Goal: Task Accomplishment & Management: Manage account settings

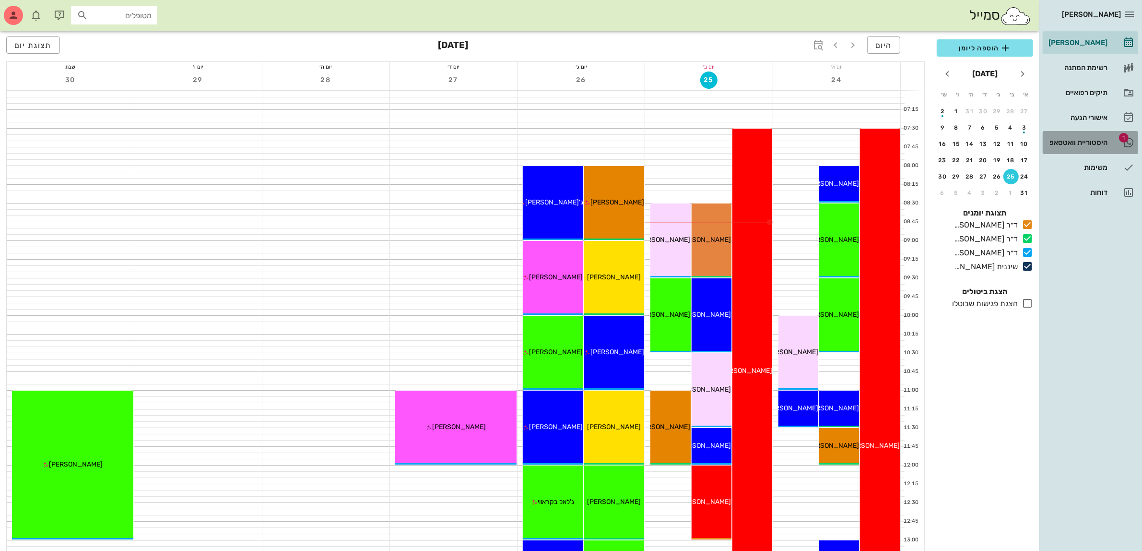
click at [1080, 139] on div "היסטוריית וואטסאפ" at bounding box center [1077, 143] width 61 height 8
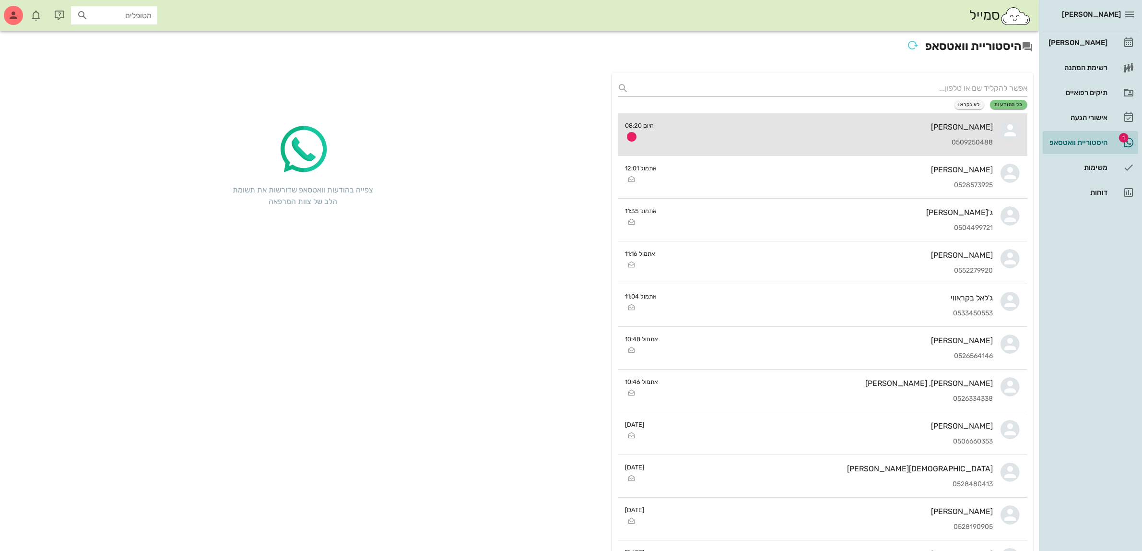
click at [922, 125] on div "[PERSON_NAME]" at bounding box center [827, 126] width 331 height 9
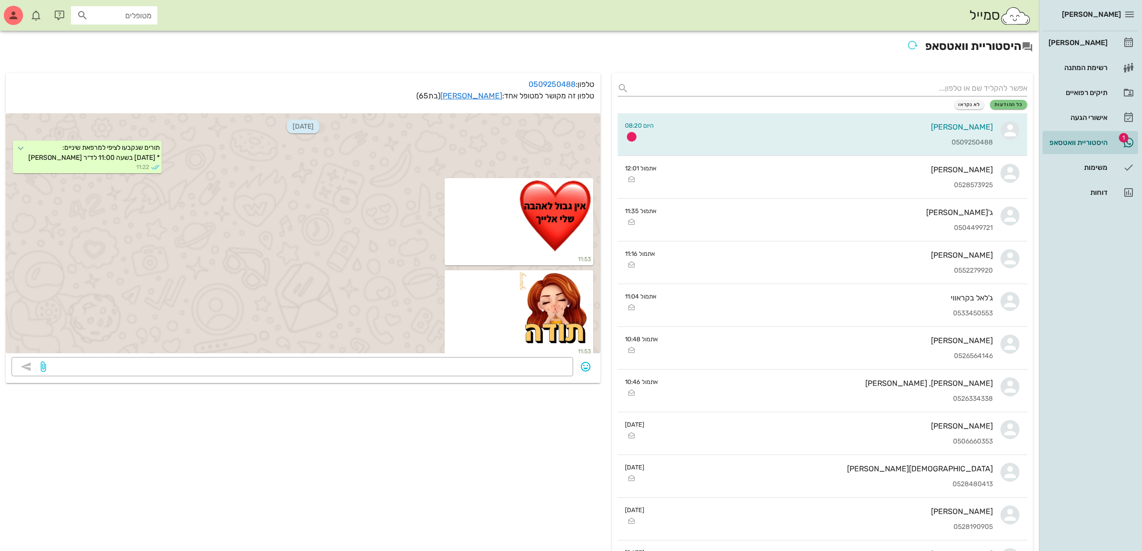
scroll to position [1634, 0]
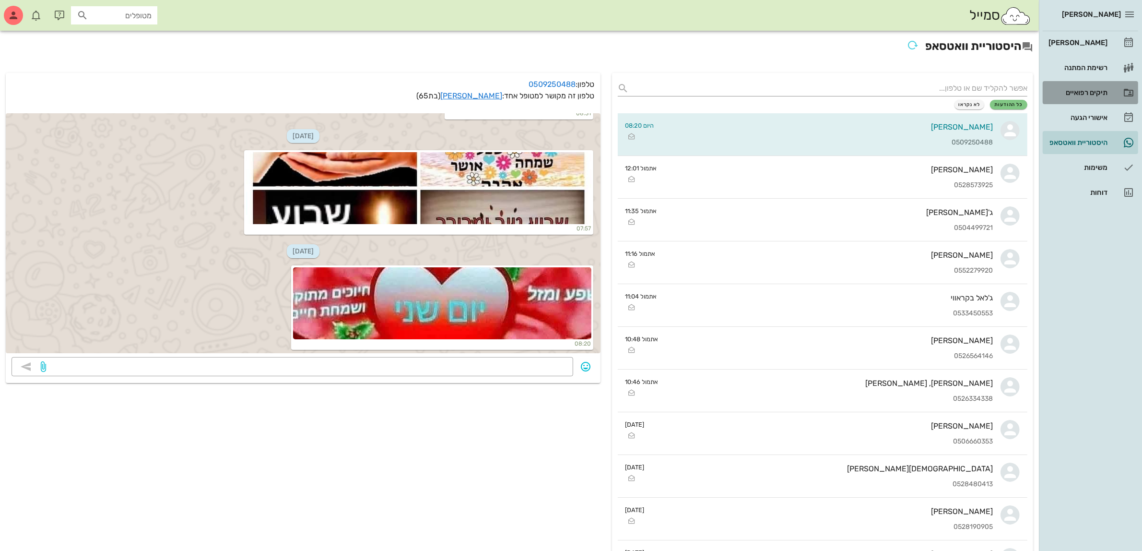
click at [1084, 94] on div "תיקים רפואיים" at bounding box center [1077, 93] width 61 height 8
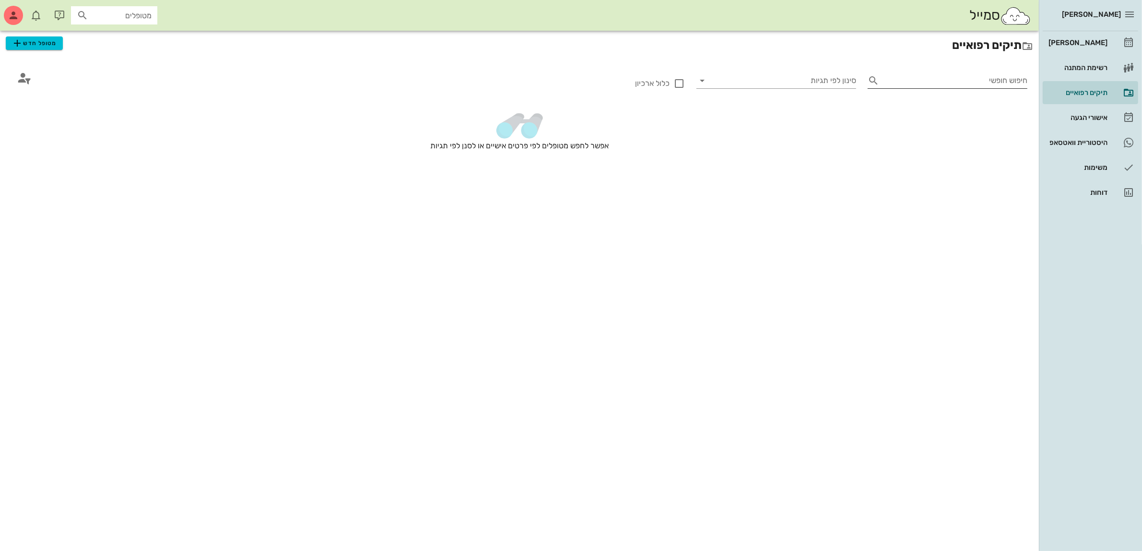
drag, startPoint x: 972, startPoint y: 84, endPoint x: 981, endPoint y: 73, distance: 13.9
click at [972, 83] on input "חיפוש חופשי" at bounding box center [955, 80] width 144 height 15
click at [54, 42] on span "מטופל חדש" at bounding box center [34, 43] width 45 height 12
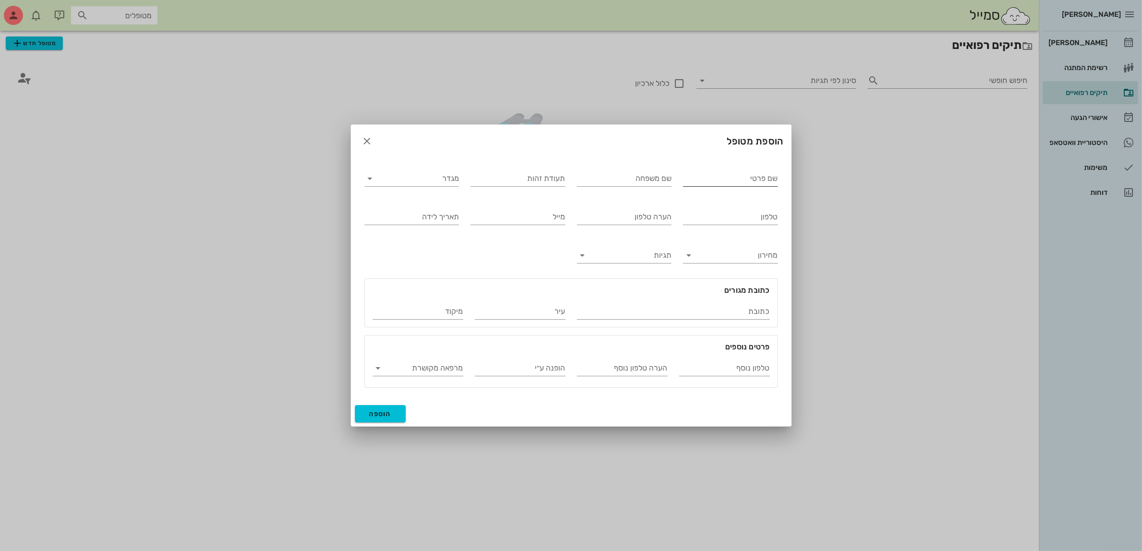
click at [695, 178] on input "שם פרטי" at bounding box center [730, 178] width 95 height 15
type input "[PERSON_NAME]"
click at [401, 173] on input "מגדר" at bounding box center [420, 178] width 80 height 15
drag, startPoint x: 411, startPoint y: 205, endPoint x: 424, endPoint y: 212, distance: 14.4
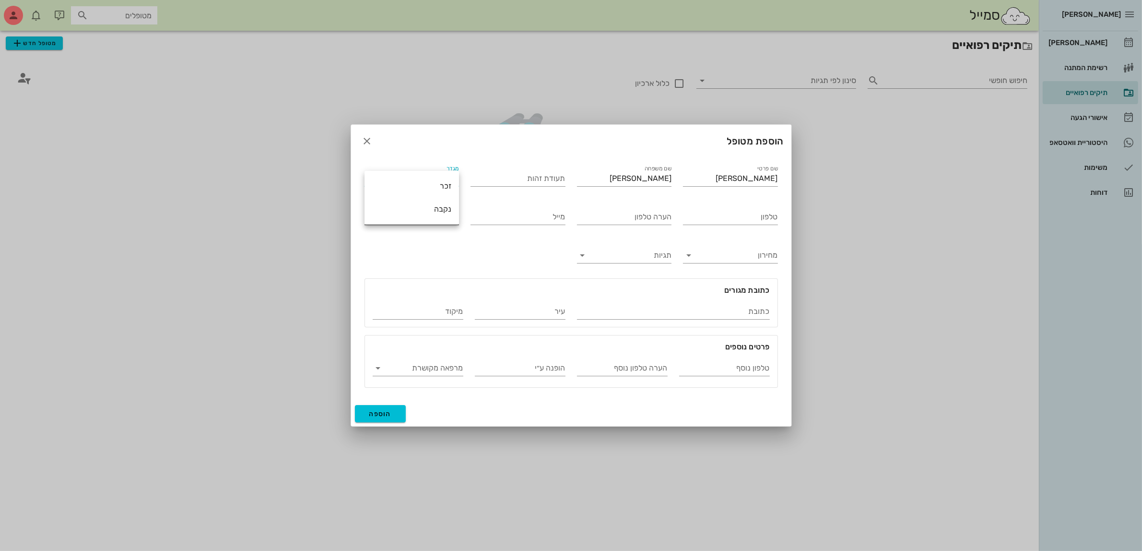
click at [412, 205] on div "נקבה" at bounding box center [411, 208] width 79 height 9
click at [707, 216] on input "טלפון" at bounding box center [730, 216] width 95 height 15
type input "052-4666946"
click at [383, 406] on button "הוספה" at bounding box center [380, 413] width 51 height 17
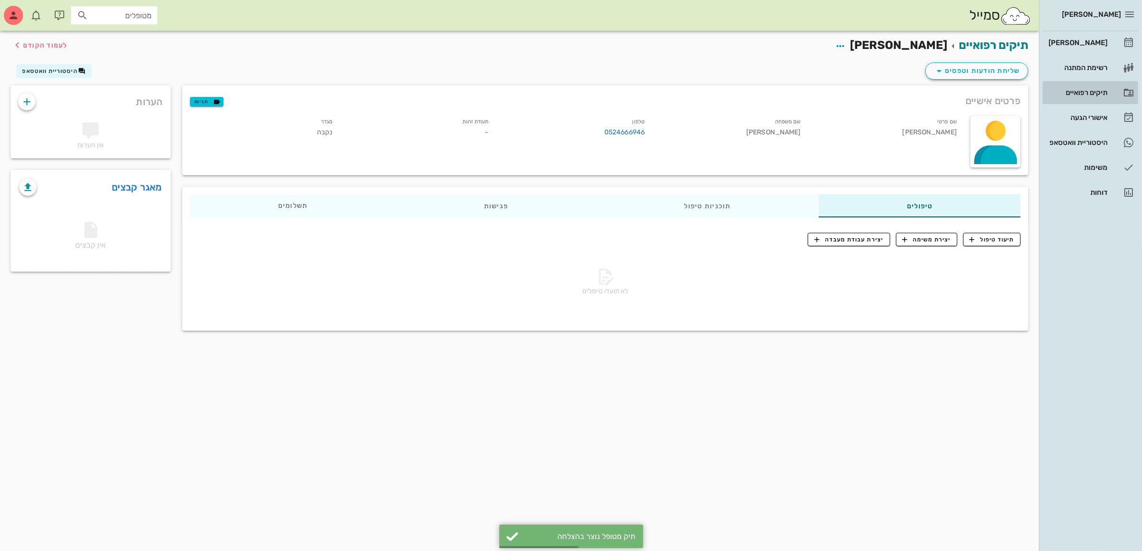
click at [1094, 92] on div "תיקים רפואיים" at bounding box center [1077, 93] width 61 height 8
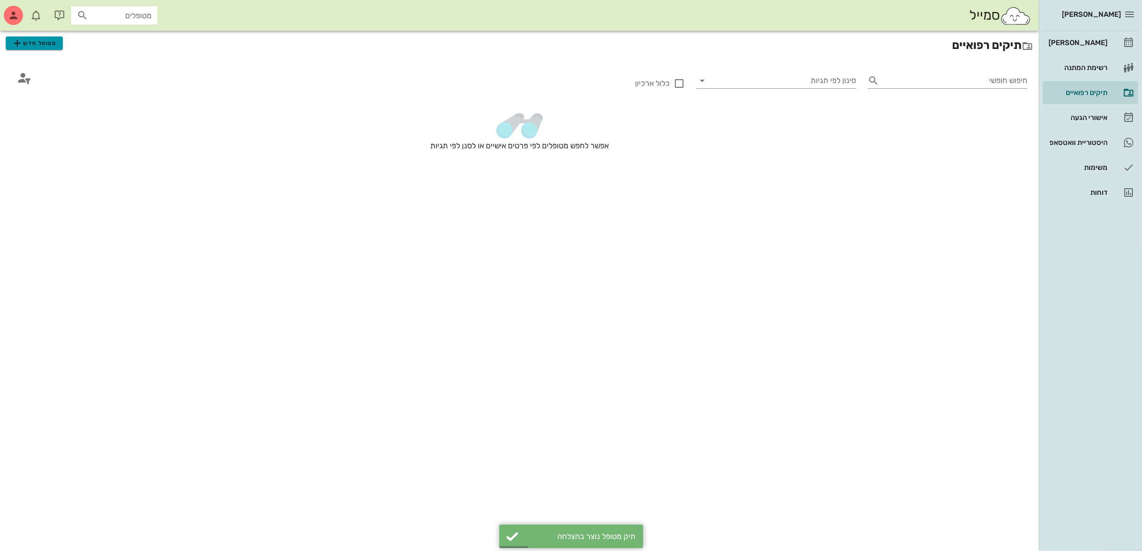
click at [36, 44] on span "מטופל חדש" at bounding box center [34, 43] width 45 height 12
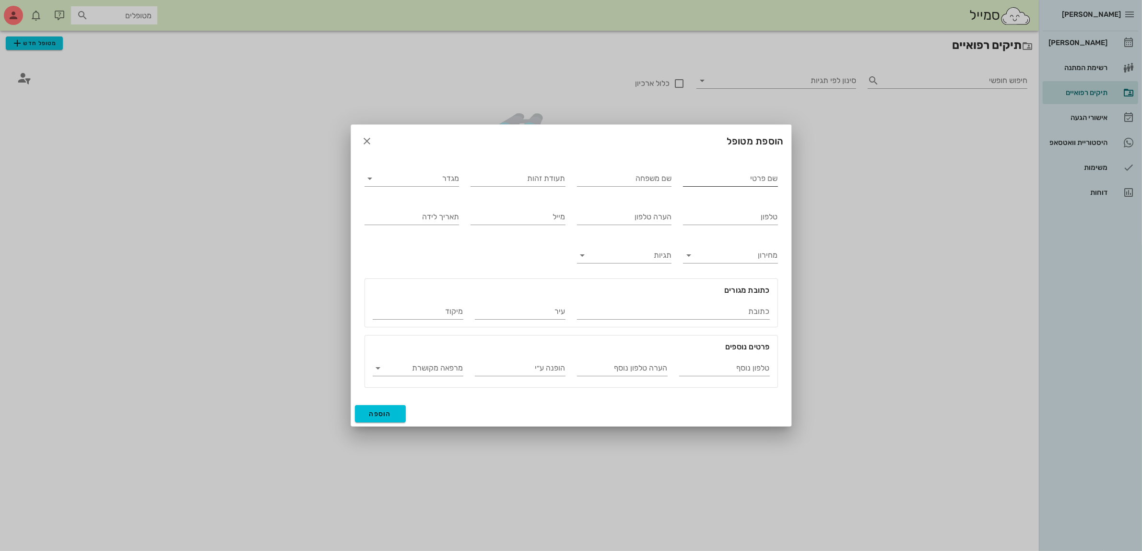
click at [736, 178] on input "שם פרטי" at bounding box center [730, 178] width 95 height 15
type input "אלה"
type input "[PERSON_NAME]"
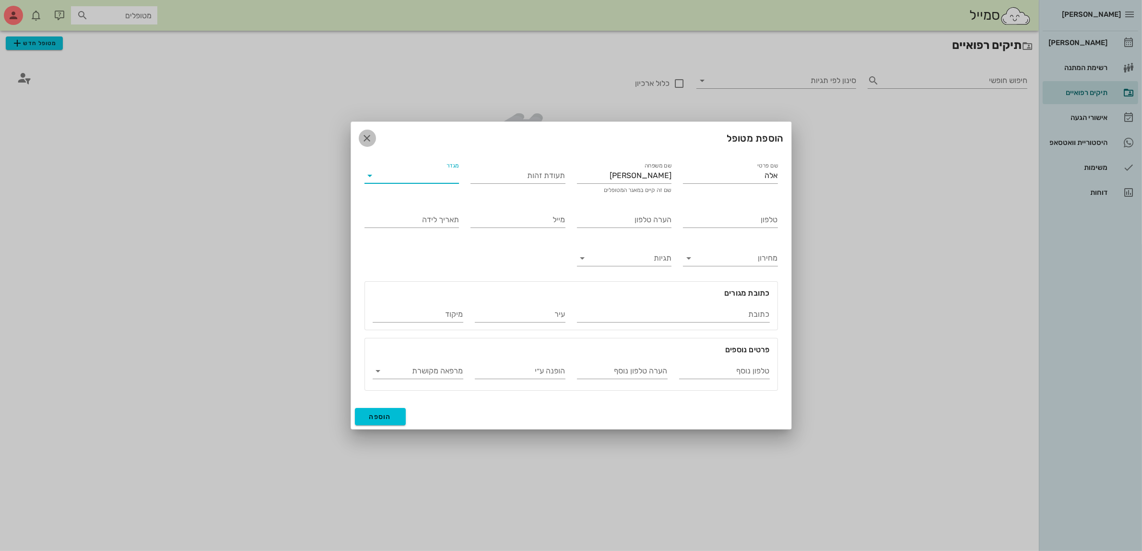
click at [365, 141] on icon "button" at bounding box center [368, 138] width 12 height 12
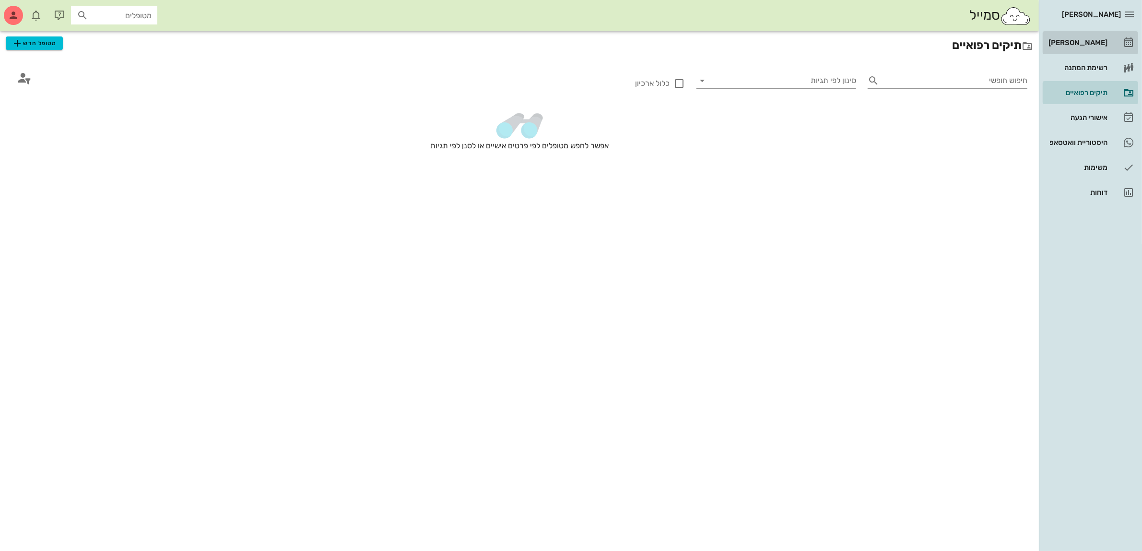
click at [1090, 41] on div "[PERSON_NAME]" at bounding box center [1077, 43] width 61 height 8
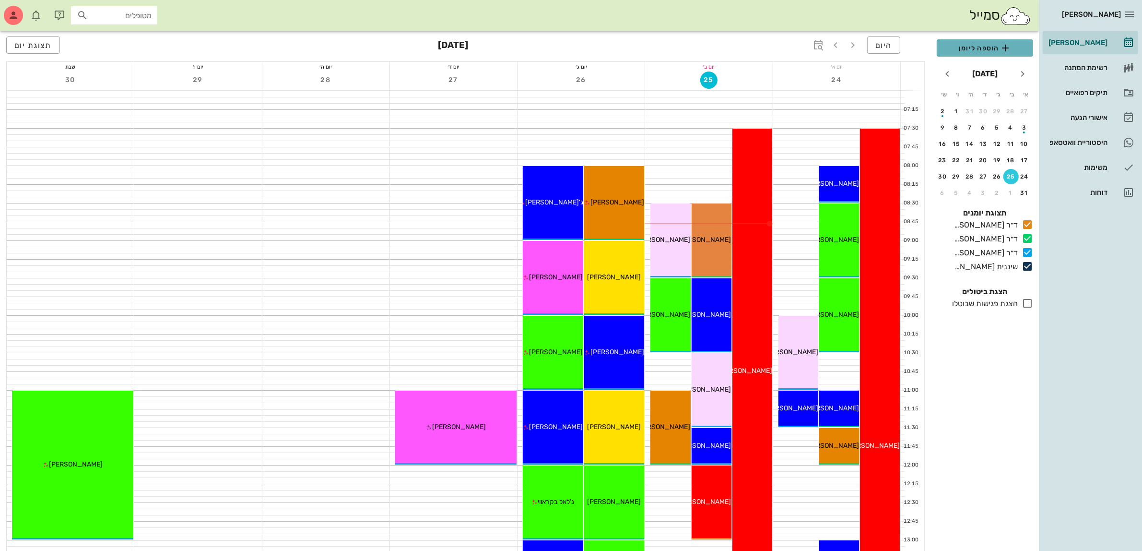
click at [987, 47] on span "הוספה ליומן" at bounding box center [984, 48] width 81 height 12
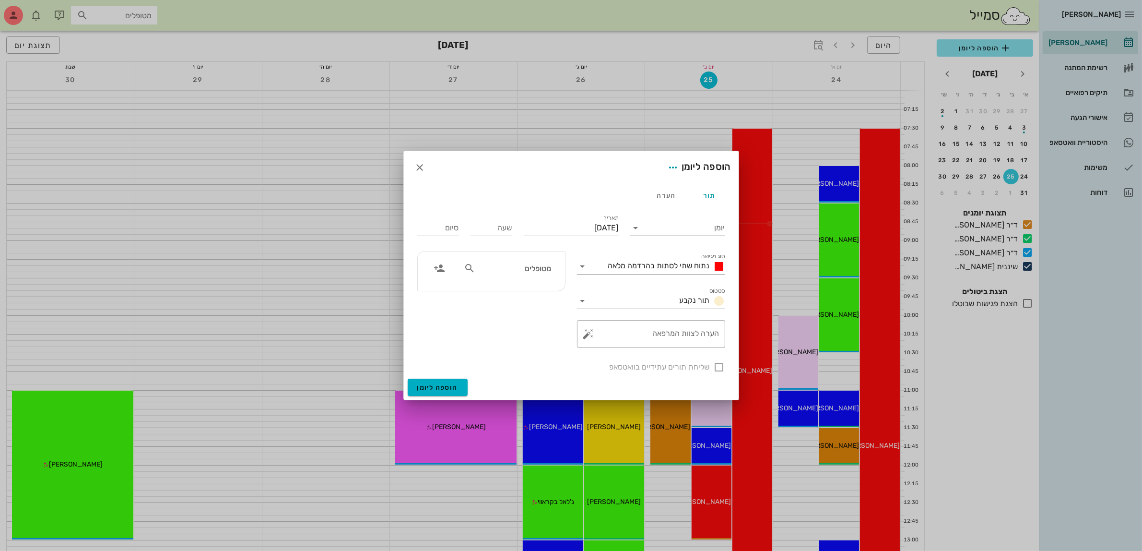
click at [674, 229] on input "יומן" at bounding box center [685, 227] width 82 height 15
click at [660, 301] on div "שיננית [PERSON_NAME]" at bounding box center [680, 304] width 85 height 9
click at [672, 265] on span "נתוח שתי לסתות בהרדמה מלאה" at bounding box center [659, 265] width 102 height 9
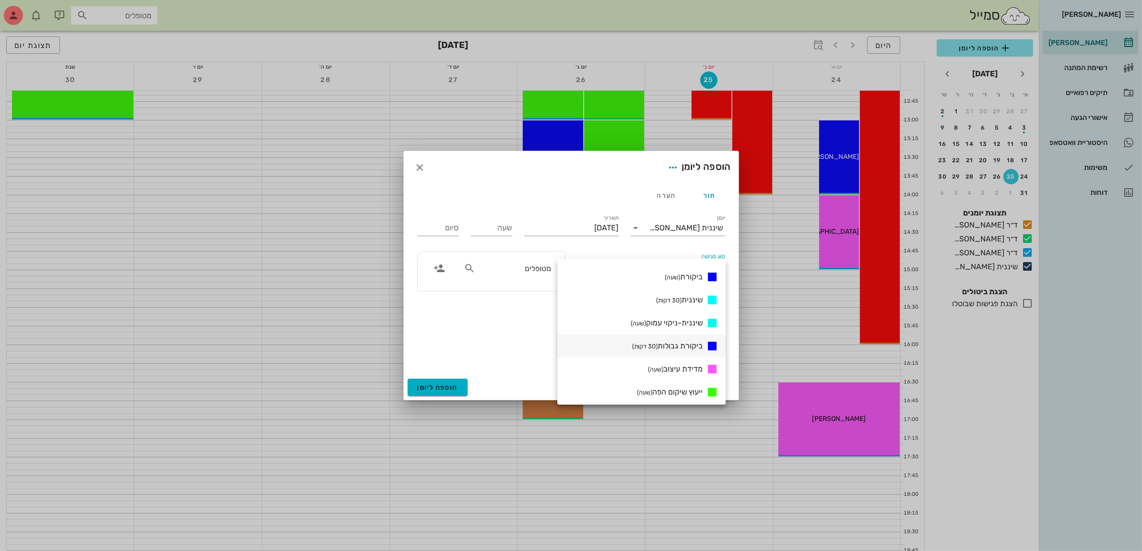
scroll to position [418, 0]
click at [687, 313] on span "שיננית (30 דקות)" at bounding box center [679, 316] width 47 height 9
type input "00:30"
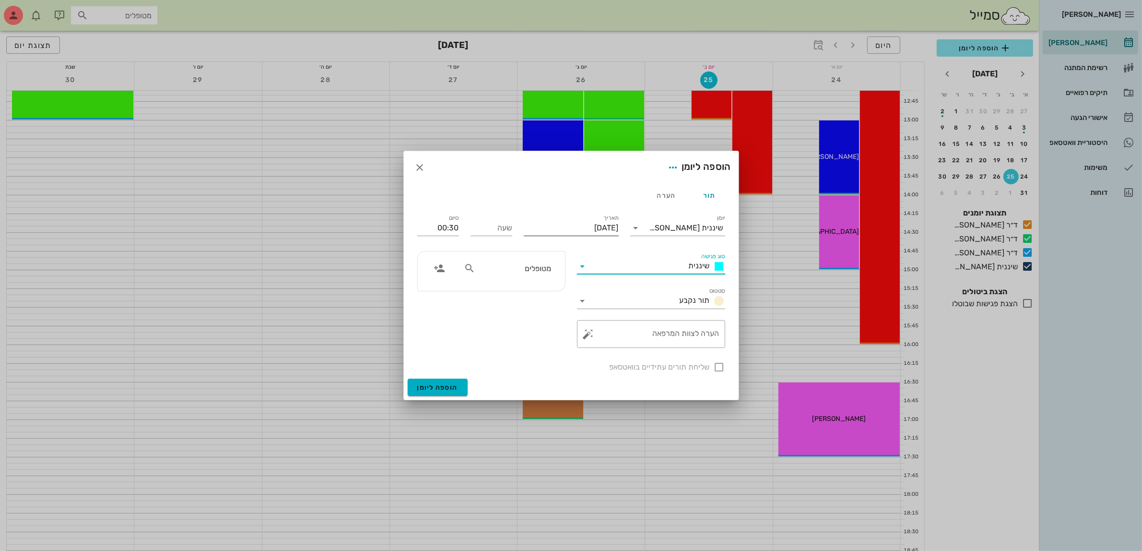
click at [552, 224] on input "[DATE]" at bounding box center [571, 227] width 95 height 15
click at [519, 250] on icon "חודש הבא" at bounding box center [515, 251] width 12 height 12
drag, startPoint x: 607, startPoint y: 321, endPoint x: 600, endPoint y: 312, distance: 11.6
click at [606, 320] on div "15" at bounding box center [604, 321] width 15 height 7
type input "[DATE]"
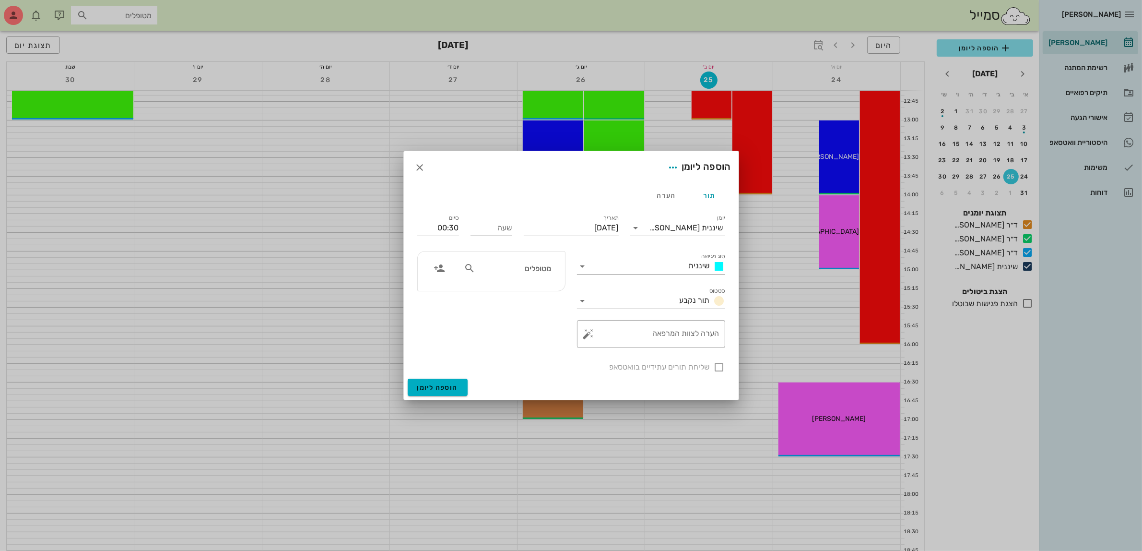
click at [507, 224] on input "שעה" at bounding box center [492, 227] width 42 height 15
type input "10:30"
type input "11:00"
click at [449, 230] on input "11:00" at bounding box center [438, 227] width 42 height 15
click at [440, 263] on div "11:00 (30 דקות)" at bounding box center [413, 263] width 58 height 8
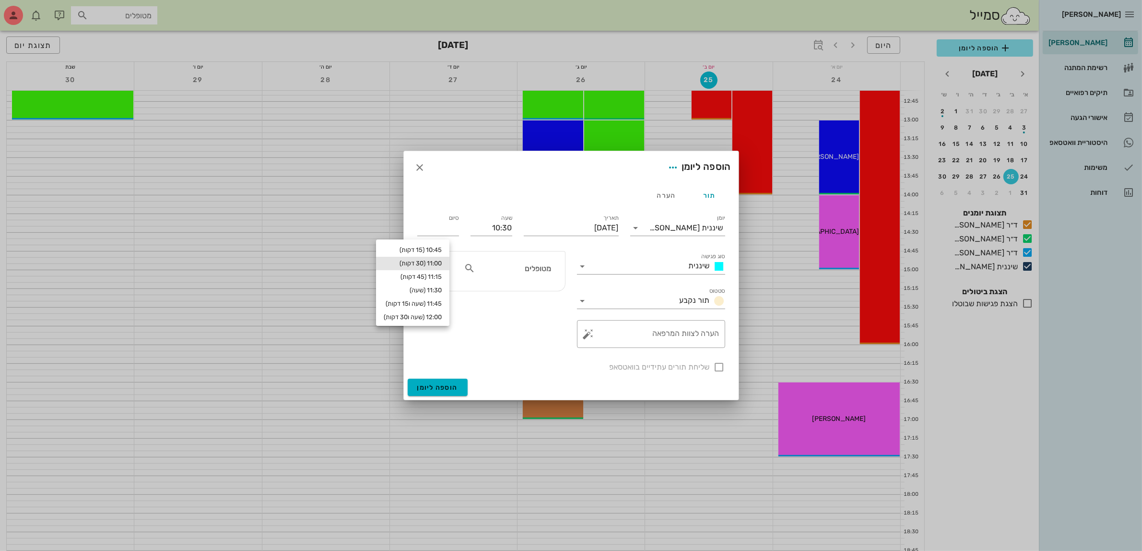
type input "11:00"
click at [510, 271] on input "מטופלים" at bounding box center [514, 268] width 74 height 12
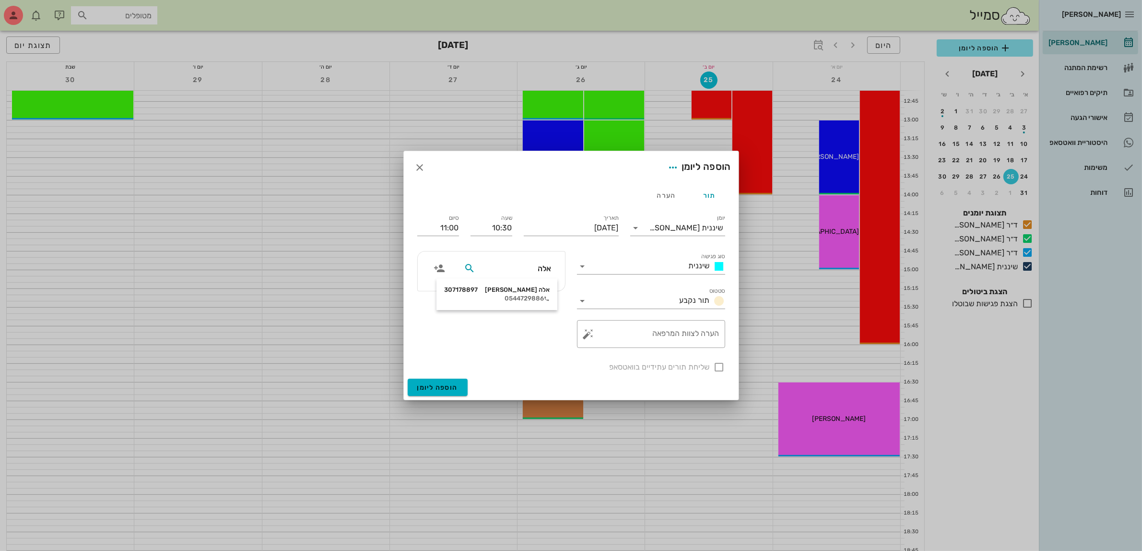
type input "אלה"
click at [721, 366] on div "שליחת תורים עתידיים בוואטסאפ" at bounding box center [571, 366] width 319 height 25
click at [718, 368] on div "שליחת תורים עתידיים בוואטסאפ" at bounding box center [571, 366] width 319 height 25
click at [507, 272] on input "מטופלים" at bounding box center [514, 268] width 74 height 12
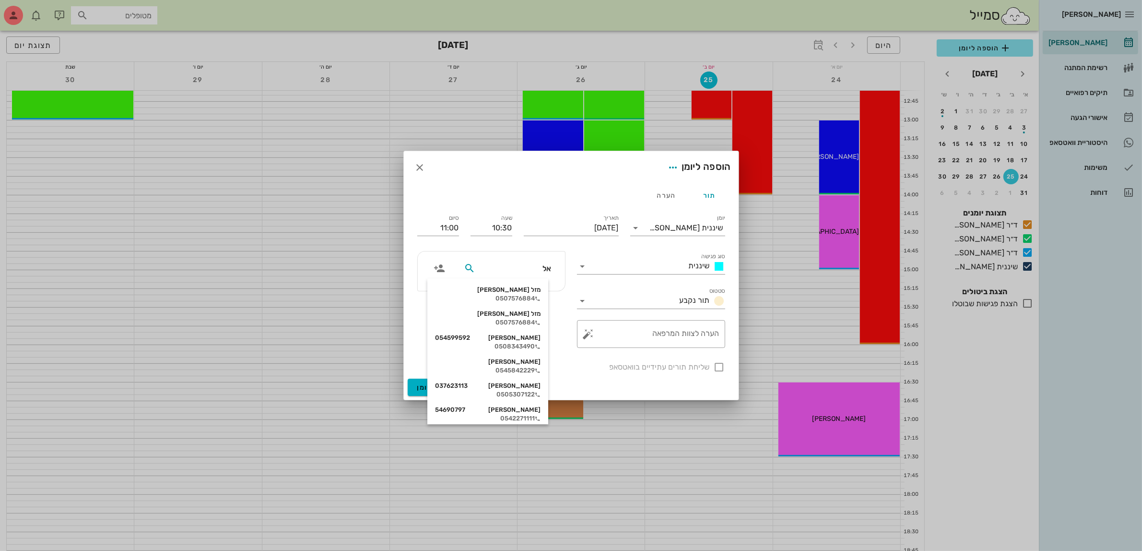
type input "אלה"
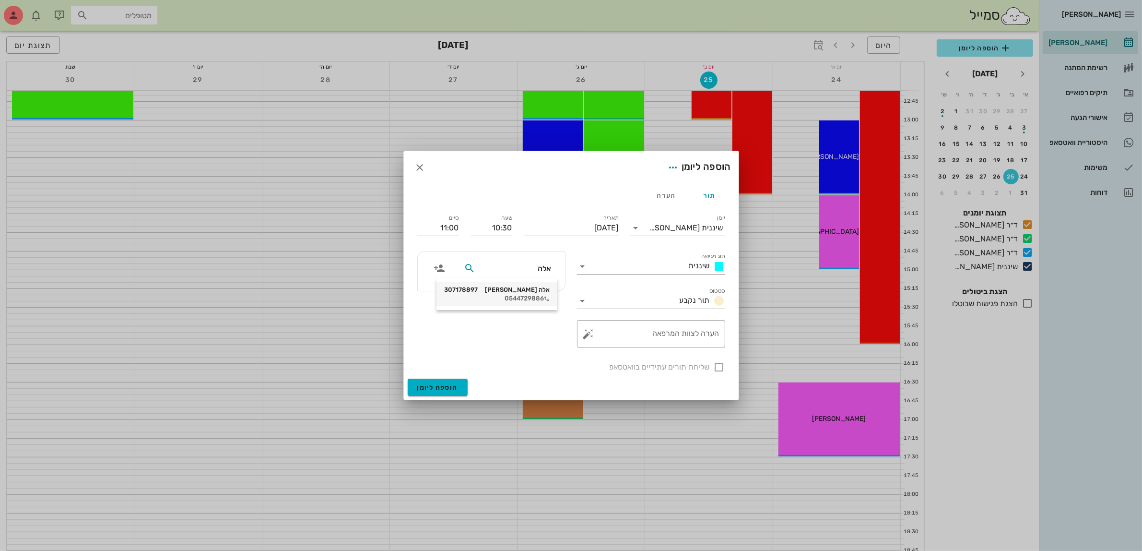
click at [518, 292] on div "אלה [PERSON_NAME] 307178897" at bounding box center [497, 290] width 106 height 8
click at [719, 366] on div at bounding box center [719, 367] width 16 height 16
checkbox input "true"
click at [430, 384] on span "הוספה ליומן" at bounding box center [437, 387] width 41 height 8
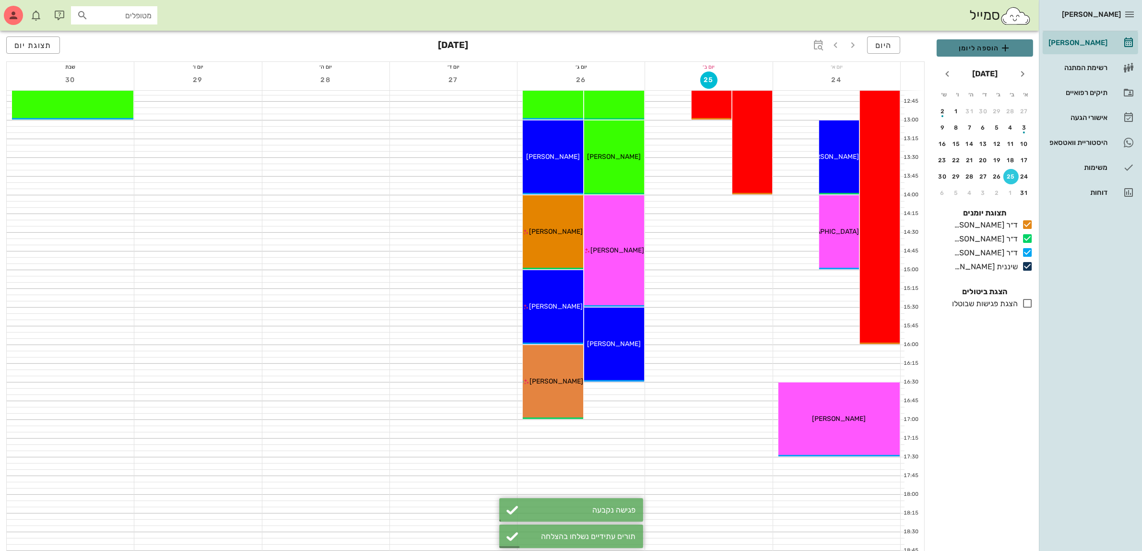
click at [975, 48] on span "הוספה ליומן" at bounding box center [984, 48] width 81 height 12
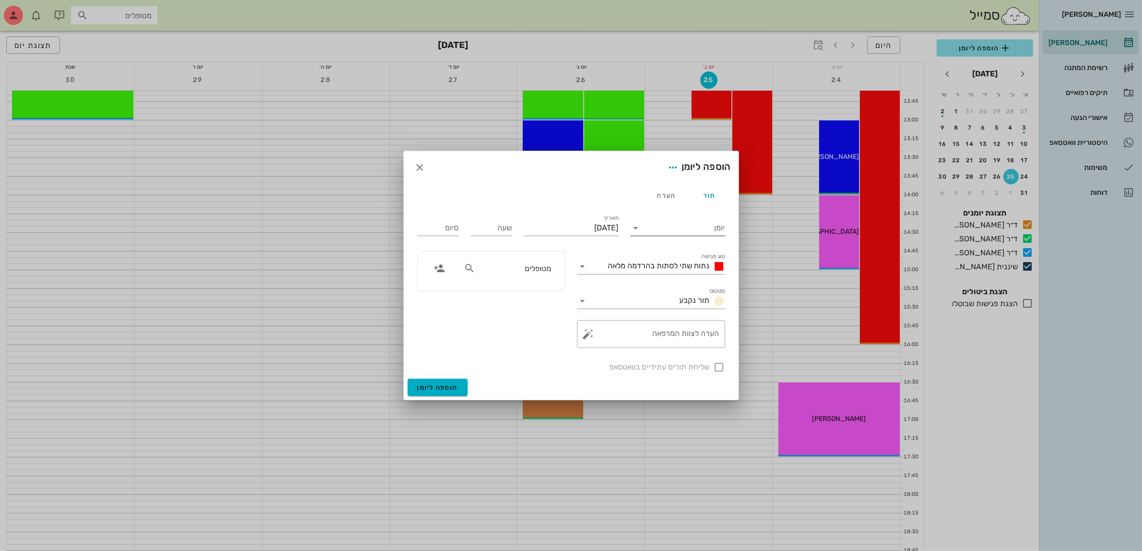
click at [660, 228] on input "יומן" at bounding box center [685, 227] width 82 height 15
click at [685, 305] on div "שיננית [PERSON_NAME]" at bounding box center [680, 304] width 85 height 9
click at [684, 266] on span "נתוח שתי לסתות בהרדמה מלאה" at bounding box center [659, 265] width 102 height 9
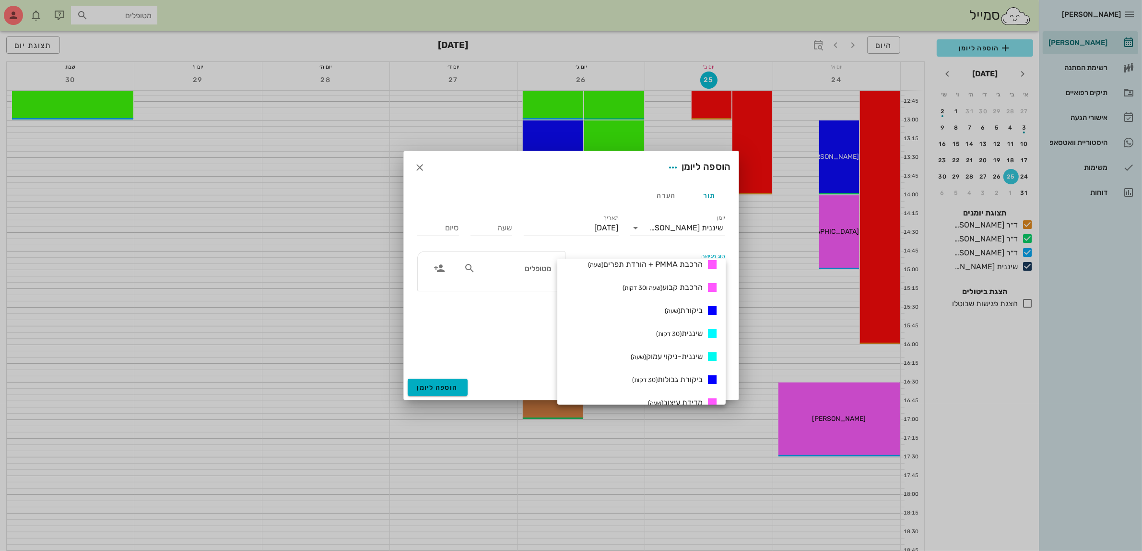
scroll to position [420, 0]
drag, startPoint x: 686, startPoint y: 307, endPoint x: 653, endPoint y: 271, distance: 49.2
click at [684, 308] on div "שיננית (30 דקות)" at bounding box center [641, 314] width 168 height 23
type input "00:30"
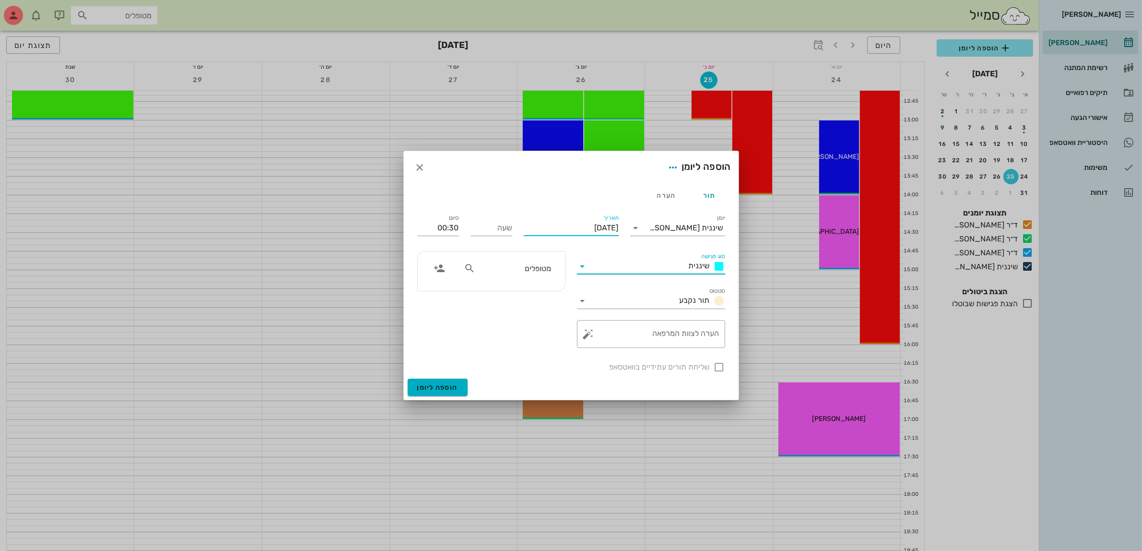
click at [602, 223] on input "[DATE]" at bounding box center [571, 227] width 95 height 15
click at [516, 251] on icon "חודש הבא" at bounding box center [515, 251] width 12 height 12
click at [604, 318] on div "15" at bounding box center [604, 321] width 15 height 7
type input "[DATE]"
click at [507, 232] on input "שעה" at bounding box center [492, 227] width 42 height 15
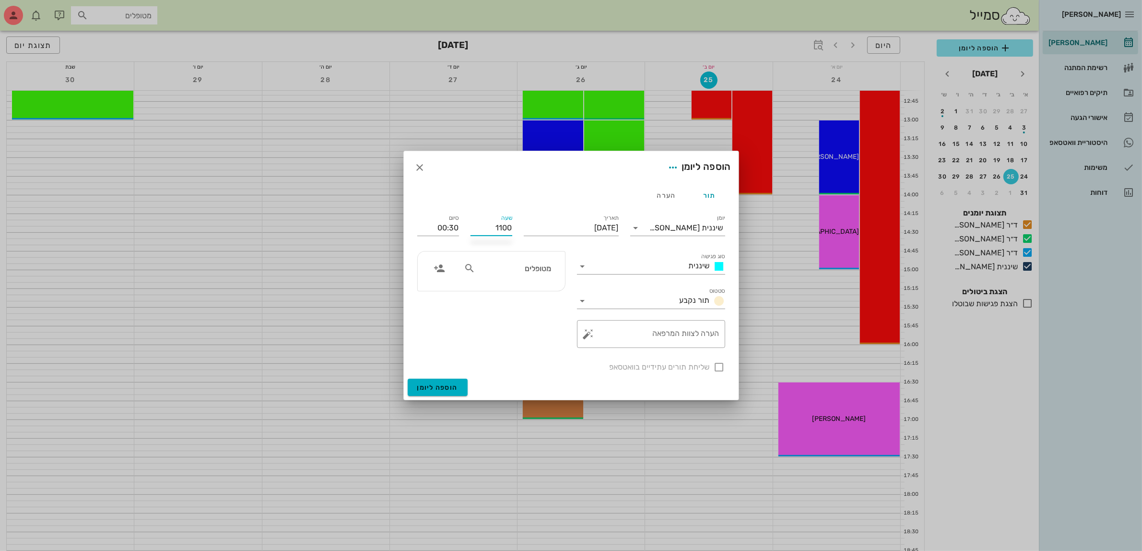
type input "11:00"
type input "11:30"
click at [463, 227] on div "סיום 11:30" at bounding box center [438, 226] width 53 height 38
click at [502, 274] on input "text" at bounding box center [514, 268] width 74 height 12
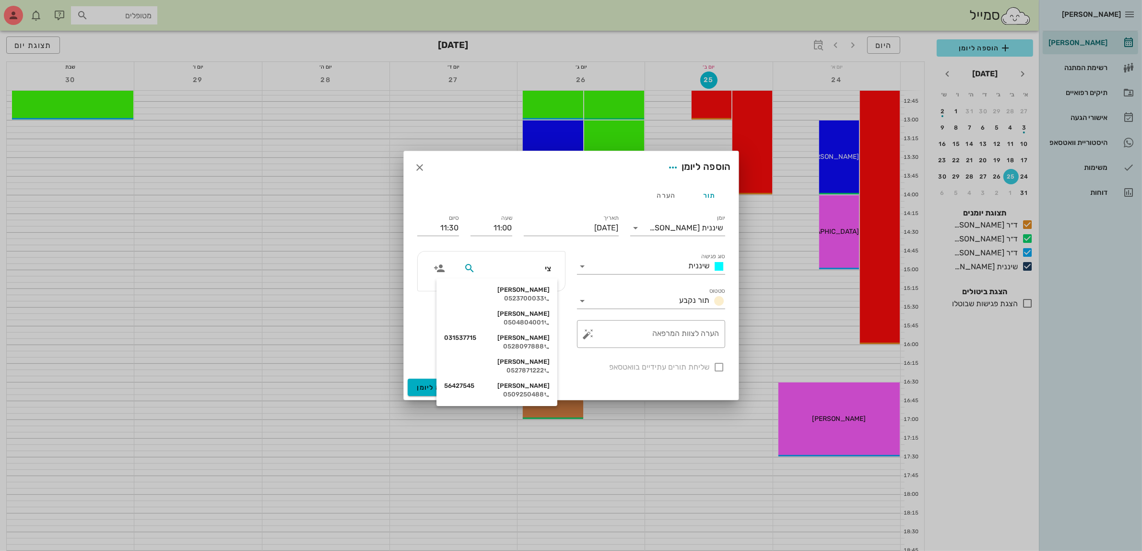
type input "ציפ"
click at [532, 312] on div "[PERSON_NAME] 56427545" at bounding box center [502, 314] width 106 height 8
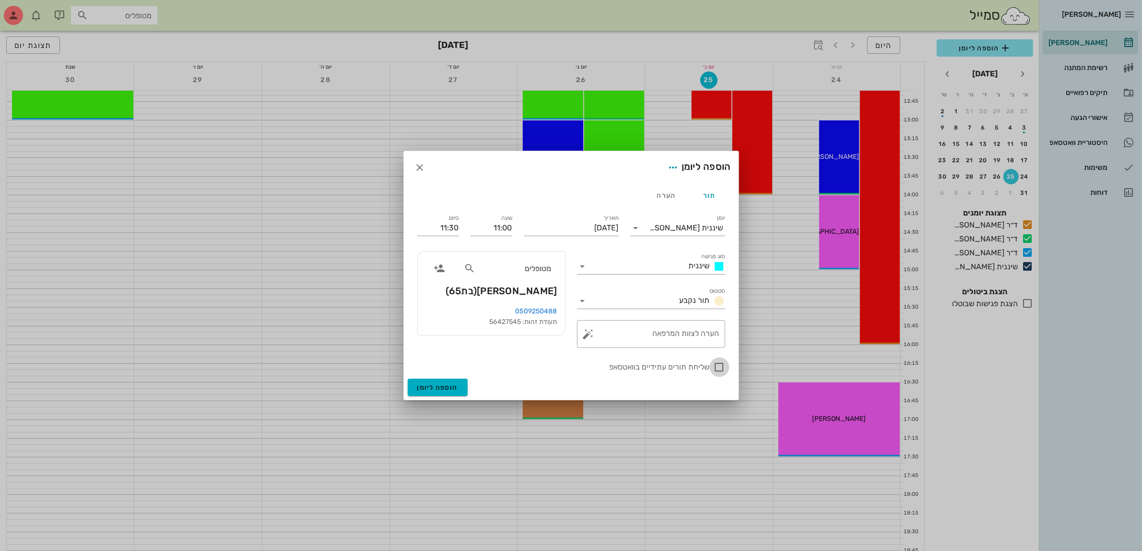
click at [722, 367] on div at bounding box center [719, 367] width 16 height 16
checkbox input "true"
click at [620, 267] on input "סוג פגישה" at bounding box center [637, 266] width 94 height 15
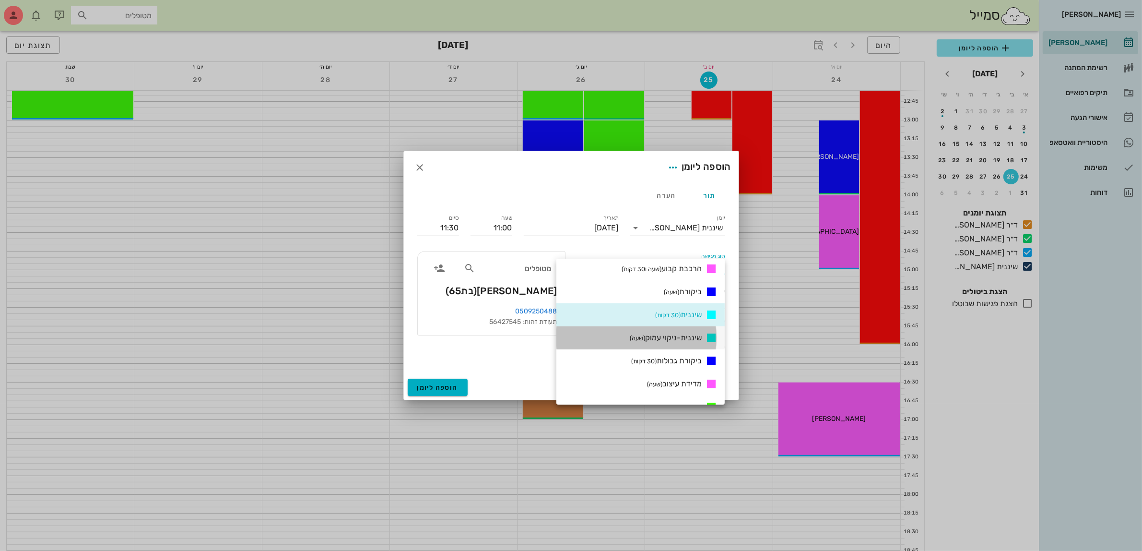
click at [647, 339] on span "שיננית-ניקוי עמוק (שעה)" at bounding box center [666, 337] width 72 height 9
type input "12:00"
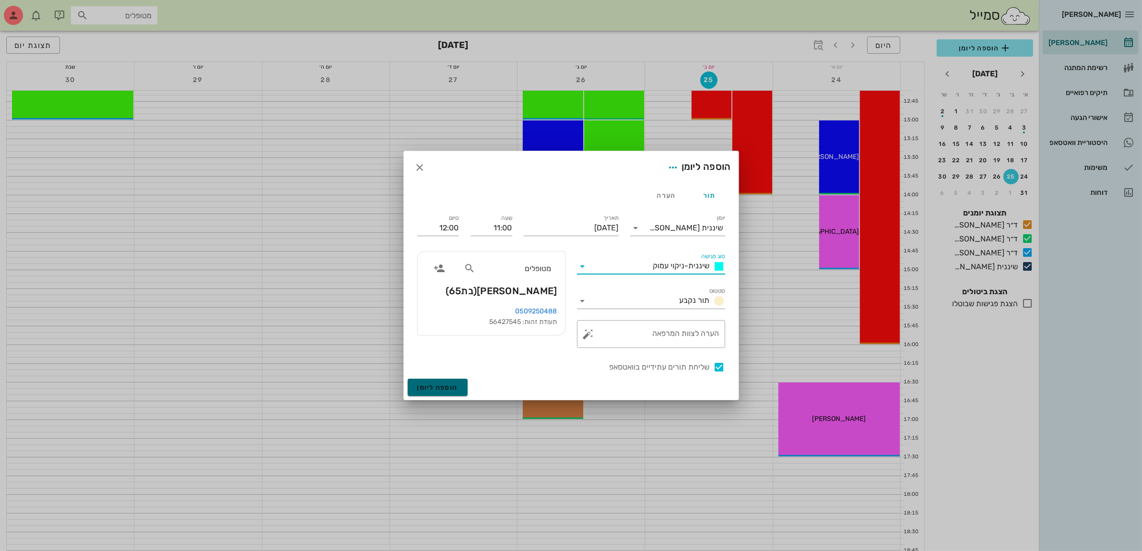
click at [435, 386] on span "הוספה ליומן" at bounding box center [437, 387] width 41 height 8
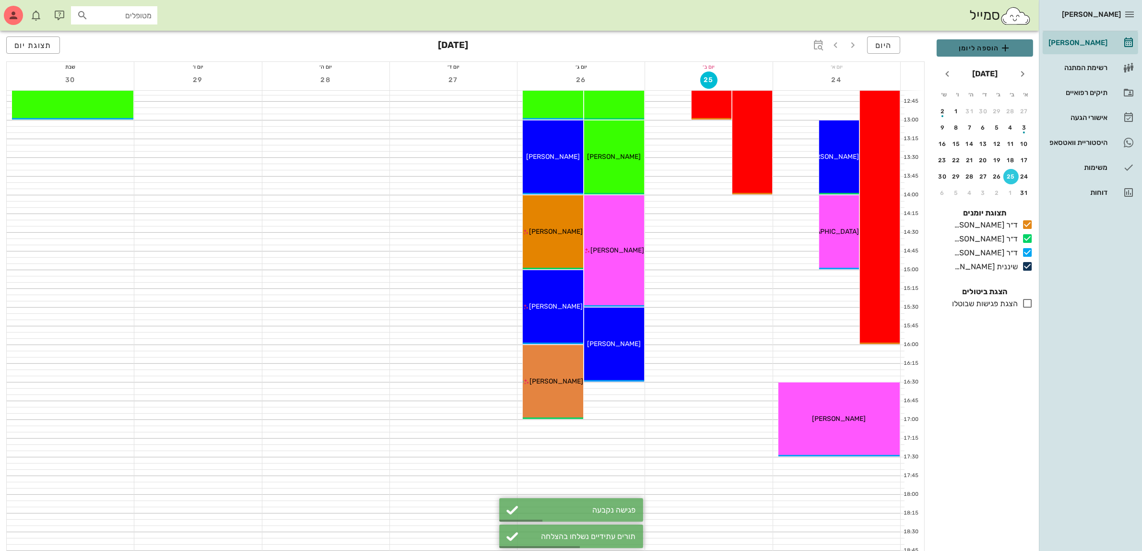
click at [959, 45] on span "הוספה ליומן" at bounding box center [984, 48] width 81 height 12
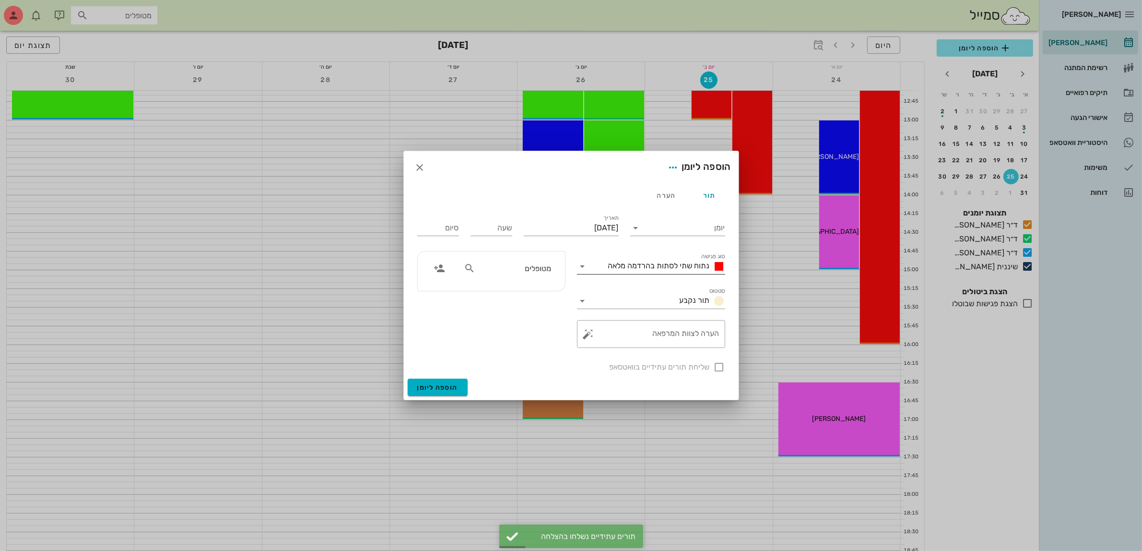
click at [646, 267] on span "נתוח שתי לסתות בהרדמה מלאה" at bounding box center [659, 265] width 102 height 9
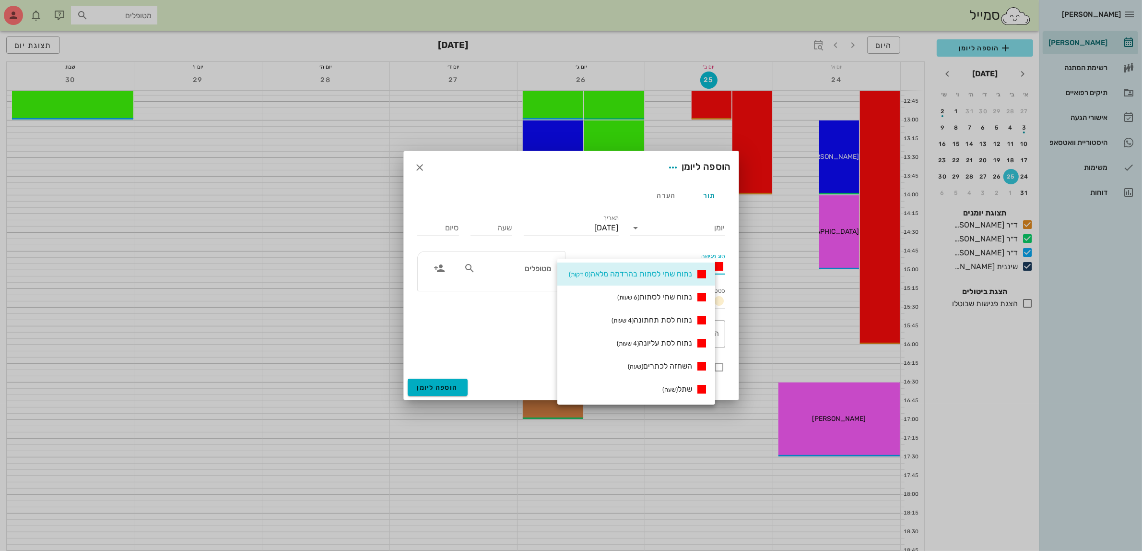
click at [799, 46] on div at bounding box center [571, 275] width 1142 height 551
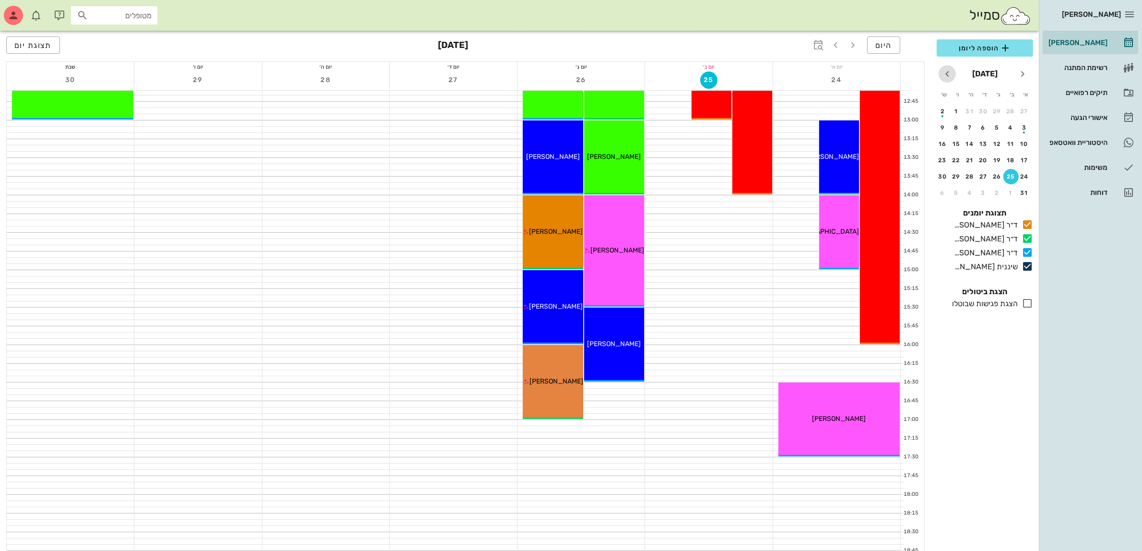
click at [945, 77] on icon "חודש הבא" at bounding box center [948, 74] width 12 height 12
click at [1012, 141] on div "15" at bounding box center [1010, 144] width 15 height 7
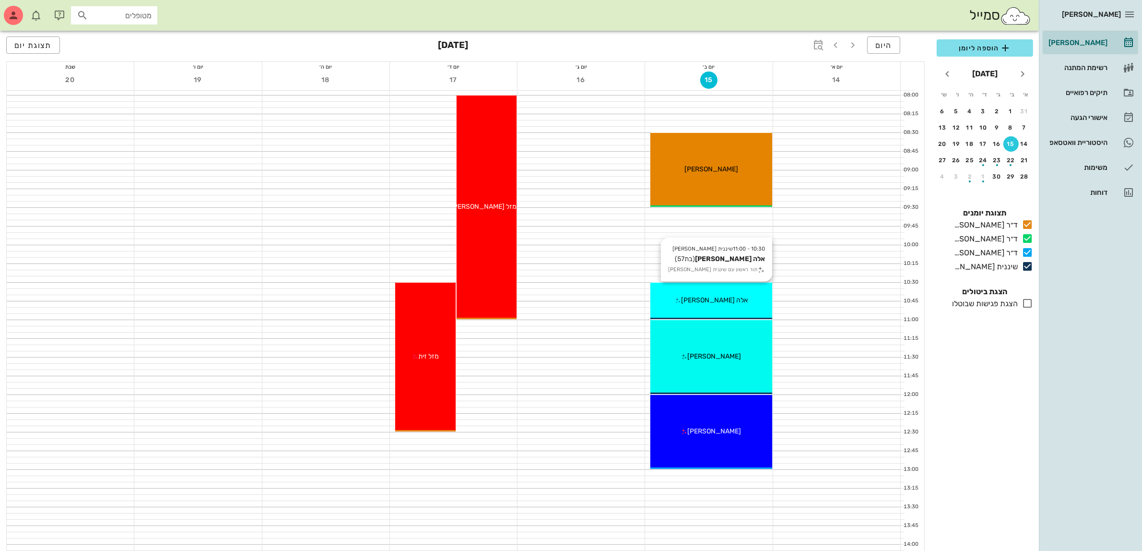
scroll to position [48, 0]
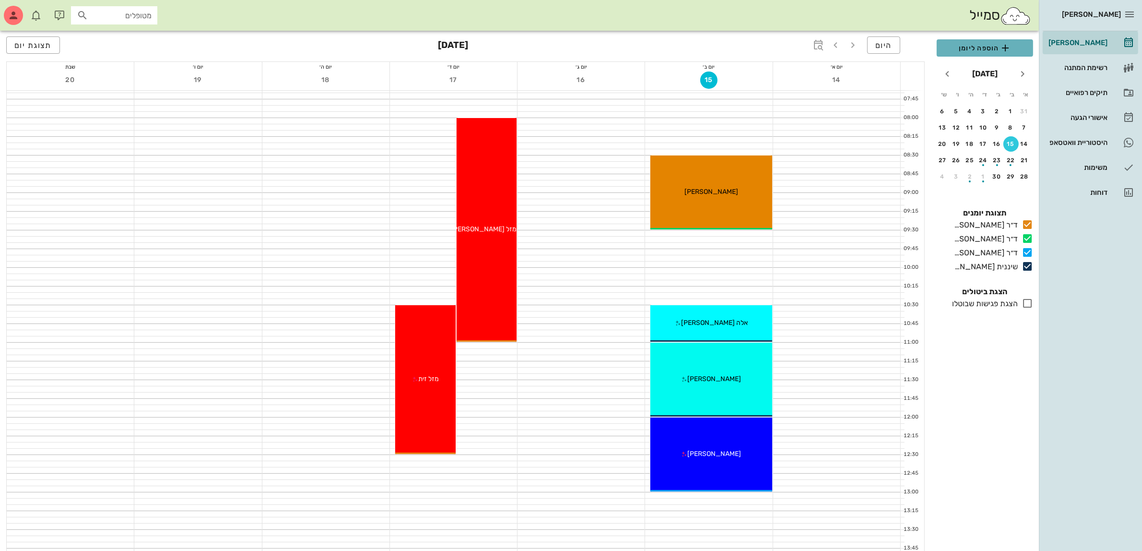
click at [966, 48] on span "הוספה ליומן" at bounding box center [984, 48] width 81 height 12
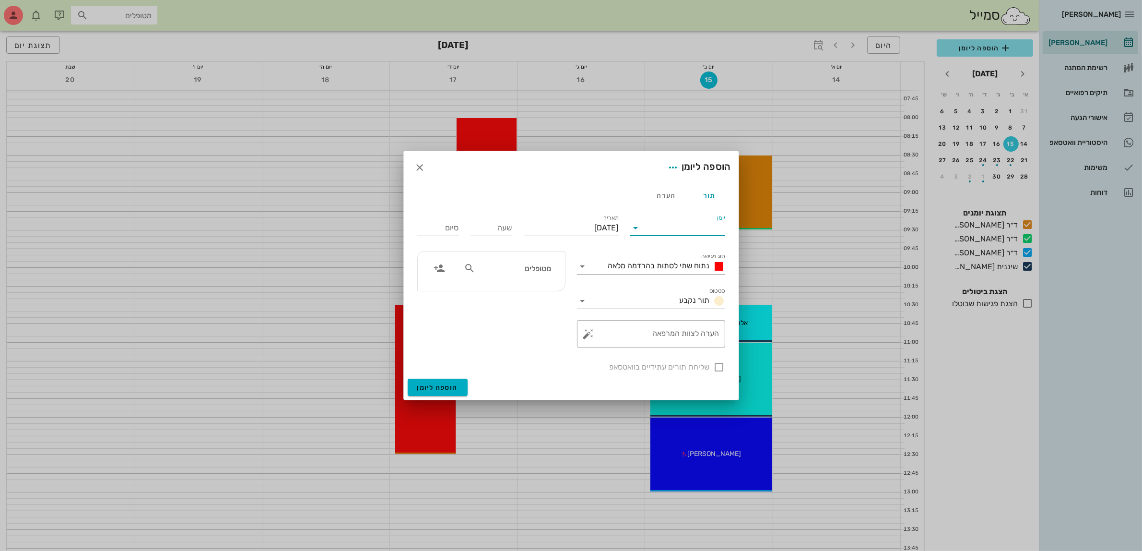
click at [644, 229] on input "יומן" at bounding box center [685, 227] width 82 height 15
drag, startPoint x: 684, startPoint y: 296, endPoint x: 647, endPoint y: 271, distance: 45.4
click at [684, 296] on div "שיננית [PERSON_NAME]" at bounding box center [680, 304] width 85 height 21
click at [639, 262] on span "נתוח שתי לסתות בהרדמה מלאה" at bounding box center [659, 265] width 102 height 9
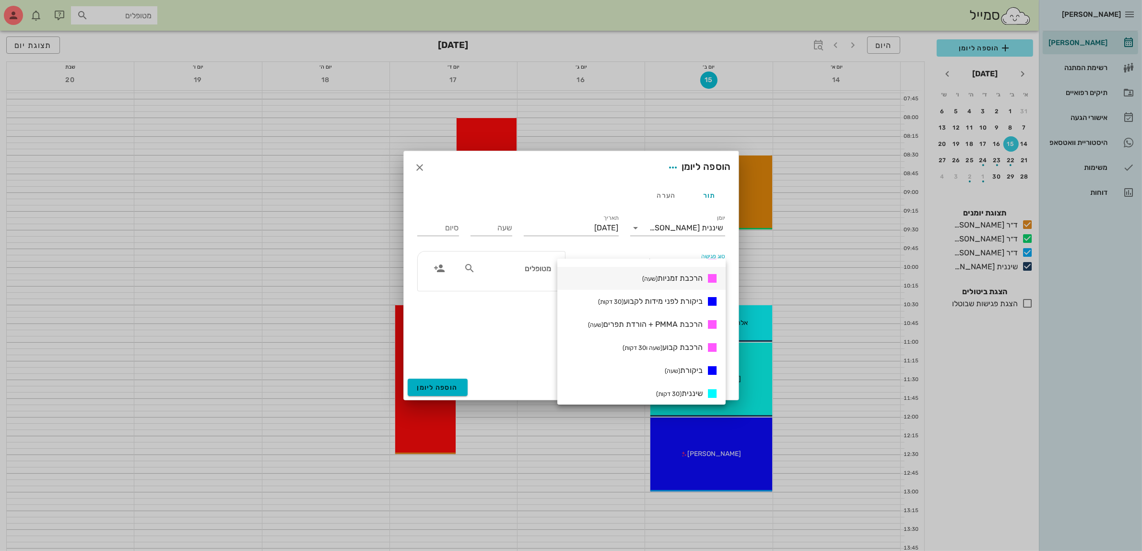
scroll to position [420, 0]
click at [674, 318] on small "(30 דקות)" at bounding box center [668, 314] width 25 height 7
type input "00:30"
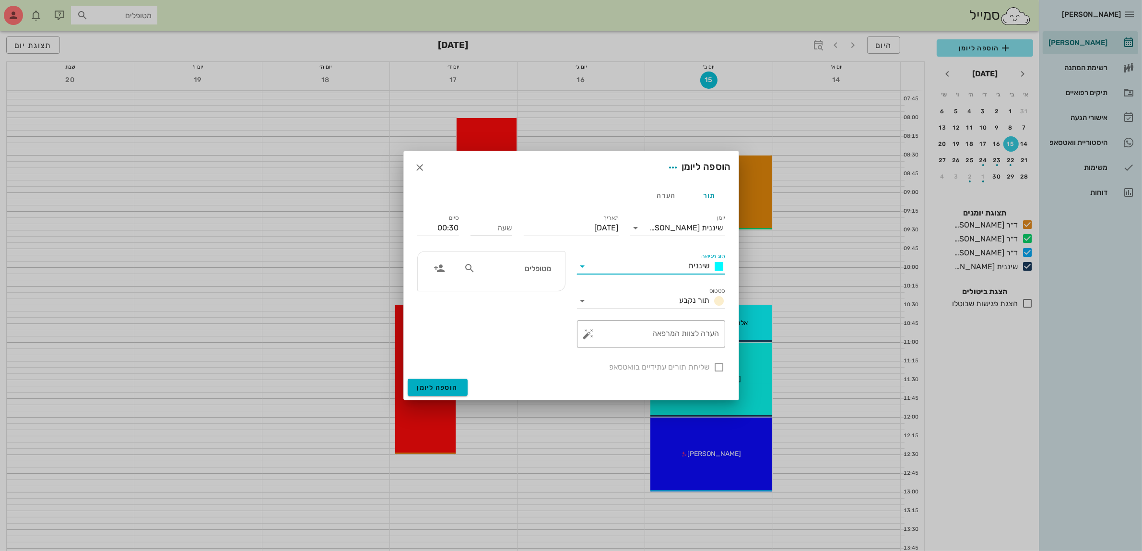
click at [502, 225] on div "שעה" at bounding box center [492, 227] width 42 height 15
type input "10:00"
type input "10:30"
click at [436, 230] on input "10:30" at bounding box center [438, 227] width 42 height 15
click at [519, 264] on input "text" at bounding box center [514, 268] width 74 height 12
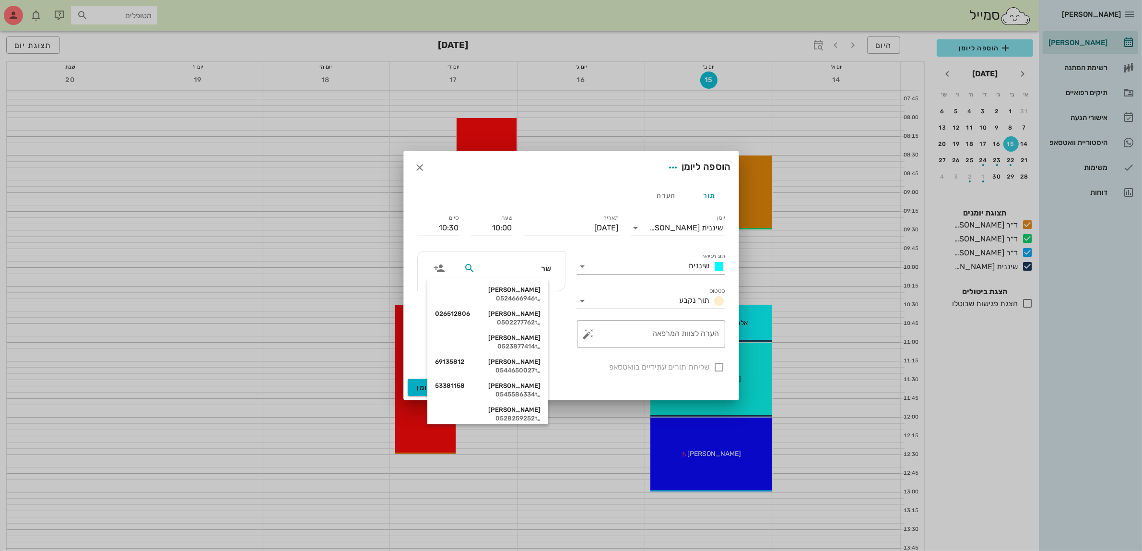
type input "שרו"
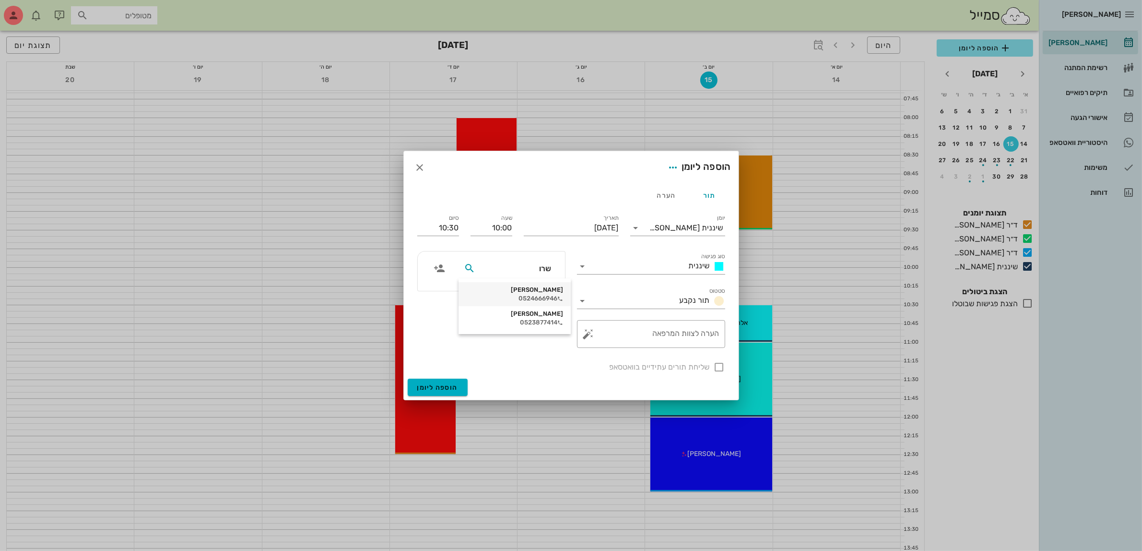
click at [530, 295] on div "0524666946" at bounding box center [514, 299] width 97 height 8
click at [719, 367] on div at bounding box center [719, 367] width 16 height 16
checkbox input "true"
click at [434, 385] on span "הוספה ליומן" at bounding box center [437, 387] width 41 height 8
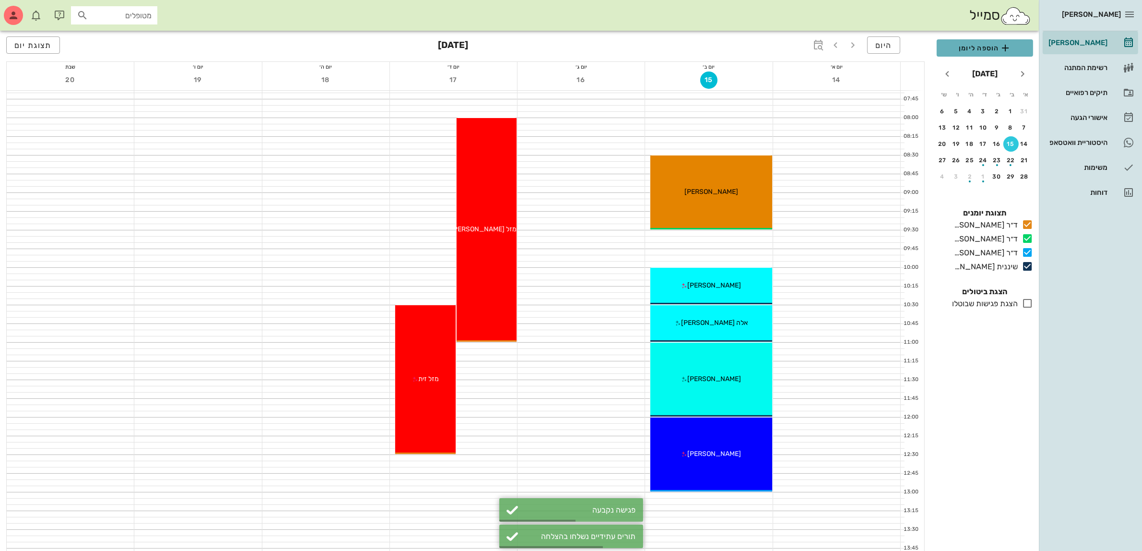
click at [971, 41] on button "הוספה ליומן" at bounding box center [985, 47] width 96 height 17
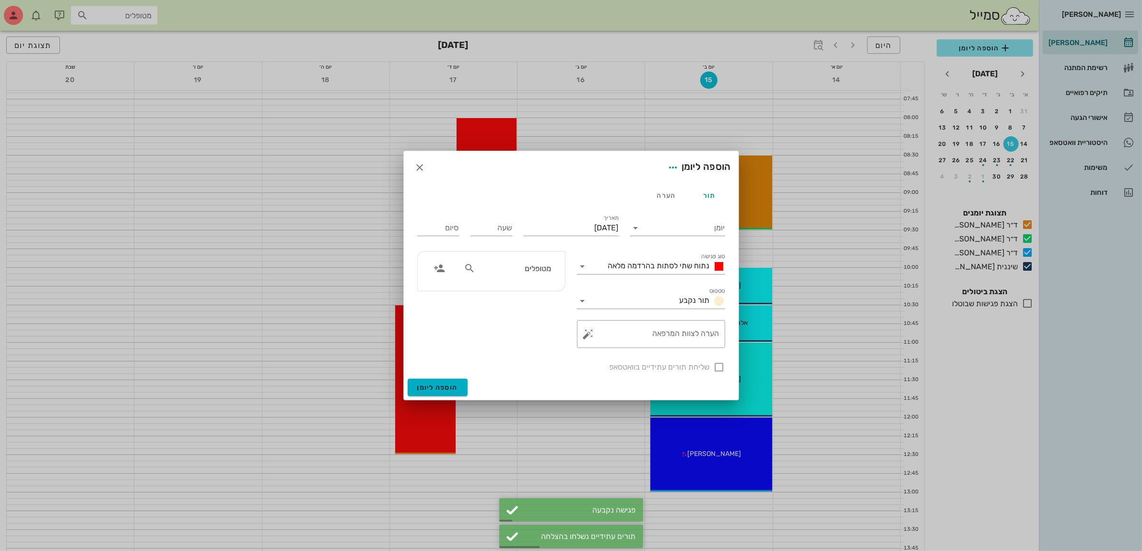
click at [529, 271] on input "מטופלים" at bounding box center [514, 268] width 74 height 12
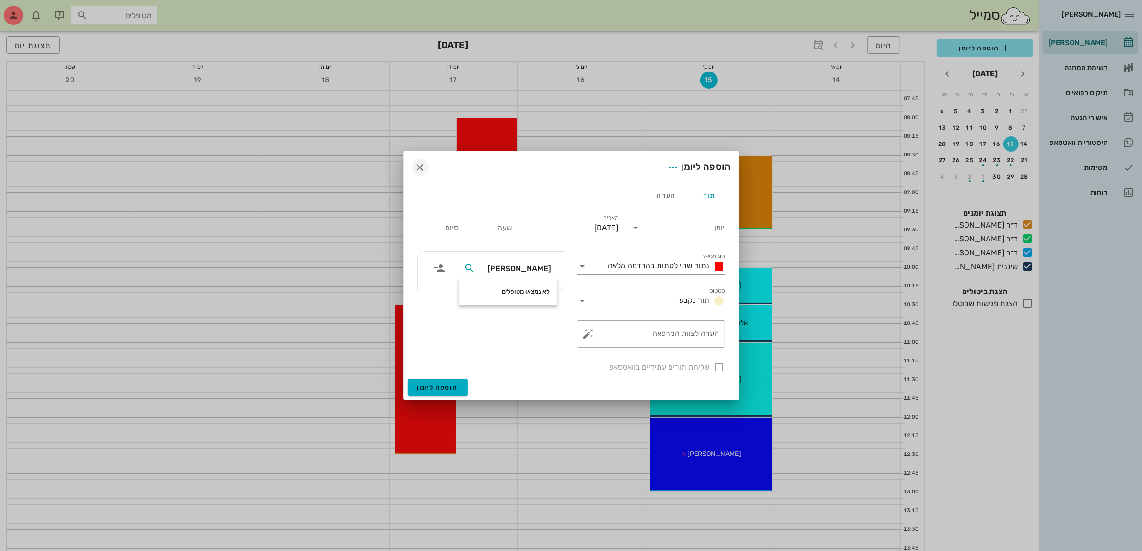
type input "[PERSON_NAME]"
click at [421, 168] on icon "button" at bounding box center [420, 168] width 12 height 12
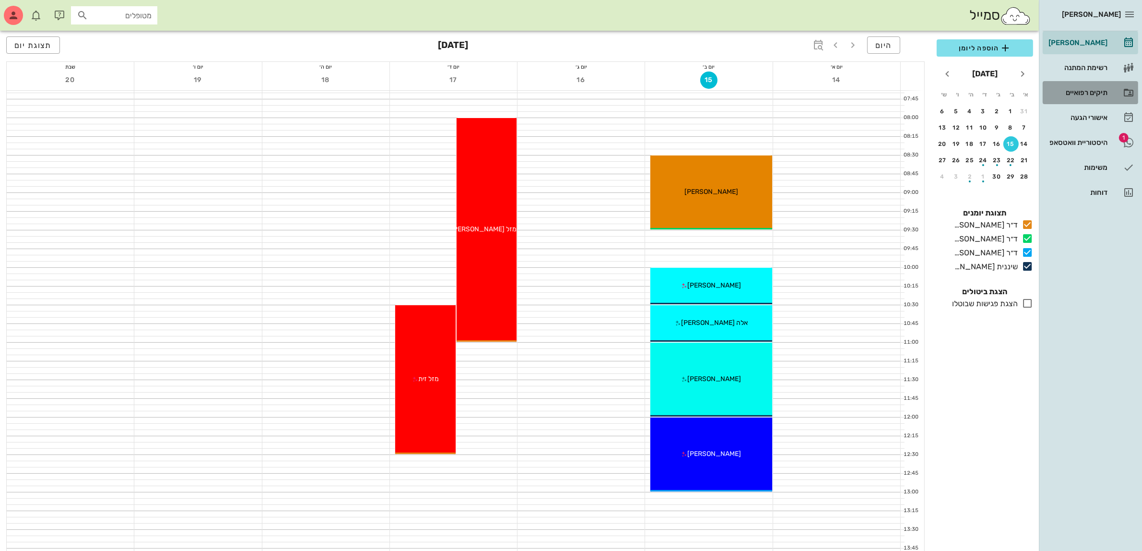
click at [1066, 92] on div "תיקים רפואיים" at bounding box center [1077, 93] width 61 height 8
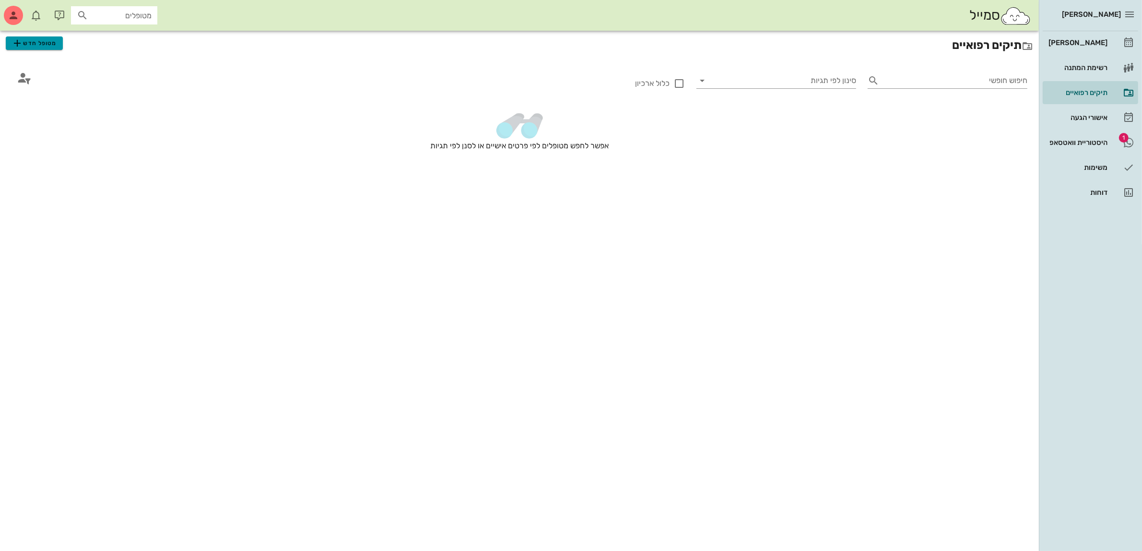
click at [51, 43] on span "מטופל חדש" at bounding box center [34, 43] width 45 height 12
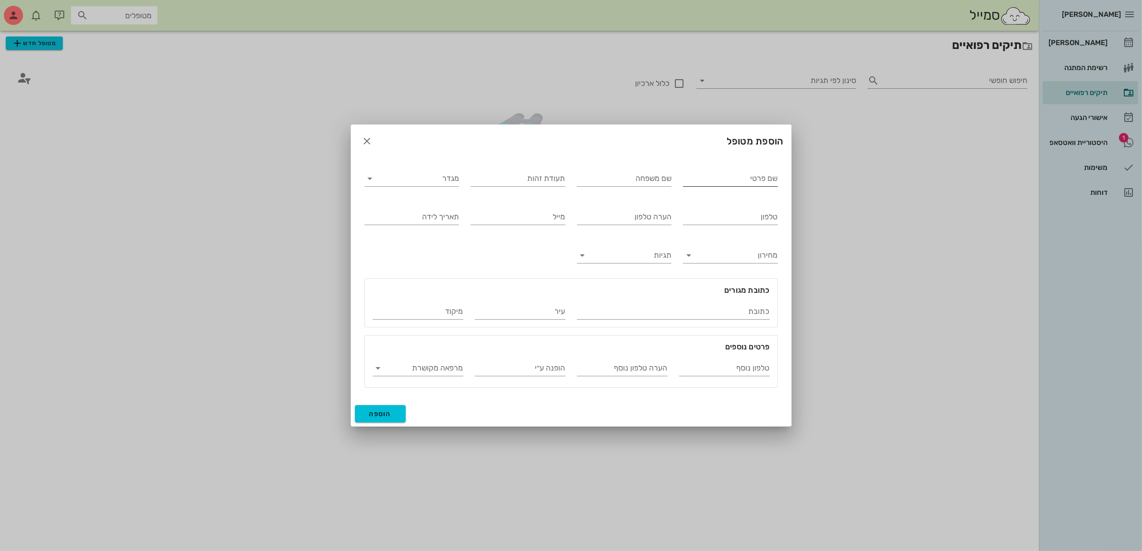
click at [717, 177] on input "שם פרטי" at bounding box center [730, 178] width 95 height 15
type input "[PERSON_NAME]"
click at [406, 178] on input "מגדר" at bounding box center [420, 178] width 80 height 15
click at [406, 205] on div "נקבה" at bounding box center [411, 208] width 79 height 9
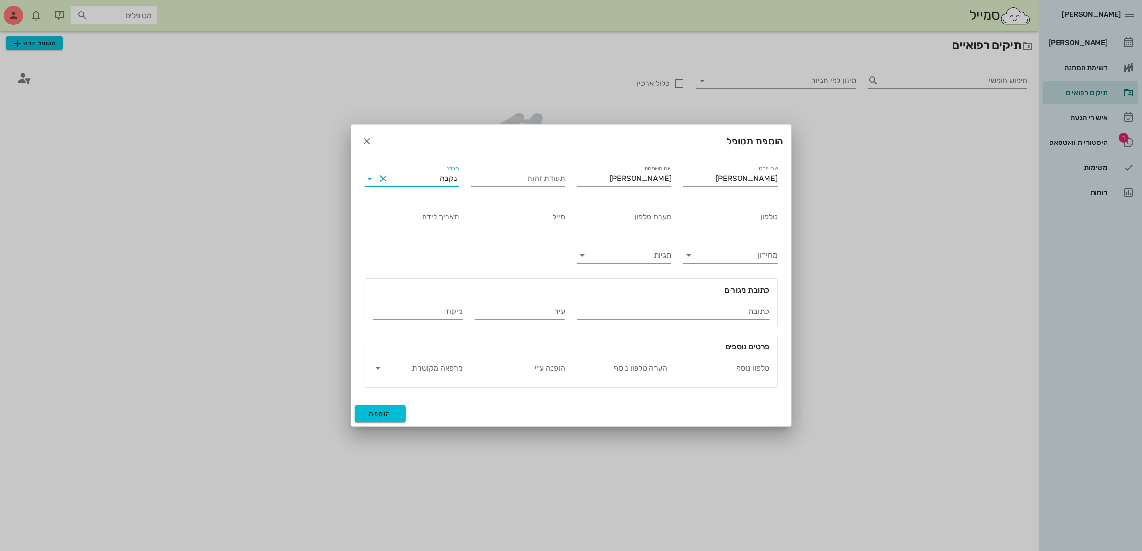
click at [738, 214] on input "טלפון" at bounding box center [730, 216] width 95 height 15
type input "050-5696845"
click at [394, 411] on button "הוספה" at bounding box center [380, 413] width 51 height 17
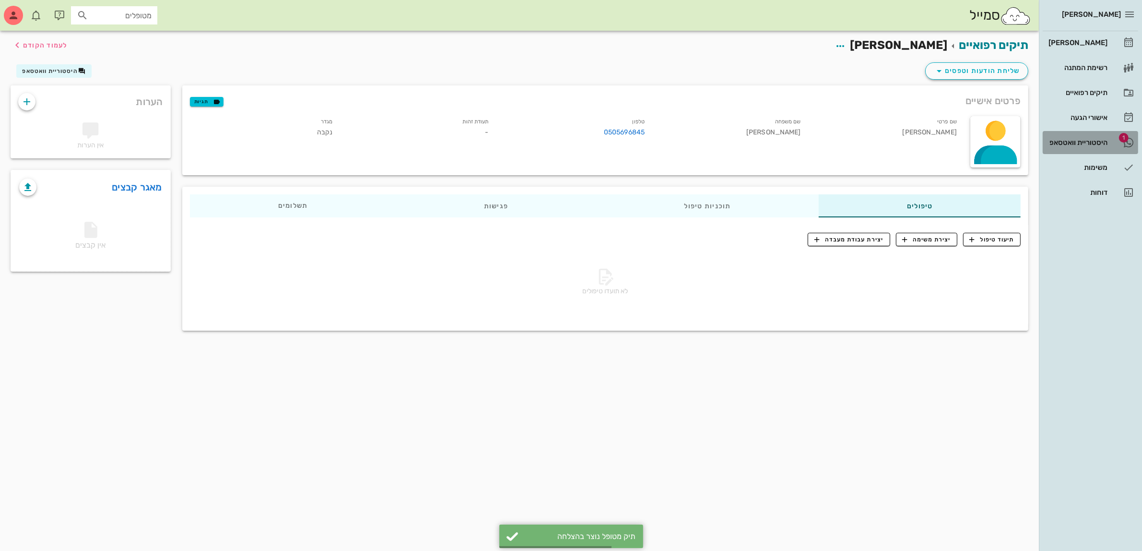
click at [1066, 144] on div "היסטוריית וואטסאפ" at bounding box center [1077, 143] width 61 height 8
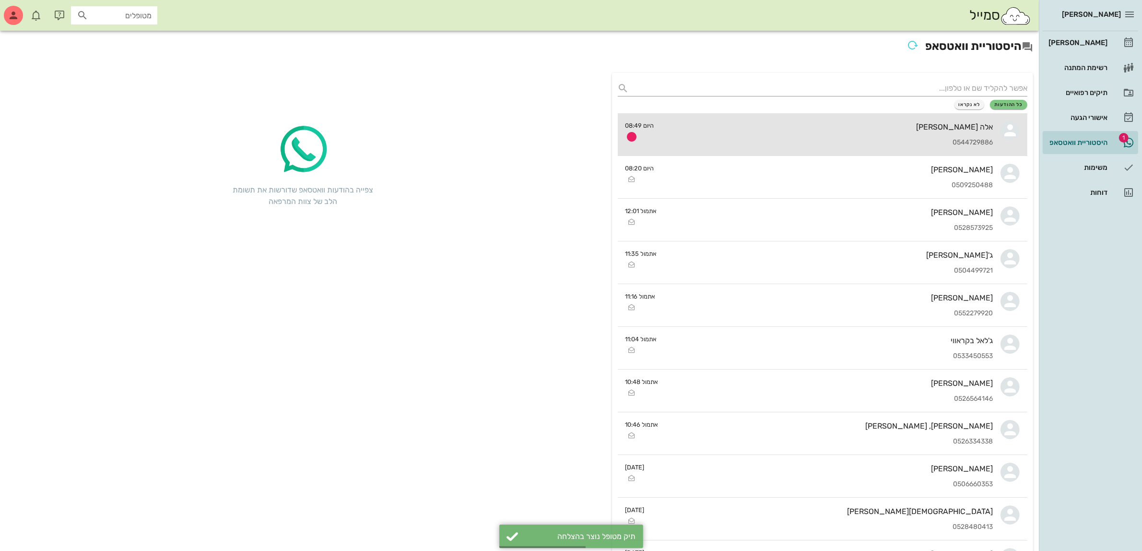
click at [924, 136] on div "אלה [PERSON_NAME] 0544729886" at bounding box center [827, 134] width 331 height 42
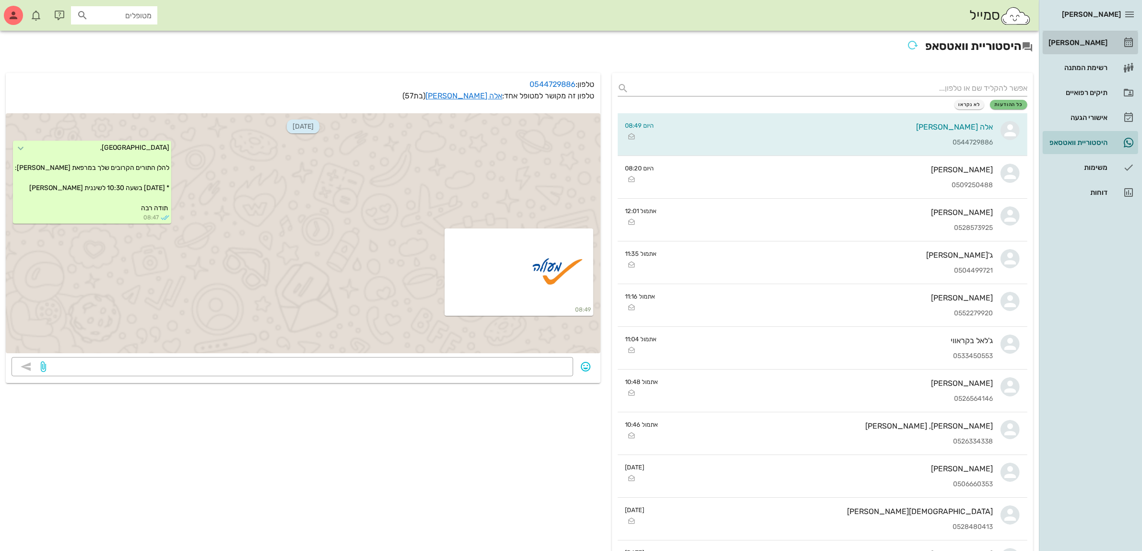
click at [1094, 46] on div "[PERSON_NAME]" at bounding box center [1077, 43] width 61 height 8
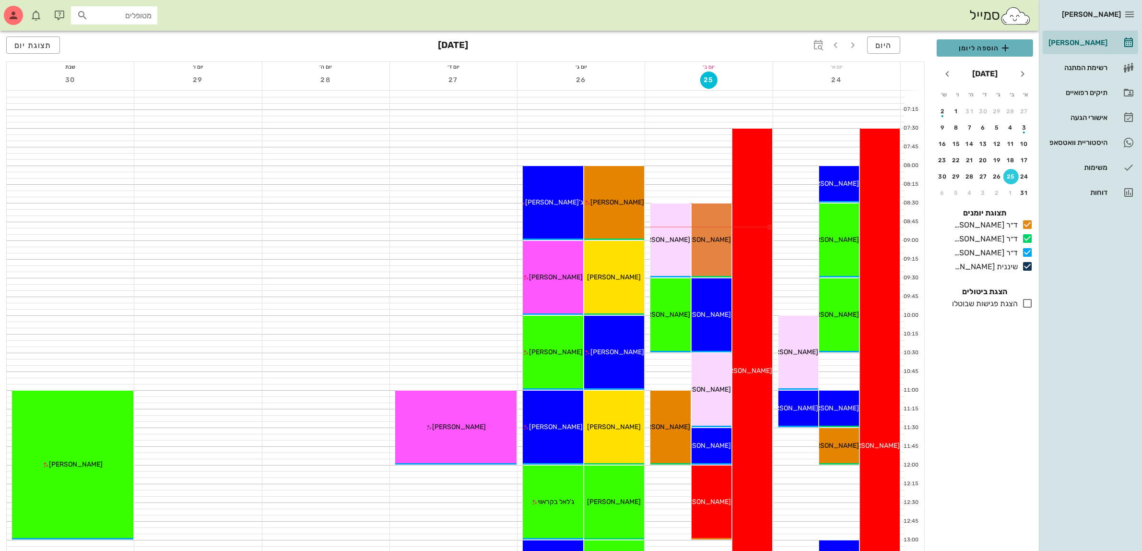
click at [974, 44] on span "הוספה ליומן" at bounding box center [984, 48] width 81 height 12
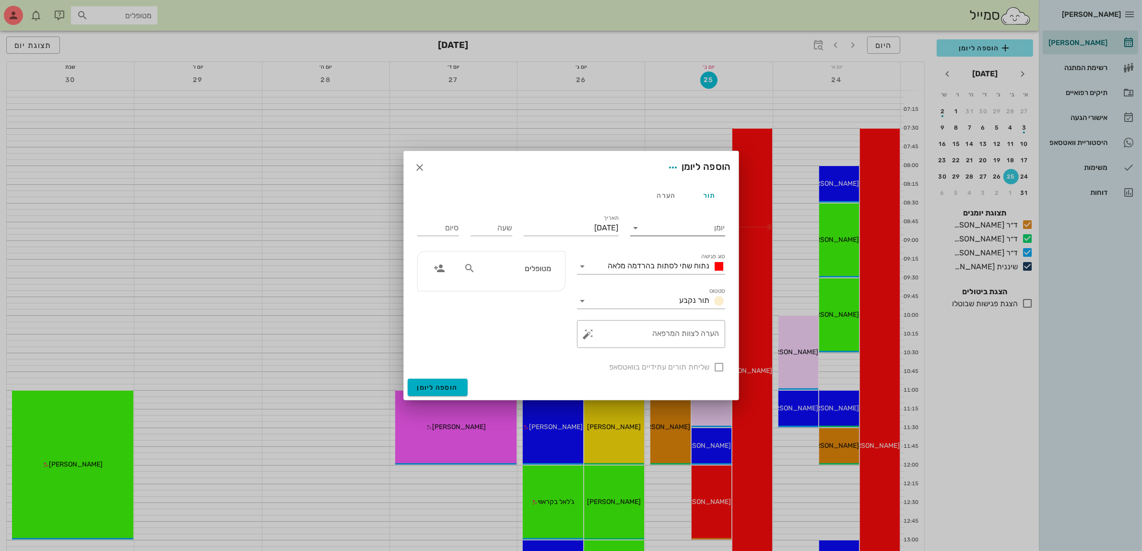
click at [689, 217] on div "יומן" at bounding box center [677, 224] width 95 height 21
click at [688, 227] on input "יומן" at bounding box center [685, 227] width 82 height 15
click at [695, 304] on div "שיננית [PERSON_NAME]" at bounding box center [680, 304] width 85 height 9
click at [682, 260] on div "נתוח שתי לסתות בהרדמה מלאה" at bounding box center [664, 266] width 121 height 12
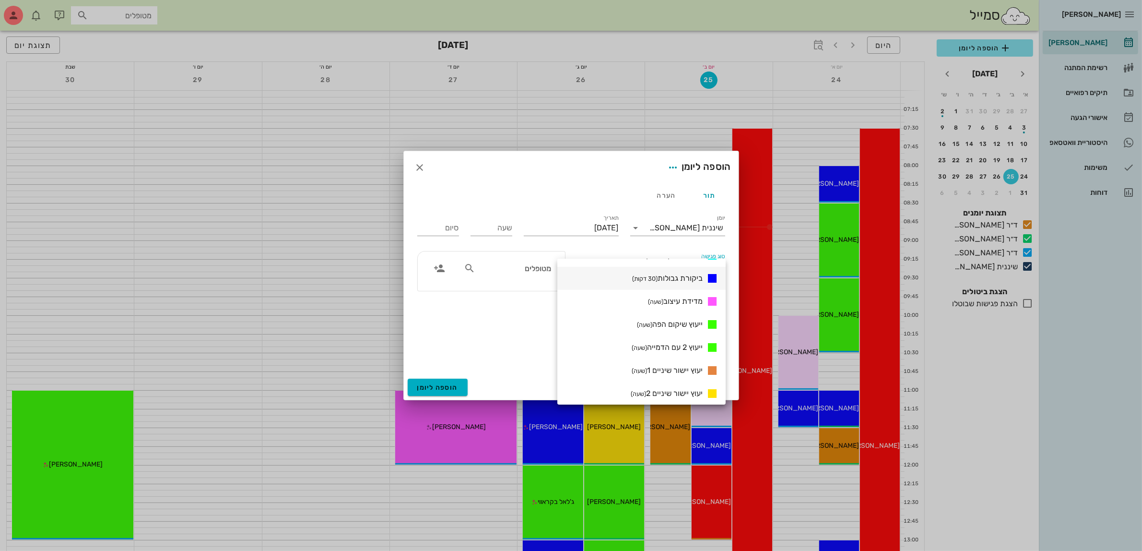
scroll to position [442, 0]
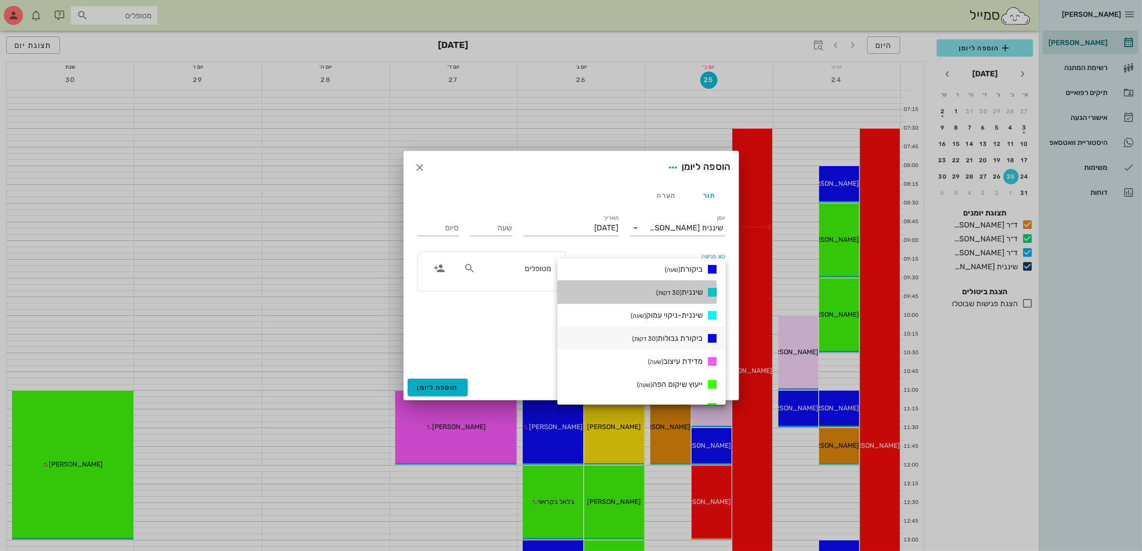
click at [682, 286] on div "שיננית (30 דקות)" at bounding box center [685, 292] width 66 height 12
type input "00:30"
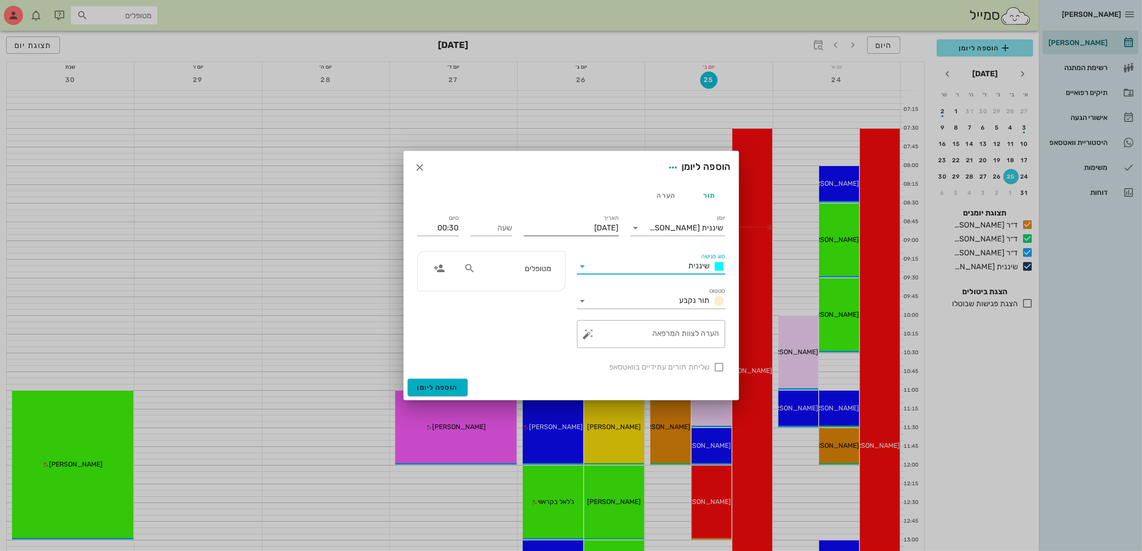
click at [598, 233] on input "[DATE]" at bounding box center [571, 227] width 95 height 15
click at [518, 253] on icon "חודש הבא" at bounding box center [515, 251] width 12 height 12
click at [606, 319] on div "15" at bounding box center [604, 321] width 15 height 7
type input "[DATE]"
click at [512, 262] on input "מטופלים" at bounding box center [514, 268] width 74 height 12
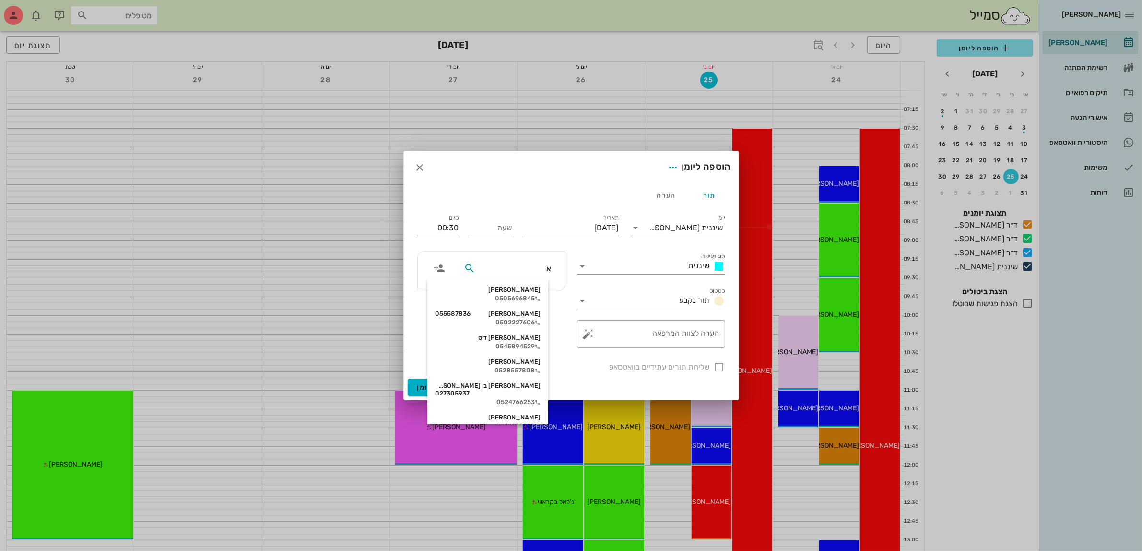
type input "אס"
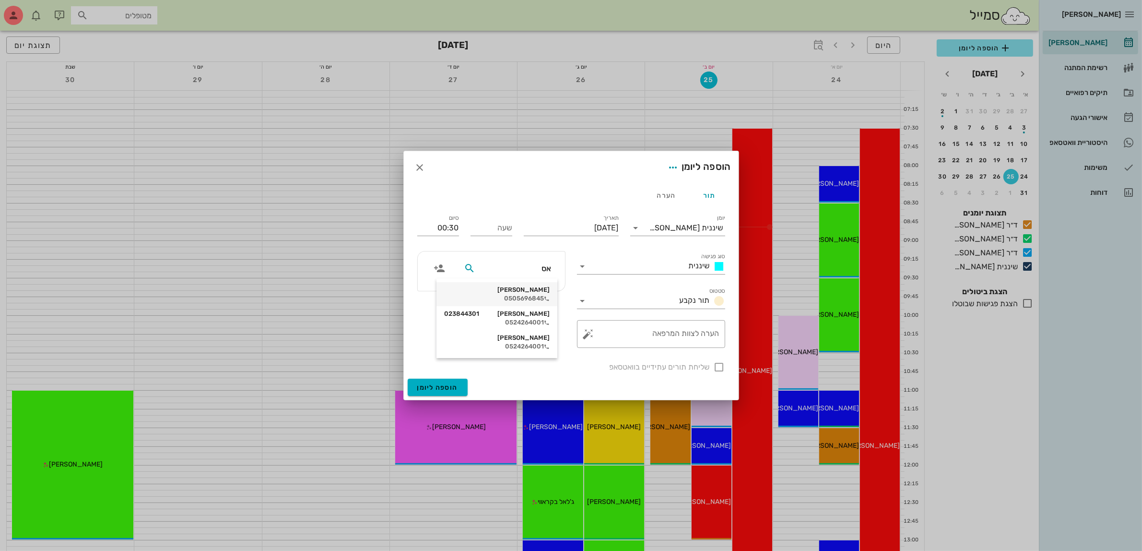
click at [527, 289] on div "[PERSON_NAME]" at bounding box center [497, 290] width 106 height 8
click at [504, 229] on input "שעה" at bounding box center [492, 227] width 42 height 15
type input "1200"
type input "12:30"
type input "12:00"
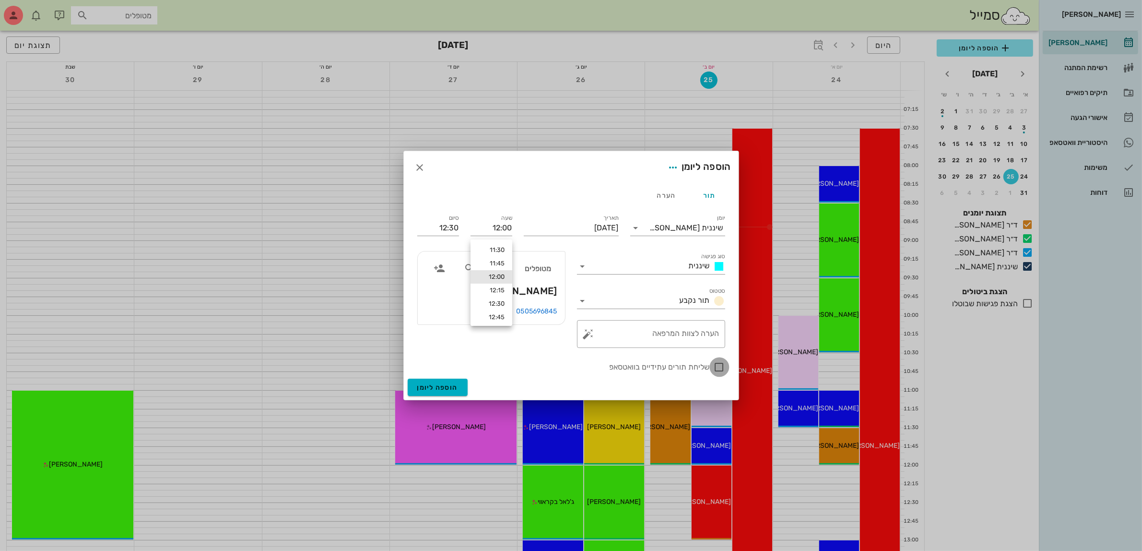
click at [718, 363] on div at bounding box center [719, 367] width 16 height 16
checkbox input "true"
click at [431, 385] on span "הוספה ליומן" at bounding box center [437, 387] width 41 height 8
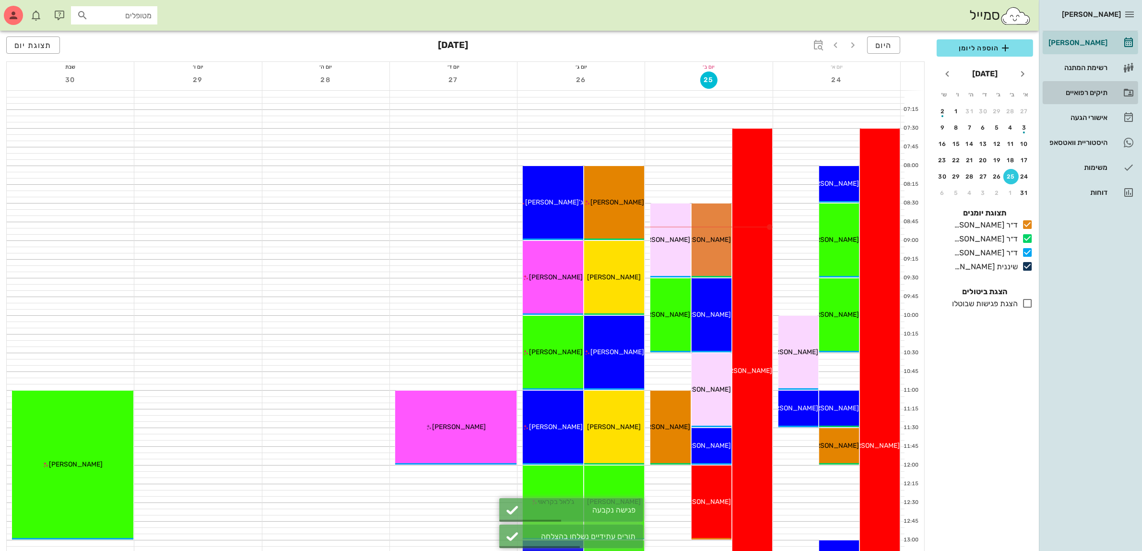
click at [1077, 87] on div "תיקים רפואיים" at bounding box center [1077, 92] width 61 height 15
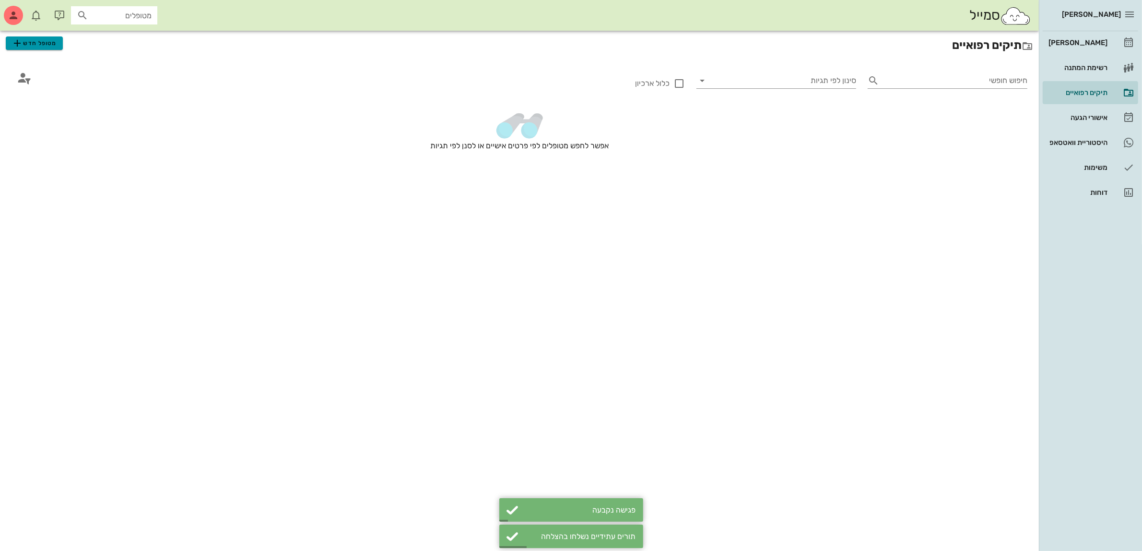
click at [22, 41] on icon "button" at bounding box center [18, 43] width 12 height 12
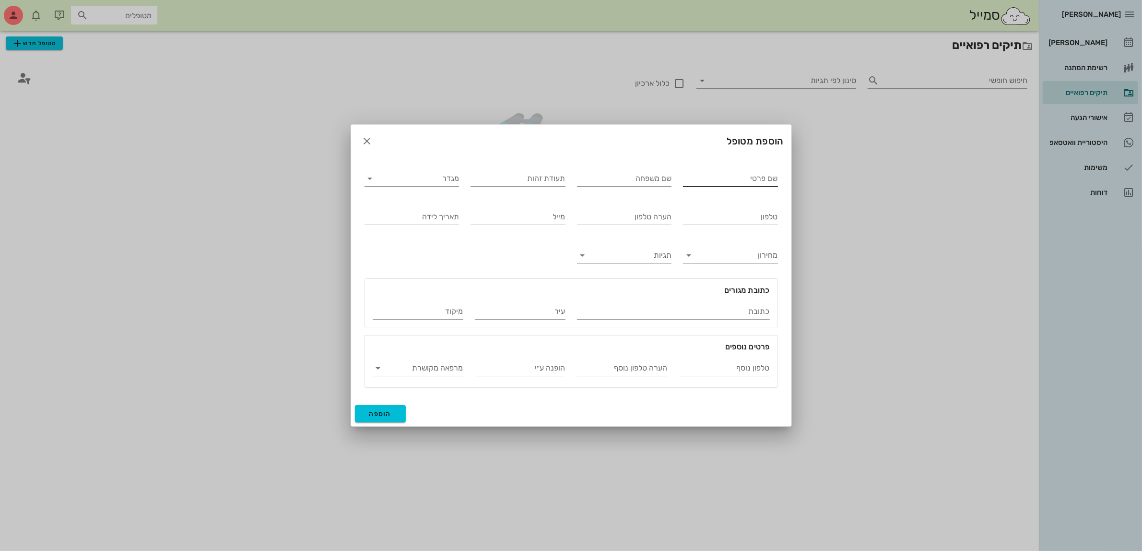
click at [733, 180] on input "שם פרטי" at bounding box center [730, 178] width 95 height 15
type input "[PERSON_NAME]"
click at [427, 178] on input "מגדר" at bounding box center [420, 178] width 80 height 15
click at [441, 185] on div "זכר" at bounding box center [411, 185] width 79 height 9
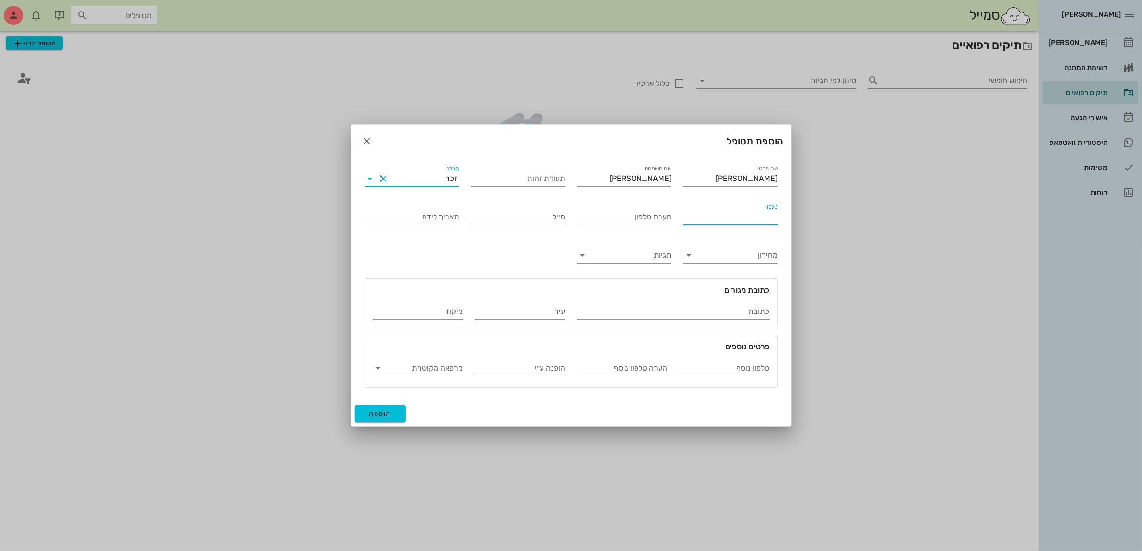
click at [761, 221] on input "טלפון" at bounding box center [730, 216] width 95 height 15
type input "5"
type input "054-2204123"
click at [393, 413] on button "הוספה" at bounding box center [380, 413] width 51 height 17
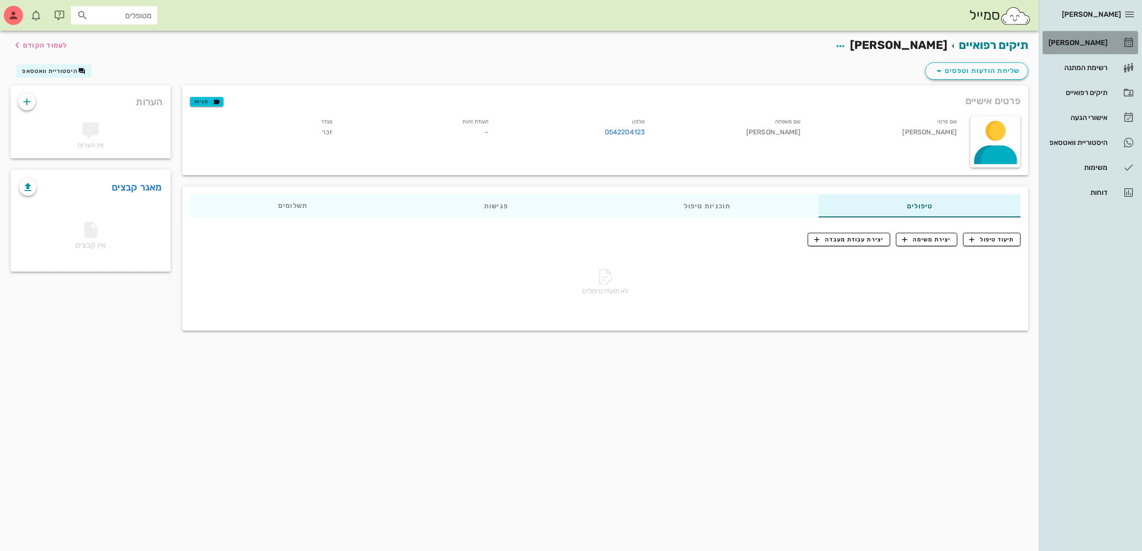
click at [1106, 39] on div "[PERSON_NAME]" at bounding box center [1077, 43] width 61 height 8
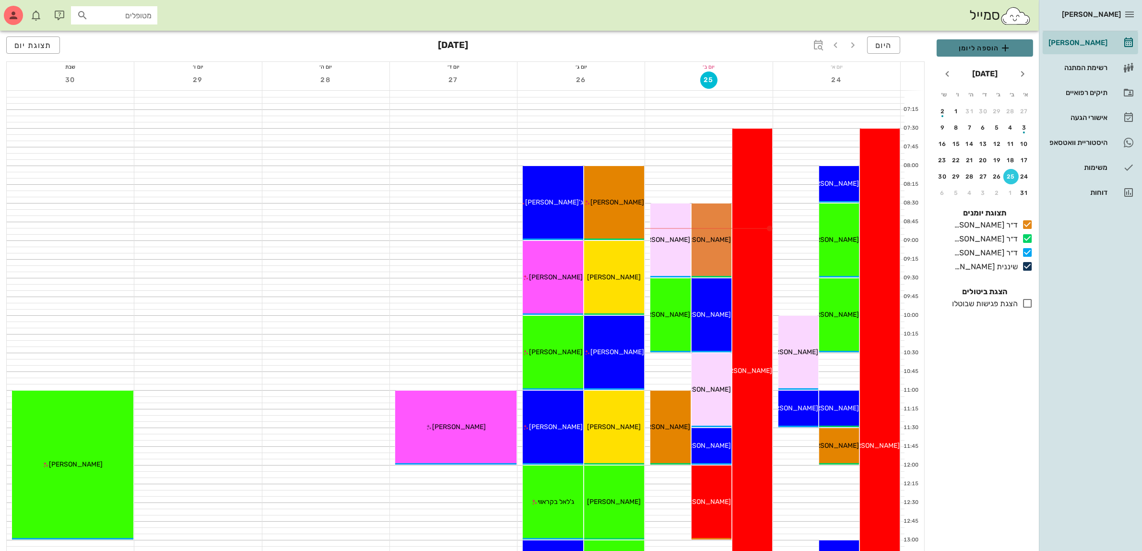
click at [968, 49] on span "הוספה ליומן" at bounding box center [984, 48] width 81 height 12
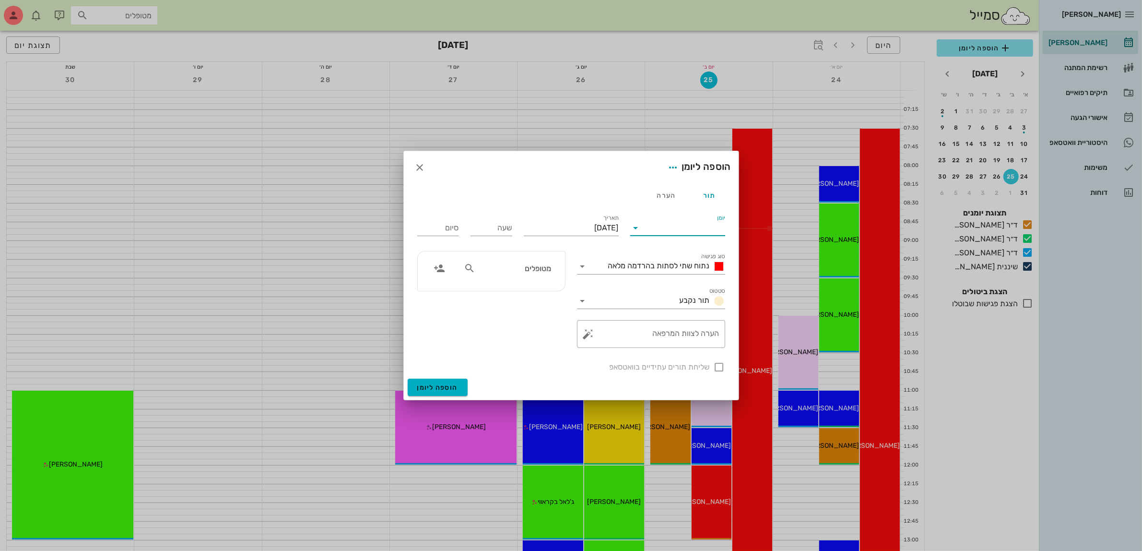
click at [667, 231] on input "יומן" at bounding box center [685, 227] width 82 height 15
click at [679, 304] on div "שיננית [PERSON_NAME]" at bounding box center [680, 304] width 85 height 9
click at [670, 267] on span "נתוח שתי לסתות בהרדמה מלאה" at bounding box center [659, 265] width 102 height 9
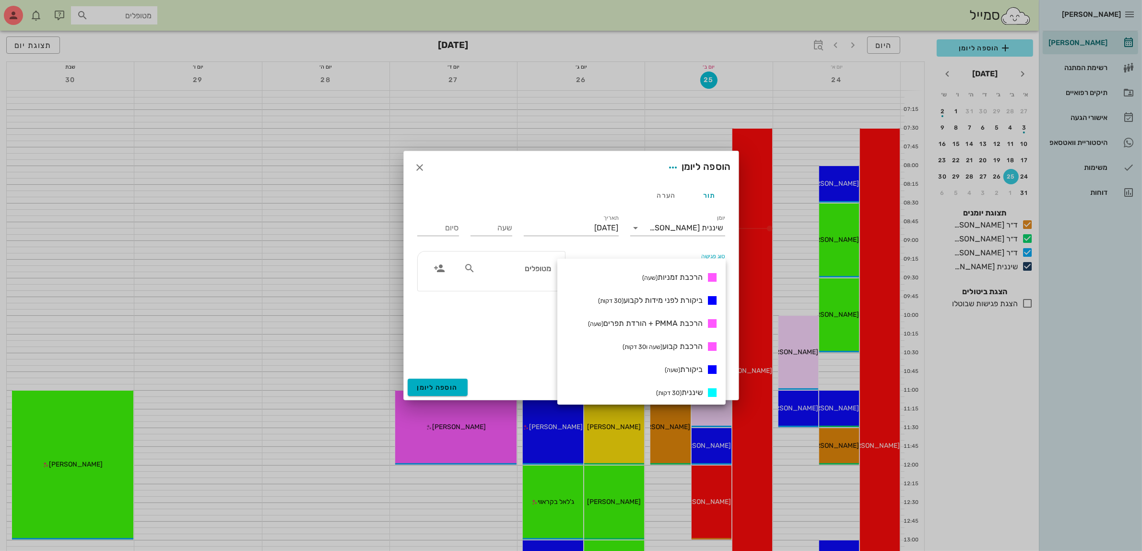
scroll to position [360, 0]
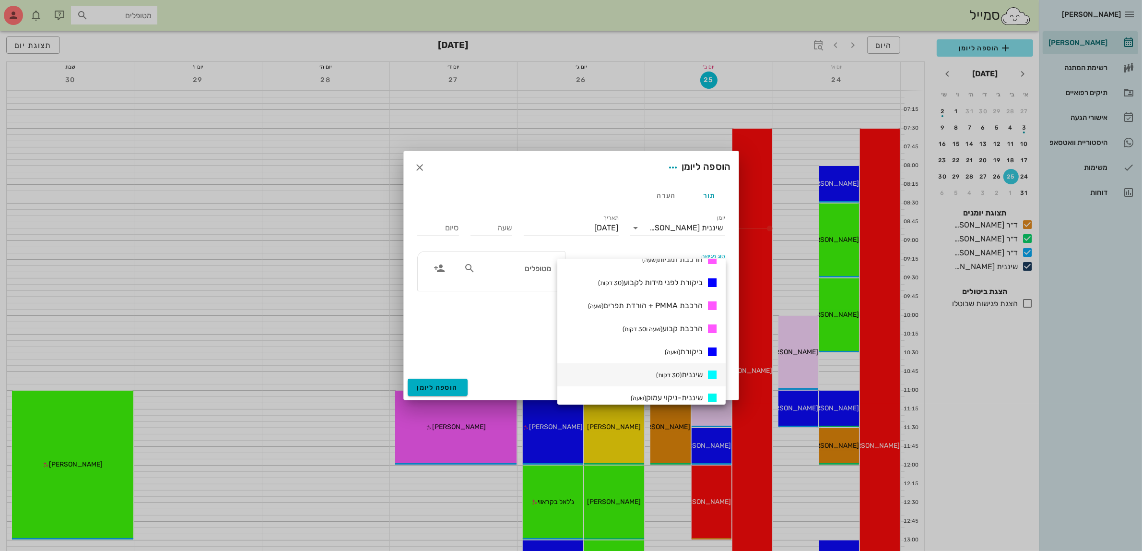
click at [684, 373] on span "שיננית (30 דקות)" at bounding box center [679, 374] width 47 height 9
type input "00:30"
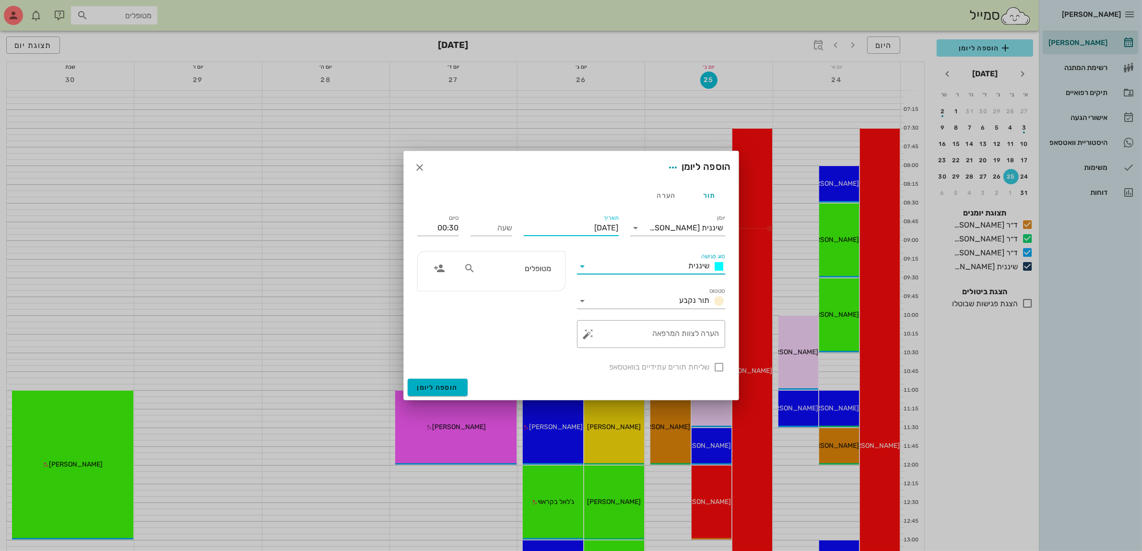
click at [595, 226] on input "[DATE]" at bounding box center [571, 227] width 95 height 15
click at [517, 250] on icon "חודש הבא" at bounding box center [515, 251] width 12 height 12
click at [607, 318] on div "15" at bounding box center [604, 321] width 15 height 7
type input "[DATE]"
click at [500, 227] on input "שעה" at bounding box center [492, 227] width 42 height 15
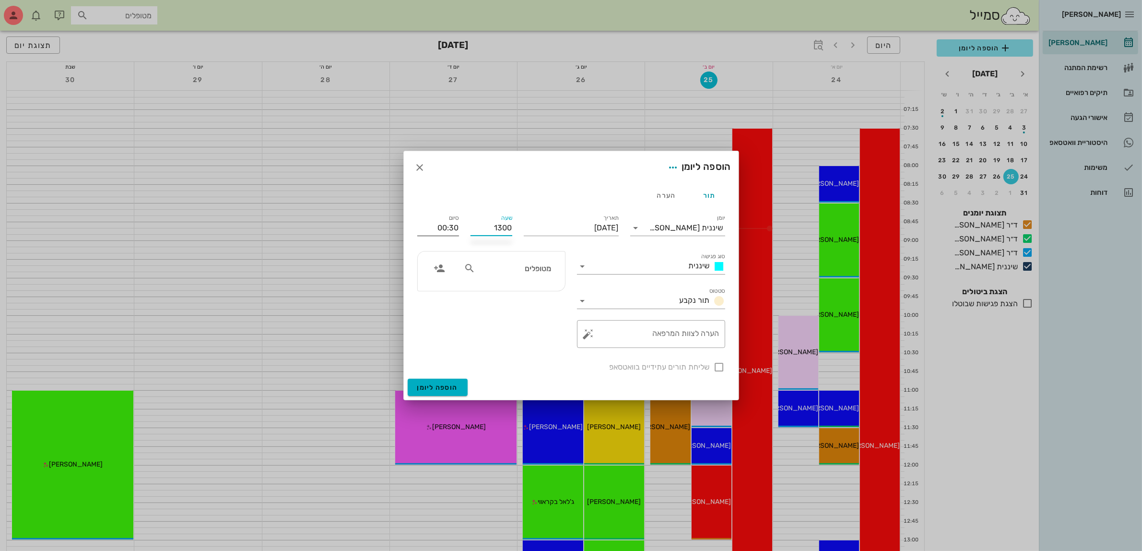
type input "13:00"
type input "13:30"
click at [450, 224] on input "13:30" at bounding box center [438, 227] width 42 height 15
click at [507, 265] on input "text" at bounding box center [514, 268] width 74 height 12
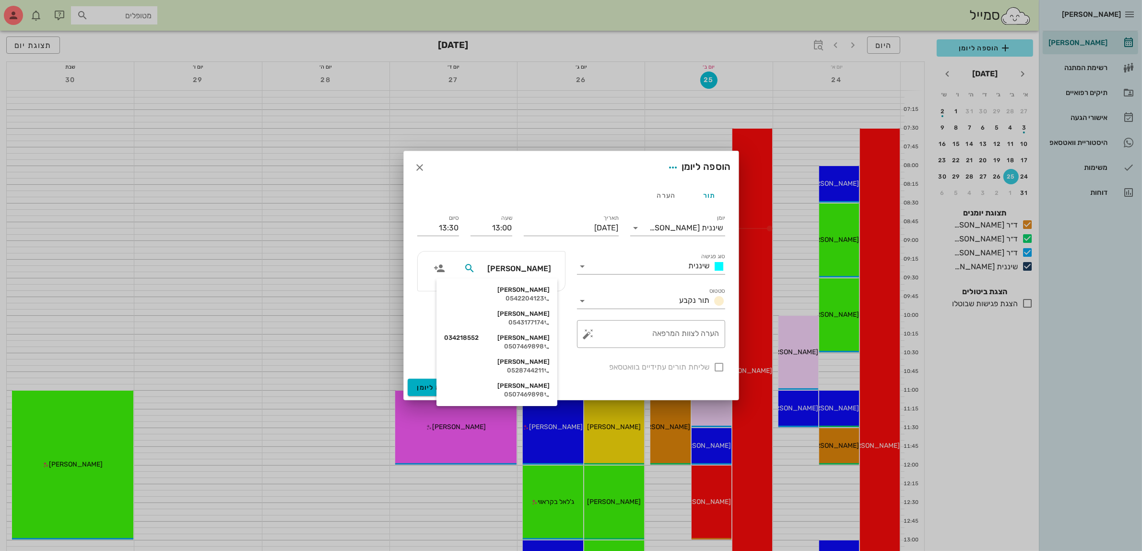
type input "[PERSON_NAME]"
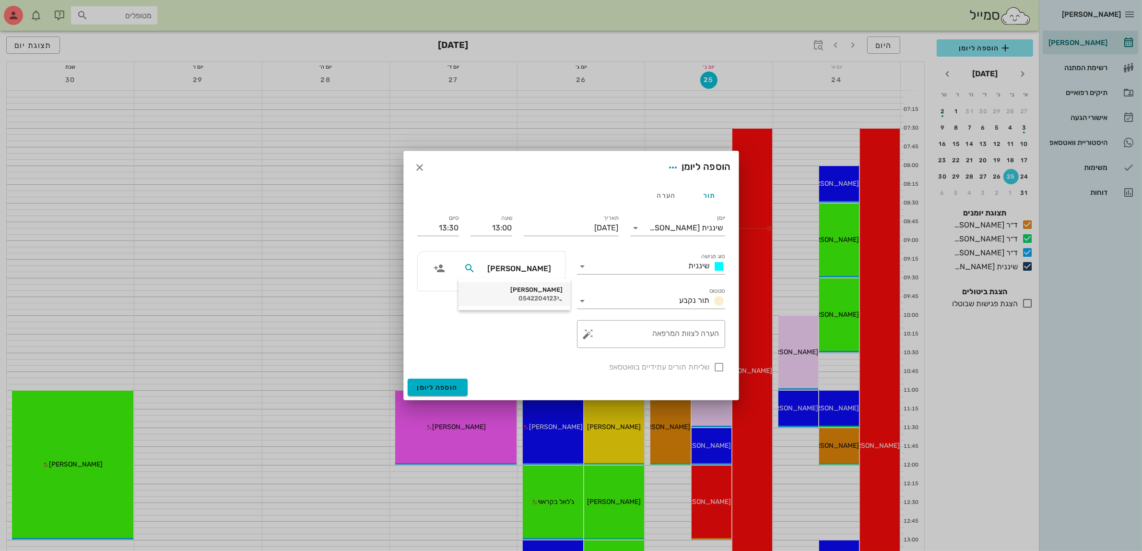
click at [541, 298] on div "0542204123" at bounding box center [514, 299] width 96 height 8
click at [716, 368] on div at bounding box center [719, 367] width 16 height 16
checkbox input "true"
click at [436, 386] on span "הוספה ליומן" at bounding box center [437, 387] width 41 height 8
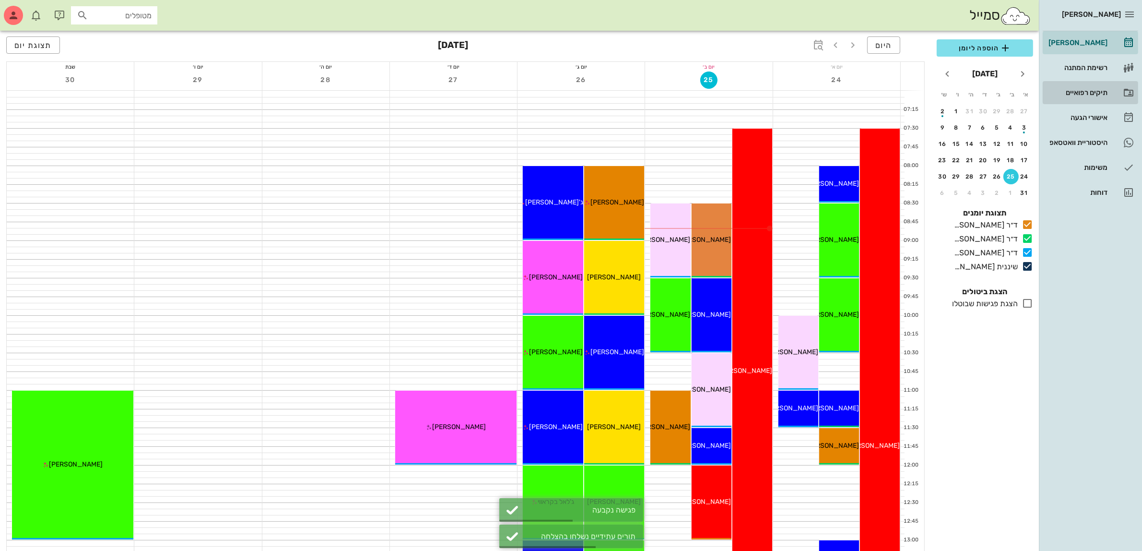
click at [1073, 92] on div "תיקים רפואיים" at bounding box center [1077, 93] width 61 height 8
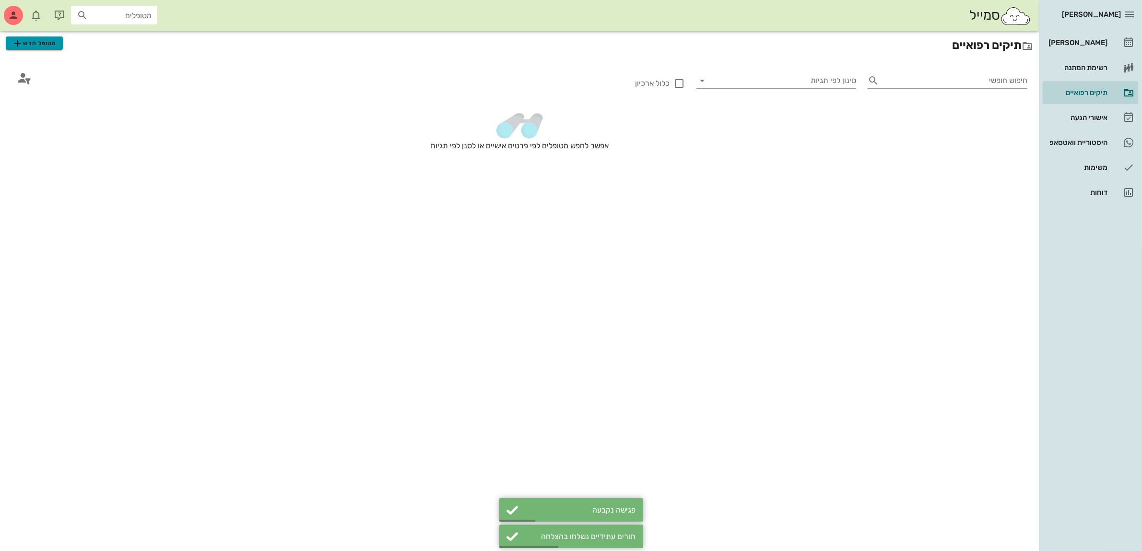
click at [61, 44] on button "מטופל חדש" at bounding box center [34, 42] width 57 height 13
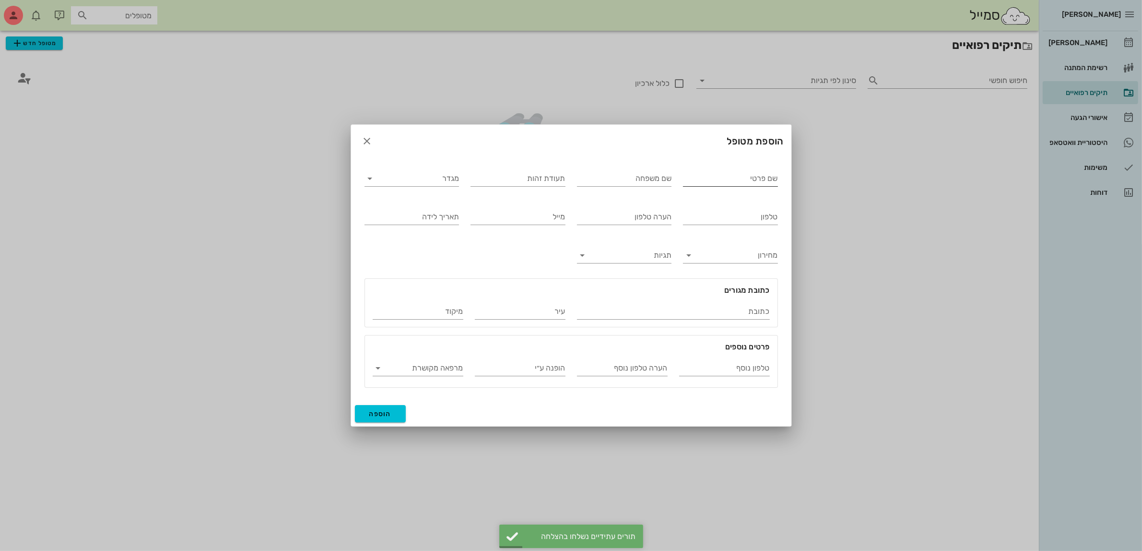
click at [702, 179] on input "שם פרטי" at bounding box center [730, 178] width 95 height 15
type input "ג'וני"
click at [423, 176] on input "מגדר" at bounding box center [420, 178] width 80 height 15
click at [448, 186] on div "זכר" at bounding box center [411, 185] width 79 height 9
drag, startPoint x: 622, startPoint y: 182, endPoint x: 742, endPoint y: 180, distance: 119.4
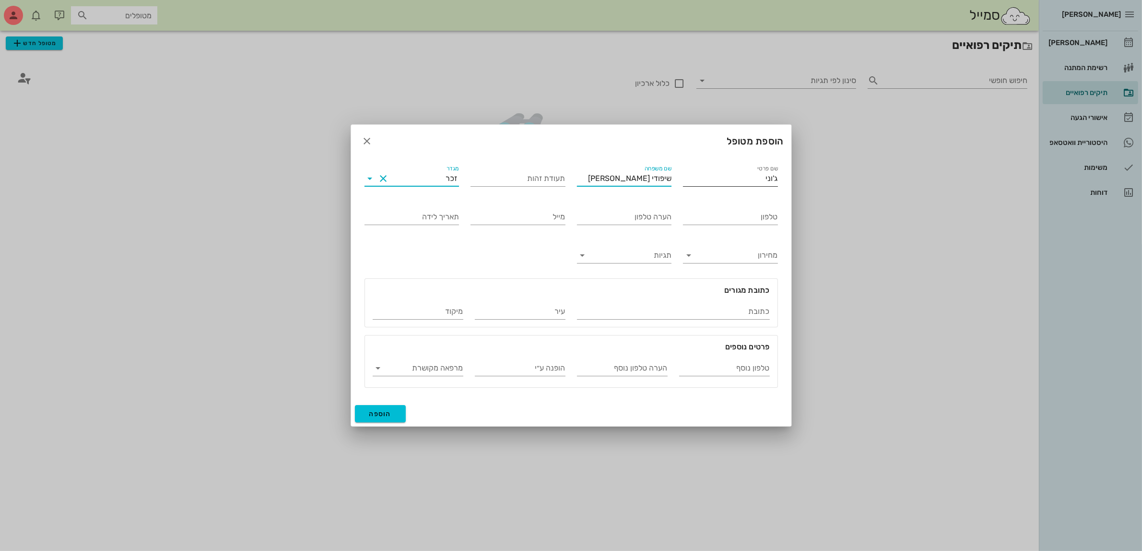
click at [742, 180] on div "שם פרטי ג'וני שם משפחה שיפודי [PERSON_NAME] תעודת זהות מגדר זכר טלפון הערה טלפו…" at bounding box center [571, 275] width 425 height 236
type input "גו'ני"
click at [744, 219] on input "טלפון" at bounding box center [730, 216] width 95 height 15
drag, startPoint x: 744, startPoint y: 217, endPoint x: 530, endPoint y: 219, distance: 213.9
click at [531, 219] on div "שם פרטי ג'וני שם משפחה גו'ני תעודת זהות מגדר זכר טלפון 054-2533189 הערה טלפון מ…" at bounding box center [571, 275] width 425 height 236
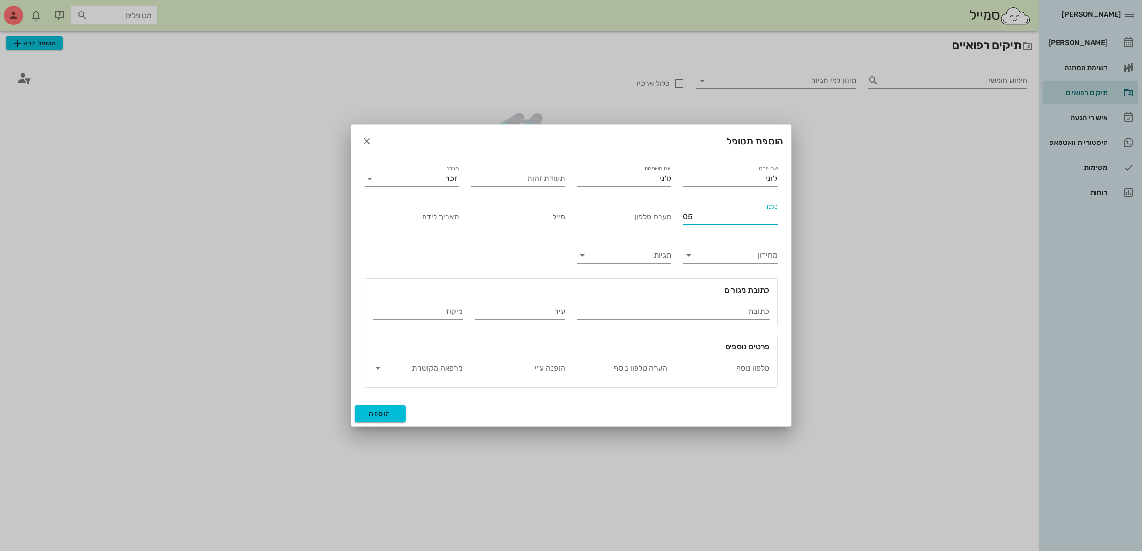
type input "0"
type input "052-8402885"
click at [374, 412] on span "הוספה" at bounding box center [380, 414] width 23 height 8
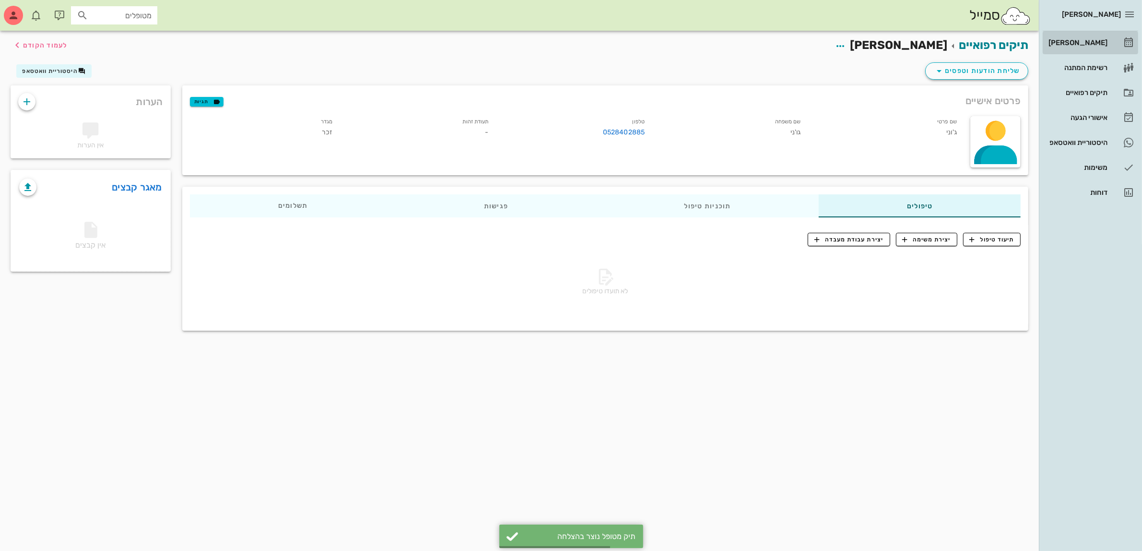
click at [1081, 45] on div "[PERSON_NAME]" at bounding box center [1077, 43] width 61 height 8
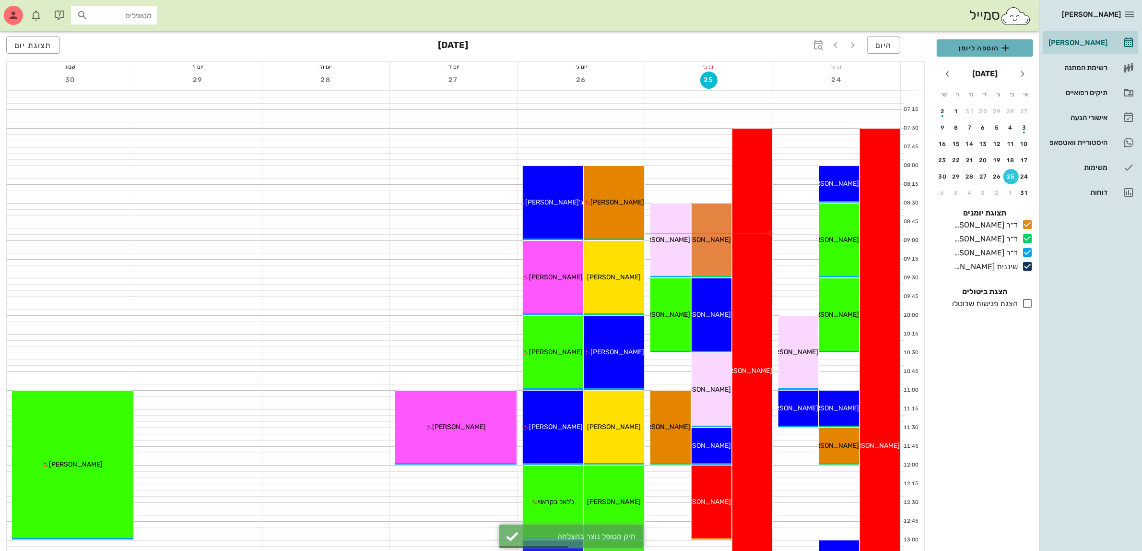
click at [984, 49] on span "הוספה ליומן" at bounding box center [984, 48] width 81 height 12
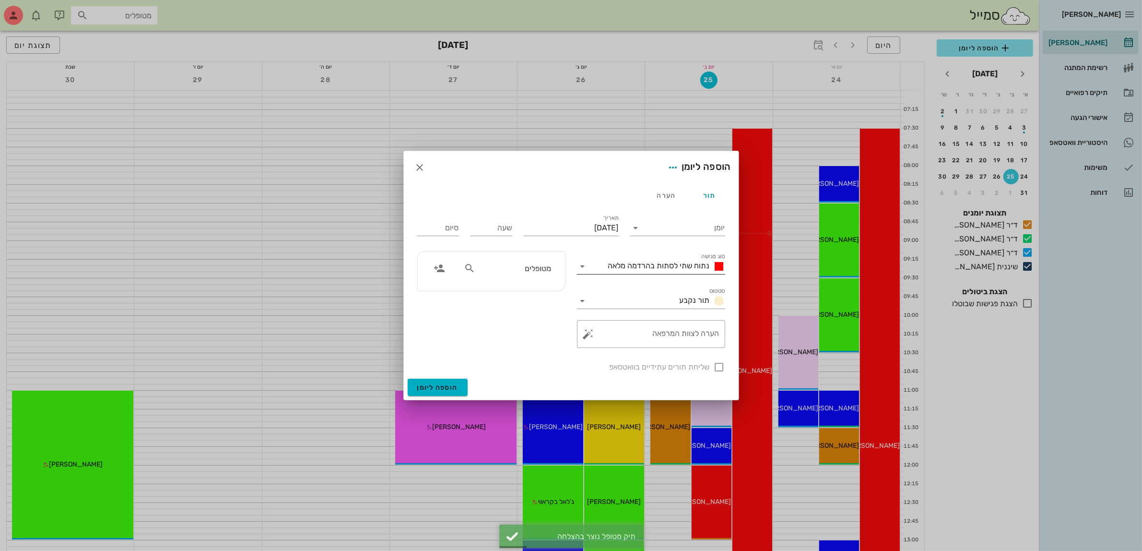
click at [673, 265] on span "נתוח שתי לסתות בהרדמה מלאה" at bounding box center [659, 265] width 102 height 9
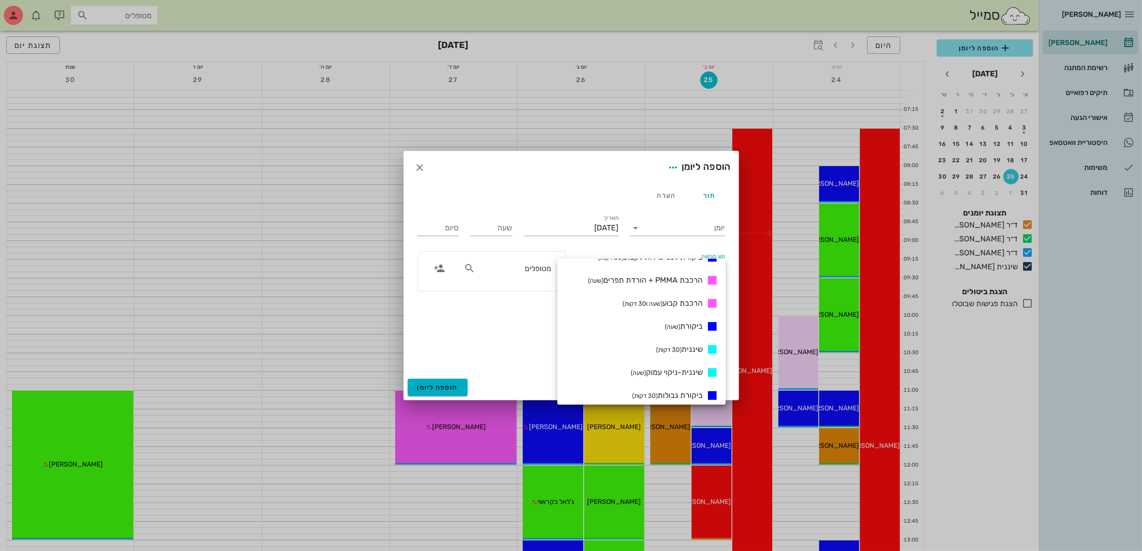
scroll to position [420, 0]
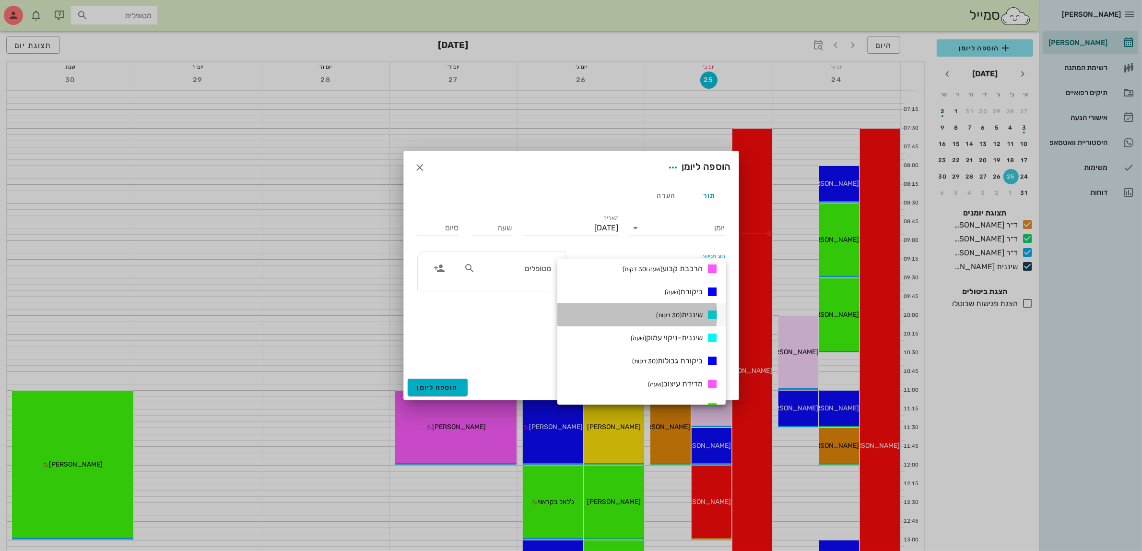
click at [677, 312] on small "(30 דקות)" at bounding box center [668, 314] width 25 height 7
type input "00:30"
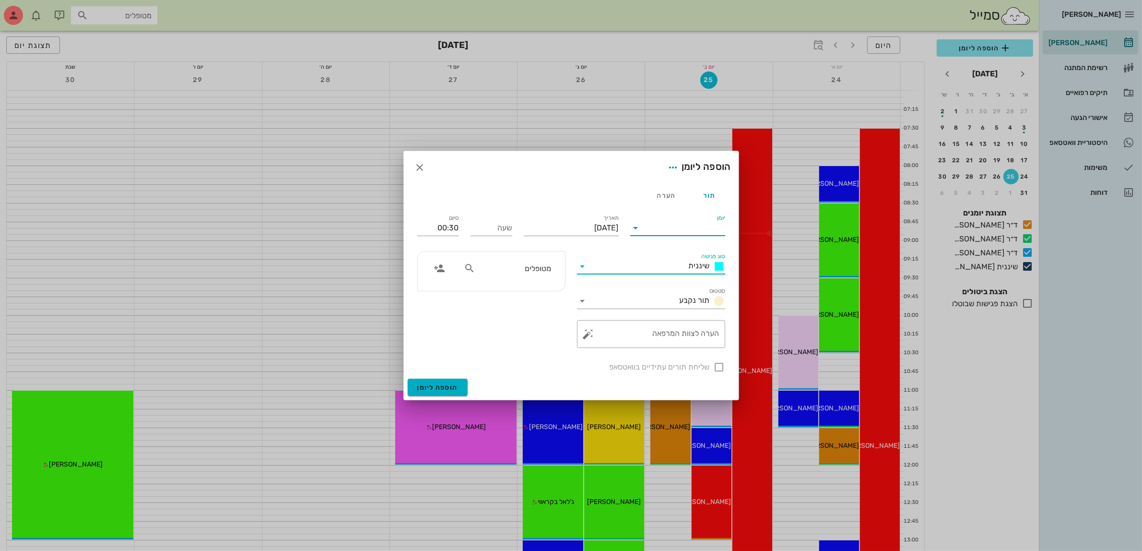
click at [677, 231] on input "יומן" at bounding box center [685, 227] width 82 height 15
click at [696, 306] on div "שיננית [PERSON_NAME]" at bounding box center [680, 304] width 85 height 9
click at [673, 170] on icon "button" at bounding box center [673, 168] width 12 height 12
click at [587, 224] on input "[DATE]" at bounding box center [571, 227] width 95 height 15
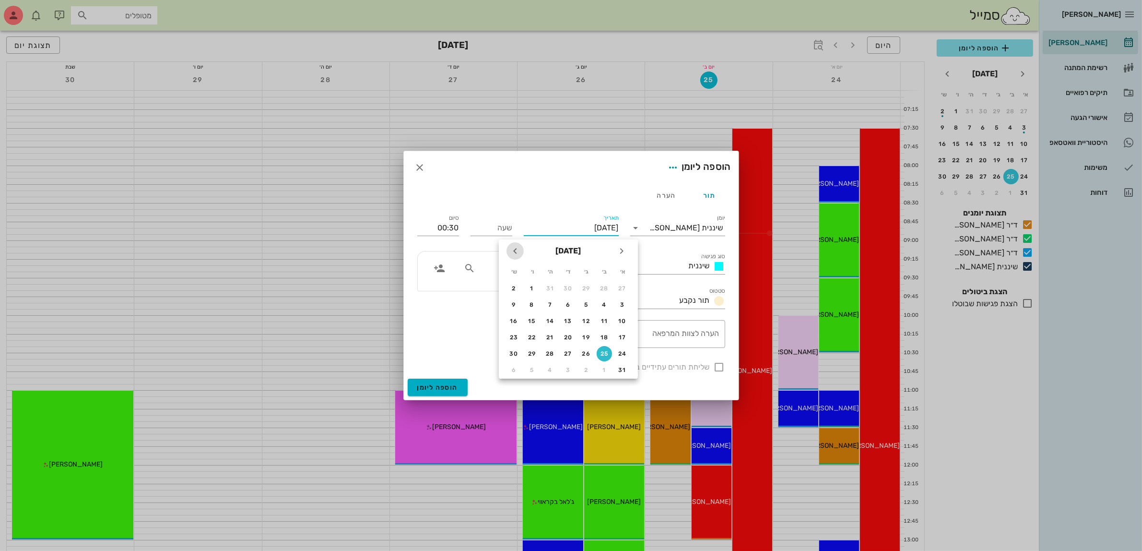
click at [518, 253] on icon "חודש הבא" at bounding box center [515, 251] width 12 height 12
click at [604, 319] on div "15" at bounding box center [604, 321] width 15 height 7
type input "[DATE]"
click at [501, 230] on input "שעה" at bounding box center [492, 227] width 42 height 15
type input "13:30"
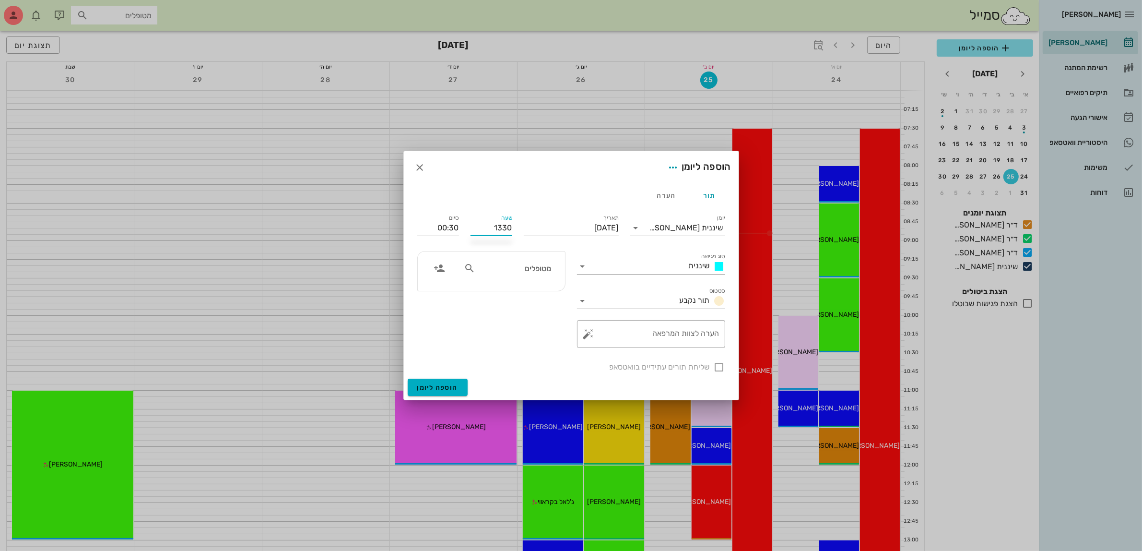
type input "14:00"
click at [505, 272] on input "מטופלים" at bounding box center [514, 268] width 74 height 12
type input "ג'ונ"
click at [542, 286] on div "[PERSON_NAME]" at bounding box center [515, 290] width 99 height 8
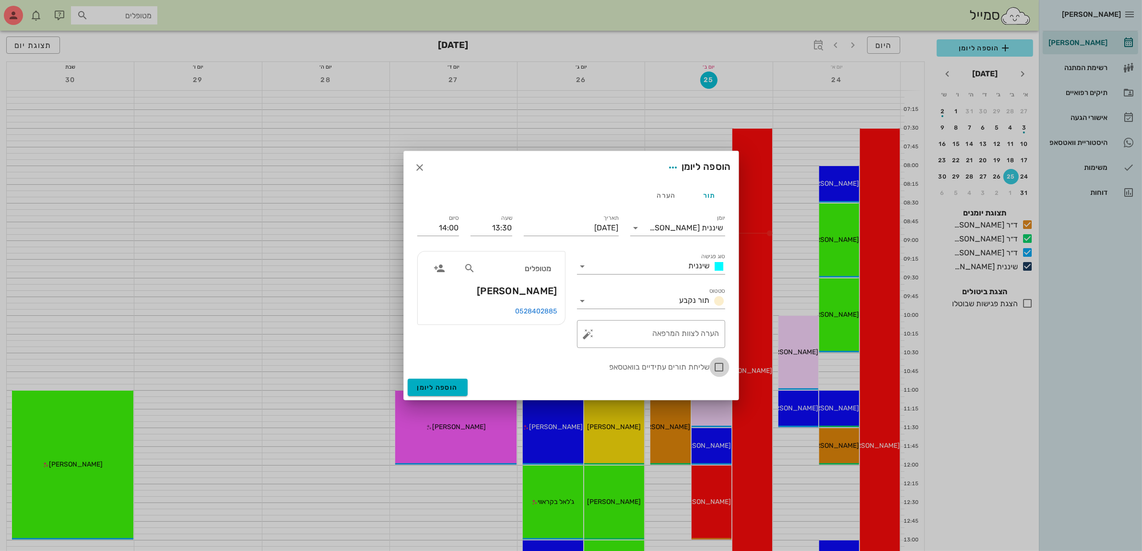
click at [719, 368] on div at bounding box center [719, 367] width 16 height 16
checkbox input "true"
click at [436, 386] on span "הוספה ליומן" at bounding box center [437, 387] width 41 height 8
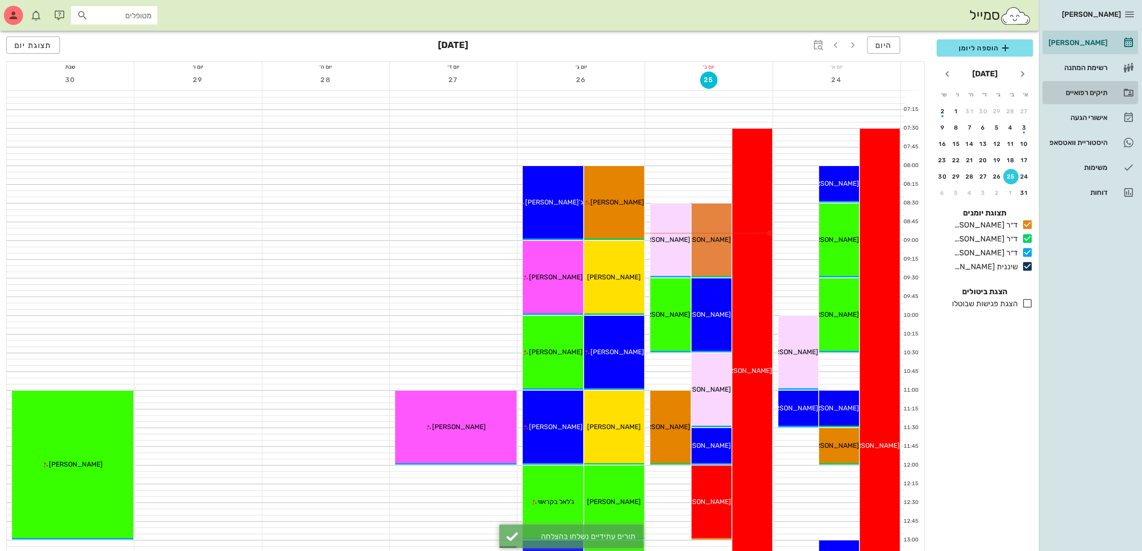
click at [1084, 87] on div "תיקים רפואיים" at bounding box center [1077, 92] width 61 height 15
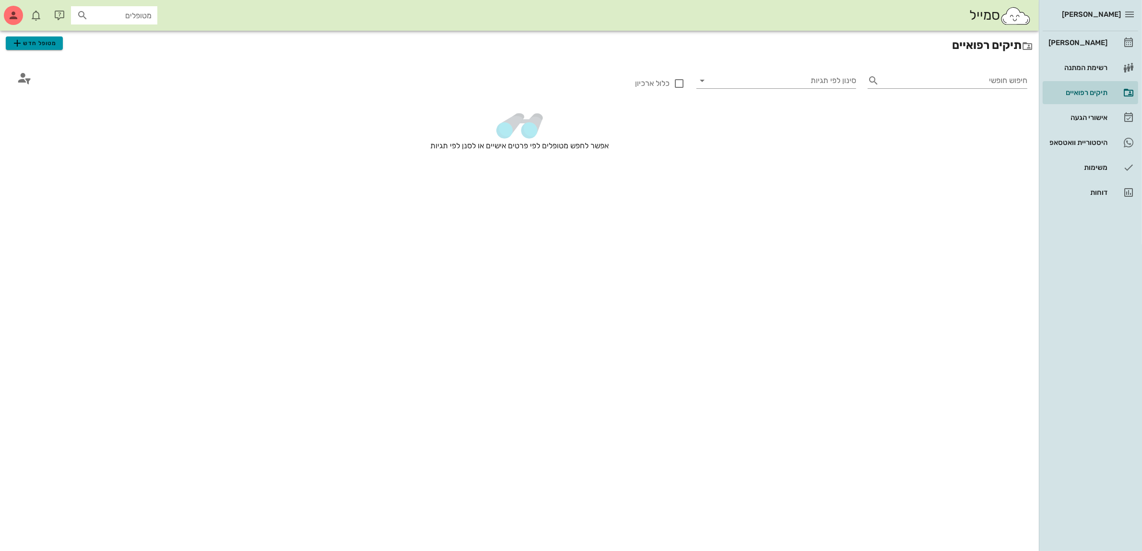
click at [46, 44] on span "מטופל חדש" at bounding box center [34, 43] width 45 height 12
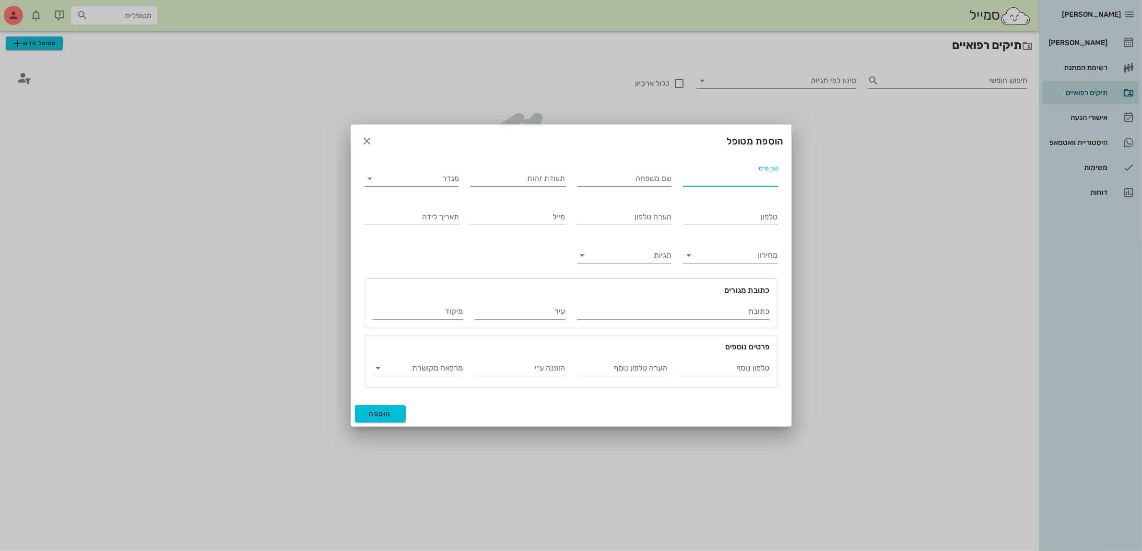
click at [740, 176] on input "שם פרטי" at bounding box center [730, 178] width 95 height 15
type input "[PERSON_NAME]"
click at [430, 175] on input "מגדר" at bounding box center [420, 178] width 80 height 15
click at [432, 212] on div "נקבה" at bounding box center [411, 208] width 79 height 9
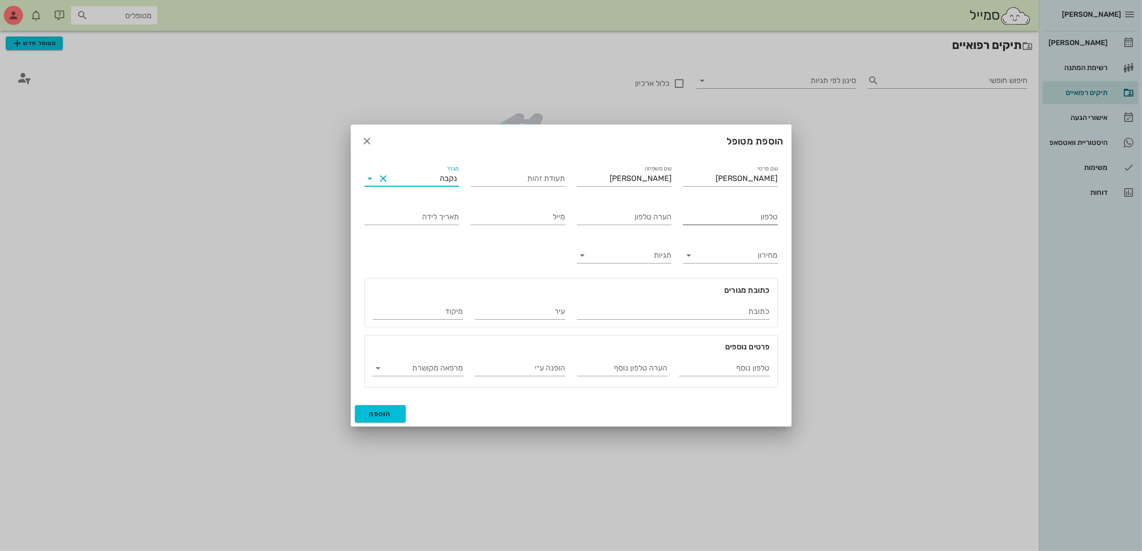
click at [739, 214] on input "טלפון" at bounding box center [730, 216] width 95 height 15
type input "050-8688395"
click at [380, 419] on button "הוספה" at bounding box center [380, 413] width 51 height 17
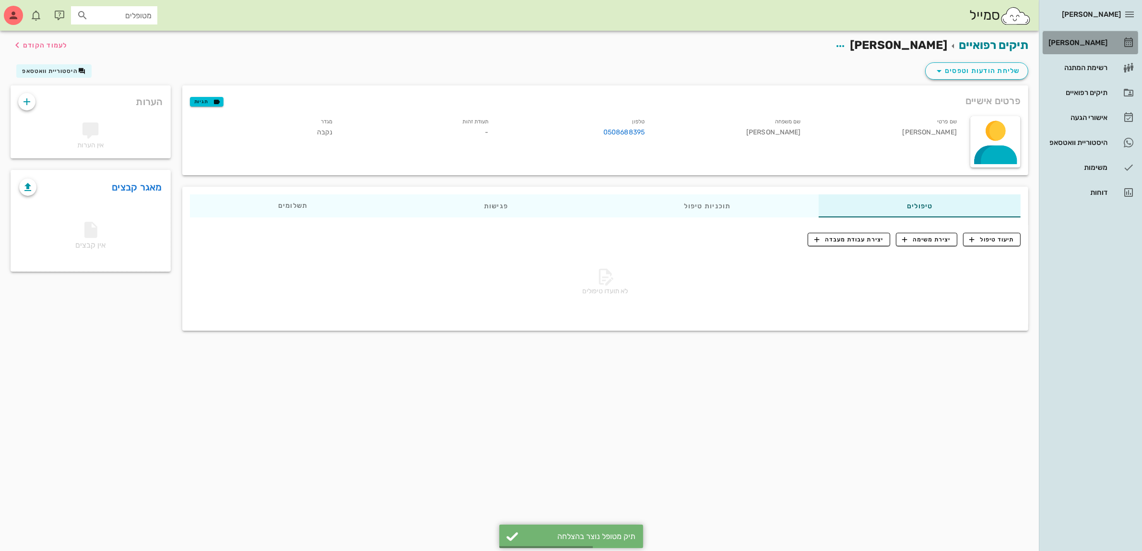
click at [1078, 41] on div "[PERSON_NAME]" at bounding box center [1077, 43] width 61 height 8
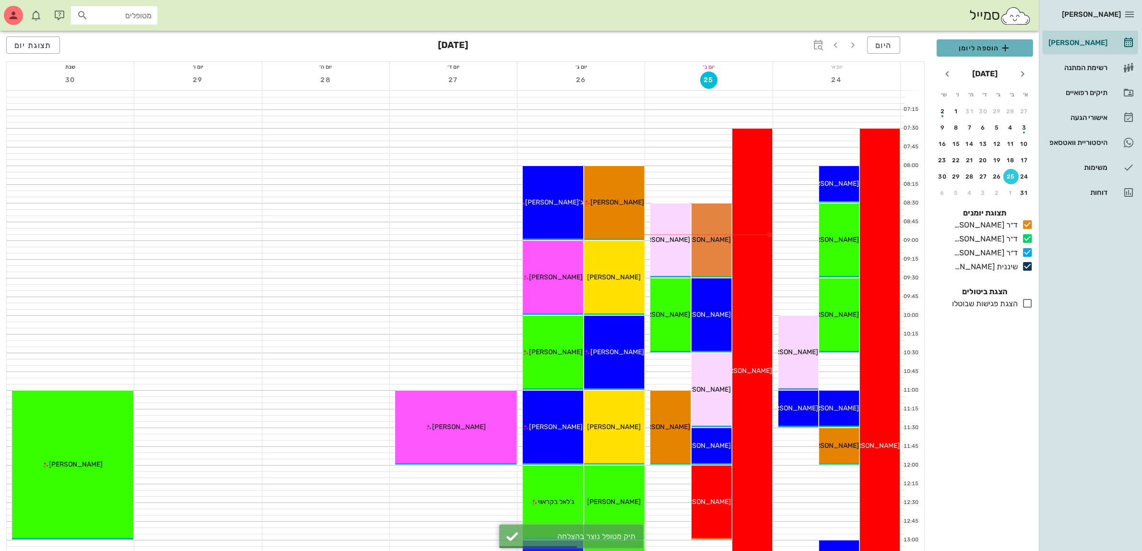
click at [978, 39] on button "הוספה ליומן" at bounding box center [985, 47] width 96 height 17
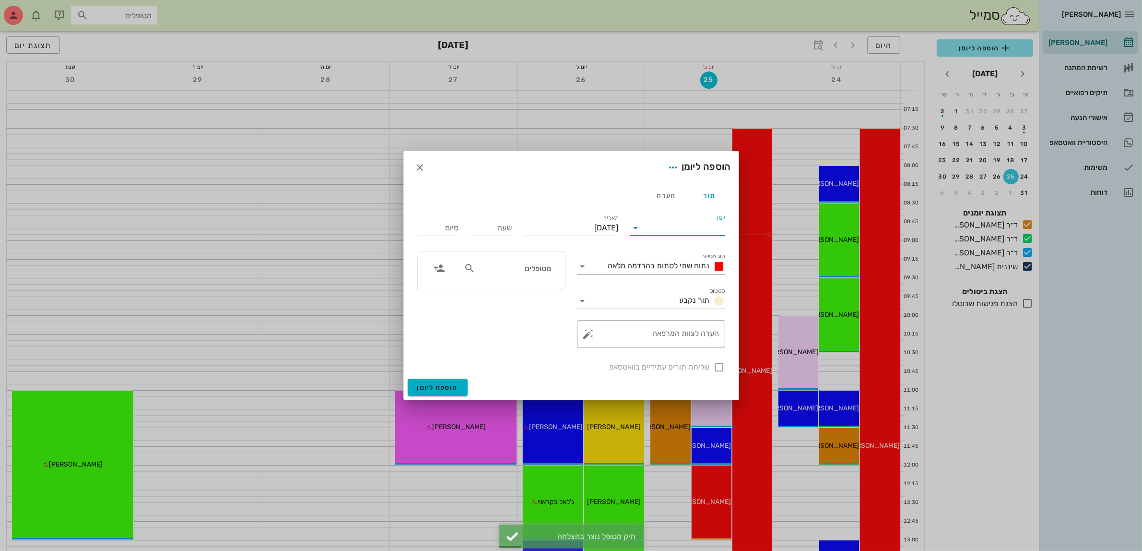
click at [684, 224] on input "יומן" at bounding box center [685, 227] width 82 height 15
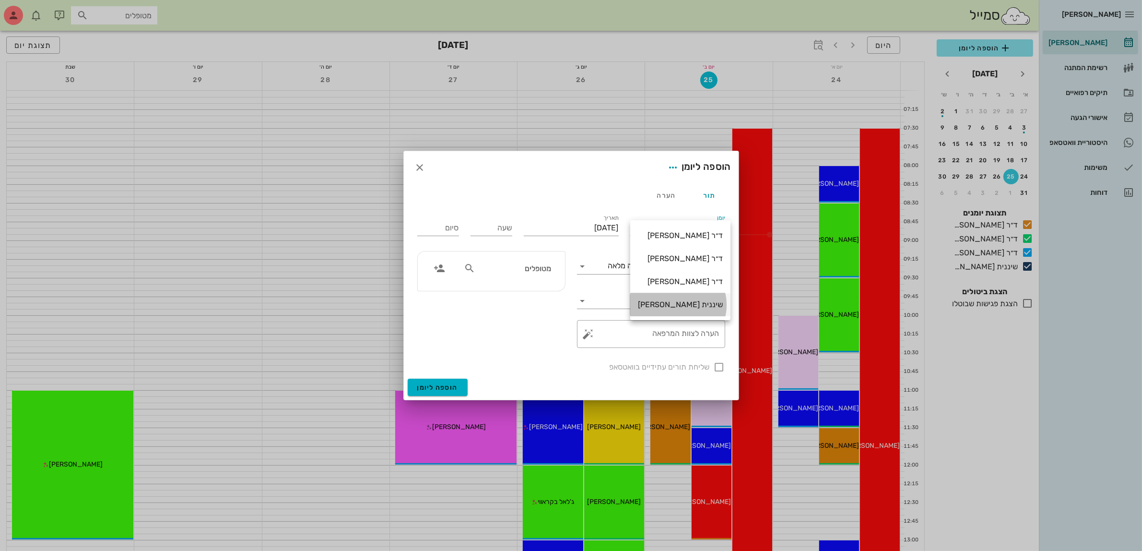
click at [679, 300] on div "שיננית [PERSON_NAME]" at bounding box center [680, 304] width 85 height 9
click at [674, 262] on span "נתוח שתי לסתות בהרדמה מלאה" at bounding box center [659, 265] width 102 height 9
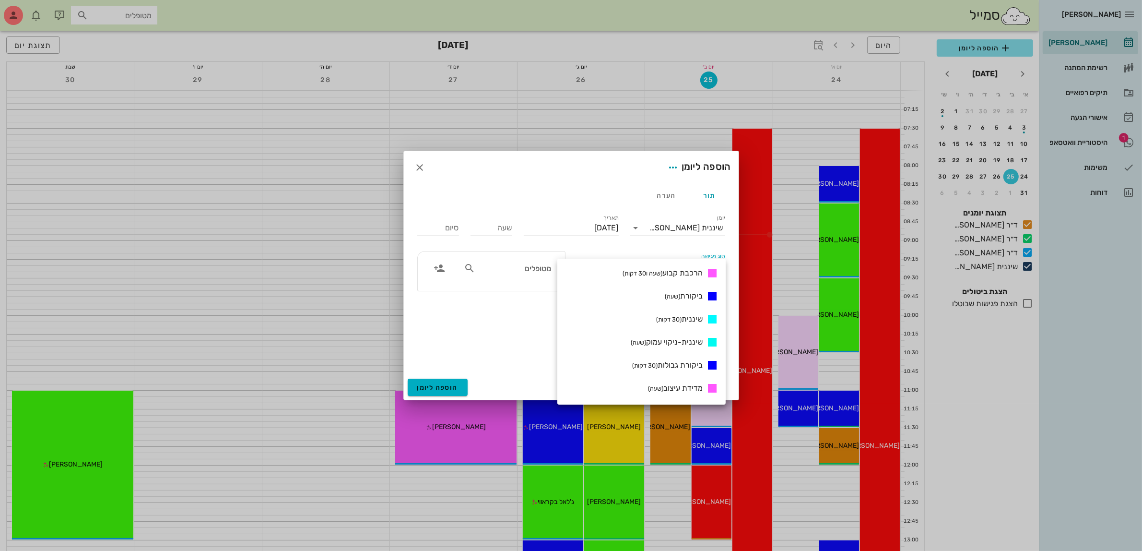
scroll to position [420, 0]
click at [683, 310] on span "שיננית (30 דקות)" at bounding box center [679, 314] width 47 height 9
type input "00:30"
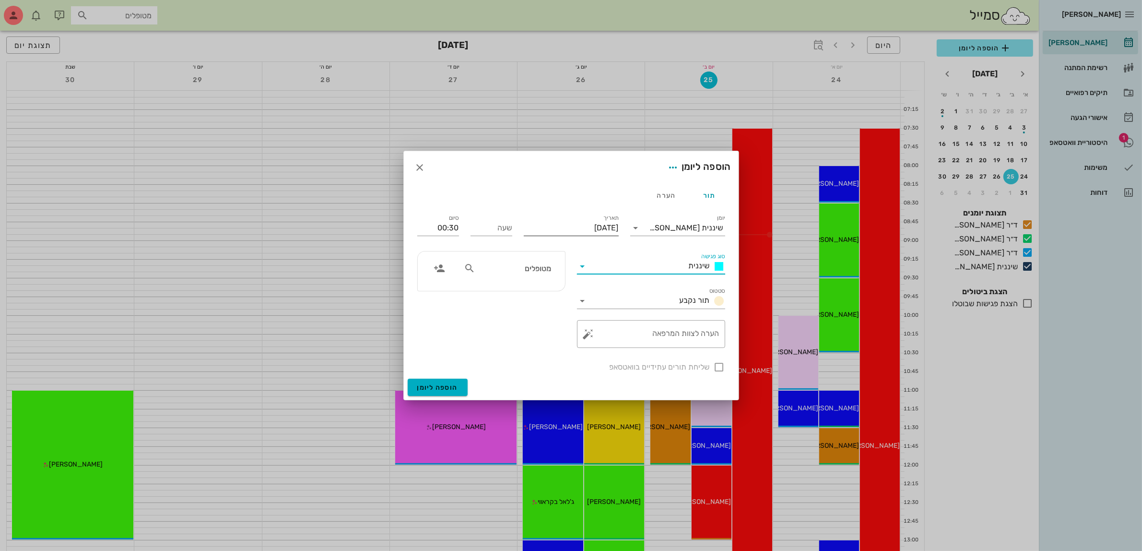
click at [598, 232] on input "[DATE]" at bounding box center [571, 227] width 95 height 15
click at [516, 249] on icon "חודש הבא" at bounding box center [515, 251] width 12 height 12
click at [606, 318] on div "15" at bounding box center [604, 321] width 15 height 7
type input "[DATE]"
click at [488, 228] on input "שעה" at bounding box center [492, 227] width 42 height 15
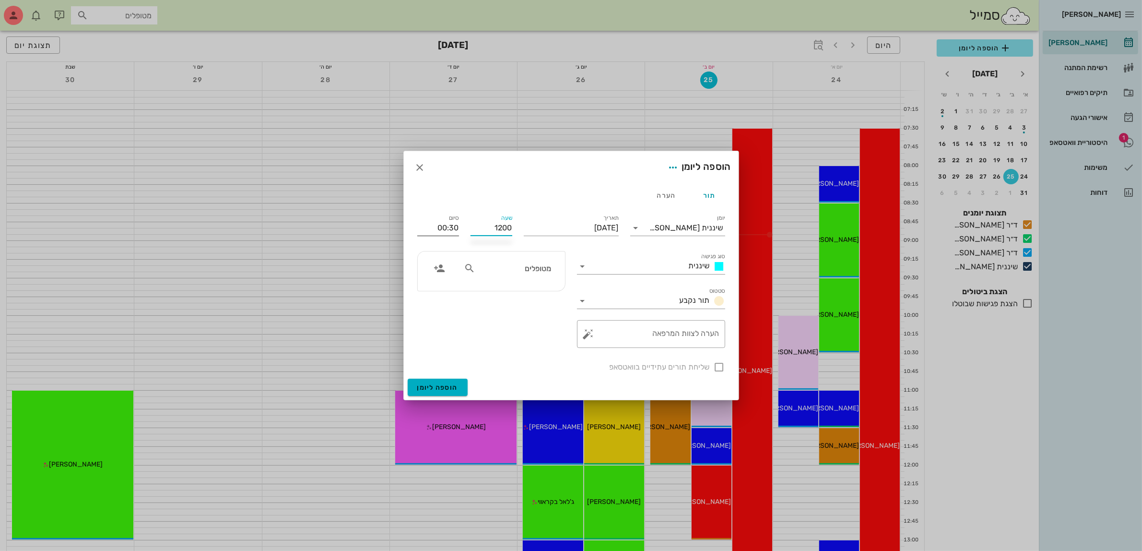
type input "12:00"
type input "12:30"
click at [451, 230] on input "12:30" at bounding box center [438, 227] width 42 height 15
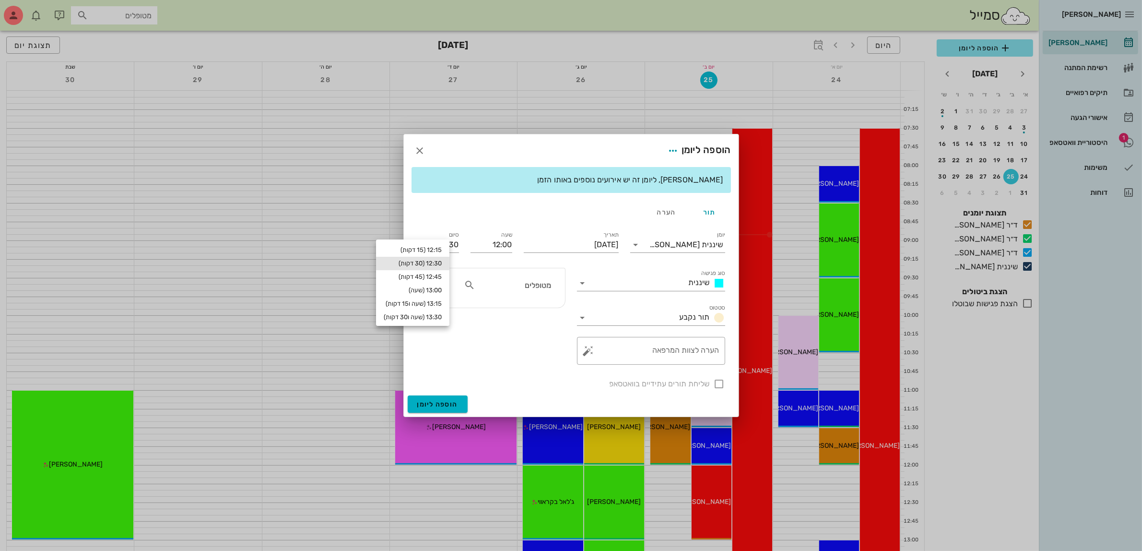
click at [718, 384] on div "שליחת תורים עתידיים בוואטסאפ" at bounding box center [571, 382] width 319 height 25
click at [509, 286] on input "text" at bounding box center [514, 285] width 74 height 12
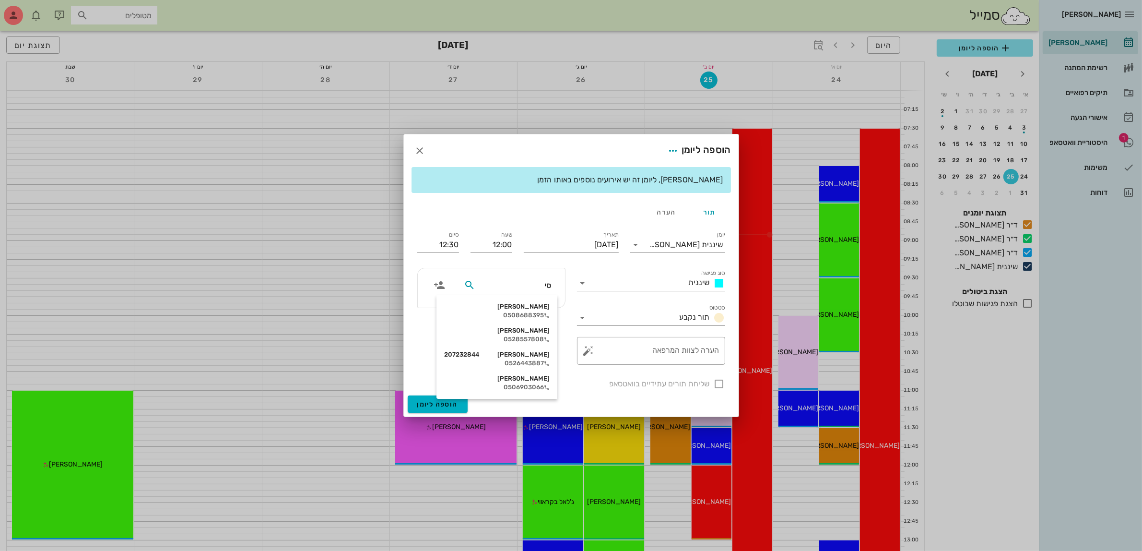
type input "סימ"
click at [519, 306] on div "[PERSON_NAME]" at bounding box center [515, 307] width 99 height 8
click at [444, 404] on span "הוספה ליומן" at bounding box center [437, 404] width 41 height 8
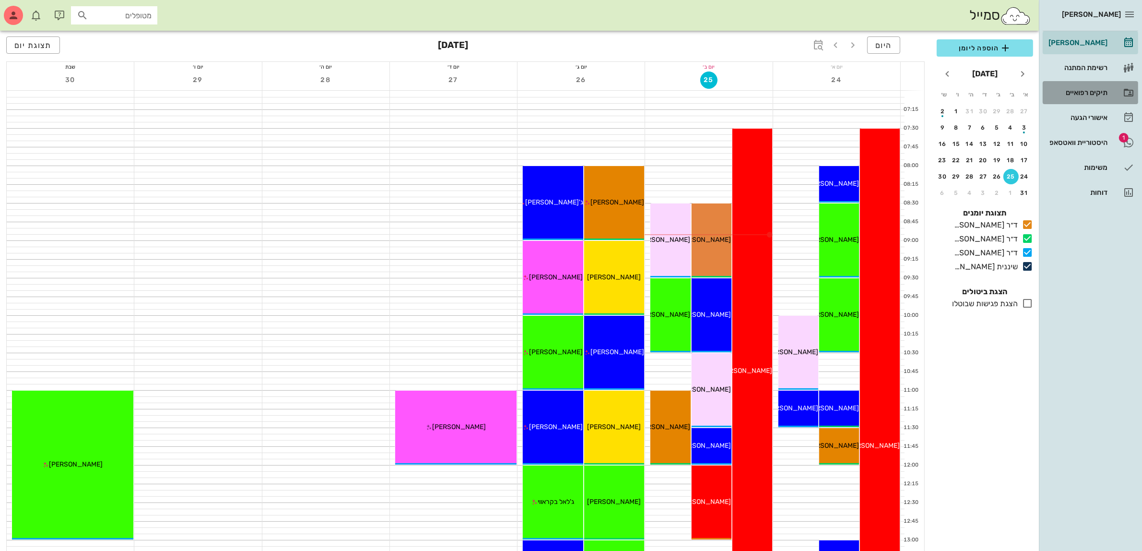
click at [1065, 89] on div "תיקים רפואיים" at bounding box center [1077, 93] width 61 height 8
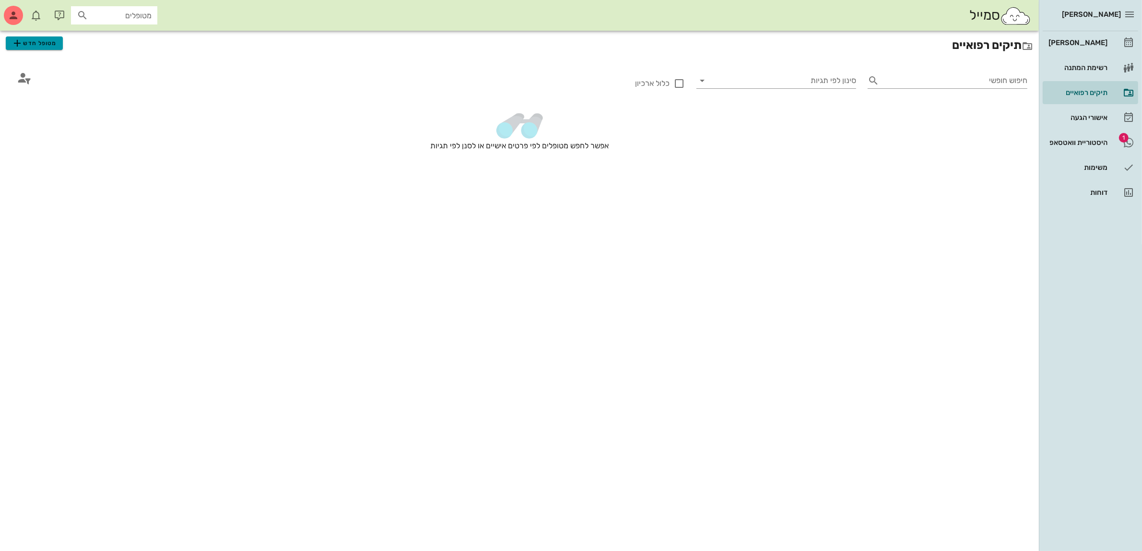
drag, startPoint x: 26, startPoint y: 37, endPoint x: 49, endPoint y: 36, distance: 23.1
click at [27, 37] on span "מטופל חדש" at bounding box center [34, 43] width 45 height 12
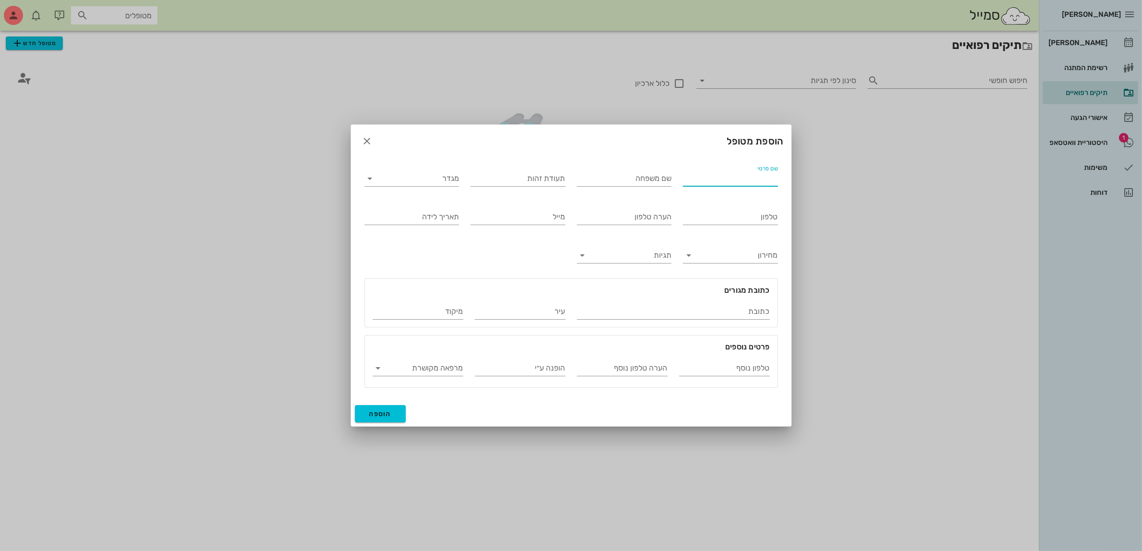
click at [740, 174] on input "שם פרטי" at bounding box center [730, 178] width 95 height 15
type input "[PERSON_NAME]"
type input "ברבי"
click at [445, 178] on input "מגדר" at bounding box center [420, 178] width 80 height 15
click at [451, 206] on div "נקבה" at bounding box center [411, 208] width 79 height 9
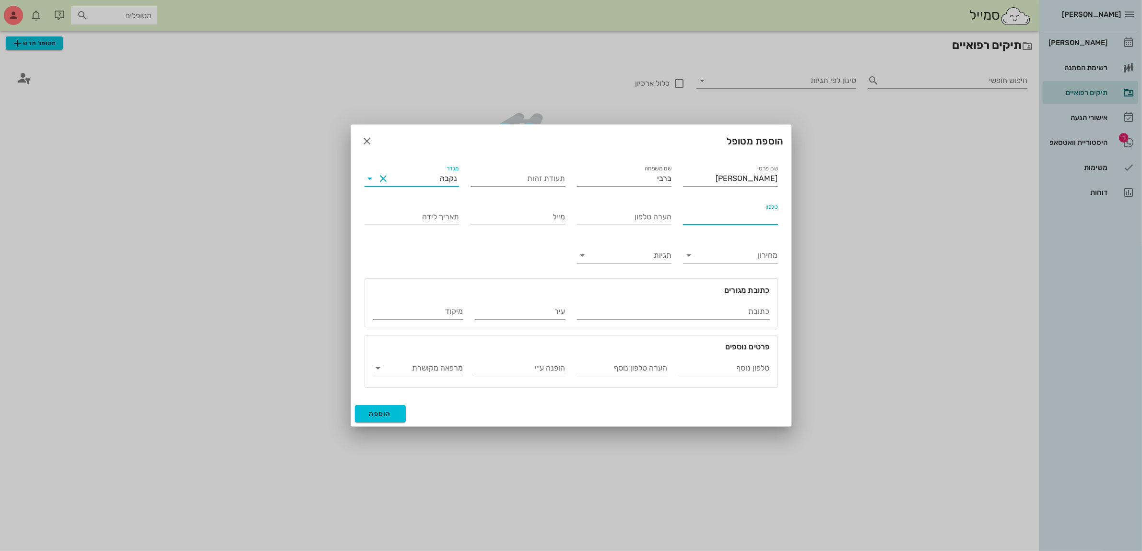
click at [711, 216] on input "טלפון" at bounding box center [730, 216] width 95 height 15
type input "050-5752535"
click at [375, 414] on span "הוספה" at bounding box center [380, 414] width 23 height 8
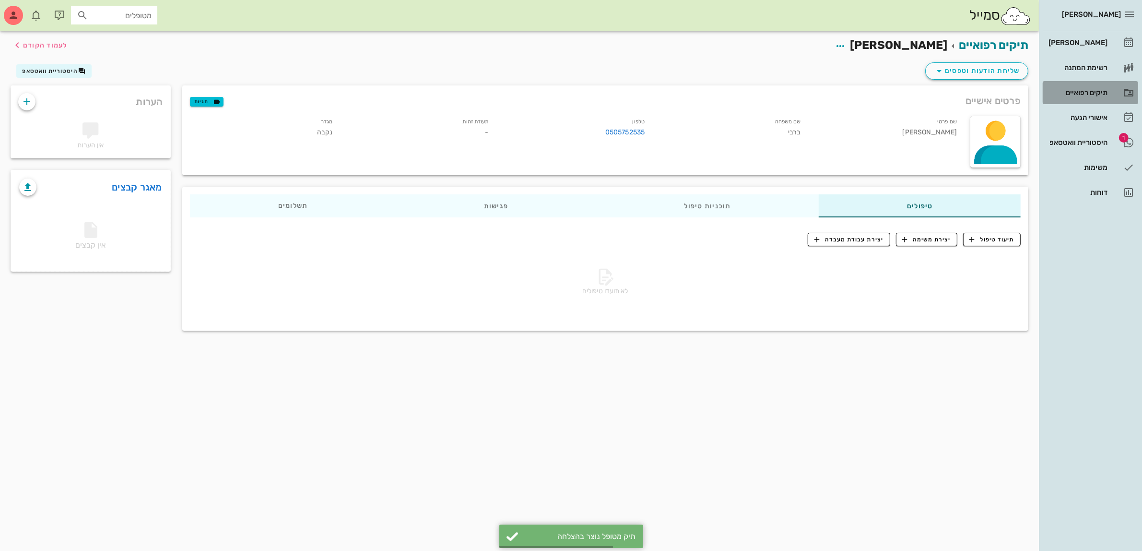
click at [1072, 87] on div "תיקים רפואיים" at bounding box center [1077, 92] width 61 height 15
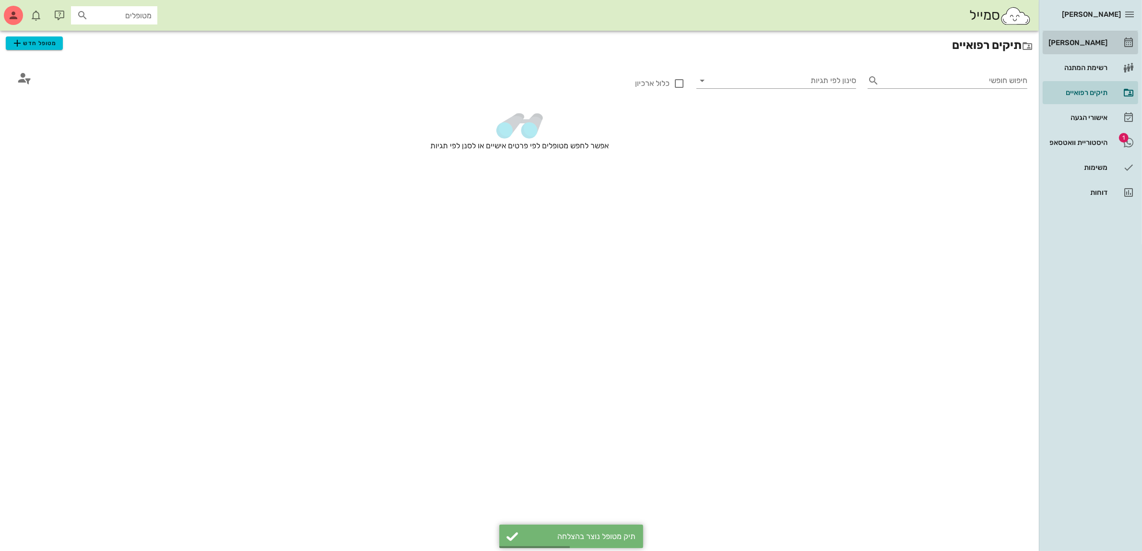
click at [1084, 46] on div "[PERSON_NAME]" at bounding box center [1077, 43] width 61 height 8
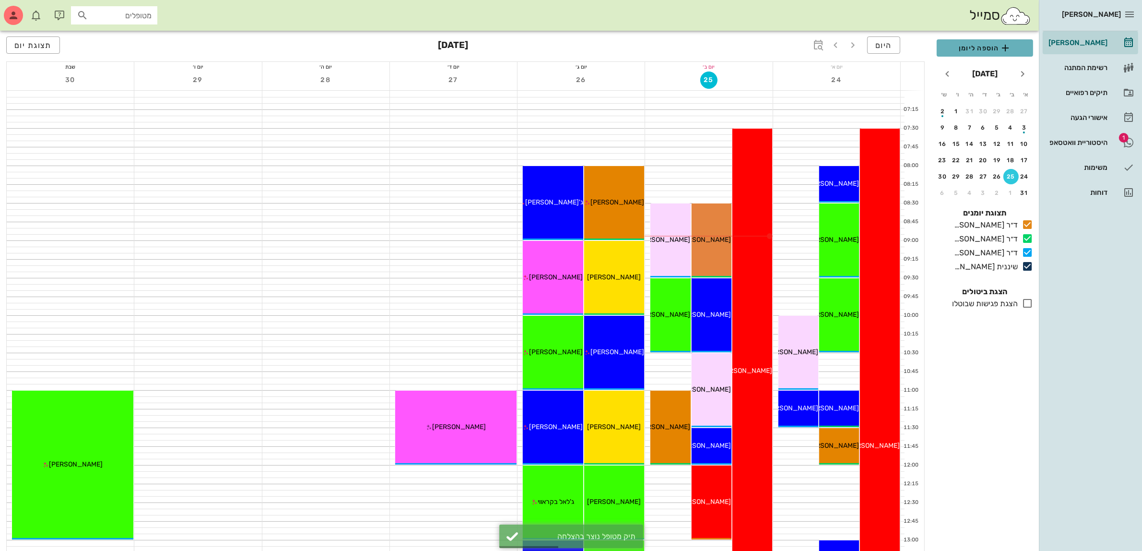
click at [978, 43] on span "הוספה ליומן" at bounding box center [984, 48] width 81 height 12
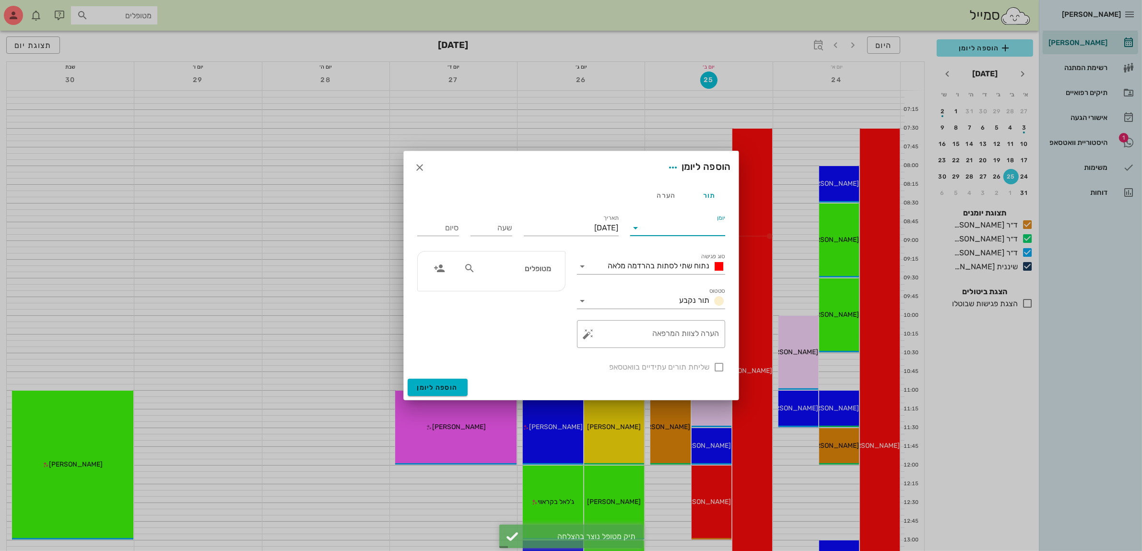
click at [675, 225] on input "יומן" at bounding box center [685, 227] width 82 height 15
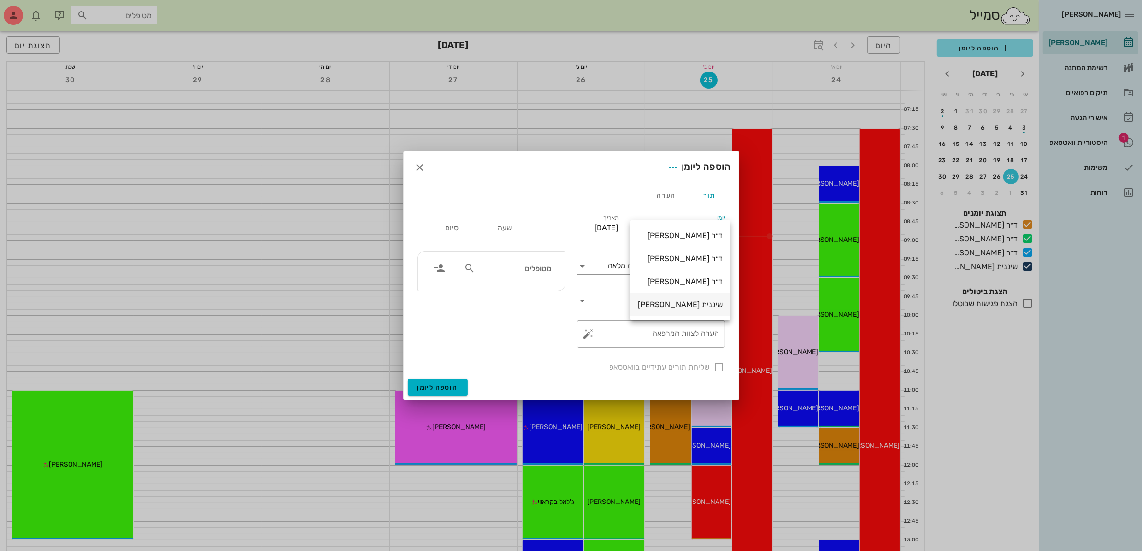
click at [696, 307] on div "שיננית [PERSON_NAME]" at bounding box center [680, 304] width 85 height 9
click at [660, 262] on span "נתוח שתי לסתות בהרדמה מלאה" at bounding box center [659, 265] width 102 height 9
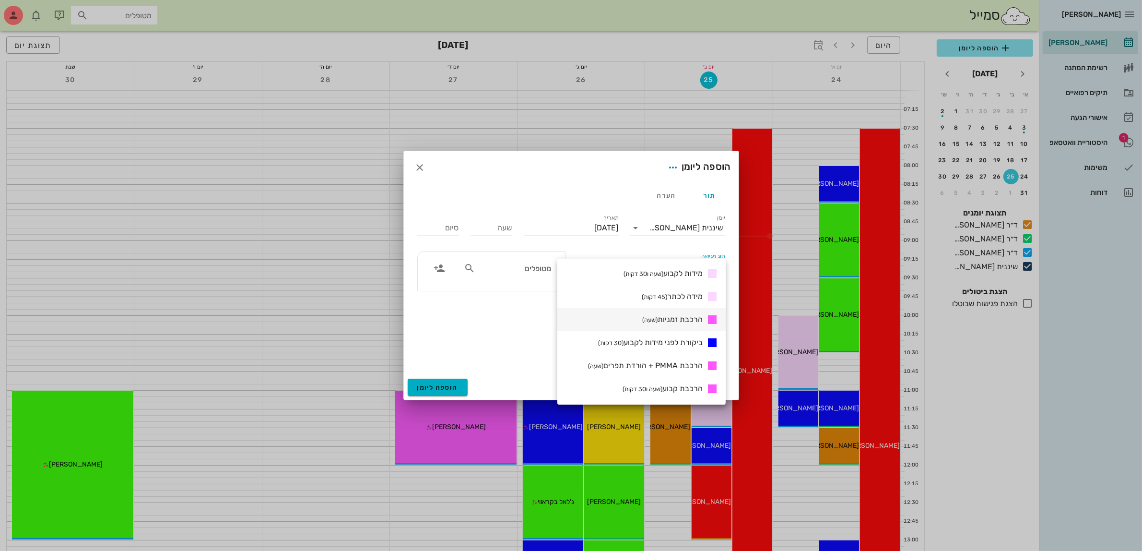
scroll to position [360, 0]
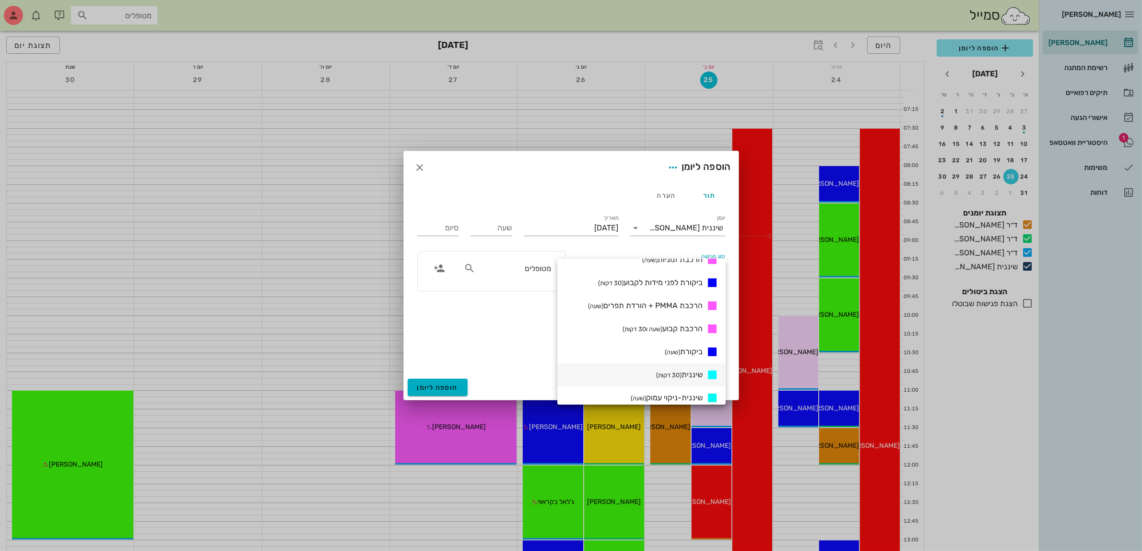
click at [692, 374] on span "שיננית (30 דקות)" at bounding box center [679, 374] width 47 height 9
type input "00:30"
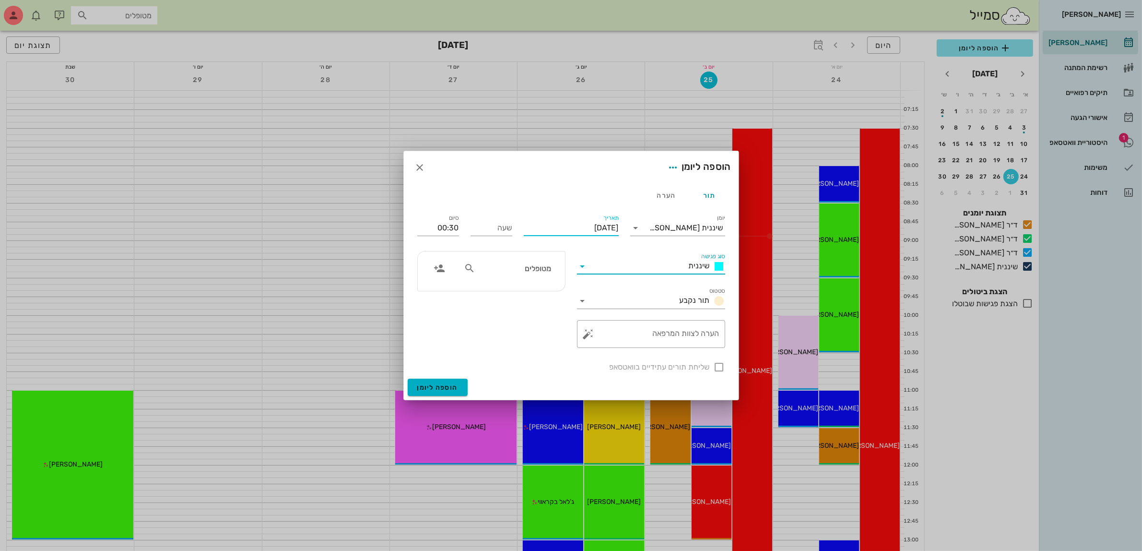
click at [583, 224] on input "[DATE]" at bounding box center [571, 227] width 95 height 15
click at [516, 248] on icon "חודש הבא" at bounding box center [515, 251] width 12 height 12
click at [604, 318] on div "15" at bounding box center [604, 321] width 15 height 7
type input "[DATE]"
click at [498, 227] on input "שעה" at bounding box center [492, 227] width 42 height 15
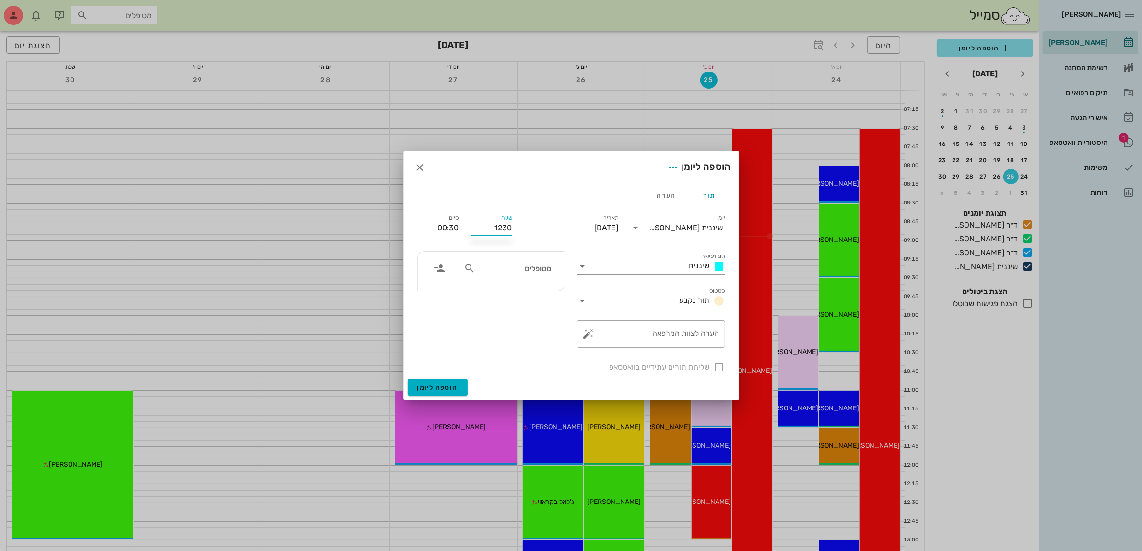
type input "12:30"
type input "13:00"
click at [495, 275] on div "12:30" at bounding box center [491, 277] width 26 height 8
click at [522, 271] on input "מטופלים" at bounding box center [514, 268] width 74 height 12
type input "מיט"
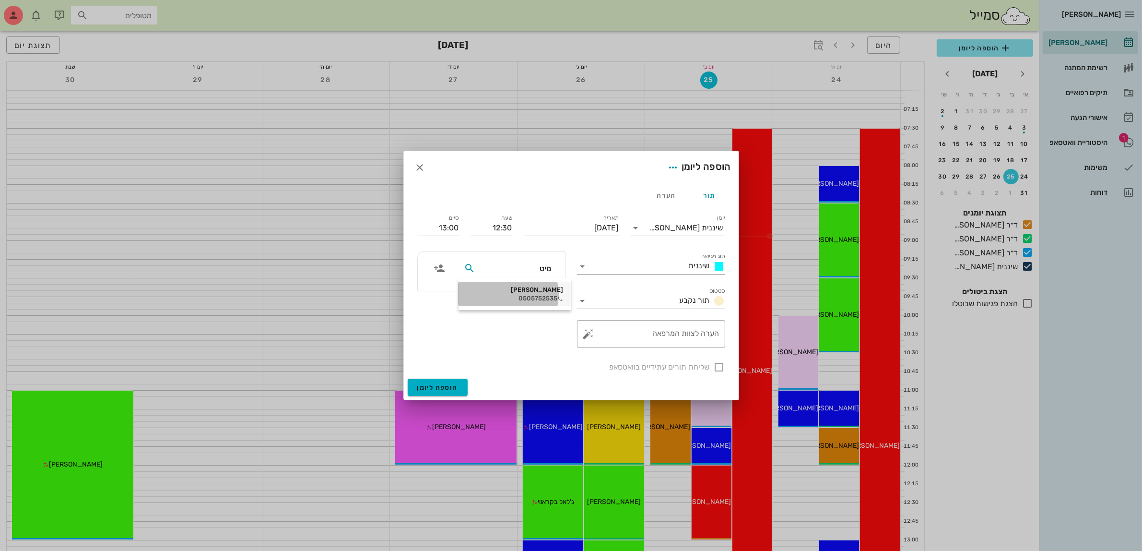
click at [528, 288] on div "[PERSON_NAME]" at bounding box center [514, 290] width 97 height 8
click at [715, 367] on div at bounding box center [719, 367] width 16 height 16
checkbox input "true"
click at [439, 391] on span "הוספה ליומן" at bounding box center [437, 387] width 41 height 8
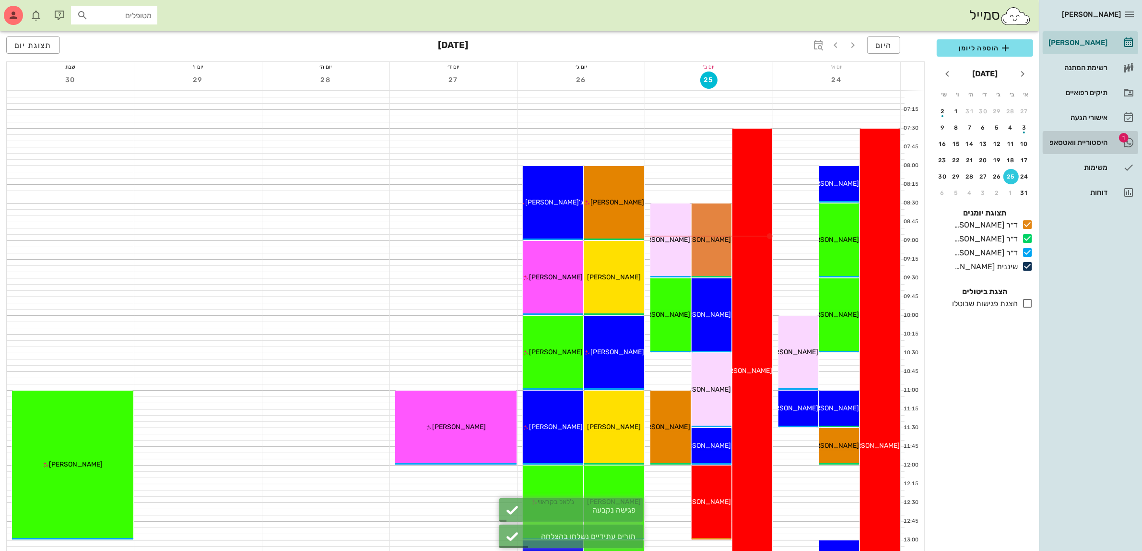
click at [1068, 138] on div "היסטוריית וואטסאפ" at bounding box center [1077, 142] width 61 height 15
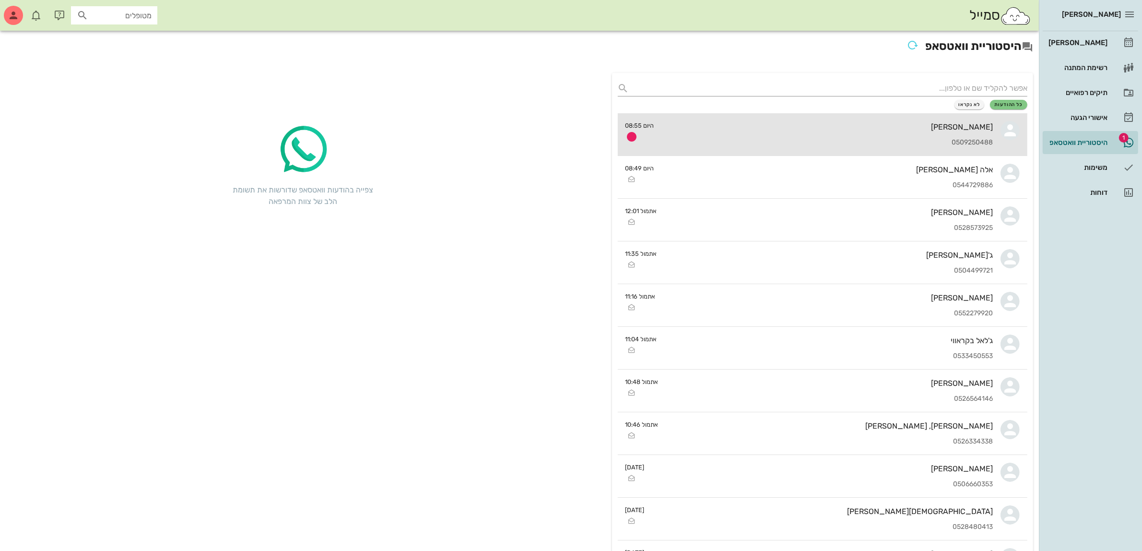
click at [750, 132] on div "[PERSON_NAME] 0509250488" at bounding box center [827, 134] width 331 height 42
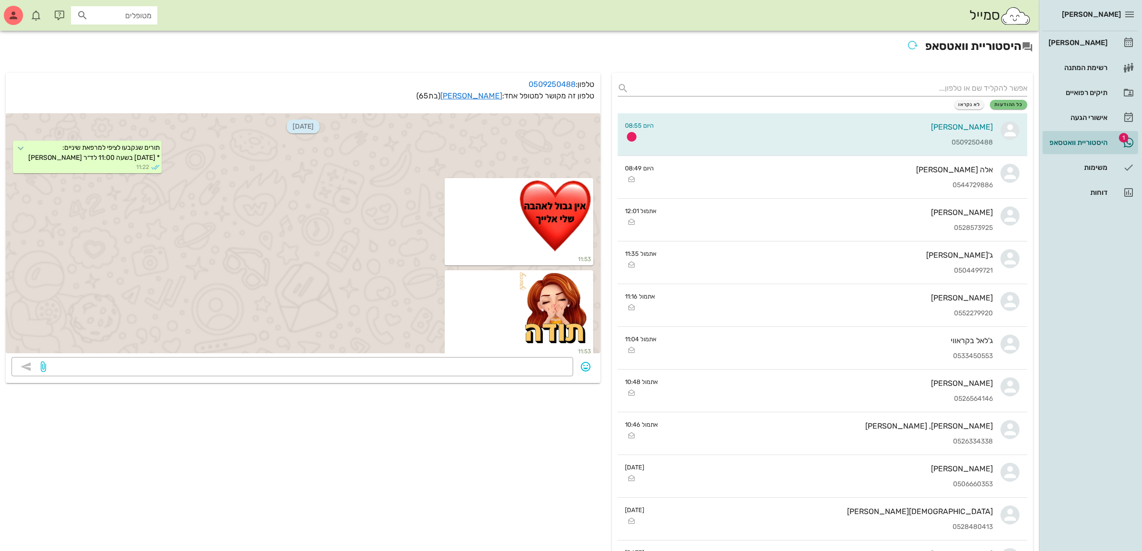
scroll to position [1975, 0]
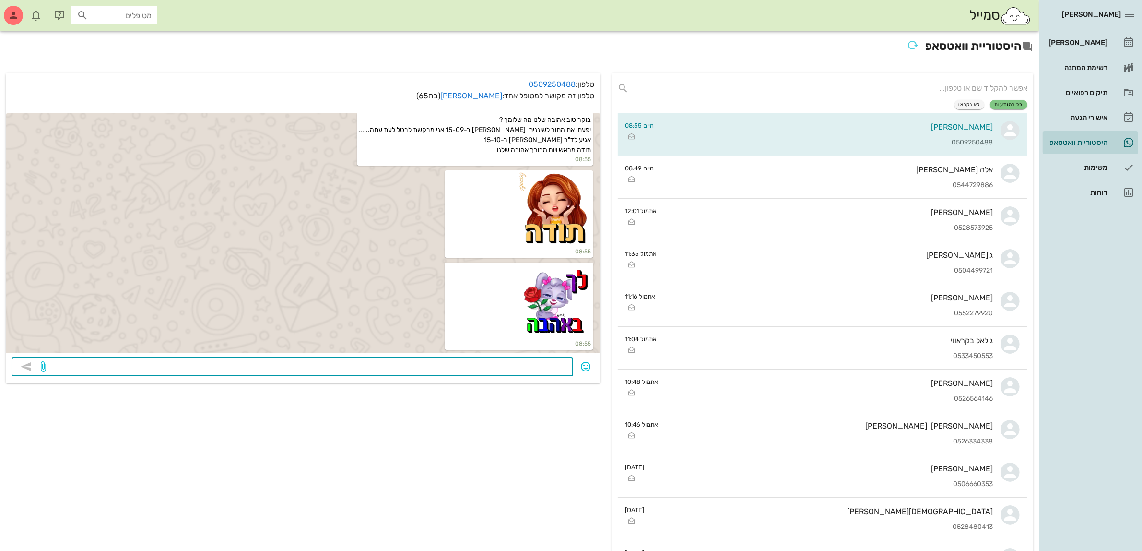
click at [530, 364] on textarea at bounding box center [307, 367] width 519 height 15
type textarea "אין בעיה אהובה."
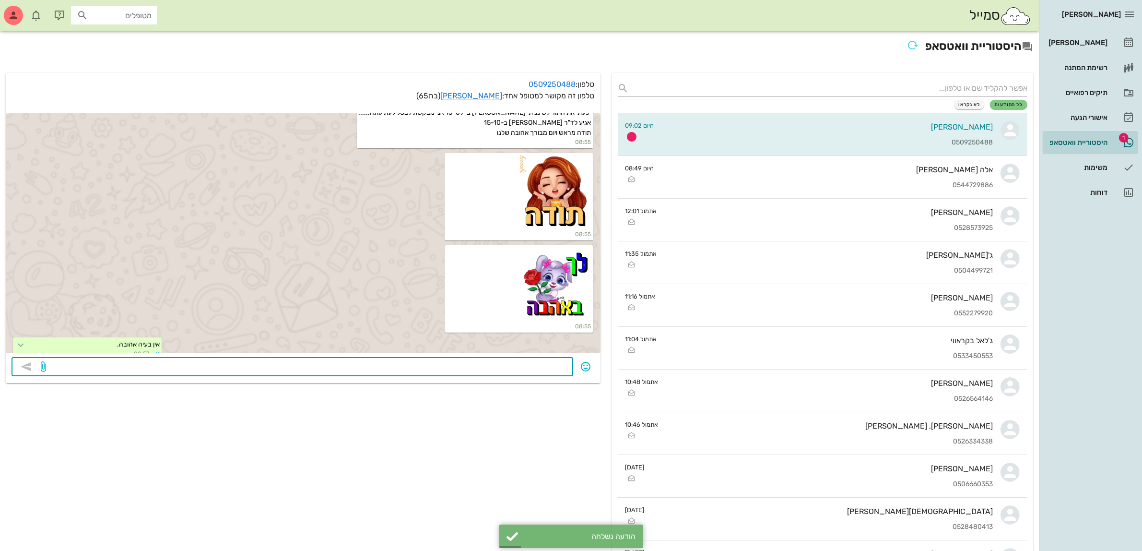
scroll to position [2188, 0]
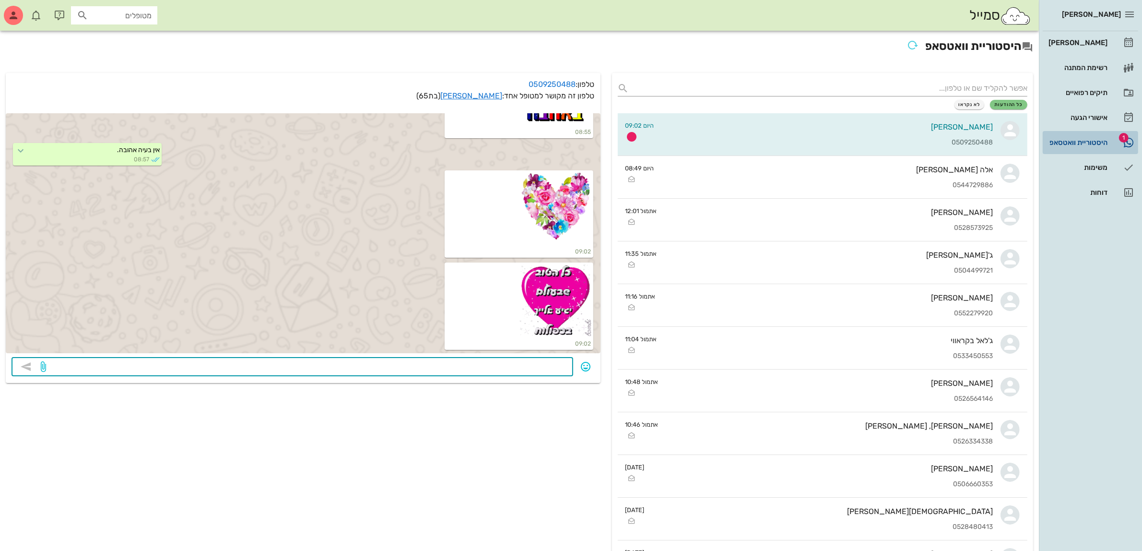
click at [1096, 144] on div "היסטוריית וואטסאפ" at bounding box center [1077, 143] width 61 height 8
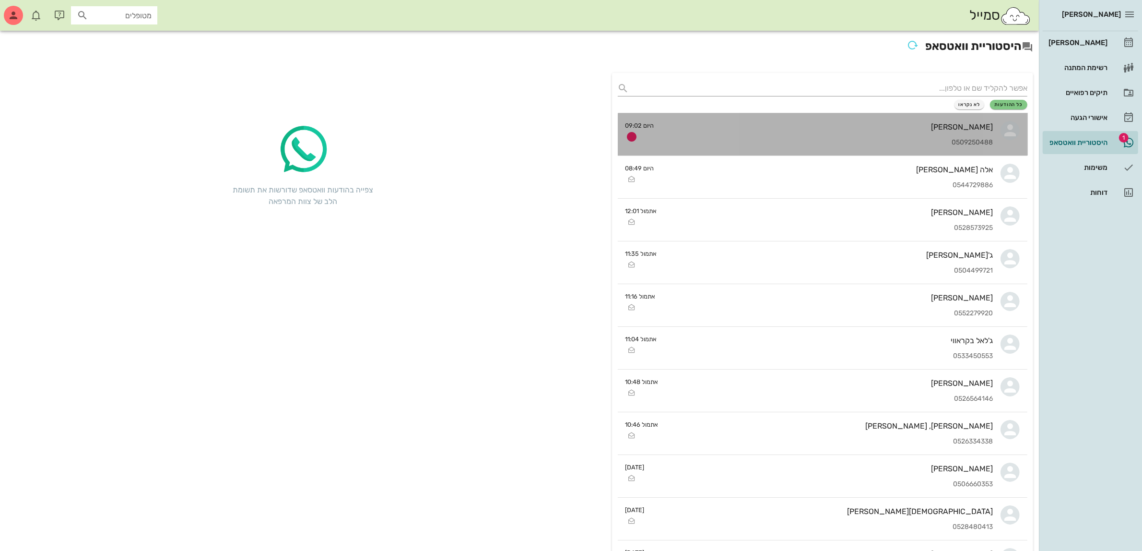
click at [837, 133] on div "[PERSON_NAME] 0509250488" at bounding box center [827, 134] width 331 height 42
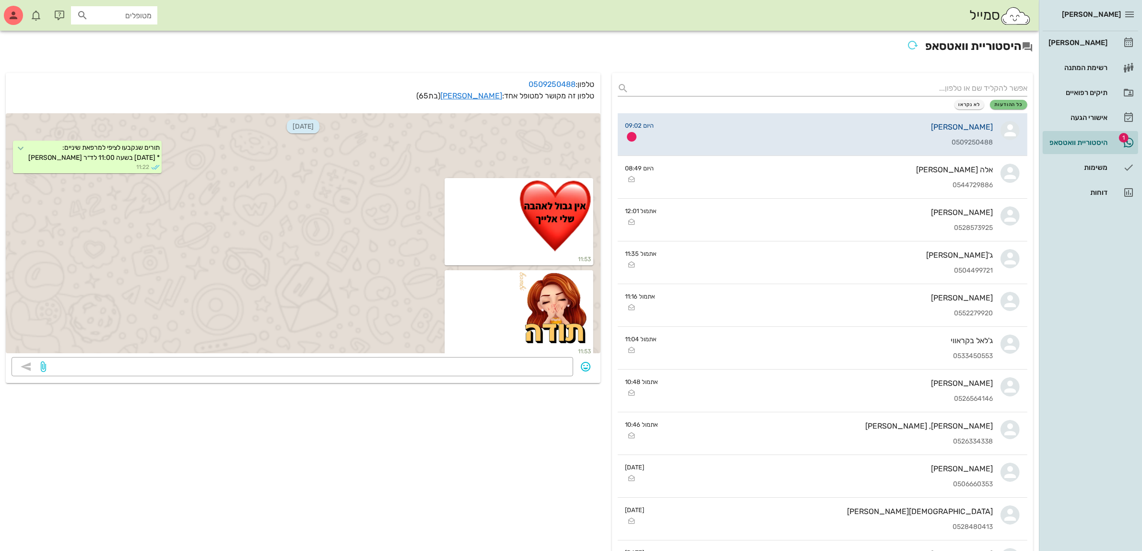
scroll to position [2188, 0]
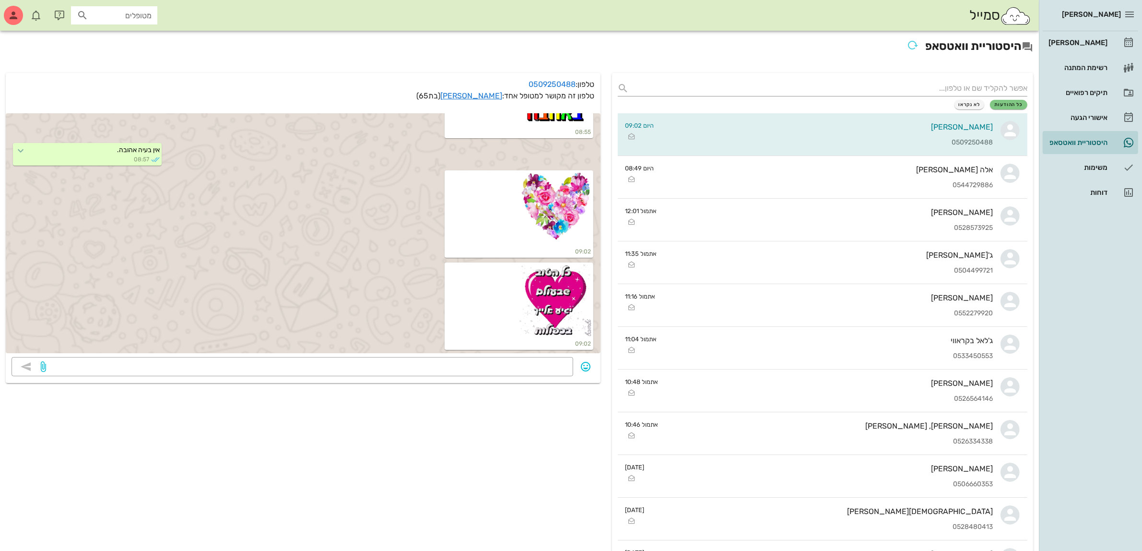
click at [821, 46] on h2 "היסטוריית וואטסאפ" at bounding box center [519, 46] width 1027 height 21
click at [1078, 41] on div "[PERSON_NAME]" at bounding box center [1077, 43] width 61 height 8
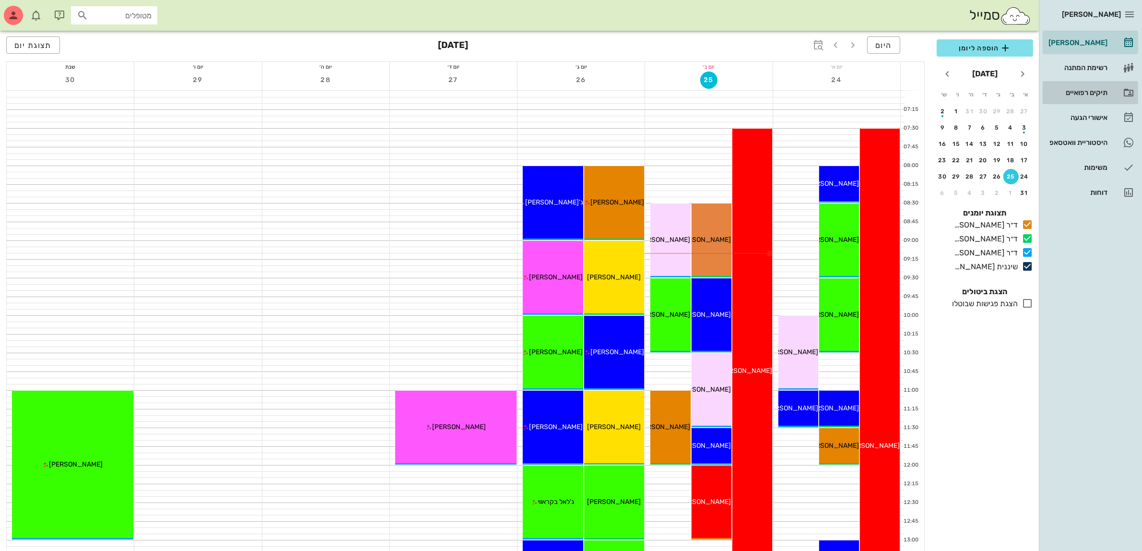
click at [1082, 88] on div "תיקים רפואיים" at bounding box center [1077, 92] width 61 height 15
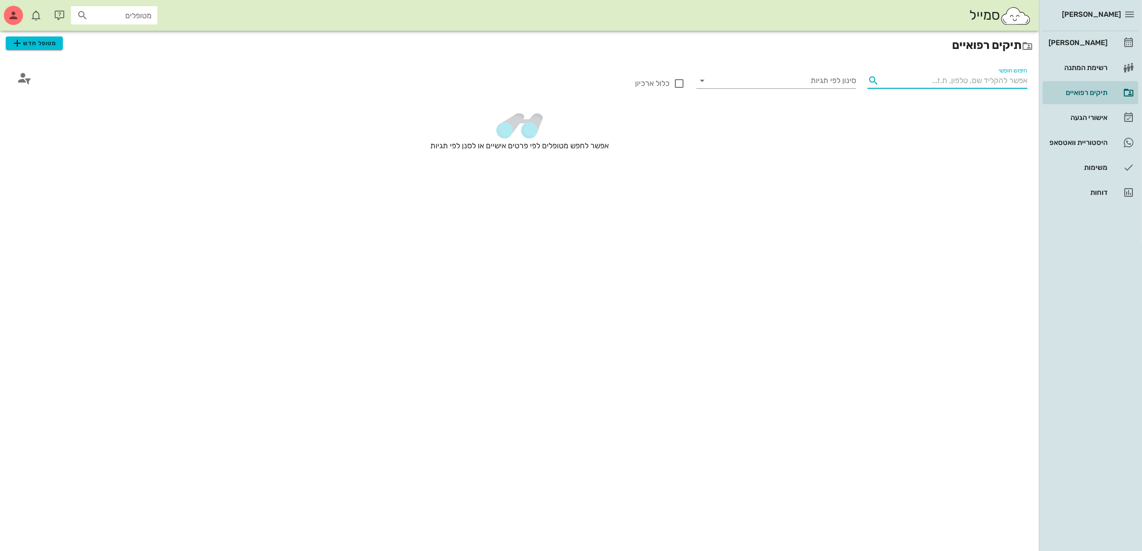
click at [889, 73] on input "חיפוש חופשי" at bounding box center [955, 80] width 144 height 15
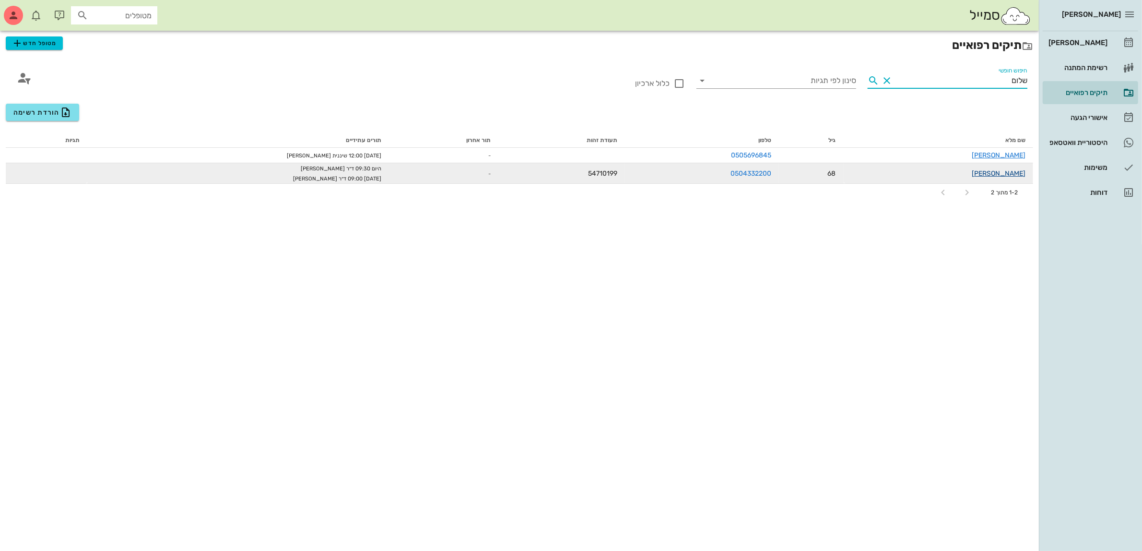
type input "שלום"
click at [1008, 173] on link "[PERSON_NAME]" at bounding box center [999, 173] width 54 height 8
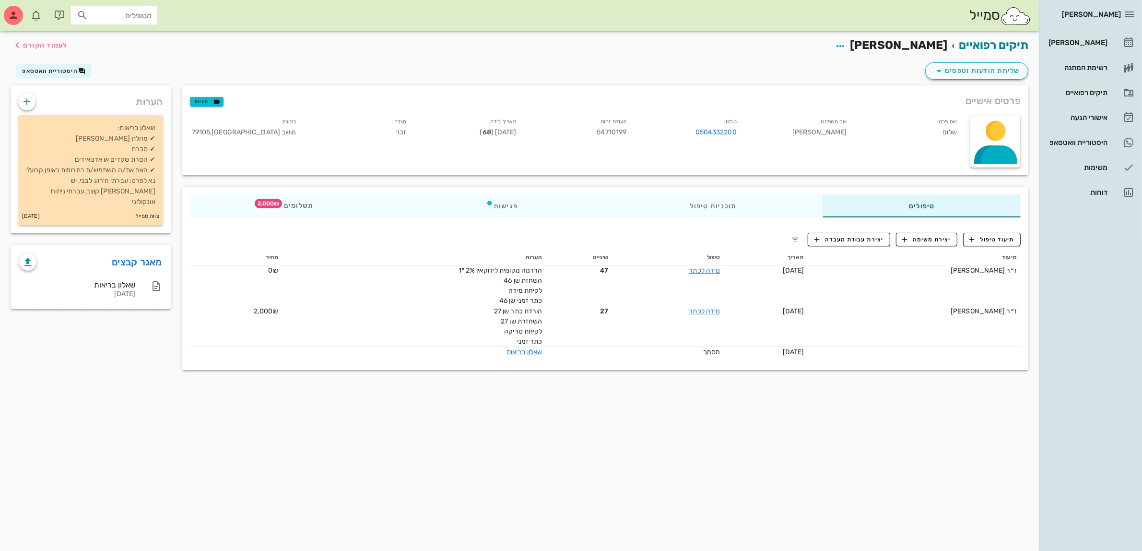
click at [831, 59] on div "תיקים רפואיים [PERSON_NAME] לעמוד הקודם" at bounding box center [519, 46] width 1029 height 30
click at [1097, 44] on div "[PERSON_NAME]" at bounding box center [1077, 43] width 61 height 8
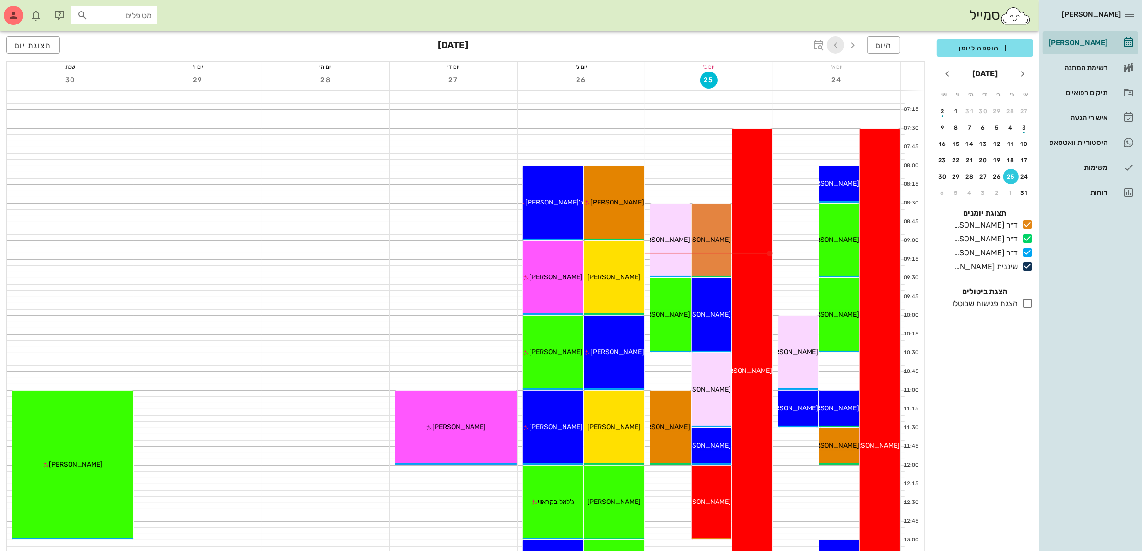
drag, startPoint x: 831, startPoint y: 42, endPoint x: 832, endPoint y: 47, distance: 5.0
click at [831, 42] on icon "button" at bounding box center [836, 45] width 12 height 12
click at [833, 49] on icon "button" at bounding box center [836, 45] width 12 height 12
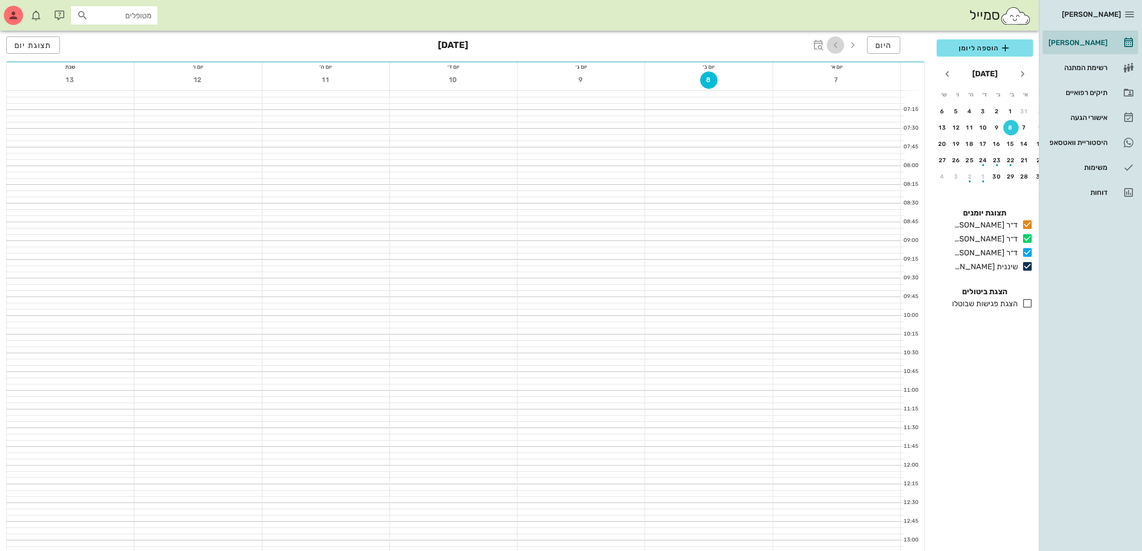
click at [832, 47] on icon "button" at bounding box center [836, 45] width 12 height 12
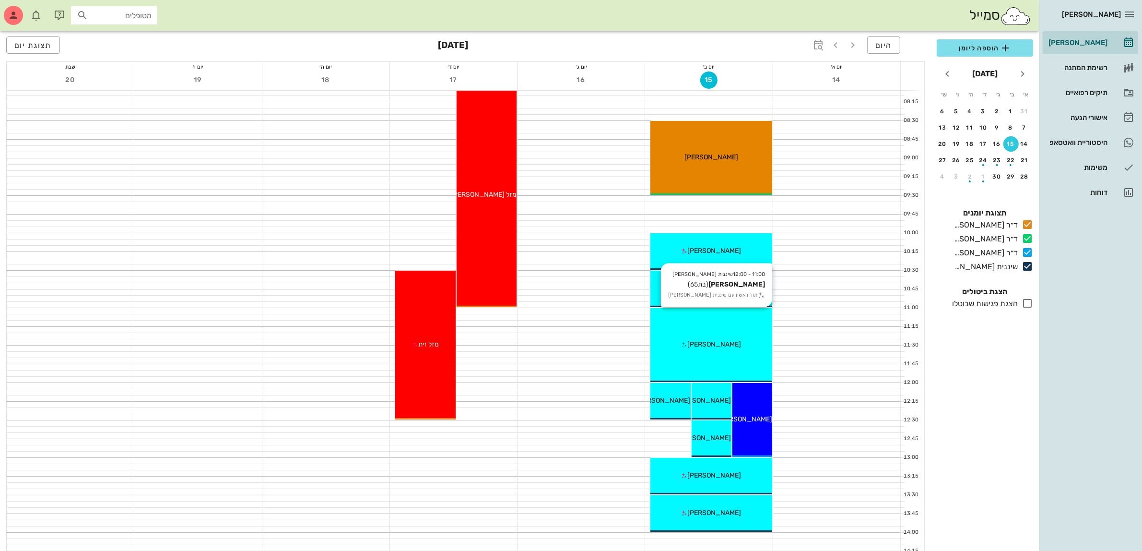
scroll to position [120, 0]
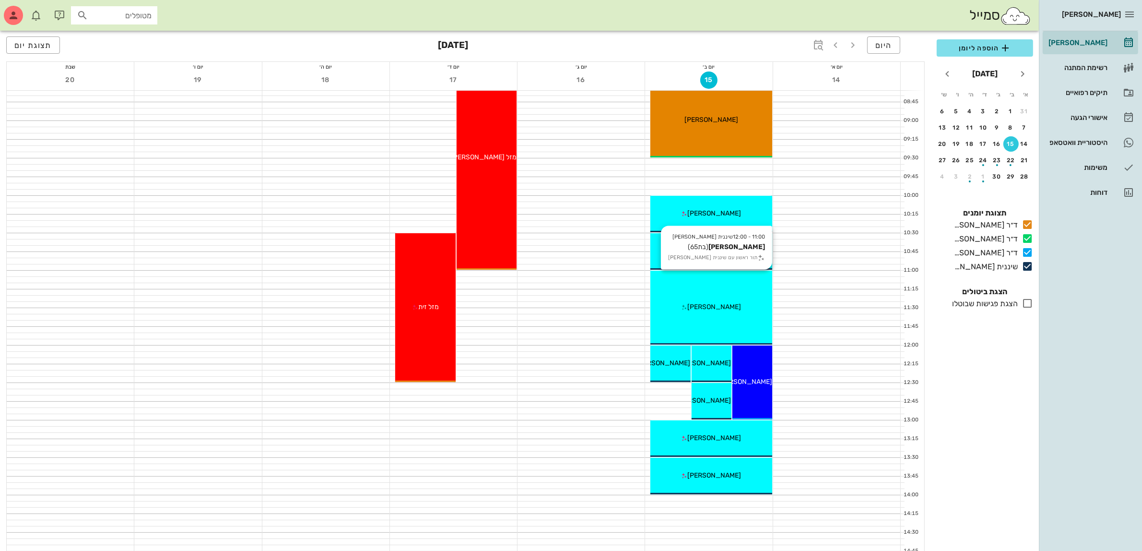
drag, startPoint x: 716, startPoint y: 361, endPoint x: 723, endPoint y: 325, distance: 37.2
click at [723, 325] on div "08:30 - 09:30 ד״ר [PERSON_NAME] [PERSON_NAME] (בן 16 ) [PERSON_NAME] 10:00 - 10…" at bounding box center [711, 494] width 122 height 1047
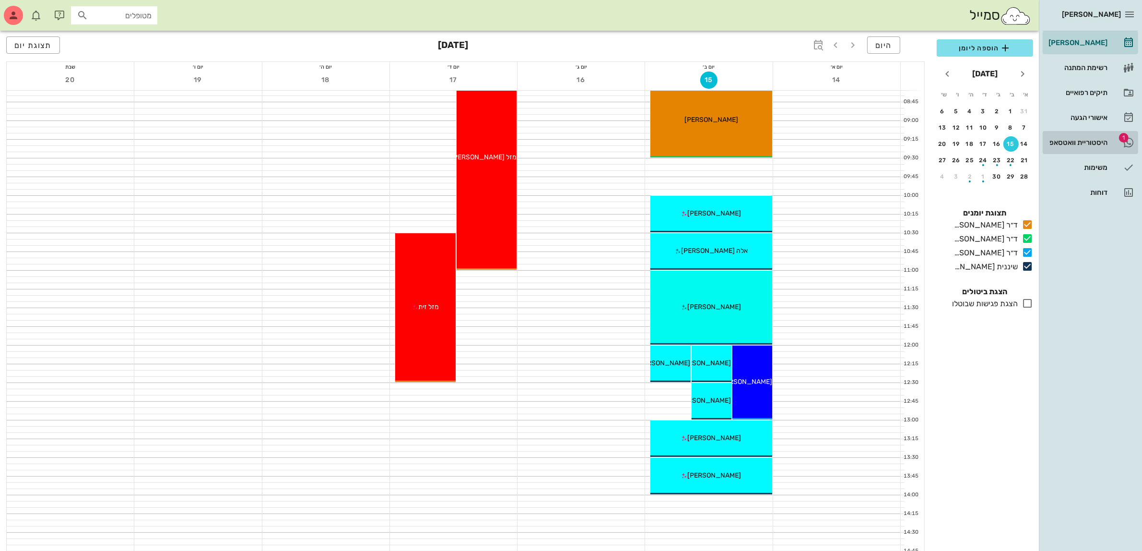
click at [1085, 137] on div "היסטוריית וואטסאפ" at bounding box center [1077, 142] width 61 height 15
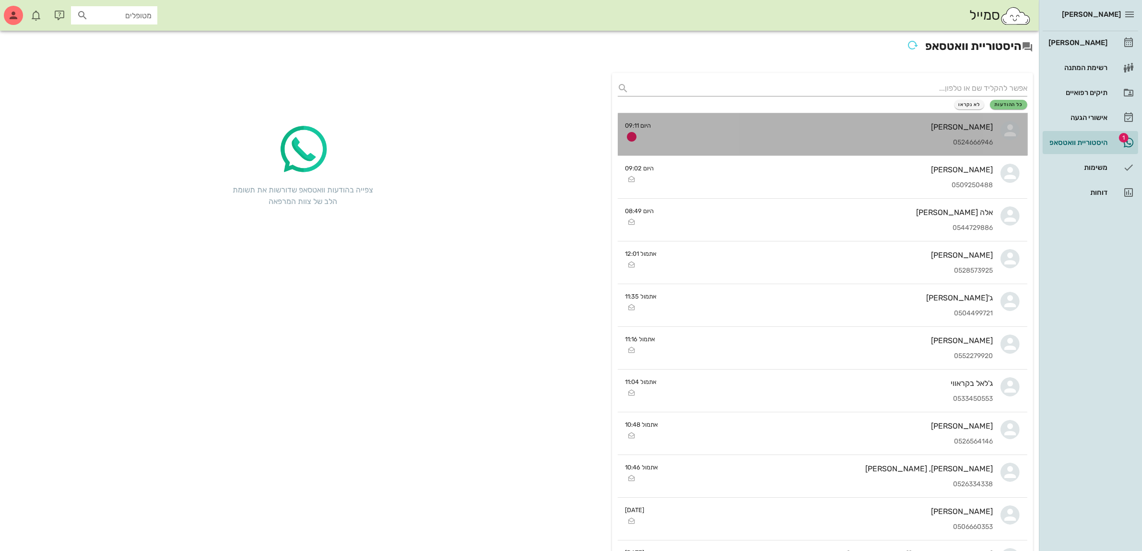
click at [884, 131] on div "[PERSON_NAME] 0524666946" at bounding box center [826, 134] width 334 height 42
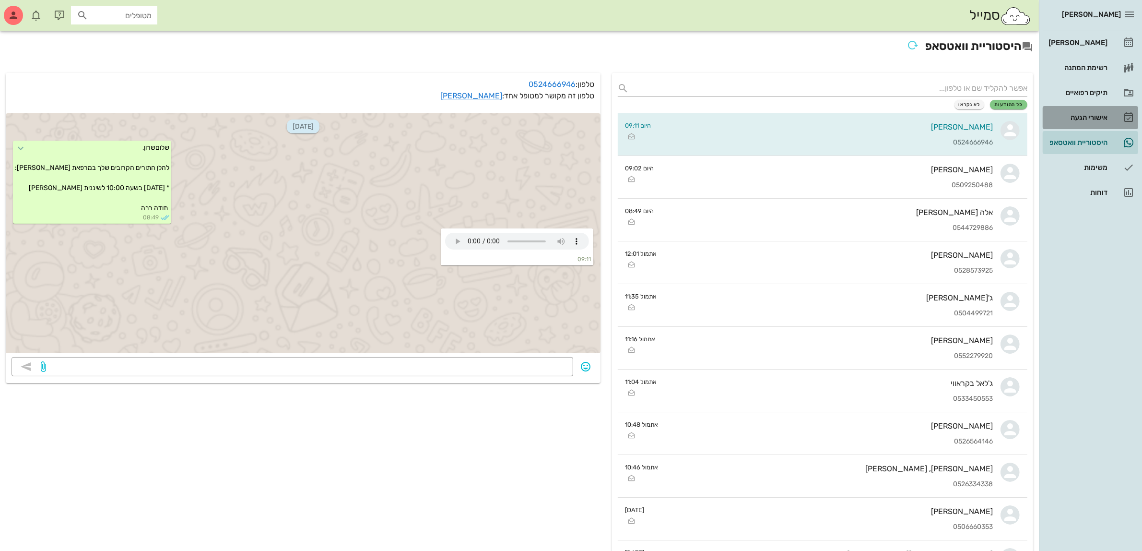
click at [1083, 111] on div "אישורי הגעה" at bounding box center [1077, 117] width 61 height 15
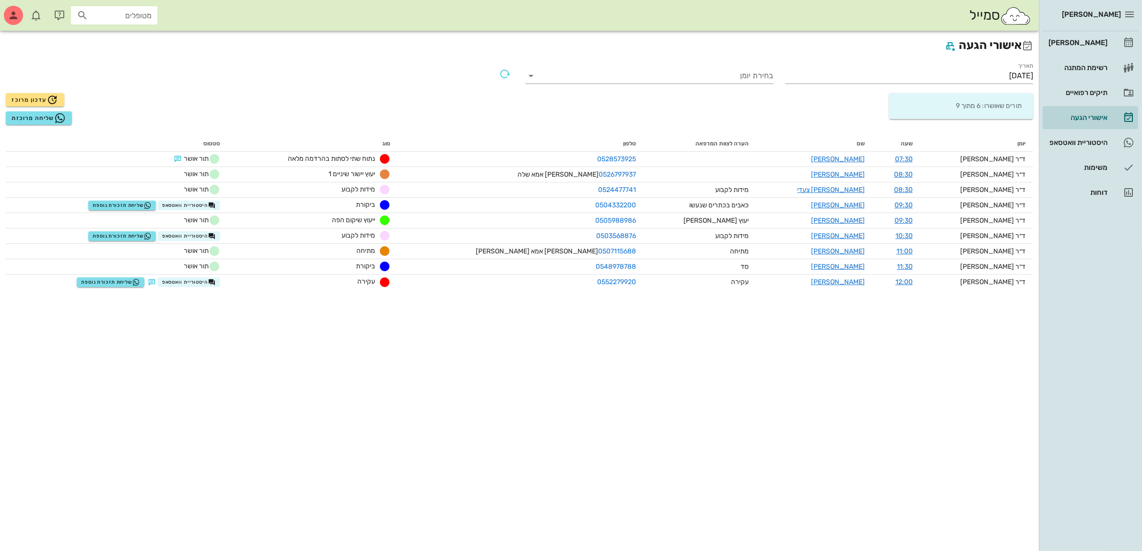
click at [831, 382] on div "אישורי הגעה תאריך [DATE] בחירת יומן תורים שאושרו: 6 מתוך 9 עדכון מרוכז שליחה מר…" at bounding box center [519, 291] width 1039 height 520
click at [1082, 46] on div "[PERSON_NAME]" at bounding box center [1077, 43] width 61 height 8
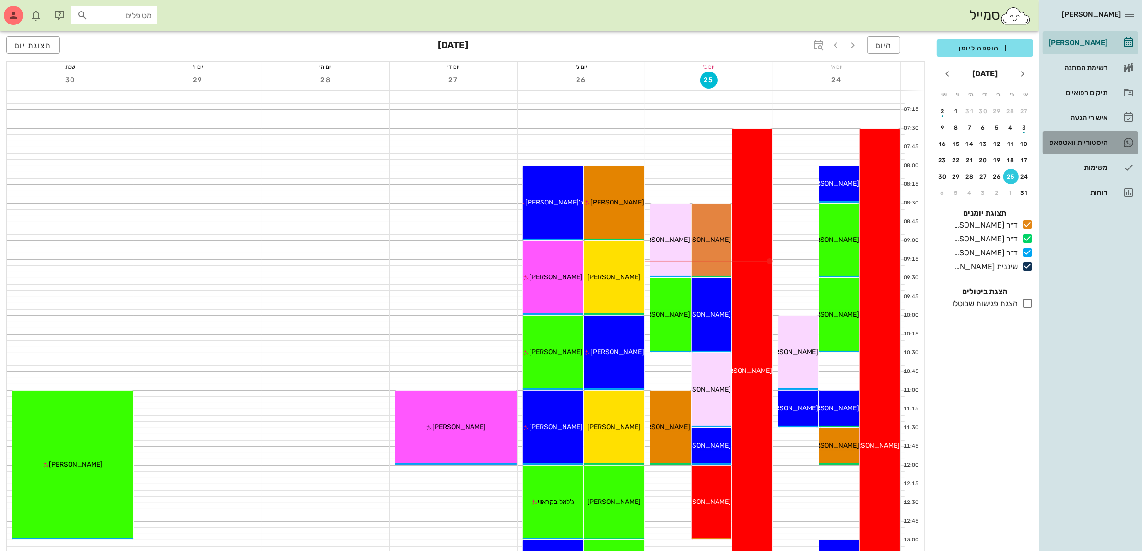
click at [1075, 143] on div "היסטוריית וואטסאפ" at bounding box center [1077, 143] width 61 height 8
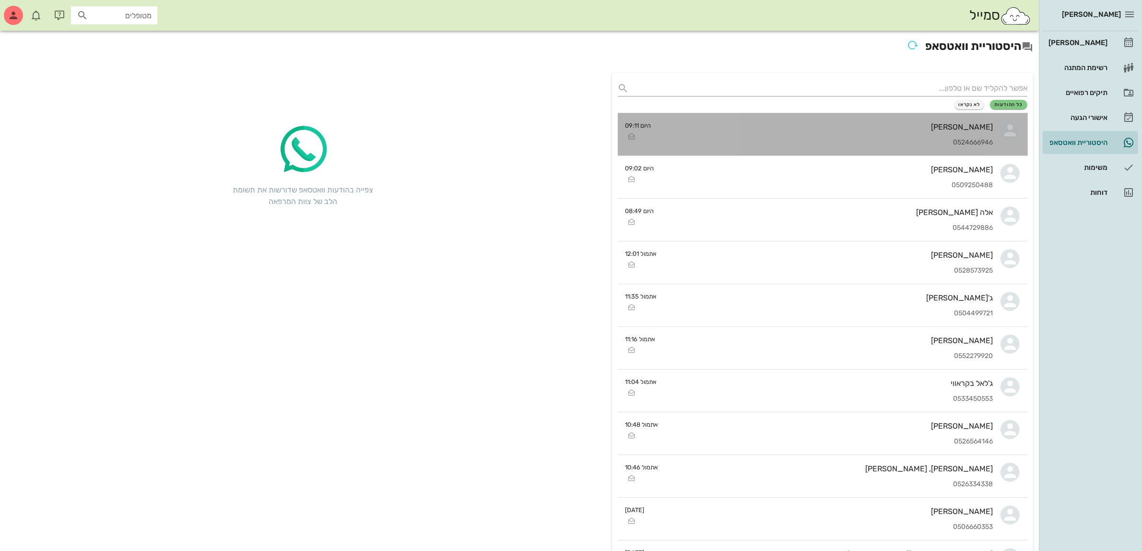
click at [898, 142] on div "0524666946" at bounding box center [826, 143] width 334 height 8
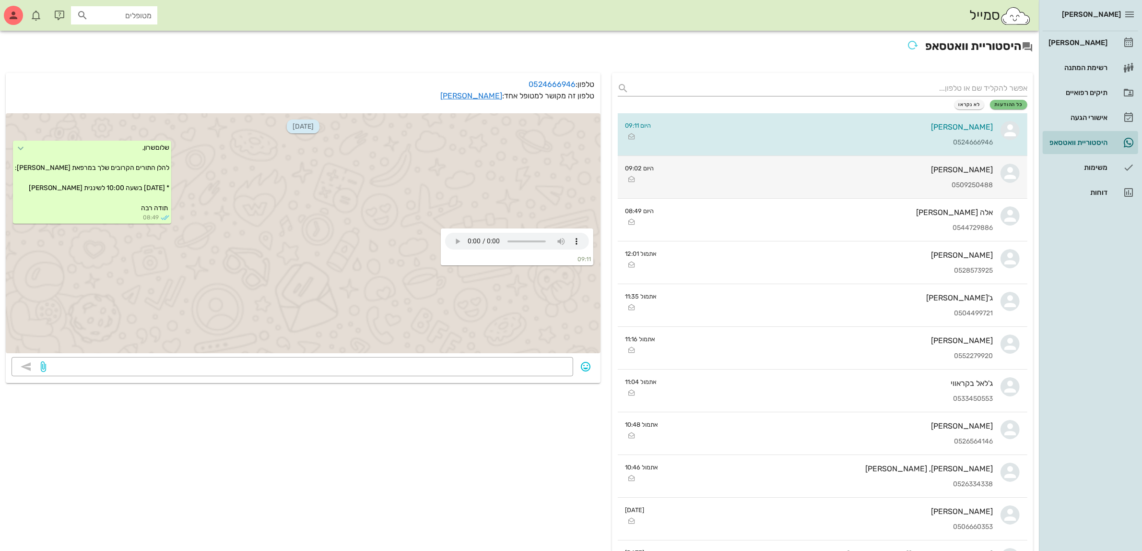
click at [860, 133] on div "[PERSON_NAME] 0524666946" at bounding box center [826, 134] width 334 height 42
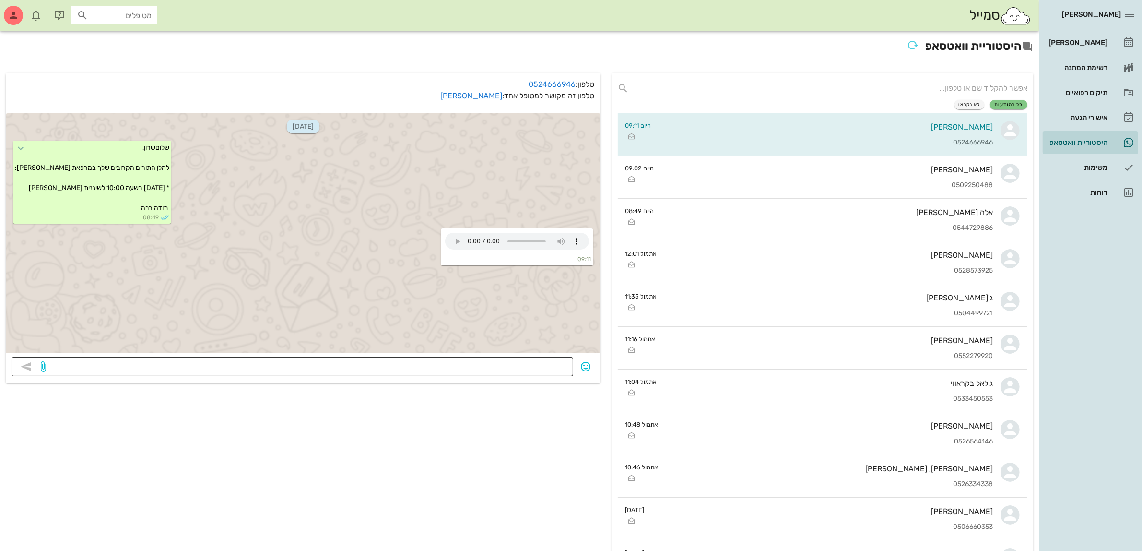
click at [542, 366] on textarea at bounding box center [307, 367] width 519 height 15
type textarea "[PERSON_NAME] זה טלפון רק לתזכורות"
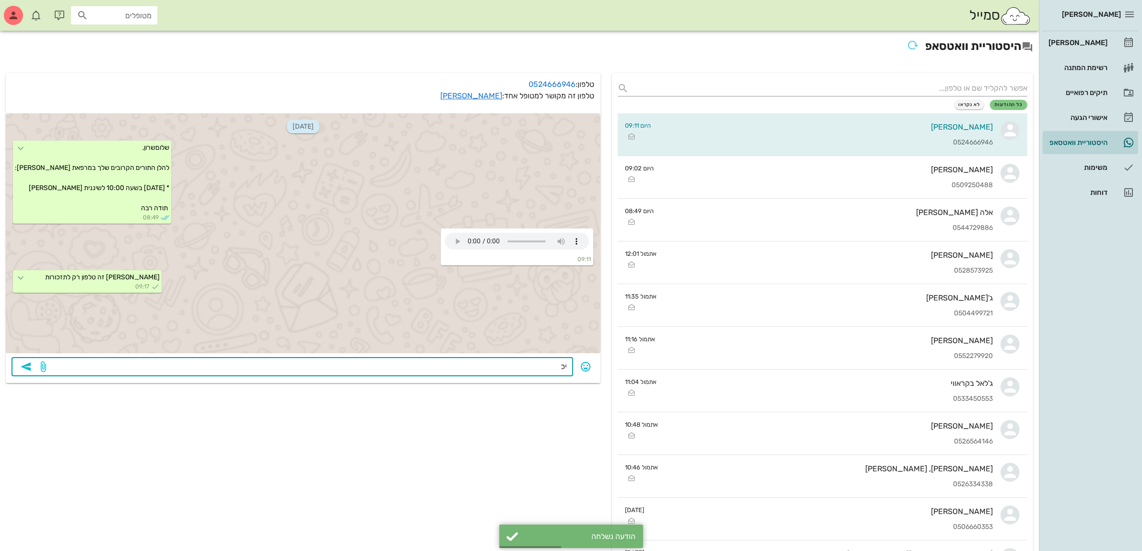
type textarea "י"
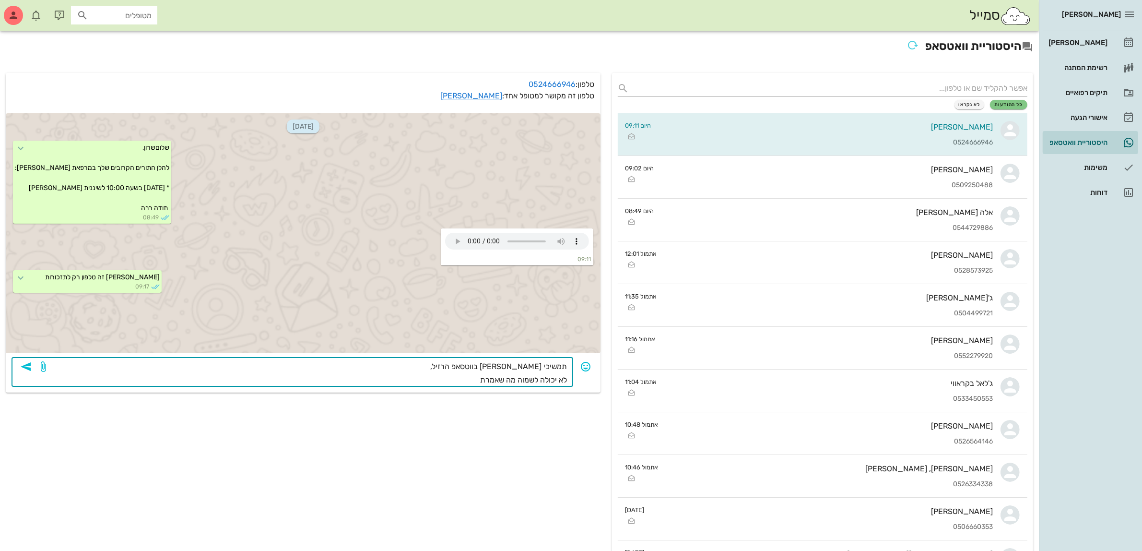
click at [483, 365] on textarea "תמשיכי [PERSON_NAME] בווטסאפ הרזיל, לא יכולה לשמוה מה שאמרת" at bounding box center [307, 373] width 519 height 27
type textarea "תמשיכי [PERSON_NAME] בווטסאפ הרגיל, לא יכולה לשמוה מה שאמרת"
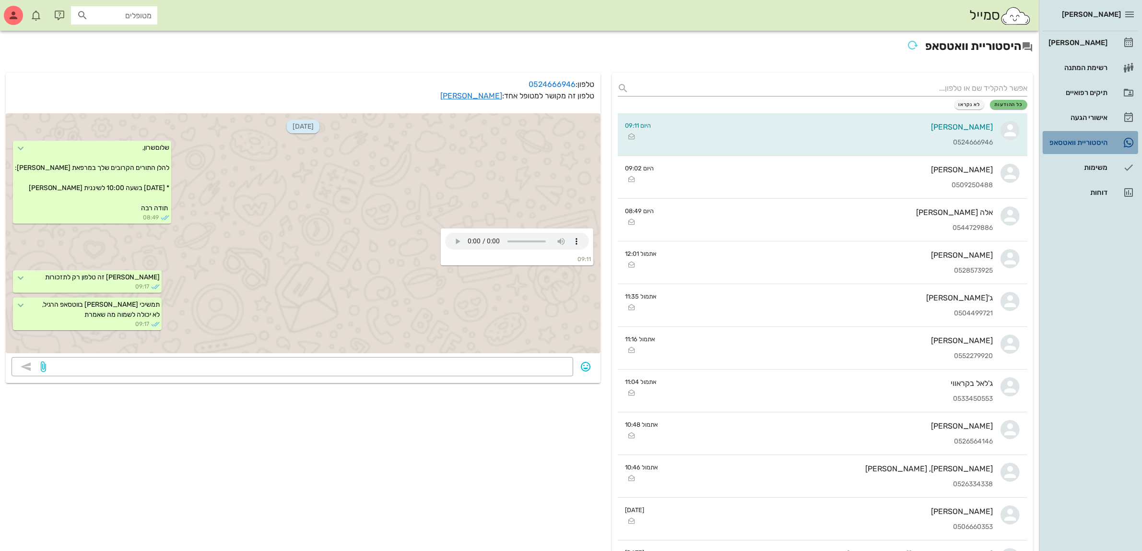
click at [1070, 146] on div "היסטוריית וואטסאפ" at bounding box center [1077, 143] width 61 height 8
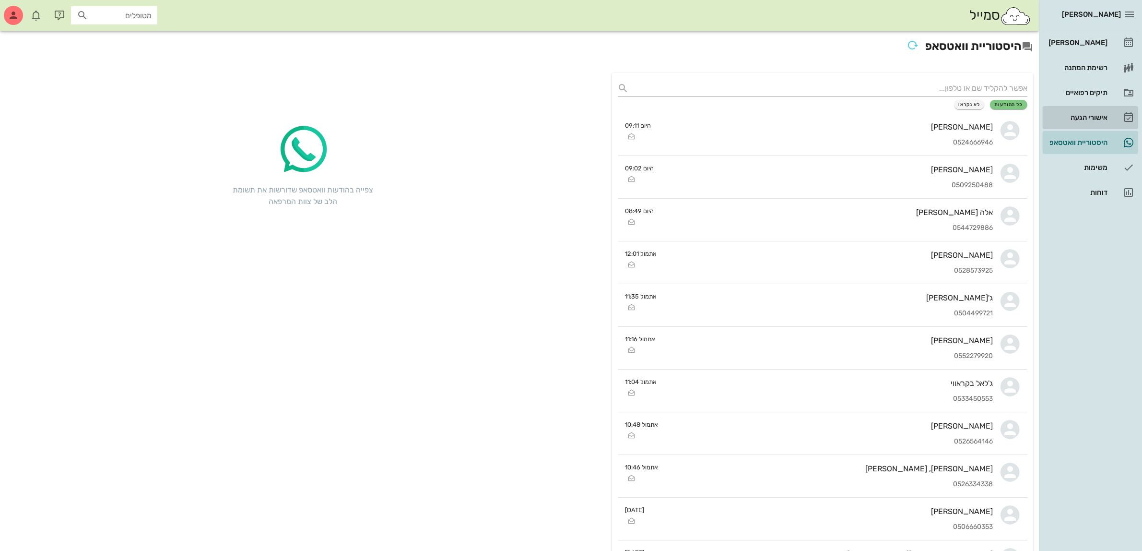
click at [1076, 118] on div "אישורי הגעה" at bounding box center [1077, 118] width 61 height 8
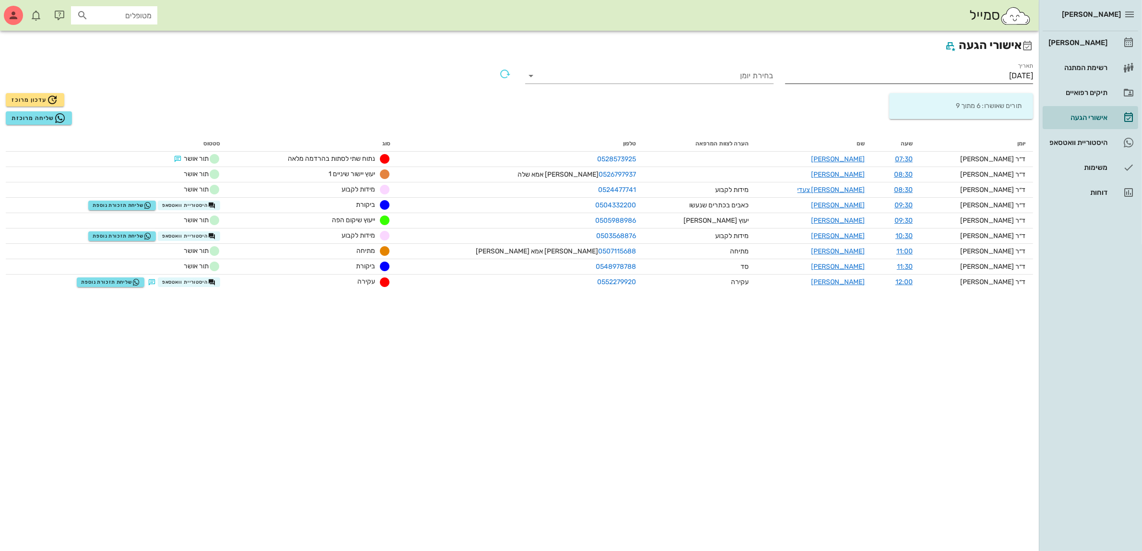
click at [991, 73] on input "[DATE]" at bounding box center [909, 75] width 248 height 15
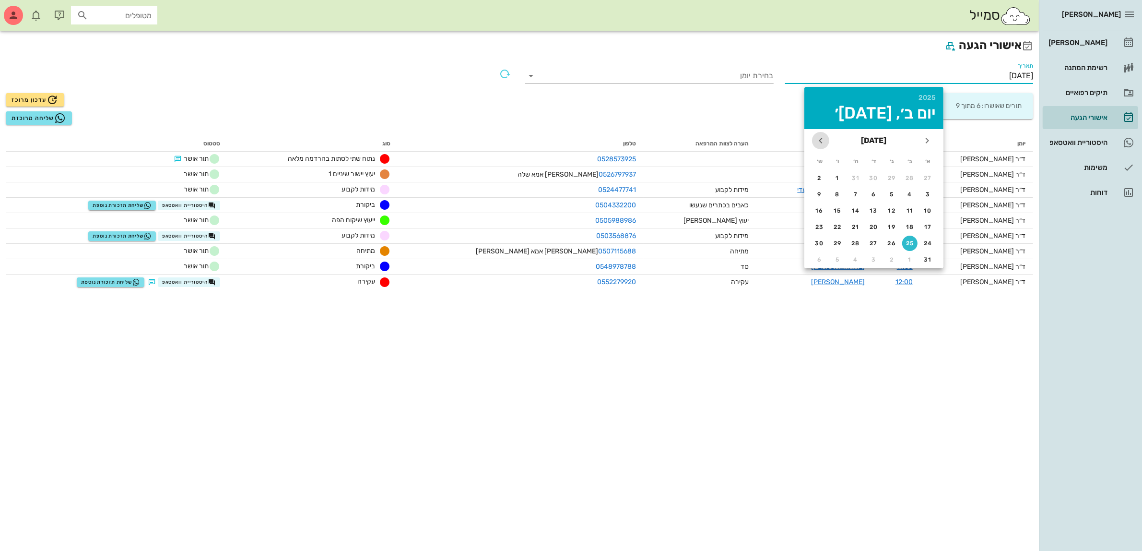
click at [821, 140] on icon "חודש הבא" at bounding box center [821, 141] width 12 height 12
click at [907, 209] on div "15" at bounding box center [909, 210] width 15 height 7
type input "[DATE]"
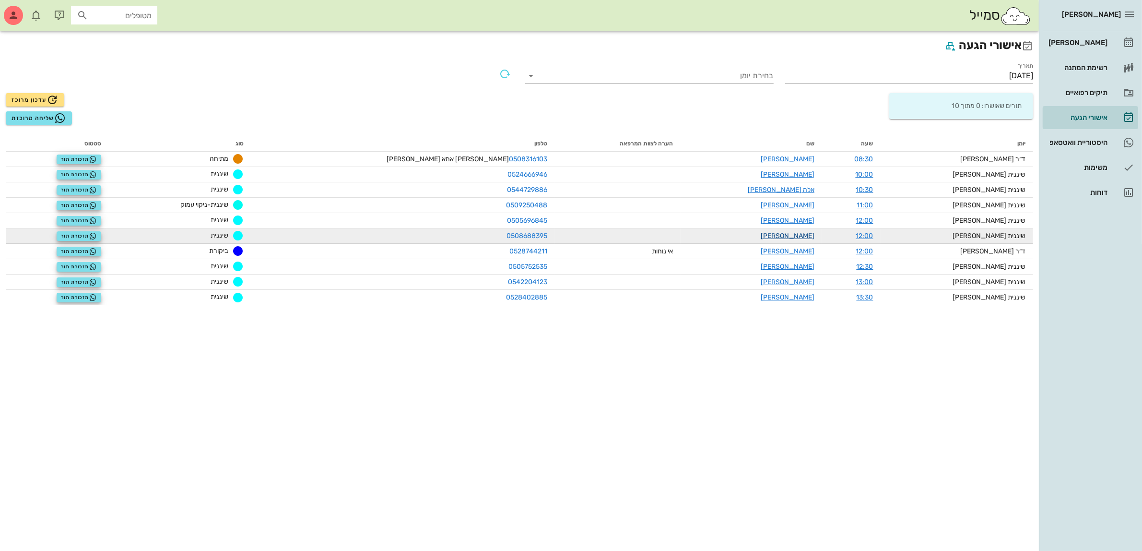
click at [809, 236] on link "[PERSON_NAME]" at bounding box center [788, 236] width 54 height 8
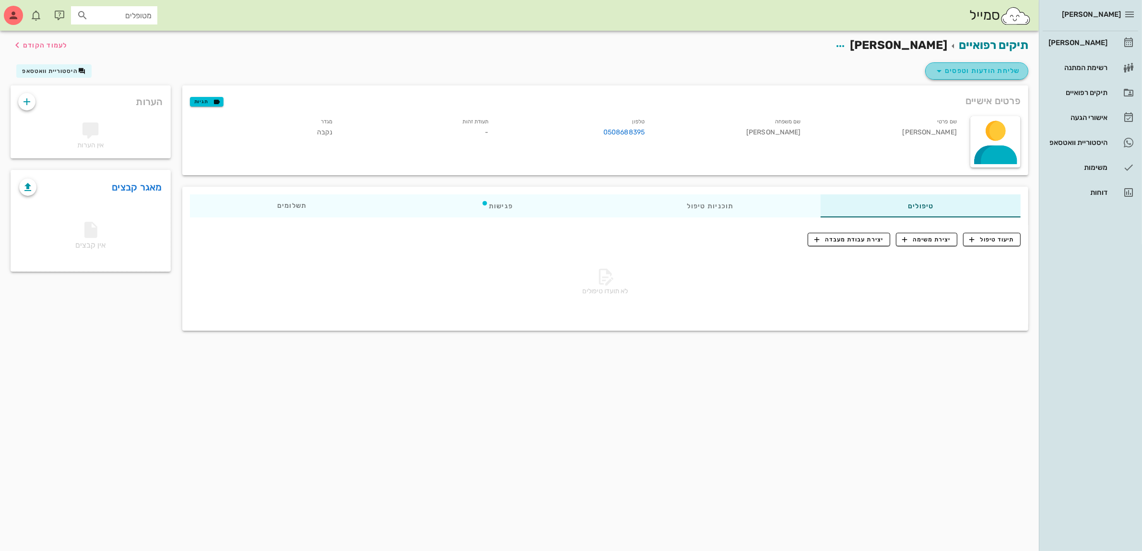
click at [961, 70] on span "שליחת הודעות וטפסים" at bounding box center [976, 71] width 87 height 12
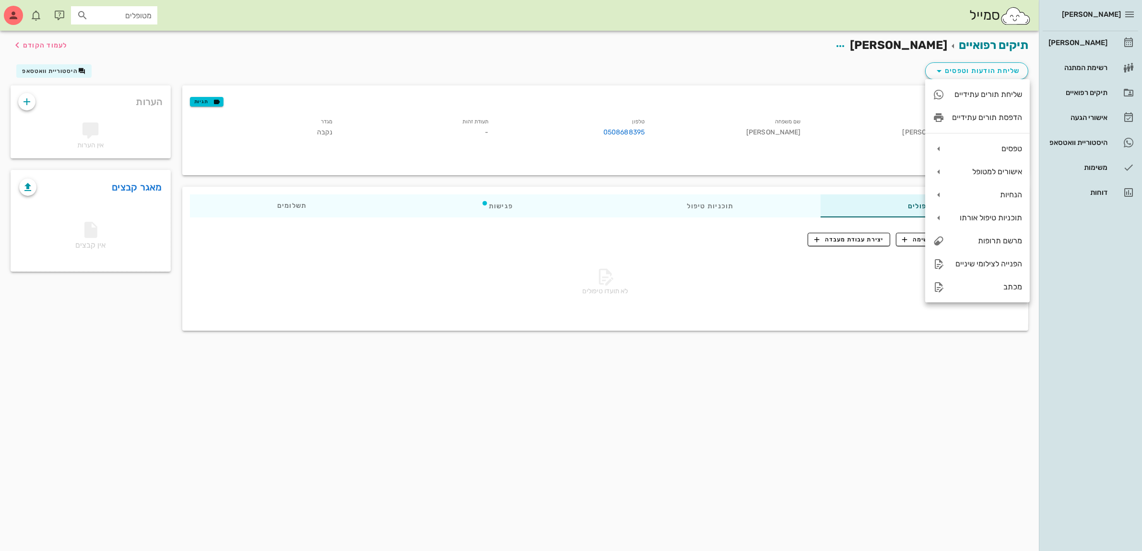
click at [860, 114] on div "שם פרטי [PERSON_NAME]" at bounding box center [887, 128] width 156 height 29
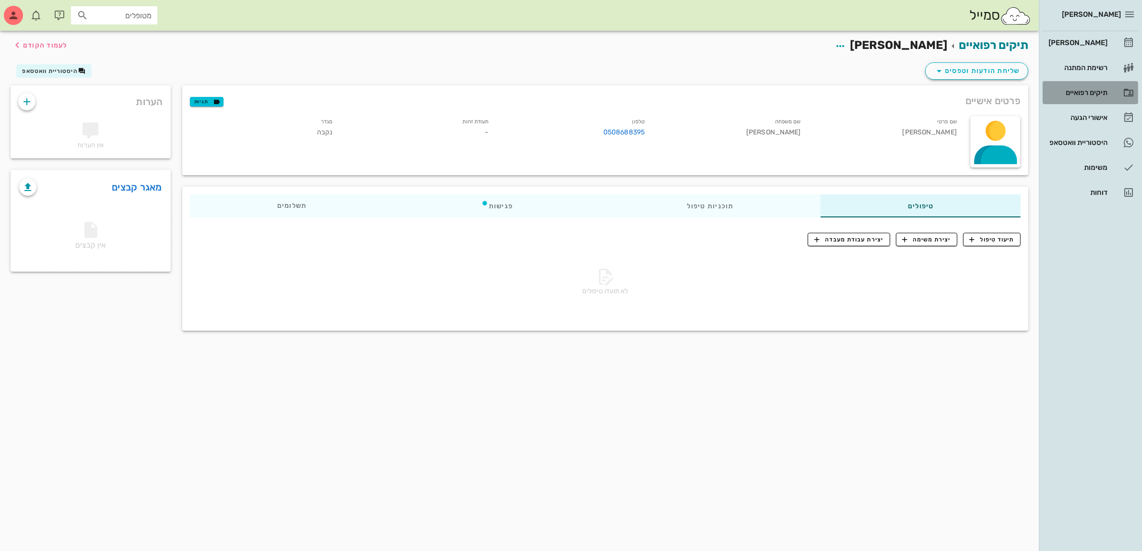
click at [1069, 91] on div "תיקים רפואיים" at bounding box center [1077, 93] width 61 height 8
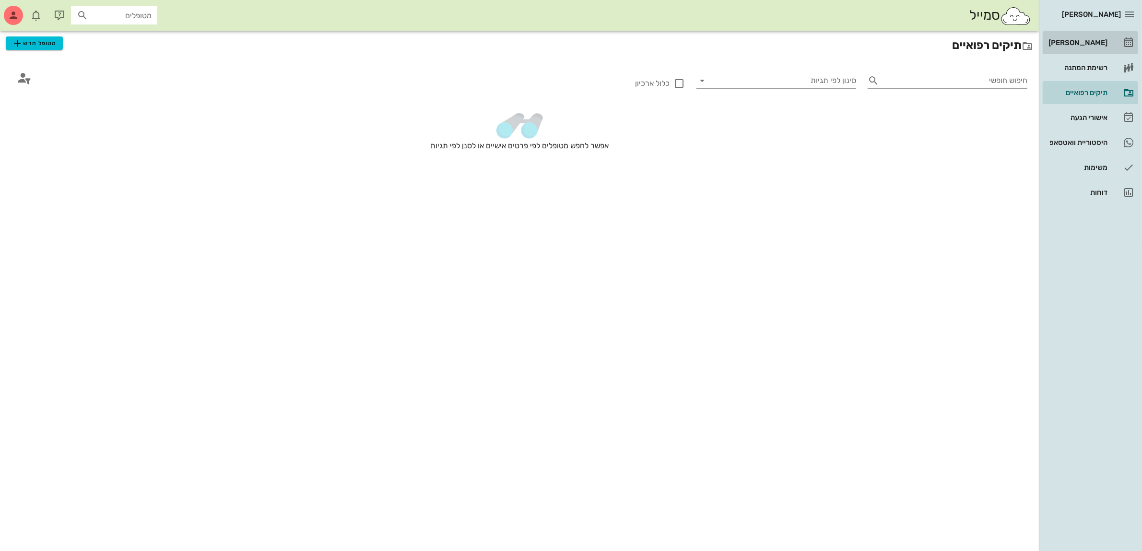
click at [1080, 44] on div "[PERSON_NAME]" at bounding box center [1077, 43] width 61 height 8
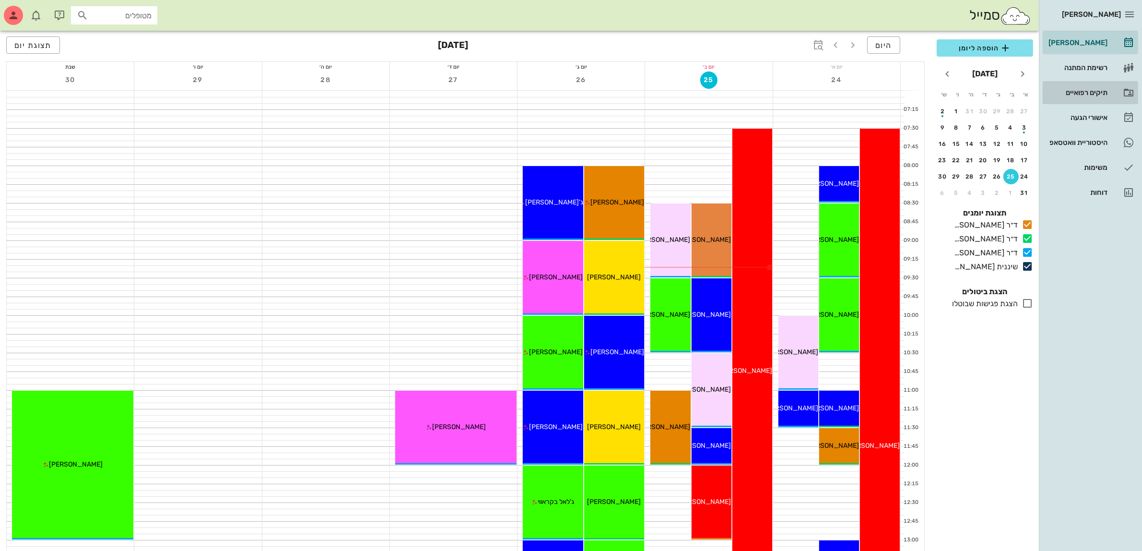
click at [1071, 90] on div "תיקים רפואיים" at bounding box center [1077, 93] width 61 height 8
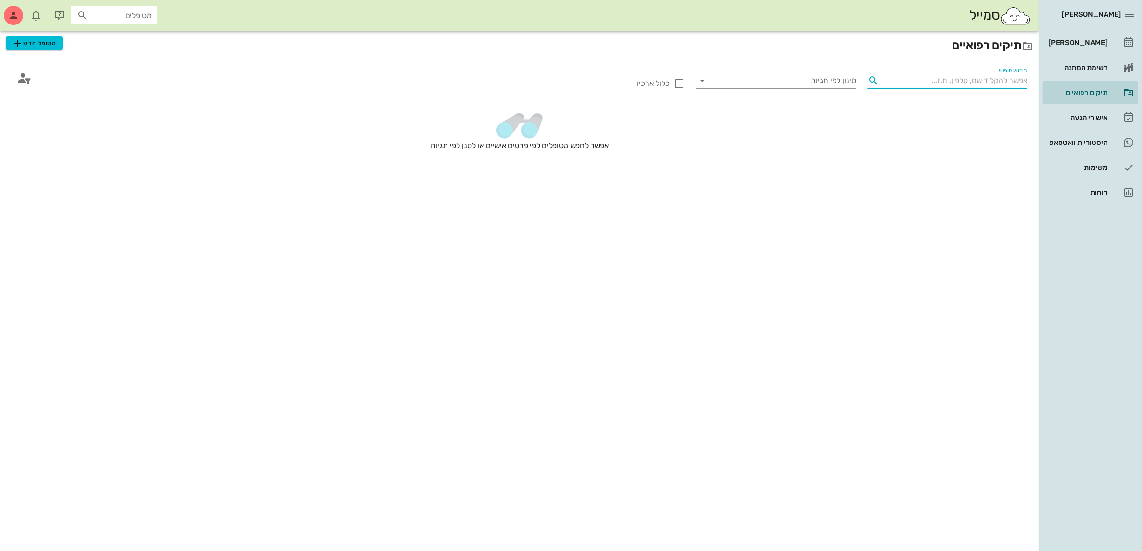
click at [948, 80] on input "חיפוש חופשי" at bounding box center [955, 80] width 144 height 15
click at [963, 80] on input "חיפוש חופשי" at bounding box center [955, 80] width 144 height 15
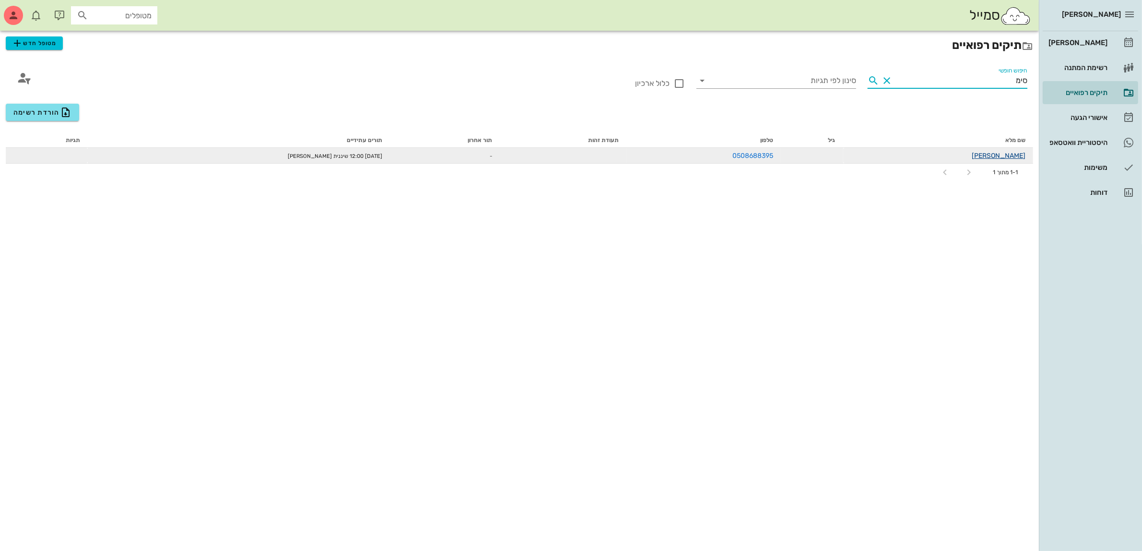
type input "סימ"
click at [1010, 158] on link "[PERSON_NAME]" at bounding box center [999, 156] width 54 height 8
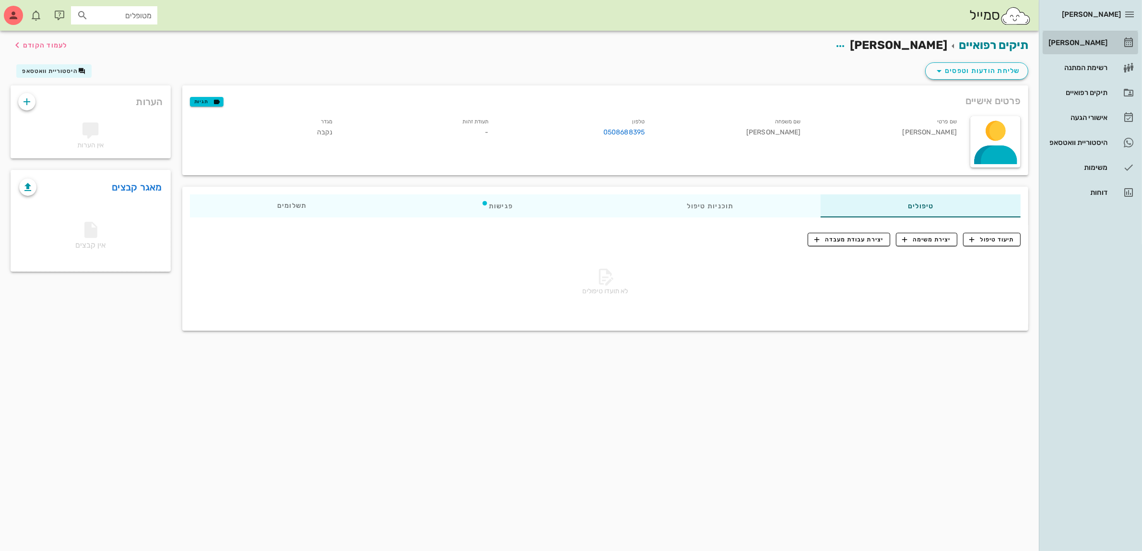
click at [1089, 42] on div "[PERSON_NAME]" at bounding box center [1077, 43] width 61 height 8
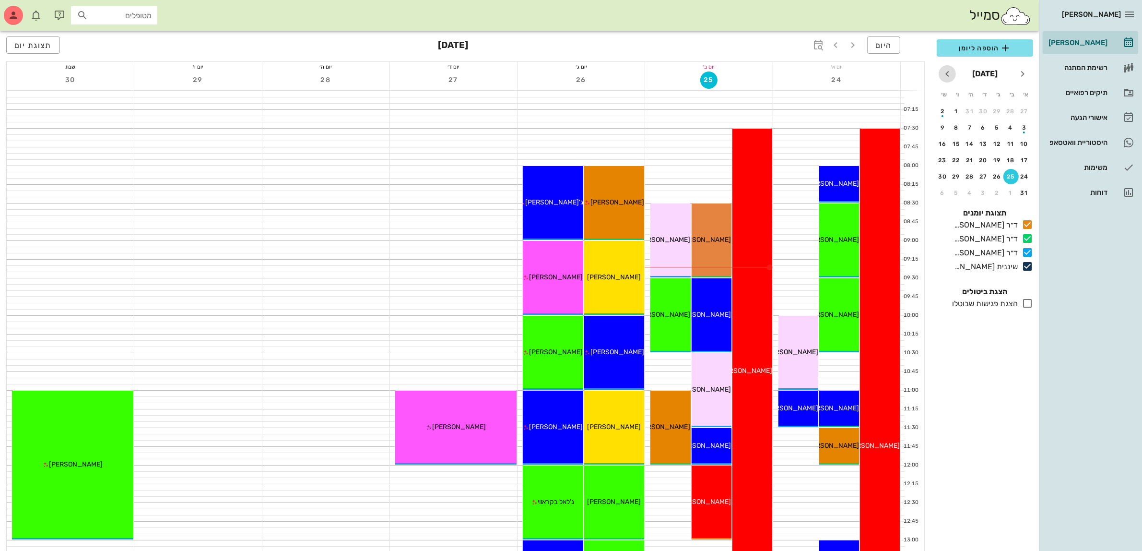
click at [947, 73] on icon "חודש הבא" at bounding box center [948, 74] width 12 height 12
click at [1010, 141] on div "15" at bounding box center [1010, 144] width 15 height 7
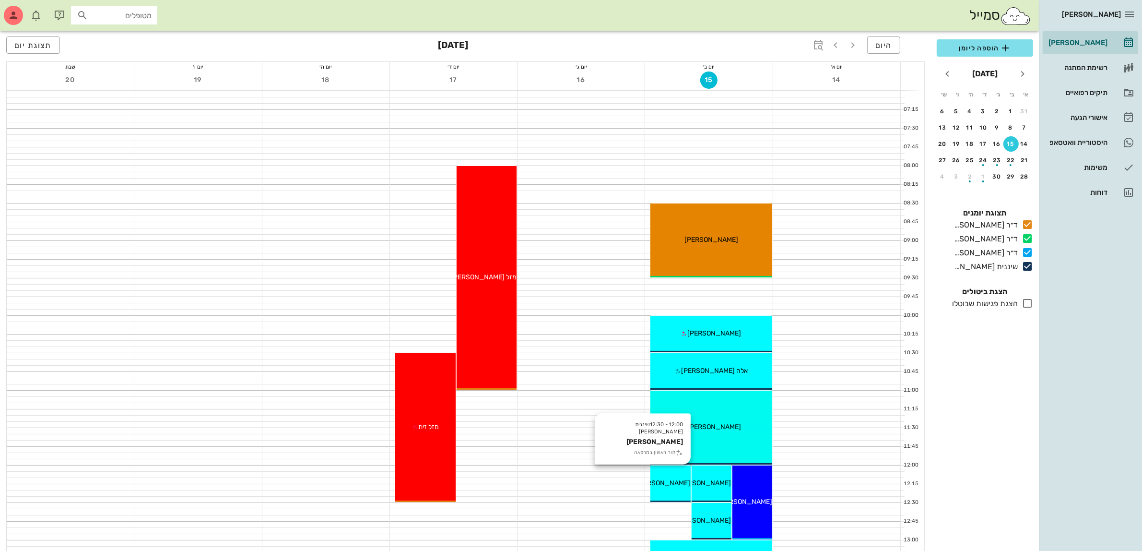
click at [677, 479] on span "[PERSON_NAME]" at bounding box center [664, 483] width 54 height 8
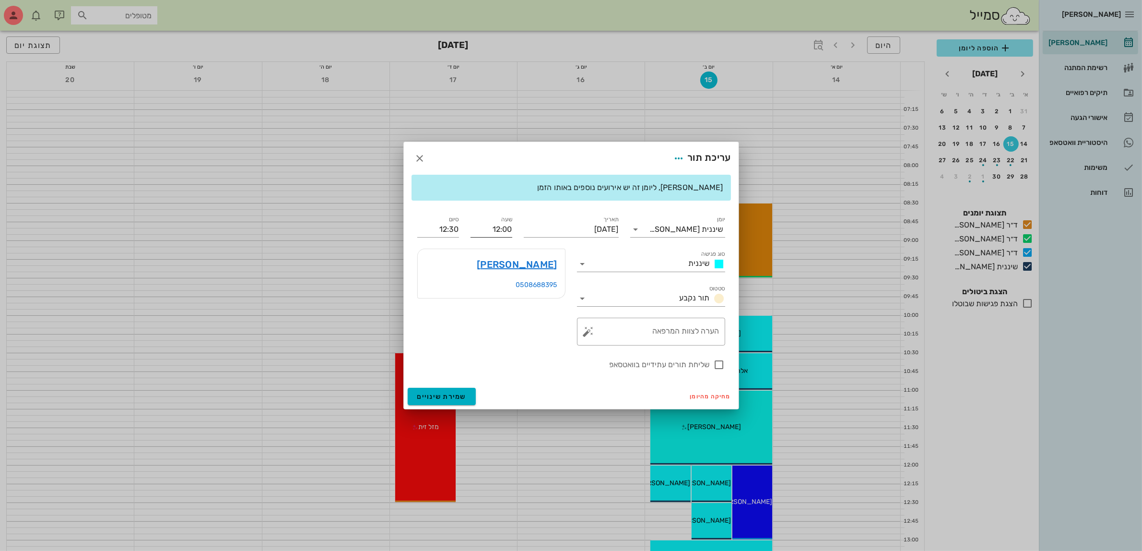
click at [499, 228] on input "12:00" at bounding box center [492, 229] width 42 height 15
drag, startPoint x: 485, startPoint y: 233, endPoint x: 542, endPoint y: 234, distance: 57.1
click at [542, 234] on div "יומן שיננית [PERSON_NAME] סוג פגישה שיננית סטטוס תור נקבע תאריך [DATE] שעה 12:0…" at bounding box center [571, 292] width 319 height 168
type input "14:00"
type input "14:30"
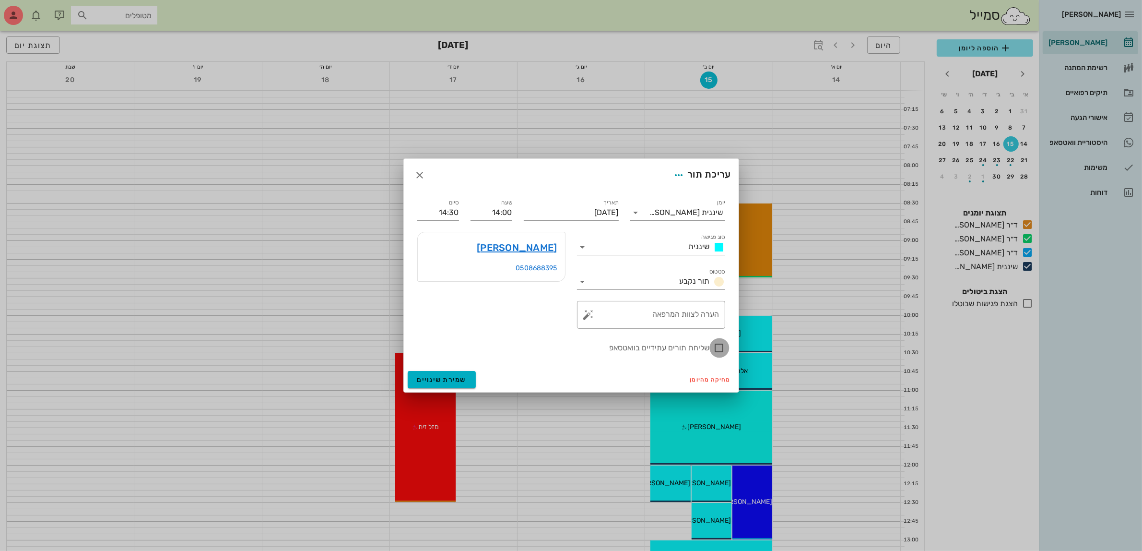
click at [719, 350] on div at bounding box center [719, 348] width 16 height 16
checkbox input "true"
click at [439, 379] on span "שמירת שינויים" at bounding box center [441, 380] width 49 height 8
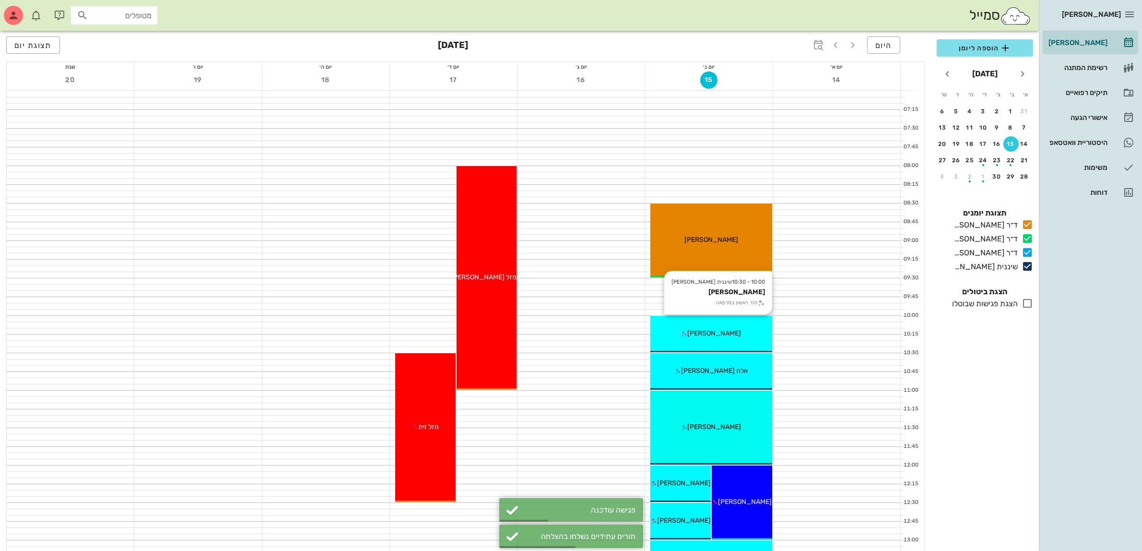
click at [711, 330] on span "[PERSON_NAME]" at bounding box center [715, 333] width 54 height 8
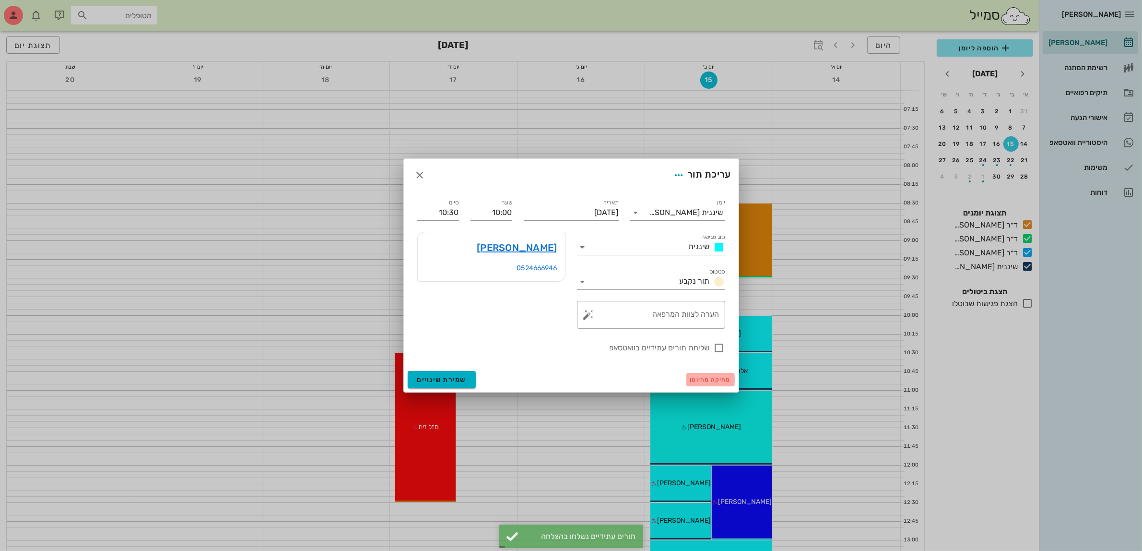
click at [718, 382] on span "מחיקה מהיומן" at bounding box center [710, 379] width 41 height 7
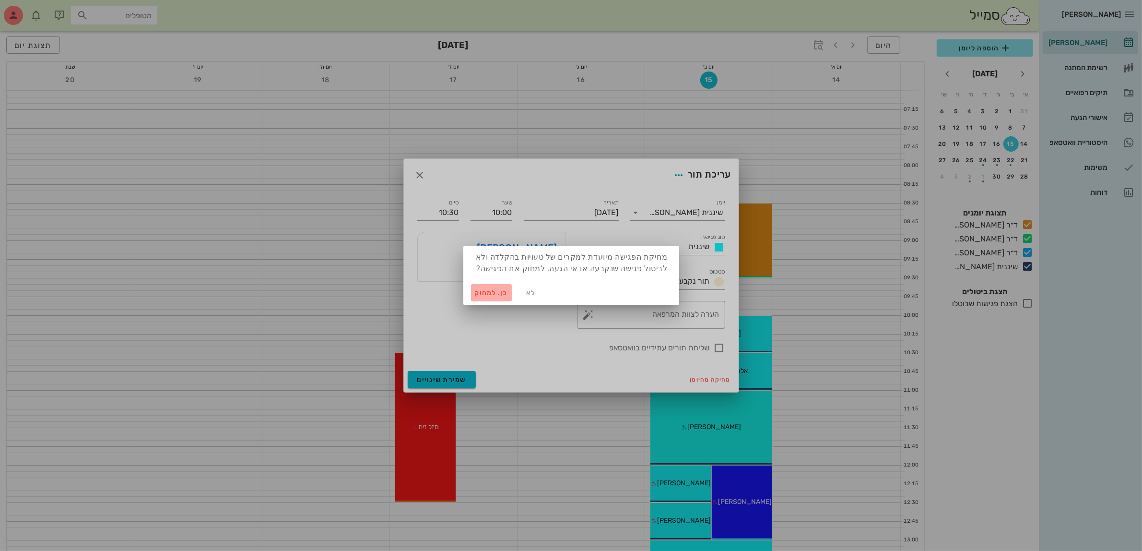
click at [487, 295] on span "כן. למחוק" at bounding box center [492, 293] width 34 height 8
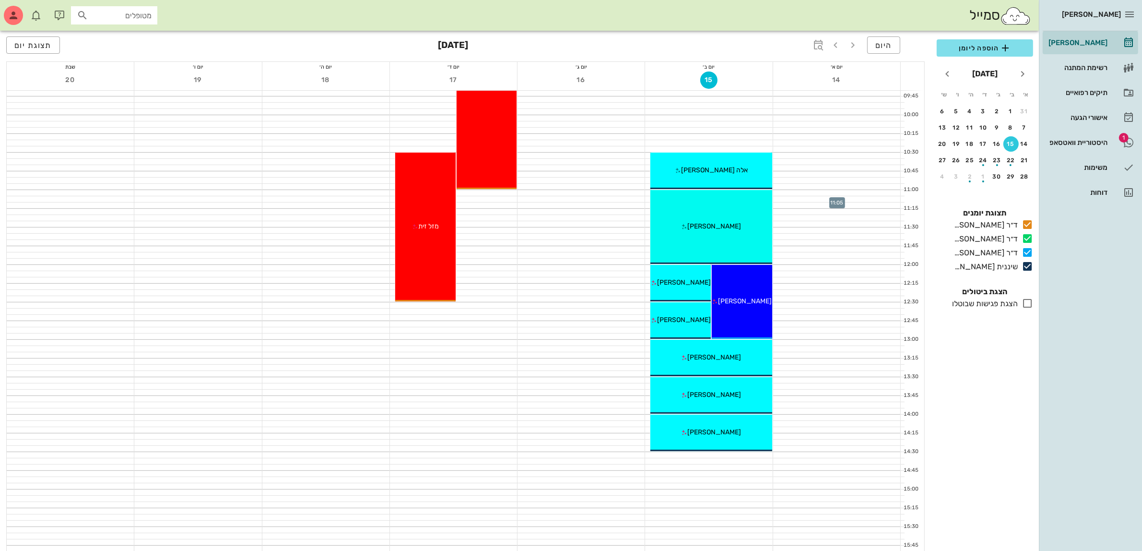
scroll to position [180, 0]
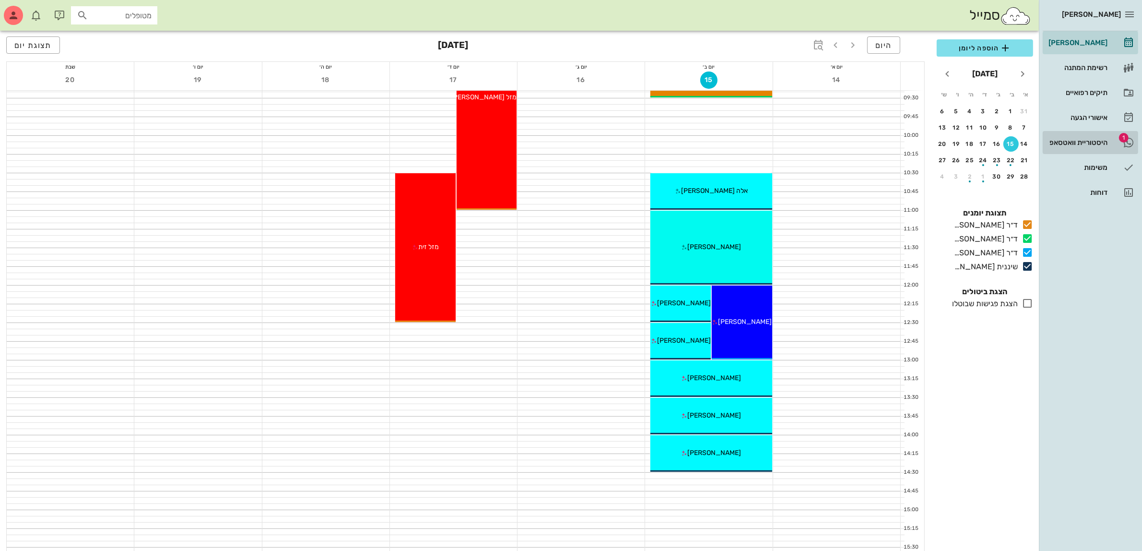
click at [1063, 147] on div "היסטוריית וואטסאפ" at bounding box center [1077, 142] width 61 height 15
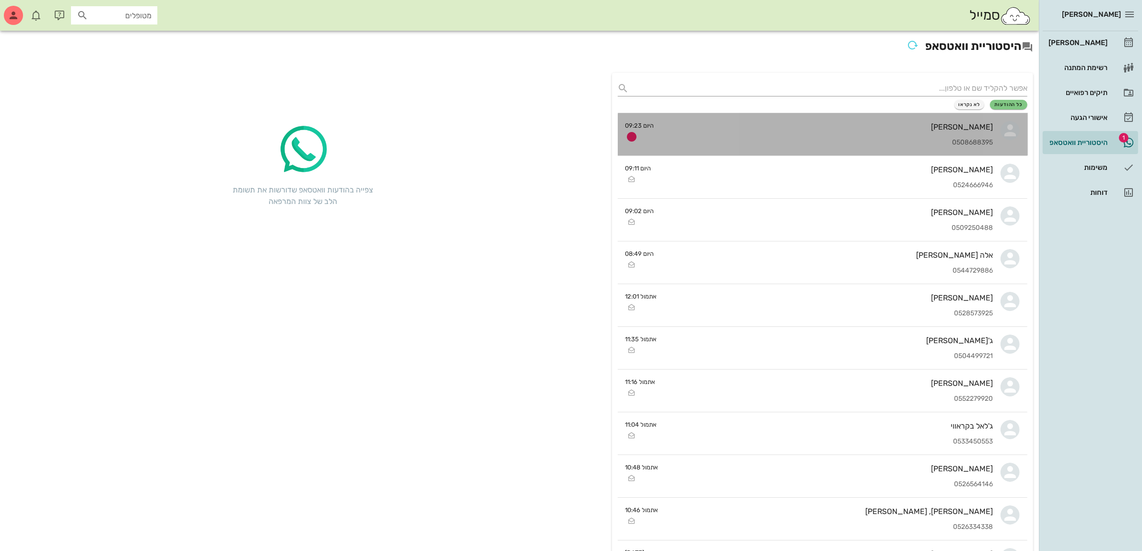
click at [849, 139] on div "0508688395" at bounding box center [827, 143] width 331 height 8
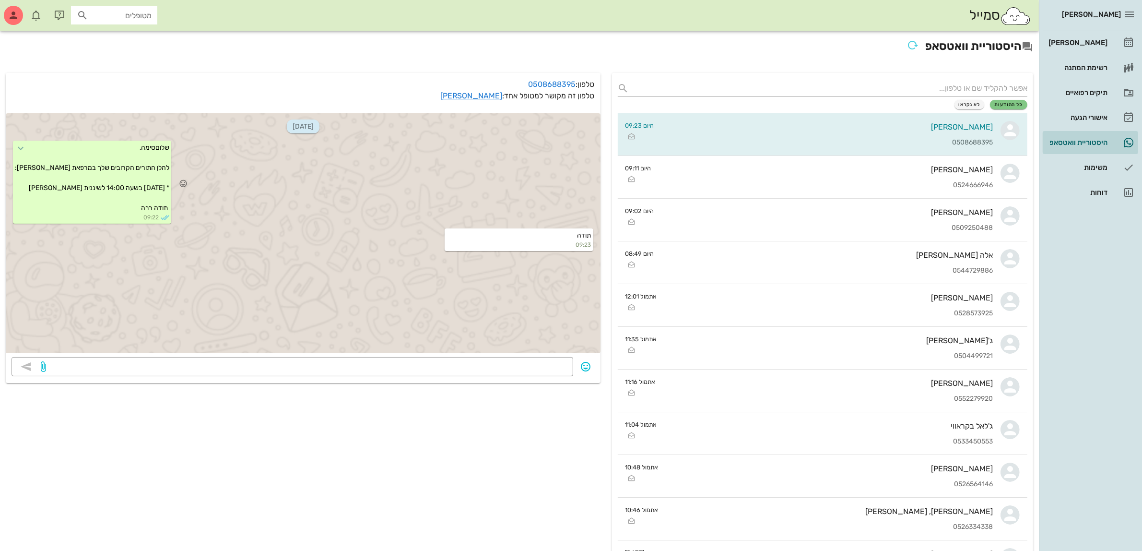
click at [537, 186] on div "שלוםסימה, להלן התורים הקרובים שלך במרפאת [PERSON_NAME]: * [DATE] בשעה 14:00 לשי…" at bounding box center [303, 183] width 595 height 88
click at [1085, 43] on div "[PERSON_NAME]" at bounding box center [1077, 43] width 61 height 8
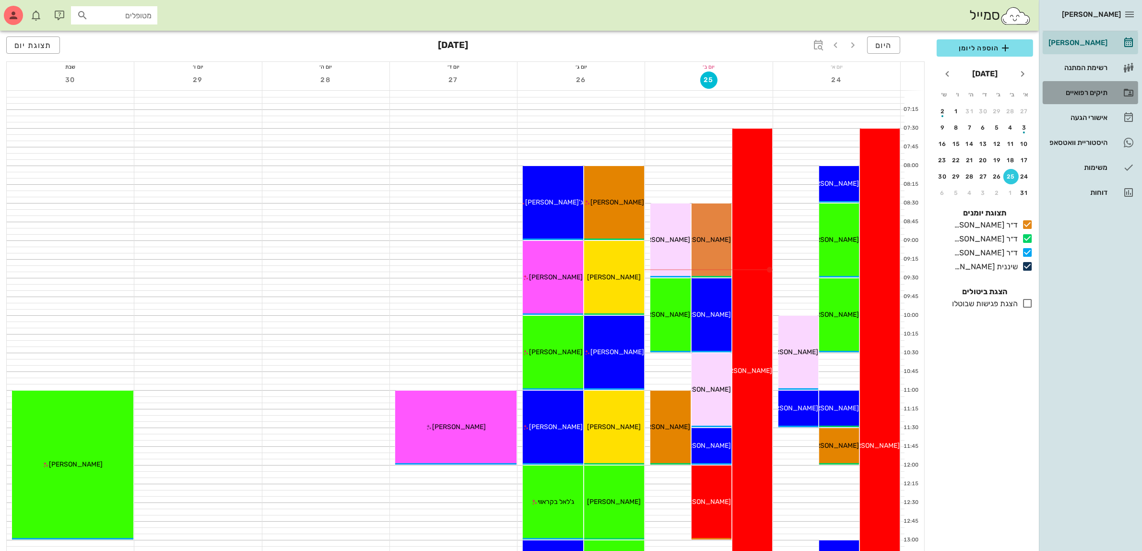
click at [1070, 92] on div "תיקים רפואיים" at bounding box center [1077, 93] width 61 height 8
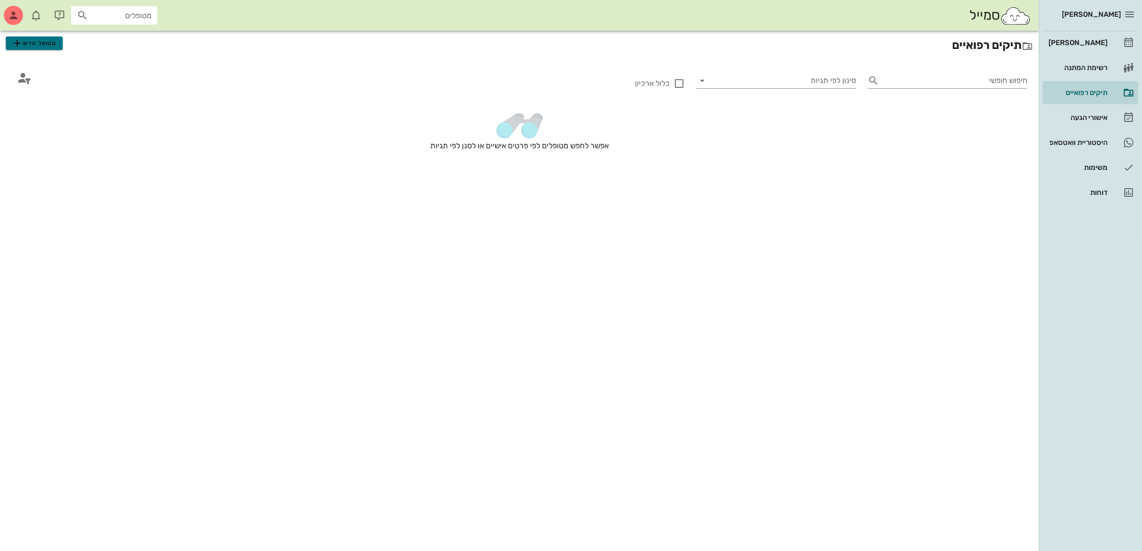
click at [38, 47] on span "מטופל חדש" at bounding box center [34, 43] width 45 height 12
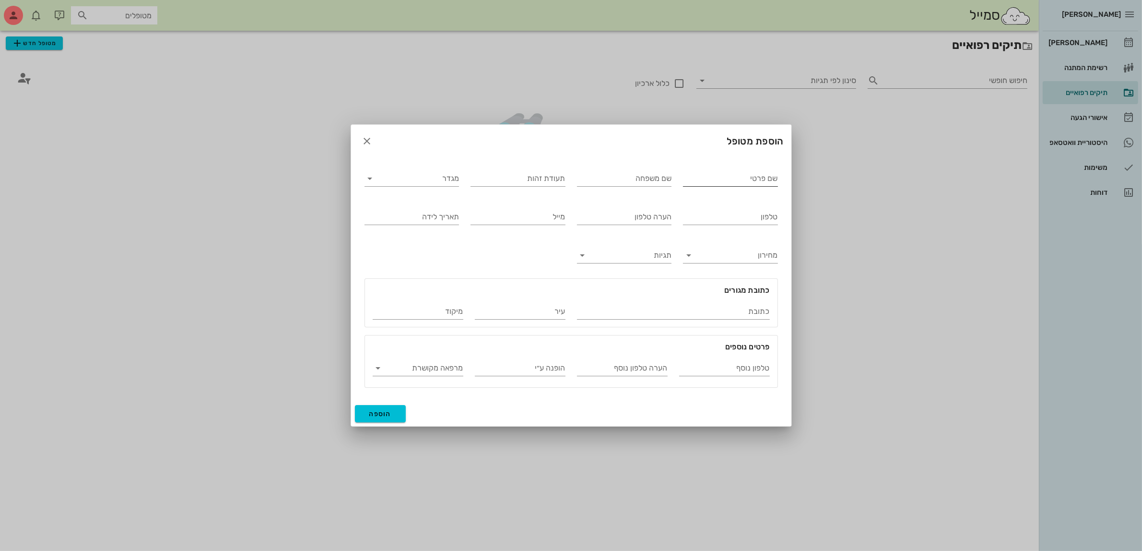
click at [753, 182] on input "שם פרטי" at bounding box center [730, 178] width 95 height 15
type input "ר"
type input "[PERSON_NAME]"
click at [421, 183] on input "מגדר" at bounding box center [420, 178] width 80 height 15
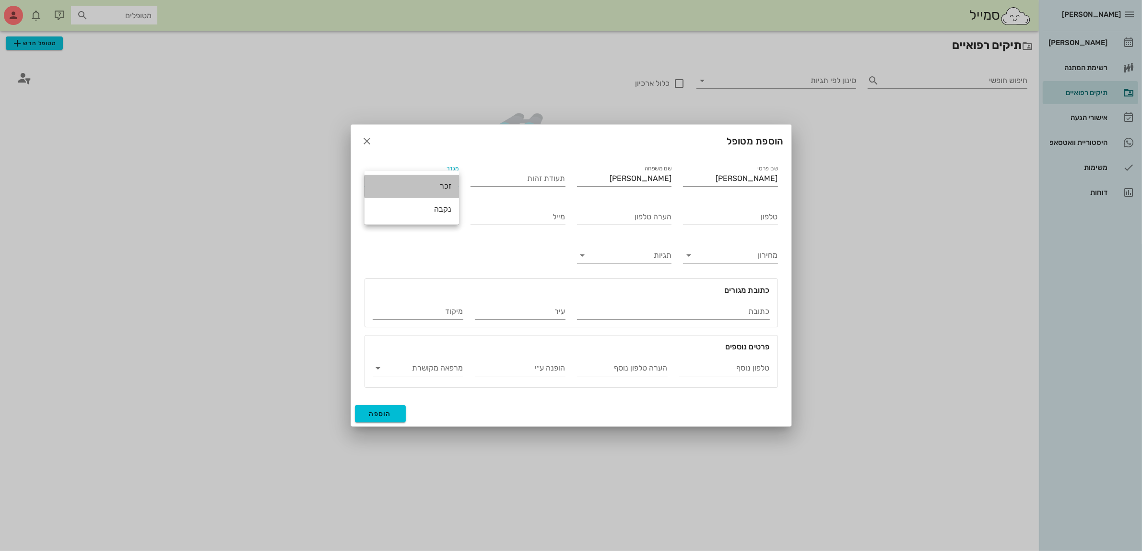
click at [436, 188] on div "זכר" at bounding box center [411, 185] width 79 height 9
click at [711, 221] on input "טלפון" at bounding box center [730, 216] width 95 height 15
type input "055-6635632"
click at [380, 416] on span "הוספה" at bounding box center [380, 414] width 23 height 8
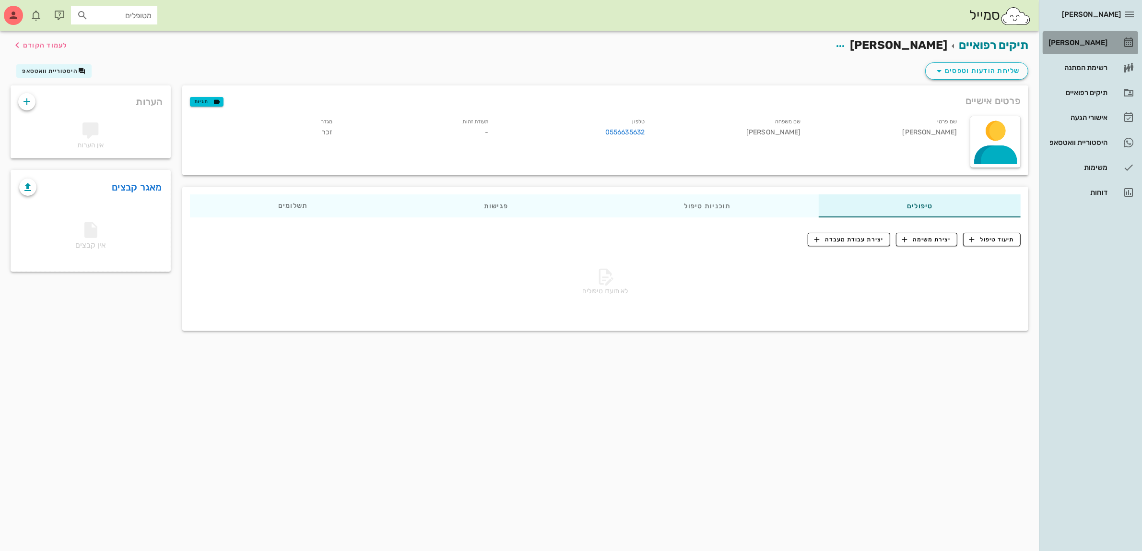
click at [1089, 39] on div "[PERSON_NAME]" at bounding box center [1077, 43] width 61 height 8
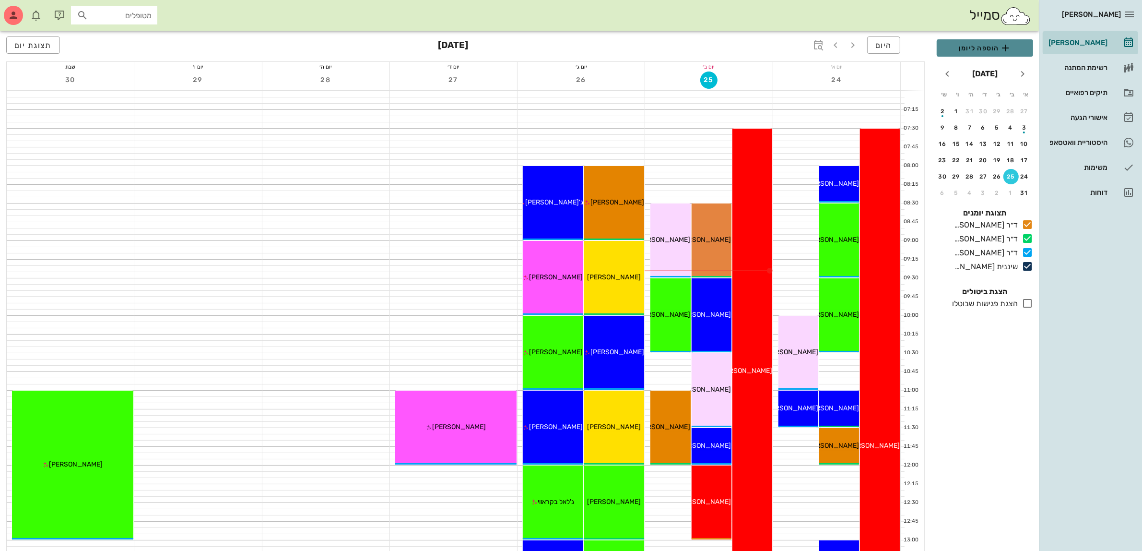
click at [969, 50] on span "הוספה ליומן" at bounding box center [984, 48] width 81 height 12
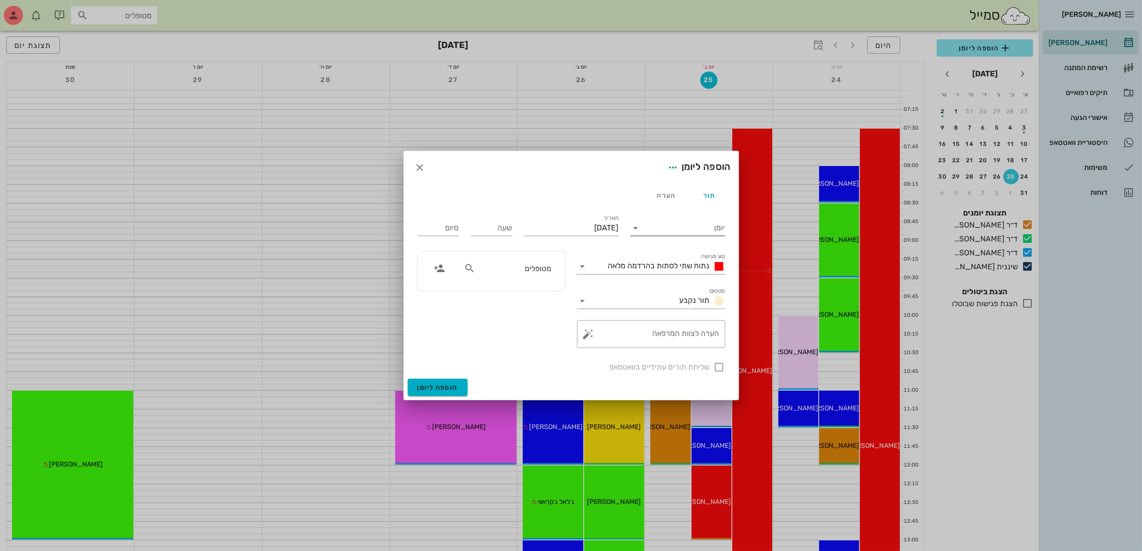
click at [657, 225] on input "יומן" at bounding box center [685, 227] width 82 height 15
click at [683, 304] on div "שיננית [PERSON_NAME]" at bounding box center [680, 304] width 85 height 9
click at [668, 264] on span "נתוח שתי לסתות בהרדמה מלאה" at bounding box center [659, 265] width 102 height 9
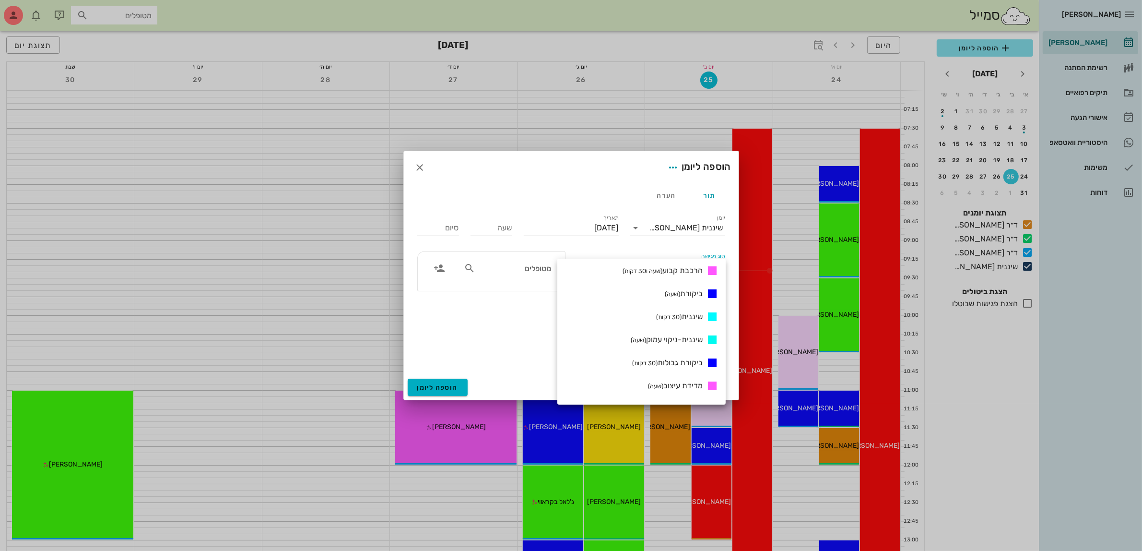
scroll to position [420, 0]
click at [672, 313] on small "(30 דקות)" at bounding box center [668, 314] width 25 height 7
type input "00:30"
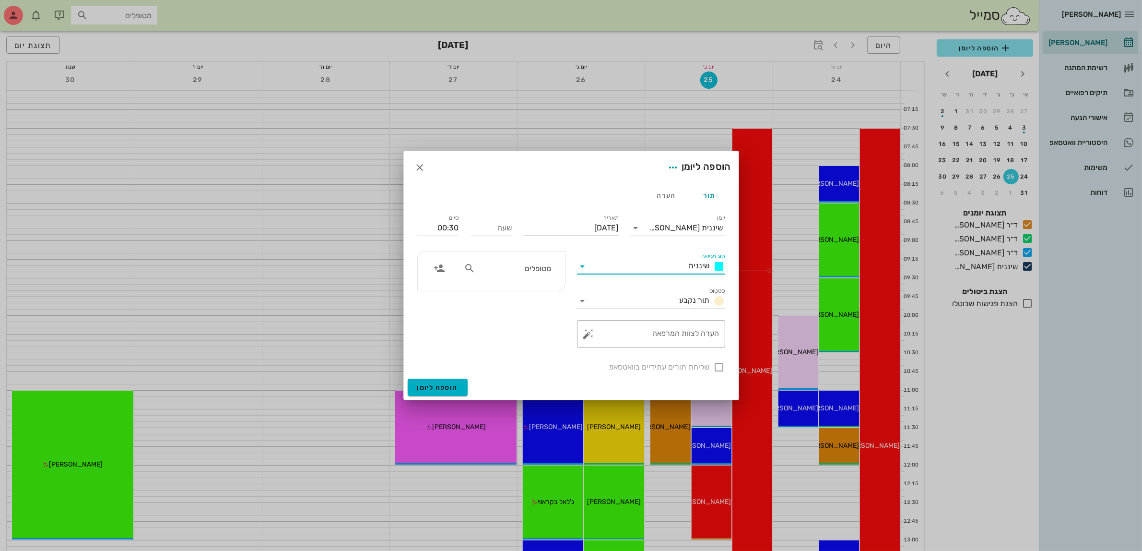
click at [572, 229] on input "[DATE]" at bounding box center [571, 227] width 95 height 15
click at [514, 252] on icon "חודש הבא" at bounding box center [515, 251] width 12 height 12
click at [606, 318] on div "15" at bounding box center [604, 321] width 15 height 7
type input "[DATE]"
drag, startPoint x: 497, startPoint y: 226, endPoint x: 476, endPoint y: 212, distance: 25.3
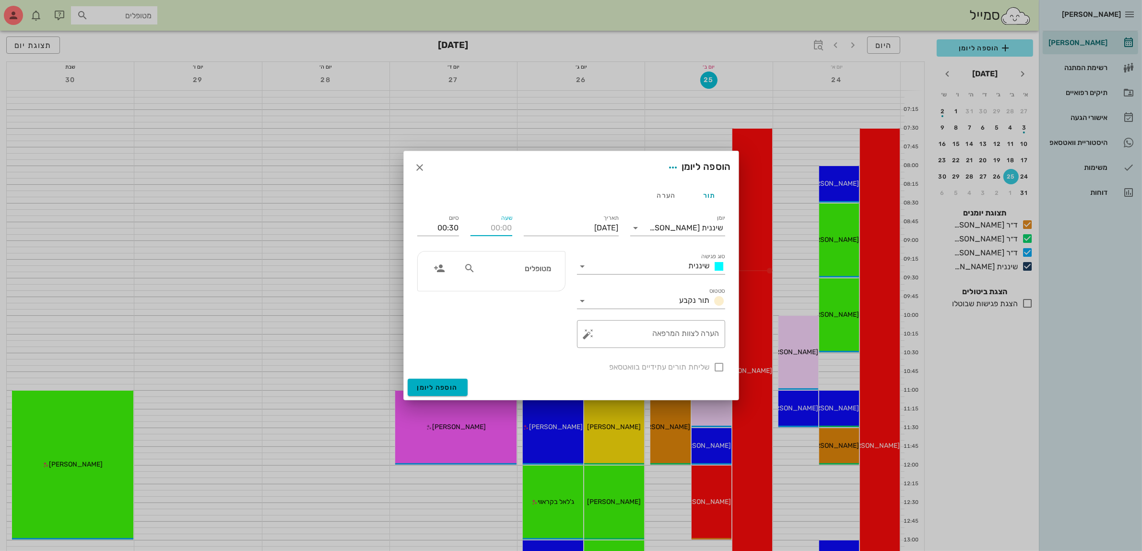
click at [497, 226] on input "שעה" at bounding box center [492, 227] width 42 height 15
type input "10:00"
type input "10:30"
click at [624, 331] on textarea "הערה לצוות המרפאה" at bounding box center [654, 336] width 129 height 23
click at [482, 272] on input "מטופלים" at bounding box center [514, 268] width 74 height 12
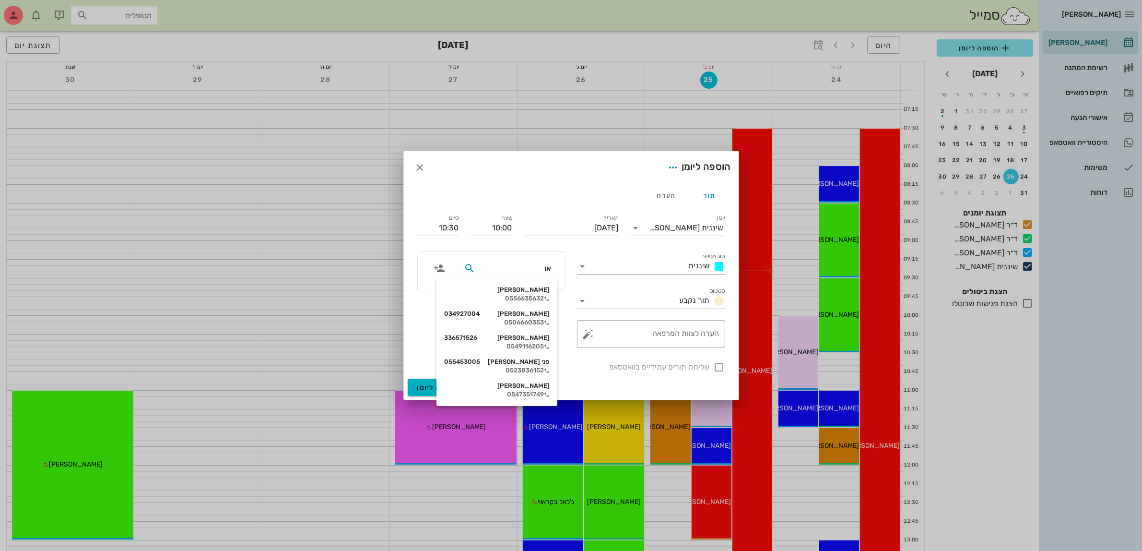
type input "[PERSON_NAME]"
click at [539, 287] on div "[PERSON_NAME]" at bounding box center [497, 290] width 106 height 8
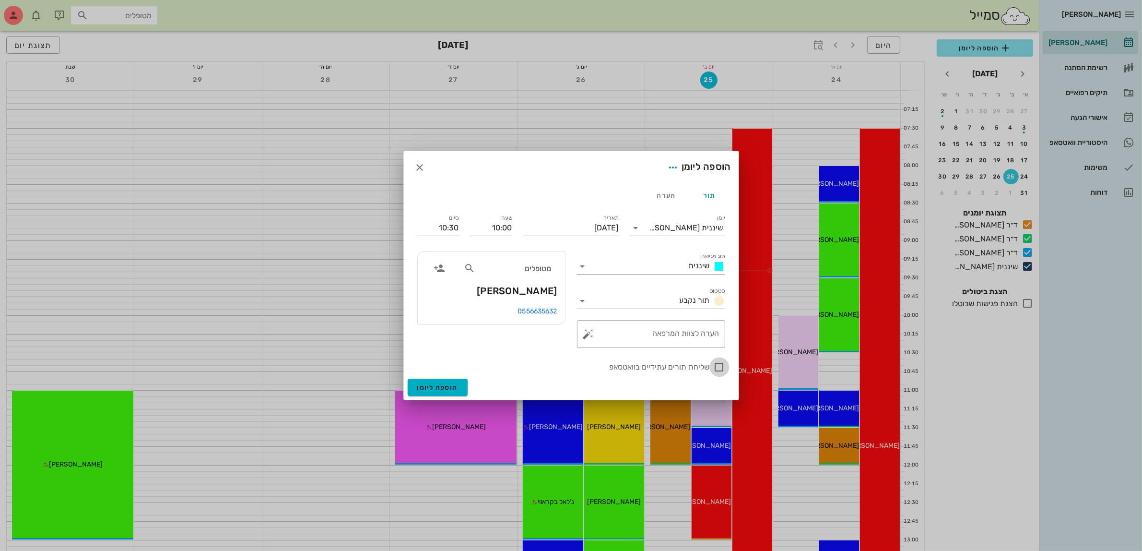
click at [719, 368] on div at bounding box center [719, 367] width 16 height 16
checkbox input "true"
click at [430, 385] on span "הוספה ליומן" at bounding box center [437, 387] width 41 height 8
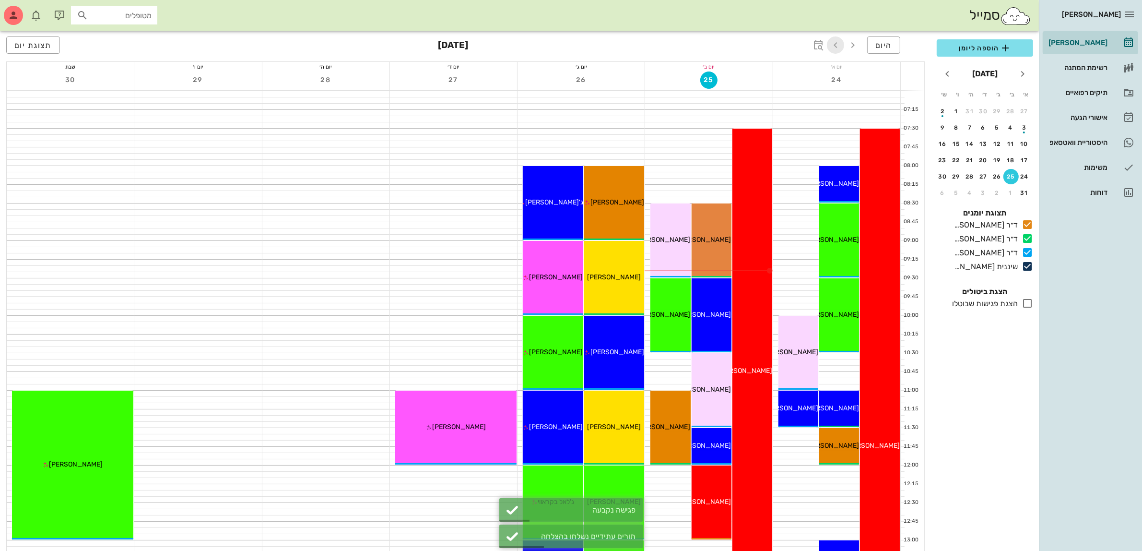
click at [833, 45] on icon "button" at bounding box center [836, 45] width 12 height 12
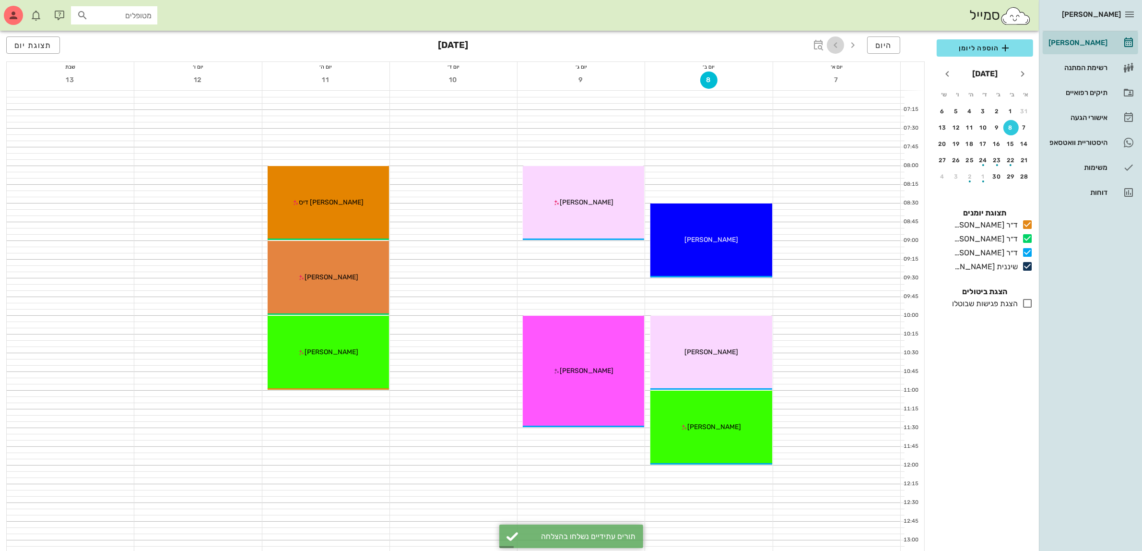
click at [833, 45] on icon "button" at bounding box center [836, 45] width 12 height 12
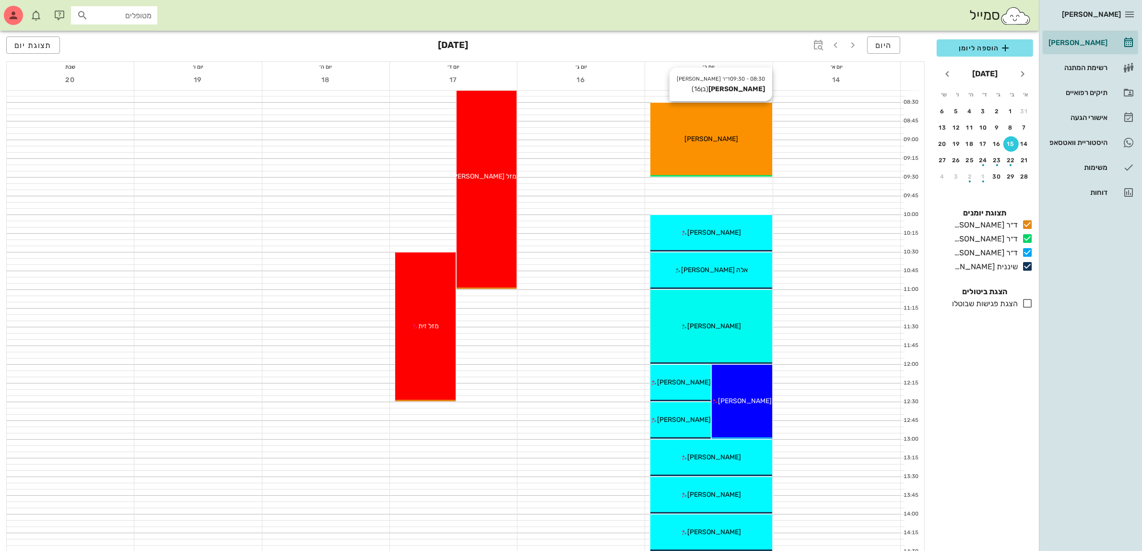
scroll to position [120, 0]
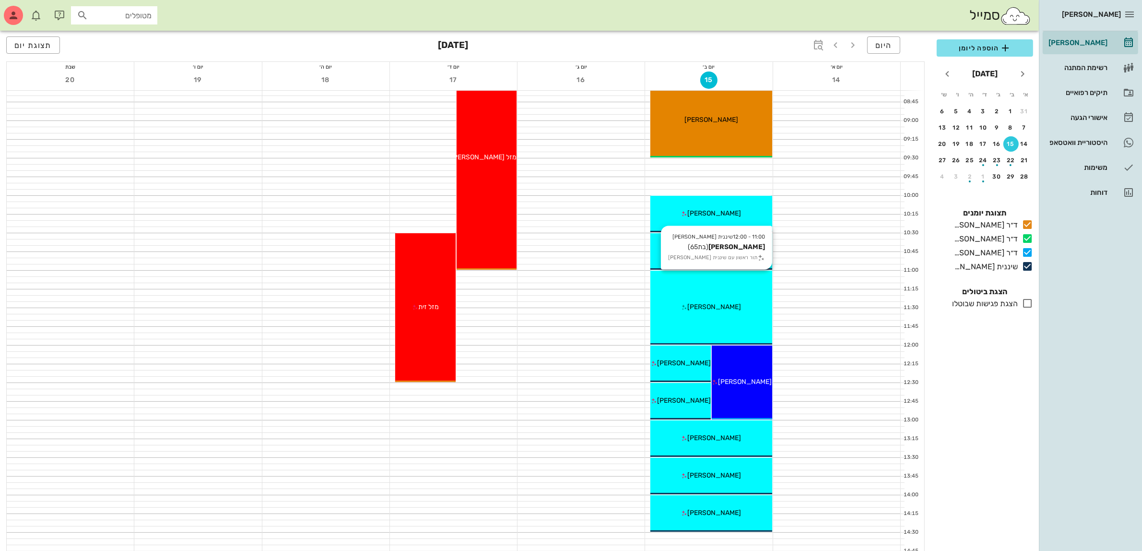
click at [737, 306] on div "[PERSON_NAME]" at bounding box center [710, 307] width 121 height 10
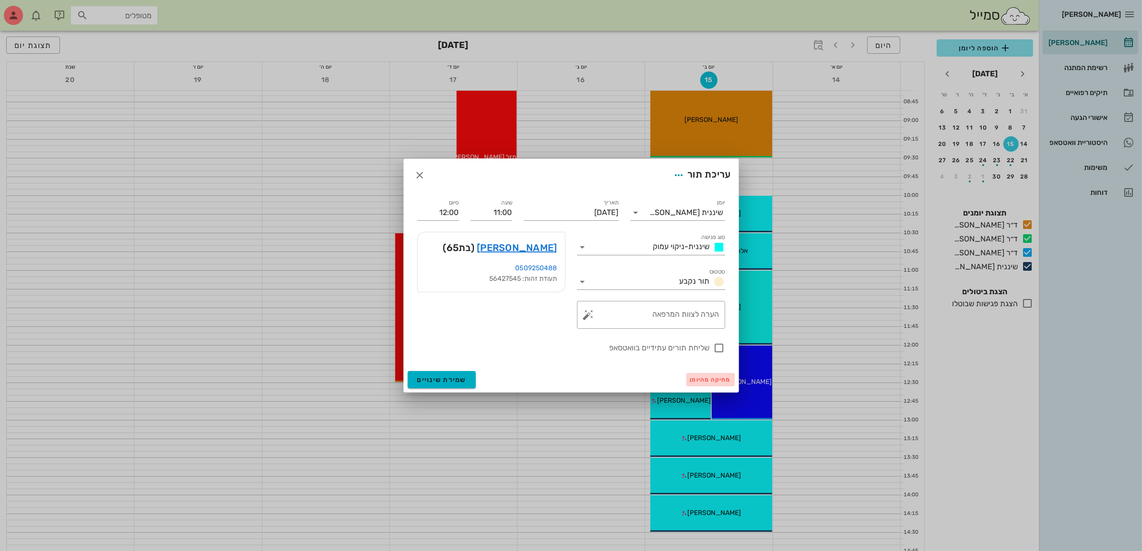
click at [700, 382] on span "מחיקה מהיומן" at bounding box center [710, 379] width 41 height 7
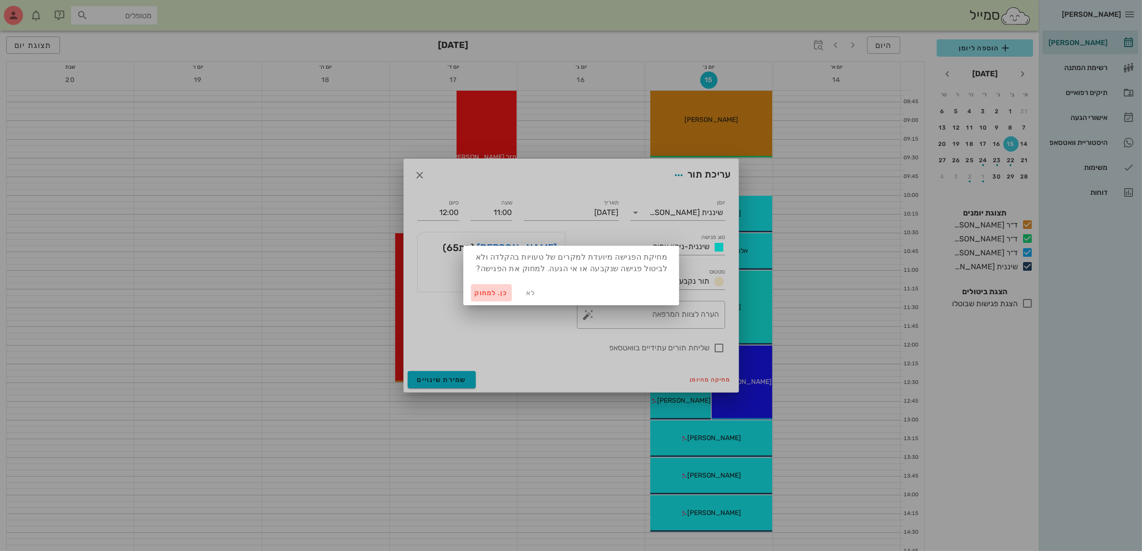
click at [483, 294] on span "כן. למחוק" at bounding box center [492, 293] width 34 height 8
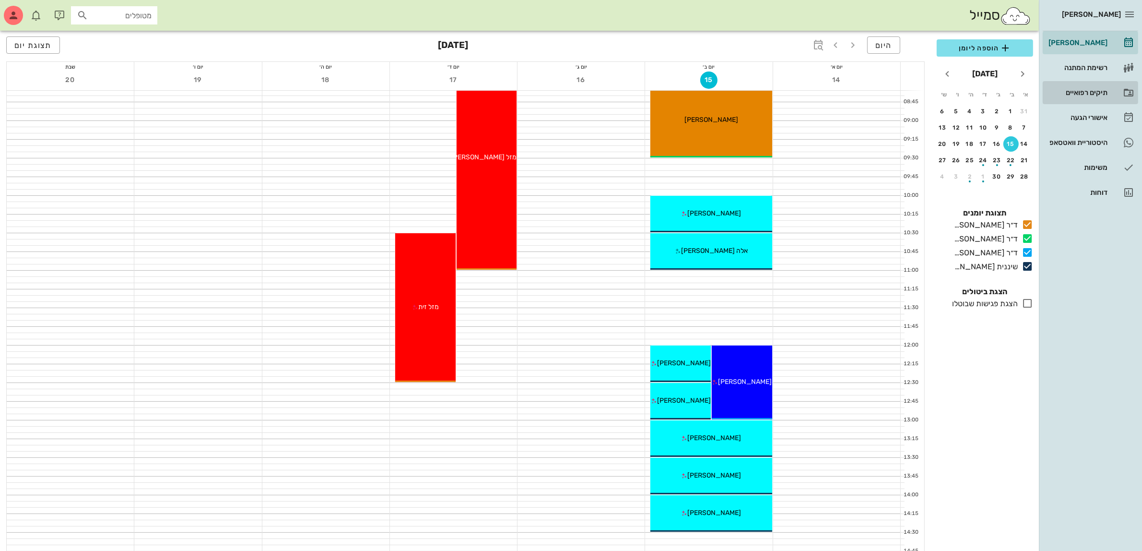
click at [1077, 93] on div "תיקים רפואיים" at bounding box center [1077, 93] width 61 height 8
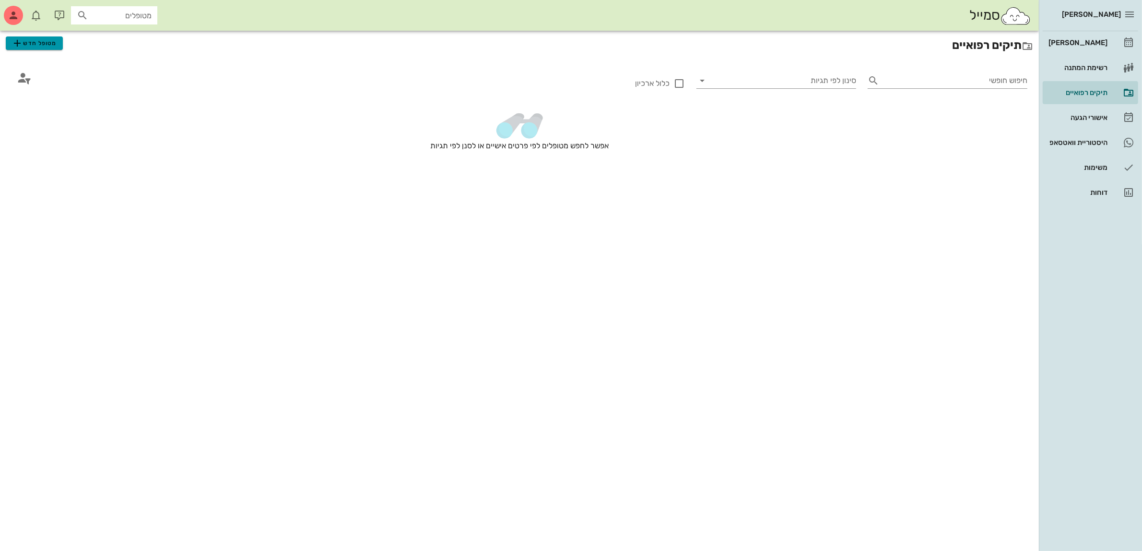
click at [46, 46] on span "מטופל חדש" at bounding box center [34, 43] width 45 height 12
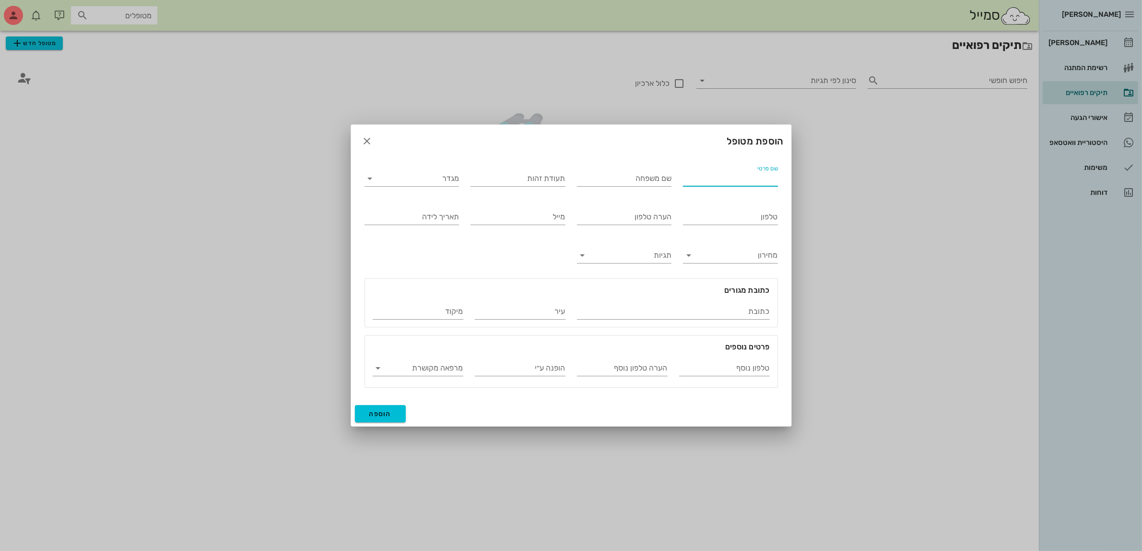
click at [692, 184] on input "שם פרטי" at bounding box center [730, 178] width 95 height 15
type input "[PERSON_NAME]"
click at [443, 184] on input "מגדר" at bounding box center [420, 178] width 80 height 15
click at [442, 210] on div "נקבה" at bounding box center [411, 208] width 79 height 9
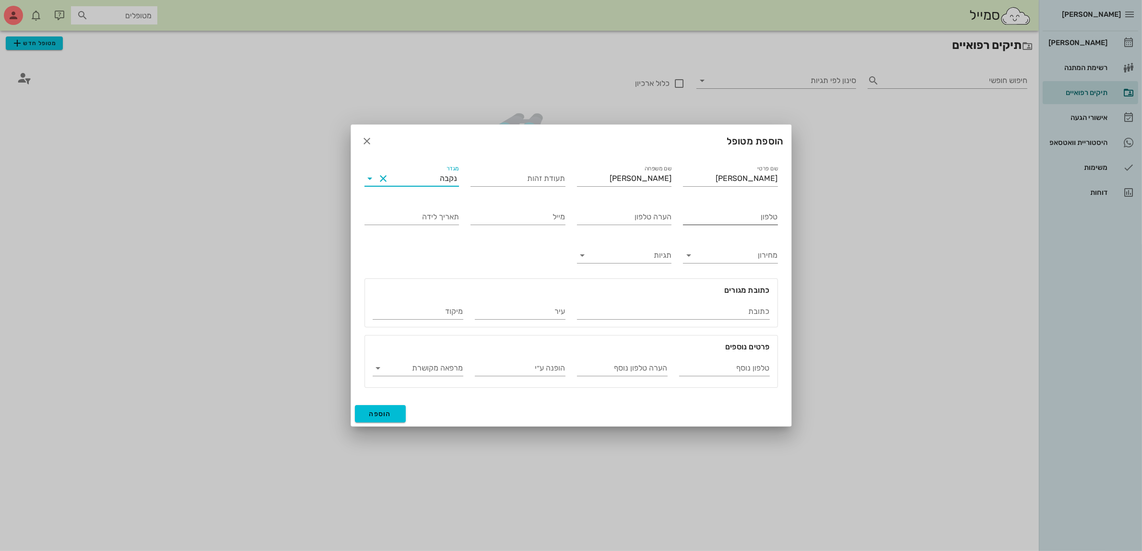
click at [739, 216] on input "טלפון" at bounding box center [730, 216] width 95 height 15
type input "052-5858581"
click at [377, 412] on span "הוספה" at bounding box center [380, 414] width 23 height 8
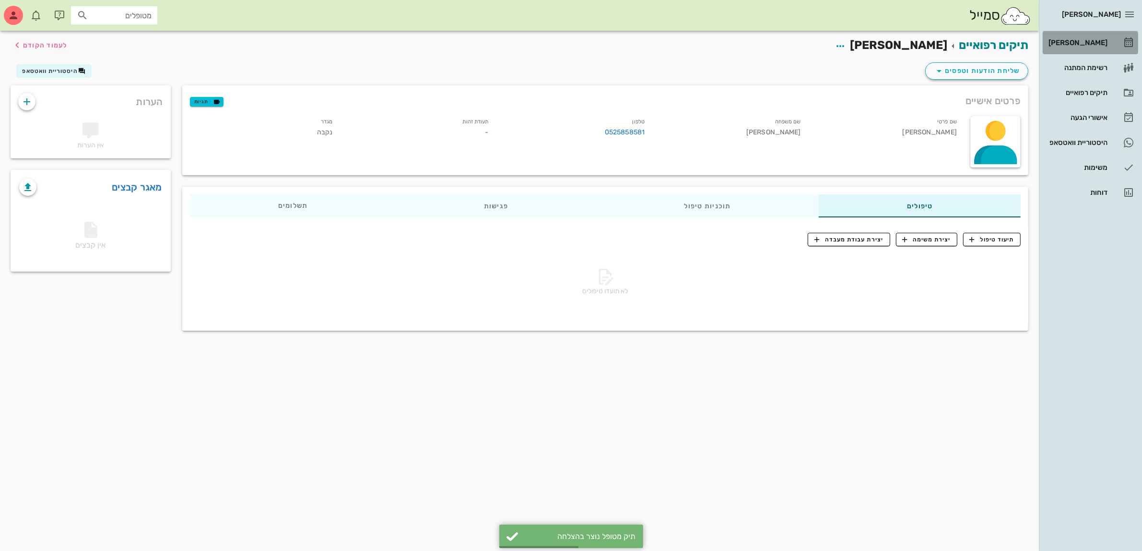
click at [1087, 36] on div "[PERSON_NAME]" at bounding box center [1077, 42] width 61 height 15
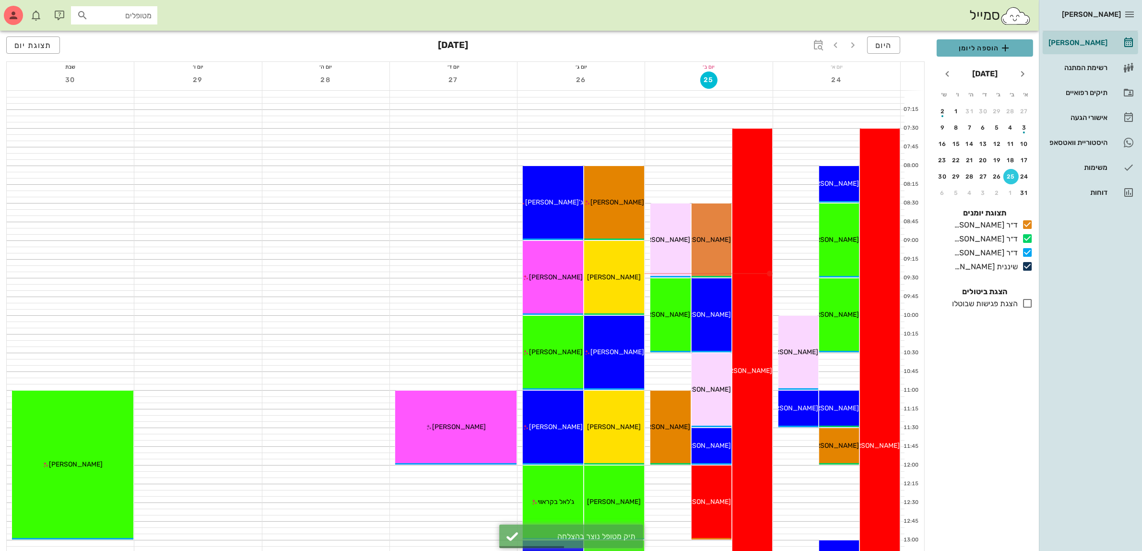
click at [975, 49] on span "הוספה ליומן" at bounding box center [984, 48] width 81 height 12
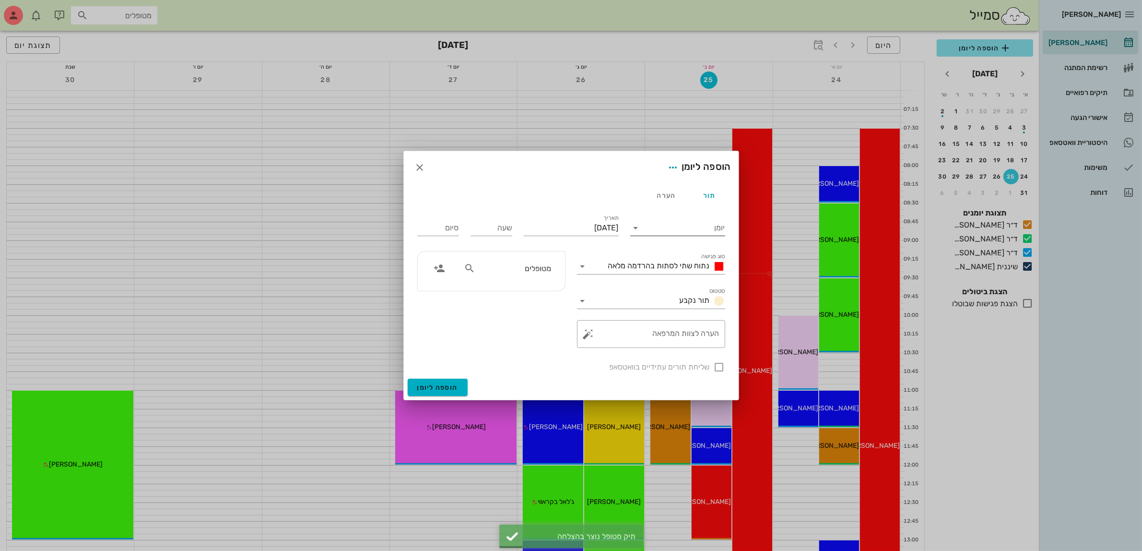
click at [673, 230] on input "יומן" at bounding box center [685, 227] width 82 height 15
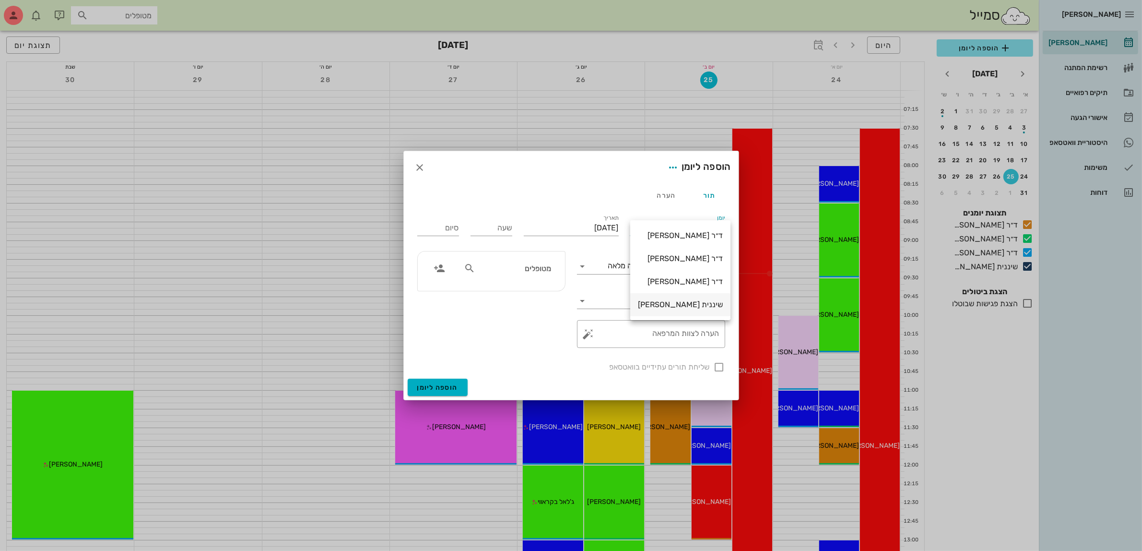
click at [679, 307] on div "שיננית [PERSON_NAME]" at bounding box center [680, 304] width 85 height 9
click at [671, 269] on span "נתוח שתי לסתות בהרדמה מלאה" at bounding box center [659, 265] width 102 height 9
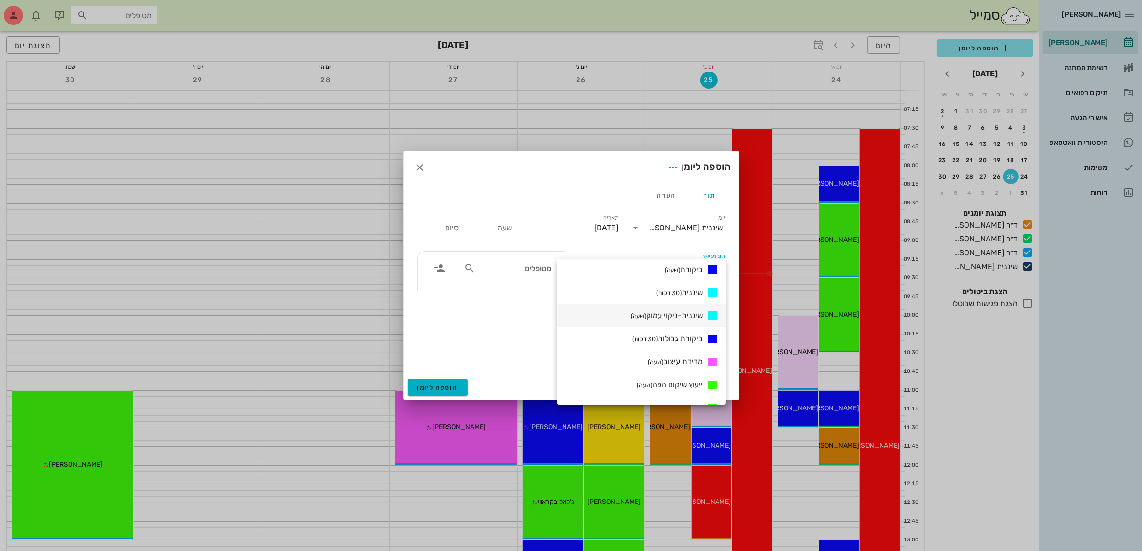
scroll to position [442, 0]
drag, startPoint x: 682, startPoint y: 288, endPoint x: 665, endPoint y: 284, distance: 17.7
click at [682, 288] on span "שיננית (30 דקות)" at bounding box center [679, 291] width 47 height 9
type input "00:30"
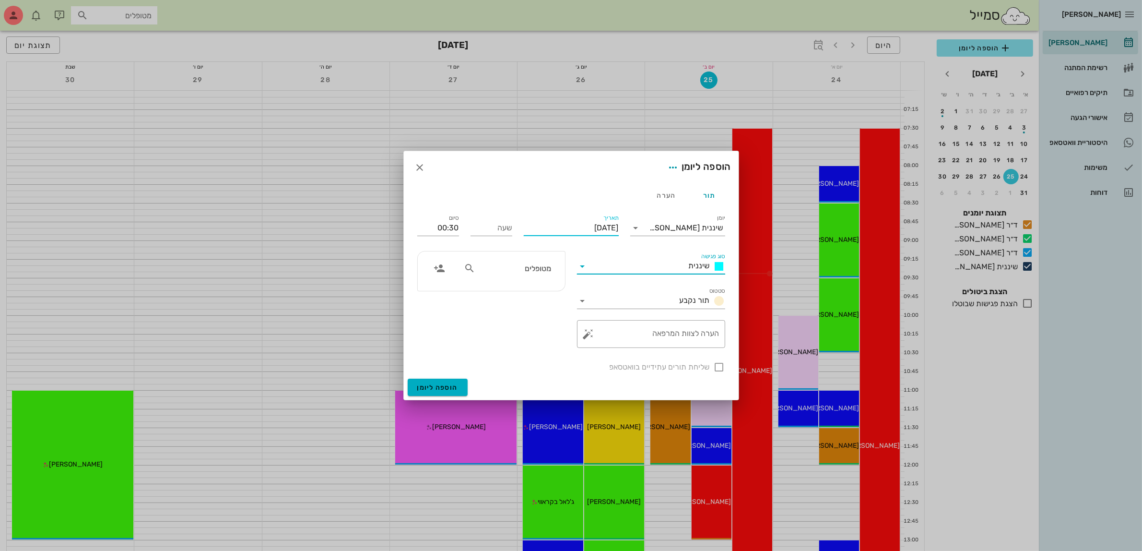
click at [591, 229] on input "[DATE]" at bounding box center [571, 227] width 95 height 15
click at [518, 250] on icon "חודש הבא" at bounding box center [515, 251] width 12 height 12
click at [605, 318] on div "15" at bounding box center [604, 321] width 15 height 7
type input "[DATE]"
click at [508, 224] on div "שעה" at bounding box center [492, 227] width 42 height 15
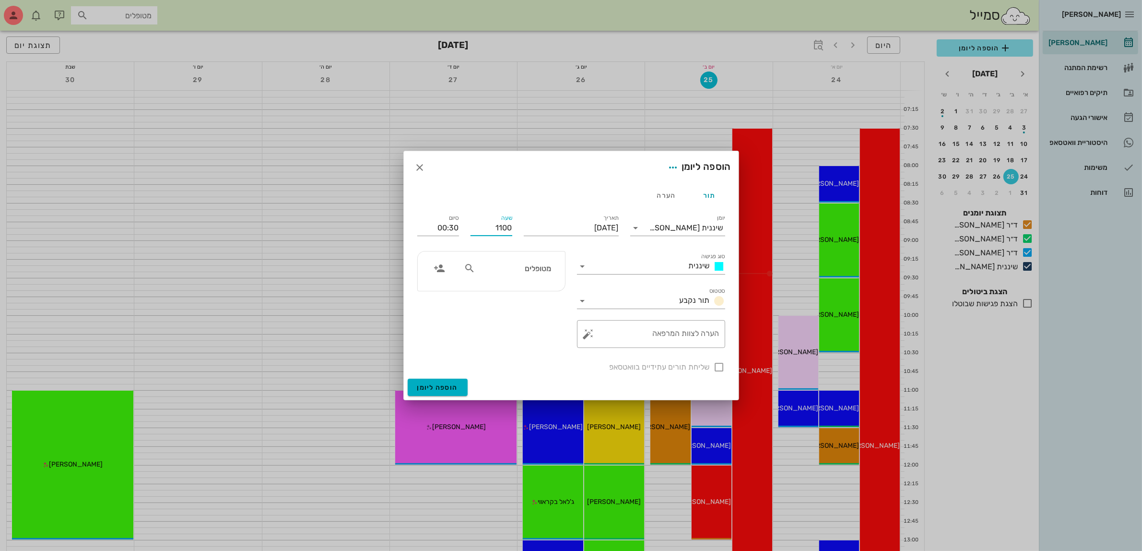
type input "1100"
type input "11:30"
type input "11:00"
click at [533, 274] on input "text" at bounding box center [514, 268] width 74 height 12
type input "[PERSON_NAME]"
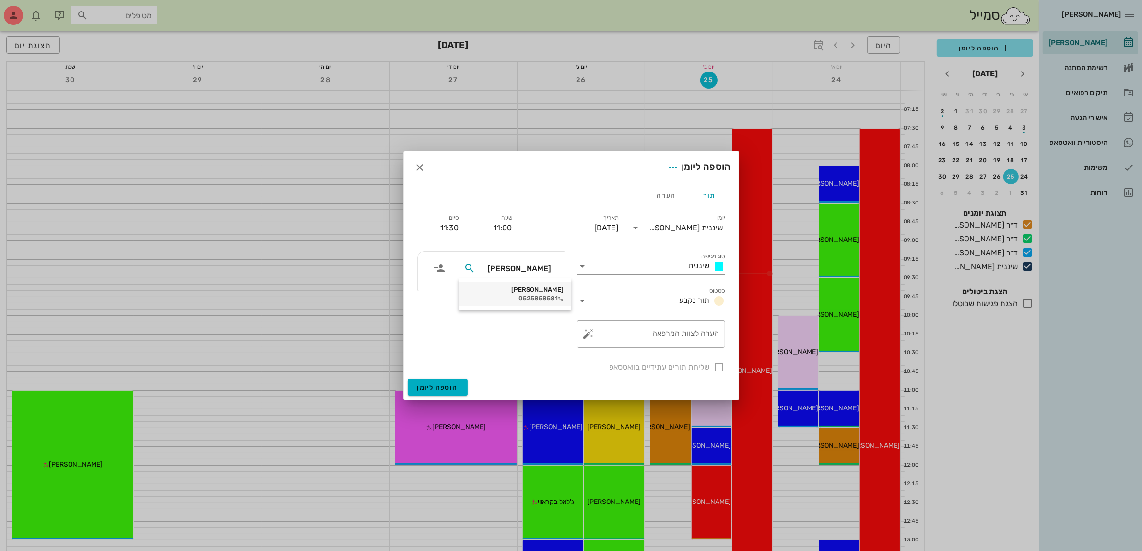
click at [524, 288] on div "[PERSON_NAME]" at bounding box center [514, 290] width 97 height 8
click at [443, 385] on span "הוספה ליומן" at bounding box center [437, 387] width 41 height 8
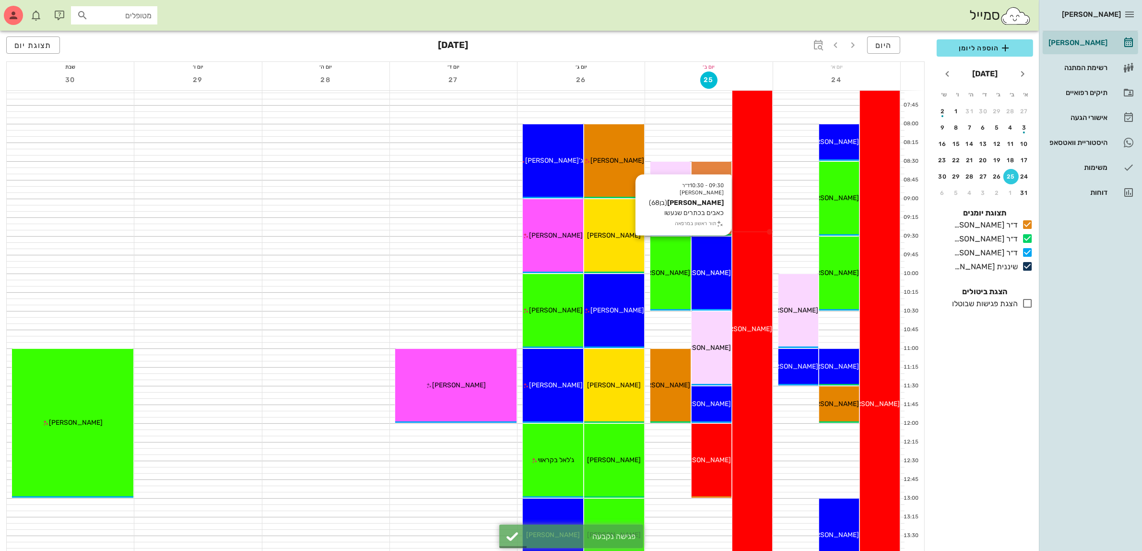
scroll to position [120, 0]
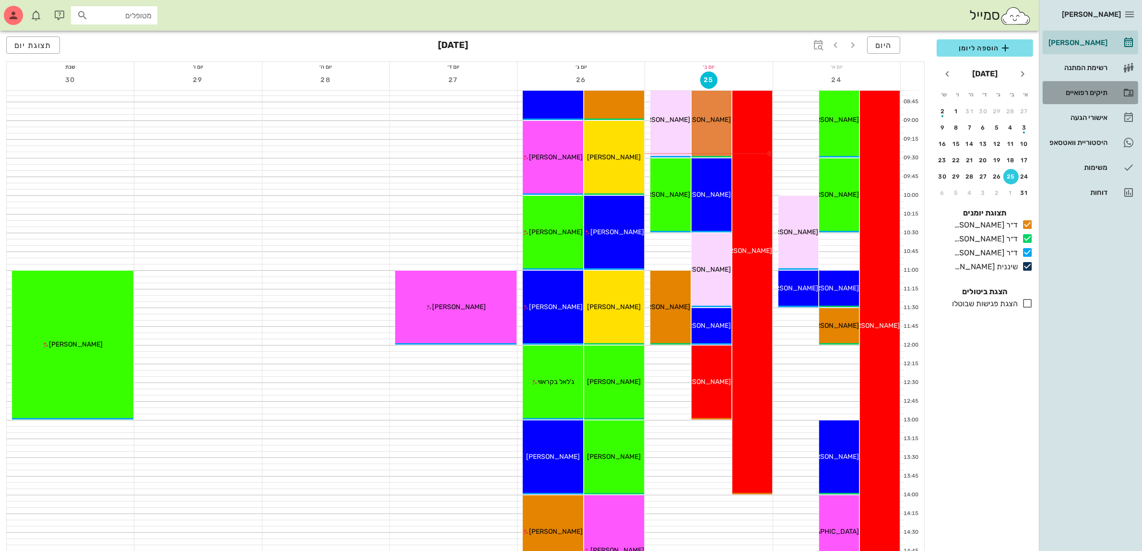
click at [1077, 94] on div "תיקים רפואיים" at bounding box center [1077, 93] width 61 height 8
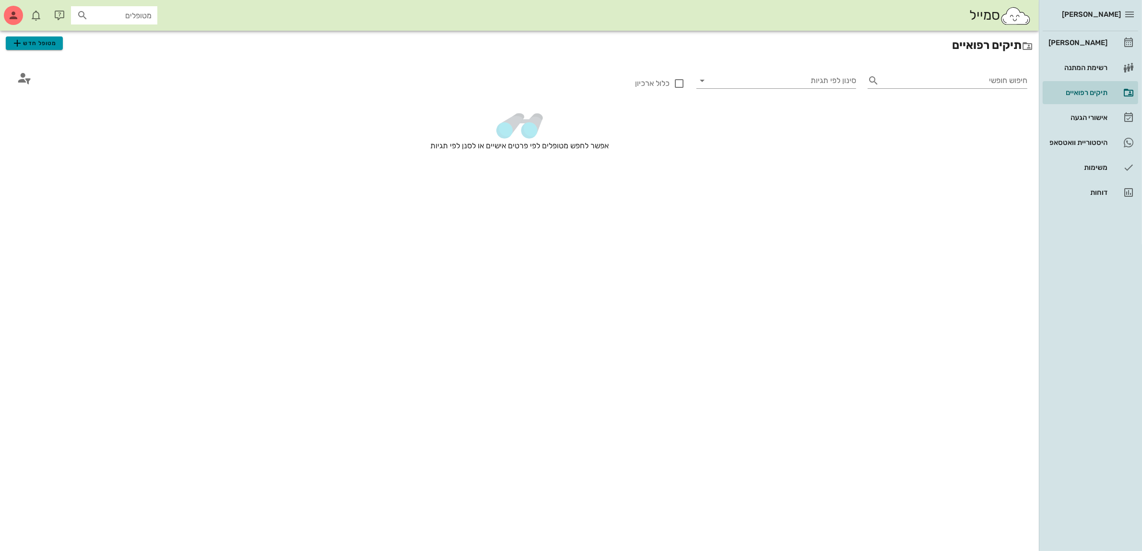
click at [38, 45] on span "מטופל חדש" at bounding box center [34, 43] width 45 height 12
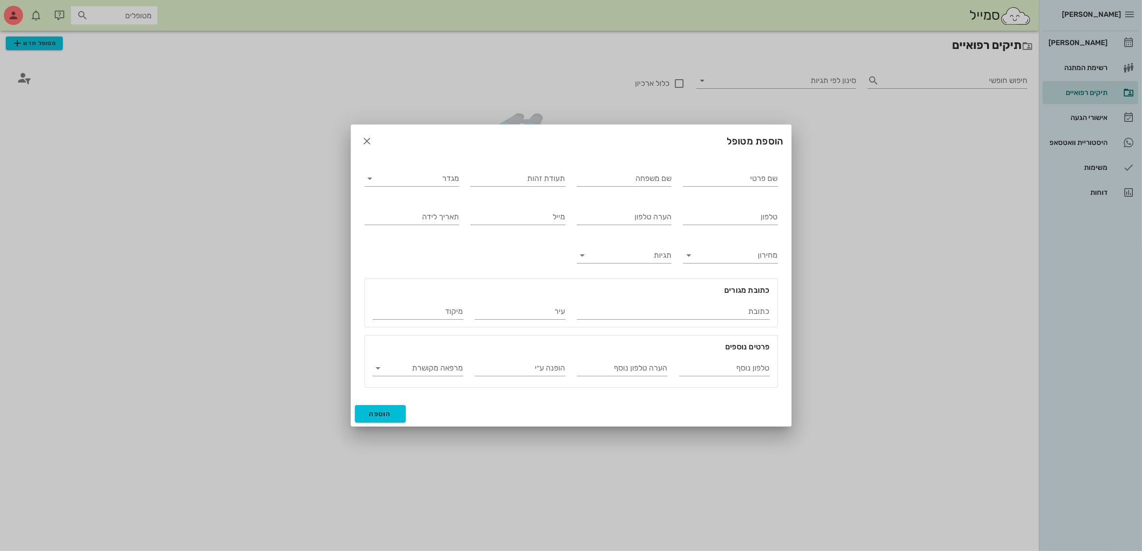
click at [681, 176] on div "שם פרטי" at bounding box center [730, 176] width 106 height 38
click at [750, 176] on input "שם פרטי" at bounding box center [730, 178] width 95 height 15
type input "[PERSON_NAME]"
type input "פרג'פור"
click at [431, 177] on input "מגדר" at bounding box center [420, 178] width 80 height 15
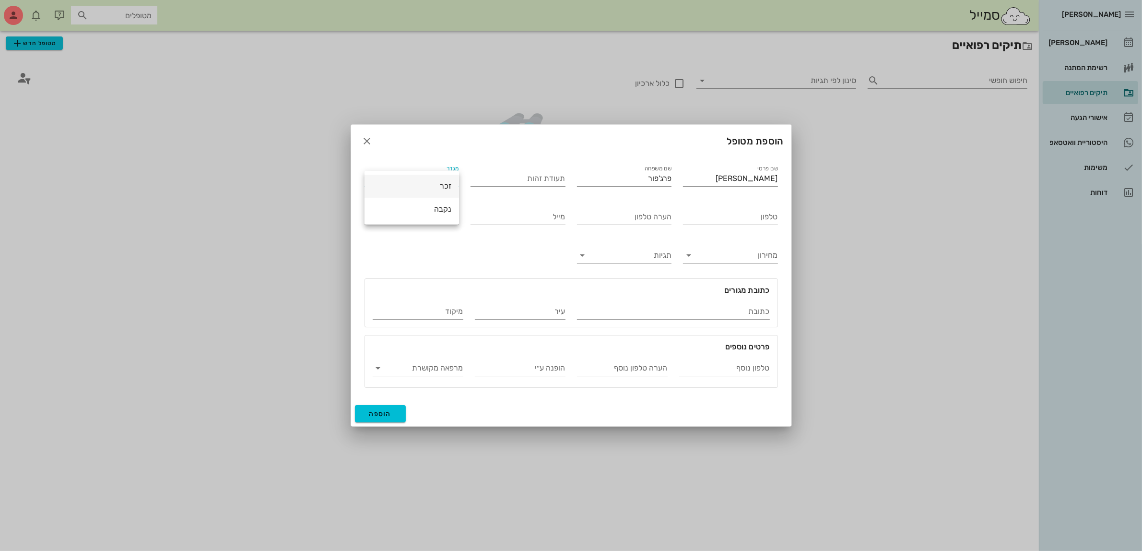
click at [439, 189] on div "זכר" at bounding box center [411, 185] width 79 height 9
click at [436, 212] on div "תאריך לידה" at bounding box center [412, 216] width 95 height 15
type input "[DATE]"
click at [735, 216] on input "טלפון" at bounding box center [730, 216] width 95 height 15
type input "0528-259252"
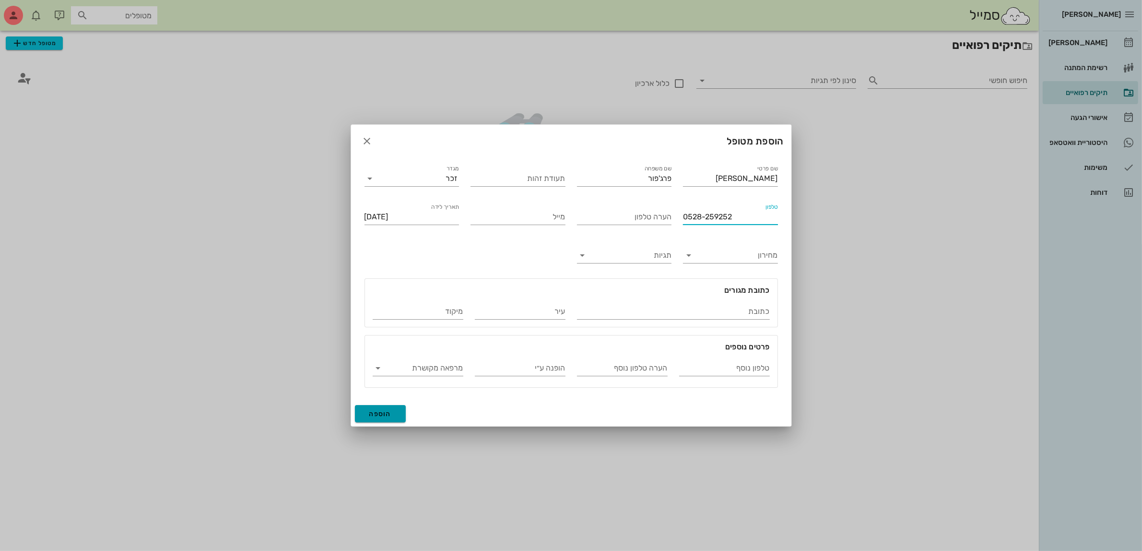
click at [379, 411] on span "הוספה" at bounding box center [380, 414] width 23 height 8
type input "[DATE]"
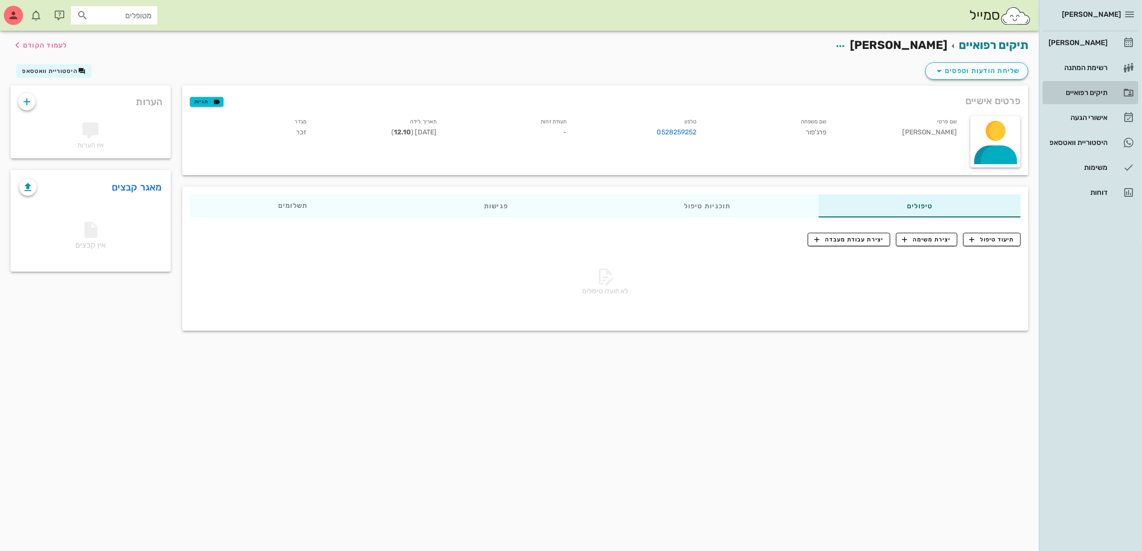
click at [1085, 94] on div "תיקים רפואיים" at bounding box center [1077, 93] width 61 height 8
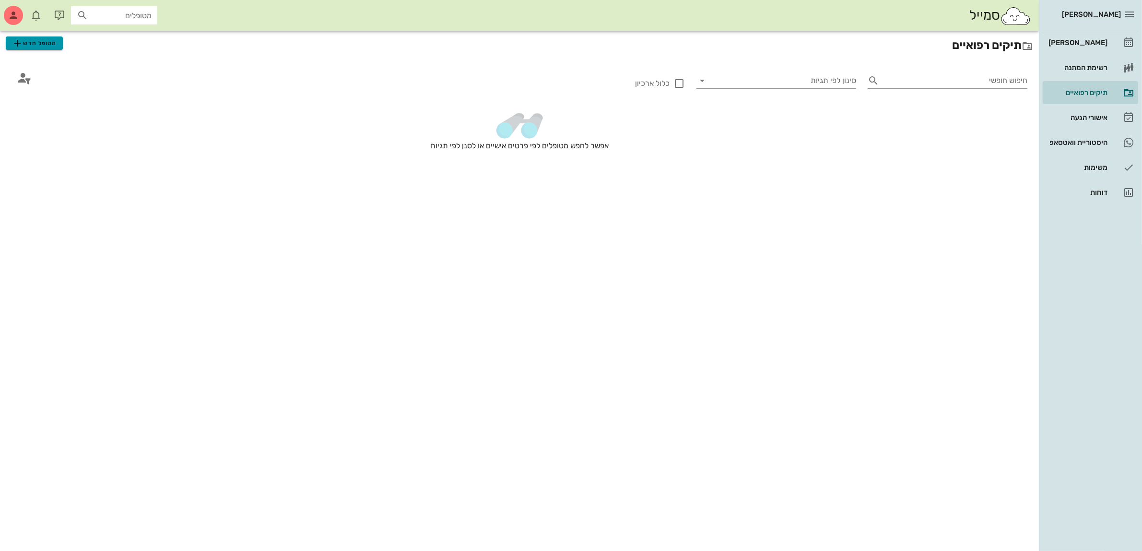
click at [38, 41] on span "מטופל חדש" at bounding box center [34, 43] width 45 height 12
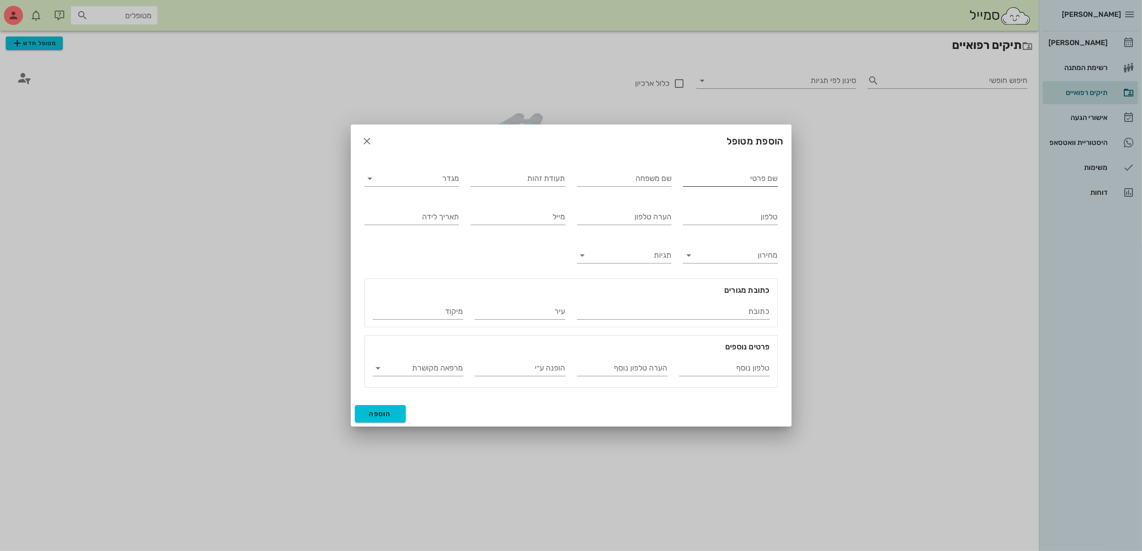
click at [737, 176] on input "שם פרטי" at bounding box center [730, 178] width 95 height 15
type input "[PERSON_NAME]"
click at [403, 181] on input "מגדר" at bounding box center [420, 178] width 80 height 15
click at [432, 189] on div "זכר" at bounding box center [411, 185] width 79 height 9
click at [667, 177] on input "בכה" at bounding box center [624, 178] width 95 height 15
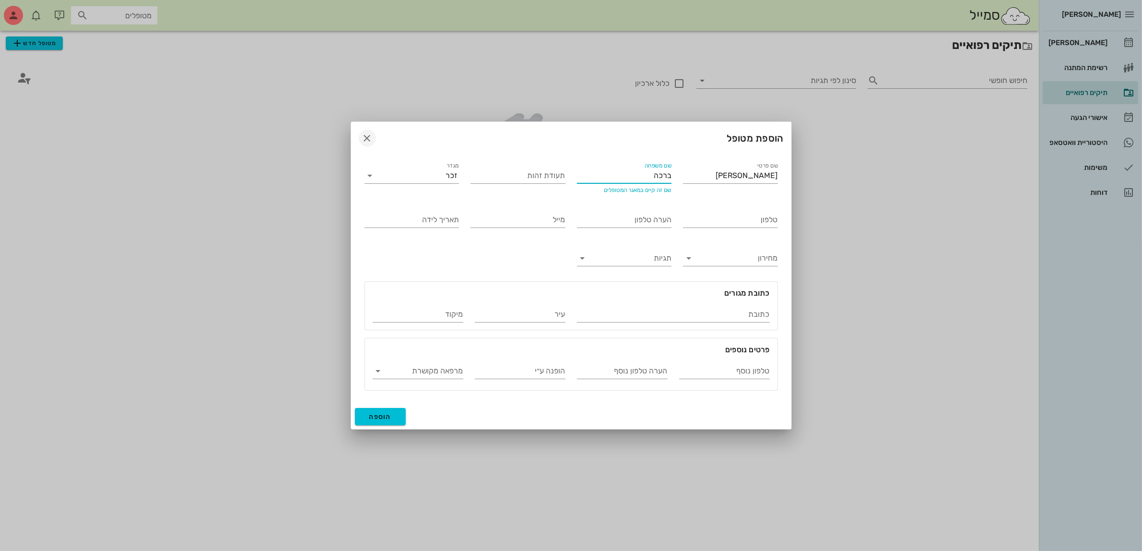
type input "ברכה"
click at [371, 133] on icon "button" at bounding box center [368, 138] width 12 height 12
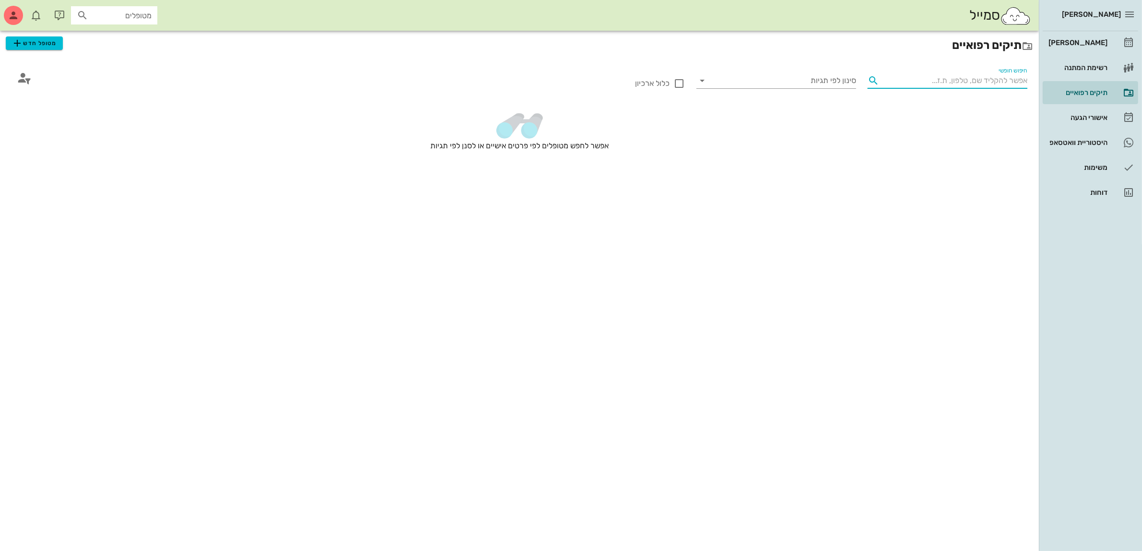
click at [1001, 82] on input "חיפוש חופשי" at bounding box center [955, 80] width 144 height 15
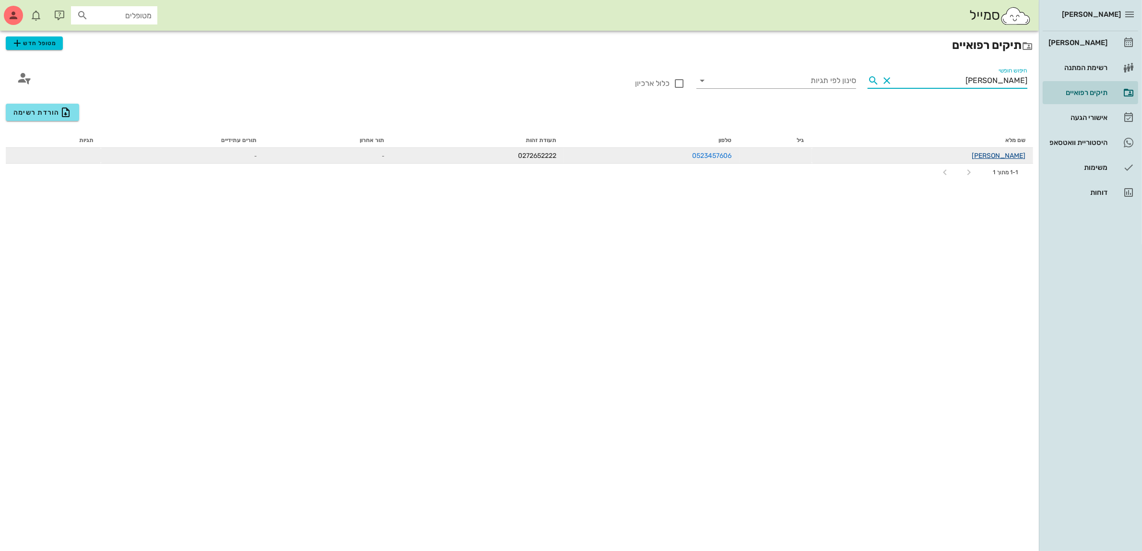
type input "[PERSON_NAME]"
click at [1013, 153] on link "[PERSON_NAME]" at bounding box center [999, 156] width 54 height 8
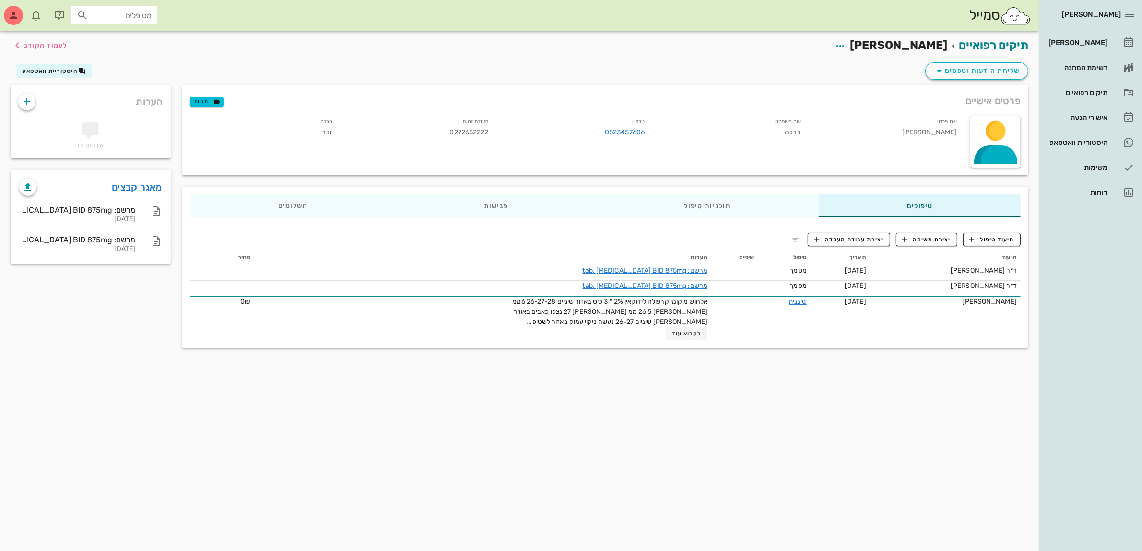
click at [874, 133] on div "שם פרטי [PERSON_NAME]" at bounding box center [887, 128] width 156 height 29
click at [1090, 46] on div "[PERSON_NAME]" at bounding box center [1077, 43] width 61 height 8
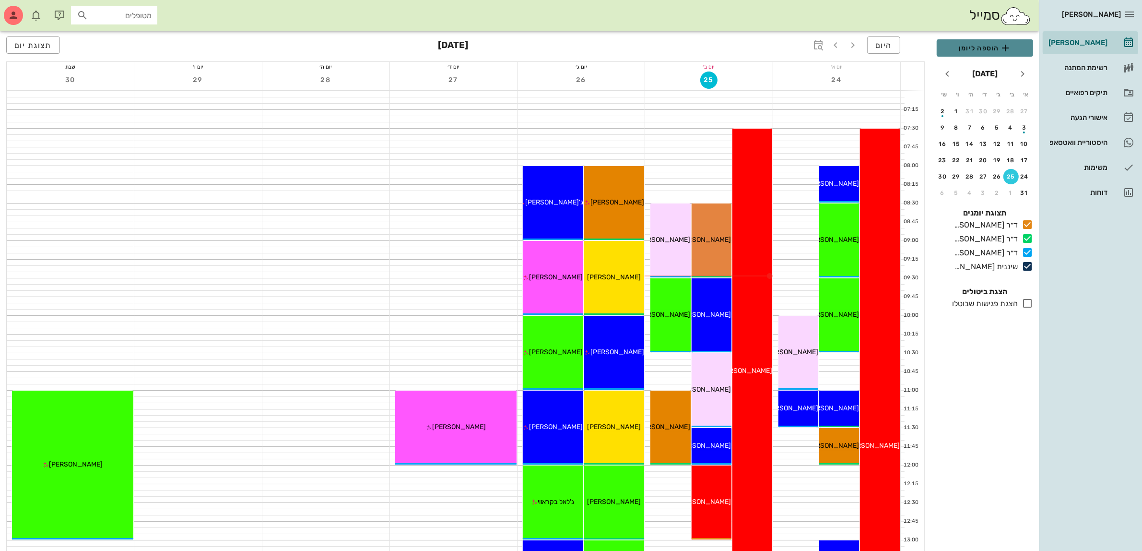
click at [991, 44] on span "הוספה ליומן" at bounding box center [984, 48] width 81 height 12
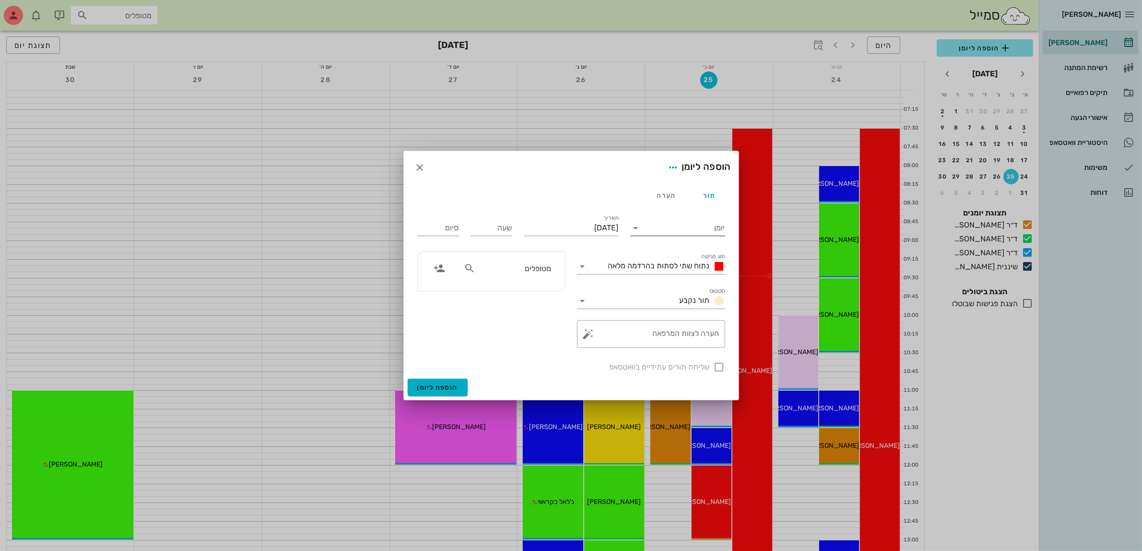
click at [658, 224] on input "יומן" at bounding box center [685, 227] width 82 height 15
click at [679, 298] on div "שיננית [PERSON_NAME]" at bounding box center [680, 304] width 85 height 21
click at [666, 270] on span "נתוח שתי לסתות בהרדמה מלאה" at bounding box center [659, 265] width 102 height 9
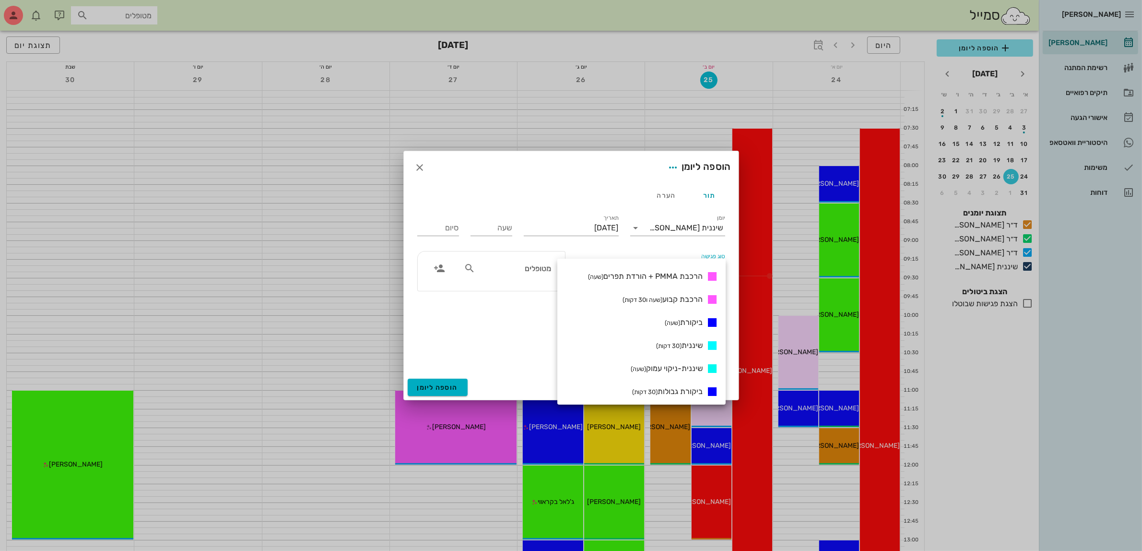
scroll to position [420, 0]
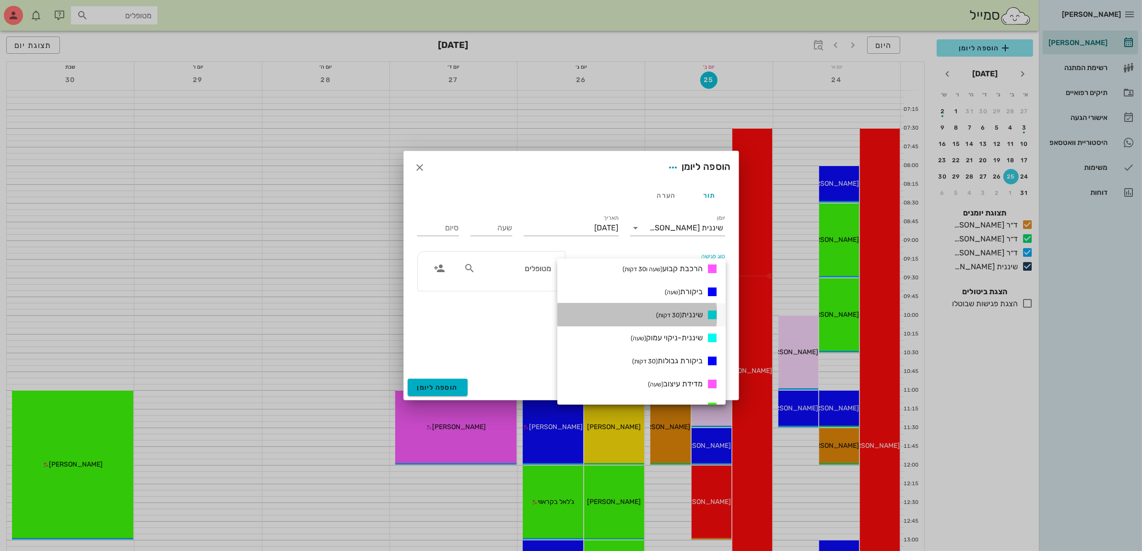
click at [674, 312] on small "(30 דקות)" at bounding box center [668, 314] width 25 height 7
type input "00:30"
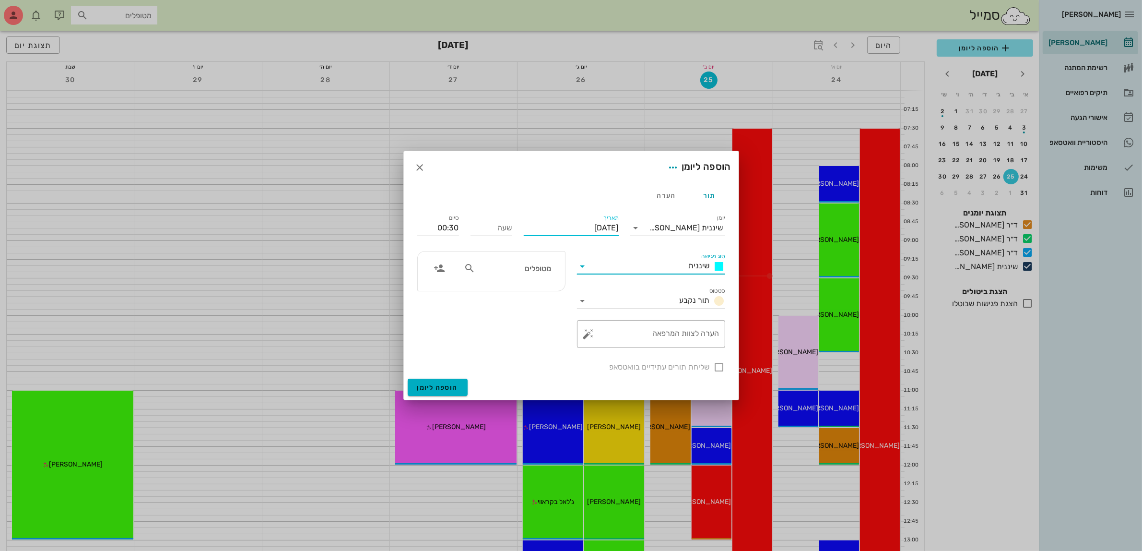
click at [618, 223] on input "[DATE]" at bounding box center [571, 227] width 95 height 15
click at [511, 250] on icon "חודש הבא" at bounding box center [515, 251] width 12 height 12
click at [604, 318] on div "15" at bounding box center [604, 321] width 15 height 7
type input "[DATE]"
click at [497, 231] on input "שעה" at bounding box center [492, 227] width 42 height 15
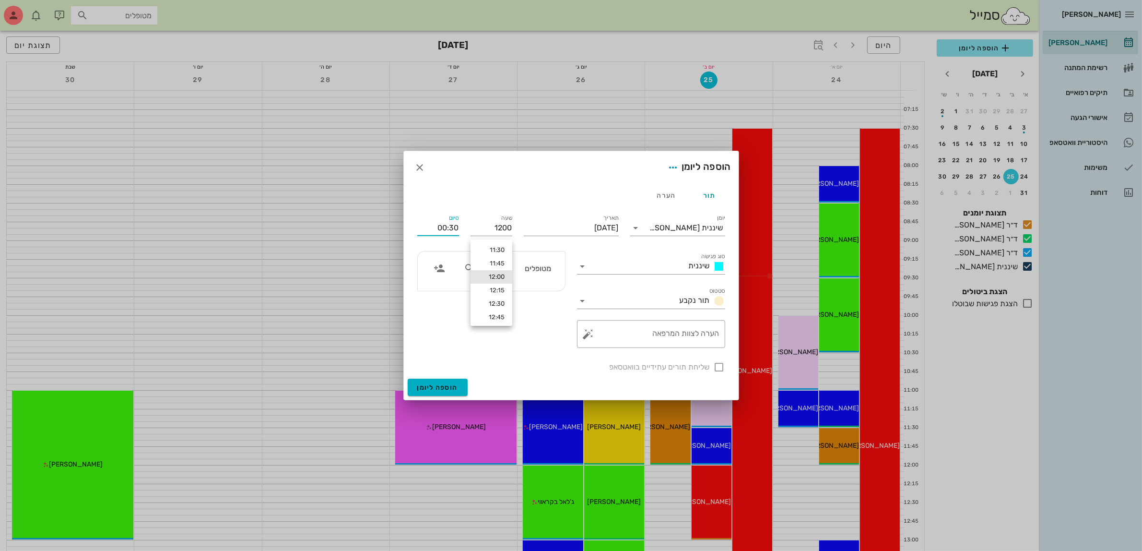
type input "12:00"
type input "12:30"
click at [439, 226] on input "12:30" at bounding box center [438, 227] width 42 height 15
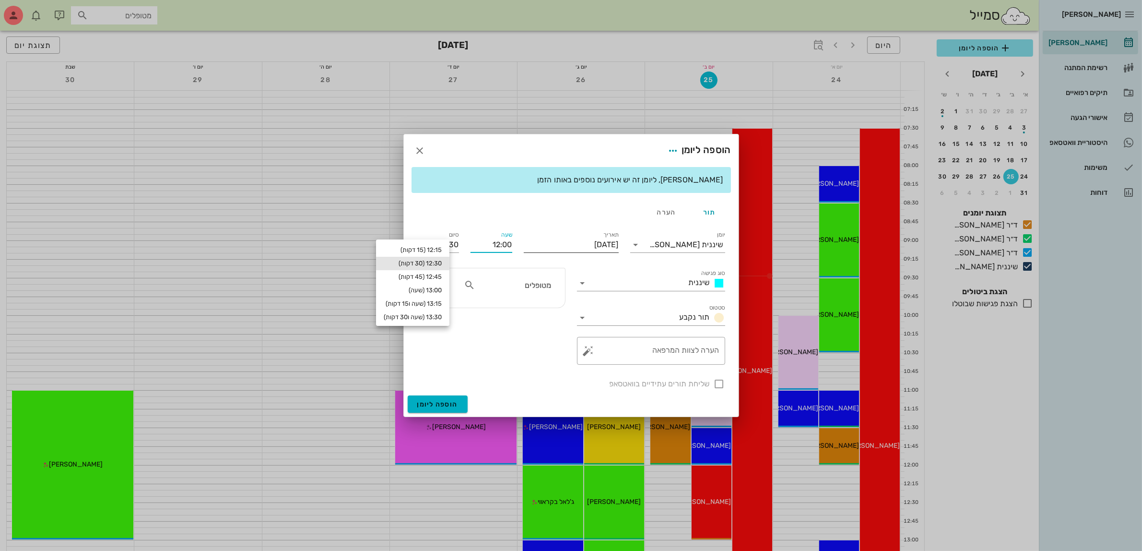
drag, startPoint x: 554, startPoint y: 240, endPoint x: 564, endPoint y: 240, distance: 9.1
click at [564, 240] on div "יומן שיננית [PERSON_NAME] סוג פגישה שיננית סטטוס תור נקבע תאריך [DATE] שעה 12:0…" at bounding box center [571, 310] width 319 height 172
type input "0930"
type input "10:00"
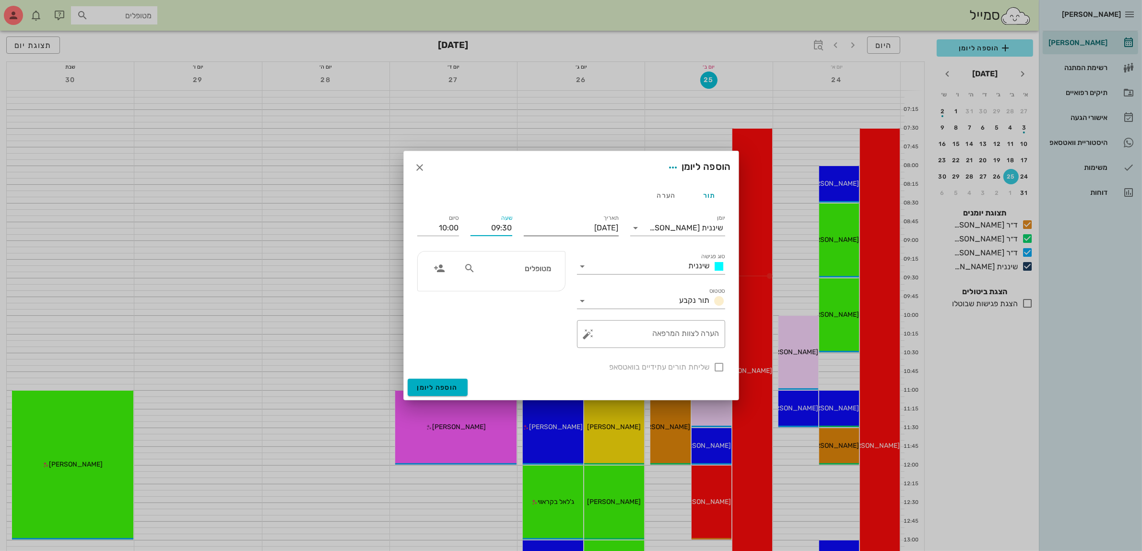
drag, startPoint x: 488, startPoint y: 226, endPoint x: 557, endPoint y: 226, distance: 69.5
click at [557, 226] on div "יומן שיננית [PERSON_NAME] סוג פגישה שיננית סטטוס תור נקבע תאריך [DATE] שעה 09:3…" at bounding box center [571, 293] width 319 height 172
type input "12:00"
type input "12:30"
click at [432, 222] on div "תור הערה יומן שיננית [PERSON_NAME] סוג פגישה שיננית סטטוס תור נקבע תאריך [DATE]…" at bounding box center [571, 281] width 335 height 195
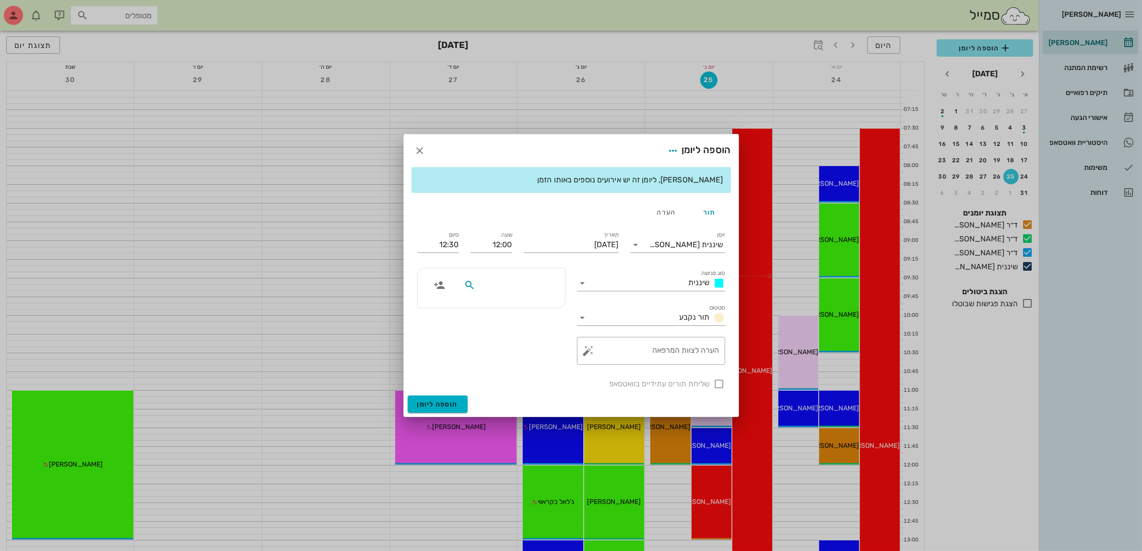
click at [500, 282] on input "text" at bounding box center [514, 285] width 74 height 12
type input "עמ"
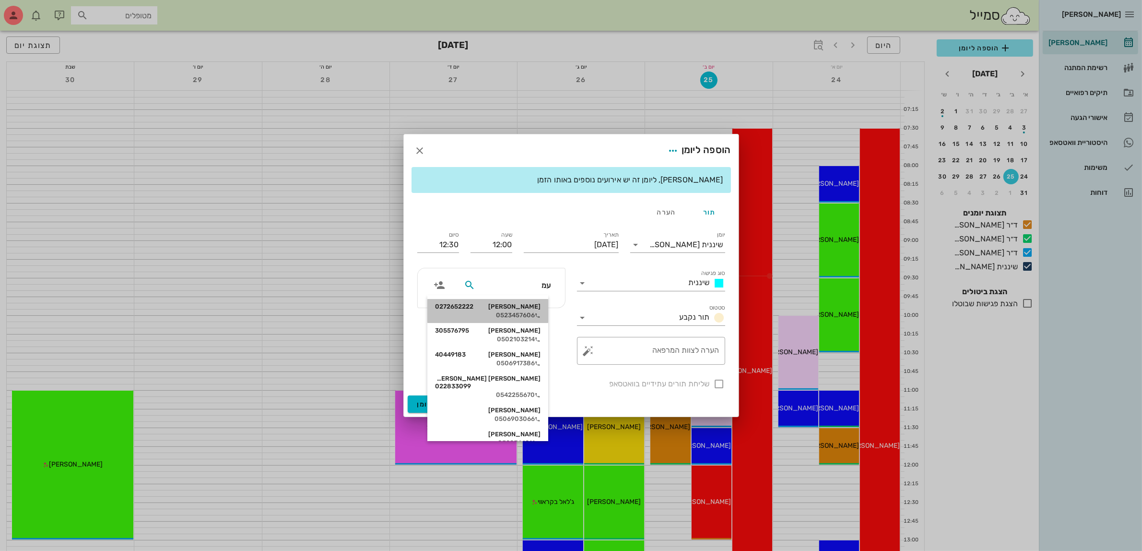
click at [514, 310] on div "[PERSON_NAME] 0272652222" at bounding box center [488, 307] width 106 height 8
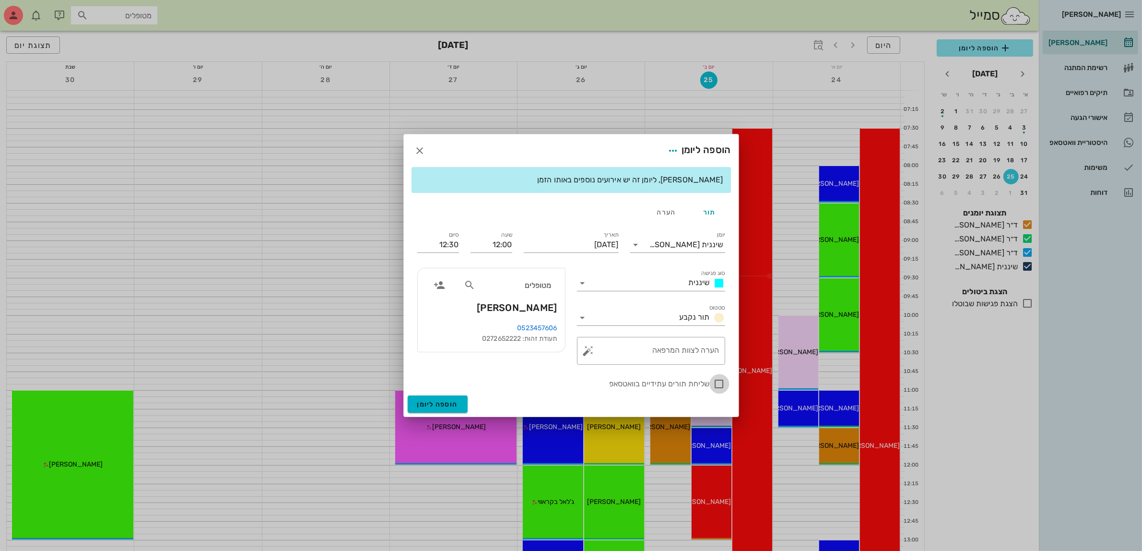
click at [718, 383] on div at bounding box center [719, 384] width 16 height 16
checkbox input "true"
click at [431, 408] on span "הוספה ליומן" at bounding box center [437, 404] width 41 height 8
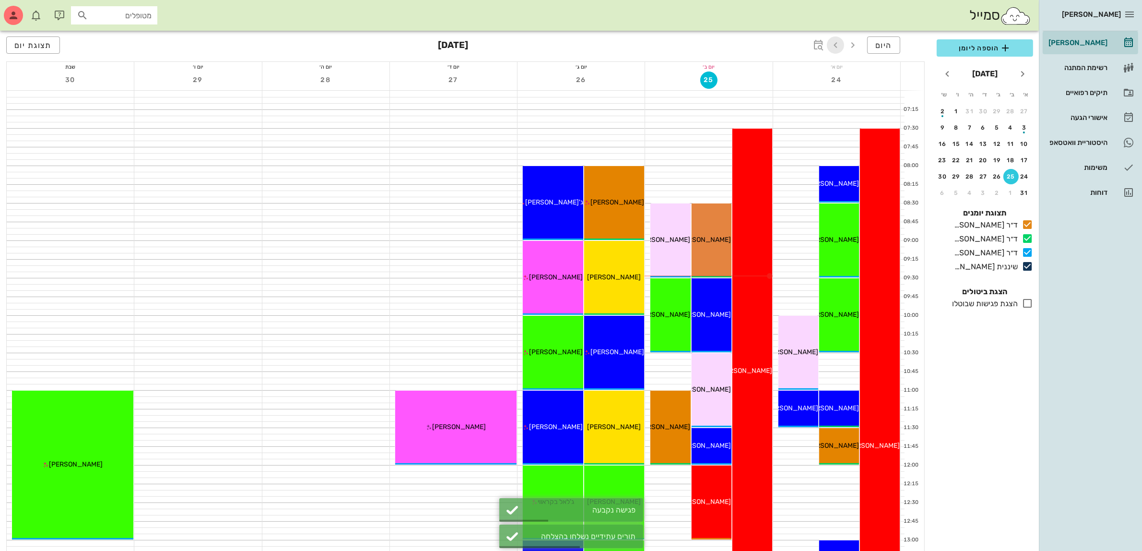
click at [834, 43] on icon "button" at bounding box center [836, 45] width 12 height 12
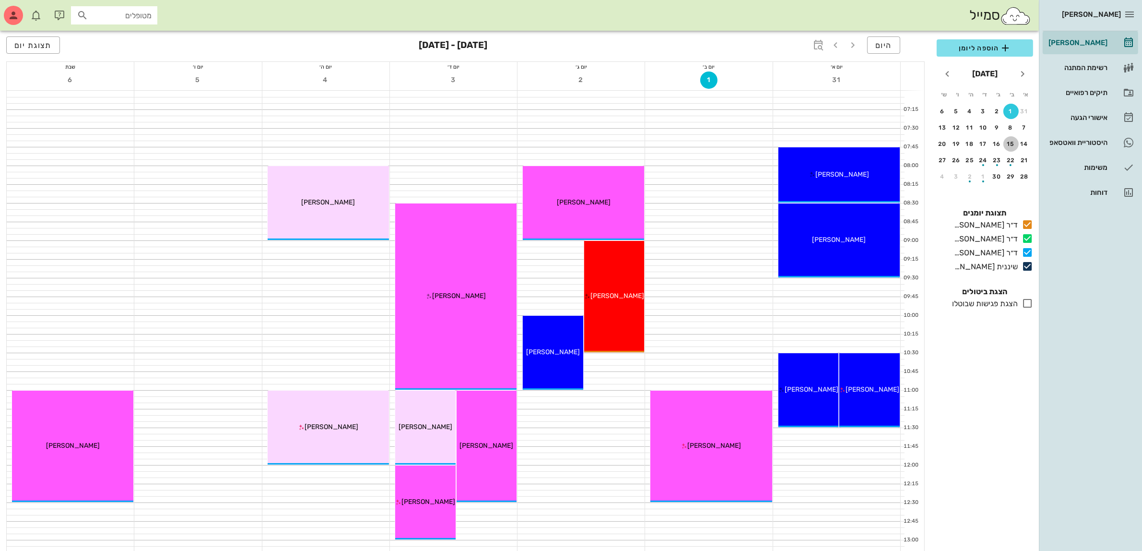
click at [1012, 144] on div "15" at bounding box center [1010, 144] width 15 height 7
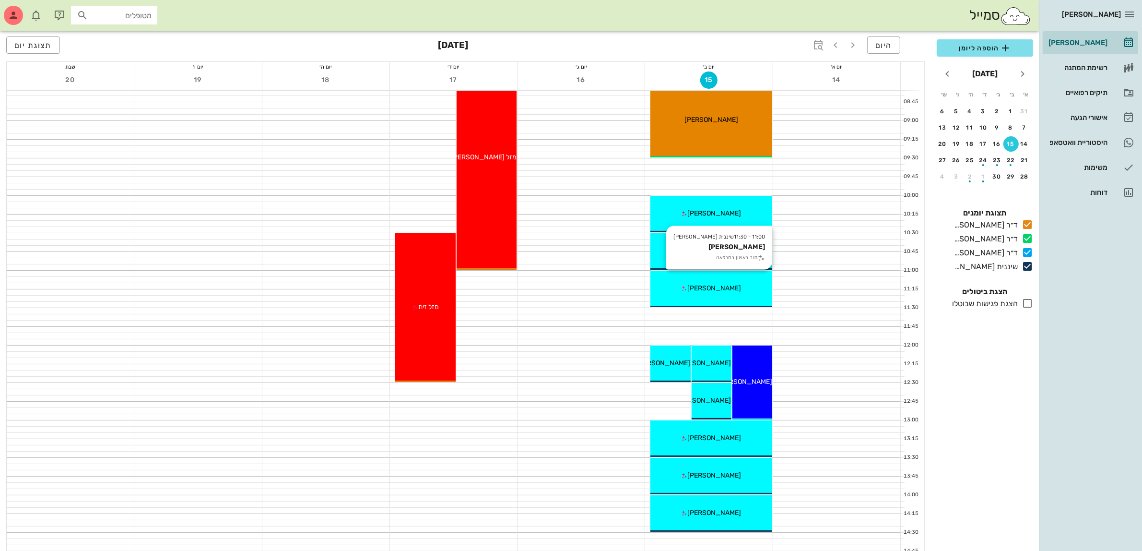
scroll to position [180, 0]
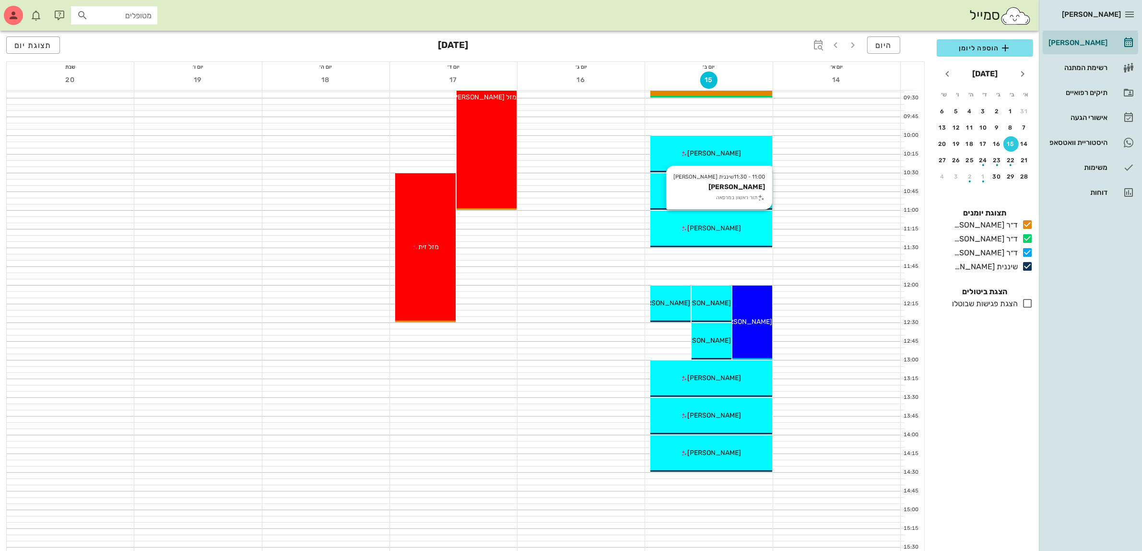
click at [708, 230] on span "[PERSON_NAME]" at bounding box center [715, 228] width 54 height 8
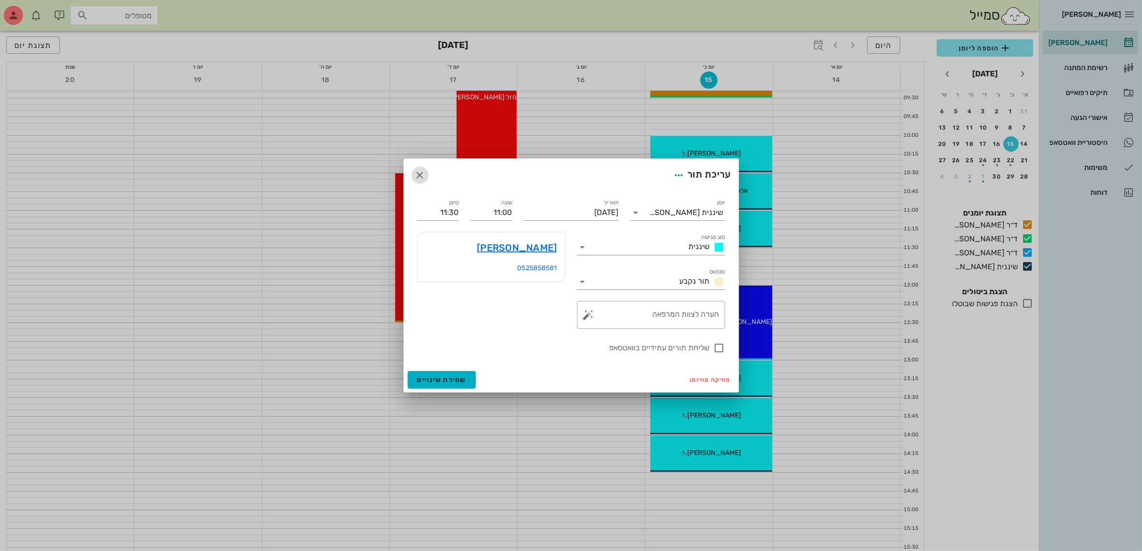
click at [418, 178] on icon "button" at bounding box center [420, 175] width 12 height 12
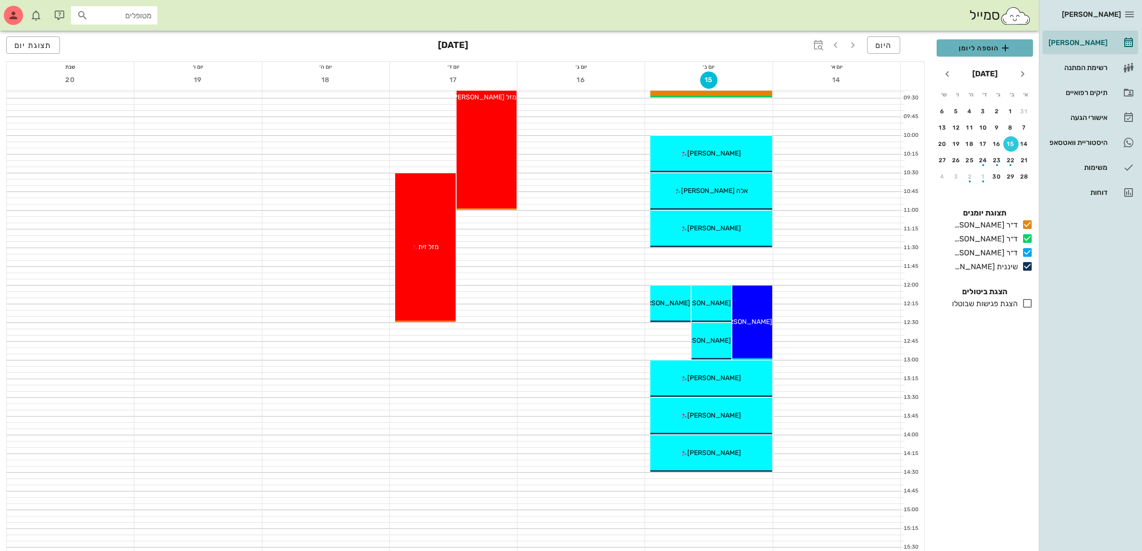
click at [967, 47] on span "הוספה ליומן" at bounding box center [984, 48] width 81 height 12
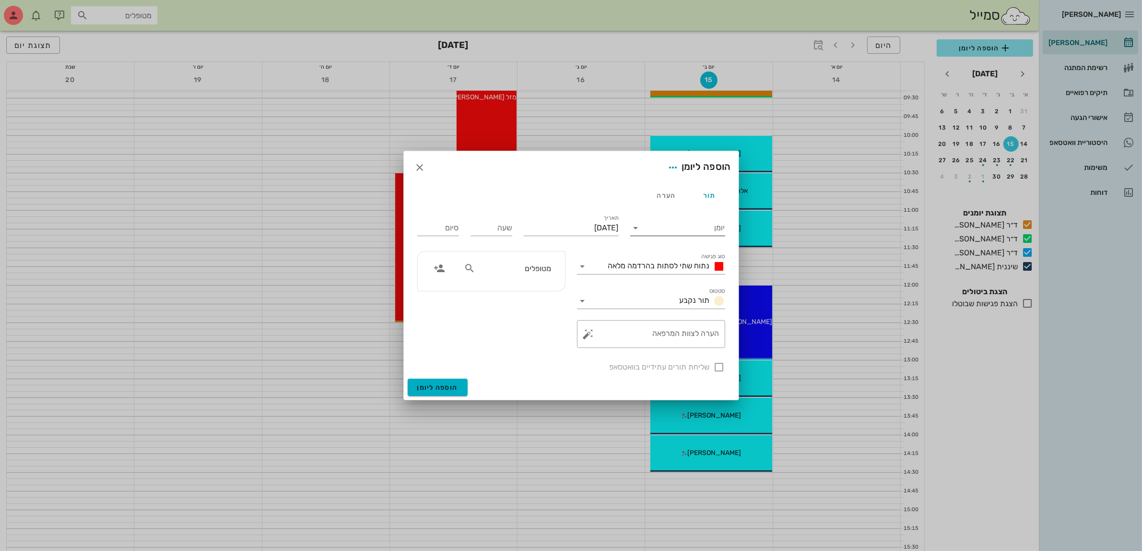
click at [655, 223] on input "יומן" at bounding box center [685, 227] width 82 height 15
click at [688, 281] on div "ד״ר [PERSON_NAME]" at bounding box center [680, 281] width 85 height 9
click at [687, 267] on span "נתוח שתי לסתות בהרדמה מלאה" at bounding box center [659, 265] width 102 height 9
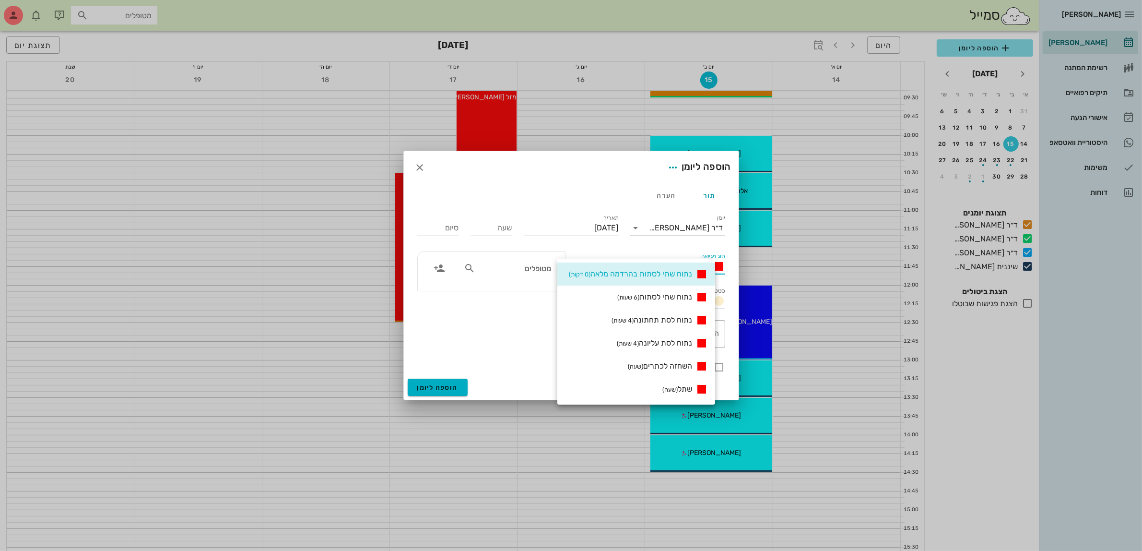
click at [672, 226] on div "ד״ר [PERSON_NAME]" at bounding box center [686, 228] width 73 height 9
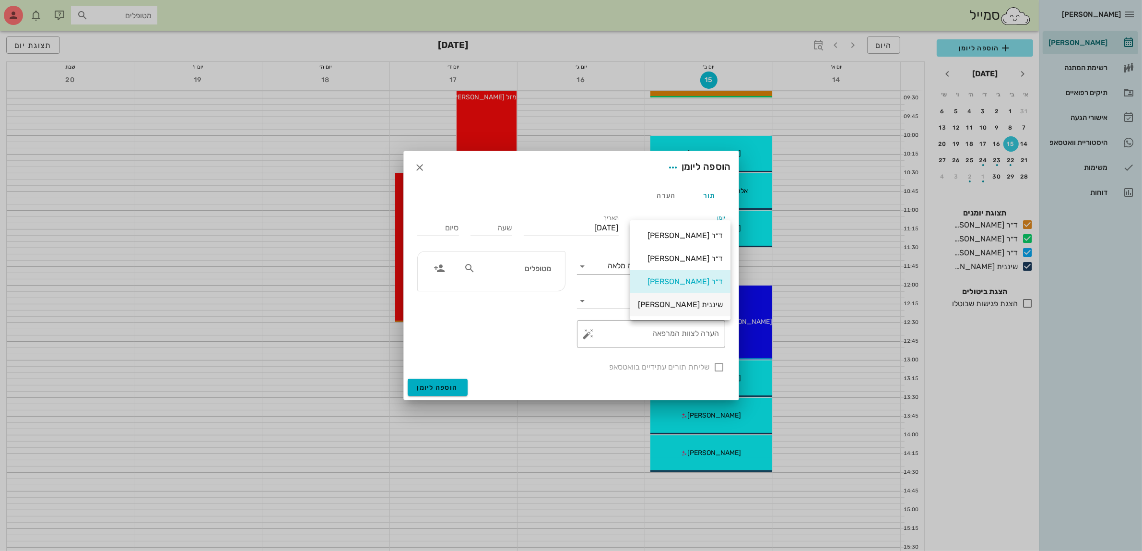
click at [695, 299] on div "שיננית [PERSON_NAME]" at bounding box center [680, 304] width 85 height 21
click at [675, 270] on div "נתוח שתי לסתות בהרדמה מלאה" at bounding box center [664, 266] width 121 height 12
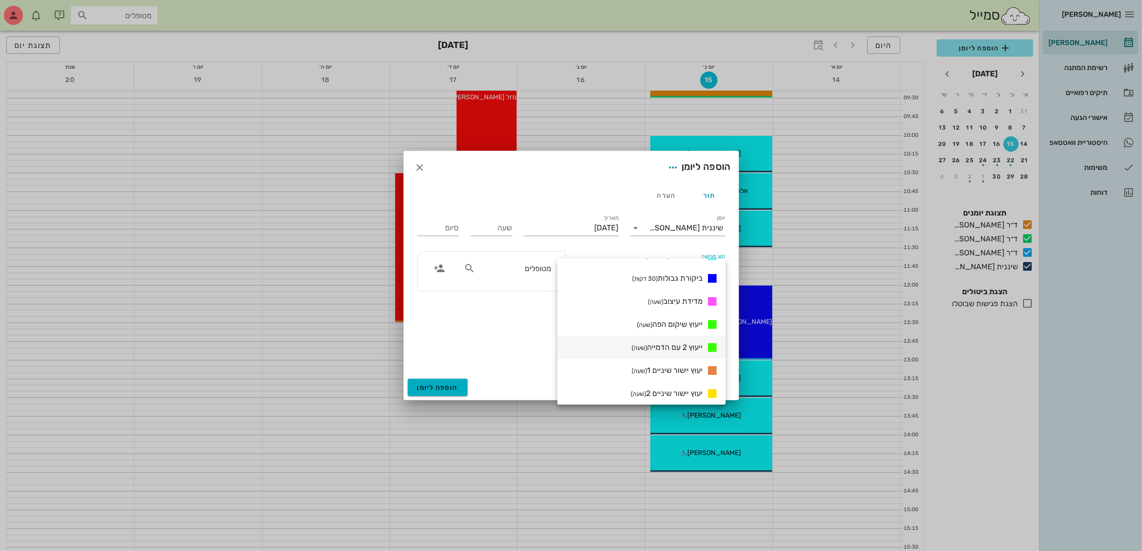
scroll to position [382, 0]
click at [691, 346] on div "שיננית (30 דקות)" at bounding box center [685, 352] width 66 height 12
type input "00:30"
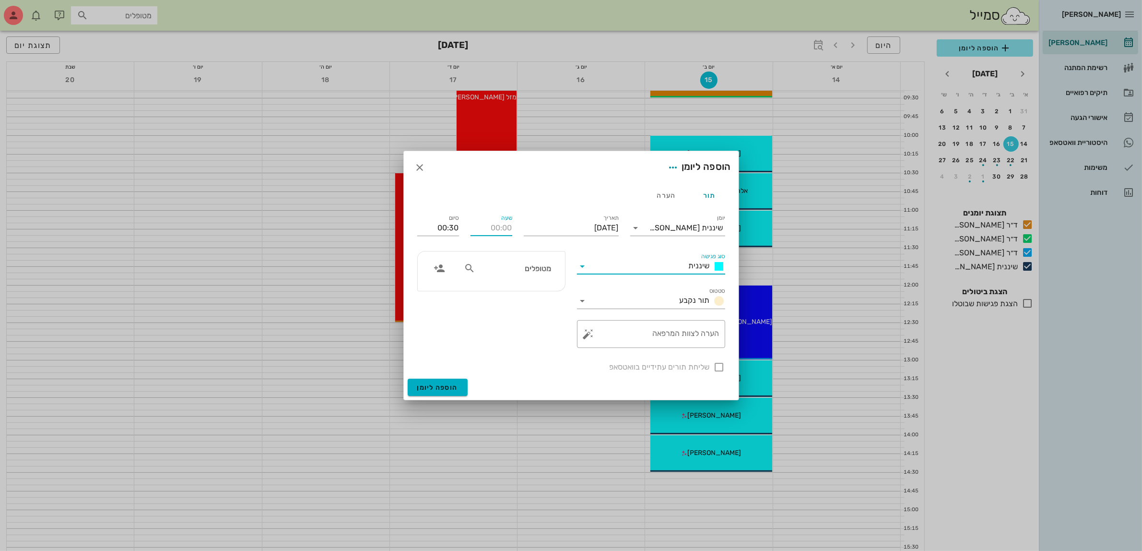
click at [473, 228] on input "שעה" at bounding box center [492, 227] width 42 height 15
click at [507, 226] on input "שעה" at bounding box center [492, 227] width 42 height 15
click at [453, 227] on input "00:30" at bounding box center [438, 227] width 42 height 15
type input "11:30"
type input "12:00"
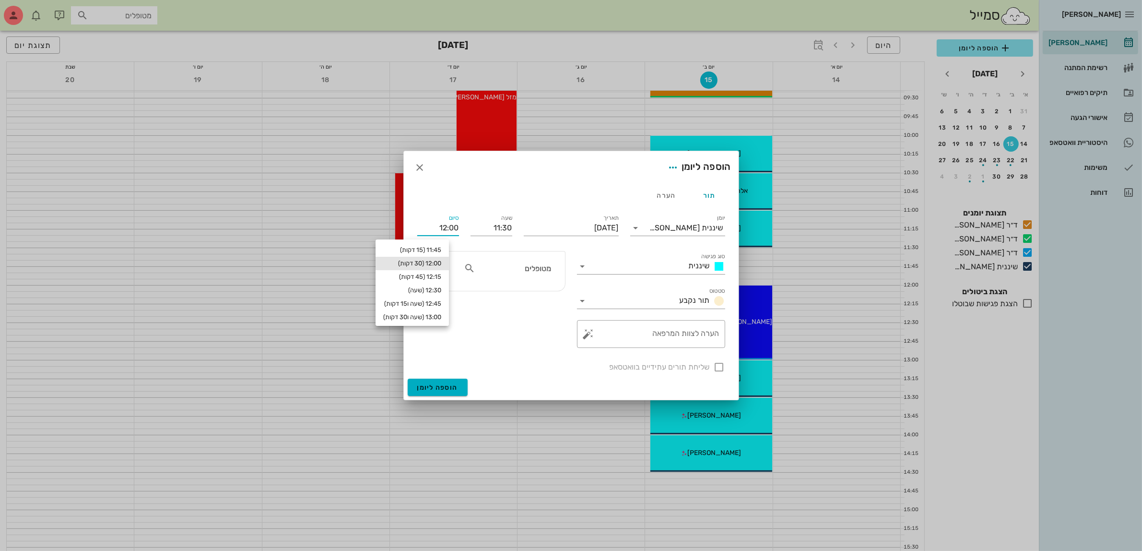
click at [497, 275] on div "מטופלים" at bounding box center [507, 268] width 99 height 18
type input "[PERSON_NAME]"
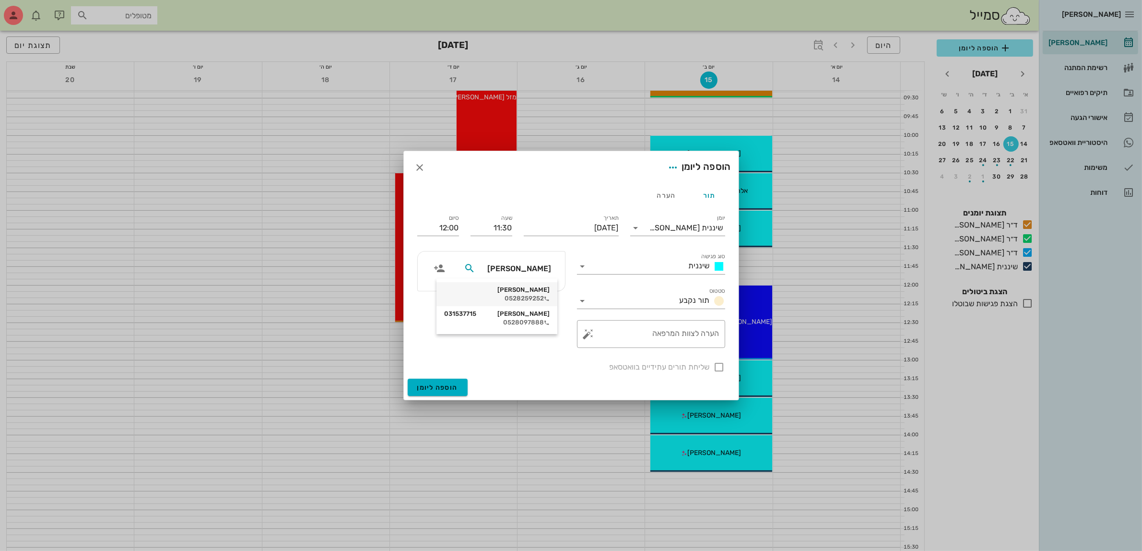
click at [540, 292] on div "[PERSON_NAME]" at bounding box center [497, 290] width 106 height 8
click at [721, 367] on div at bounding box center [719, 367] width 16 height 16
checkbox input "true"
click at [444, 386] on span "הוספה ליומן" at bounding box center [437, 387] width 41 height 8
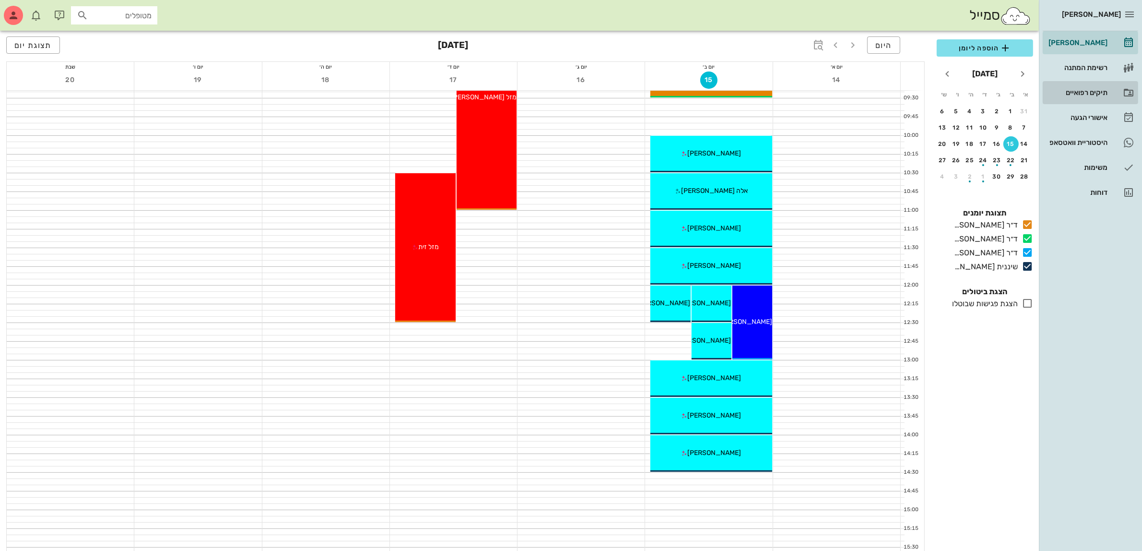
click at [1071, 90] on div "תיקים רפואיים" at bounding box center [1077, 93] width 61 height 8
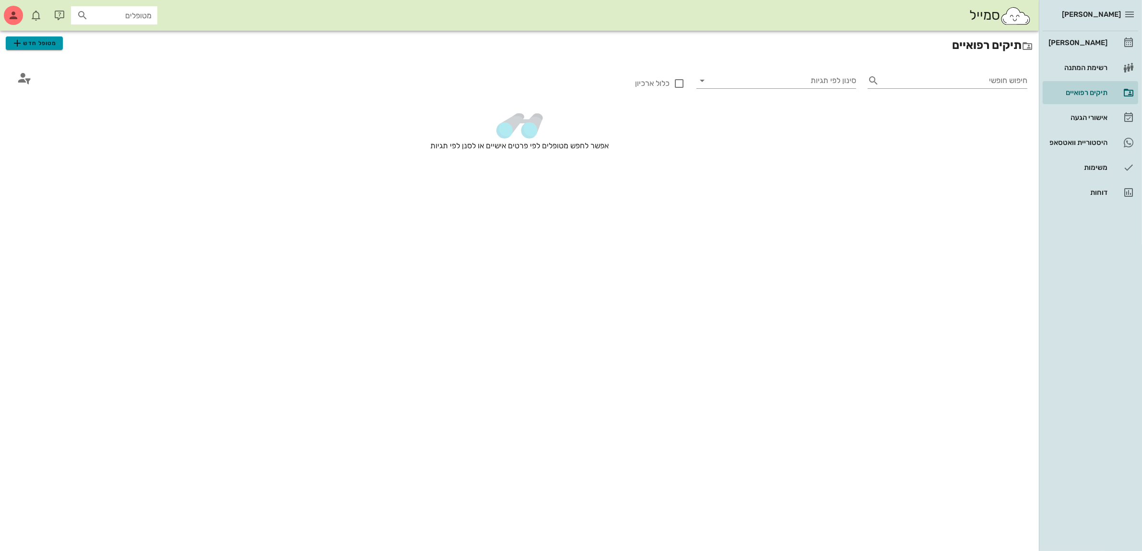
click at [34, 44] on span "מטופל חדש" at bounding box center [34, 43] width 45 height 12
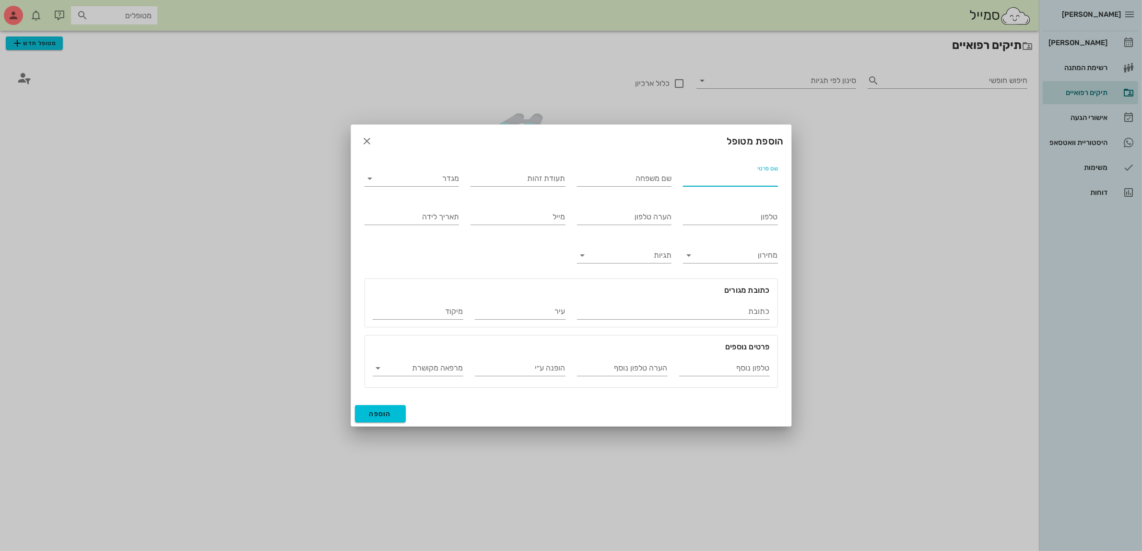
click at [707, 182] on input "שם פרטי" at bounding box center [730, 178] width 95 height 15
type input "[PERSON_NAME]"
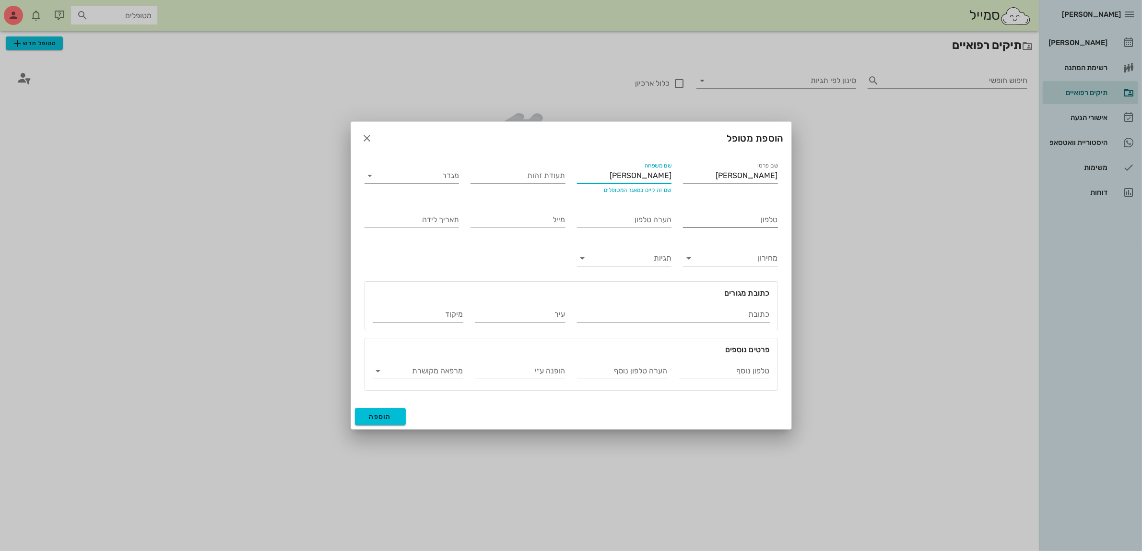
type input "[PERSON_NAME]"
click at [365, 138] on icon "button" at bounding box center [368, 138] width 12 height 12
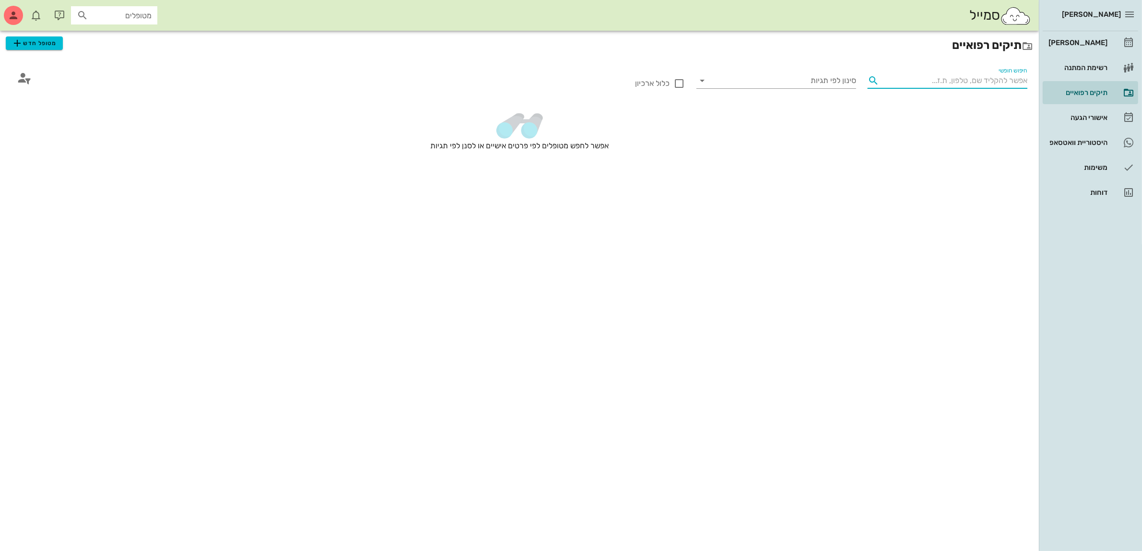
click at [924, 78] on input "חיפוש חופשי" at bounding box center [955, 80] width 144 height 15
type input "[PERSON_NAME]"
click at [815, 85] on input "סינון לפי תגיות" at bounding box center [784, 80] width 144 height 15
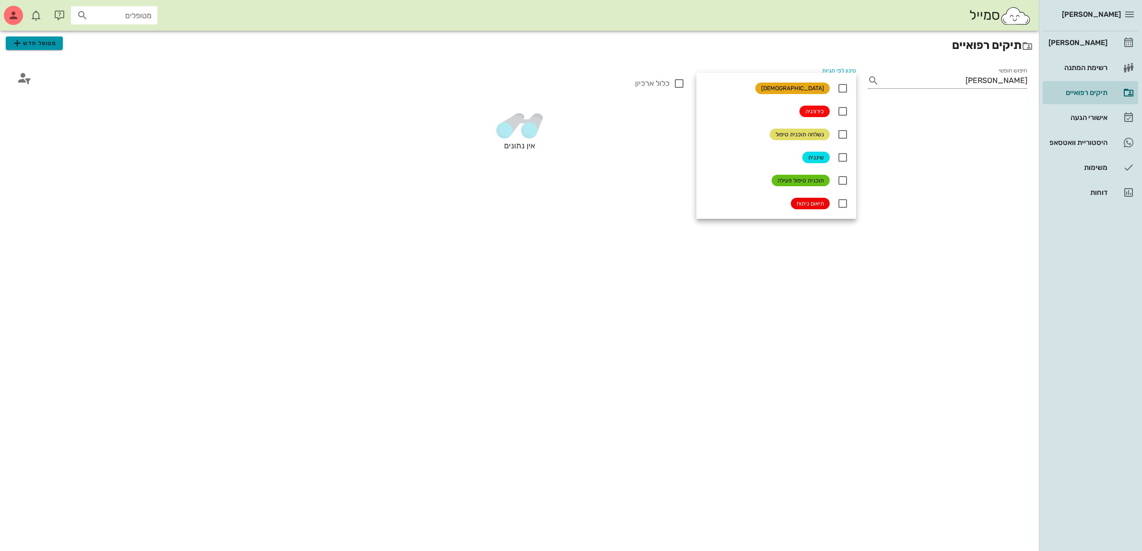
click at [35, 44] on span "מטופל חדש" at bounding box center [34, 43] width 45 height 12
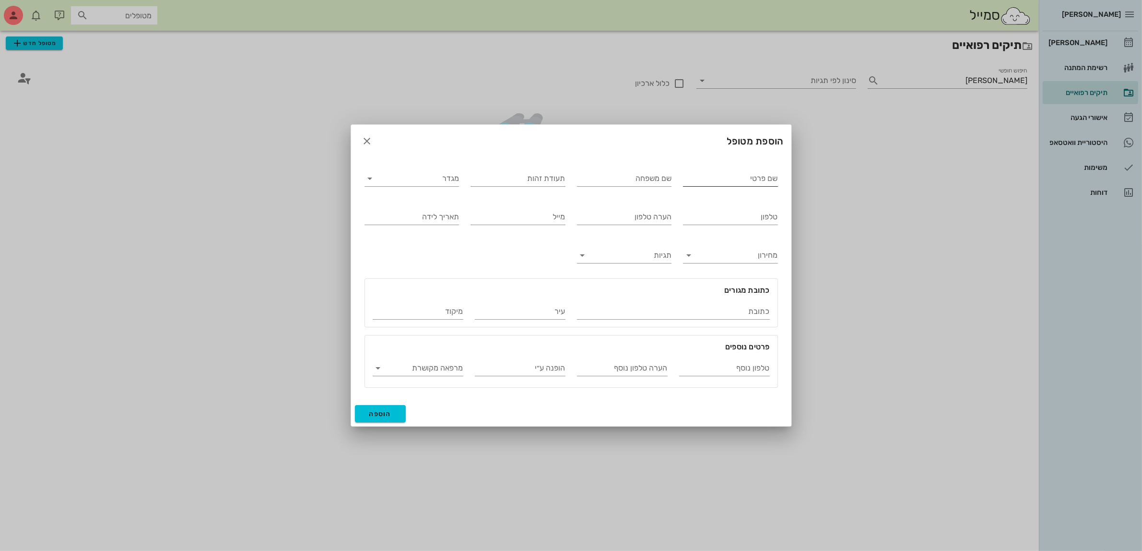
click at [726, 181] on input "שם פרטי" at bounding box center [730, 178] width 95 height 15
type input "[PERSON_NAME]"
click at [445, 179] on input "מגדר" at bounding box center [420, 178] width 80 height 15
click at [439, 185] on div "זכר" at bounding box center [411, 185] width 79 height 9
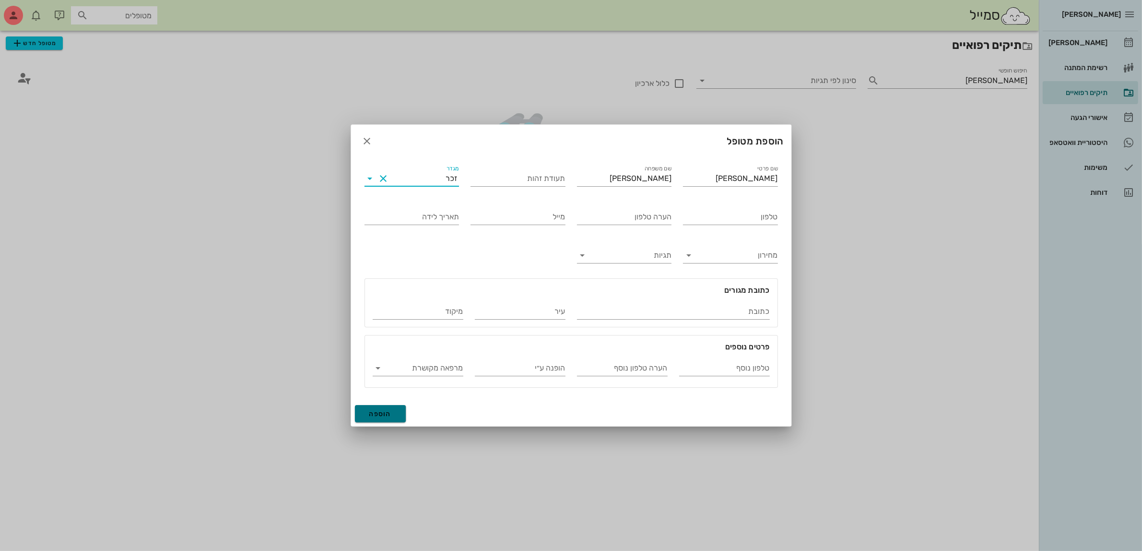
click at [375, 414] on span "הוספה" at bounding box center [380, 414] width 23 height 8
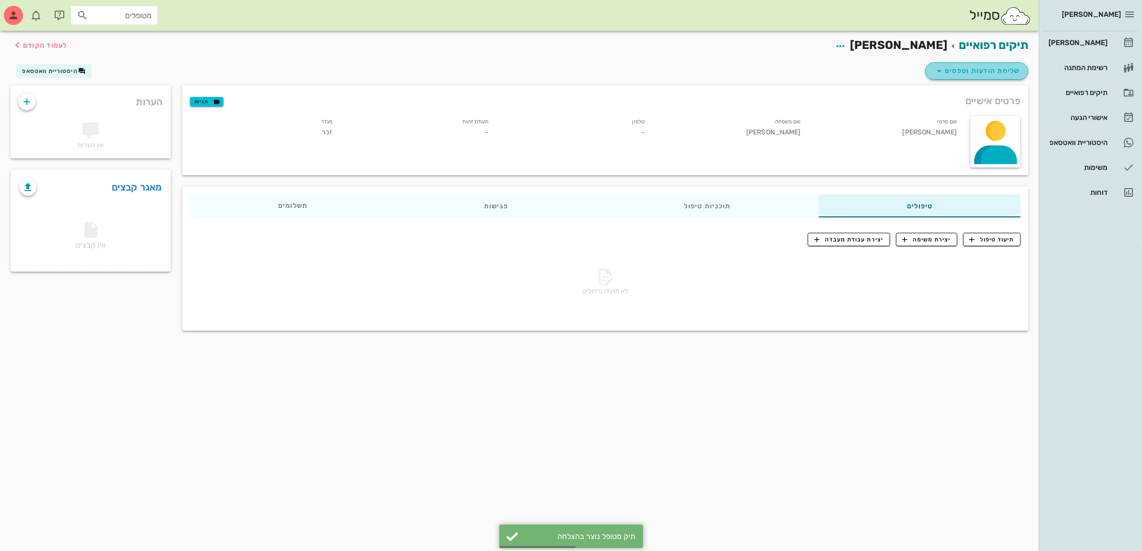
click at [978, 71] on span "שליחת הודעות וטפסים" at bounding box center [976, 71] width 87 height 12
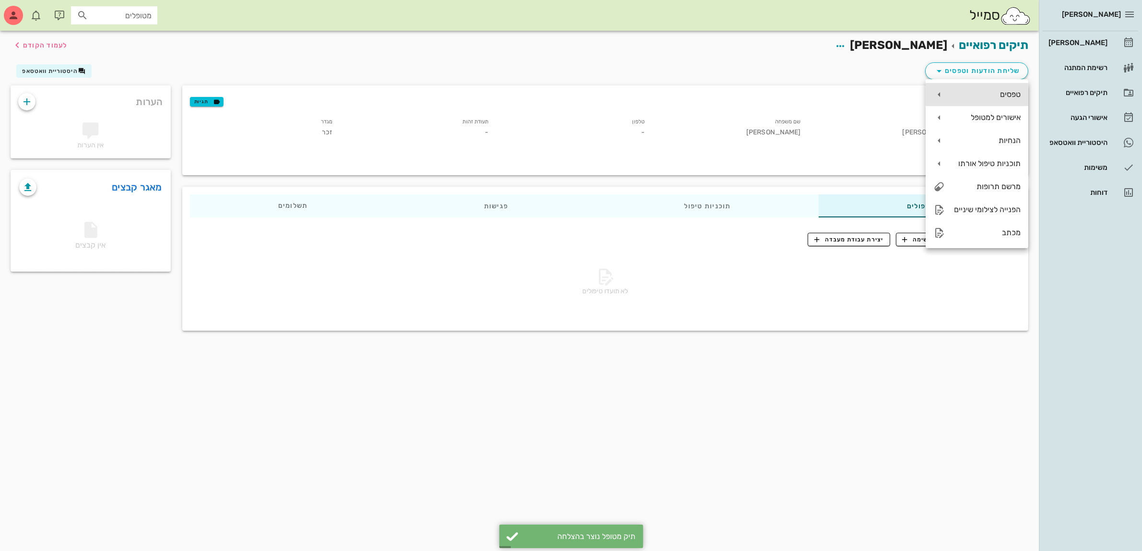
click at [985, 94] on div "טפסים" at bounding box center [987, 94] width 68 height 9
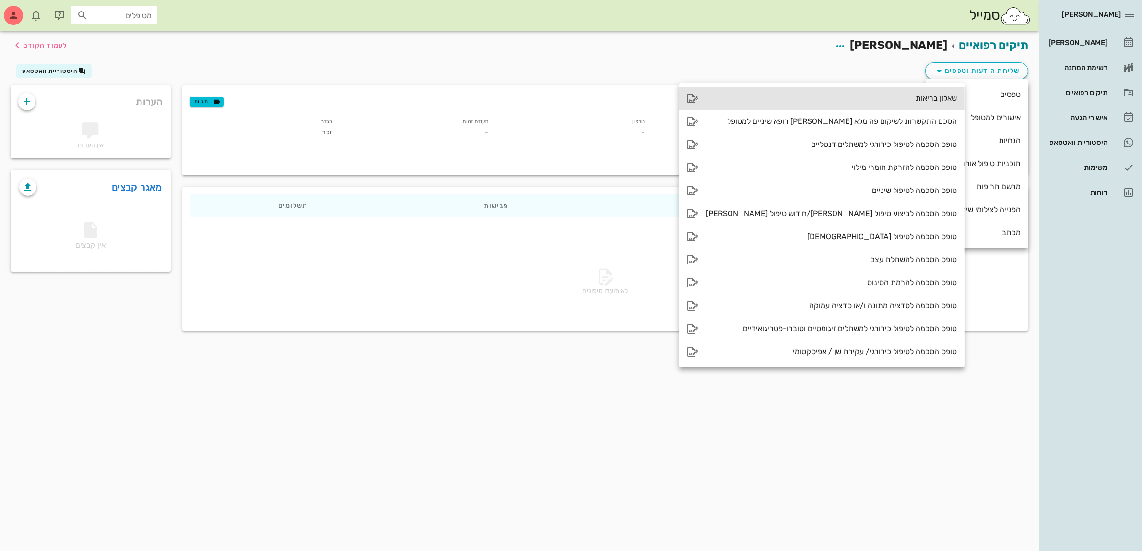
click at [890, 98] on div "שאלון בריאות" at bounding box center [831, 98] width 251 height 9
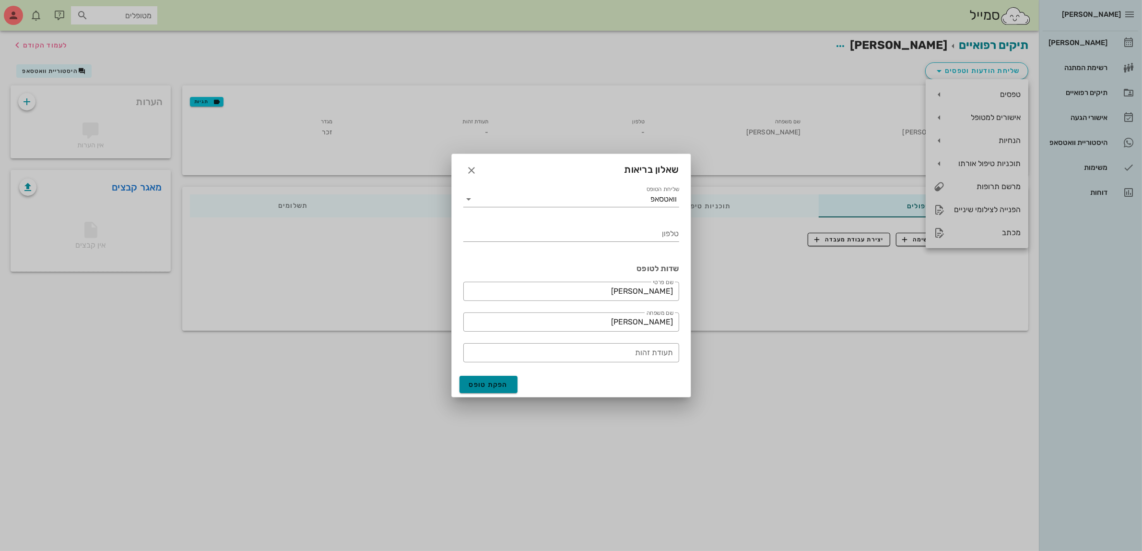
click at [488, 382] on span "הפקת טופס" at bounding box center [488, 384] width 39 height 8
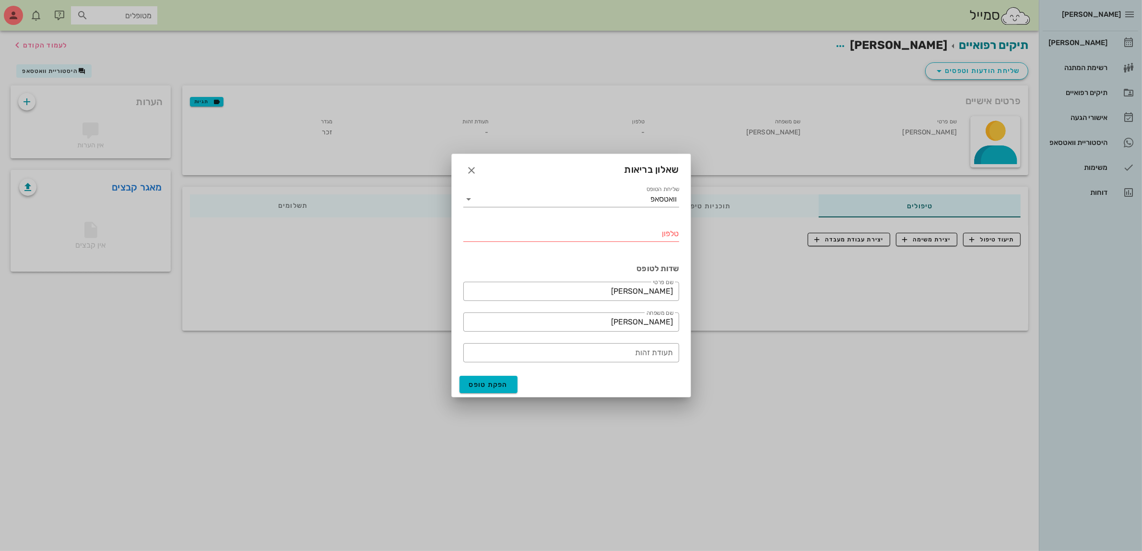
drag, startPoint x: 612, startPoint y: 231, endPoint x: 601, endPoint y: 229, distance: 10.6
click at [612, 230] on input "טלפון" at bounding box center [571, 233] width 216 height 15
type input "050-5988986"
drag, startPoint x: 643, startPoint y: 287, endPoint x: 715, endPoint y: 288, distance: 72.0
click at [715, 288] on div "[PERSON_NAME] רשימת המתנה תיקים רפואיים אישורי הגעה היסטוריית וואטסאפ משימות דו…" at bounding box center [571, 275] width 1142 height 551
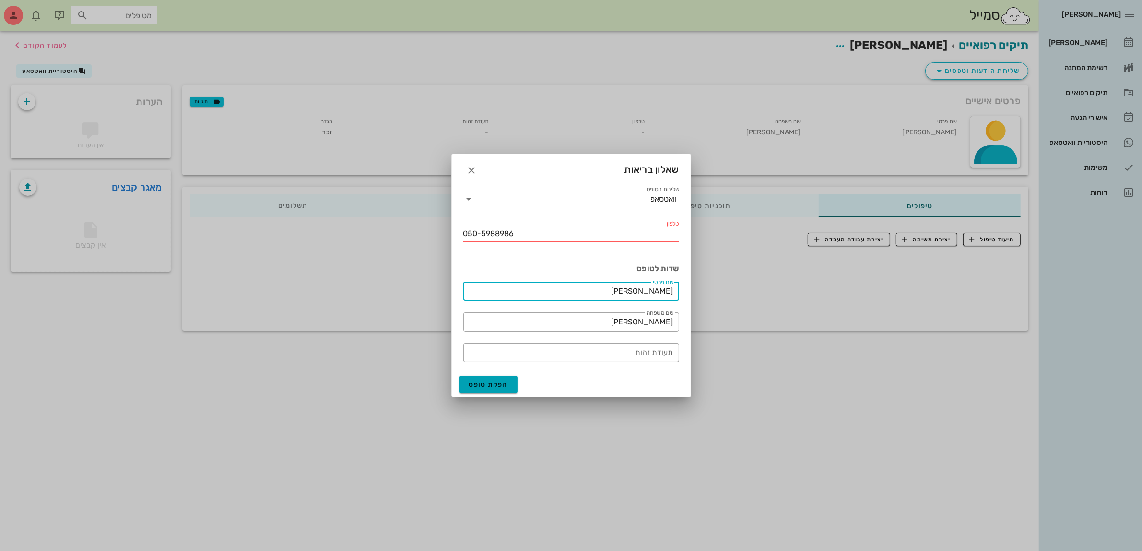
type input "[PERSON_NAME]"
click at [490, 382] on span "הפקת טופס" at bounding box center [488, 384] width 39 height 8
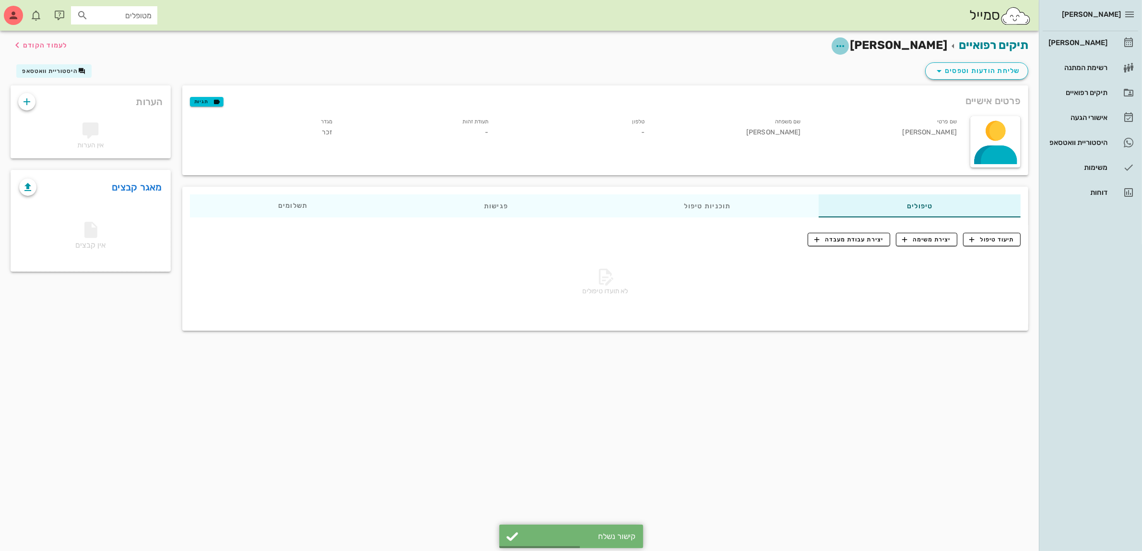
click at [846, 44] on icon "button" at bounding box center [841, 46] width 12 height 12
click at [862, 70] on div "עריכת פרטי מטופל" at bounding box center [842, 69] width 72 height 9
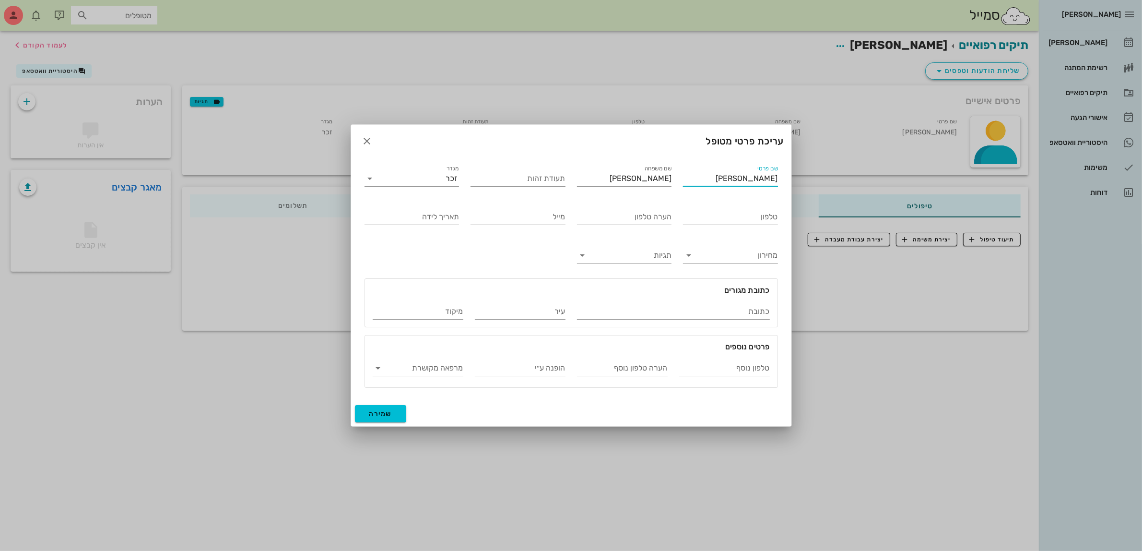
drag, startPoint x: 745, startPoint y: 181, endPoint x: 818, endPoint y: 170, distance: 73.7
click at [818, 170] on div "[PERSON_NAME] רשימת המתנה תיקים רפואיים אישורי הגעה היסטוריית וואטסאפ משימות דו…" at bounding box center [571, 275] width 1142 height 551
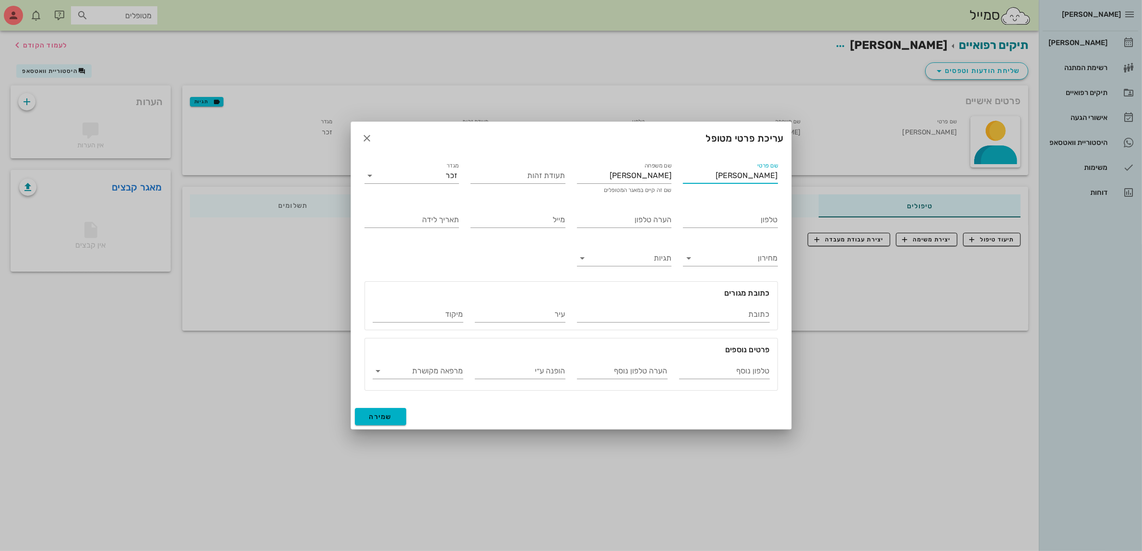
type input "[PERSON_NAME]"
click at [382, 421] on button "שמירה" at bounding box center [381, 416] width 52 height 17
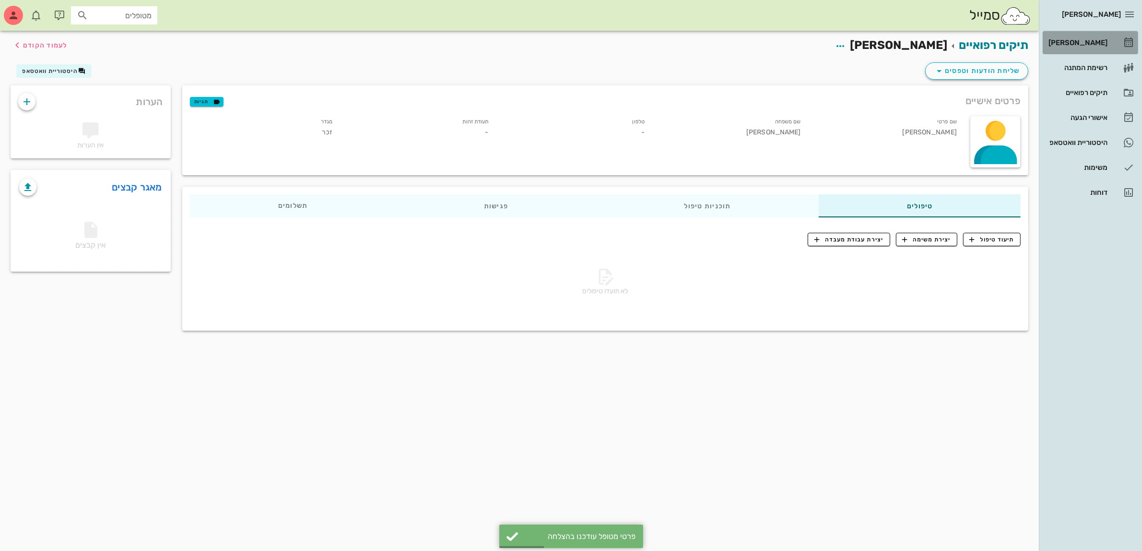
click at [1082, 42] on div "[PERSON_NAME]" at bounding box center [1077, 43] width 61 height 8
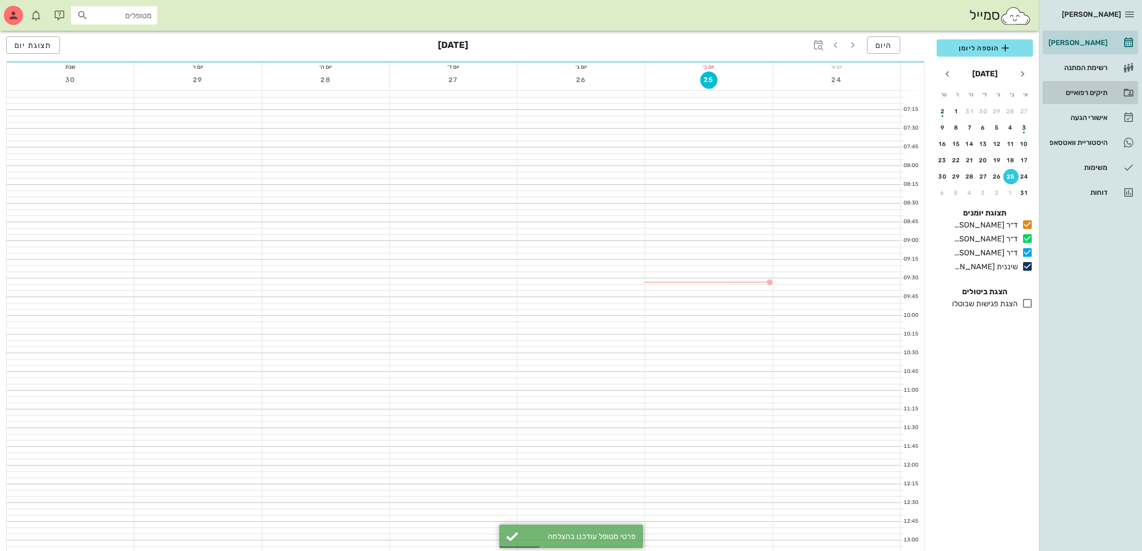
click at [1084, 92] on div "תיקים רפואיים" at bounding box center [1077, 93] width 61 height 8
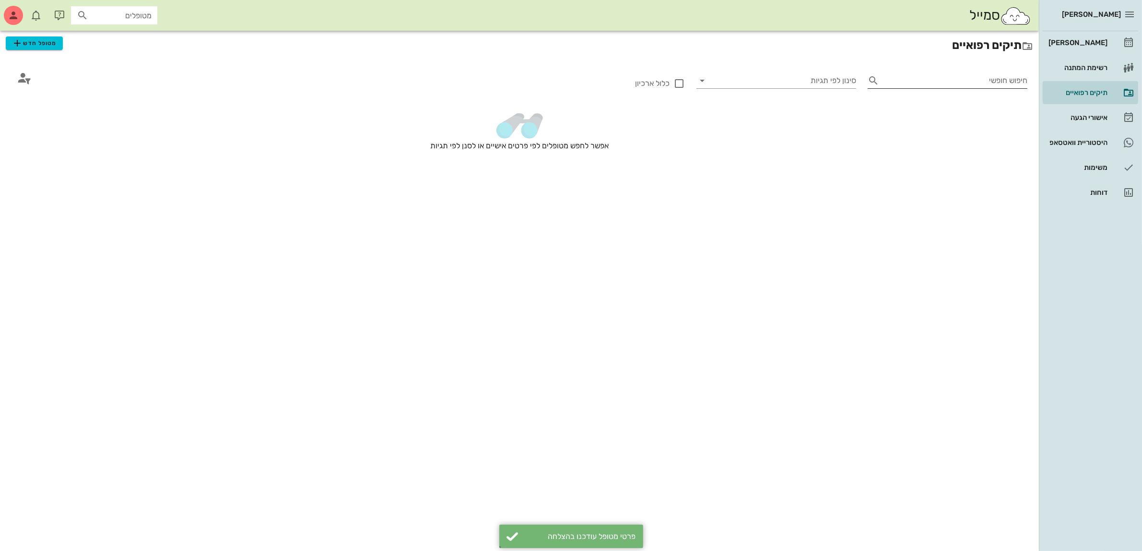
click at [945, 81] on input "חיפוש חופשי" at bounding box center [955, 80] width 144 height 15
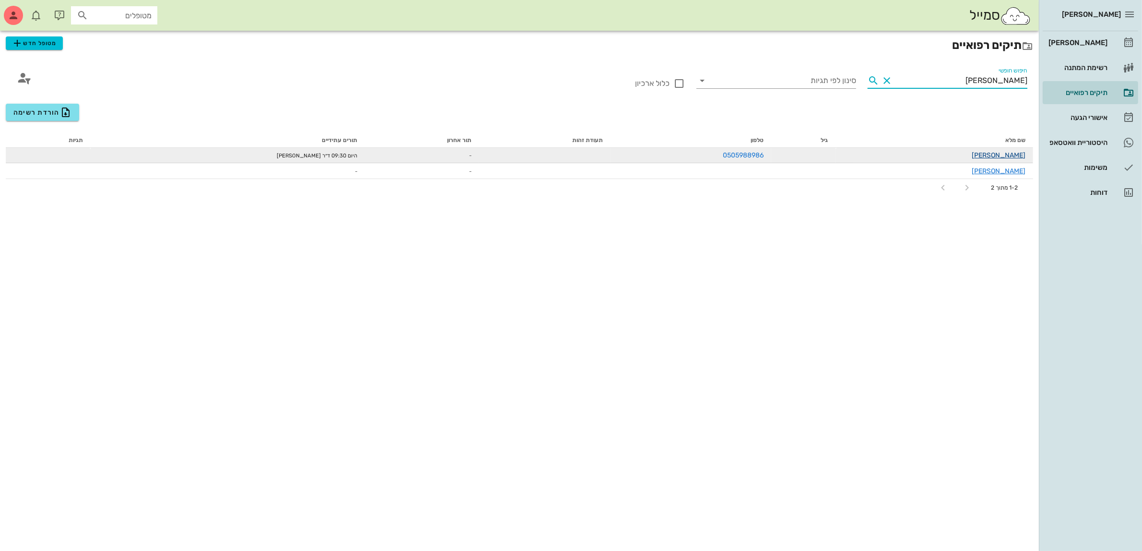
type input "[PERSON_NAME]"
click at [1004, 154] on link "[PERSON_NAME]" at bounding box center [999, 155] width 54 height 8
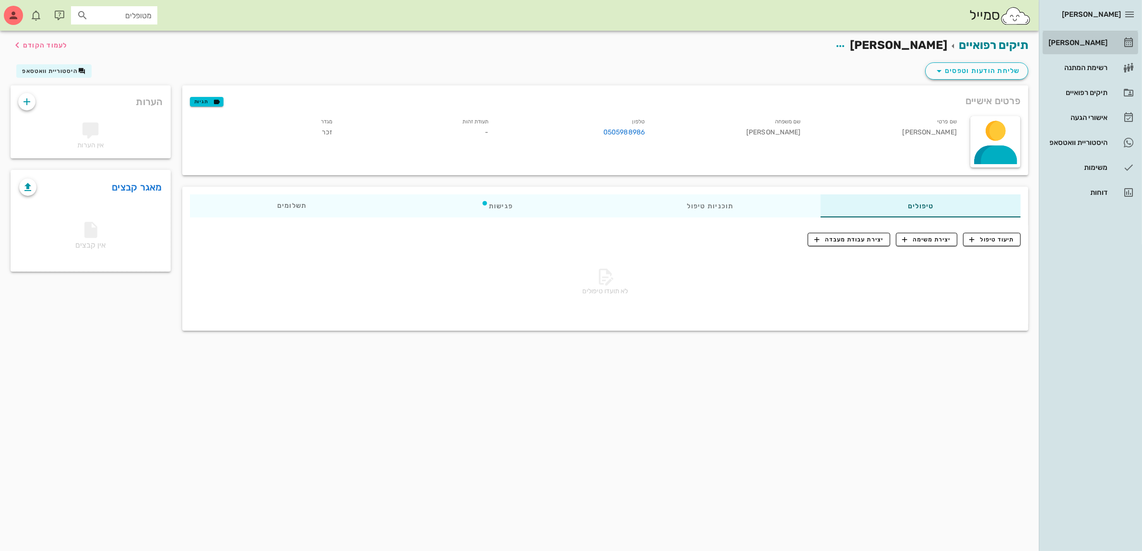
click at [1081, 36] on div "[PERSON_NAME]" at bounding box center [1077, 42] width 61 height 15
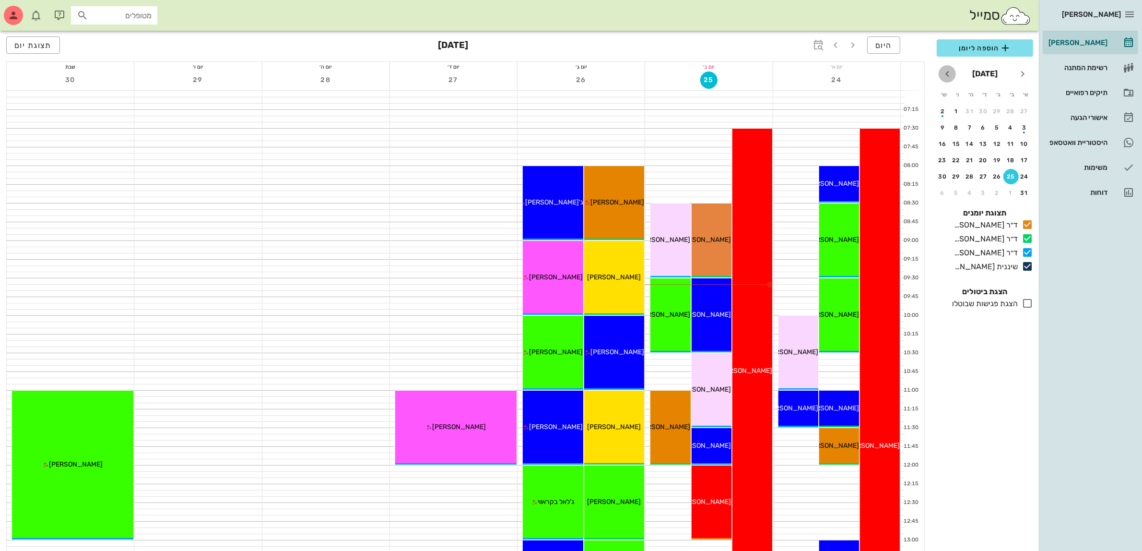
click at [946, 73] on icon "חודש הבא" at bounding box center [948, 74] width 12 height 12
click at [1013, 142] on div "15" at bounding box center [1010, 144] width 15 height 7
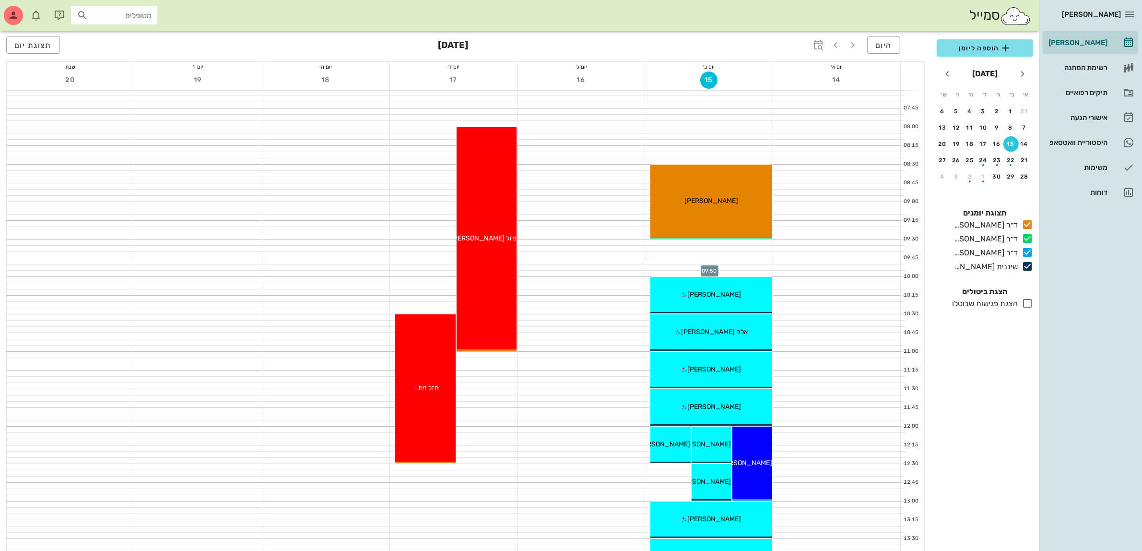
scroll to position [60, 0]
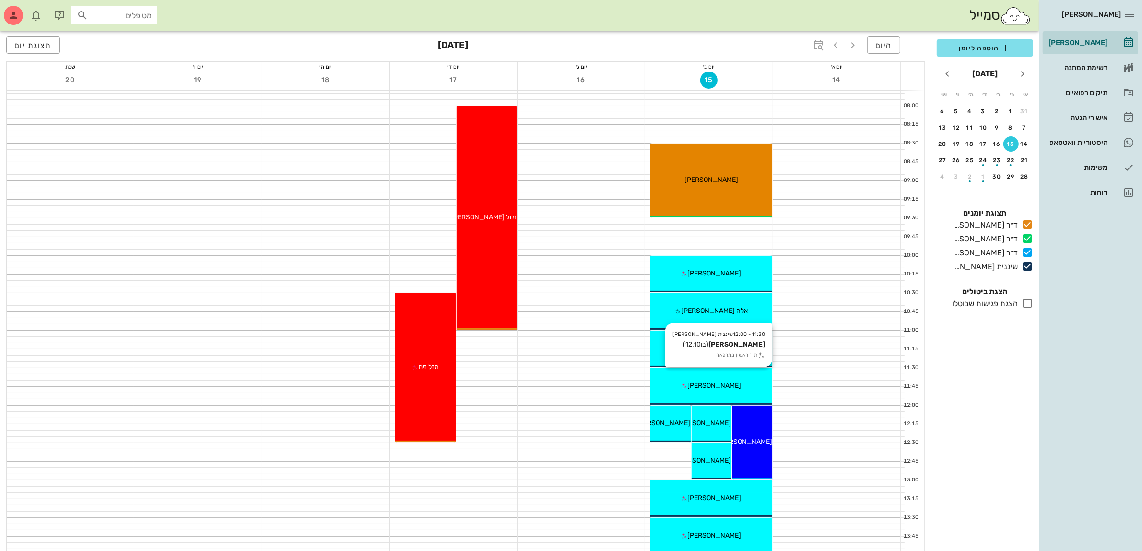
click at [744, 387] on div "[PERSON_NAME]" at bounding box center [710, 385] width 121 height 10
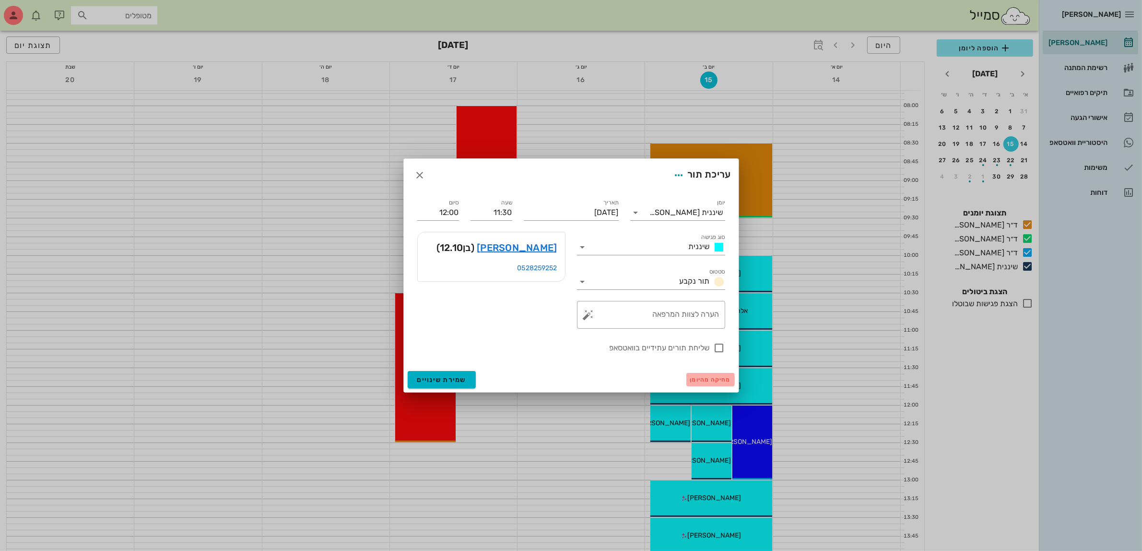
click at [710, 379] on span "מחיקה מהיומן" at bounding box center [710, 379] width 41 height 7
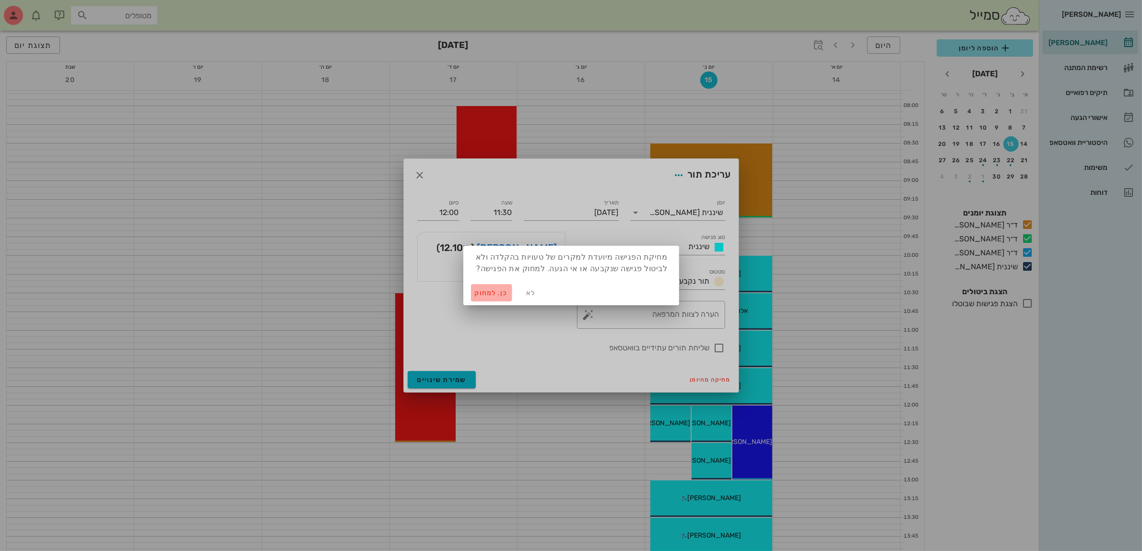
click at [480, 293] on span "כן. למחוק" at bounding box center [492, 293] width 34 height 8
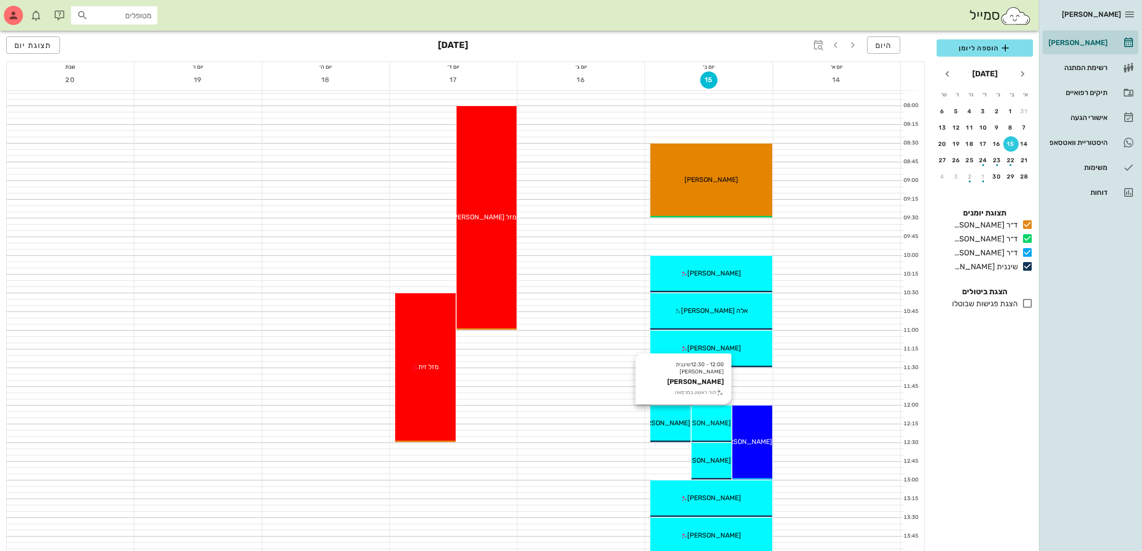
click at [706, 420] on span "[PERSON_NAME]" at bounding box center [705, 423] width 54 height 8
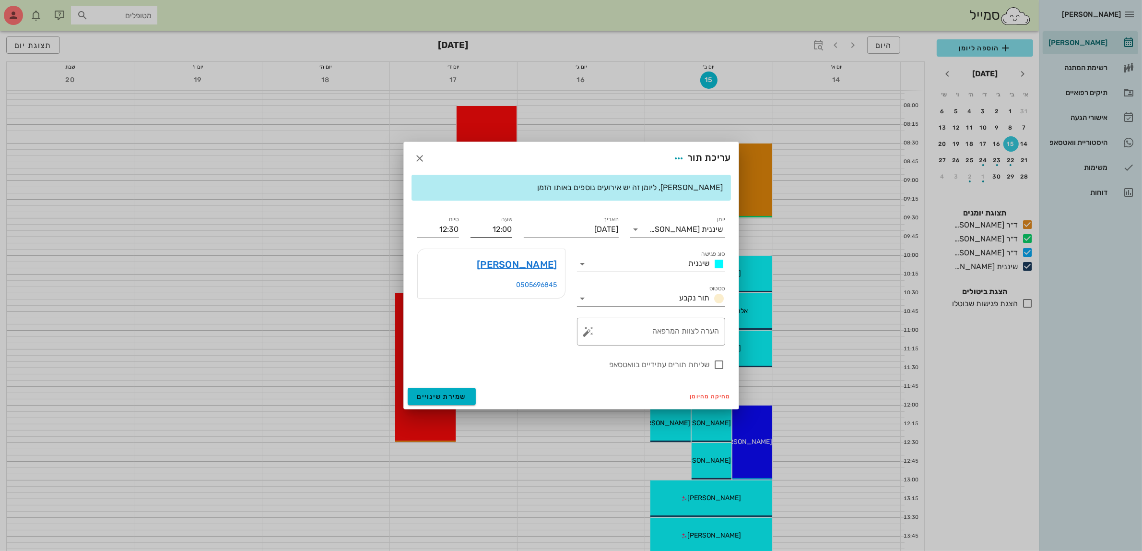
click at [504, 226] on input "12:00" at bounding box center [492, 229] width 42 height 15
click at [564, 189] on div "[PERSON_NAME], ליומן זה יש אירועים נוספים באותו הזמן" at bounding box center [571, 187] width 304 height 11
click at [505, 226] on input "12:00" at bounding box center [492, 229] width 42 height 15
click at [498, 300] on div "12:30" at bounding box center [491, 301] width 26 height 8
type input "12:30"
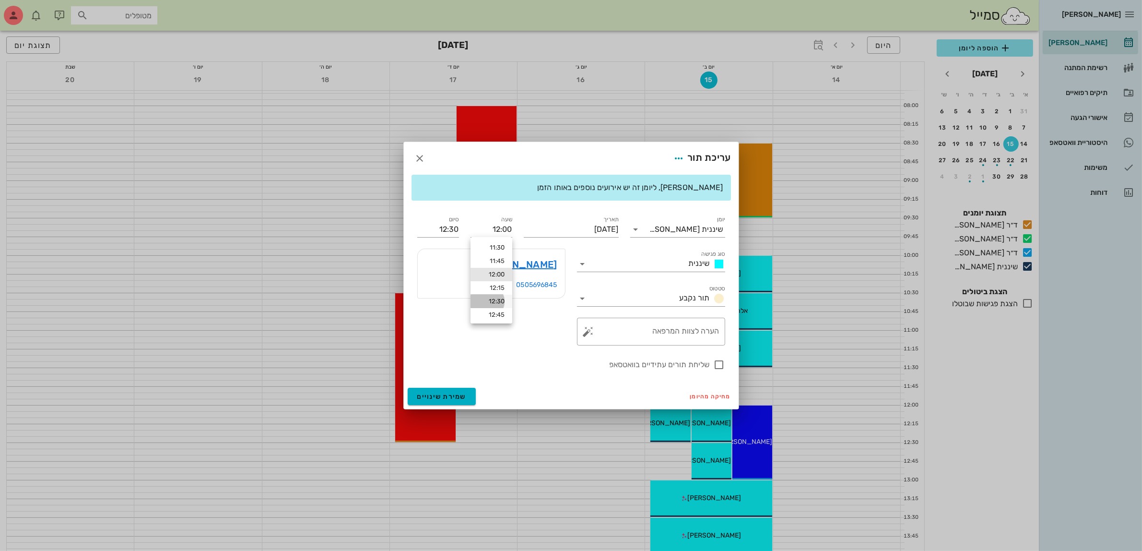
type input "13:00"
click at [439, 394] on span "שמירת שינויים" at bounding box center [441, 396] width 49 height 8
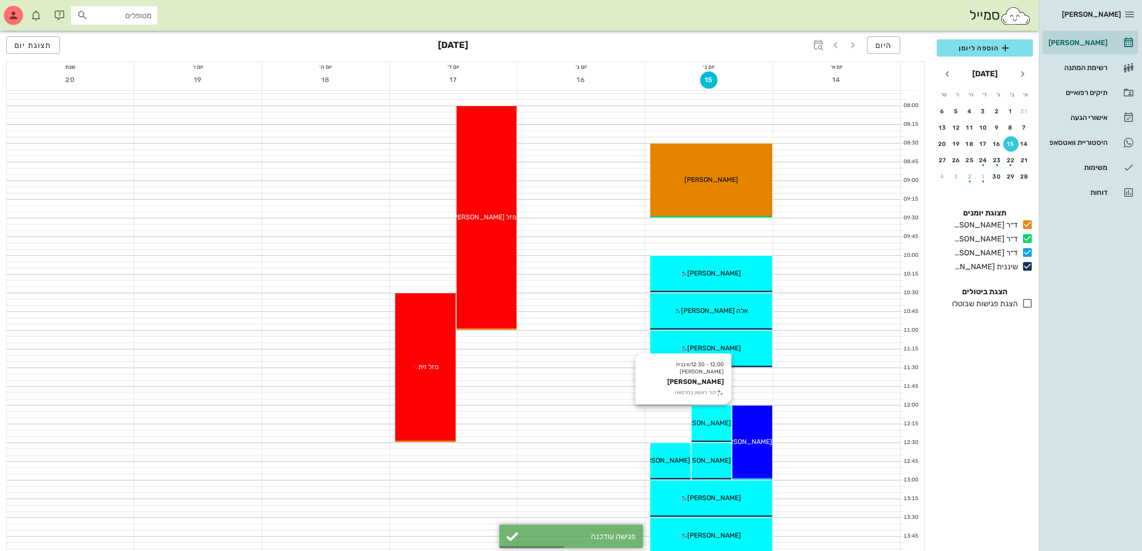
click at [710, 428] on div "12:00 - 12:30 שיננית [PERSON_NAME] [PERSON_NAME] תור ראשון במרפאה [PERSON_NAME]" at bounding box center [712, 423] width 40 height 36
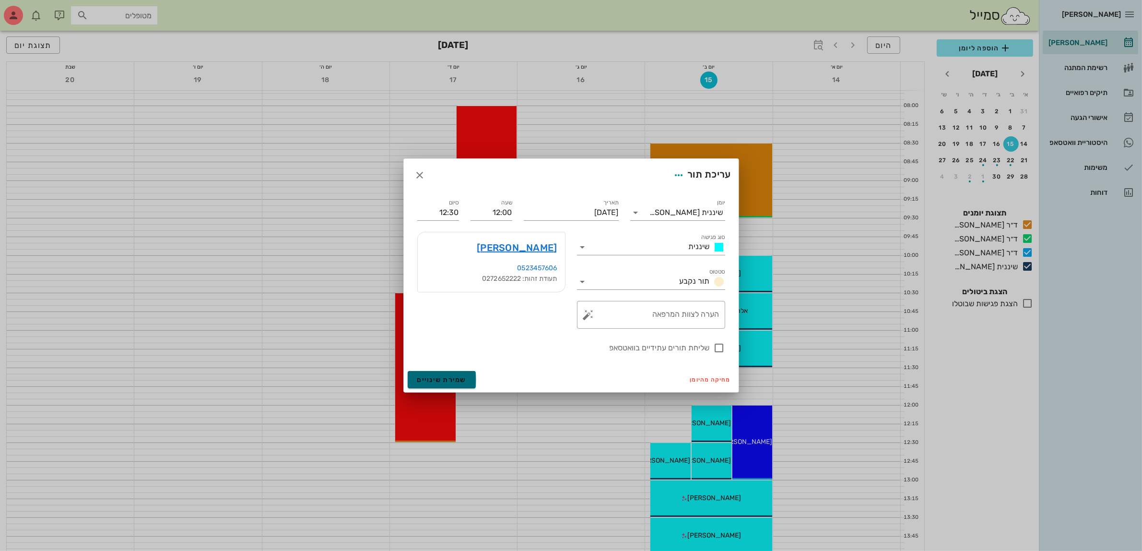
click at [452, 377] on span "שמירת שינויים" at bounding box center [441, 380] width 49 height 8
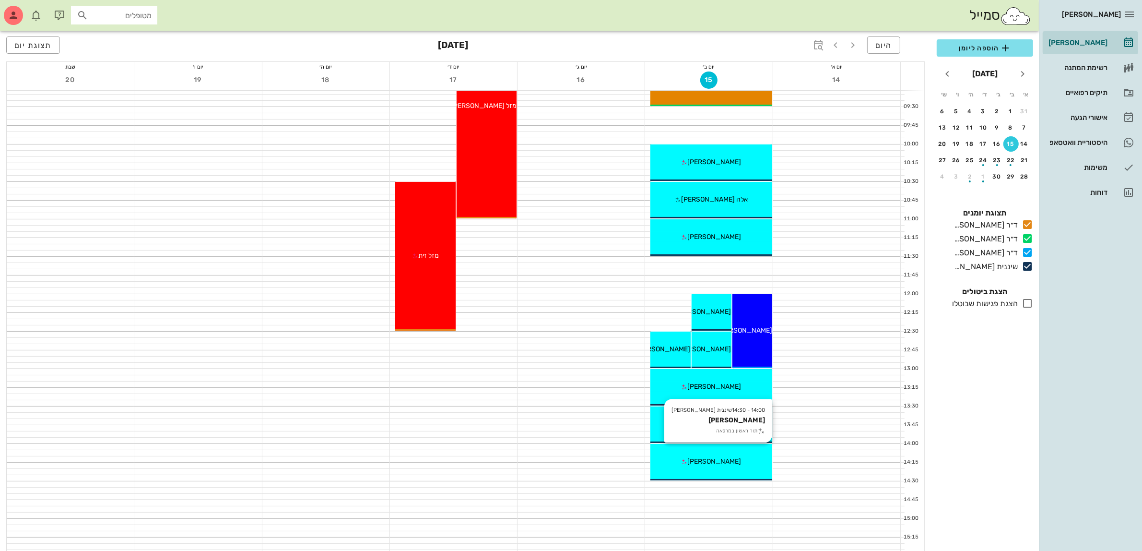
scroll to position [180, 0]
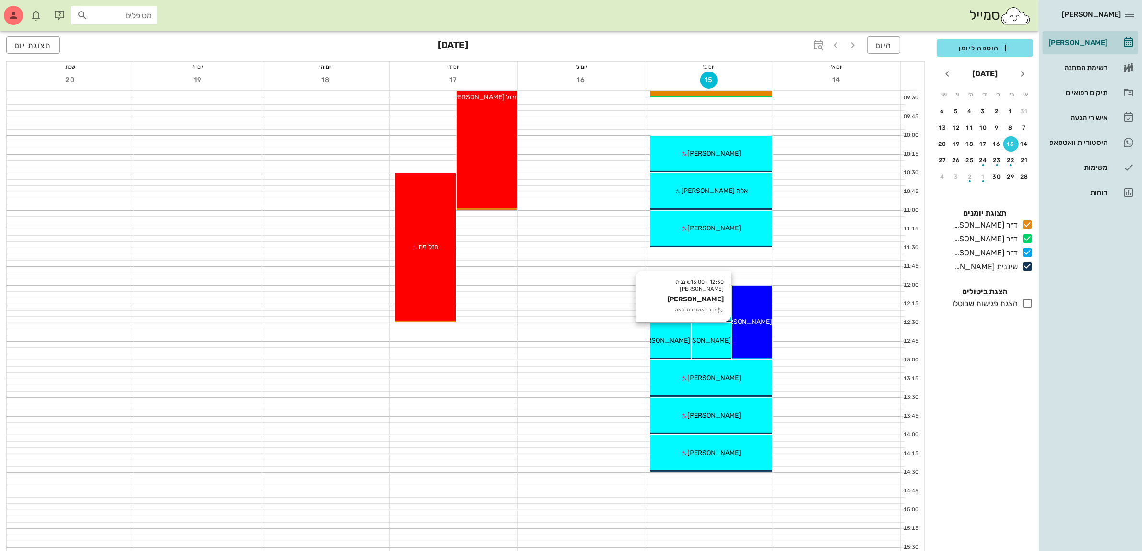
click at [714, 337] on span "[PERSON_NAME]" at bounding box center [705, 340] width 54 height 8
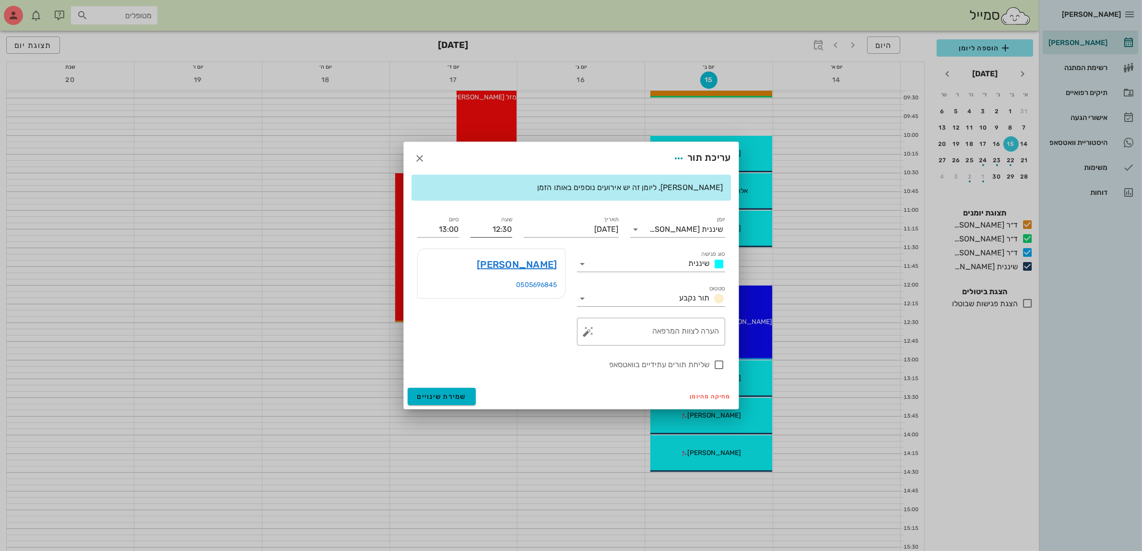
click at [498, 228] on input "12:30" at bounding box center [492, 229] width 42 height 15
drag, startPoint x: 487, startPoint y: 231, endPoint x: 535, endPoint y: 232, distance: 48.0
click at [535, 231] on div "יומן שיננית [PERSON_NAME] סוג פגישה שיננית סטטוס תור נקבע תאריך [DATE] שעה 12:3…" at bounding box center [571, 292] width 319 height 168
type input "11:30"
type input "12:00"
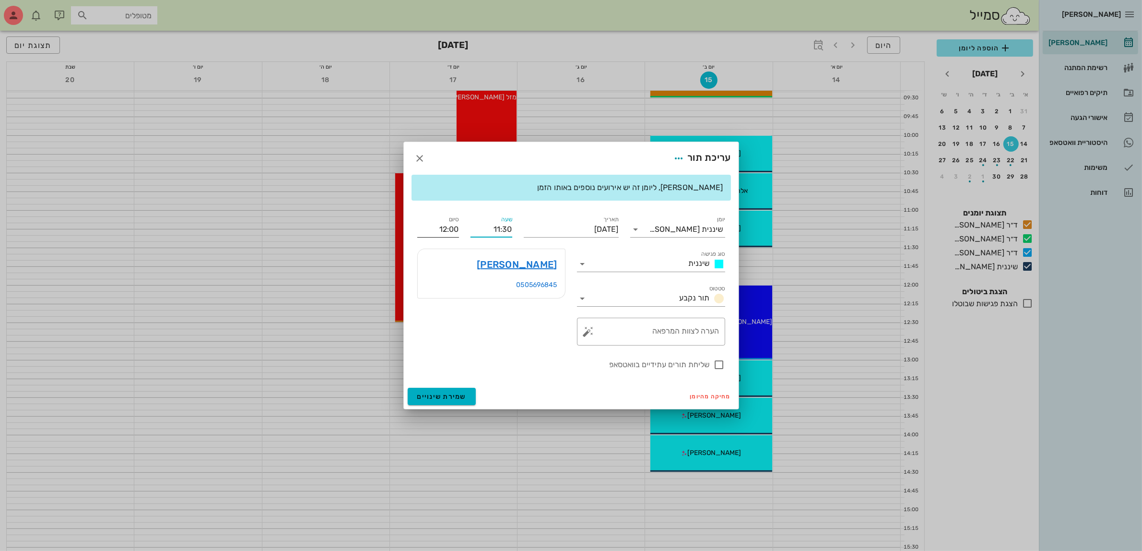
click at [448, 224] on div "סיום 12:00" at bounding box center [438, 225] width 53 height 35
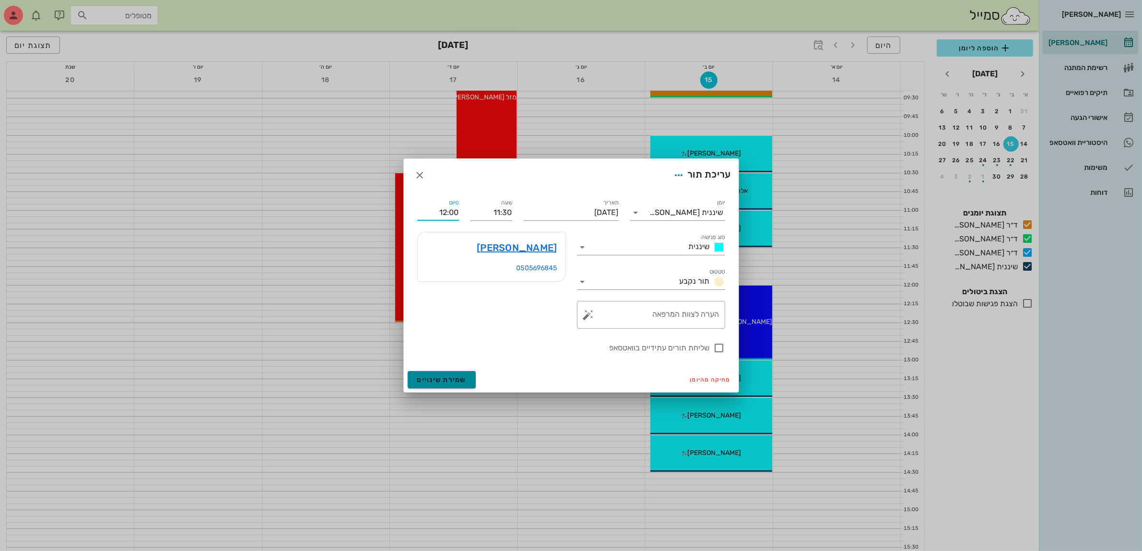
click at [449, 379] on span "שמירת שינויים" at bounding box center [441, 380] width 49 height 8
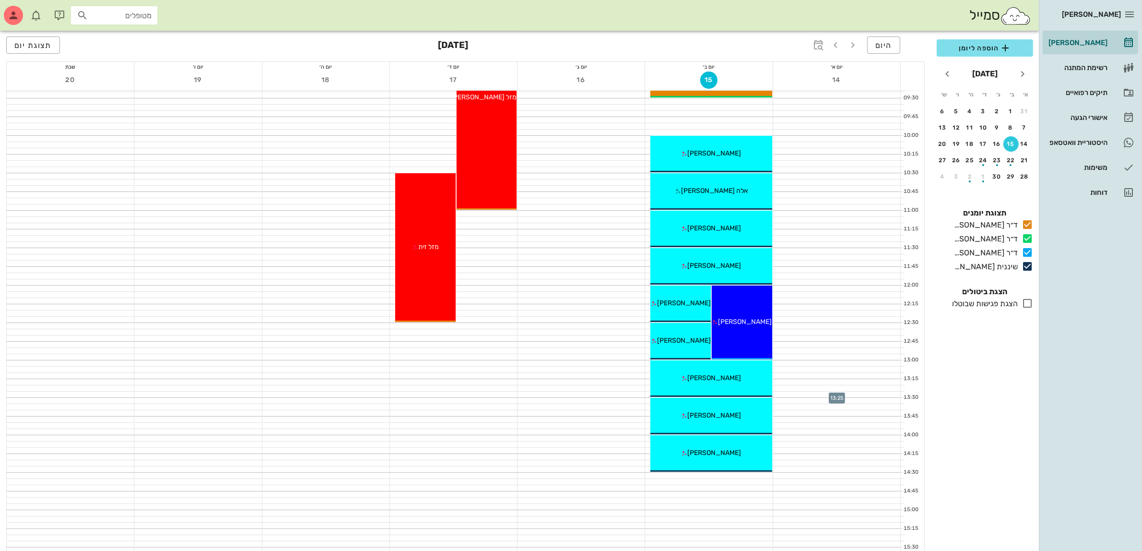
click at [785, 396] on div at bounding box center [836, 394] width 127 height 6
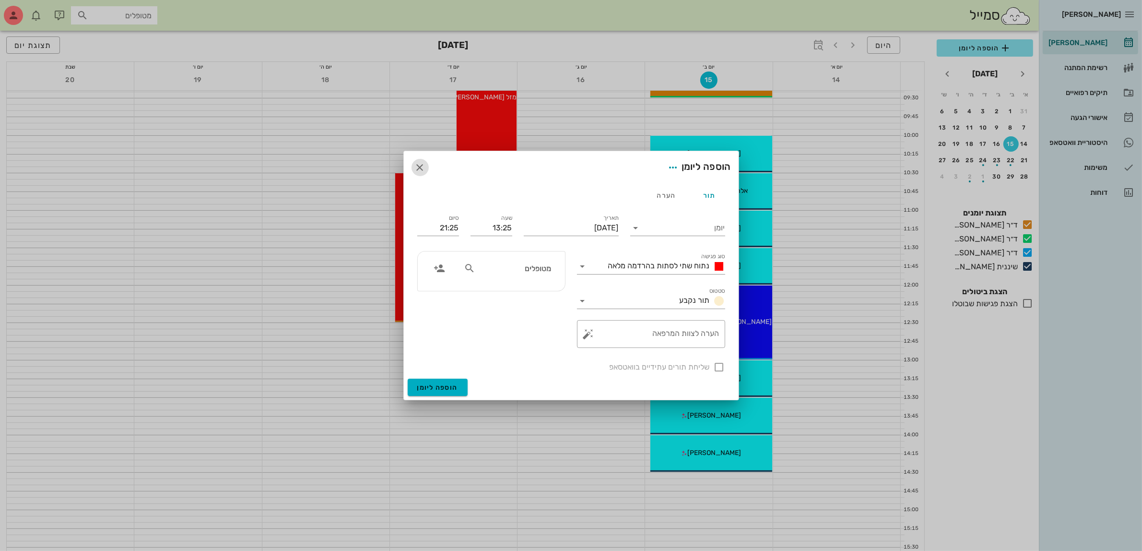
click at [424, 168] on icon "button" at bounding box center [420, 168] width 12 height 12
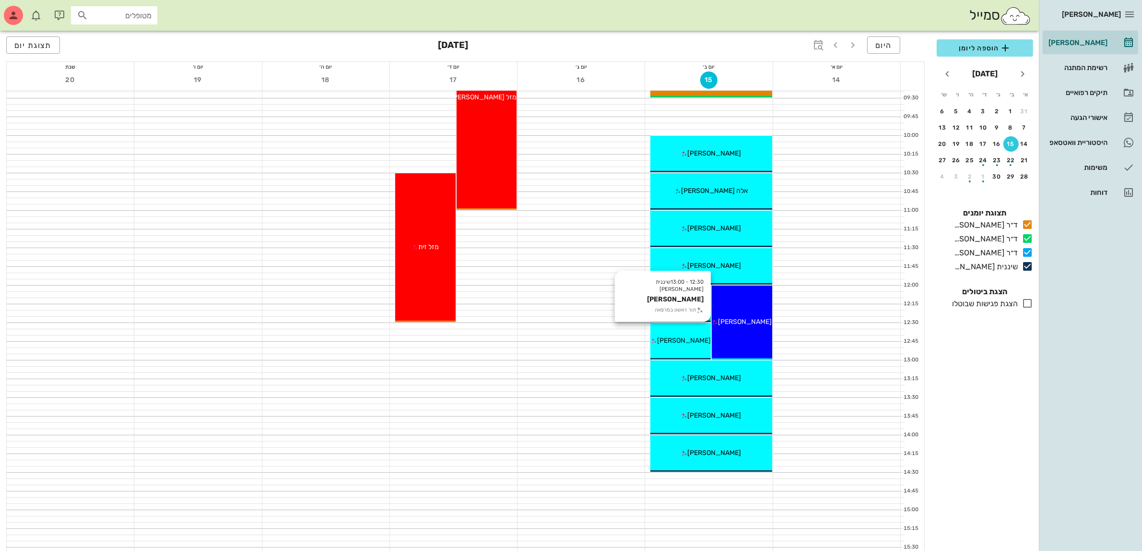
click at [684, 335] on div "[PERSON_NAME]" at bounding box center [680, 340] width 60 height 10
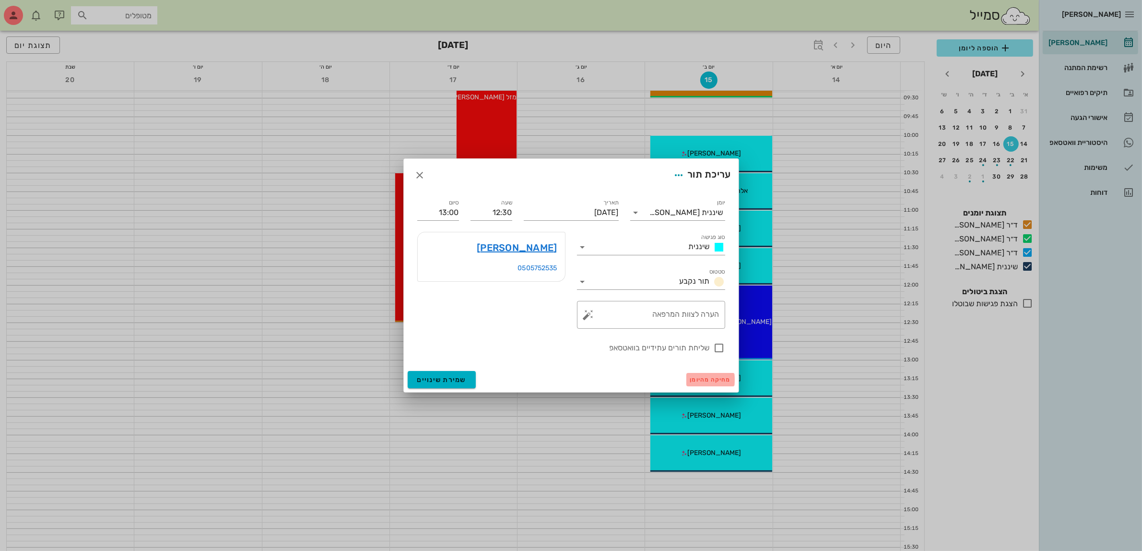
click at [706, 378] on span "מחיקה מהיומן" at bounding box center [710, 379] width 41 height 7
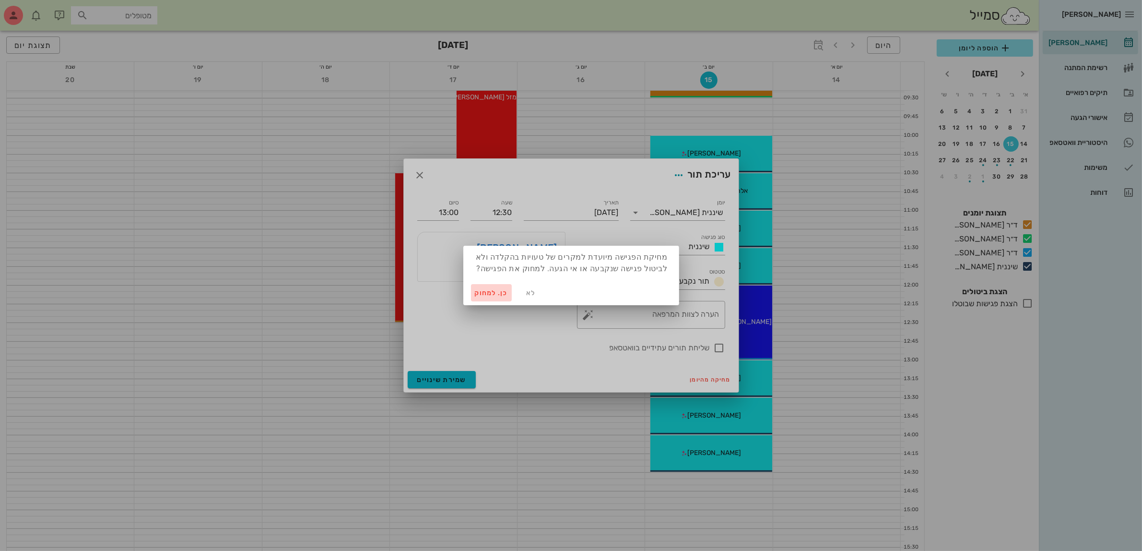
click at [480, 293] on span "כן. למחוק" at bounding box center [492, 293] width 34 height 8
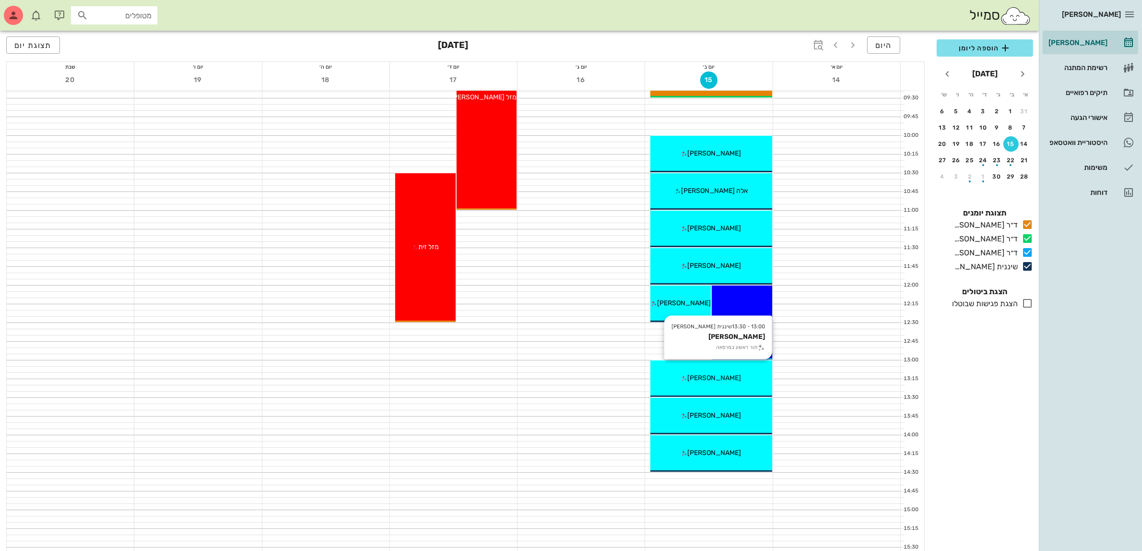
click at [696, 372] on div "13:00 - 13:30 שיננית [PERSON_NAME] [PERSON_NAME] תור ראשון במרפאה [PERSON_NAME]" at bounding box center [710, 378] width 121 height 36
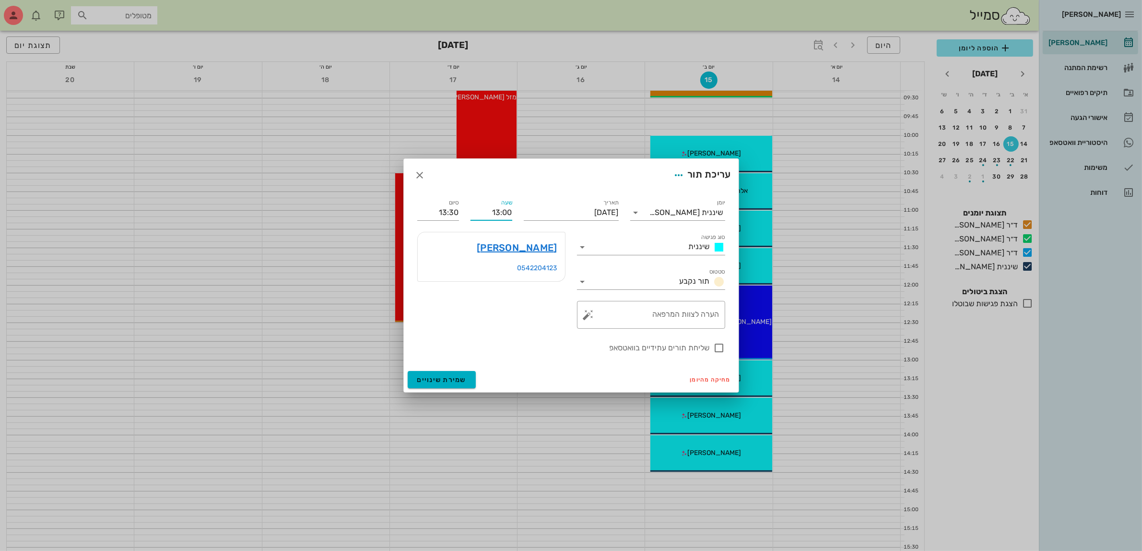
click at [501, 212] on input "13:00" at bounding box center [492, 212] width 42 height 15
click at [493, 230] on div "12:30" at bounding box center [491, 231] width 26 height 8
type input "12:30"
type input "13:00"
click at [438, 379] on span "שמירת שינויים" at bounding box center [441, 380] width 49 height 8
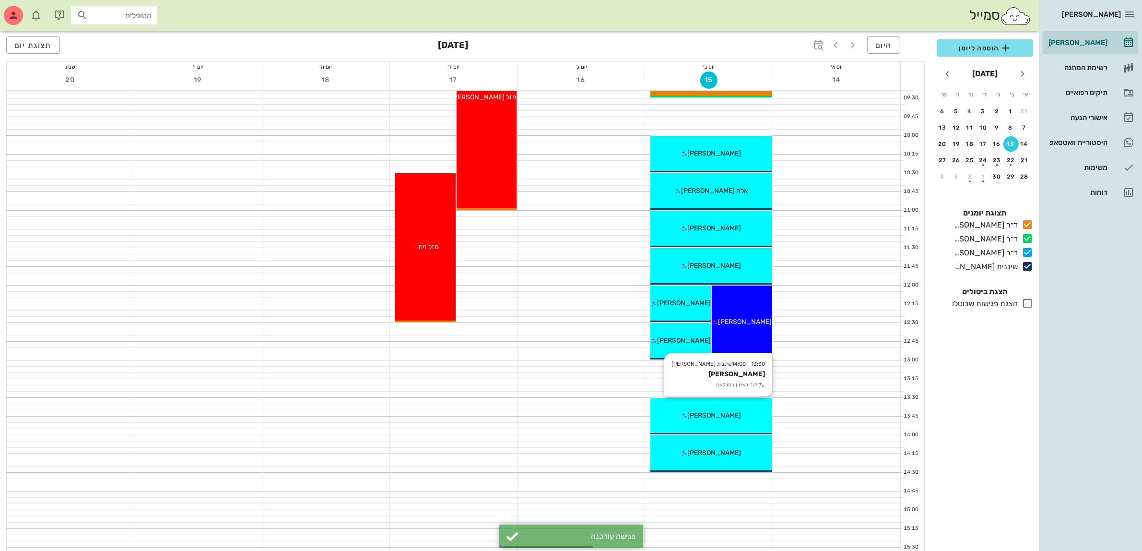
click at [683, 407] on div "13:30 - 14:00 שיננית [PERSON_NAME] תור ראשון במרפאה [PERSON_NAME]" at bounding box center [710, 416] width 121 height 36
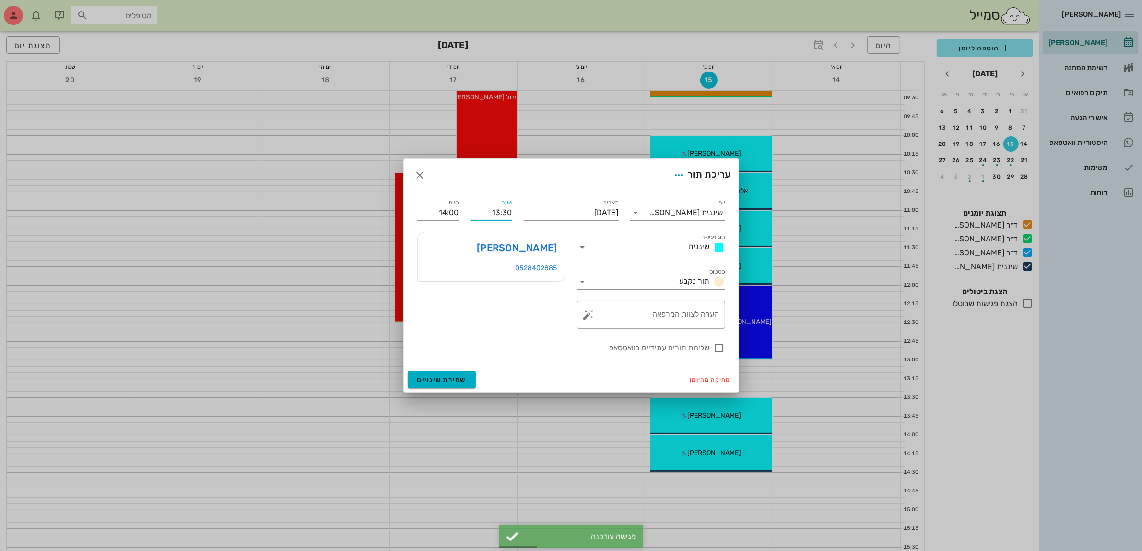
click at [502, 217] on input "13:30" at bounding box center [492, 212] width 42 height 15
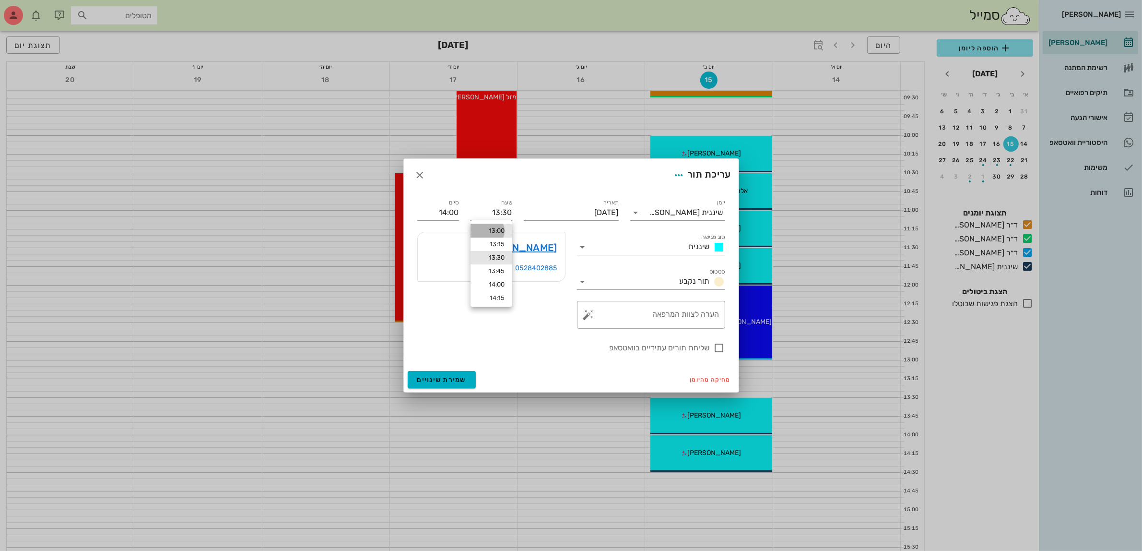
click at [495, 231] on div "13:00" at bounding box center [491, 231] width 26 height 8
type input "13:00"
type input "13:30"
click at [449, 380] on span "שמירת שינויים" at bounding box center [441, 380] width 49 height 8
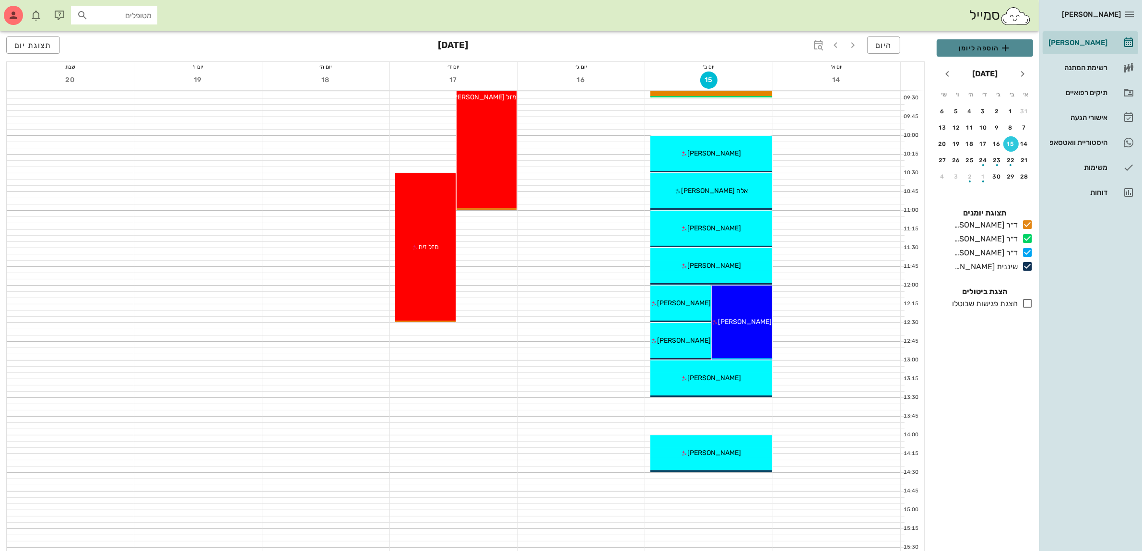
click at [978, 48] on span "הוספה ליומן" at bounding box center [984, 48] width 81 height 12
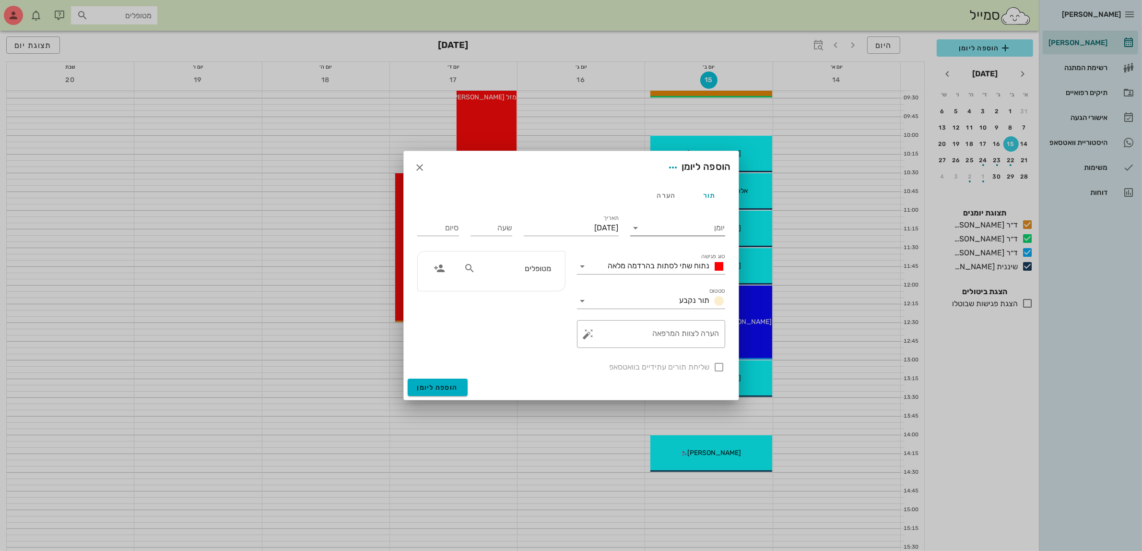
click at [681, 226] on input "יומן" at bounding box center [685, 227] width 82 height 15
click at [689, 304] on div "שיננית [PERSON_NAME]" at bounding box center [680, 304] width 85 height 9
click at [681, 263] on span "נתוח שתי לסתות בהרדמה מלאה" at bounding box center [659, 265] width 102 height 9
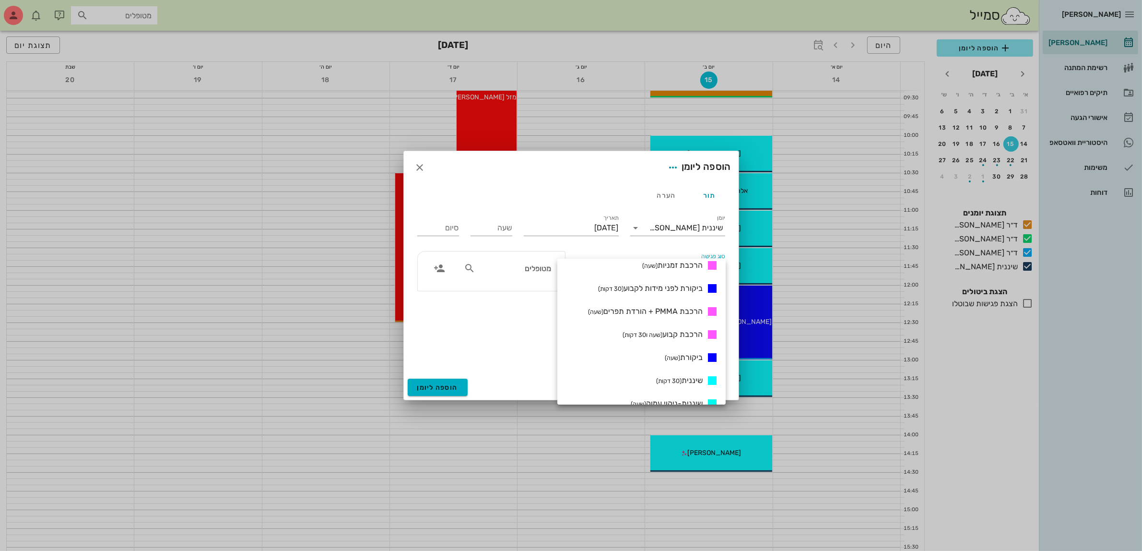
scroll to position [420, 0]
click at [692, 313] on span "שיננית (30 דקות)" at bounding box center [679, 314] width 47 height 9
type input "00:30"
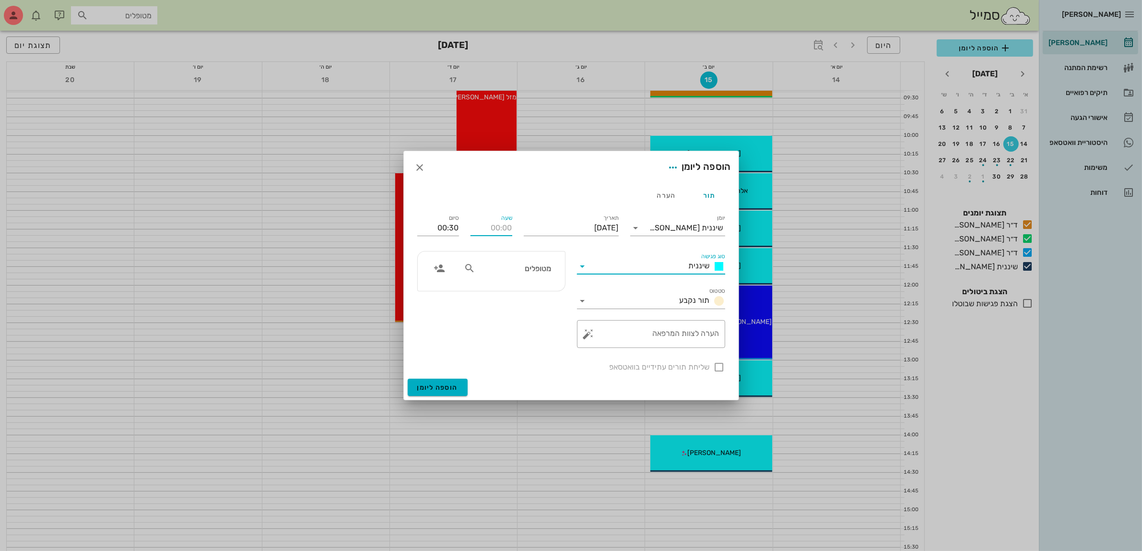
click at [497, 229] on input "שעה" at bounding box center [492, 227] width 42 height 15
type input "13:30"
type input "14:00"
click at [504, 267] on div "[PERSON_NAME] רשימת המתנה תיקים רפואיים אישורי הגעה היסטוריית וואטסאפ משימות דו…" at bounding box center [571, 389] width 1142 height 1138
click at [463, 265] on div "מטופלים" at bounding box center [507, 268] width 99 height 18
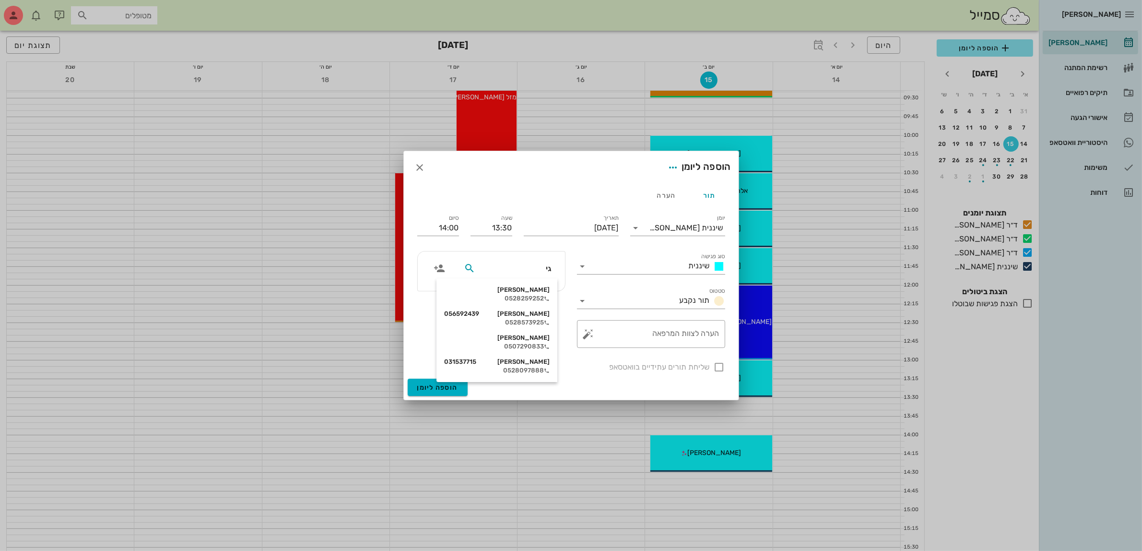
type input "[PERSON_NAME]"
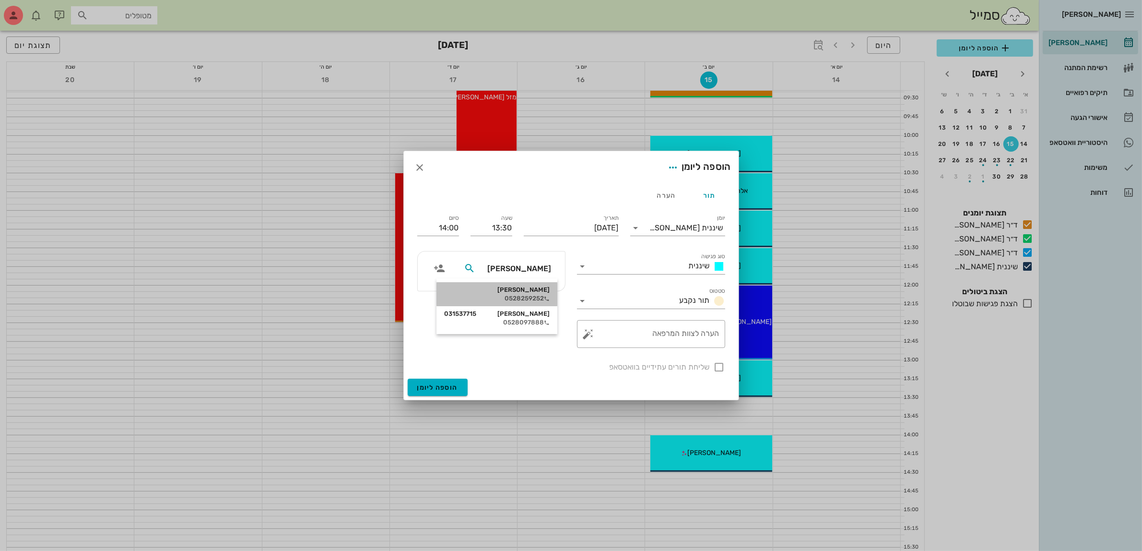
click at [533, 286] on div "[PERSON_NAME]" at bounding box center [497, 290] width 106 height 8
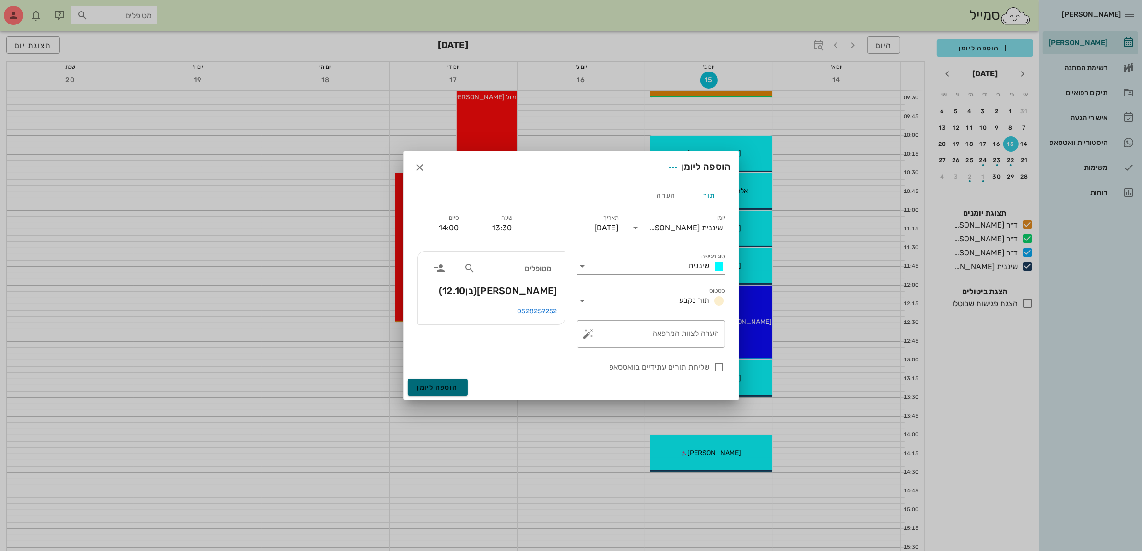
click at [443, 385] on span "הוספה ליומן" at bounding box center [437, 387] width 41 height 8
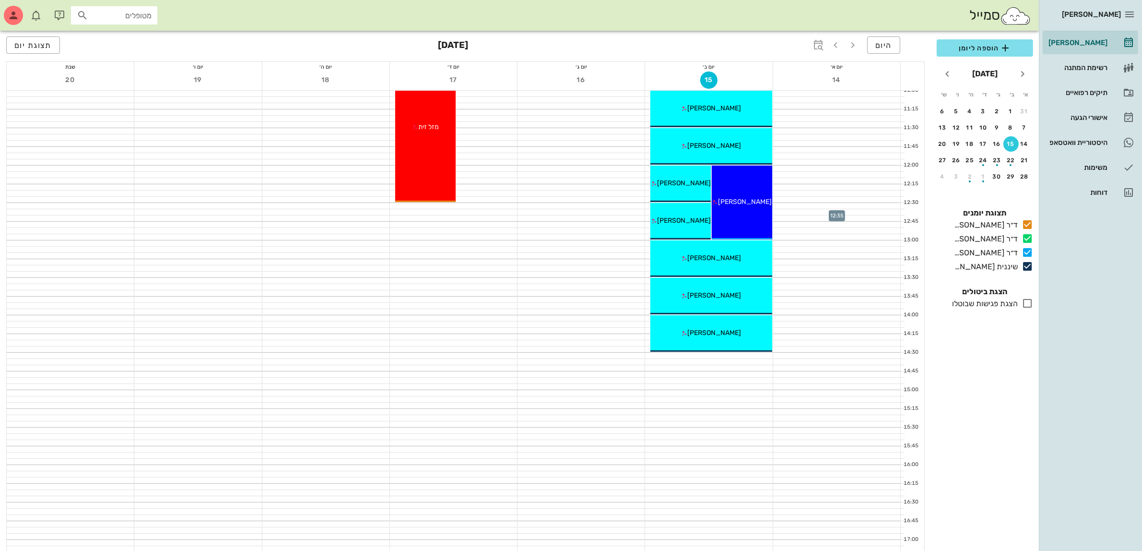
scroll to position [240, 0]
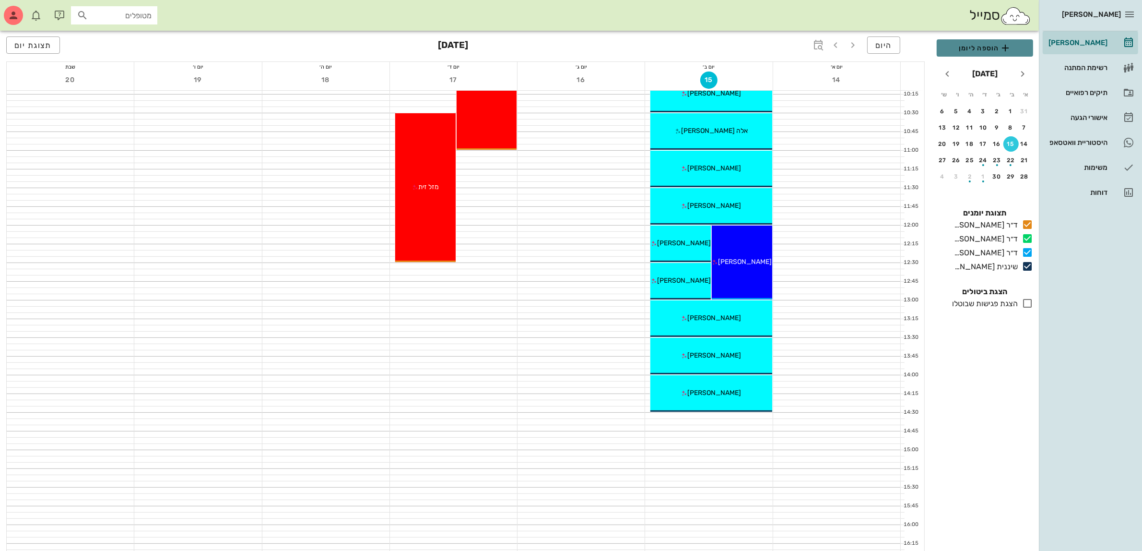
click at [989, 48] on span "הוספה ליומן" at bounding box center [984, 48] width 81 height 12
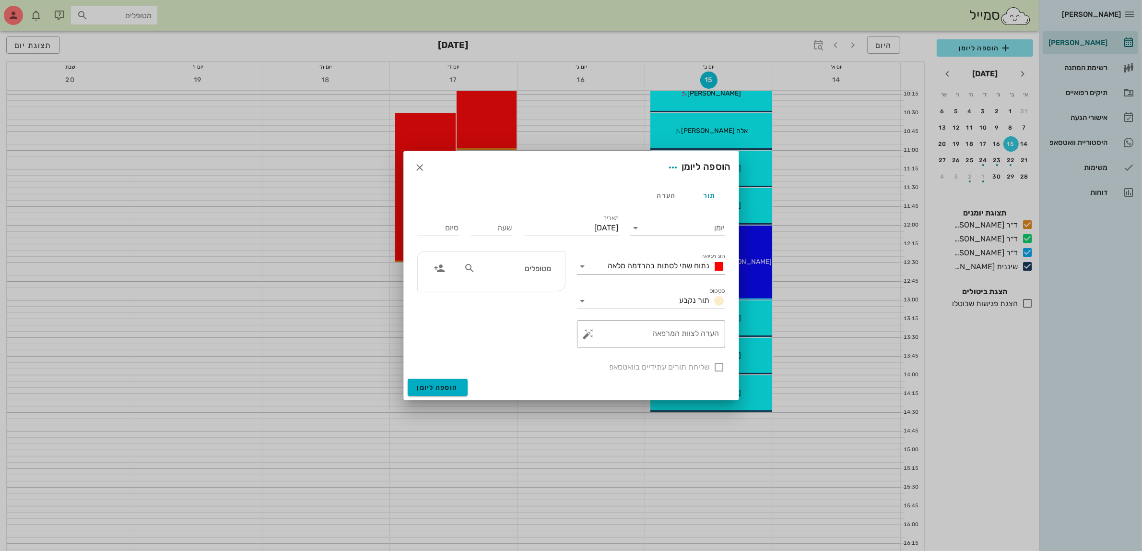
click at [715, 225] on input "יומן" at bounding box center [685, 227] width 82 height 15
click at [699, 300] on div "שיננית [PERSON_NAME]" at bounding box center [680, 304] width 85 height 9
click at [680, 266] on span "נתוח שתי לסתות בהרדמה מלאה" at bounding box center [659, 265] width 102 height 9
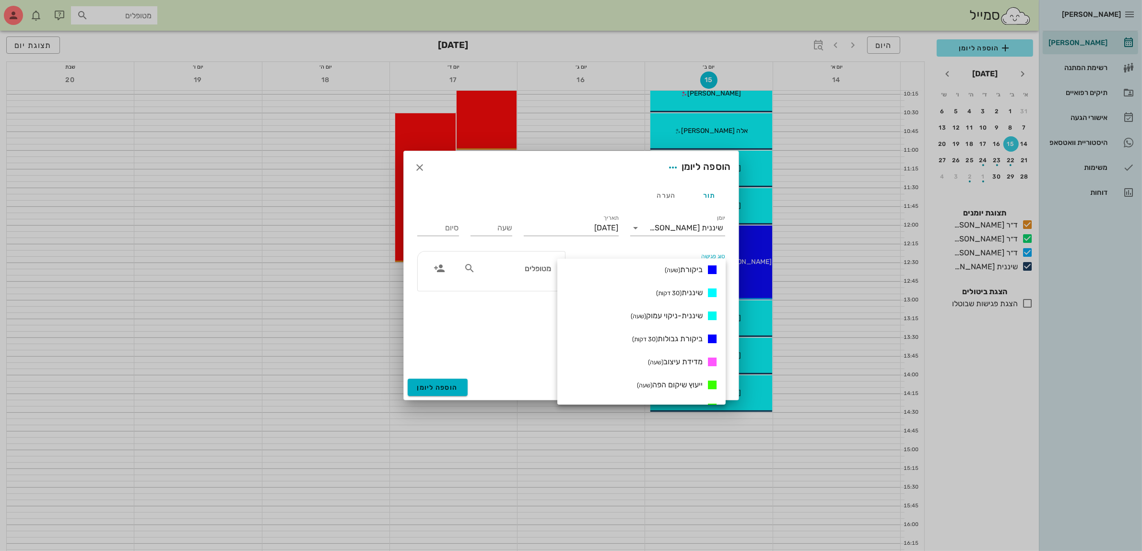
scroll to position [442, 0]
click at [674, 291] on small "(30 דקות)" at bounding box center [668, 292] width 25 height 7
type input "00:30"
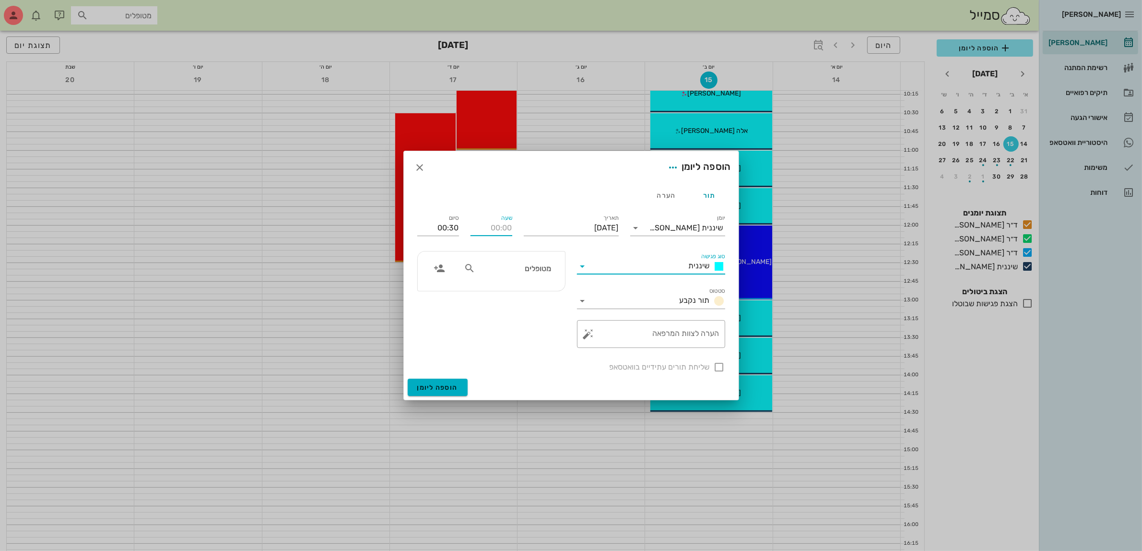
click at [507, 228] on input "שעה" at bounding box center [492, 227] width 42 height 15
type input "14:30"
type input "15:00"
click at [502, 269] on div "[PERSON_NAME] רשימת המתנה תיקים רפואיים אישורי הגעה היסטוריית וואטסאפ משימות דו…" at bounding box center [571, 329] width 1142 height 1138
click at [506, 268] on input "מטופלים" at bounding box center [514, 268] width 74 height 12
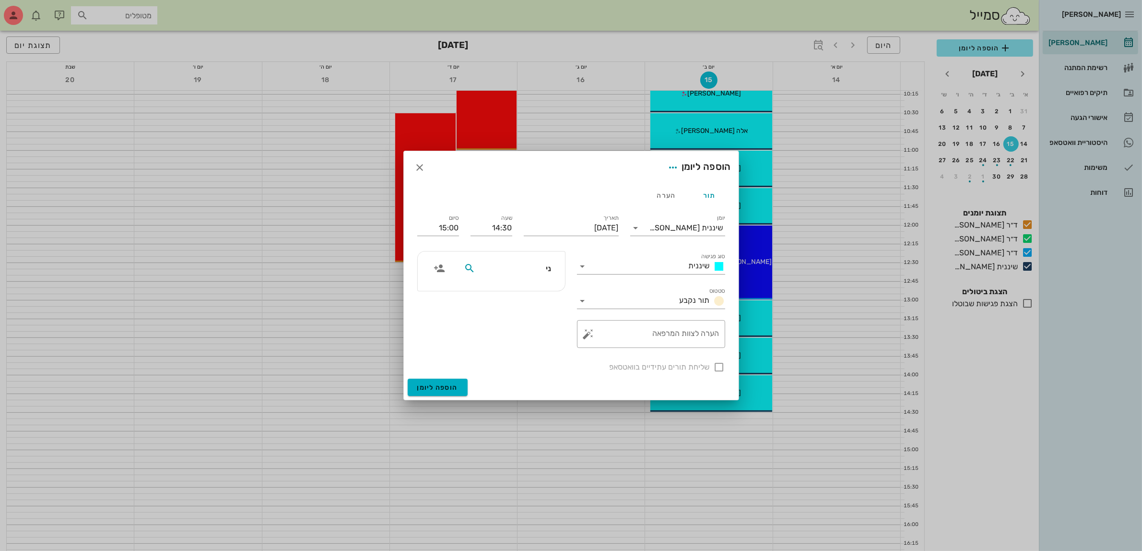
type input "נ"
type input "[PERSON_NAME]"
click at [528, 297] on div "0505752535" at bounding box center [514, 299] width 97 height 8
click at [439, 386] on span "הוספה ליומן" at bounding box center [437, 387] width 41 height 8
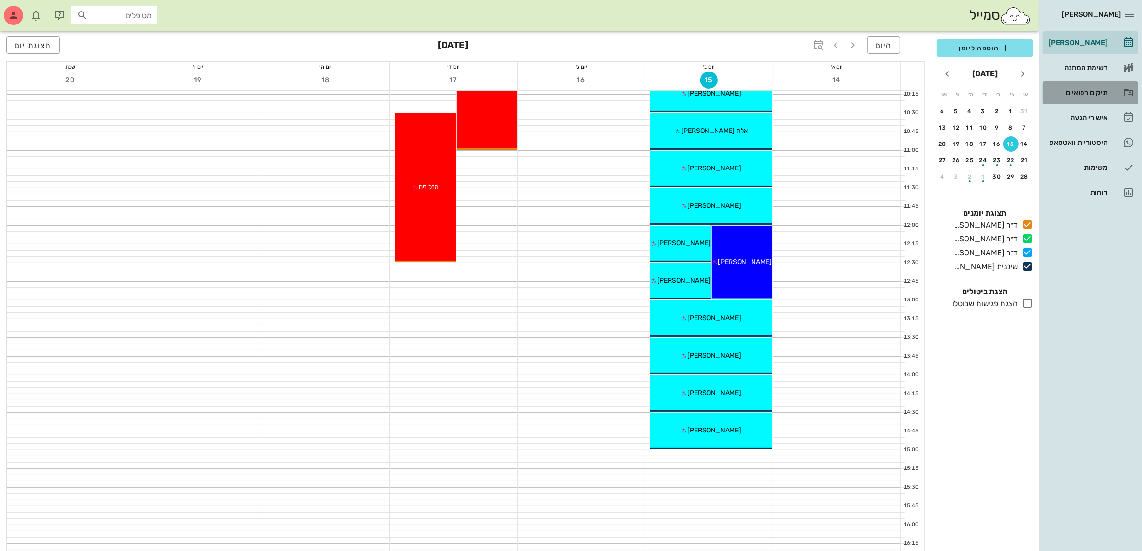
click at [1090, 93] on div "תיקים רפואיים" at bounding box center [1077, 93] width 61 height 8
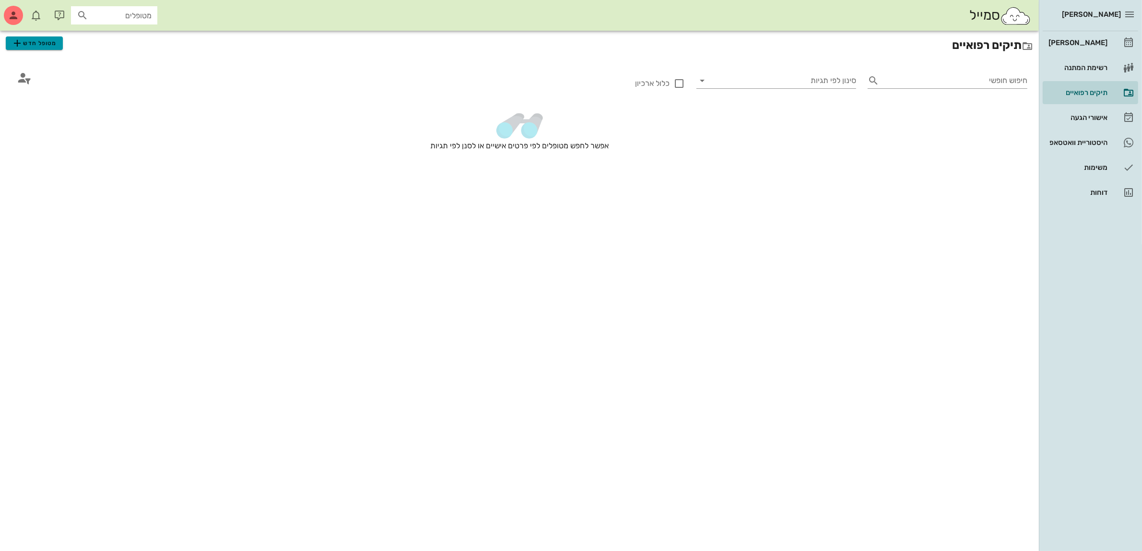
click at [39, 48] on span "מטופל חדש" at bounding box center [34, 43] width 45 height 12
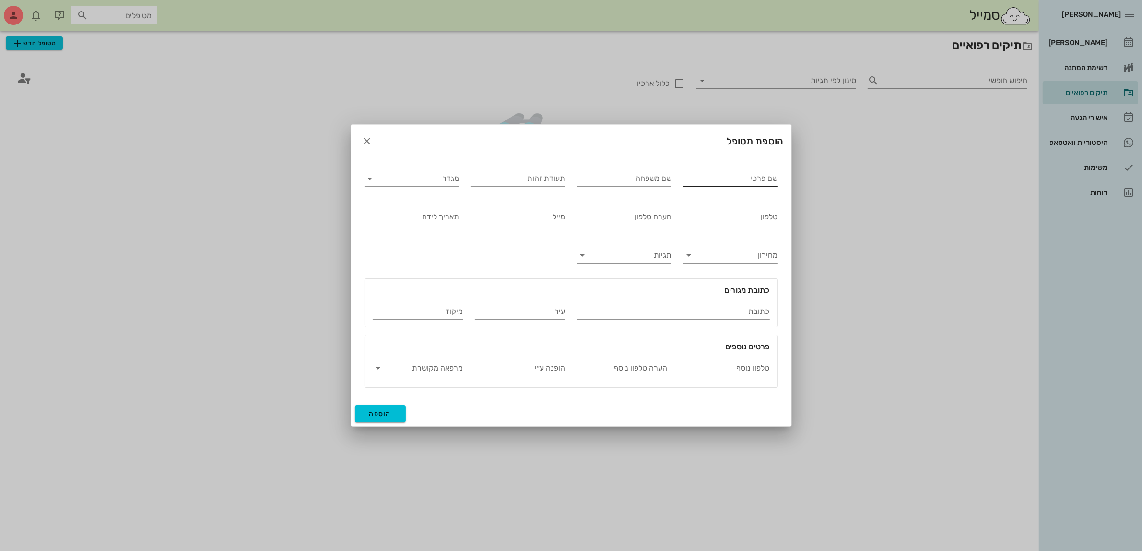
click at [712, 177] on input "שם פרטי" at bounding box center [730, 178] width 95 height 15
type input "[PERSON_NAME]"
click at [427, 172] on input "מגדר" at bounding box center [420, 178] width 80 height 15
click at [437, 188] on div "זכר" at bounding box center [411, 185] width 79 height 9
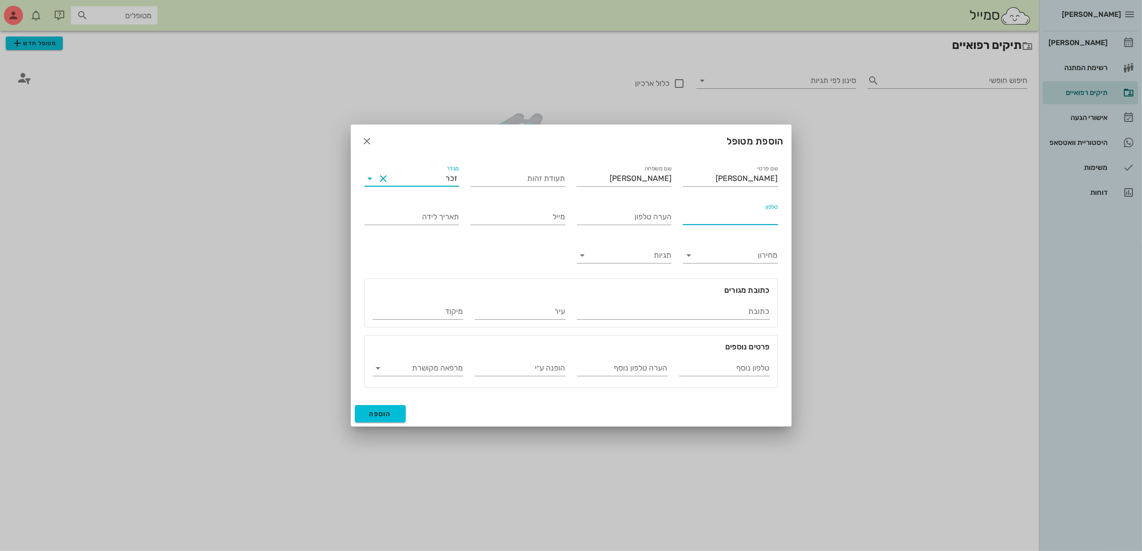
click at [734, 217] on input "טלפון" at bounding box center [730, 216] width 95 height 15
type input "050-7779774"
click at [385, 413] on span "הוספה" at bounding box center [380, 414] width 23 height 8
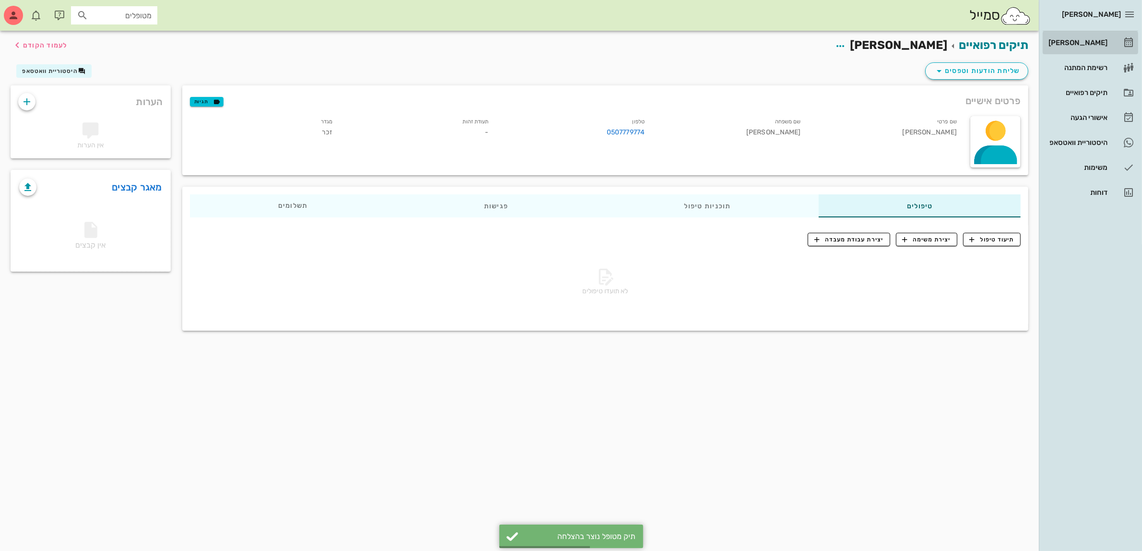
click at [1078, 46] on div "[PERSON_NAME]" at bounding box center [1077, 43] width 61 height 8
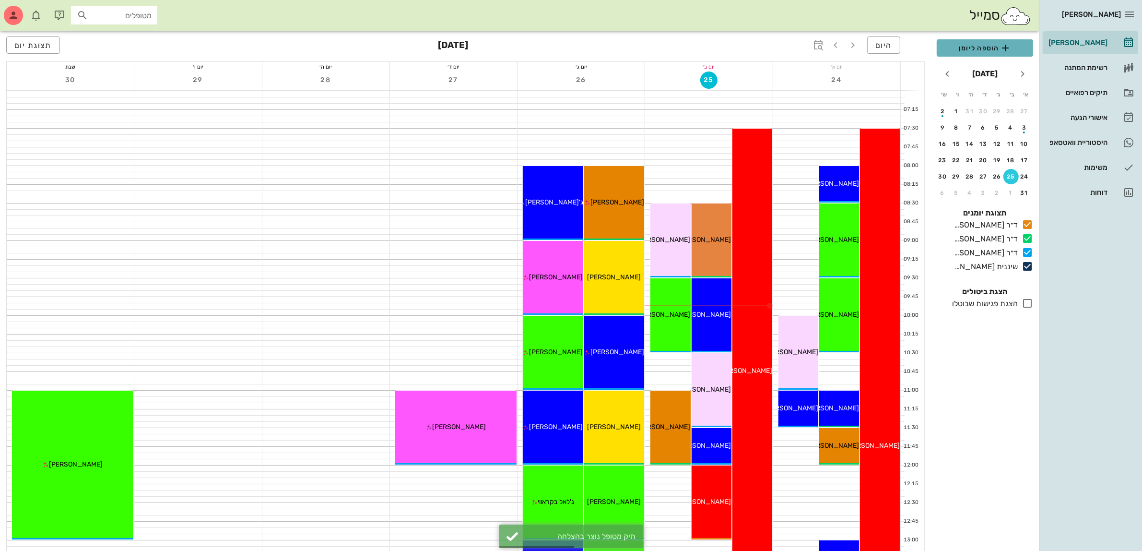
click at [974, 49] on span "הוספה ליומן" at bounding box center [984, 48] width 81 height 12
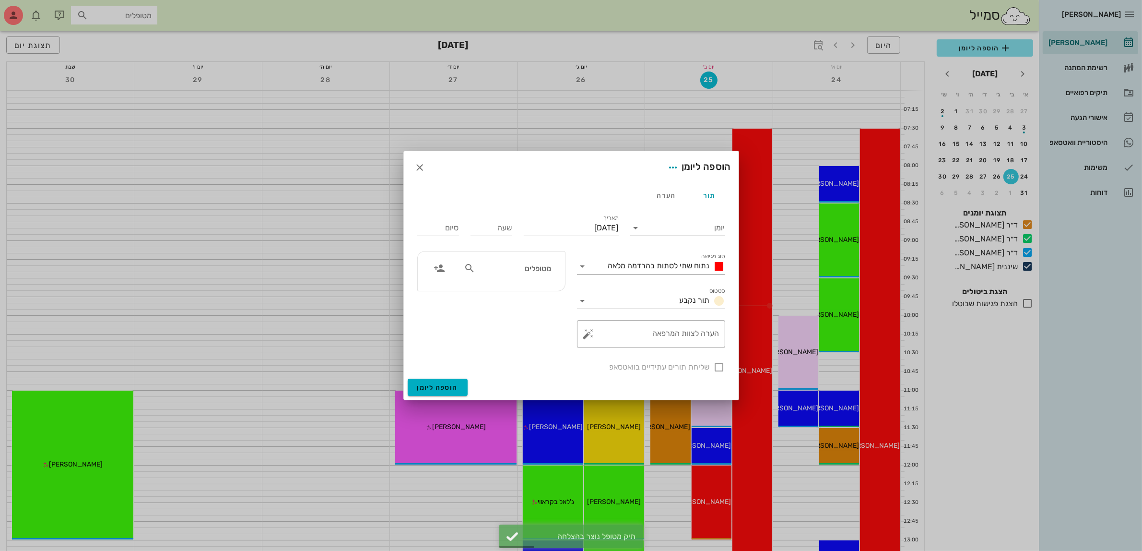
click at [672, 224] on input "יומן" at bounding box center [685, 227] width 82 height 15
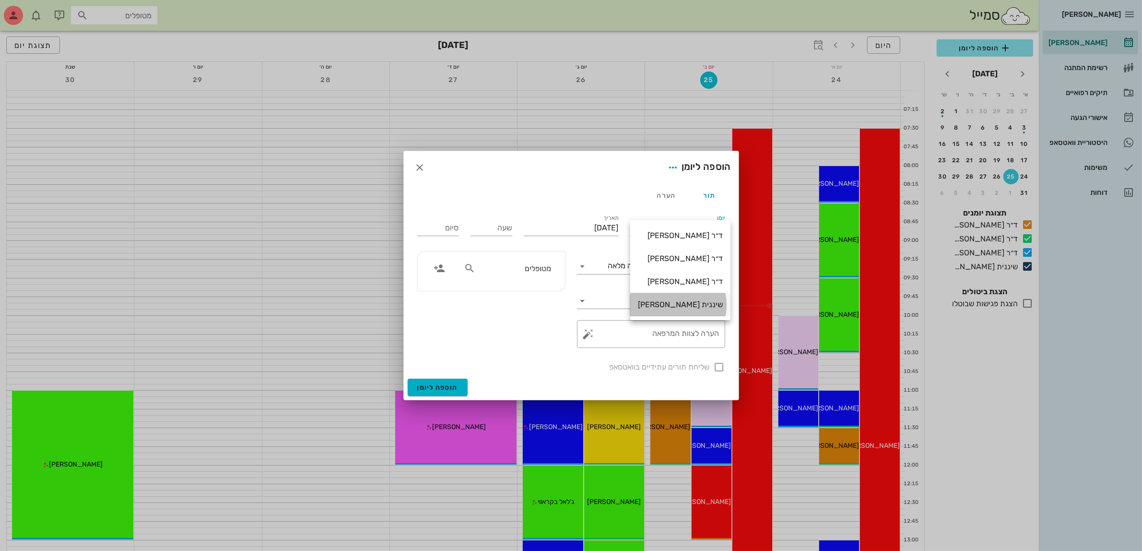
click at [682, 305] on div "שיננית [PERSON_NAME]" at bounding box center [680, 304] width 85 height 9
click at [674, 264] on span "נתוח שתי לסתות בהרדמה מלאה" at bounding box center [659, 265] width 102 height 9
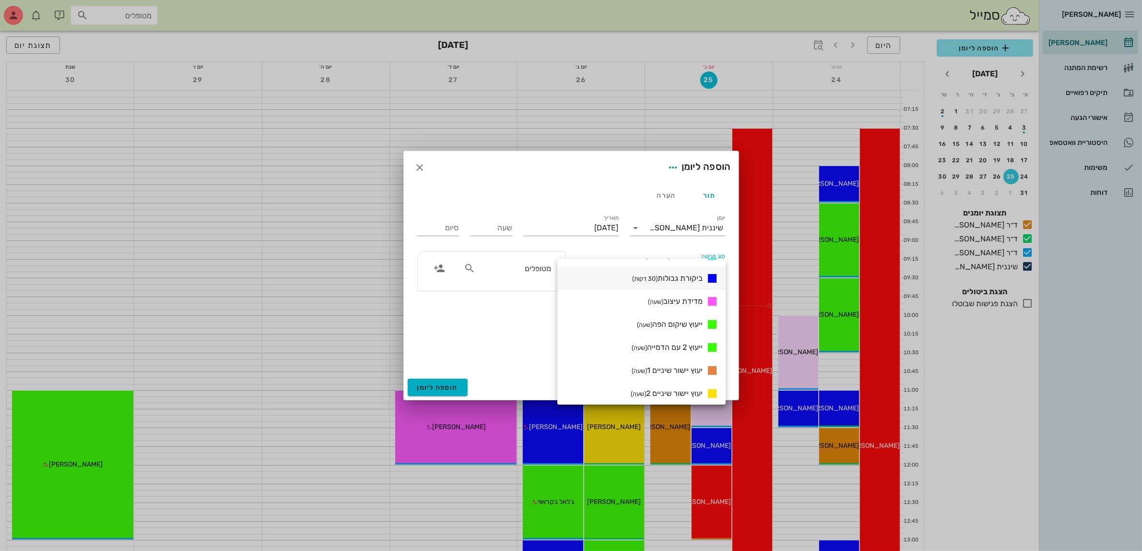
scroll to position [442, 0]
click at [692, 284] on div "שיננית (30 דקות)" at bounding box center [641, 292] width 168 height 23
type input "00:30"
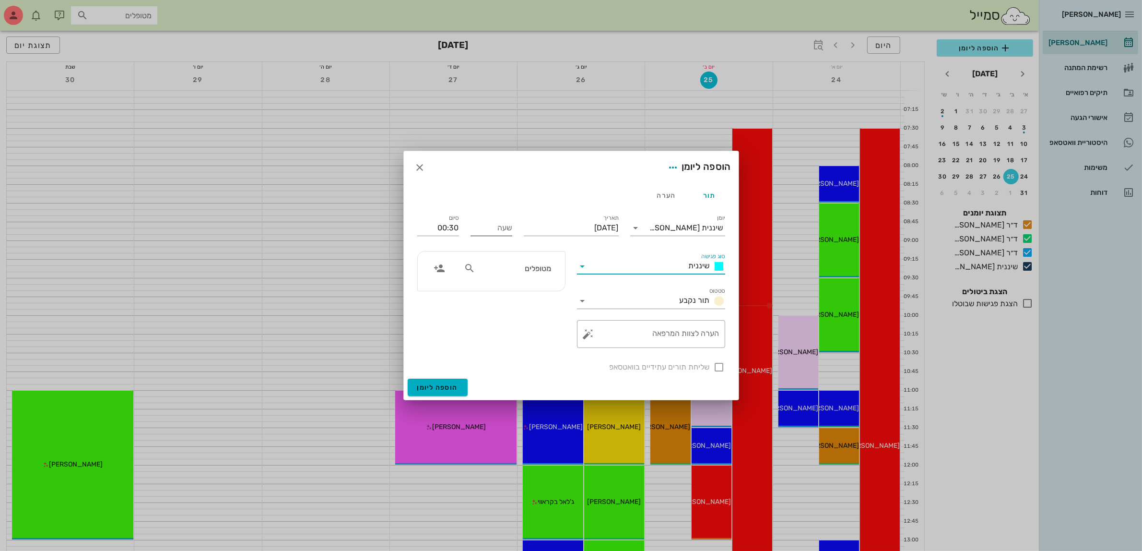
click at [500, 225] on input "שעה" at bounding box center [492, 227] width 42 height 15
click at [502, 224] on input "1500" at bounding box center [492, 227] width 42 height 15
type input "15:00"
type input "15:30"
click at [529, 274] on input "text" at bounding box center [514, 268] width 74 height 12
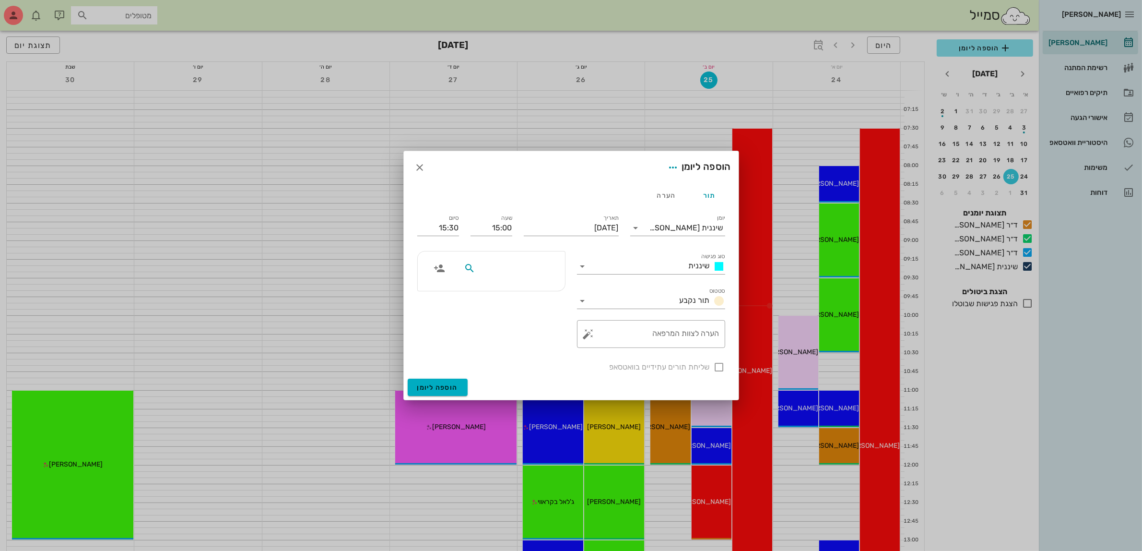
click at [527, 271] on input "text" at bounding box center [514, 268] width 74 height 12
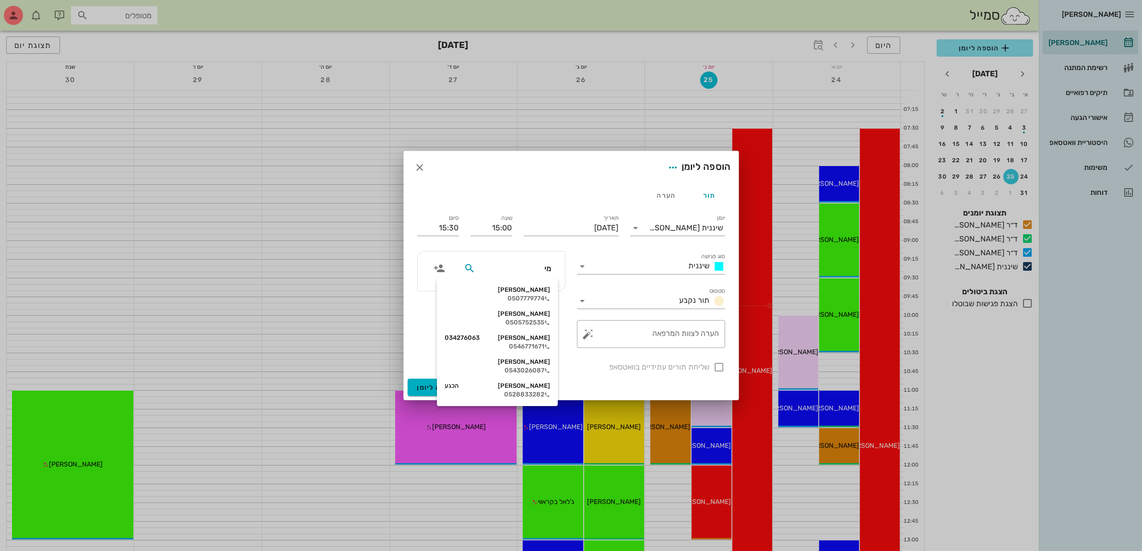
type input "מיט"
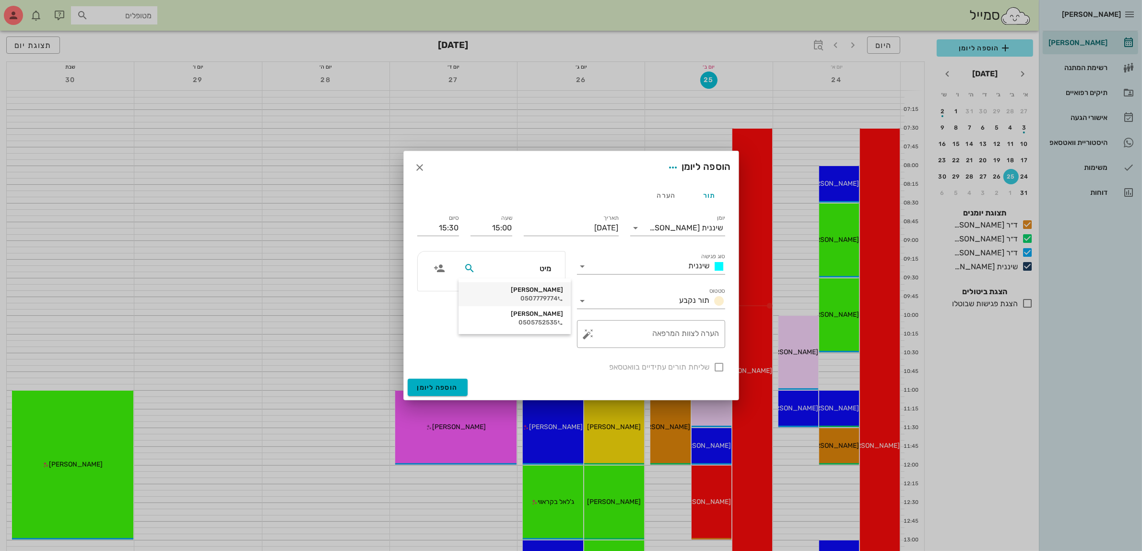
click at [525, 290] on div "[PERSON_NAME]" at bounding box center [514, 290] width 97 height 8
click at [433, 391] on span "הוספה ליומן" at bounding box center [437, 387] width 41 height 8
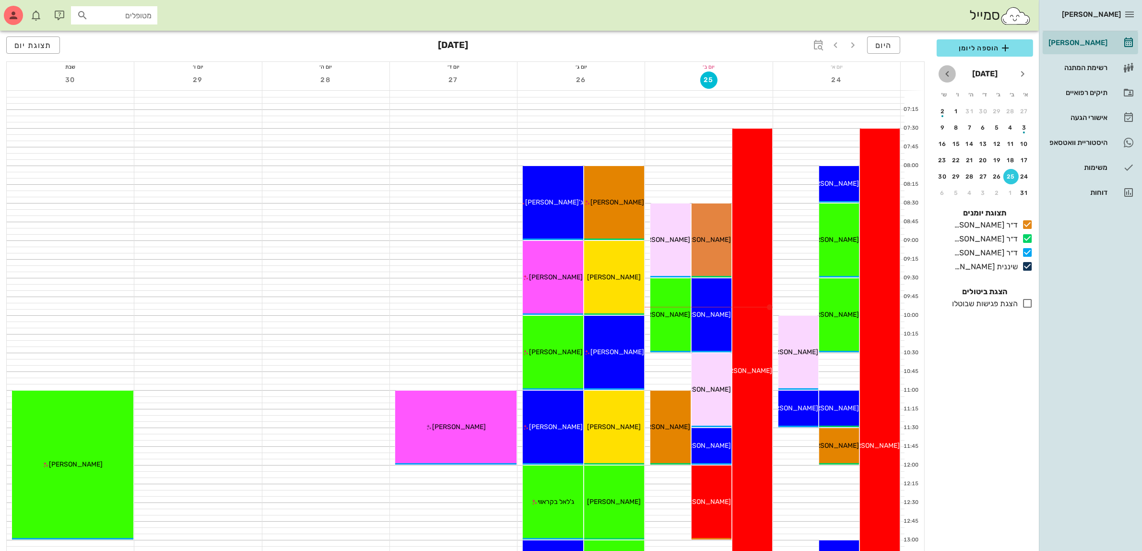
click at [946, 72] on icon "חודש הבא" at bounding box center [948, 74] width 12 height 12
click at [1006, 141] on div "15" at bounding box center [1010, 144] width 15 height 7
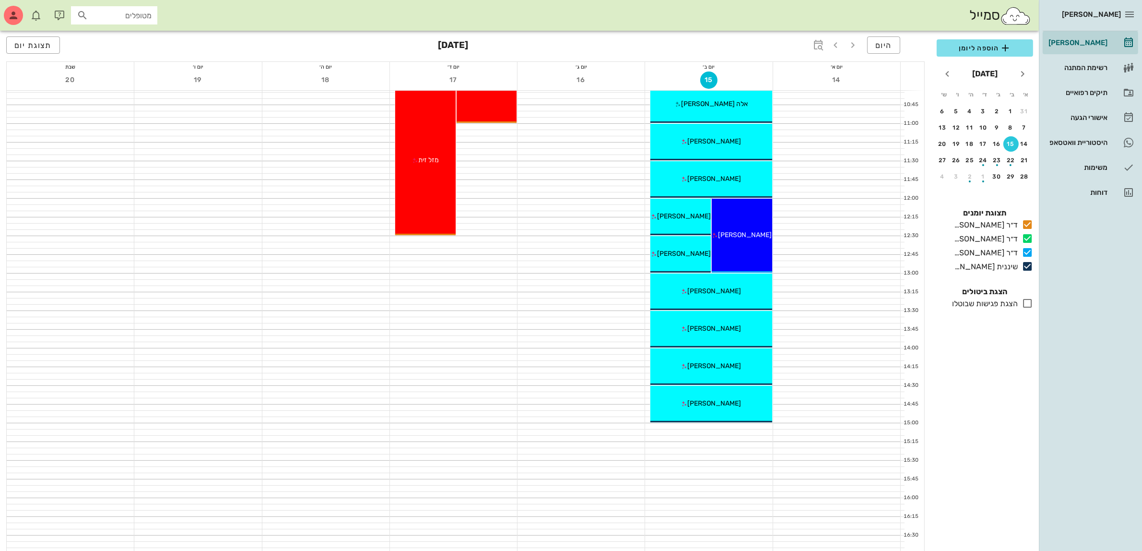
scroll to position [420, 0]
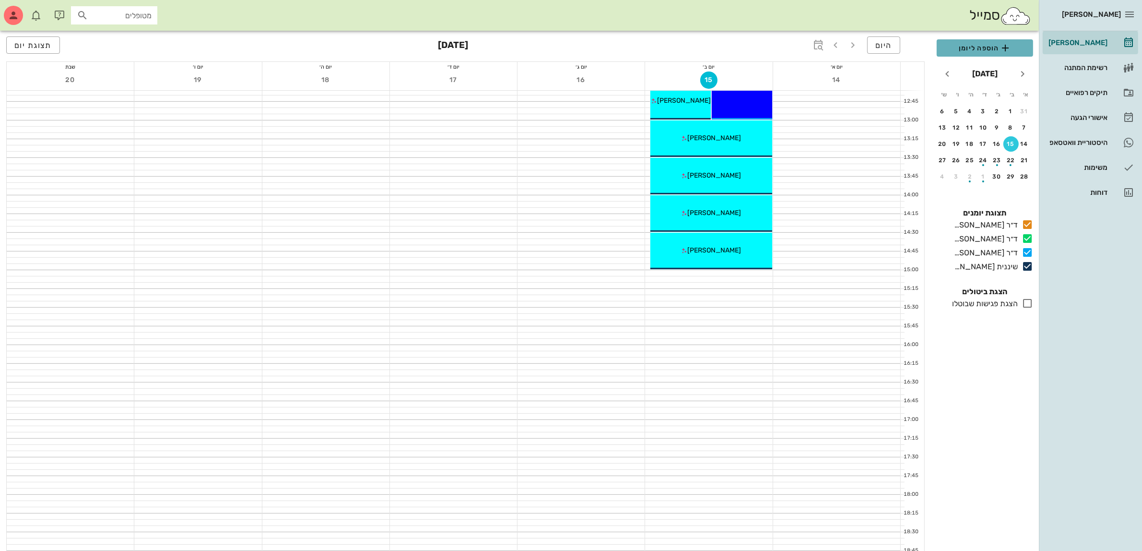
click at [974, 46] on span "הוספה ליומן" at bounding box center [984, 48] width 81 height 12
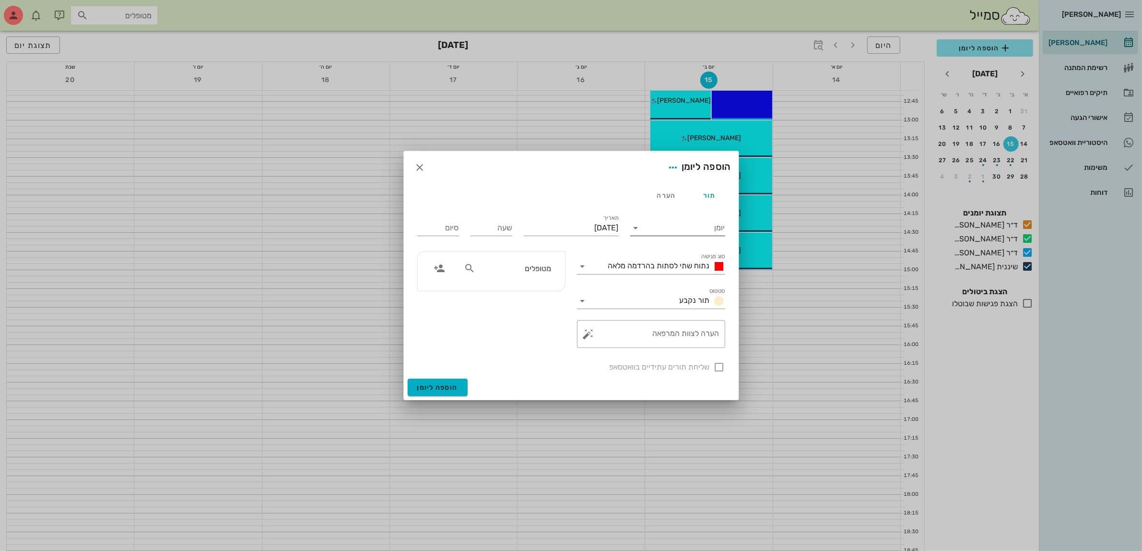
click at [653, 224] on input "יומן" at bounding box center [685, 227] width 82 height 15
click at [686, 302] on div "שיננית [PERSON_NAME]" at bounding box center [680, 304] width 85 height 9
click at [570, 226] on input "[DATE]" at bounding box center [571, 227] width 95 height 15
click at [662, 262] on span "נתוח שתי לסתות בהרדמה מלאה" at bounding box center [659, 265] width 102 height 9
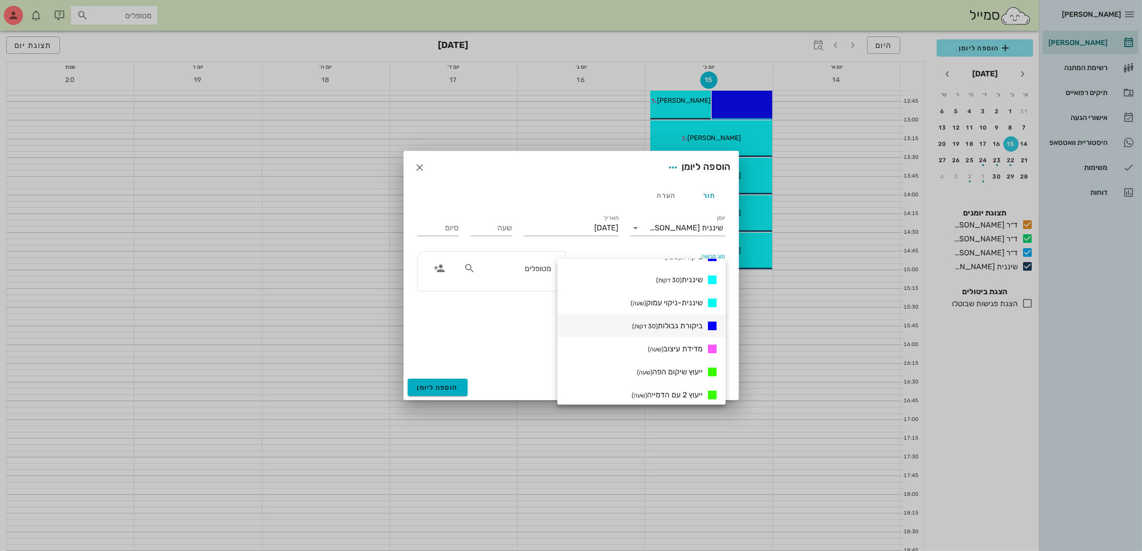
scroll to position [442, 0]
click at [686, 291] on span "שיננית (30 דקות)" at bounding box center [679, 291] width 47 height 9
type input "00:30"
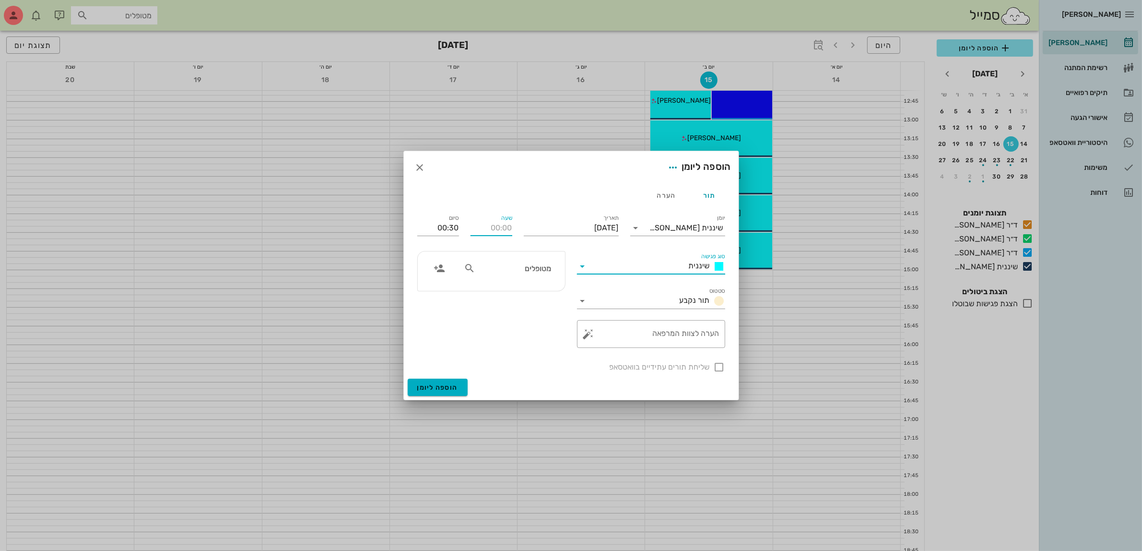
click at [499, 229] on input "שעה" at bounding box center [492, 227] width 42 height 15
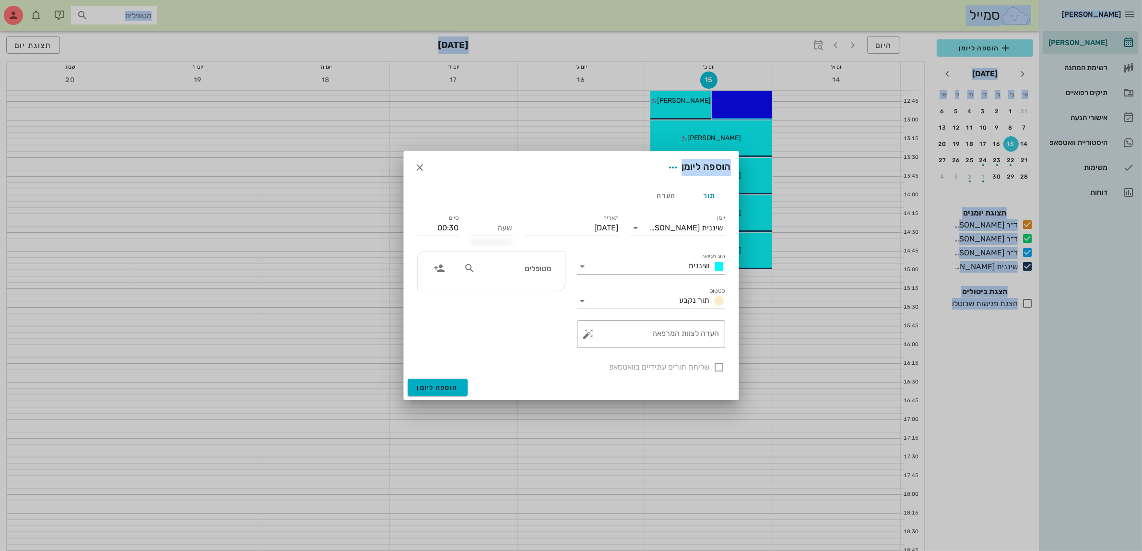
drag, startPoint x: 494, startPoint y: 161, endPoint x: 280, endPoint y: 187, distance: 216.0
click at [262, 189] on div "[PERSON_NAME] רשימת המתנה תיקים רפואיים אישורי הגעה היסטוריית וואטסאפ משימות דו…" at bounding box center [571, 149] width 1142 height 1138
click at [416, 166] on icon "button" at bounding box center [420, 168] width 12 height 12
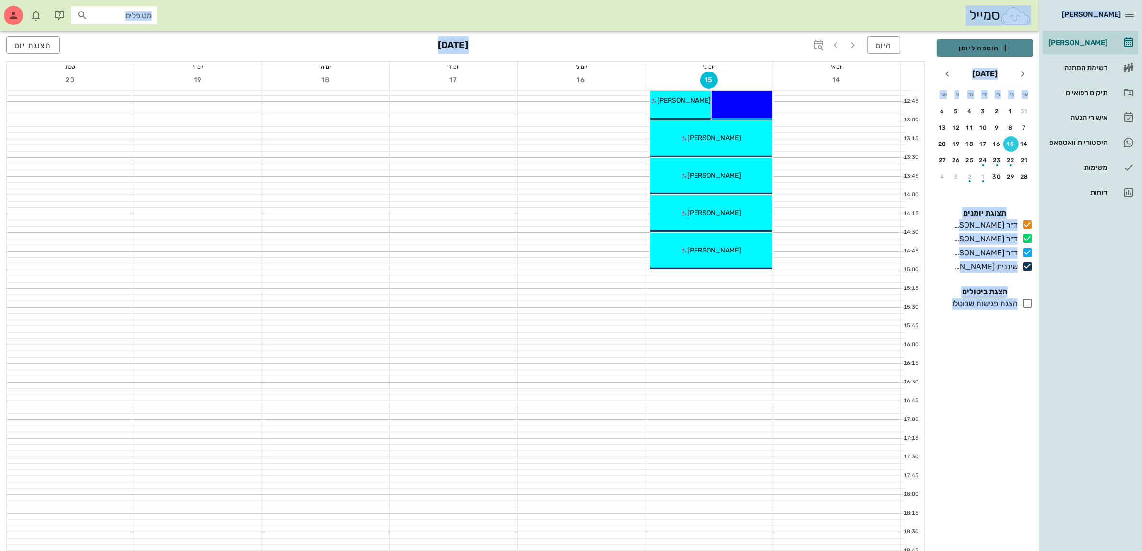
click at [977, 47] on span "הוספה ליומן" at bounding box center [984, 48] width 81 height 12
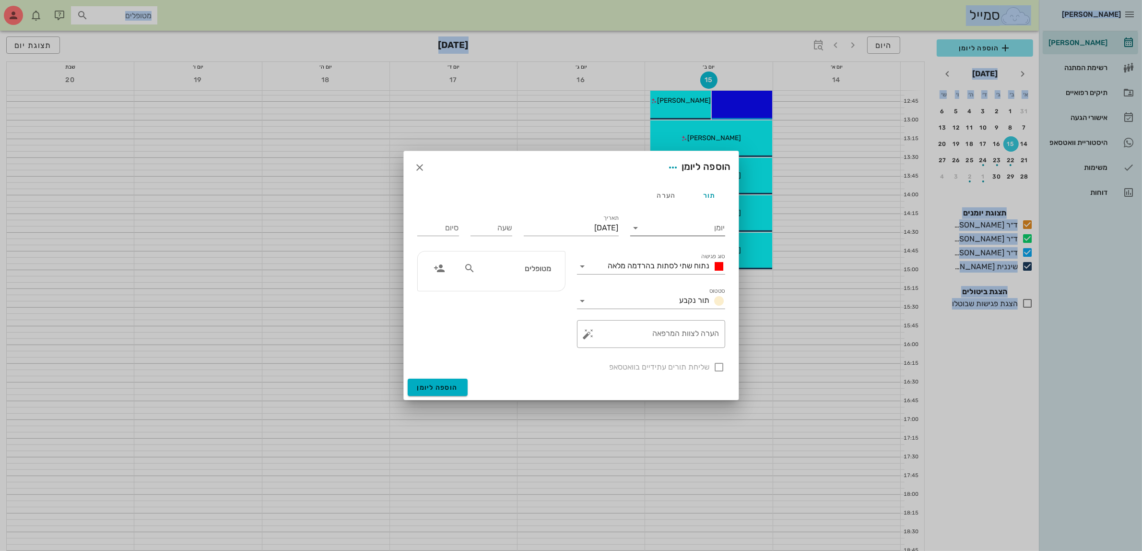
click at [644, 225] on input "יומן" at bounding box center [685, 227] width 82 height 15
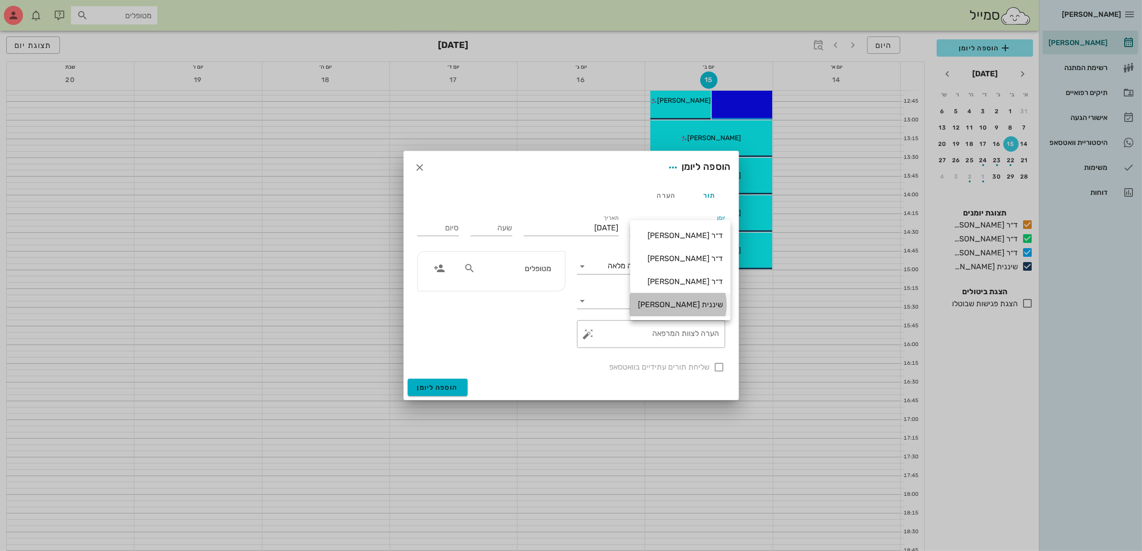
click at [677, 300] on div "שיננית [PERSON_NAME]" at bounding box center [680, 304] width 85 height 9
click at [675, 262] on span "נתוח שתי לסתות בהרדמה מלאה" at bounding box center [659, 265] width 102 height 9
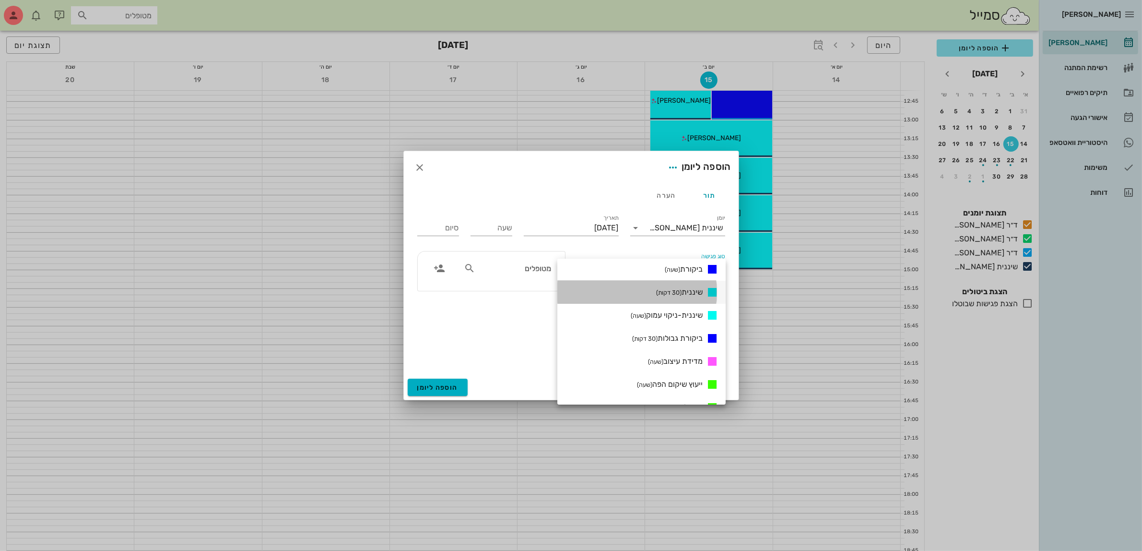
click at [679, 289] on small "(30 דקות)" at bounding box center [668, 292] width 25 height 7
type input "00:30"
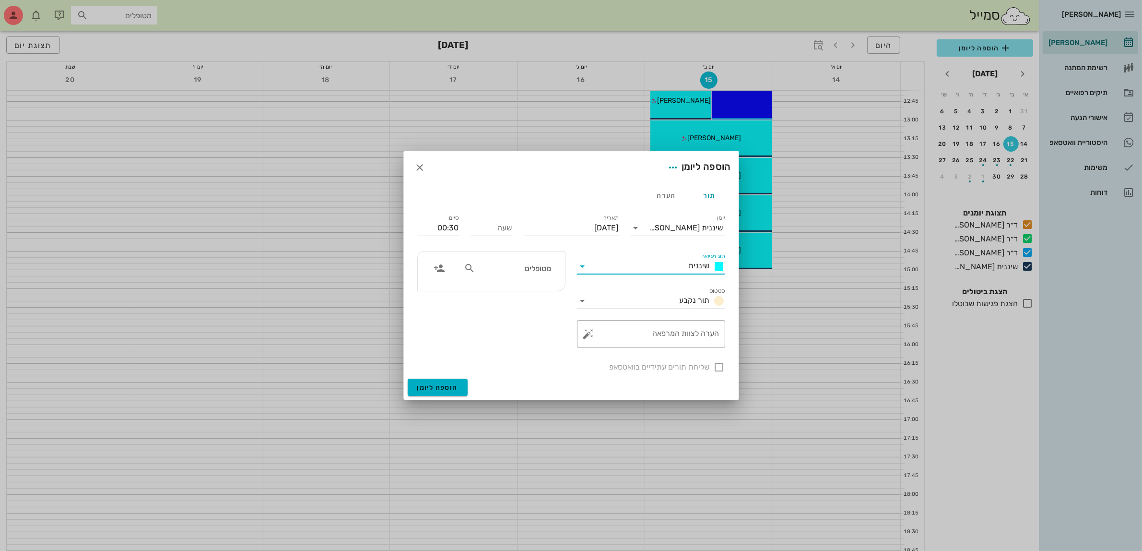
click at [512, 271] on input "מטופלים" at bounding box center [514, 268] width 74 height 12
type input "מיט"
click at [521, 291] on div "[PERSON_NAME]" at bounding box center [514, 290] width 97 height 8
click at [495, 228] on input "שעה" at bounding box center [492, 227] width 42 height 15
type input "15:00"
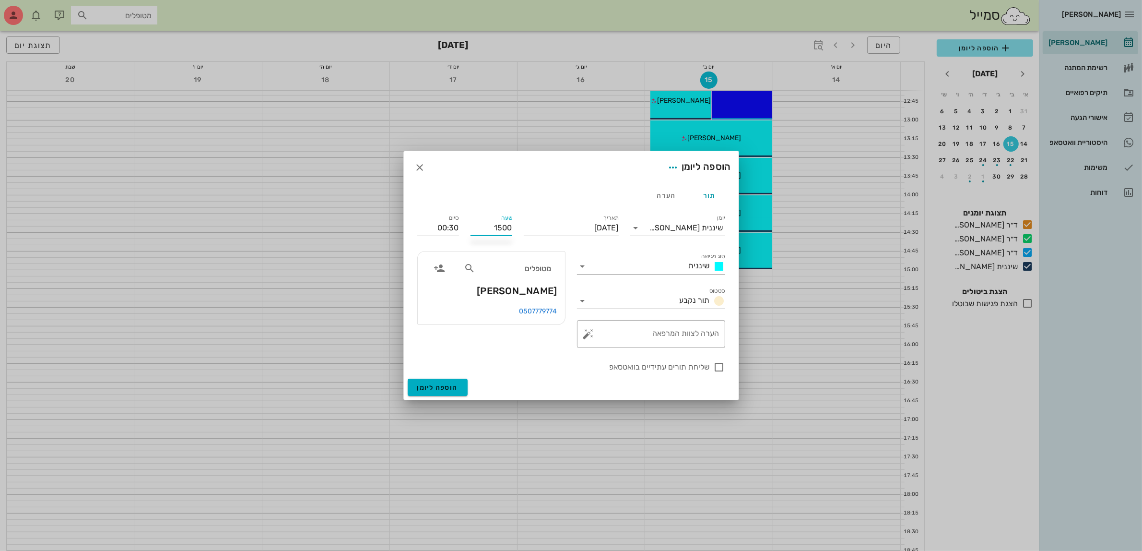
type input "15:30"
drag, startPoint x: 485, startPoint y: 276, endPoint x: 511, endPoint y: 301, distance: 36.3
click at [485, 277] on div "15:00" at bounding box center [492, 276] width 42 height 13
click at [444, 387] on span "הוספה ליומן" at bounding box center [437, 387] width 41 height 8
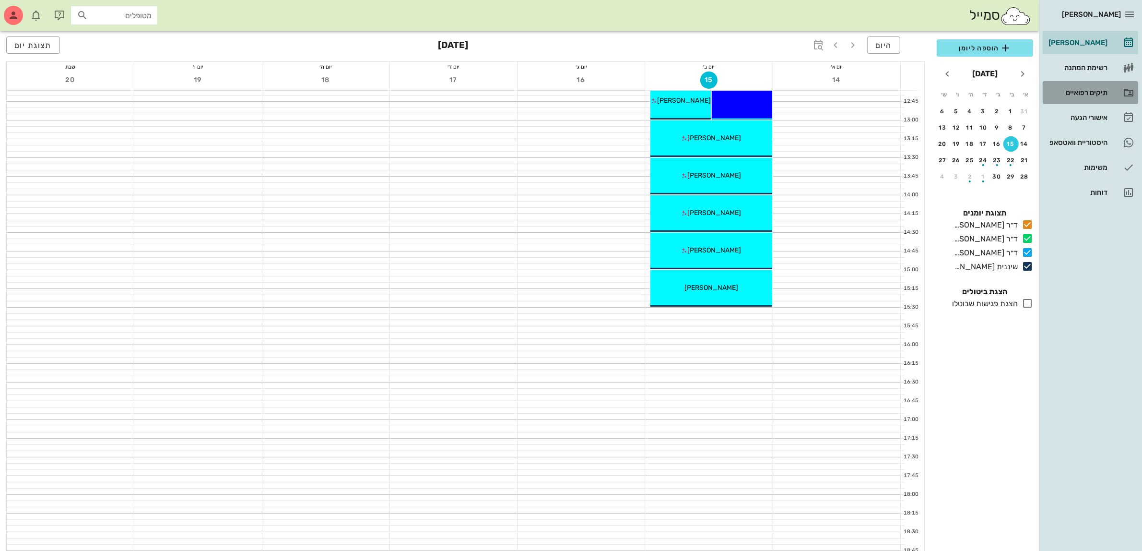
click at [1082, 93] on div "תיקים רפואיים" at bounding box center [1077, 93] width 61 height 8
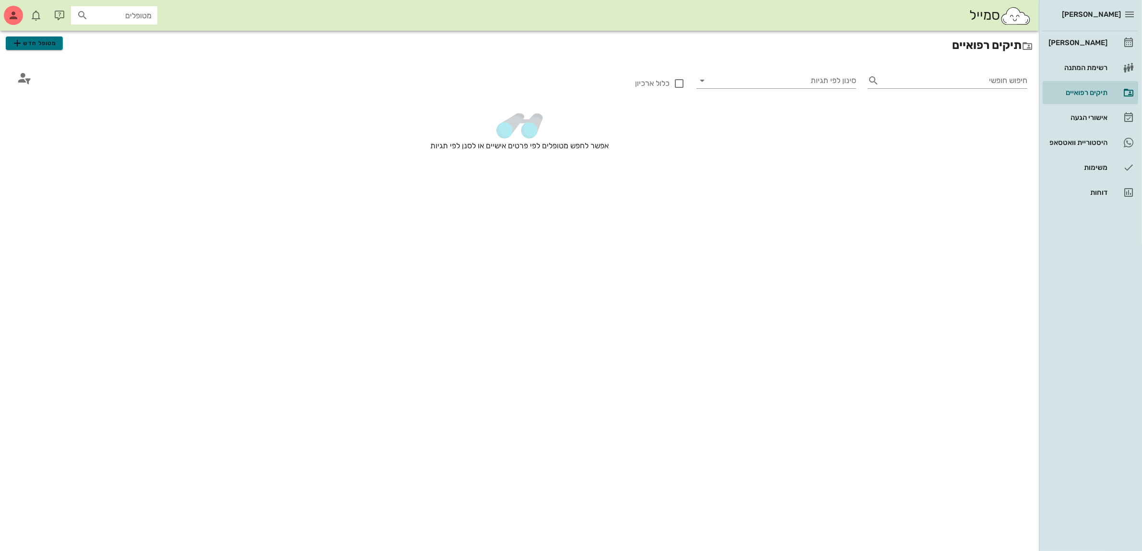
click at [49, 46] on span "מטופל חדש" at bounding box center [34, 43] width 45 height 12
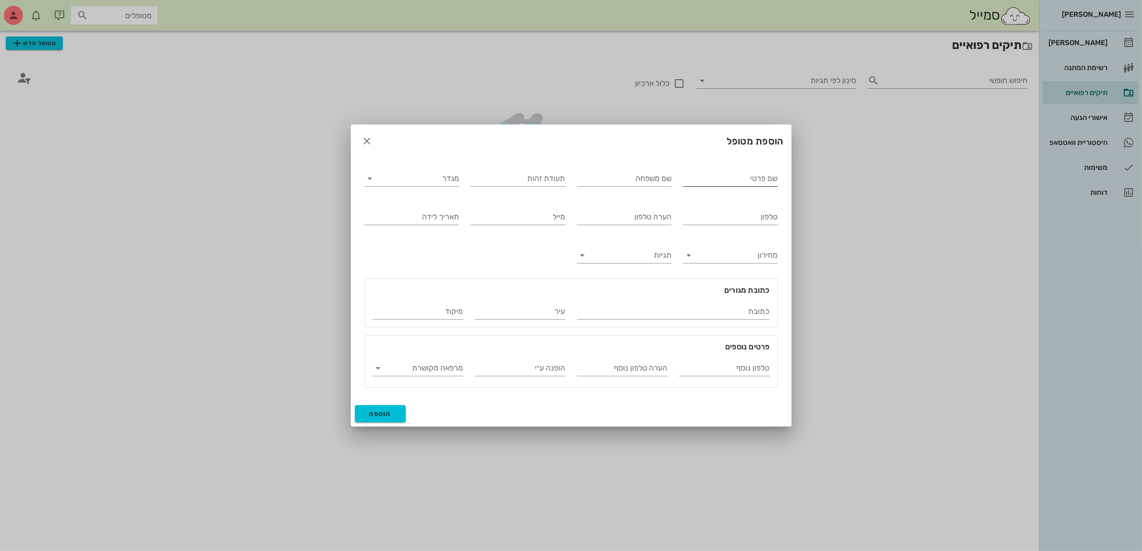
click at [760, 178] on input "שם פרטי" at bounding box center [730, 178] width 95 height 15
type input "[PERSON_NAME]"
click at [426, 177] on input "מגדר" at bounding box center [420, 178] width 80 height 15
click at [427, 209] on div "נקבה" at bounding box center [411, 208] width 79 height 9
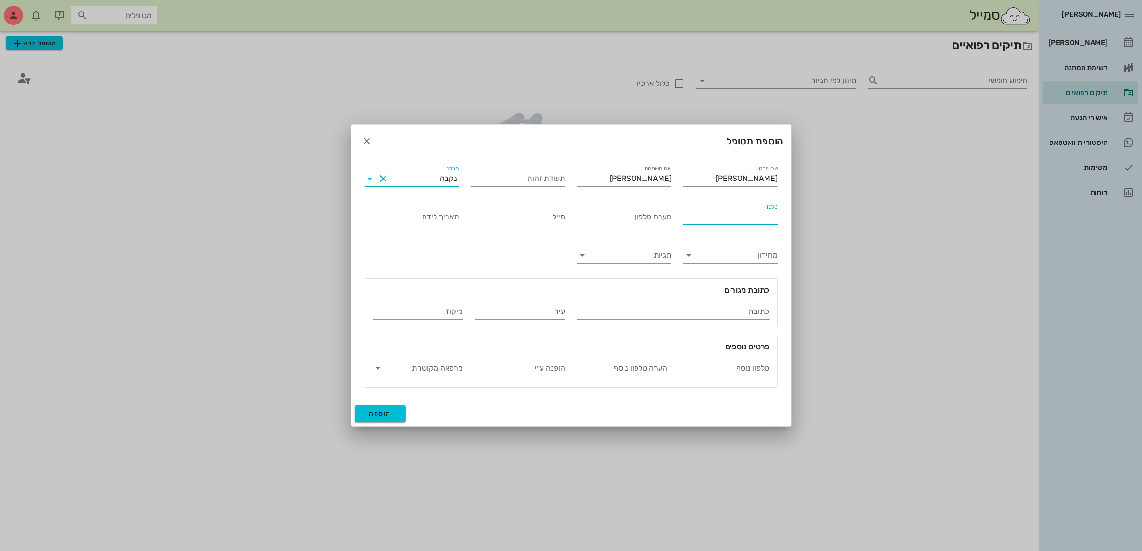
click at [734, 217] on input "טלפון" at bounding box center [730, 216] width 95 height 15
type input "052-8911189"
click at [390, 414] on span "הוספה" at bounding box center [380, 414] width 23 height 8
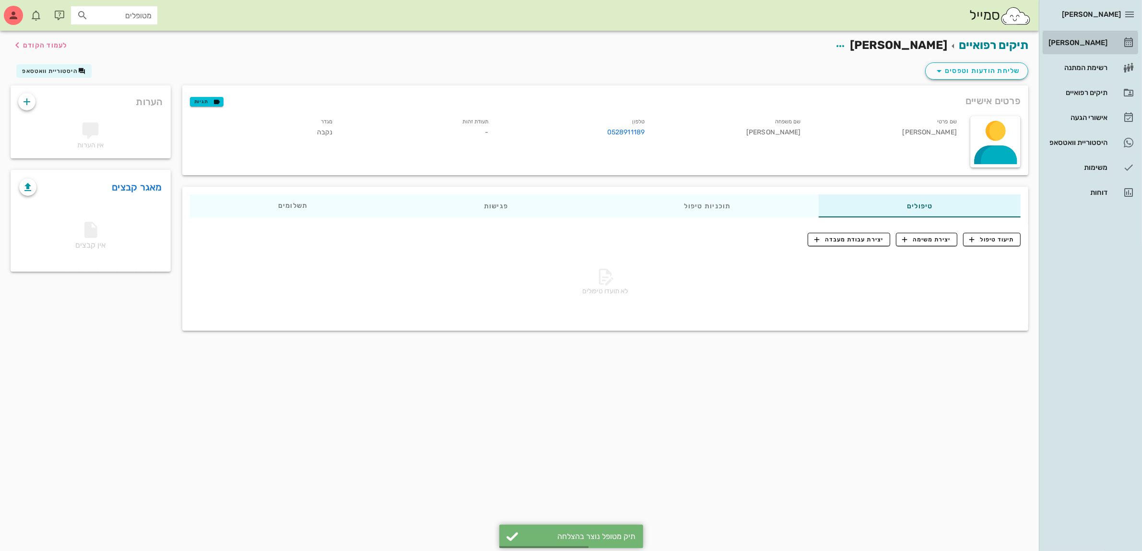
click at [1080, 39] on div "[PERSON_NAME]" at bounding box center [1077, 43] width 61 height 8
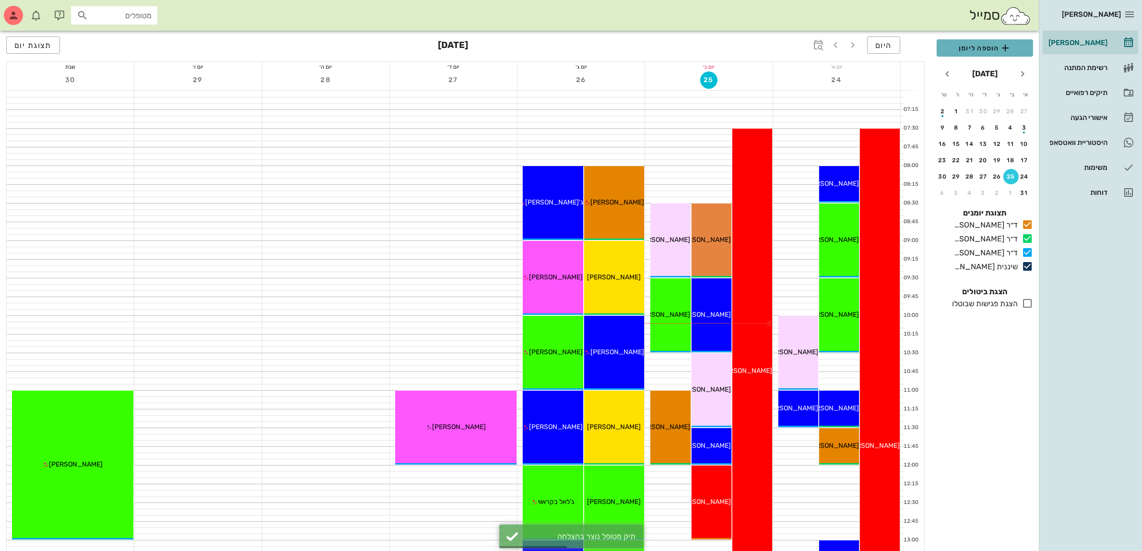
click at [984, 52] on span "הוספה ליומן" at bounding box center [984, 48] width 81 height 12
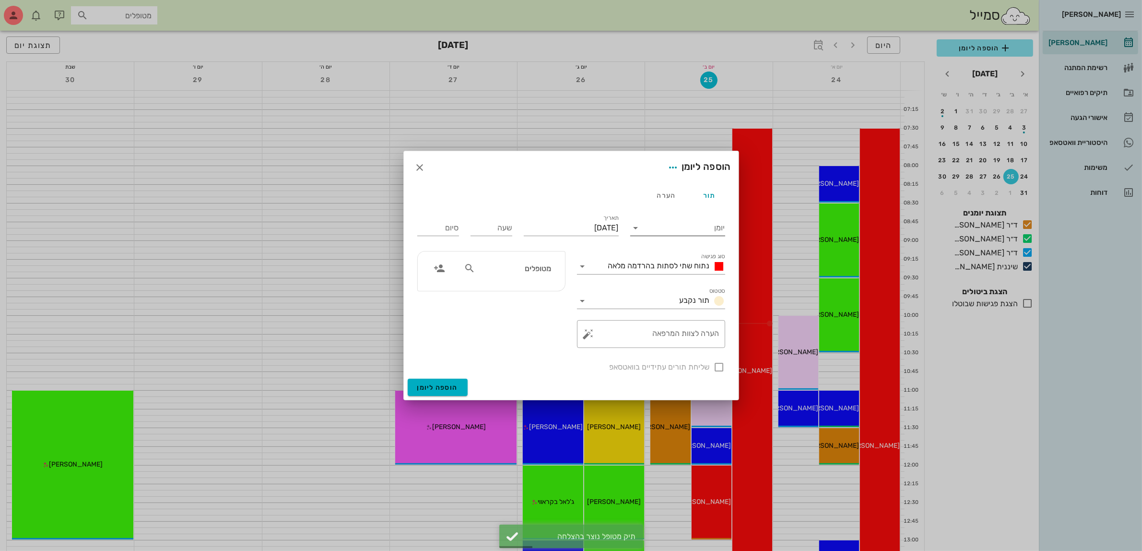
click at [653, 228] on input "יומן" at bounding box center [685, 227] width 82 height 15
click at [670, 298] on div "שיננית [PERSON_NAME]" at bounding box center [680, 304] width 85 height 21
click at [664, 265] on span "נתוח שתי לסתות בהרדמה מלאה" at bounding box center [659, 265] width 102 height 9
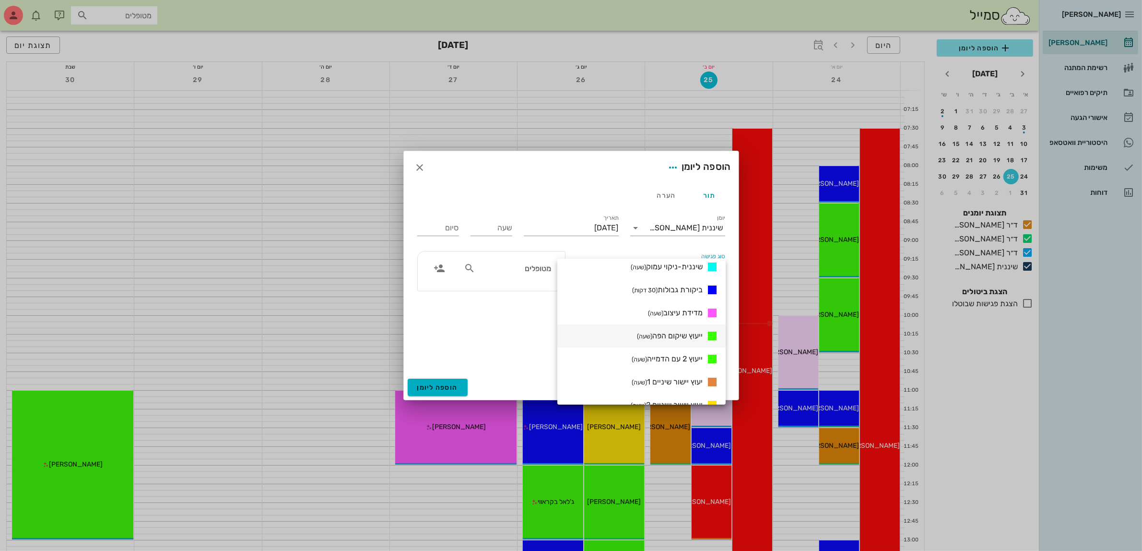
scroll to position [382, 0]
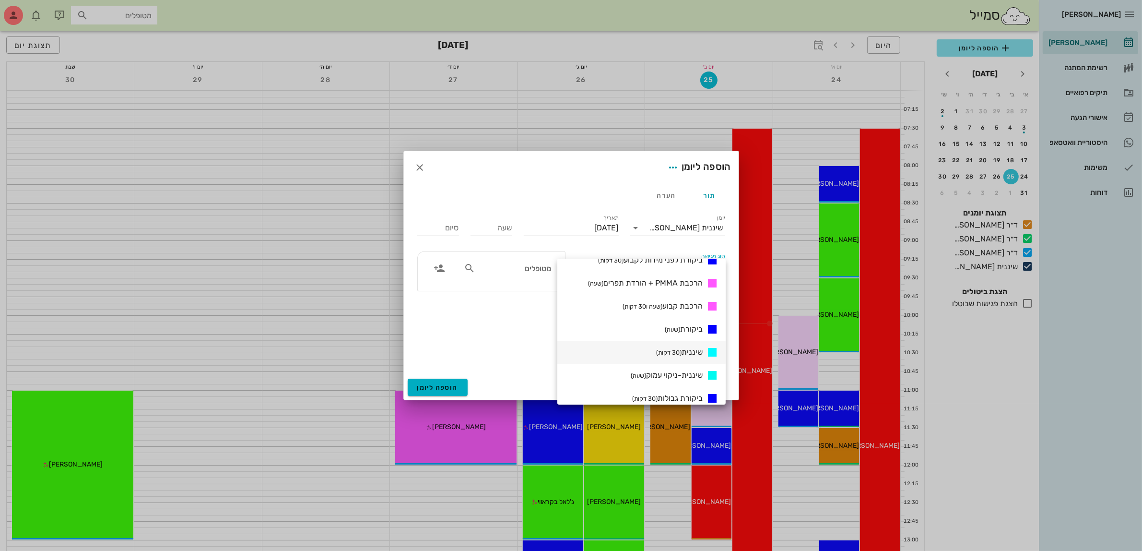
click at [683, 348] on span "שיננית (30 דקות)" at bounding box center [679, 351] width 47 height 9
type input "00:30"
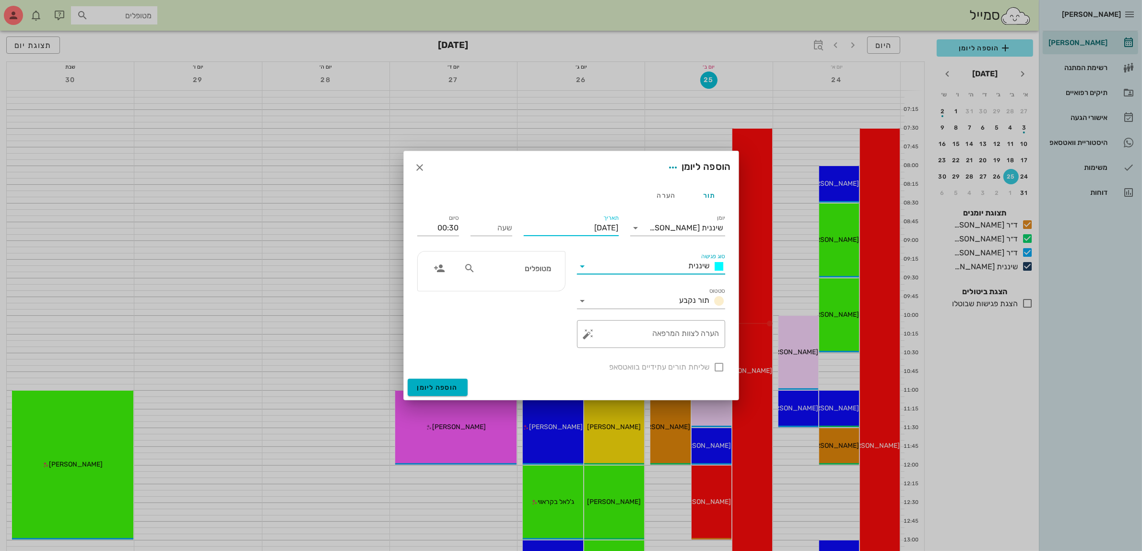
click at [603, 224] on input "[DATE]" at bounding box center [571, 227] width 95 height 15
click at [514, 251] on icon "חודש הבא" at bounding box center [515, 251] width 12 height 12
click at [603, 319] on div "15" at bounding box center [604, 321] width 15 height 7
type input "[DATE]"
click at [495, 229] on input "שעה" at bounding box center [492, 227] width 42 height 15
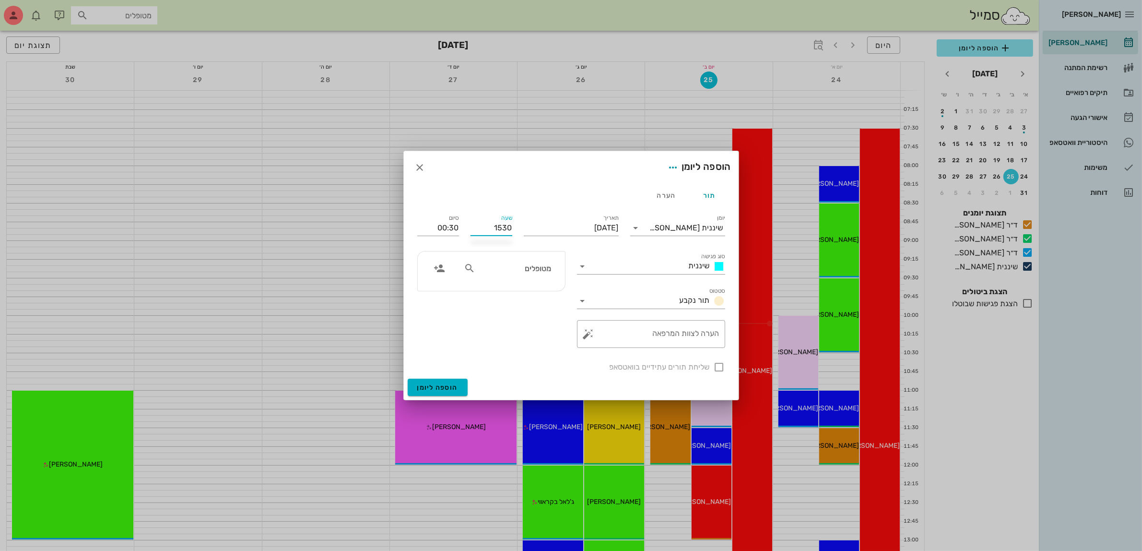
type input "15:30"
type input "16:00"
click at [515, 268] on input "מטופלים" at bounding box center [514, 268] width 74 height 12
type input "[PERSON_NAME]"
click at [530, 295] on div "0528911189" at bounding box center [513, 299] width 95 height 8
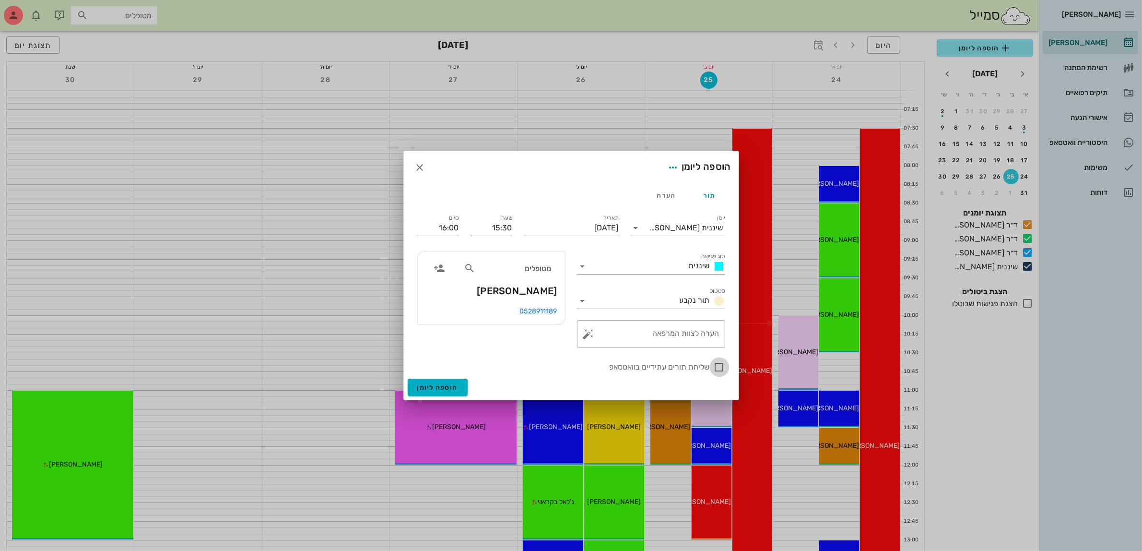
click at [718, 365] on div at bounding box center [719, 367] width 16 height 16
checkbox input "true"
click at [435, 385] on span "הוספה ליומן" at bounding box center [437, 387] width 41 height 8
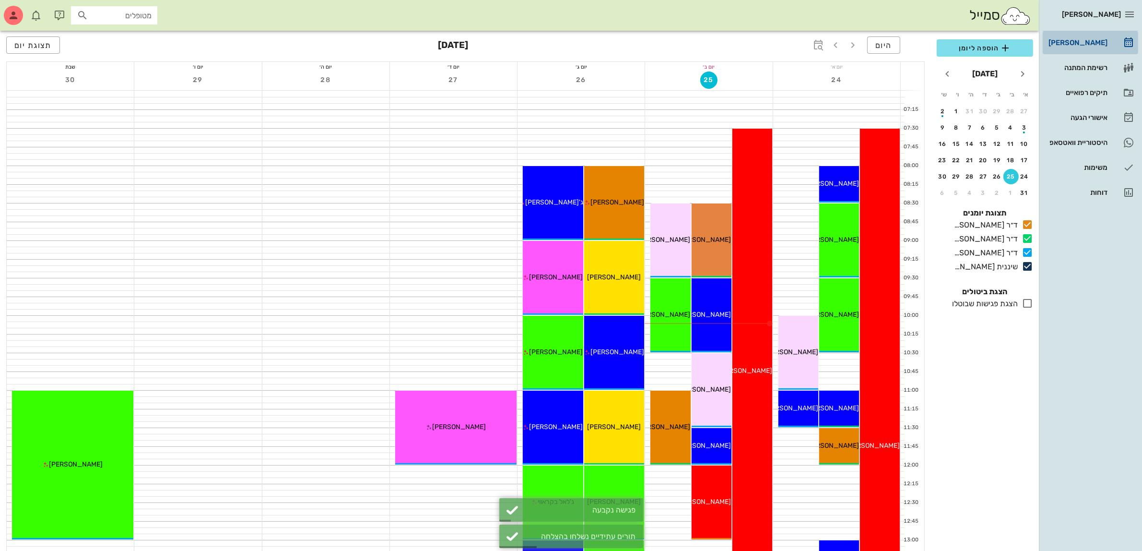
click at [1090, 43] on div "[PERSON_NAME]" at bounding box center [1077, 43] width 61 height 8
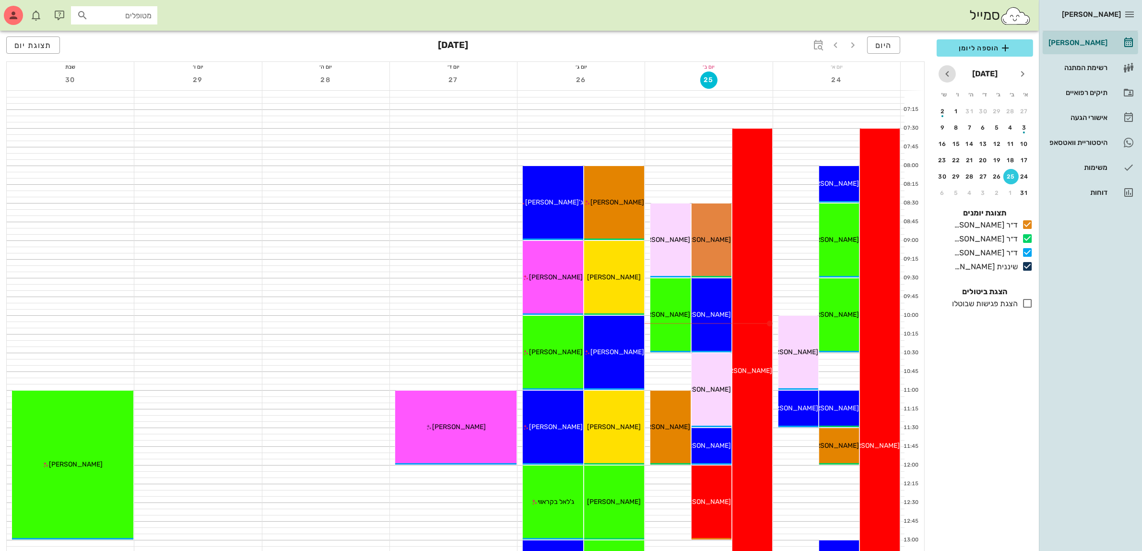
click at [953, 72] on span "חודש הבא" at bounding box center [947, 74] width 17 height 12
click at [1007, 141] on div "15" at bounding box center [1010, 144] width 15 height 7
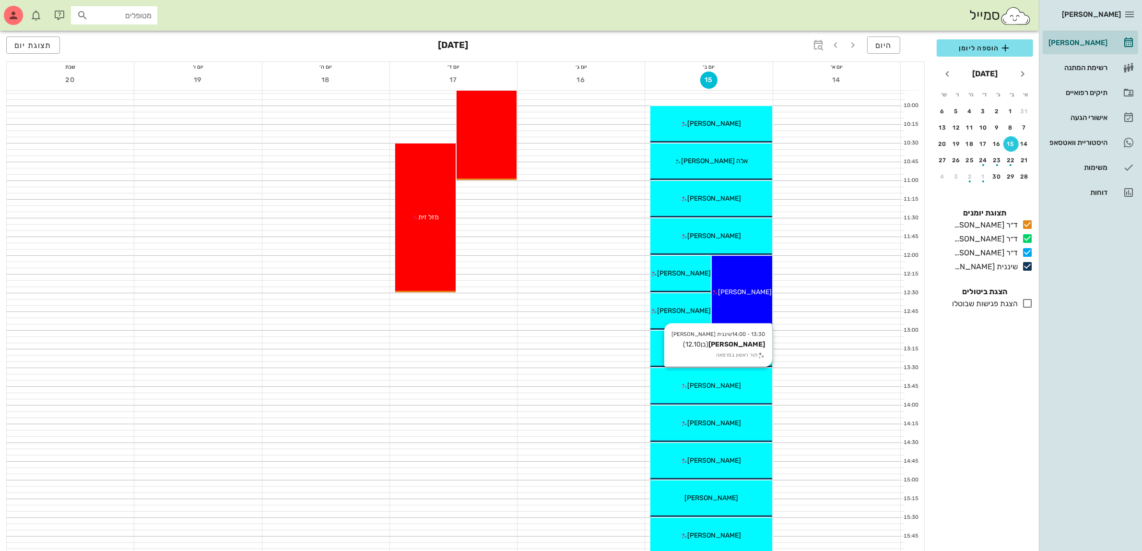
scroll to position [240, 0]
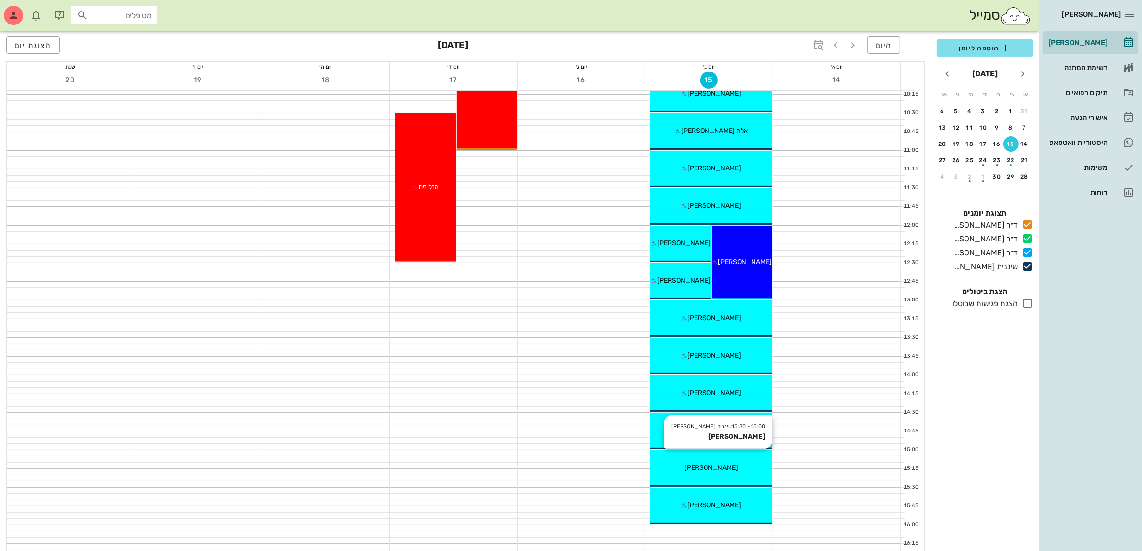
click at [714, 463] on span "[PERSON_NAME]" at bounding box center [711, 467] width 54 height 8
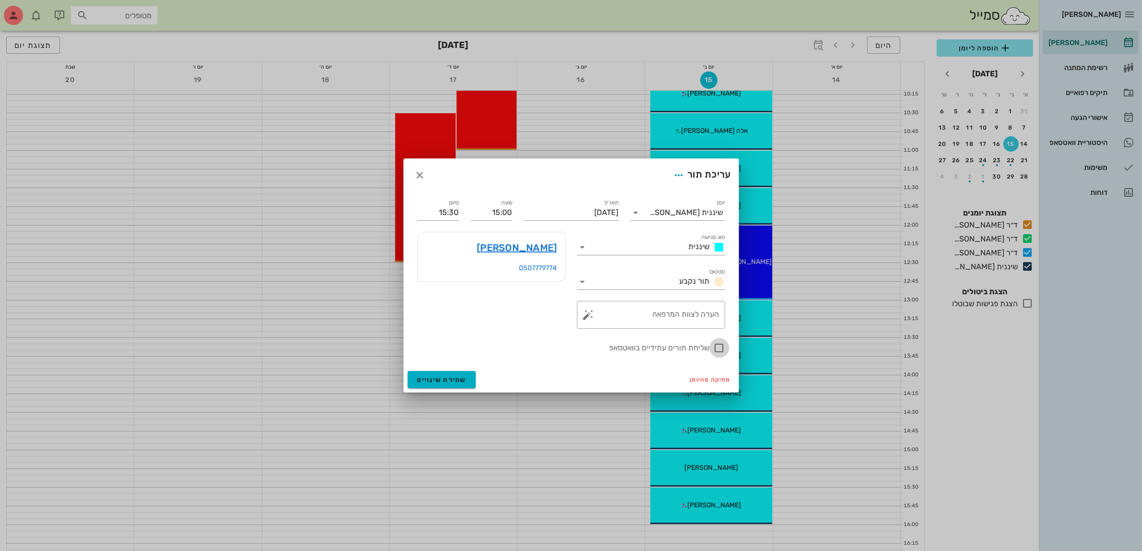
click at [727, 347] on div at bounding box center [719, 348] width 16 height 16
checkbox input "true"
click at [442, 376] on span "שמירת שינויים" at bounding box center [441, 380] width 49 height 8
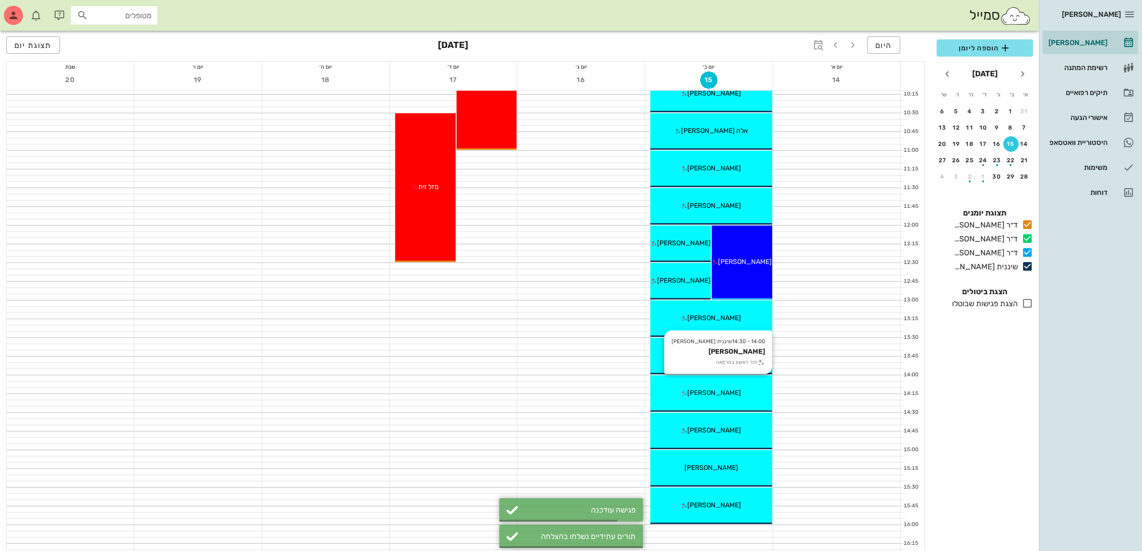
click at [713, 394] on span "[PERSON_NAME]" at bounding box center [715, 393] width 54 height 8
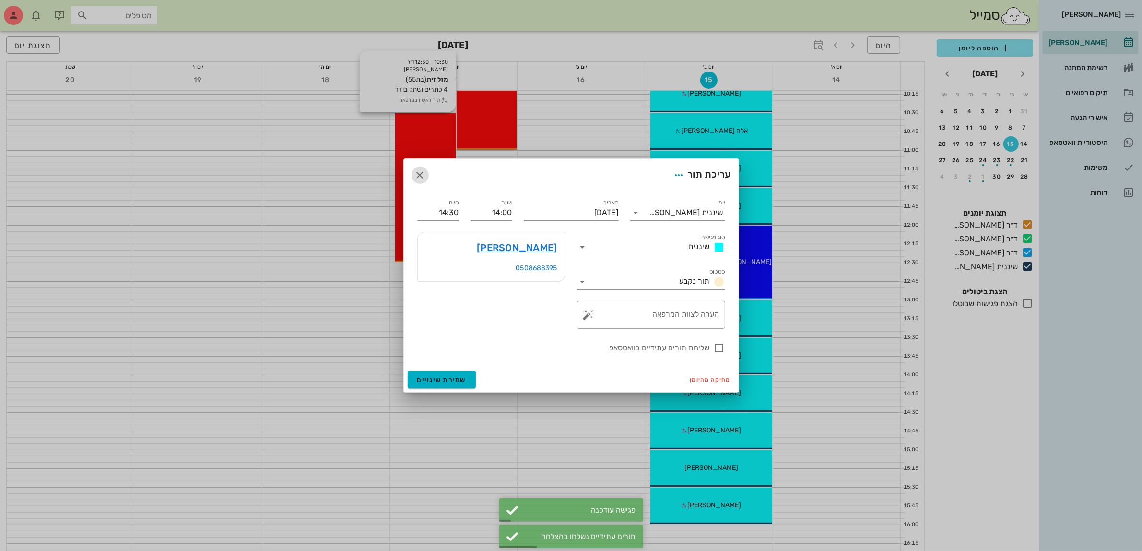
click at [424, 180] on icon "button" at bounding box center [420, 175] width 12 height 12
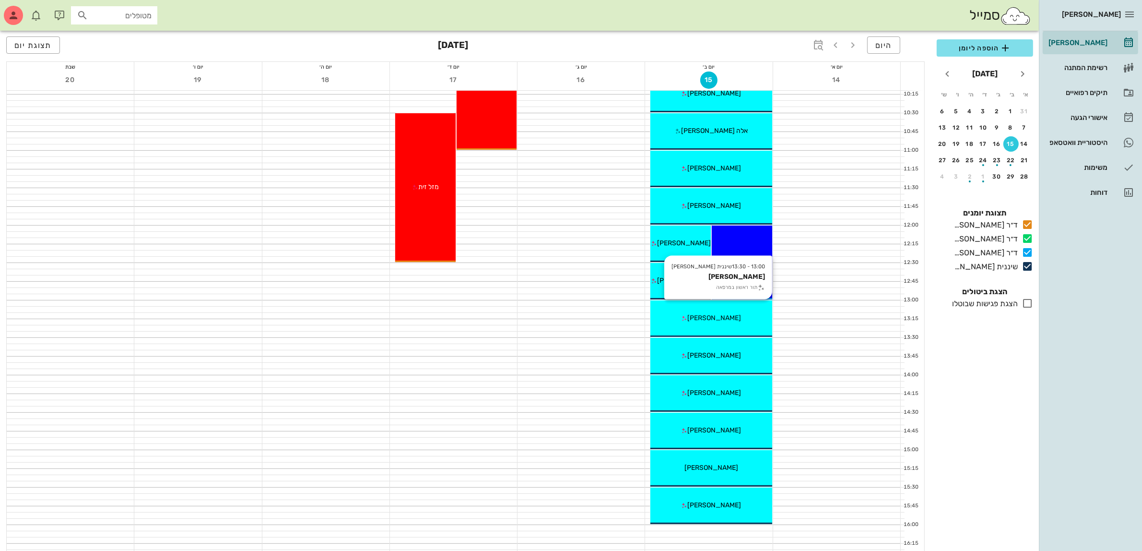
click at [718, 313] on div "[PERSON_NAME]" at bounding box center [710, 318] width 121 height 10
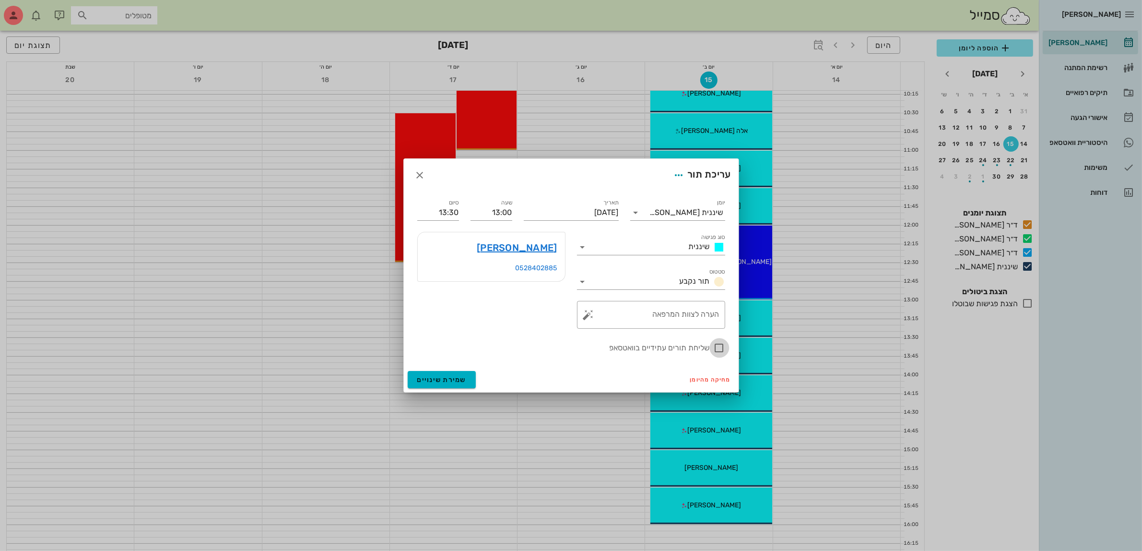
click at [721, 349] on div at bounding box center [719, 348] width 16 height 16
checkbox input "true"
click at [456, 379] on span "שמירת שינויים" at bounding box center [441, 380] width 49 height 8
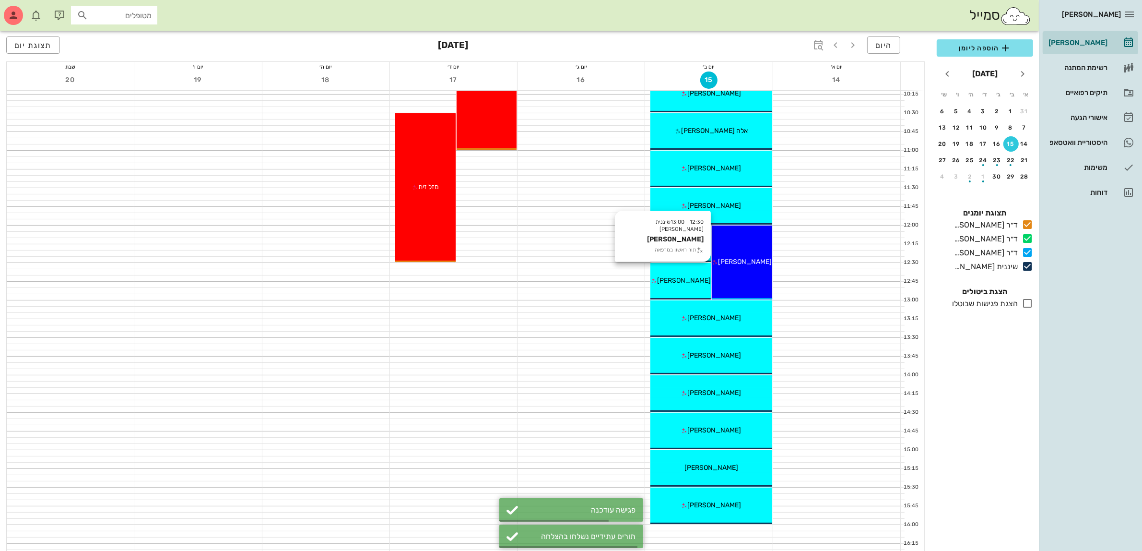
click at [682, 284] on div "[PERSON_NAME]" at bounding box center [680, 280] width 60 height 10
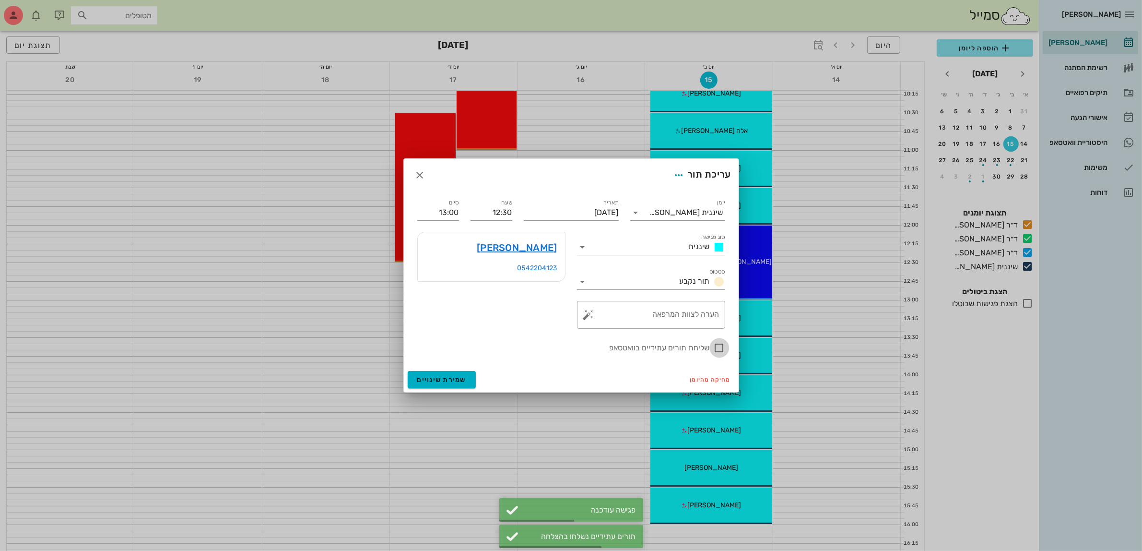
click at [718, 347] on div at bounding box center [719, 348] width 16 height 16
checkbox input "true"
click at [461, 376] on span "שמירת שינויים" at bounding box center [441, 380] width 49 height 8
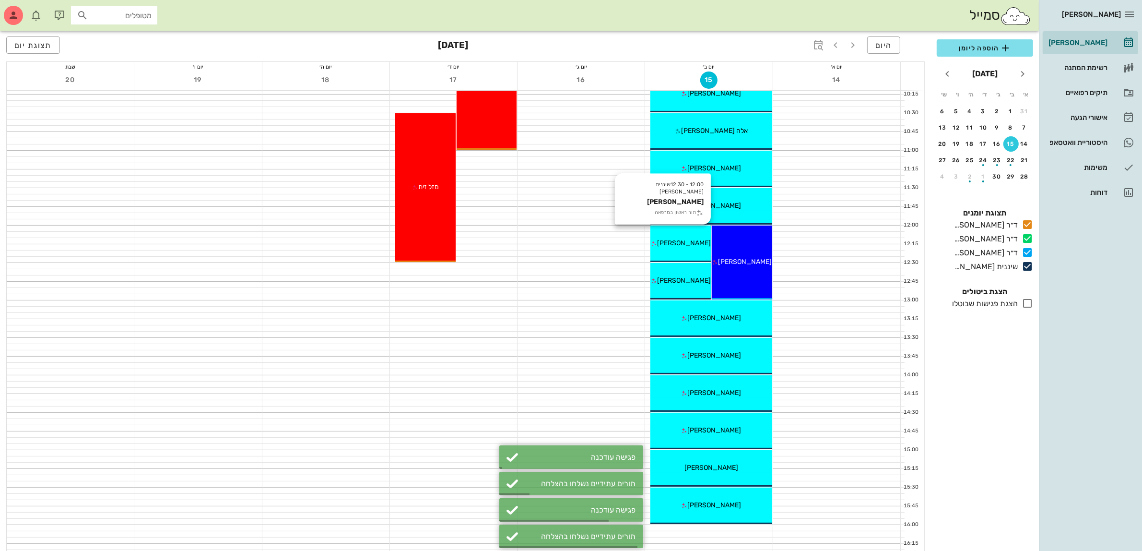
click at [685, 248] on div "12:00 - 12:30 שיננית [PERSON_NAME] [PERSON_NAME] תור ראשון במרפאה [PERSON_NAME]" at bounding box center [680, 243] width 60 height 36
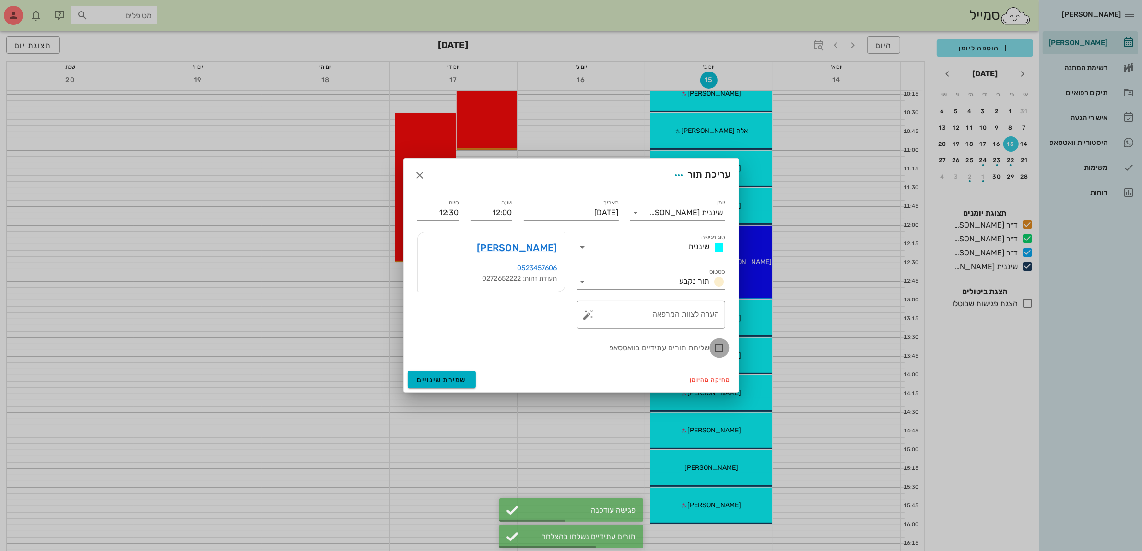
click at [720, 342] on div at bounding box center [719, 348] width 16 height 16
checkbox input "true"
click at [447, 377] on span "שמירת שינויים" at bounding box center [441, 380] width 49 height 8
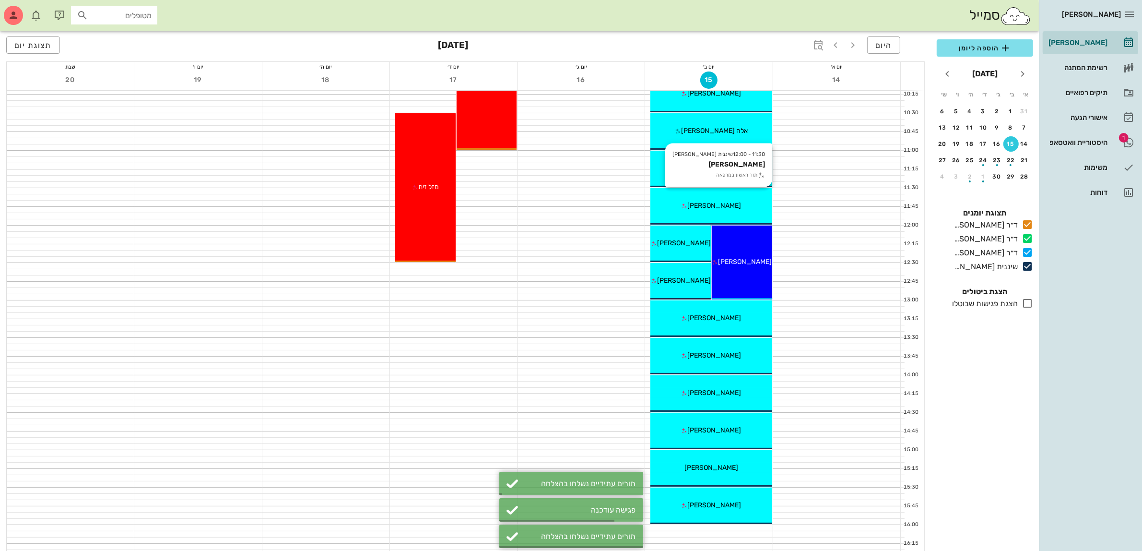
click at [720, 210] on div "[PERSON_NAME]" at bounding box center [710, 205] width 121 height 10
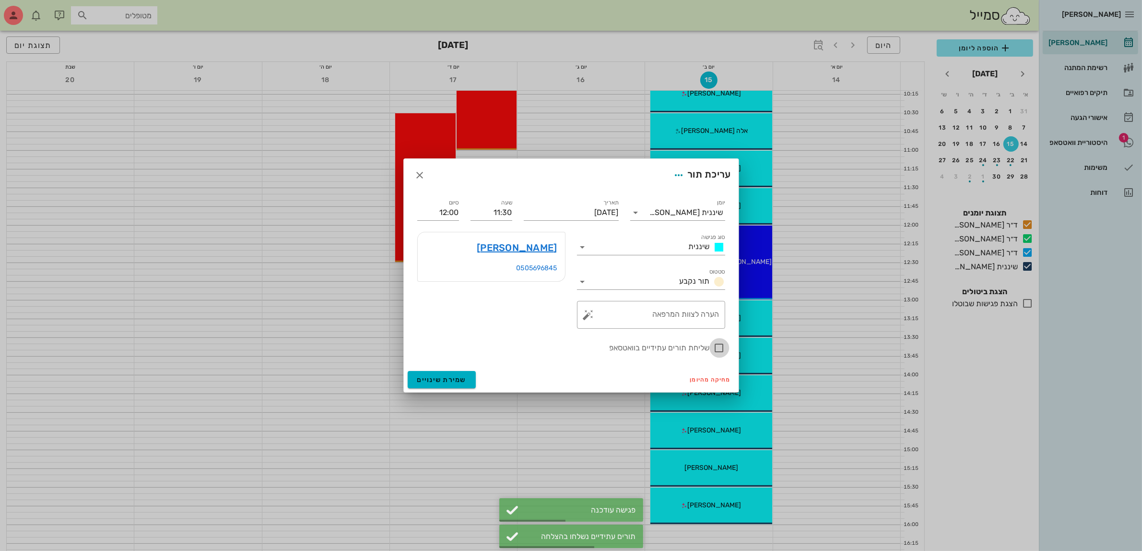
click at [718, 349] on div at bounding box center [719, 348] width 16 height 16
checkbox input "true"
click at [450, 376] on span "שמירת שינויים" at bounding box center [441, 380] width 49 height 8
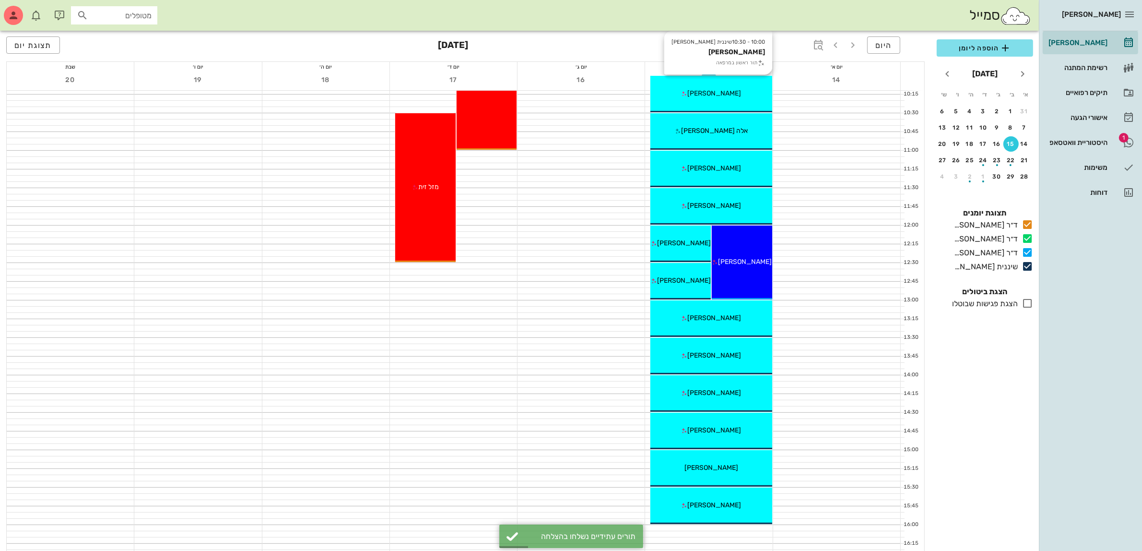
click at [713, 95] on span "[PERSON_NAME]" at bounding box center [715, 93] width 54 height 8
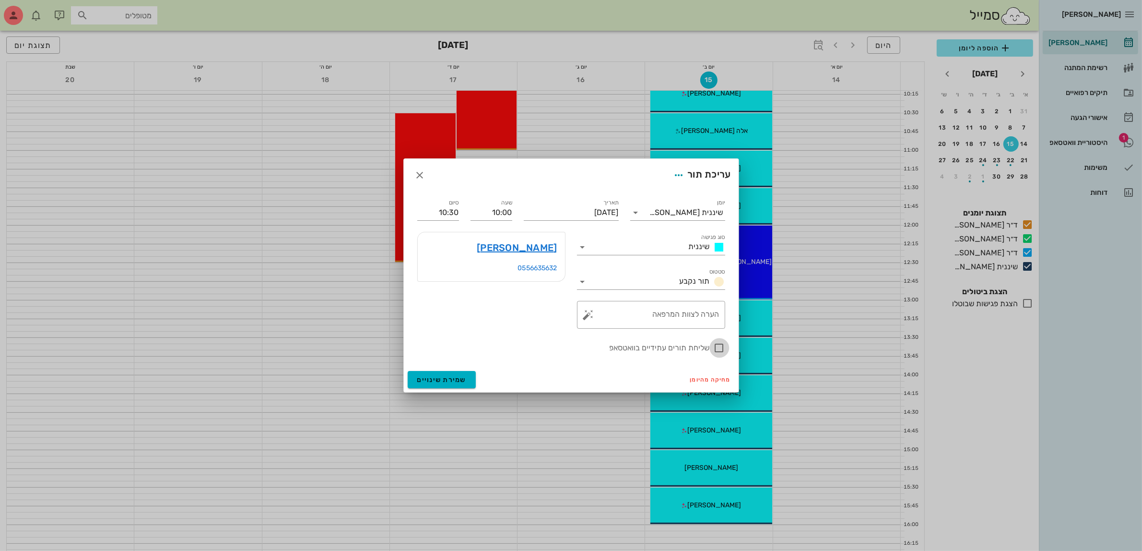
click at [723, 350] on div at bounding box center [719, 348] width 16 height 16
checkbox input "true"
click at [449, 375] on button "שמירת שינויים" at bounding box center [442, 379] width 69 height 17
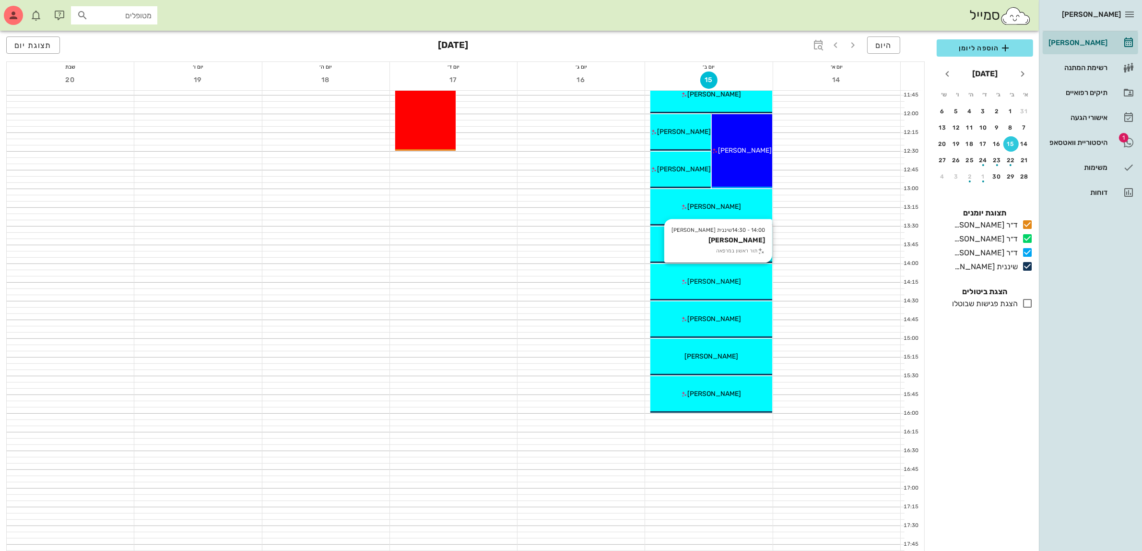
scroll to position [360, 0]
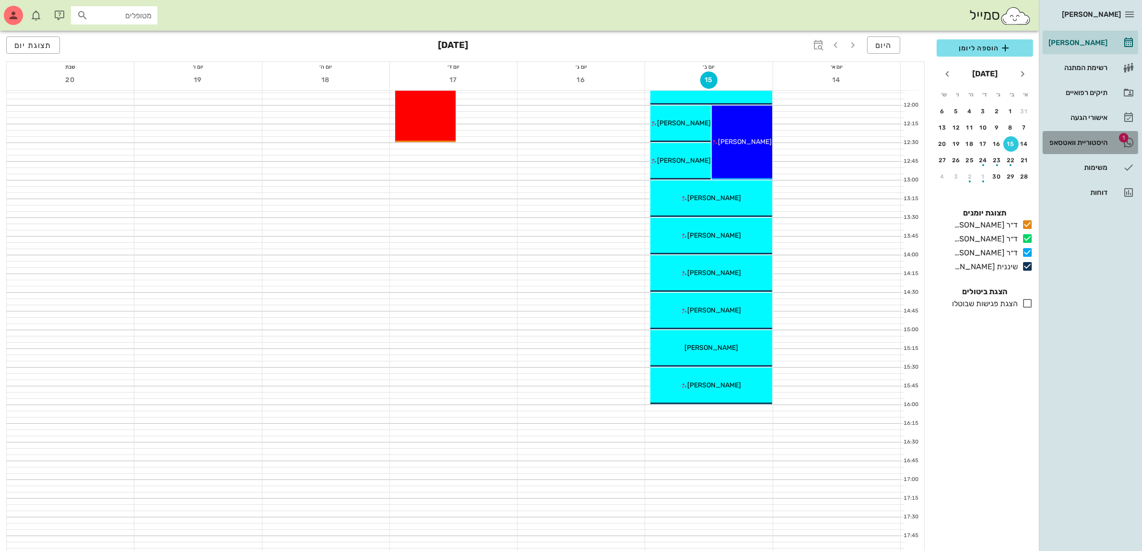
click at [1082, 144] on div "היסטוריית וואטסאפ" at bounding box center [1077, 143] width 61 height 8
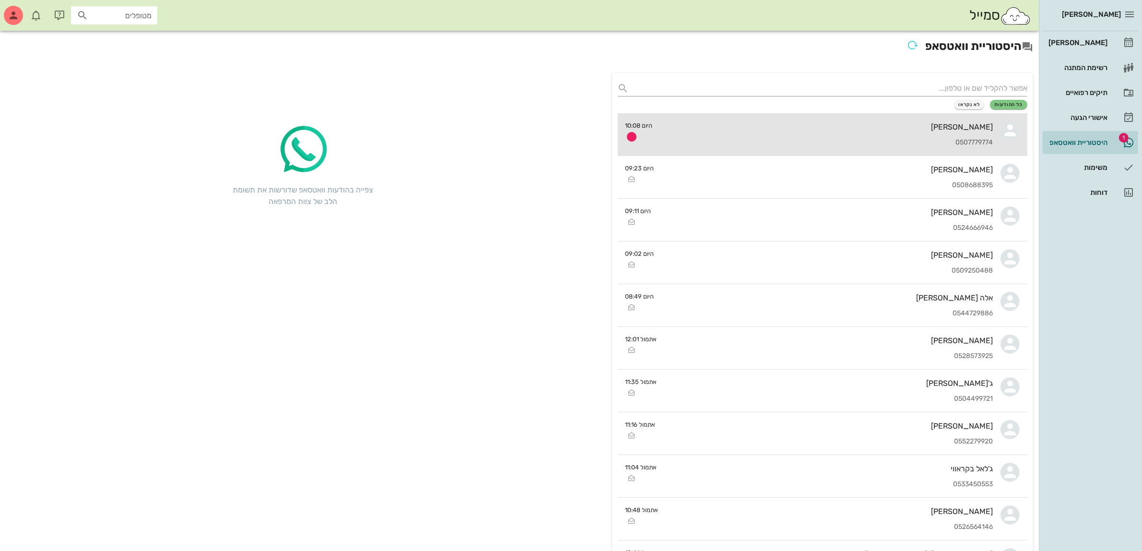
click at [907, 137] on div "[PERSON_NAME] 0507779774" at bounding box center [826, 134] width 333 height 42
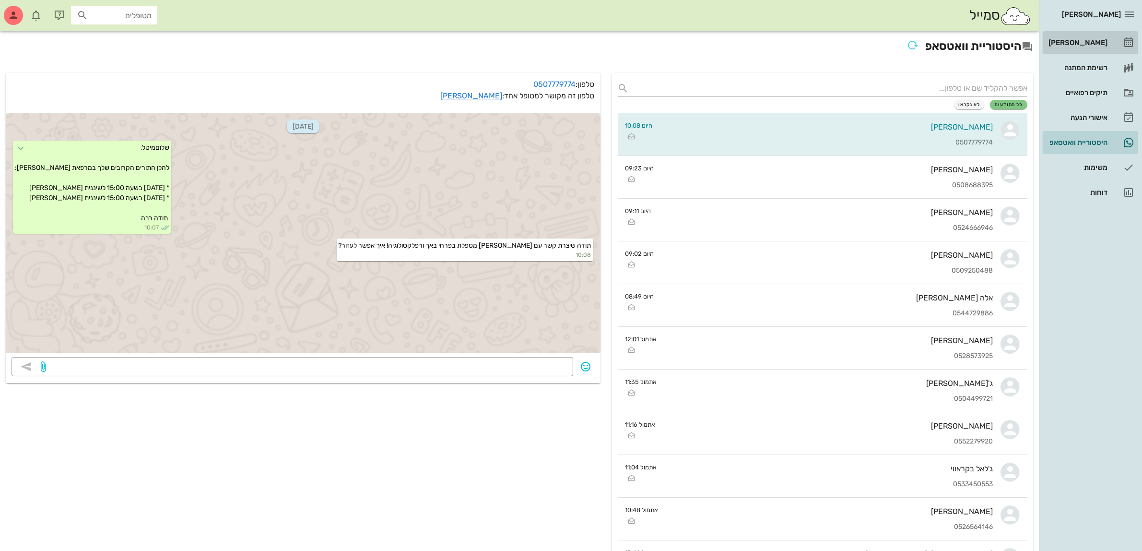
click at [1092, 40] on div "[PERSON_NAME]" at bounding box center [1077, 43] width 61 height 8
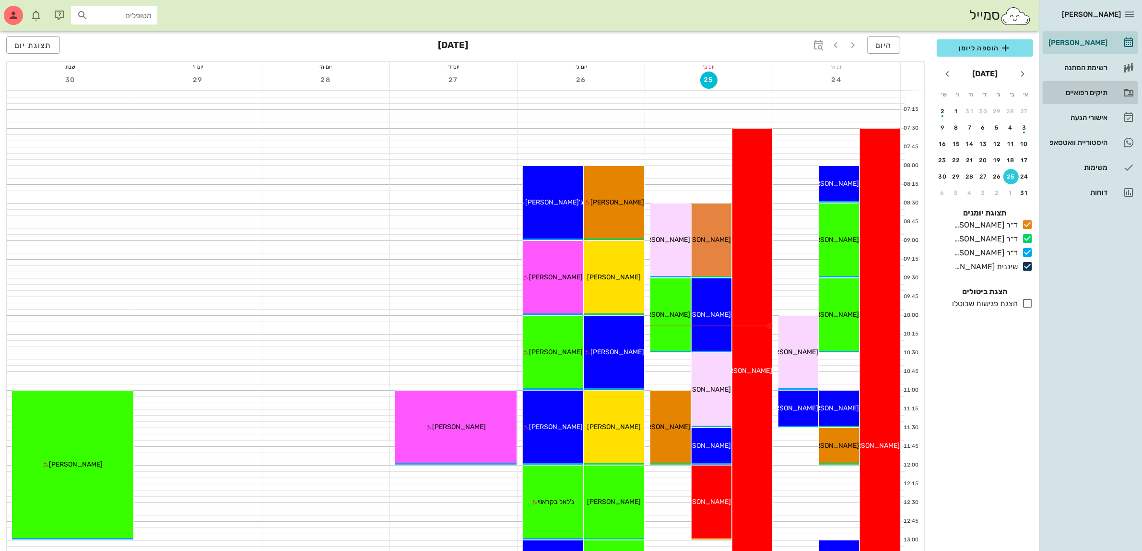
click at [1082, 95] on div "תיקים רפואיים" at bounding box center [1077, 93] width 61 height 8
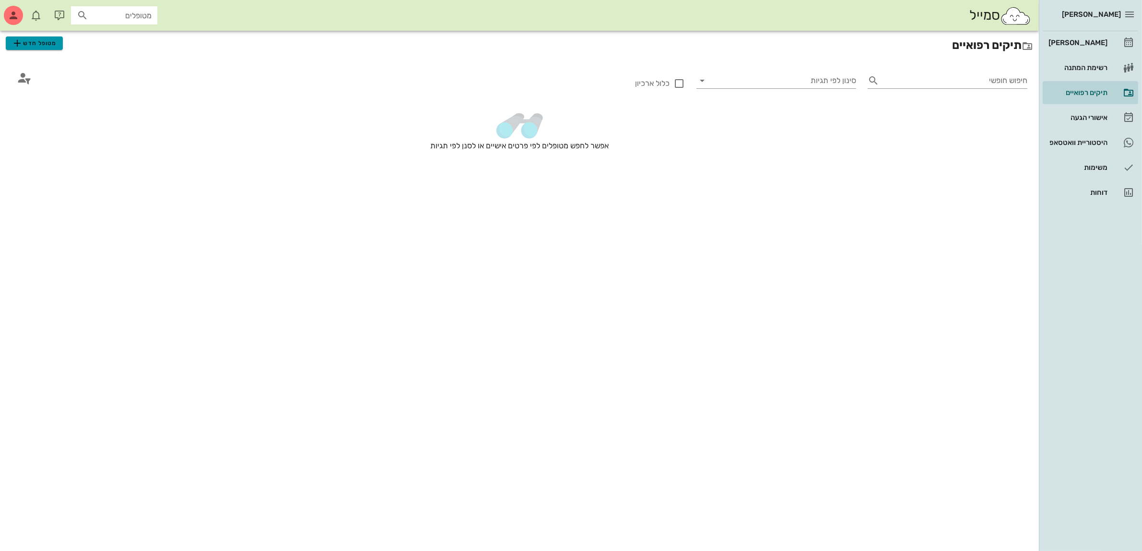
click at [50, 42] on span "מטופל חדש" at bounding box center [34, 43] width 45 height 12
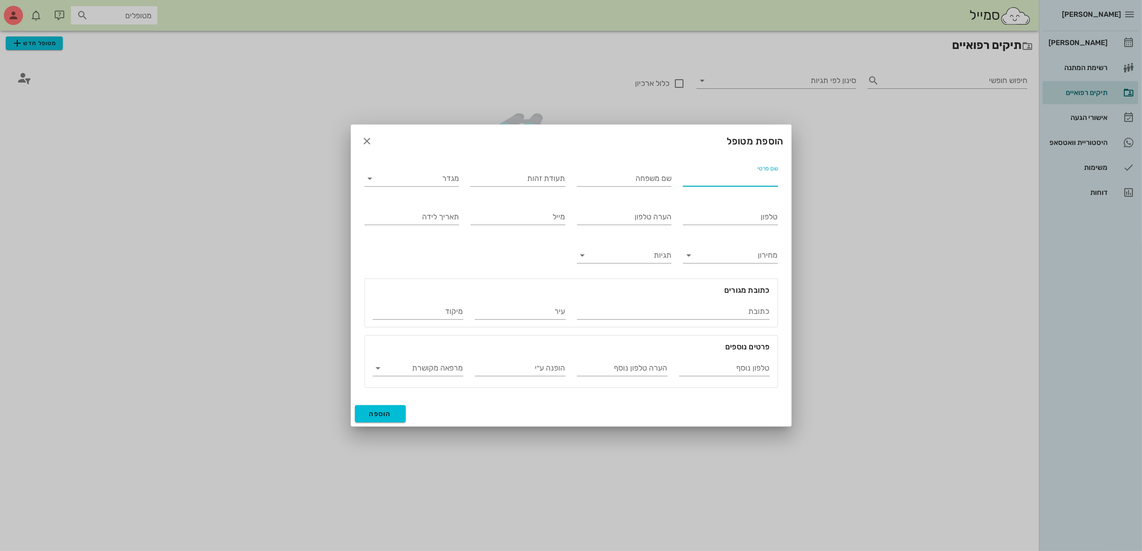
click at [735, 180] on input "שם פרטי" at bounding box center [730, 178] width 95 height 15
type input "[PERSON_NAME]"
drag, startPoint x: 421, startPoint y: 169, endPoint x: 421, endPoint y: 174, distance: 5.3
click at [421, 169] on div "מגדר" at bounding box center [412, 175] width 95 height 21
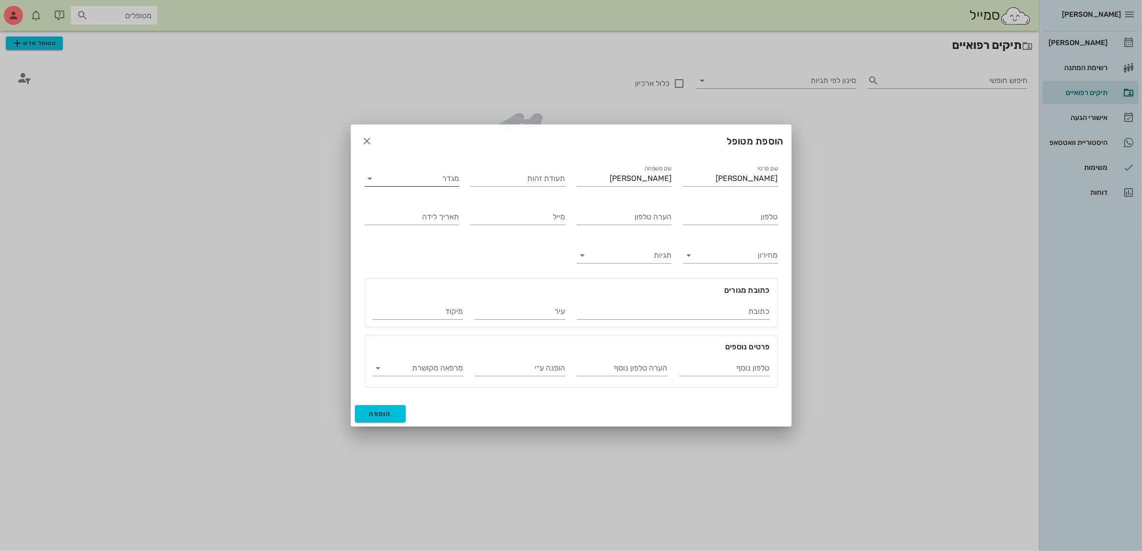
click at [432, 180] on input "מגדר" at bounding box center [420, 178] width 80 height 15
click at [439, 187] on div "זכר" at bounding box center [411, 185] width 79 height 9
click at [710, 221] on input "טלפון" at bounding box center [730, 216] width 95 height 15
type input "052-3332218"
click at [379, 413] on span "הוספה" at bounding box center [380, 414] width 23 height 8
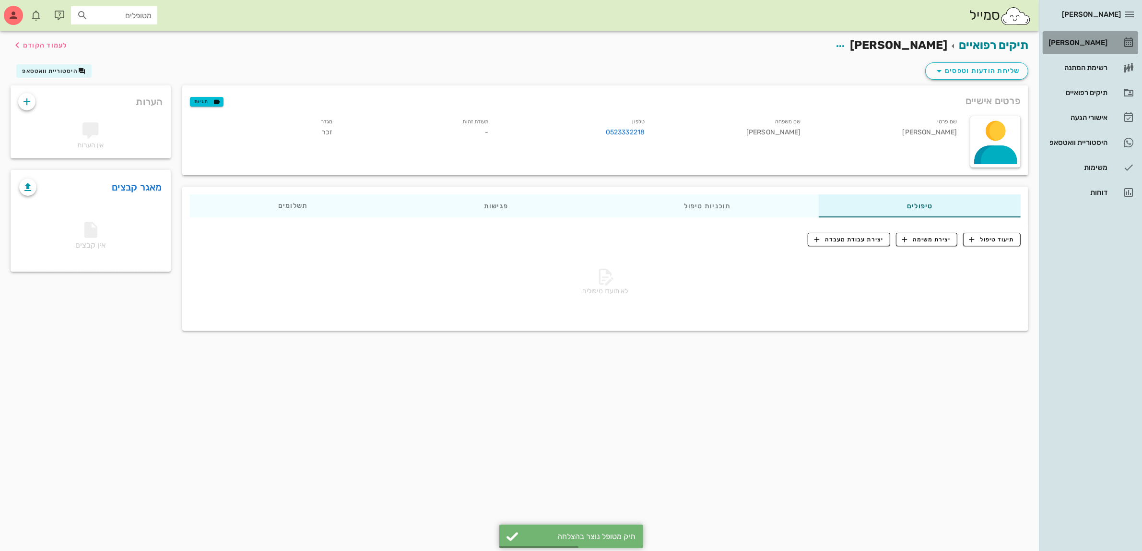
click at [1072, 43] on div "[PERSON_NAME]" at bounding box center [1077, 43] width 61 height 8
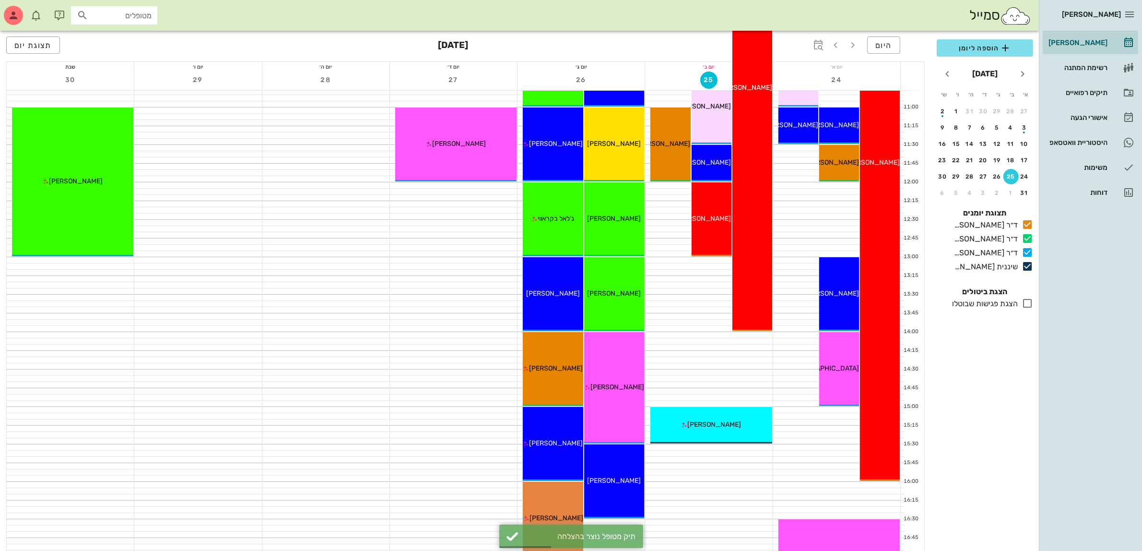
scroll to position [300, 0]
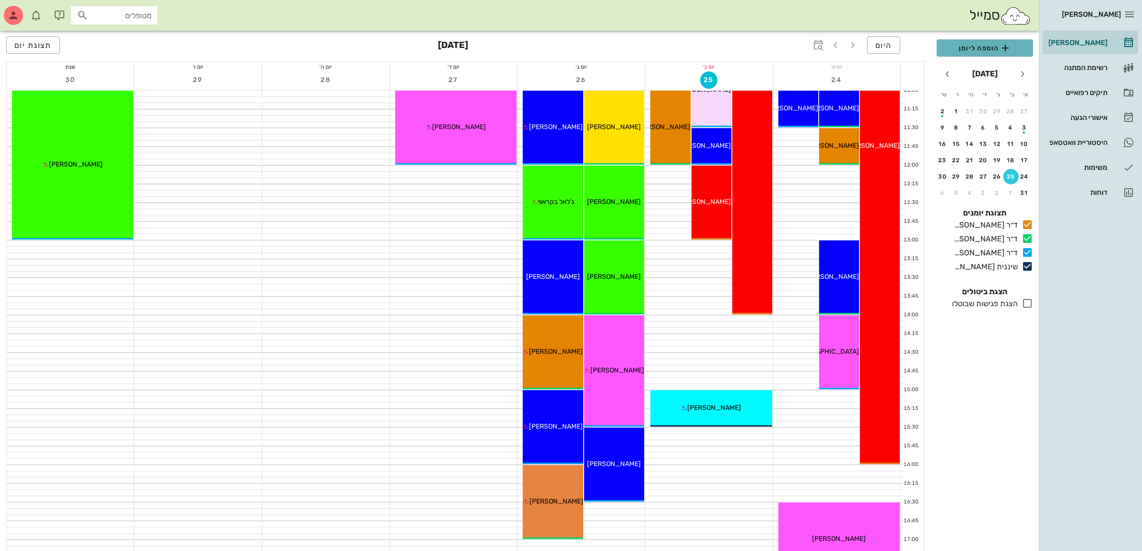
click at [955, 46] on span "הוספה ליומן" at bounding box center [984, 48] width 81 height 12
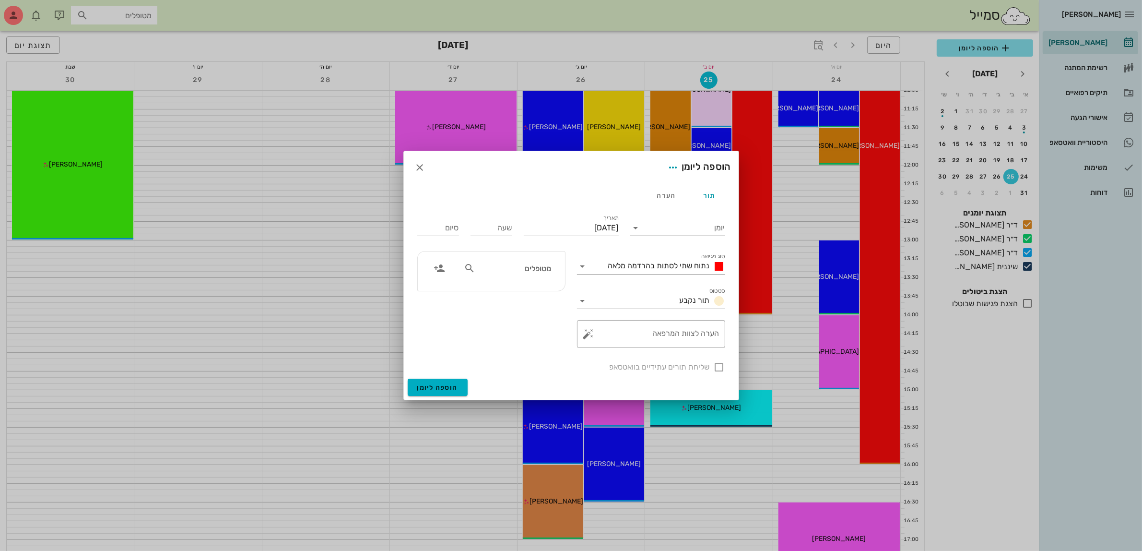
click at [660, 221] on input "יומן" at bounding box center [685, 227] width 82 height 15
click at [693, 308] on div "שיננית [PERSON_NAME]" at bounding box center [680, 304] width 85 height 9
click at [704, 257] on label "סוג פגישה" at bounding box center [713, 256] width 24 height 7
click at [604, 259] on input "סוג פגישה" at bounding box center [597, 266] width 14 height 15
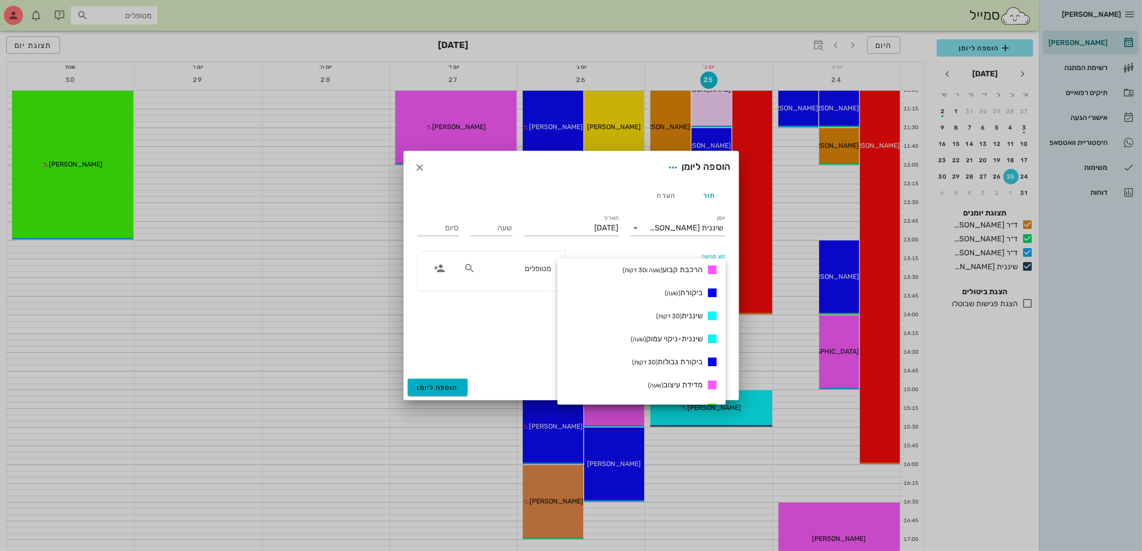
scroll to position [420, 0]
click at [682, 311] on span "שיננית (30 דקות)" at bounding box center [679, 314] width 47 height 9
type input "00:30"
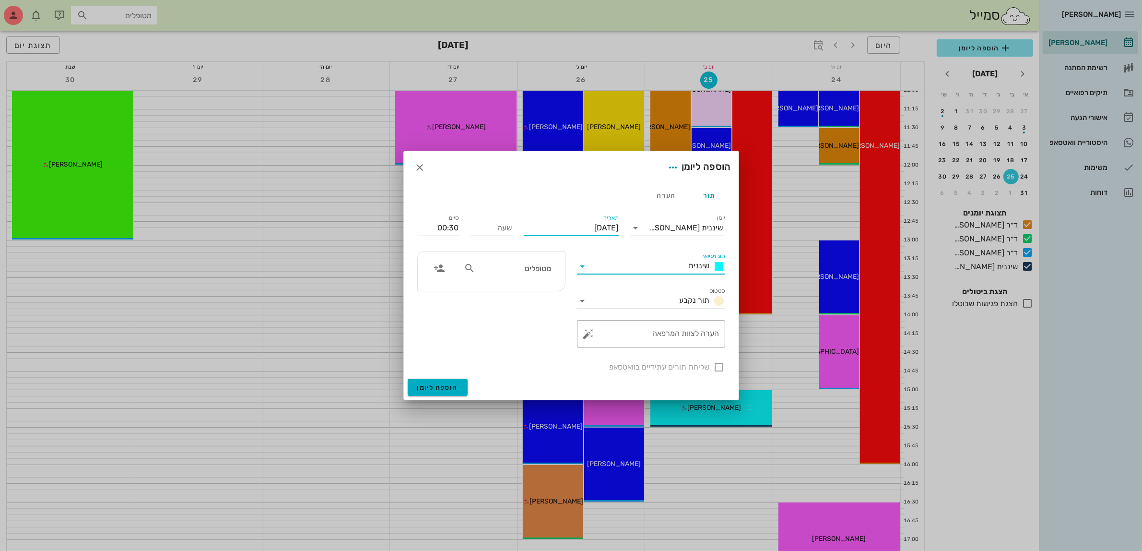
click at [562, 224] on input "[DATE]" at bounding box center [571, 227] width 95 height 15
click at [522, 251] on span "חודש הבא" at bounding box center [515, 251] width 17 height 12
click at [605, 320] on div "15" at bounding box center [604, 321] width 15 height 7
type input "[DATE]"
click at [493, 228] on input "שעה" at bounding box center [492, 227] width 42 height 15
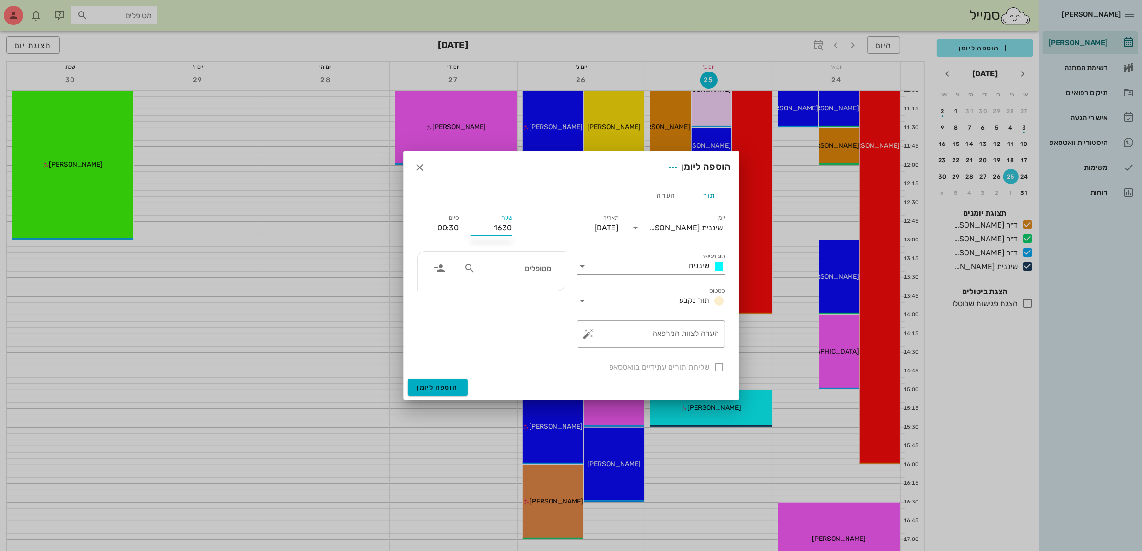
type input "16:30"
type input "17:00"
click at [527, 274] on input "מטופלים" at bounding box center [514, 268] width 74 height 12
type input "[PERSON_NAME]"
click at [535, 293] on div "[PERSON_NAME]" at bounding box center [514, 290] width 96 height 8
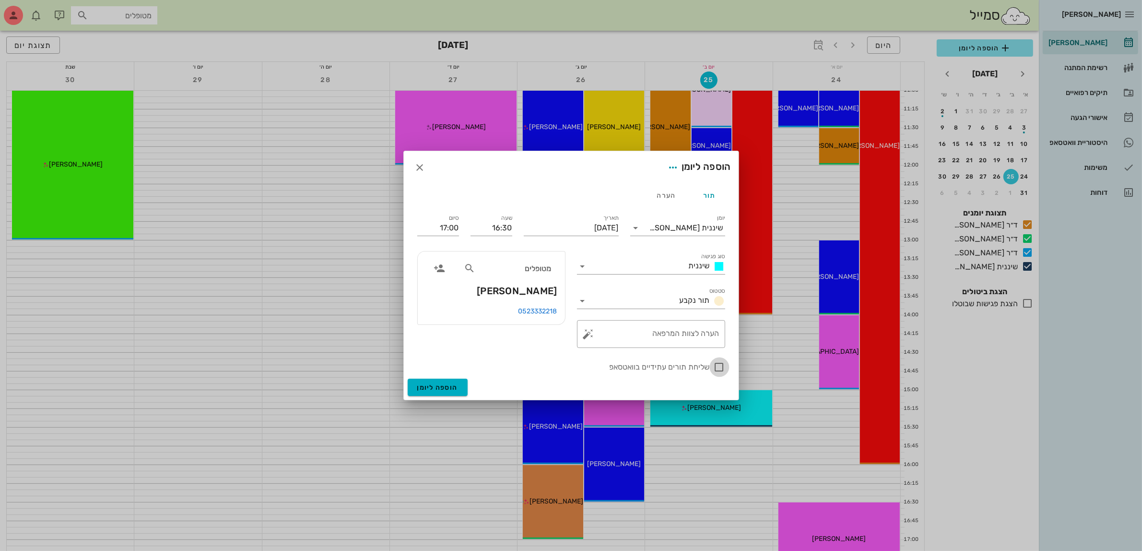
click at [719, 366] on div at bounding box center [719, 367] width 16 height 16
checkbox input "true"
click at [423, 384] on span "הוספה ליומן" at bounding box center [437, 387] width 41 height 8
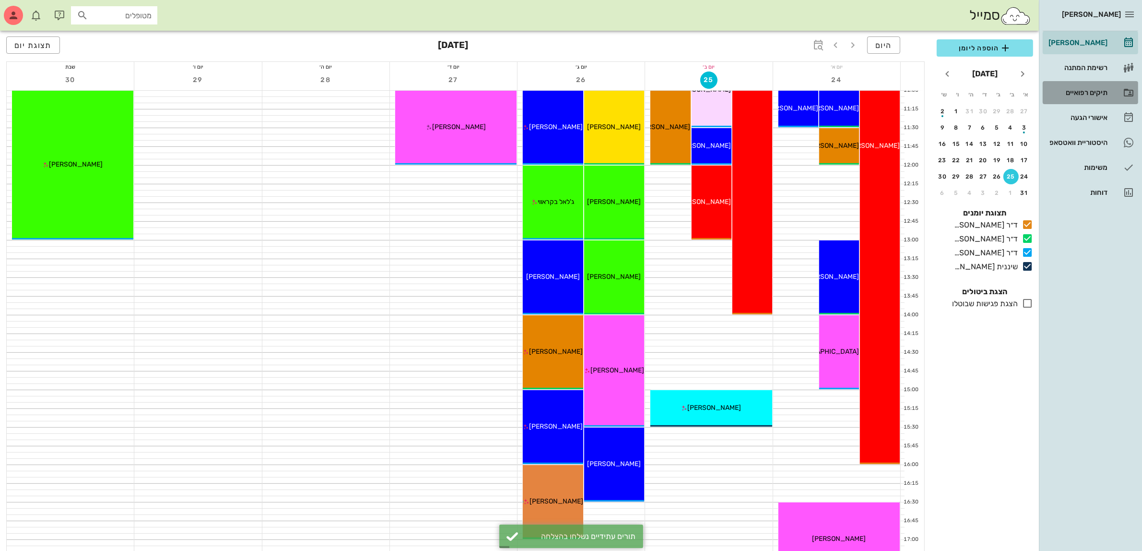
click at [1097, 90] on div "תיקים רפואיים" at bounding box center [1077, 93] width 61 height 8
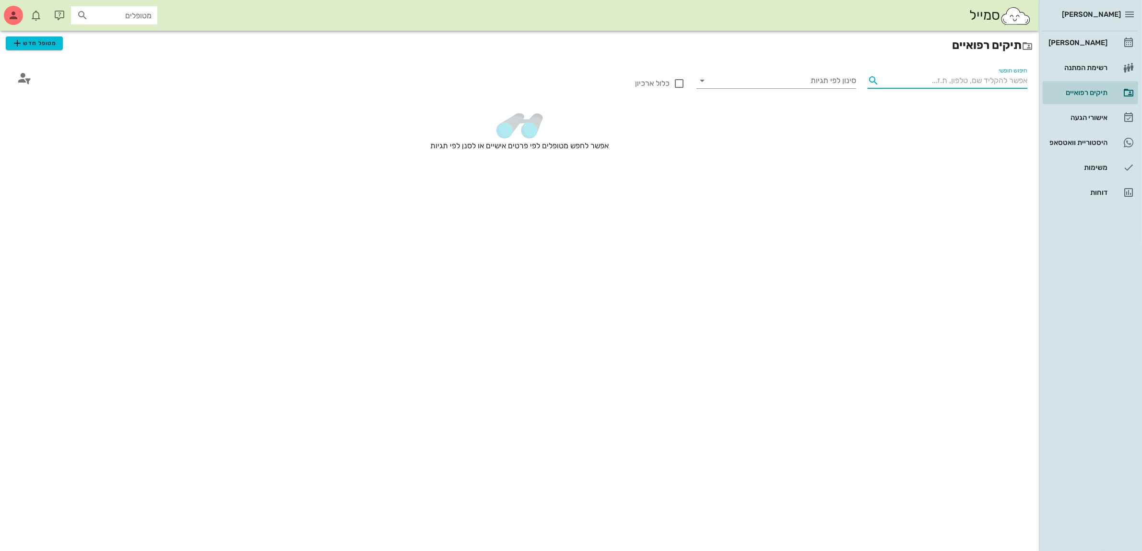
click at [944, 78] on input "חיפוש חופשי" at bounding box center [955, 80] width 144 height 15
click at [35, 39] on span "מטופל חדש" at bounding box center [34, 43] width 45 height 12
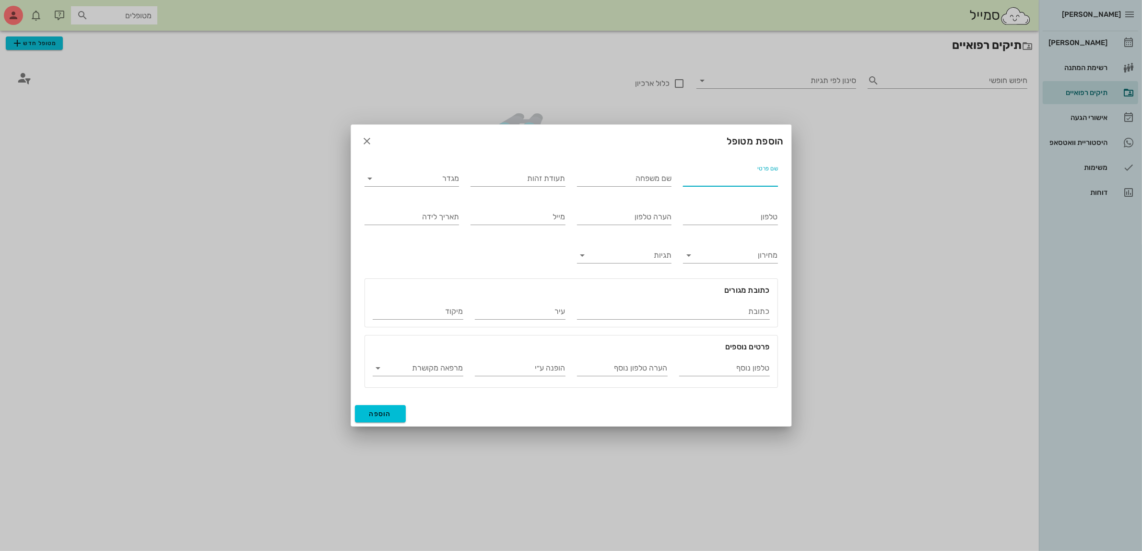
click at [708, 175] on input "שם פרטי" at bounding box center [730, 178] width 95 height 15
type input "[PERSON_NAME]"
click at [411, 178] on input "מגדר" at bounding box center [420, 178] width 80 height 15
click at [439, 188] on div "זכר" at bounding box center [411, 185] width 79 height 9
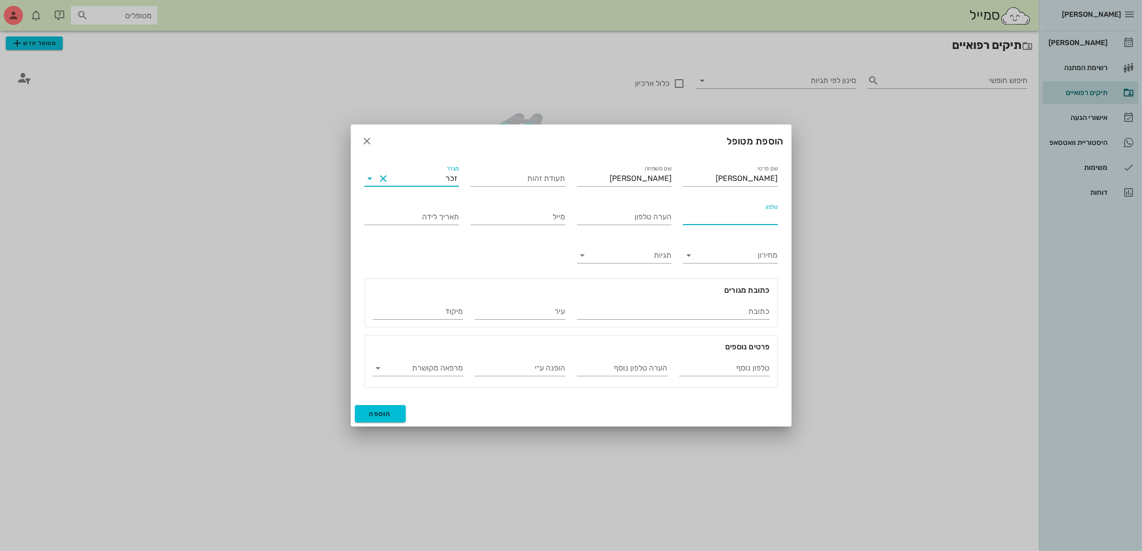
click at [722, 220] on input "טלפון" at bounding box center [730, 216] width 95 height 15
type input "050-4030020"
click at [367, 420] on button "הוספה" at bounding box center [380, 413] width 51 height 17
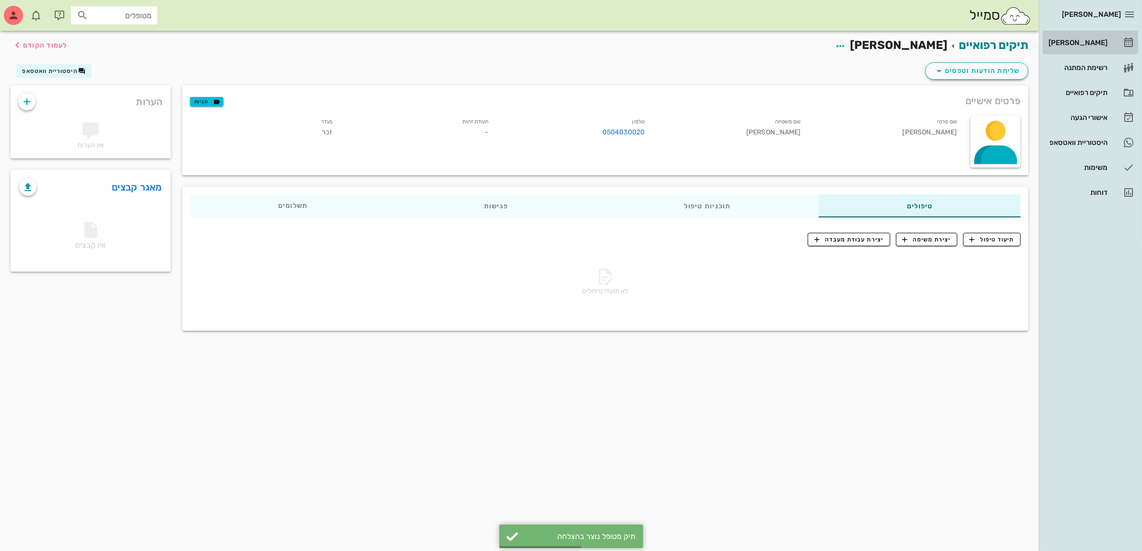
click at [1089, 41] on div "[PERSON_NAME]" at bounding box center [1077, 43] width 61 height 8
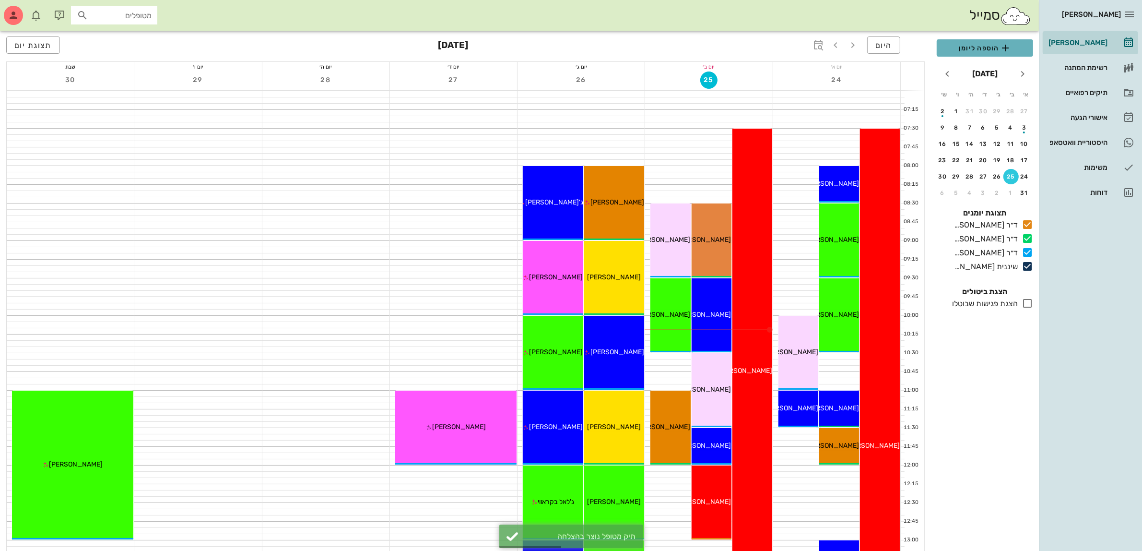
click at [982, 53] on span "הוספה ליומן" at bounding box center [984, 48] width 81 height 12
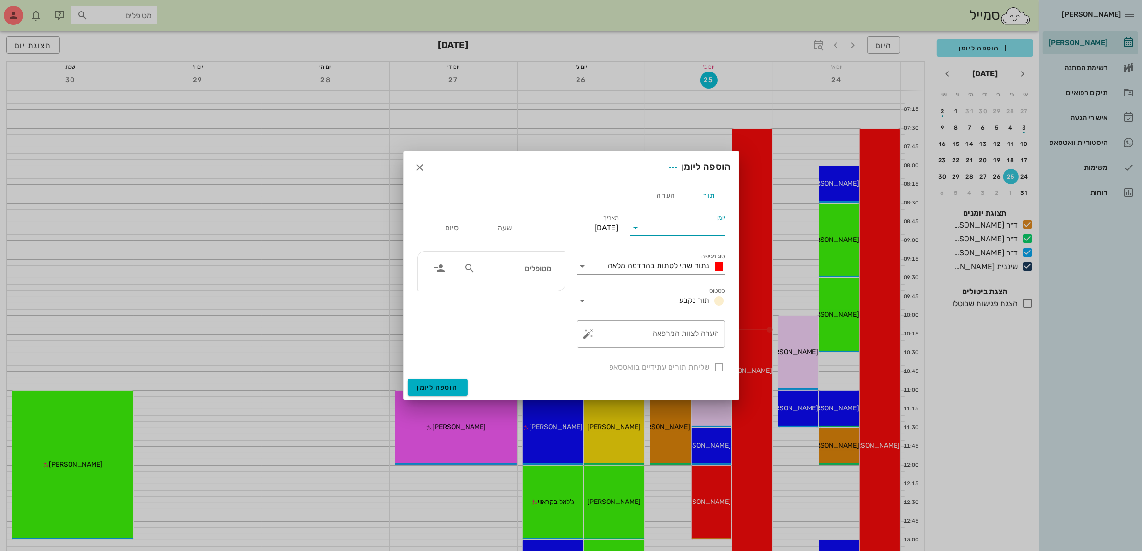
click at [682, 229] on input "יומן" at bounding box center [685, 227] width 82 height 15
click at [680, 304] on div "שיננית [PERSON_NAME]" at bounding box center [680, 304] width 85 height 9
click at [574, 227] on input "[DATE]" at bounding box center [571, 227] width 95 height 15
click at [515, 251] on icon "חודש הבא" at bounding box center [515, 251] width 12 height 12
click at [607, 318] on div "15" at bounding box center [604, 321] width 15 height 7
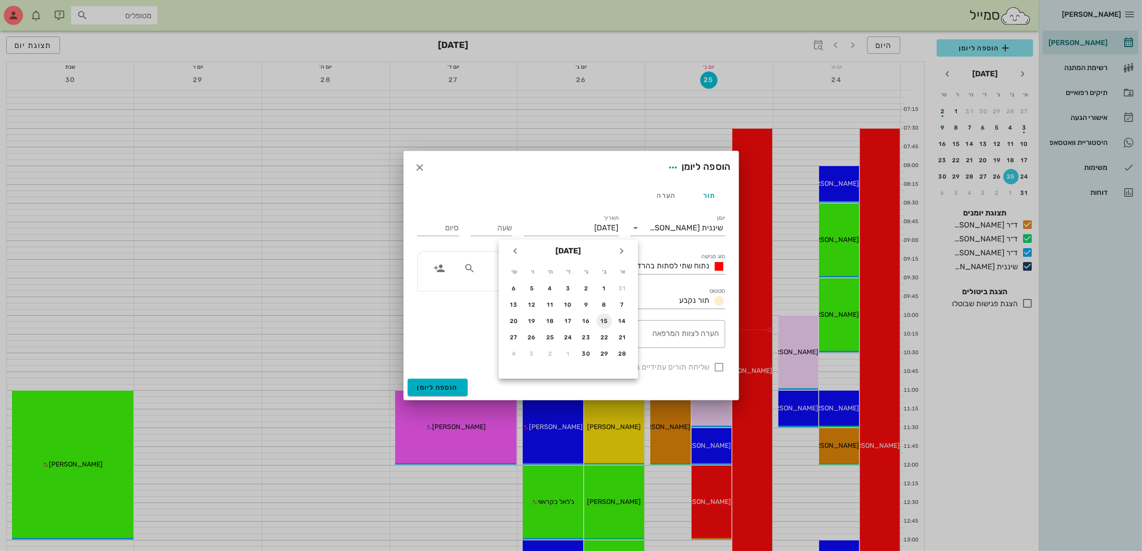
type input "[DATE]"
click at [653, 261] on span "נתוח שתי לסתות בהרדמה מלאה" at bounding box center [659, 265] width 102 height 9
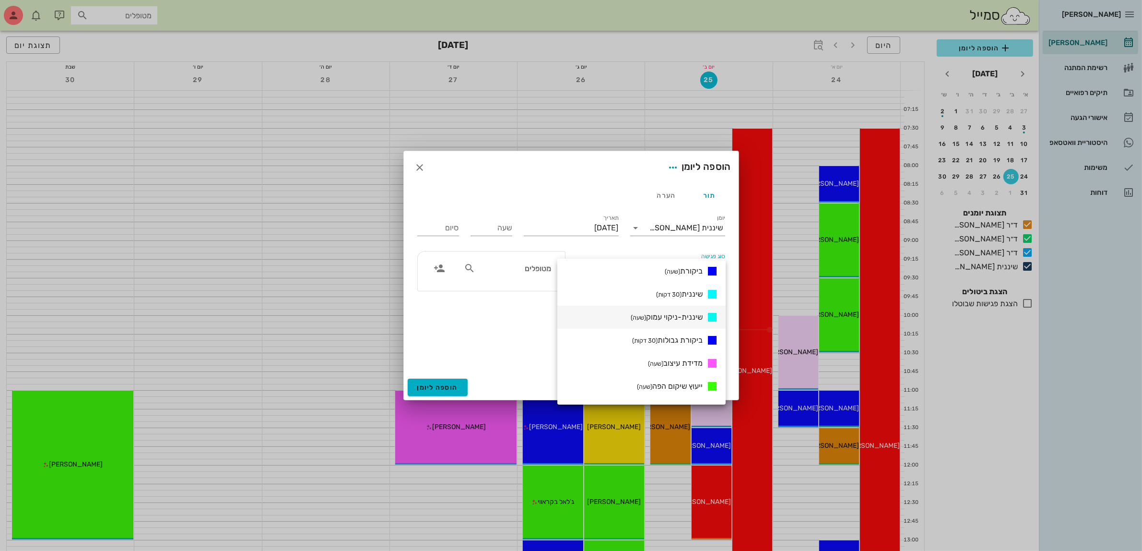
scroll to position [360, 0]
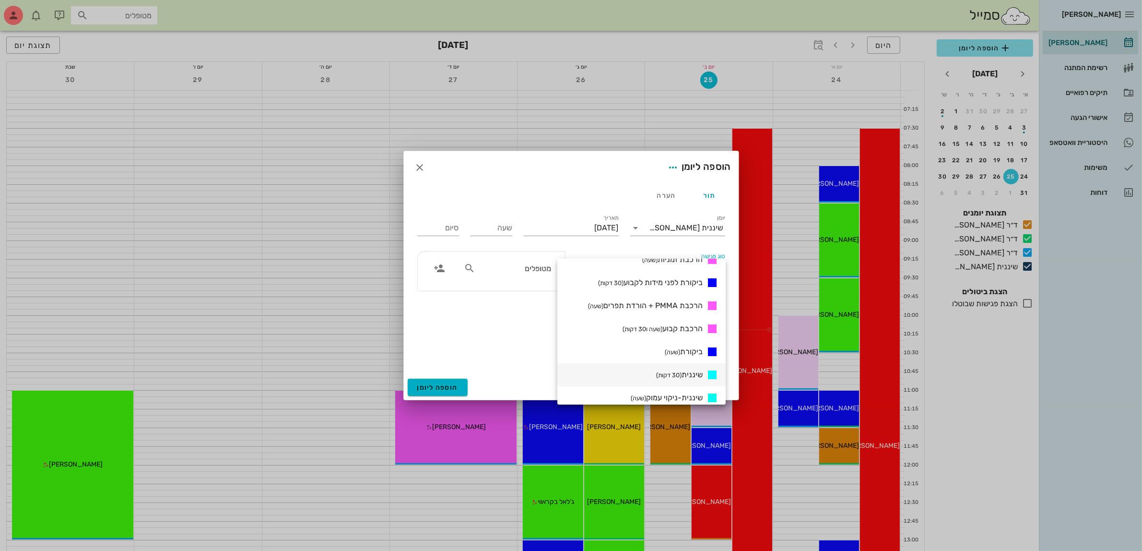
click at [667, 372] on small "(30 דקות)" at bounding box center [668, 374] width 25 height 7
type input "00:30"
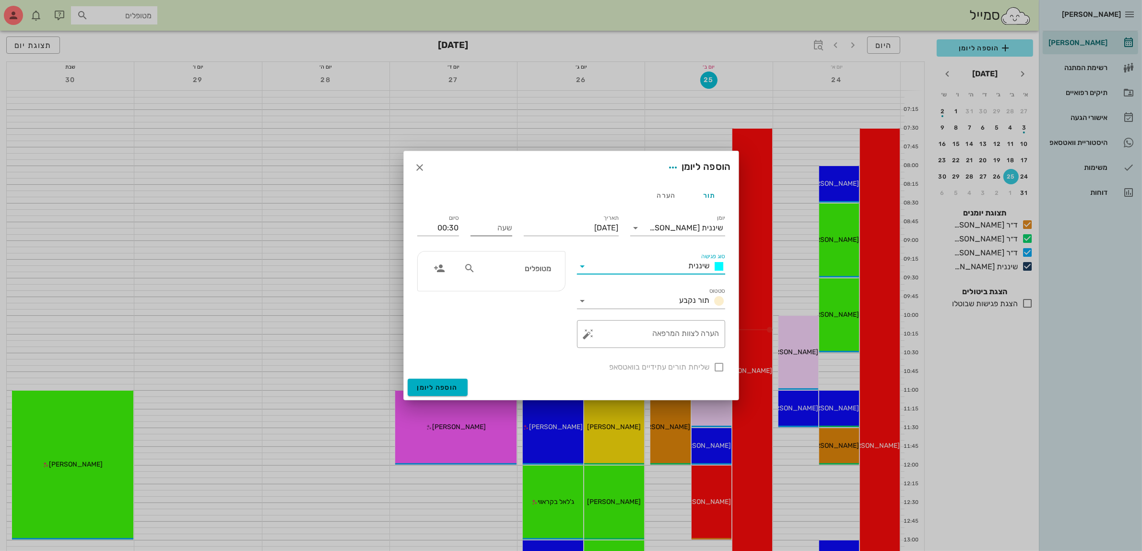
click at [482, 226] on input "שעה" at bounding box center [492, 227] width 42 height 15
type input "17:00"
type input "17:30"
click at [507, 266] on input "text" at bounding box center [514, 268] width 74 height 12
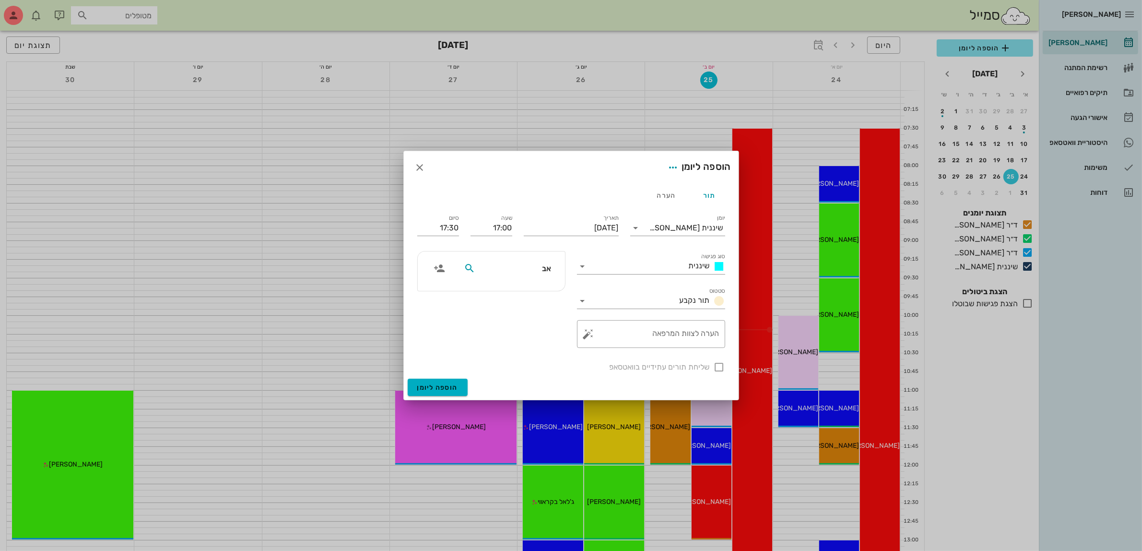
type input "[PERSON_NAME]"
click at [535, 299] on div "0504030020" at bounding box center [515, 299] width 99 height 8
click at [716, 365] on div at bounding box center [719, 367] width 16 height 16
checkbox input "true"
click at [443, 389] on span "הוספה ליומן" at bounding box center [437, 387] width 41 height 8
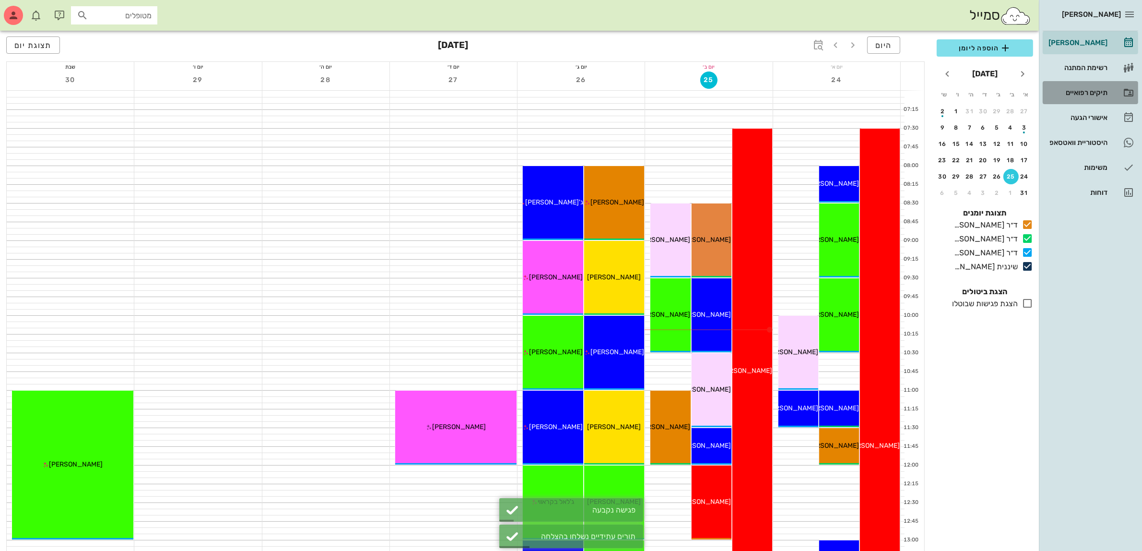
click at [1078, 91] on div "תיקים רפואיים" at bounding box center [1077, 93] width 61 height 8
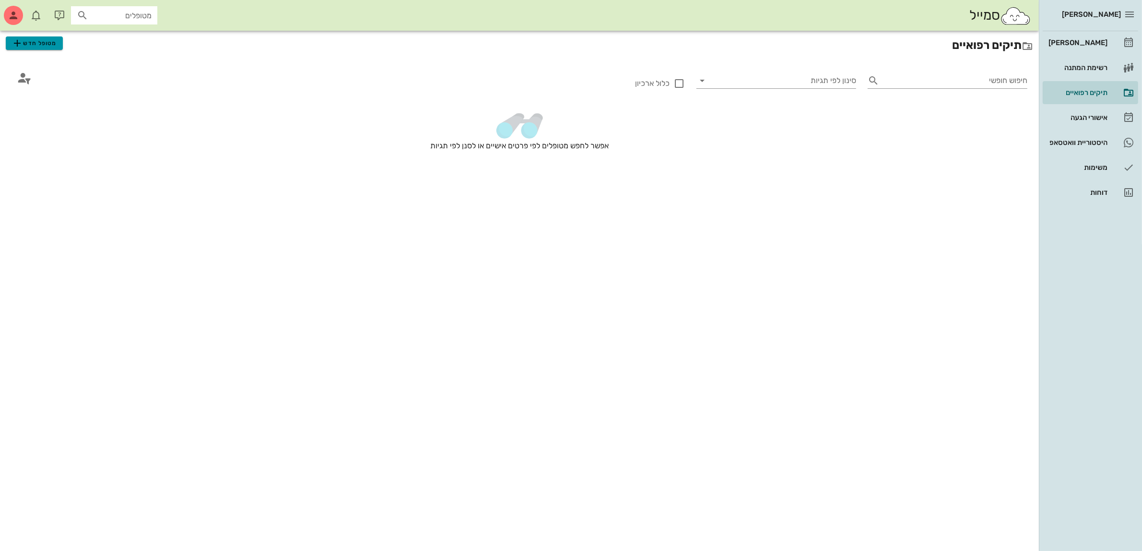
click at [28, 44] on span "מטופל חדש" at bounding box center [34, 43] width 45 height 12
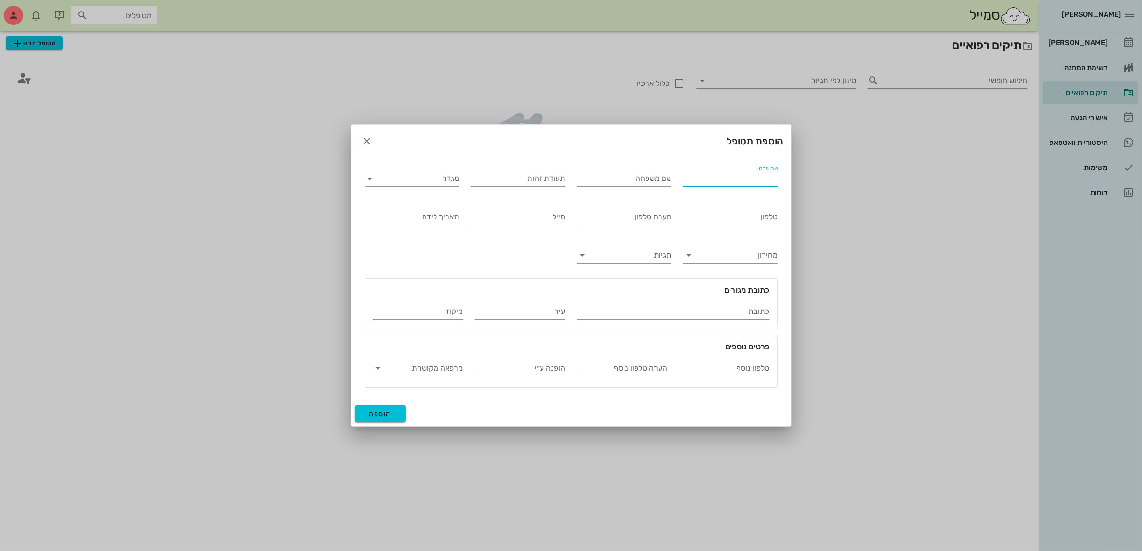
click at [753, 182] on input "שם פרטי" at bounding box center [730, 178] width 95 height 15
type input "[PERSON_NAME]"
click at [405, 177] on input "מגדר" at bounding box center [420, 178] width 80 height 15
click at [442, 181] on div "זכר" at bounding box center [411, 185] width 79 height 9
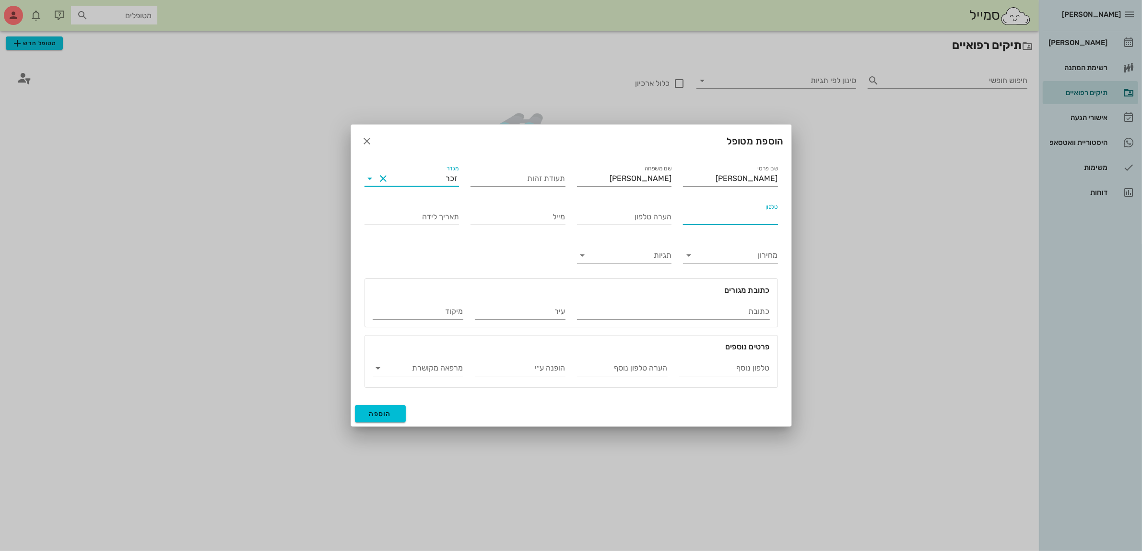
click at [744, 216] on input "טלפון" at bounding box center [730, 216] width 95 height 15
click at [656, 222] on input "הערה טלפון" at bounding box center [624, 216] width 95 height 15
click at [378, 409] on button "הוספה" at bounding box center [380, 413] width 51 height 17
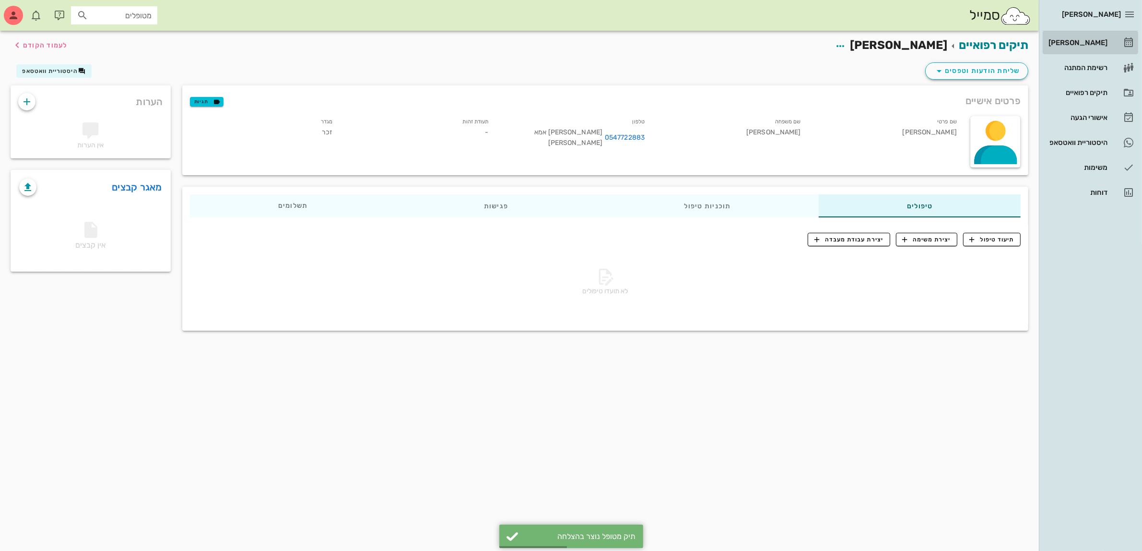
click at [1092, 41] on div "[PERSON_NAME]" at bounding box center [1077, 43] width 61 height 8
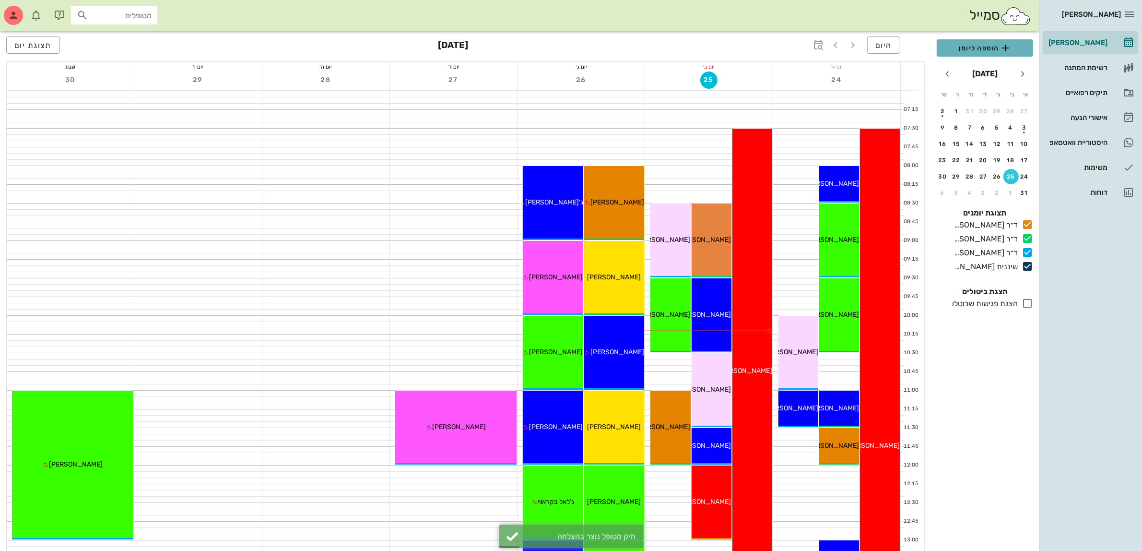
click at [986, 45] on span "הוספה ליומן" at bounding box center [984, 48] width 81 height 12
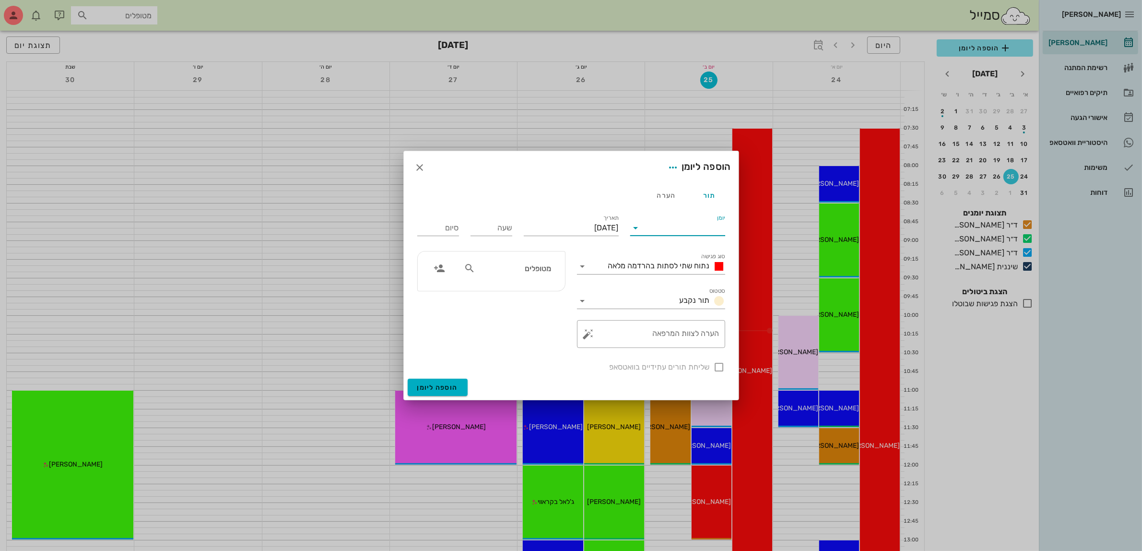
click at [656, 231] on input "יומן" at bounding box center [685, 227] width 82 height 15
click at [682, 306] on div "שיננית [PERSON_NAME]" at bounding box center [680, 304] width 85 height 9
click at [577, 226] on input "[DATE]" at bounding box center [571, 227] width 95 height 15
click at [514, 249] on icon "חודש הבא" at bounding box center [515, 251] width 12 height 12
click at [604, 318] on div "15" at bounding box center [604, 321] width 15 height 7
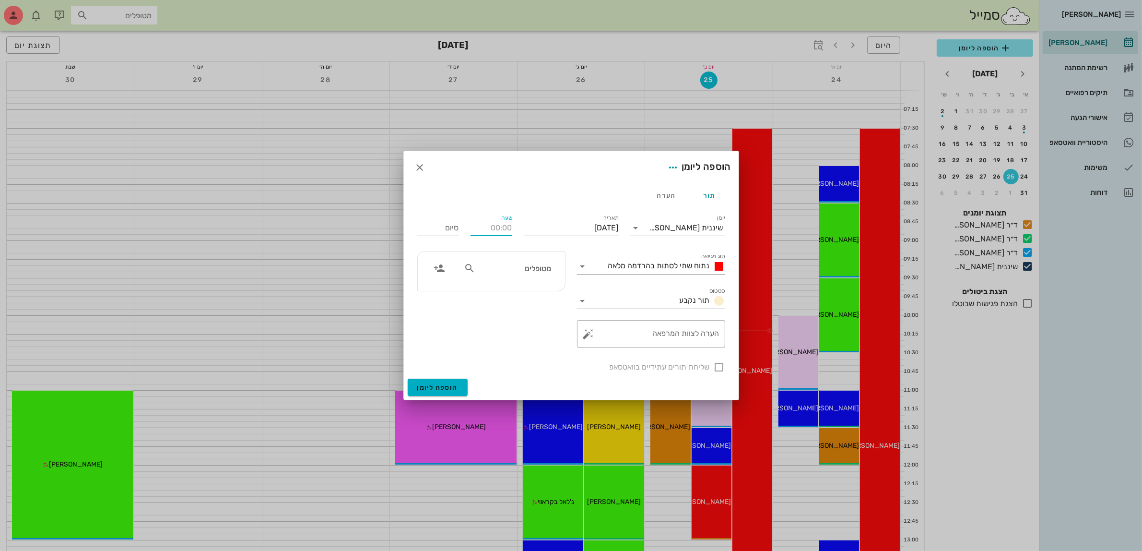
click at [493, 229] on input "שעה" at bounding box center [492, 227] width 42 height 15
click at [434, 231] on input "01:30" at bounding box center [438, 227] width 42 height 15
click at [677, 265] on span "נתוח שתי לסתות בהרדמה מלאה" at bounding box center [659, 265] width 102 height 9
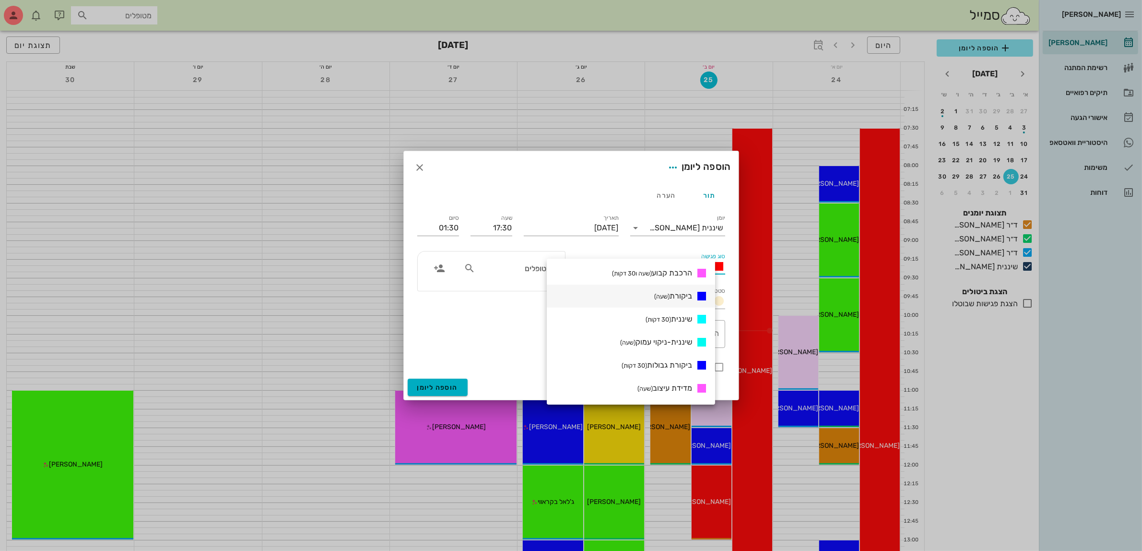
scroll to position [420, 0]
click at [682, 315] on span "שיננית (30 דקות)" at bounding box center [669, 314] width 47 height 9
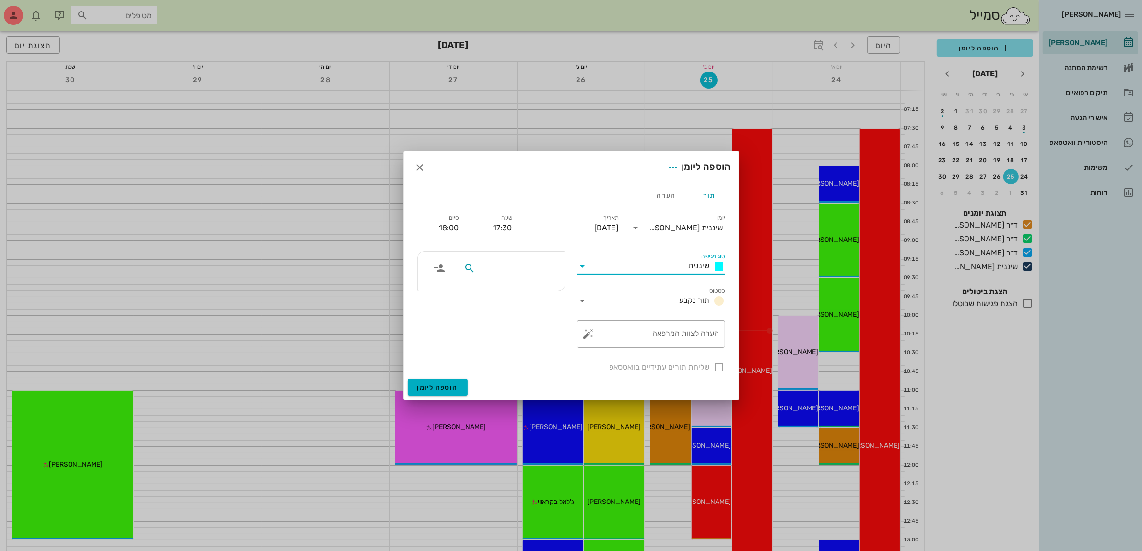
click at [520, 264] on input "text" at bounding box center [514, 268] width 74 height 12
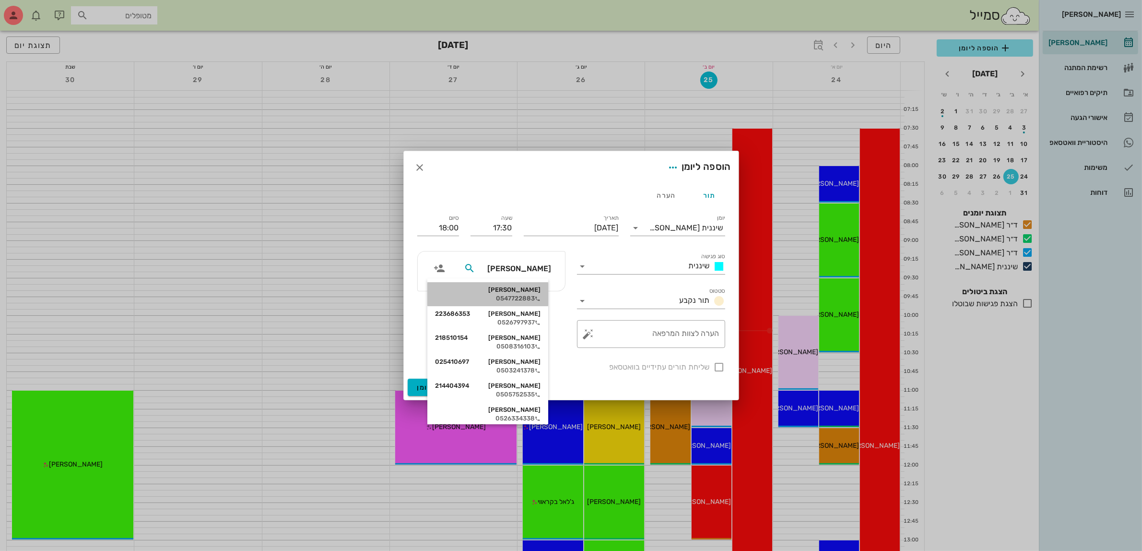
click at [530, 291] on div "[PERSON_NAME]" at bounding box center [488, 290] width 106 height 8
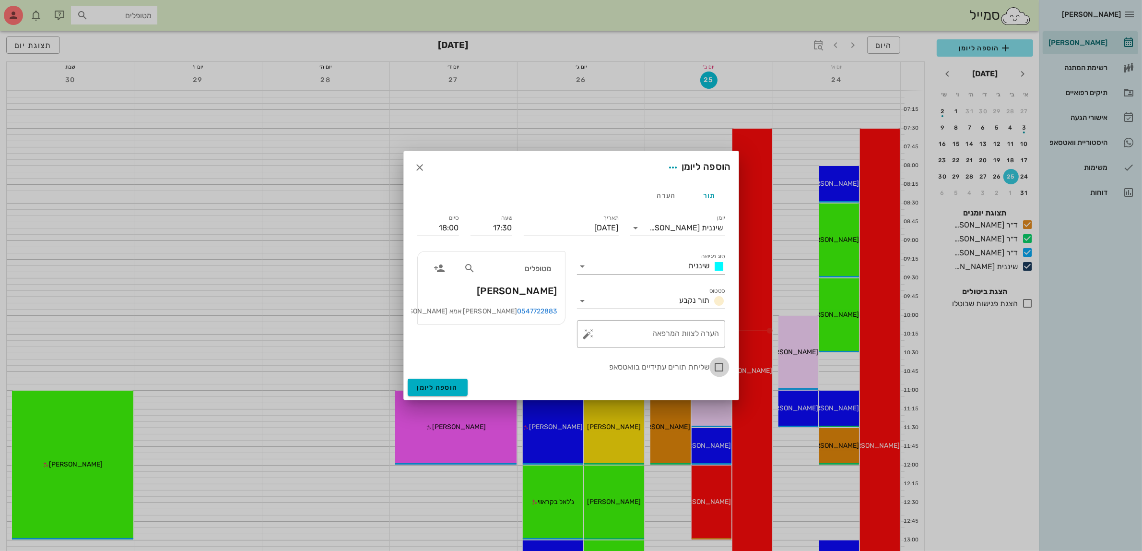
click at [720, 369] on div at bounding box center [719, 367] width 16 height 16
click at [435, 381] on button "הוספה ליומן" at bounding box center [438, 386] width 60 height 17
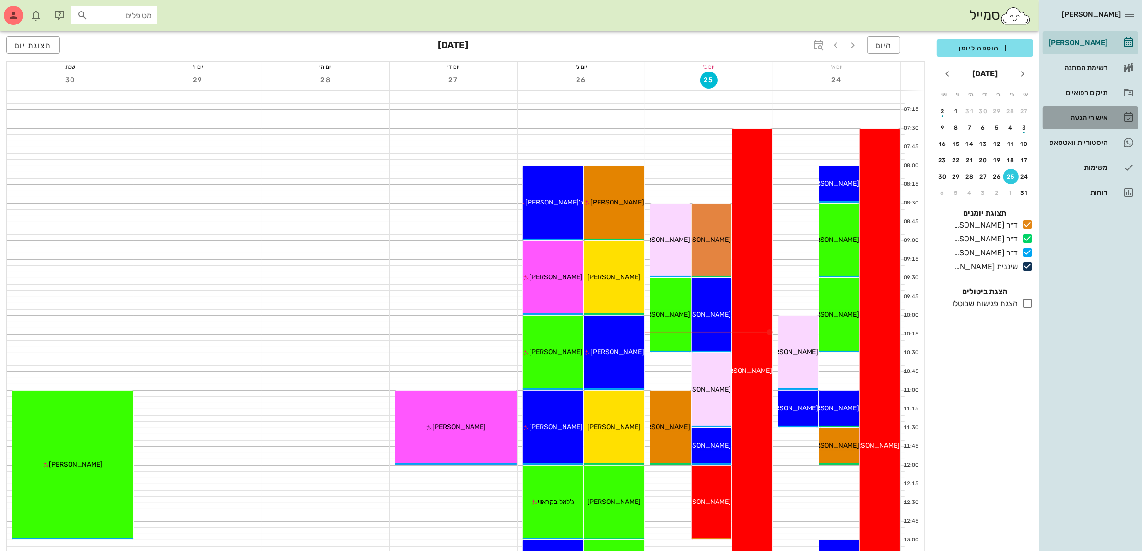
click at [1089, 114] on div "אישורי הגעה" at bounding box center [1077, 118] width 61 height 8
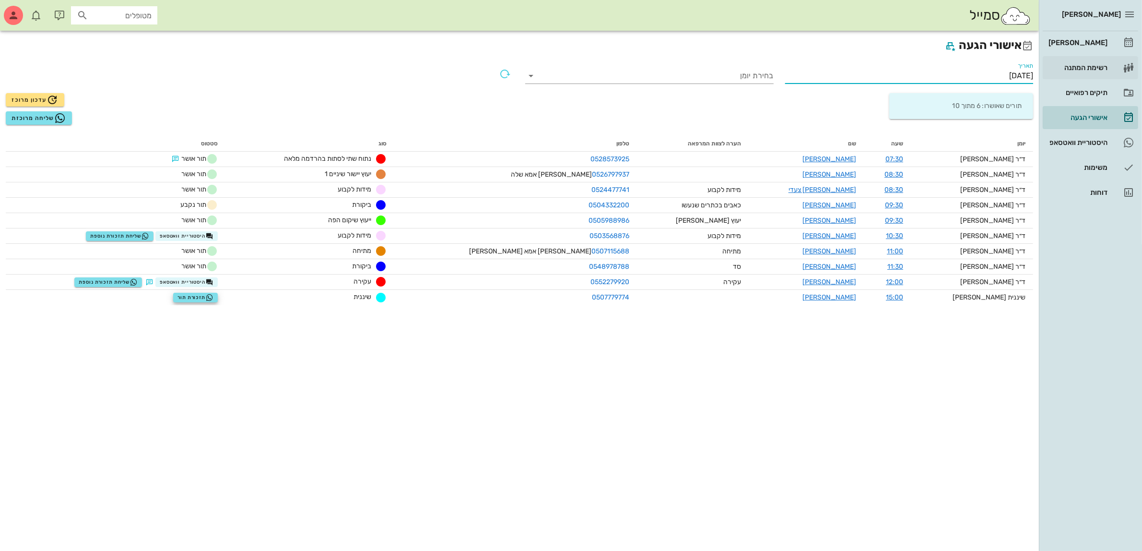
drag, startPoint x: 979, startPoint y: 72, endPoint x: 1098, endPoint y: 75, distance: 119.0
click at [1098, 75] on div "[PERSON_NAME] רשימת המתנה תיקים רפואיים אישורי הגעה היסטוריית וואטסאפ משימות דו…" at bounding box center [571, 275] width 1142 height 551
click at [1010, 76] on input "[DATE]" at bounding box center [909, 75] width 248 height 15
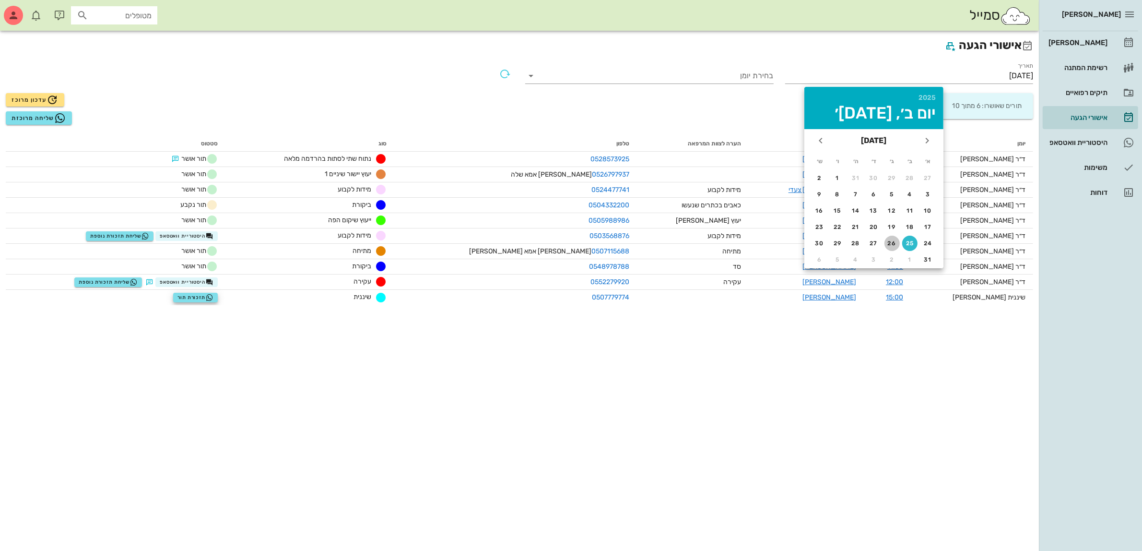
click at [895, 240] on div "26" at bounding box center [891, 243] width 15 height 7
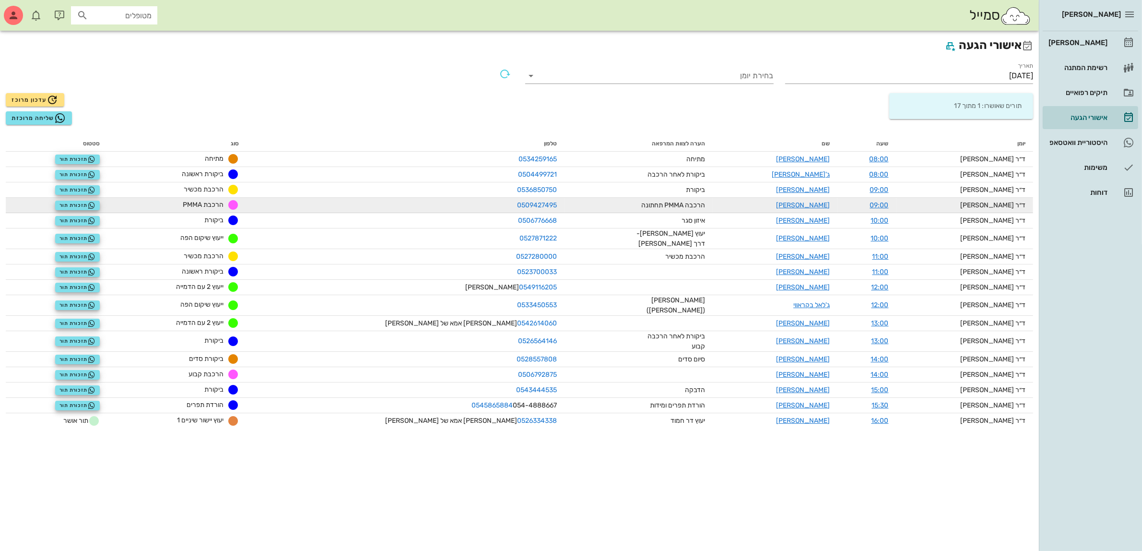
click at [730, 205] on td "[PERSON_NAME]" at bounding box center [775, 205] width 125 height 15
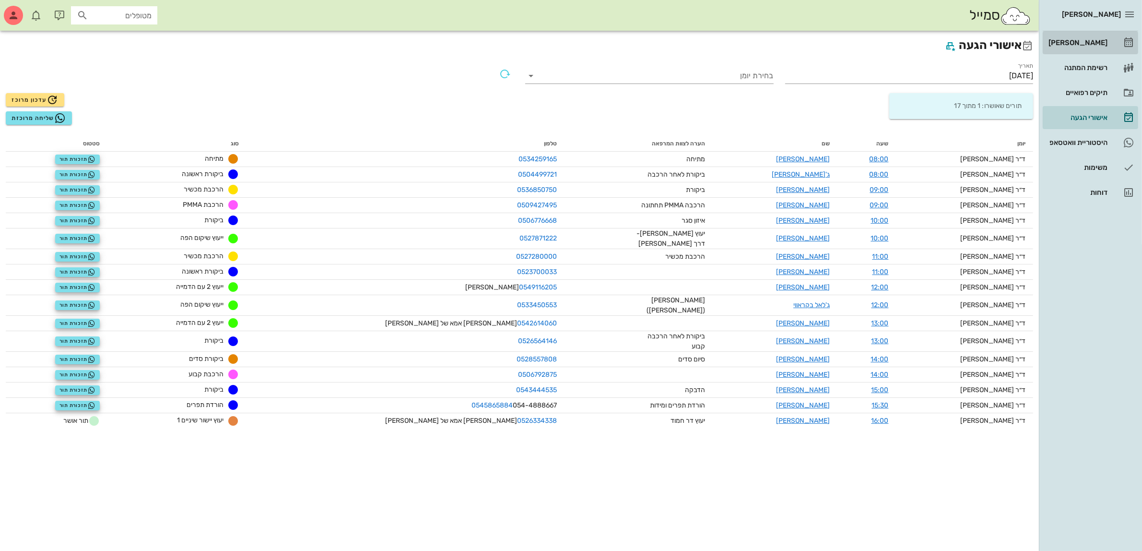
drag, startPoint x: 1092, startPoint y: 34, endPoint x: 1074, endPoint y: 44, distance: 20.4
click at [1092, 33] on link "[PERSON_NAME]" at bounding box center [1090, 42] width 95 height 23
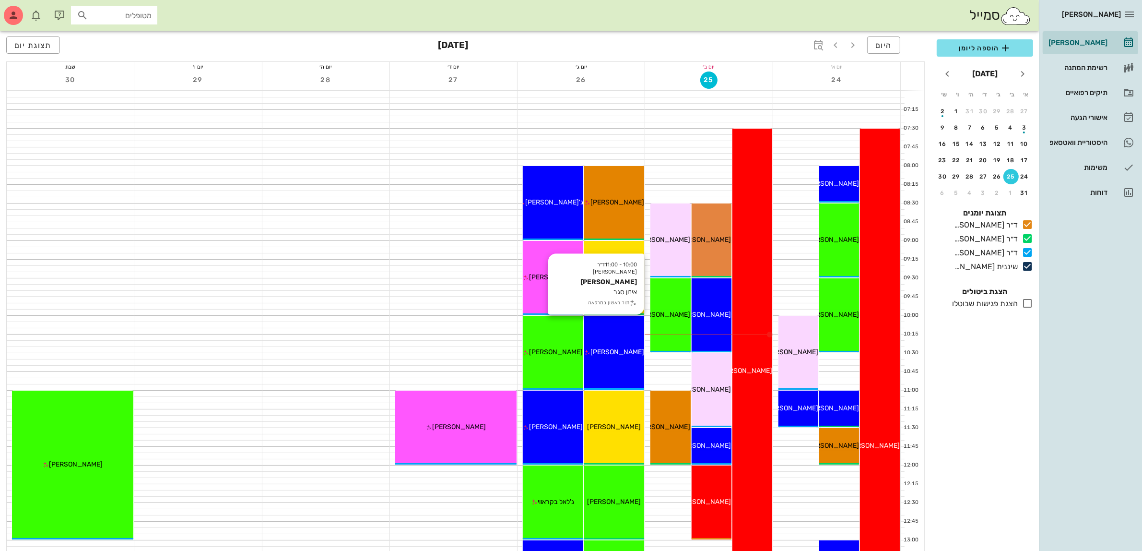
click at [608, 352] on span "[PERSON_NAME]" at bounding box center [617, 352] width 54 height 8
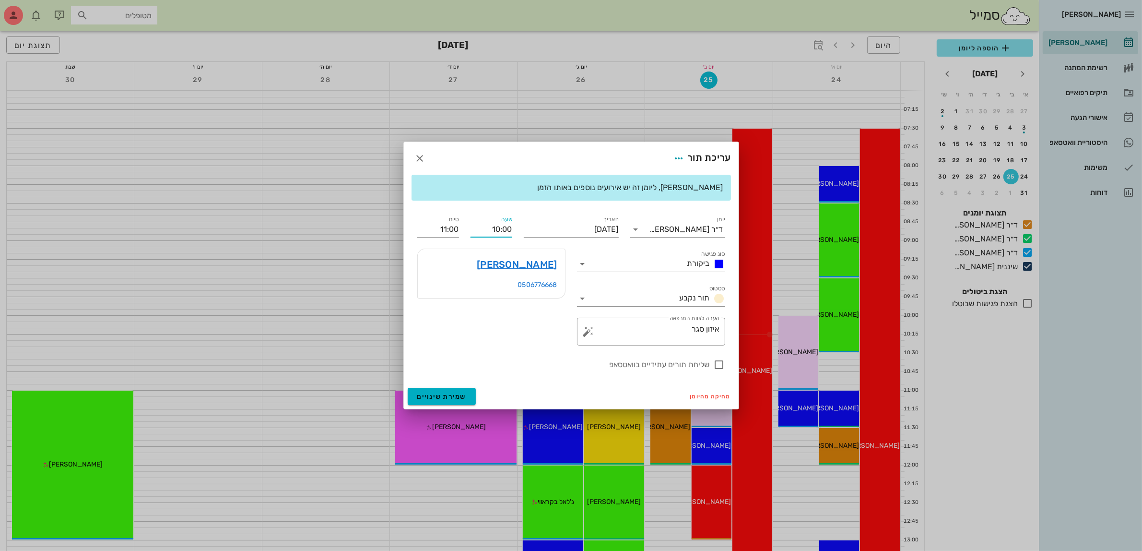
click at [495, 226] on input "10:00" at bounding box center [492, 229] width 42 height 15
drag, startPoint x: 492, startPoint y: 228, endPoint x: 563, endPoint y: 223, distance: 71.2
click at [562, 223] on div "יומן ד״ר [PERSON_NAME] סוג פגישה ביקורת סטטוס תור נקבע תאריך [DATE] שעה 10:00 ס…" at bounding box center [571, 292] width 319 height 168
click at [529, 330] on div "[PERSON_NAME] 0506776668" at bounding box center [492, 297] width 160 height 108
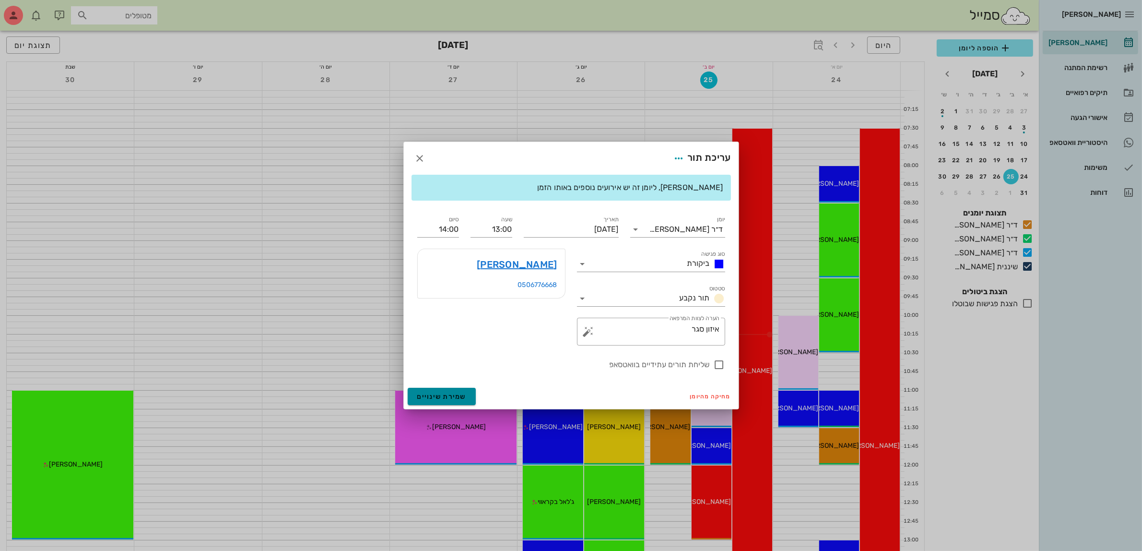
click at [447, 398] on span "שמירת שינויים" at bounding box center [441, 396] width 49 height 8
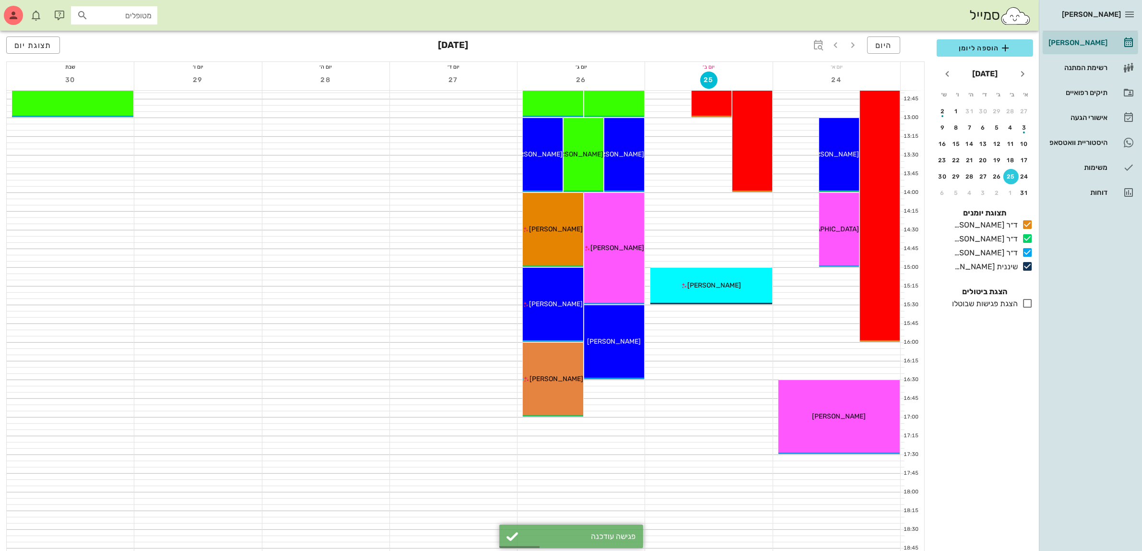
scroll to position [408, 0]
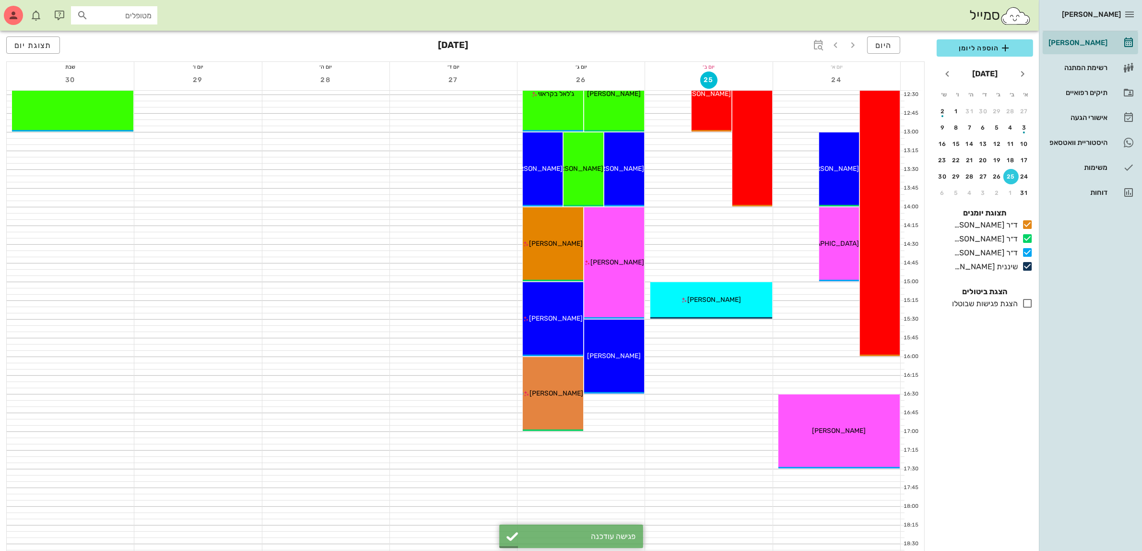
click at [722, 302] on span "[PERSON_NAME]" at bounding box center [715, 299] width 54 height 8
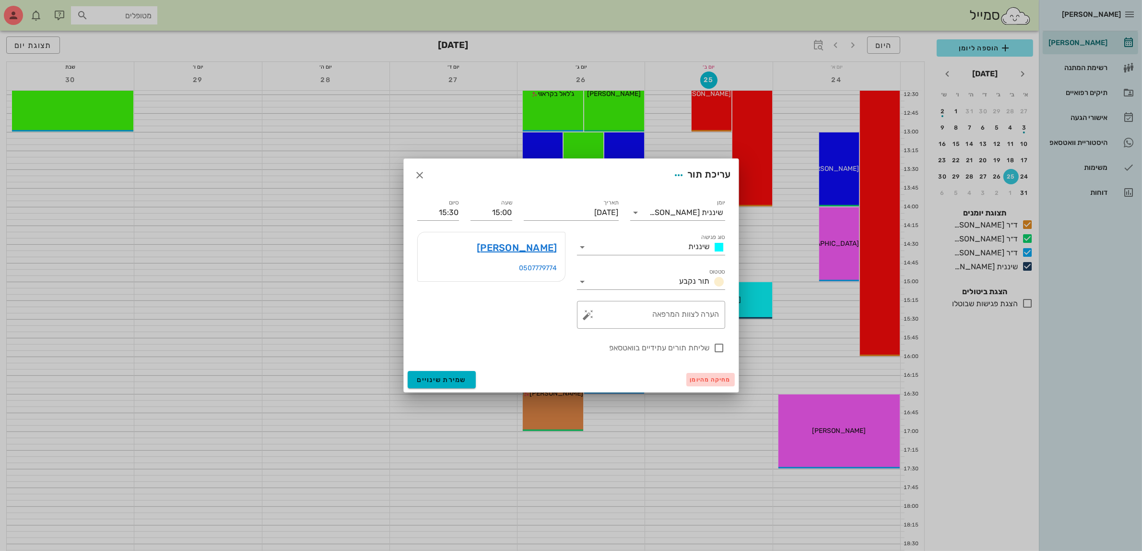
click at [699, 383] on button "מחיקה מהיומן" at bounding box center [710, 379] width 48 height 13
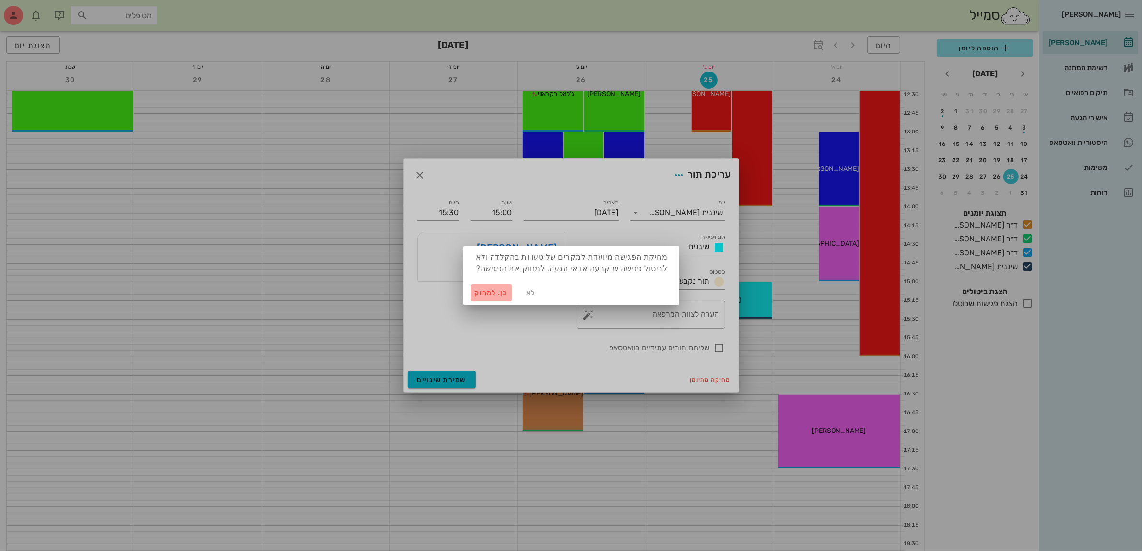
click at [478, 289] on span "כן. למחוק" at bounding box center [492, 293] width 34 height 8
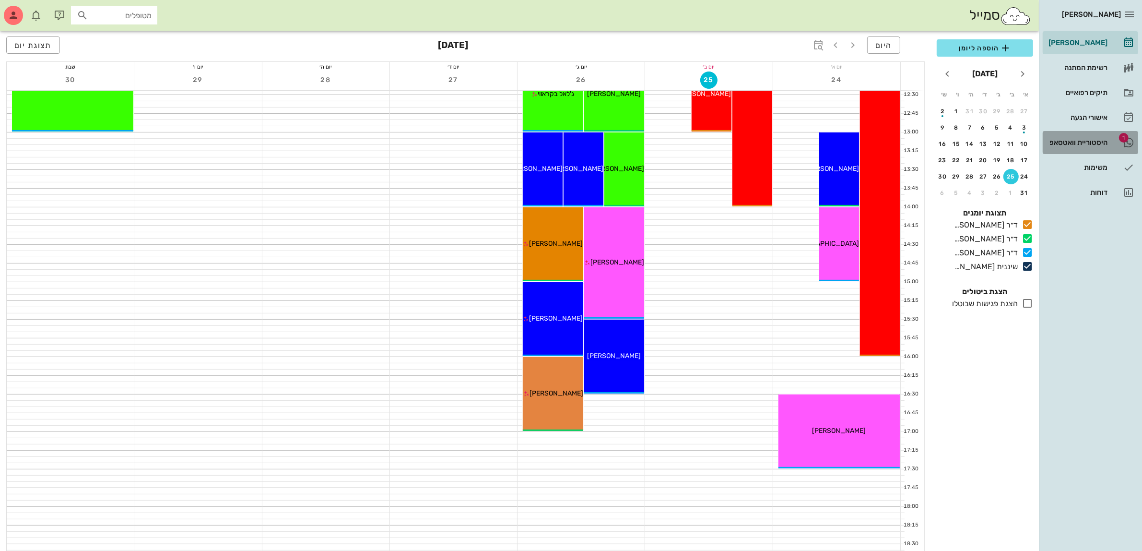
click at [1066, 143] on div "היסטוריית וואטסאפ" at bounding box center [1077, 143] width 61 height 8
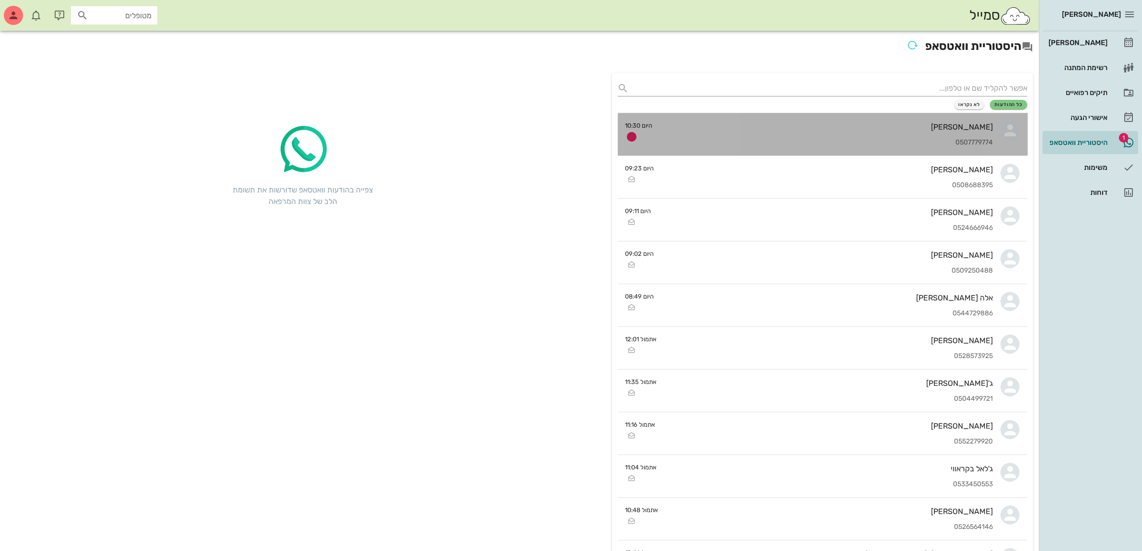
click at [886, 139] on div "0507779774" at bounding box center [826, 143] width 333 height 8
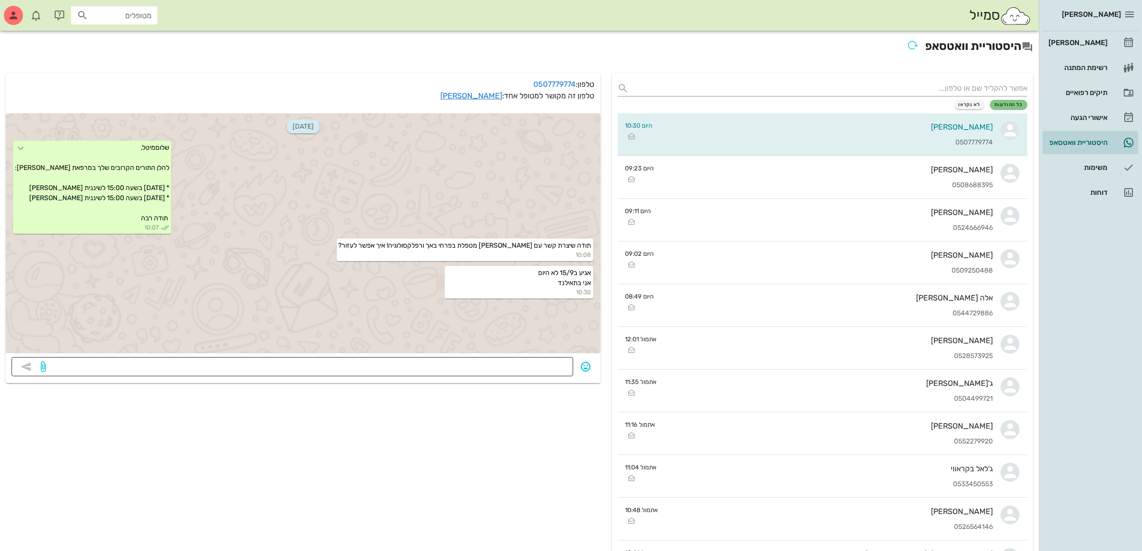
click at [540, 367] on textarea at bounding box center [307, 367] width 519 height 15
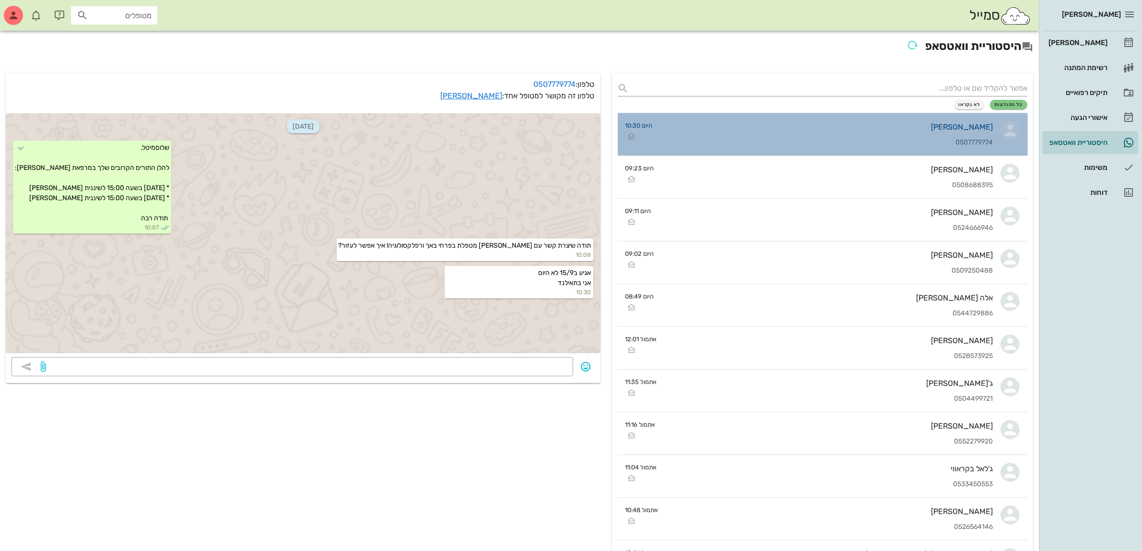
click at [901, 132] on div "[PERSON_NAME] 0507779774" at bounding box center [826, 134] width 333 height 42
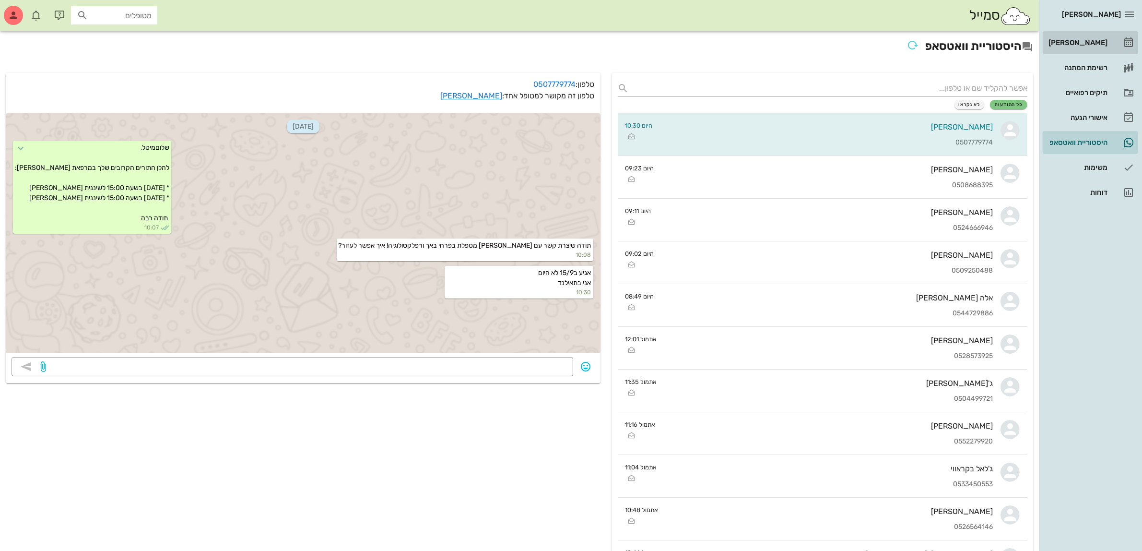
click at [1079, 42] on div "[PERSON_NAME]" at bounding box center [1077, 43] width 61 height 8
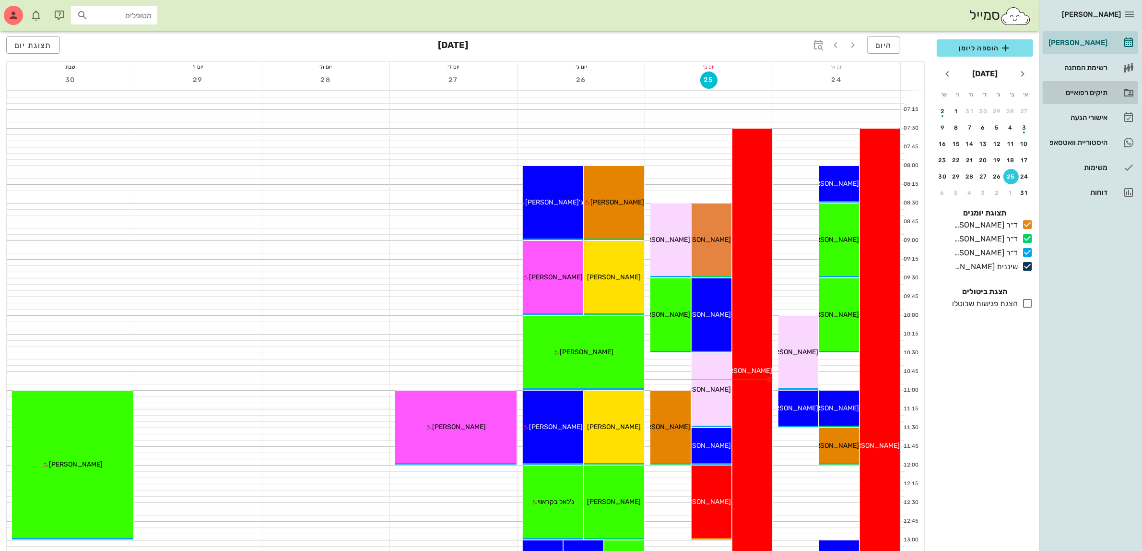
click at [1074, 89] on div "תיקים רפואיים" at bounding box center [1077, 93] width 61 height 8
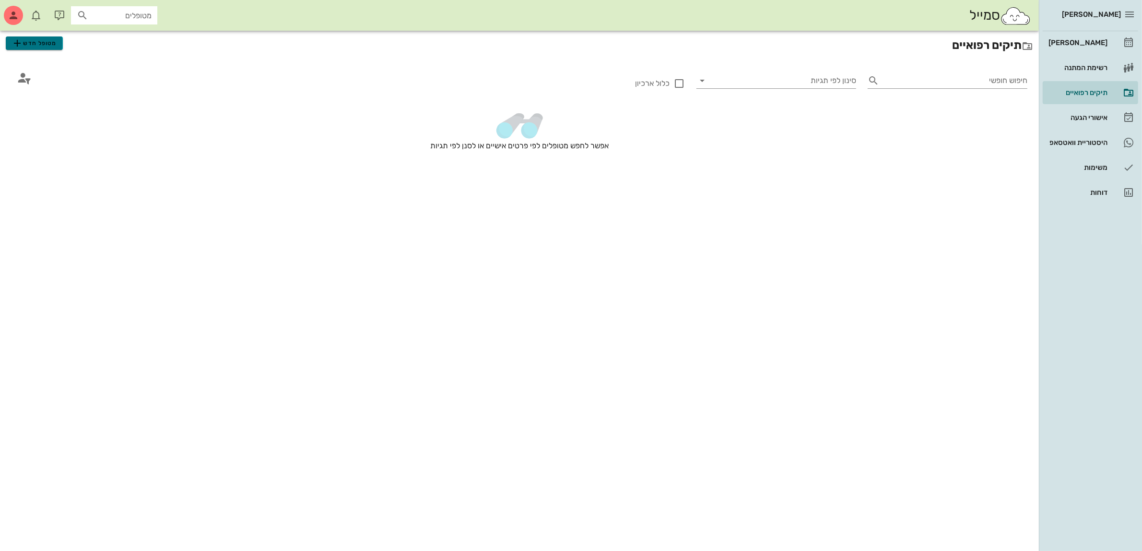
drag, startPoint x: 30, startPoint y: 41, endPoint x: 65, endPoint y: 70, distance: 45.0
click at [30, 41] on span "מטופל חדש" at bounding box center [34, 43] width 45 height 12
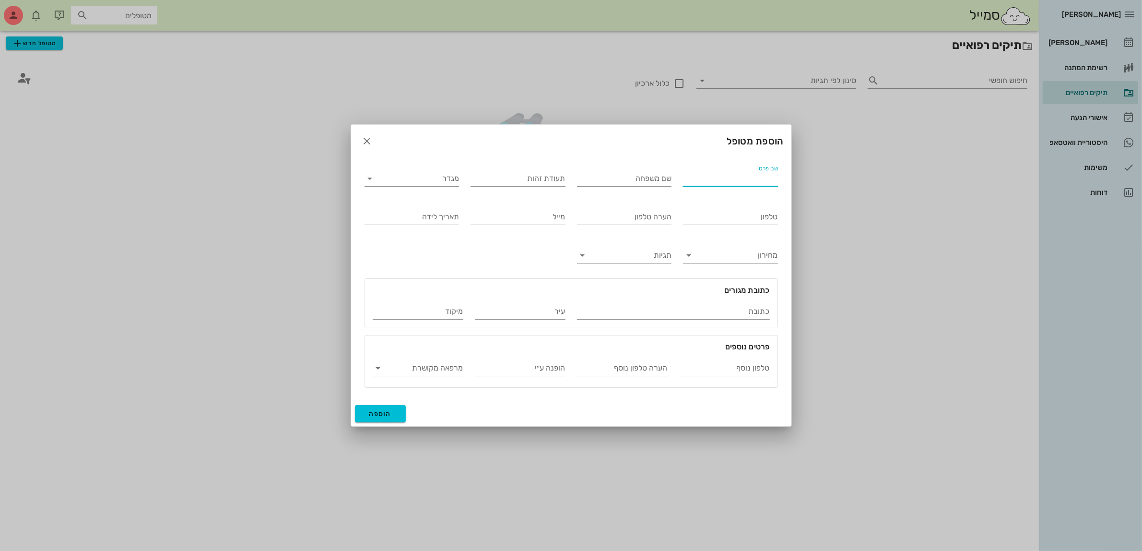
click at [735, 174] on input "שם פרטי" at bounding box center [730, 178] width 95 height 15
click at [439, 183] on input "מגדר" at bounding box center [420, 178] width 80 height 15
click at [439, 209] on div "נקבה" at bounding box center [411, 208] width 79 height 9
click at [732, 216] on input "טלפון" at bounding box center [730, 216] width 95 height 15
click at [380, 418] on button "הוספה" at bounding box center [380, 413] width 51 height 17
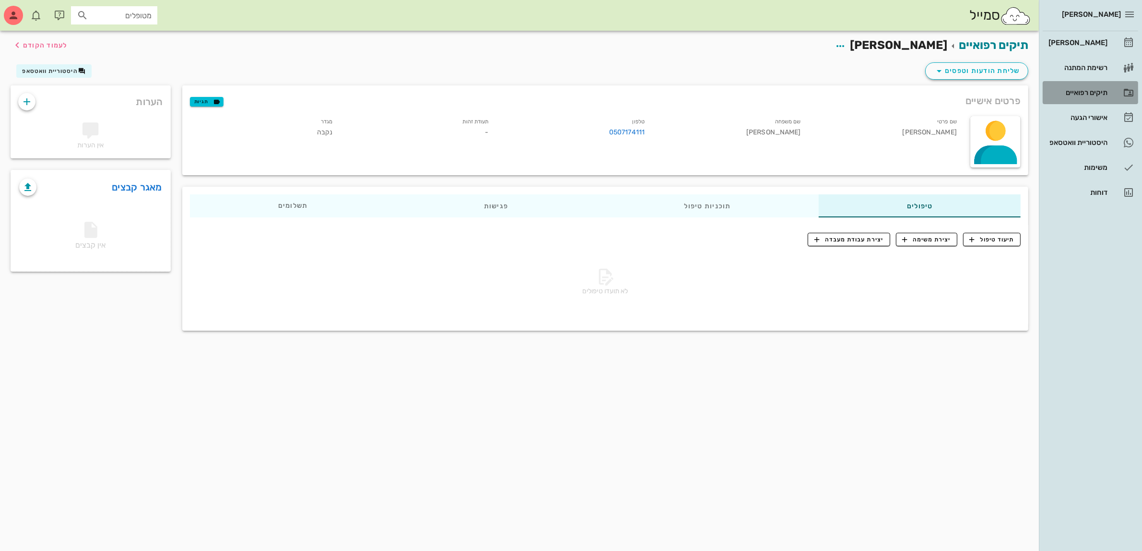
click at [1076, 90] on div "תיקים רפואיים" at bounding box center [1077, 93] width 61 height 8
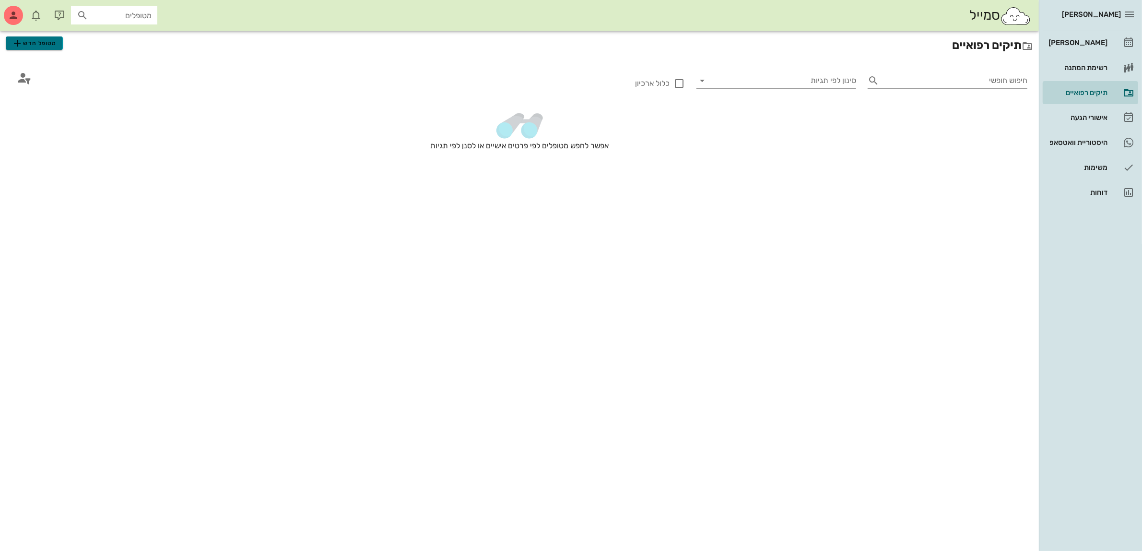
click at [29, 42] on span "מטופל חדש" at bounding box center [34, 43] width 45 height 12
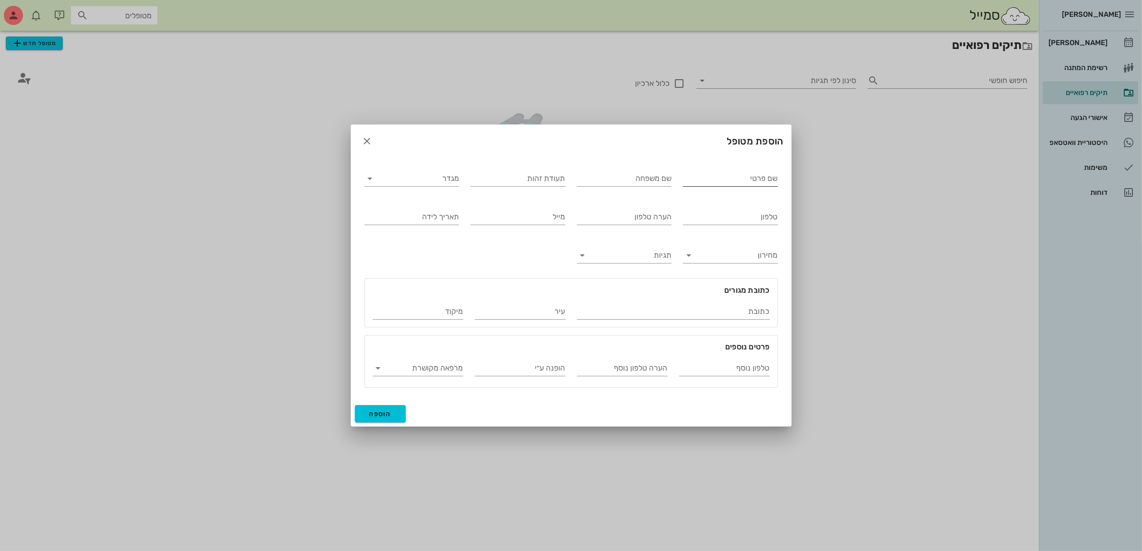
click at [741, 181] on input "שם פרטי" at bounding box center [730, 178] width 95 height 15
click at [432, 177] on input "מגדר" at bounding box center [420, 178] width 80 height 15
click at [447, 210] on div "נקבה" at bounding box center [411, 208] width 79 height 9
click at [754, 218] on input "טלפון" at bounding box center [730, 216] width 95 height 15
click at [370, 416] on span "הוספה" at bounding box center [380, 414] width 23 height 8
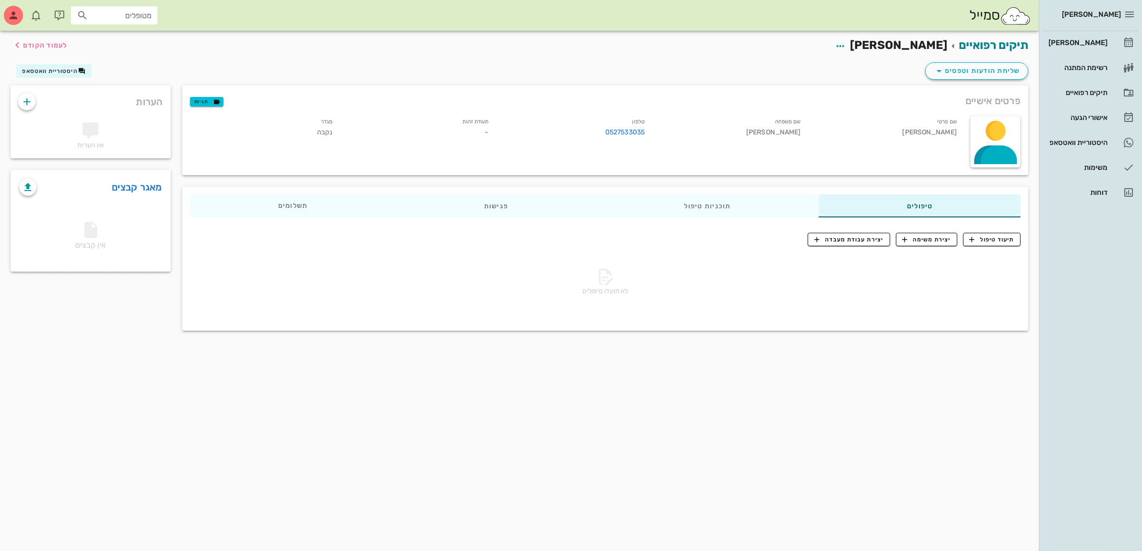
click at [845, 51] on div "תיקים רפואיים [PERSON_NAME] לעמוד הקודם" at bounding box center [519, 46] width 1029 height 30
click at [1075, 44] on div "[PERSON_NAME]" at bounding box center [1077, 43] width 61 height 8
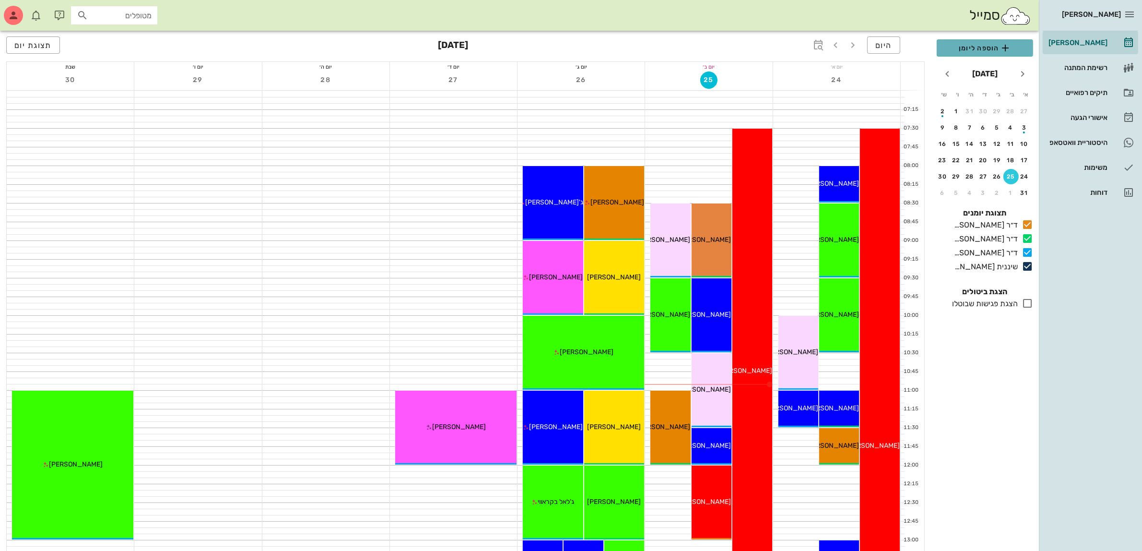
click at [978, 47] on span "הוספה ליומן" at bounding box center [984, 48] width 81 height 12
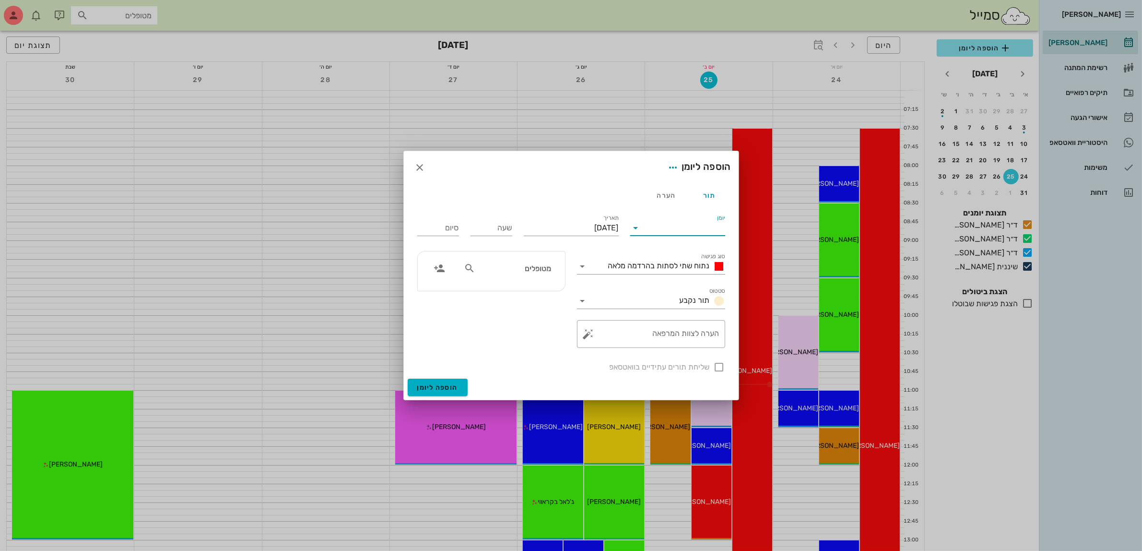
click at [662, 227] on input "יומן" at bounding box center [685, 227] width 82 height 15
click at [683, 284] on div "ד״ר [PERSON_NAME]" at bounding box center [680, 281] width 85 height 9
click at [667, 264] on span "נתוח שתי לסתות בהרדמה מלאה" at bounding box center [659, 265] width 102 height 9
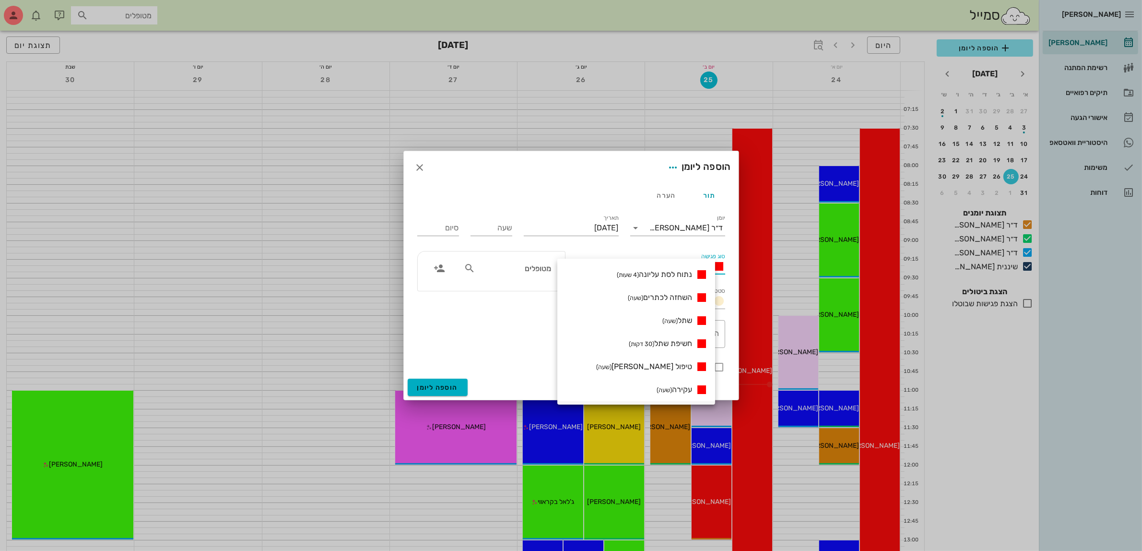
scroll to position [180, 0]
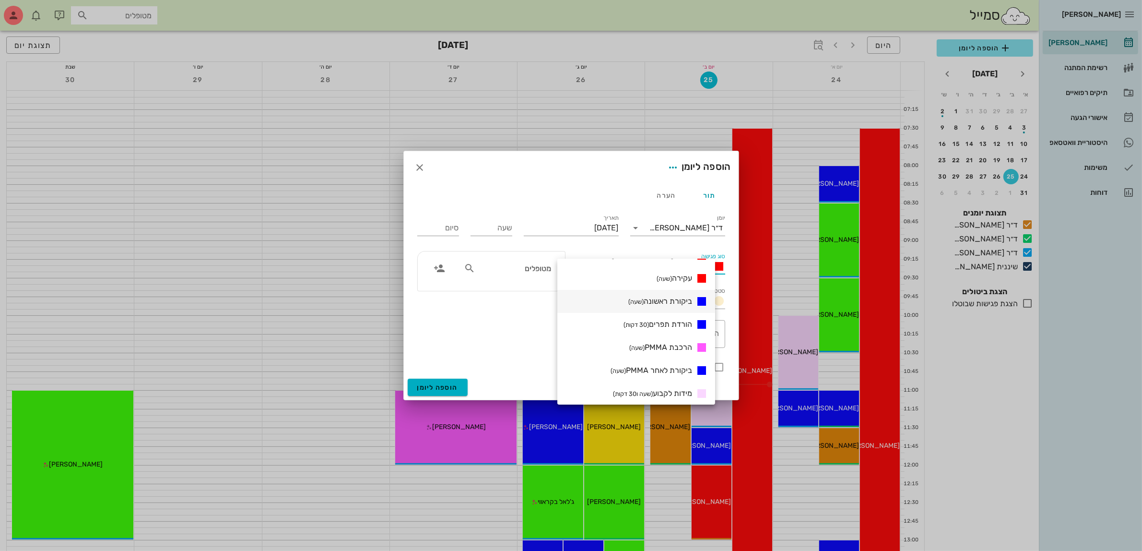
click at [677, 303] on span "ביקורת ראשונה (שעה)" at bounding box center [660, 300] width 64 height 9
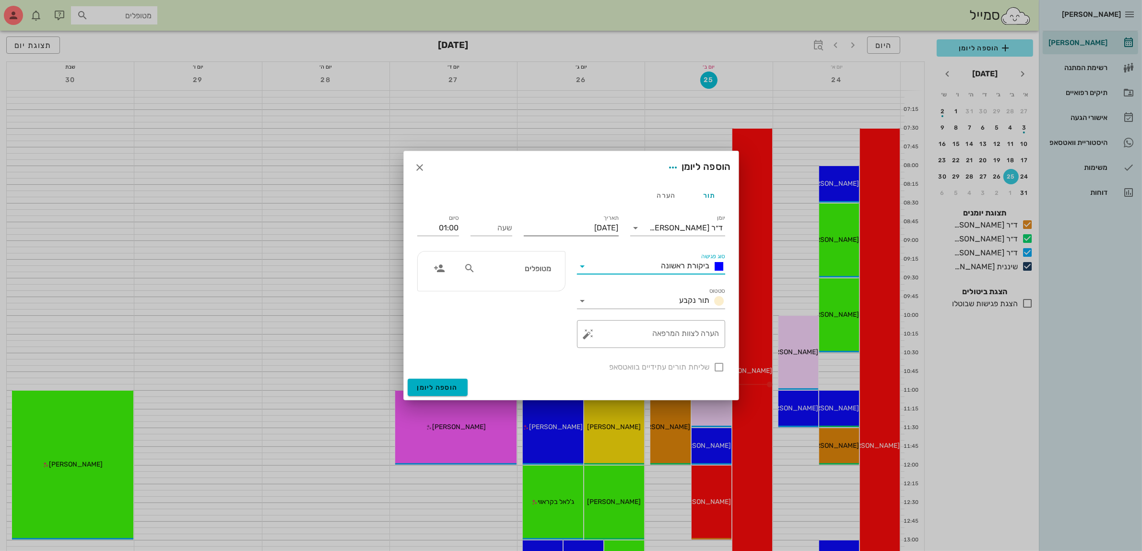
click at [612, 239] on div "תאריך [DATE]" at bounding box center [571, 229] width 95 height 19
click at [583, 226] on input "[DATE]" at bounding box center [571, 227] width 95 height 15
click at [566, 214] on div "תאריך [DATE]" at bounding box center [571, 226] width 95 height 25
click at [555, 229] on input "[DATE]" at bounding box center [571, 227] width 95 height 15
click at [620, 299] on button "3" at bounding box center [622, 304] width 15 height 15
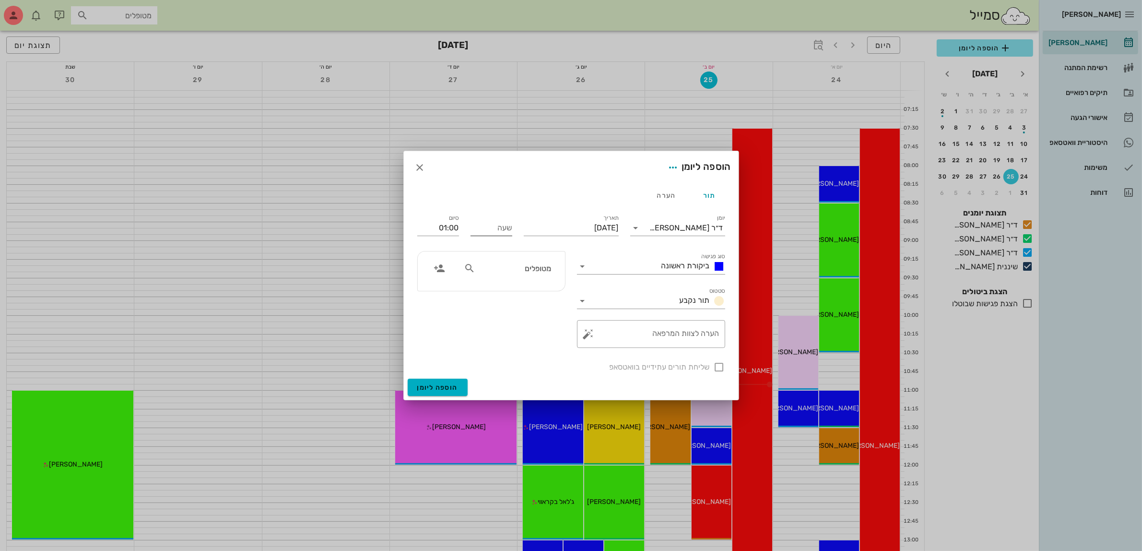
click at [497, 229] on input "שעה" at bounding box center [492, 227] width 42 height 15
click at [456, 225] on input "15:00" at bounding box center [438, 227] width 42 height 15
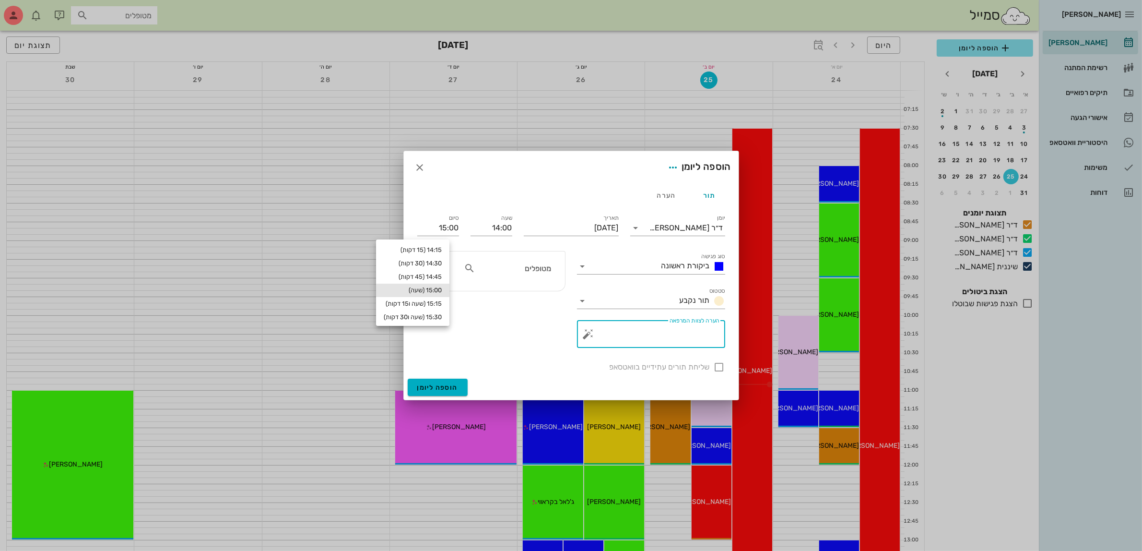
click at [692, 336] on textarea "הערה לצוות המרפאה" at bounding box center [654, 336] width 129 height 23
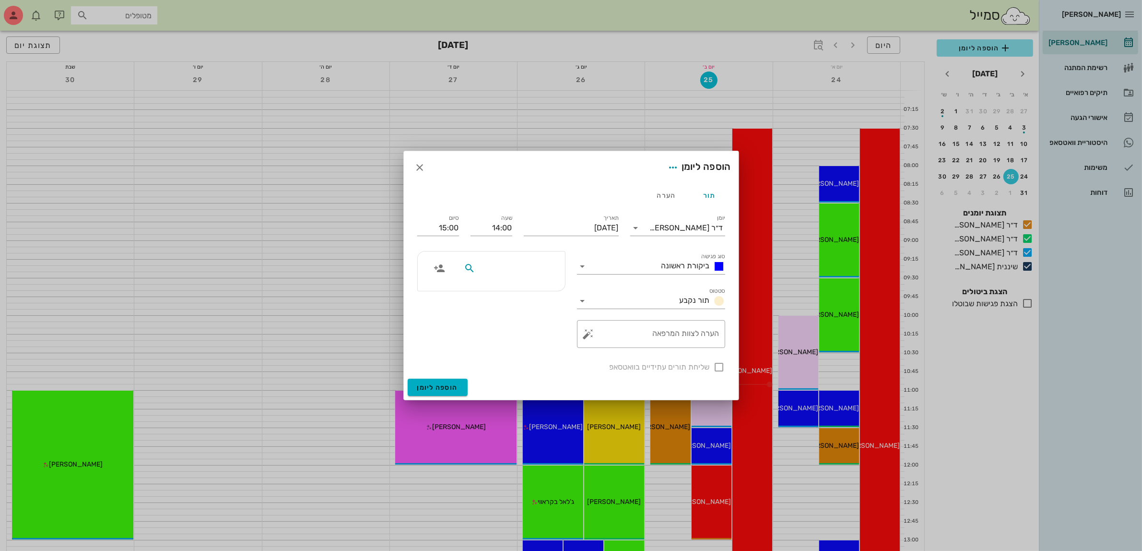
click at [524, 268] on input "text" at bounding box center [514, 268] width 74 height 12
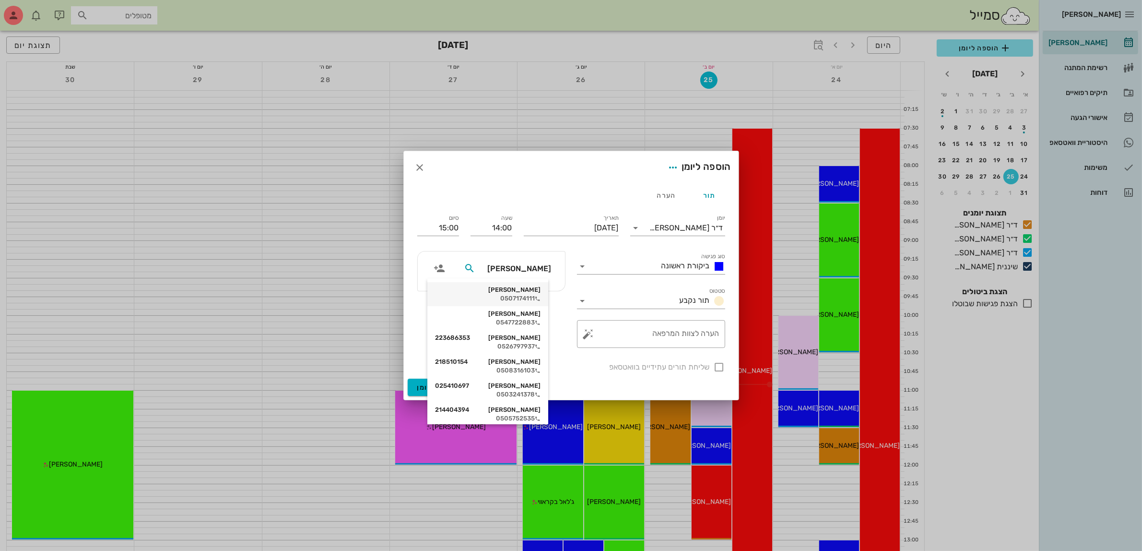
click at [525, 291] on div "[PERSON_NAME]" at bounding box center [488, 290] width 106 height 8
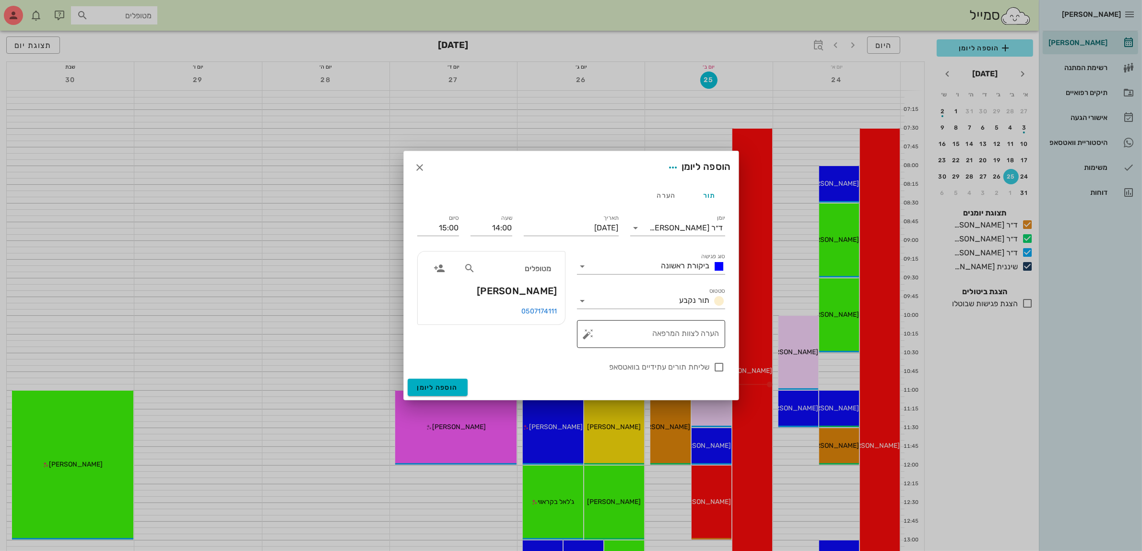
click at [681, 338] on textarea "הערה לצוות המרפאה" at bounding box center [654, 336] width 129 height 23
click at [715, 370] on div at bounding box center [719, 367] width 16 height 16
click at [586, 228] on input "[DATE]" at bounding box center [571, 227] width 95 height 15
click at [518, 247] on icon "חודש הבא" at bounding box center [515, 251] width 12 height 12
click at [567, 285] on div "3" at bounding box center [568, 288] width 15 height 7
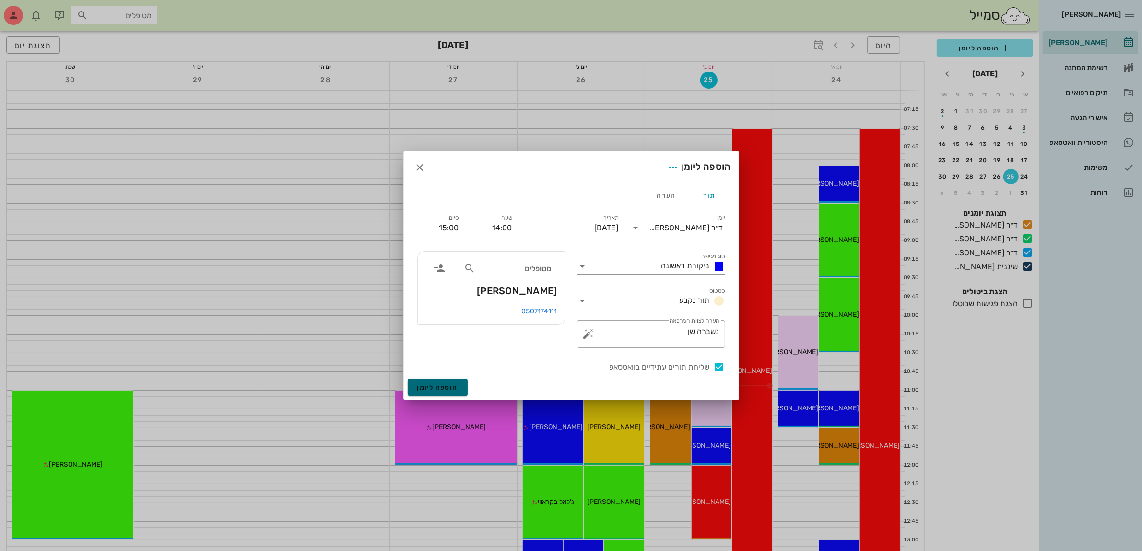
click at [448, 384] on span "הוספה ליומן" at bounding box center [437, 387] width 41 height 8
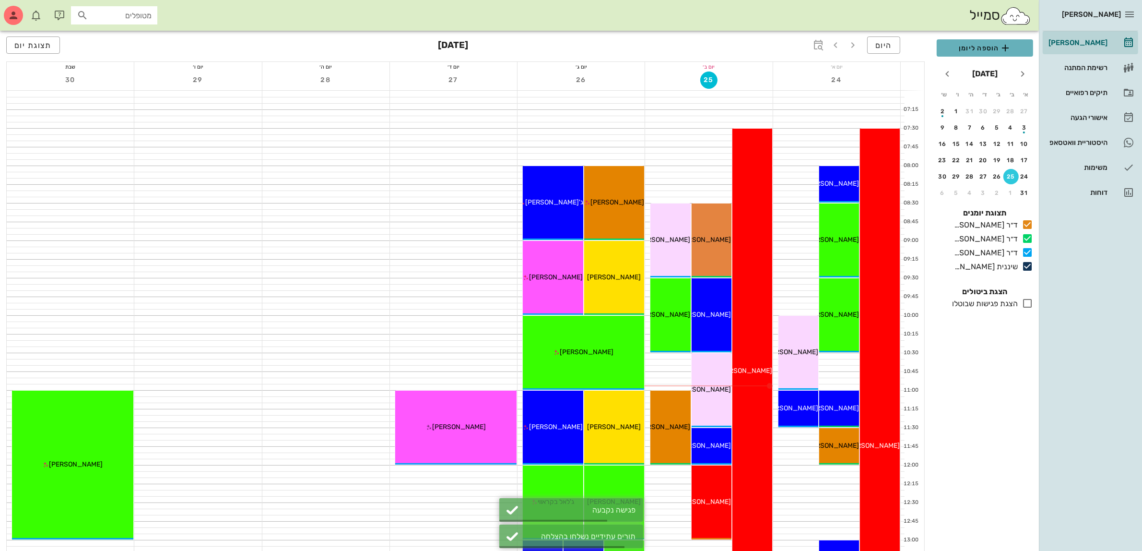
click at [979, 51] on span "הוספה ליומן" at bounding box center [984, 48] width 81 height 12
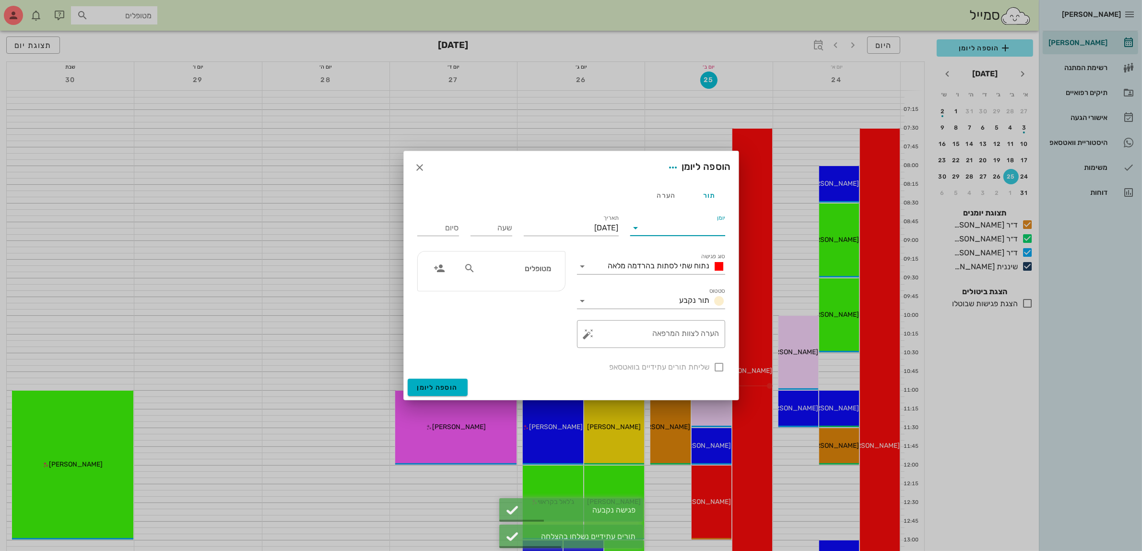
click at [683, 227] on input "יומן" at bounding box center [685, 227] width 82 height 15
click at [675, 281] on div "ד״ר [PERSON_NAME]" at bounding box center [680, 281] width 85 height 9
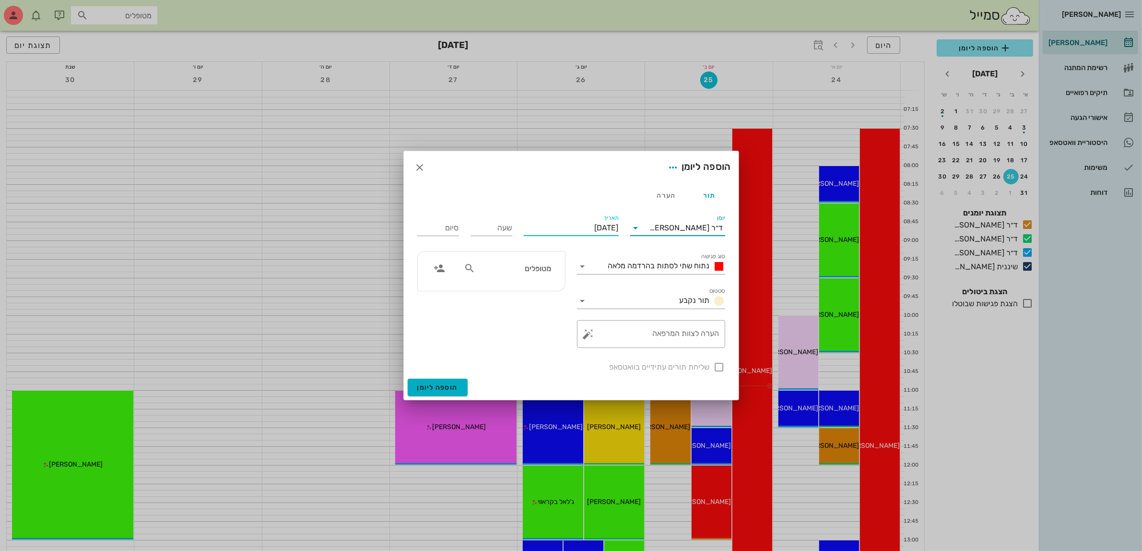
click at [597, 233] on input "[DATE]" at bounding box center [571, 227] width 95 height 15
click at [519, 248] on icon "חודש הבא" at bounding box center [515, 251] width 12 height 12
click at [567, 285] on div "3" at bounding box center [568, 288] width 15 height 7
click at [500, 228] on input "שעה" at bounding box center [492, 227] width 42 height 15
click at [455, 226] on div "סיום 00:00" at bounding box center [438, 227] width 42 height 15
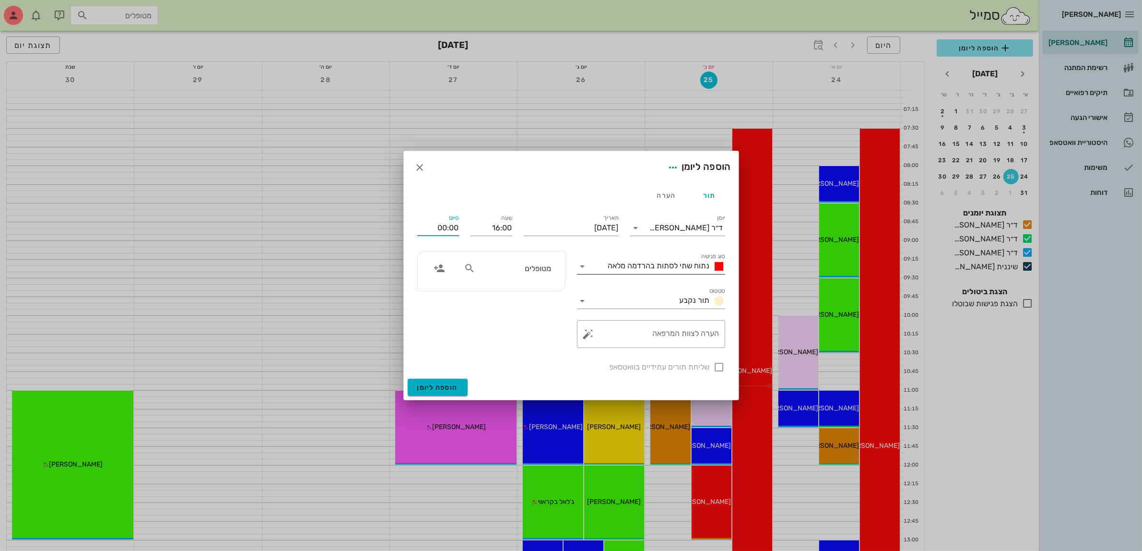
click at [682, 263] on span "נתוח שתי לסתות בהרדמה מלאה" at bounding box center [659, 265] width 102 height 9
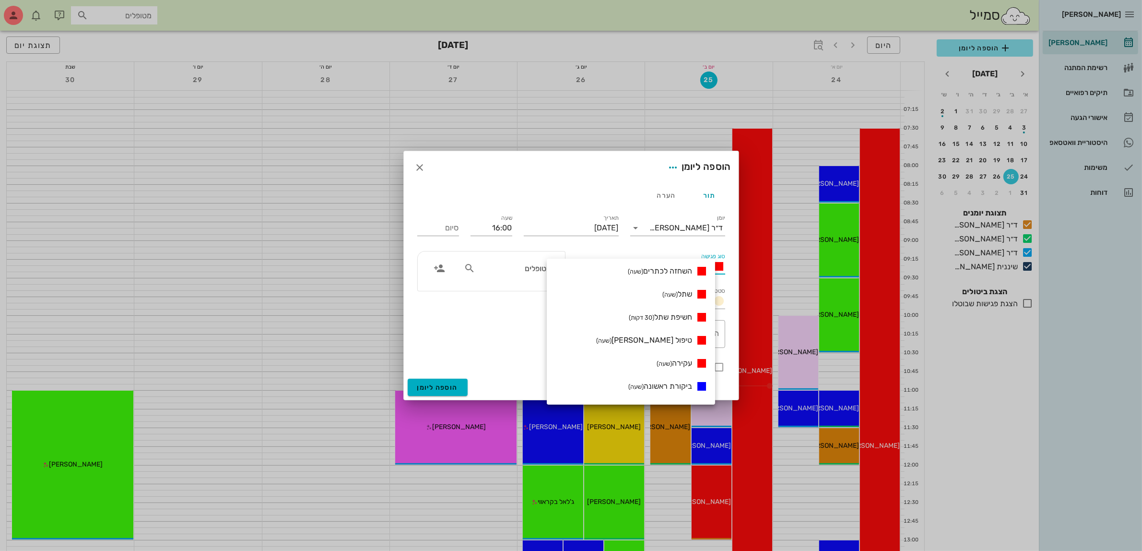
scroll to position [82, 0]
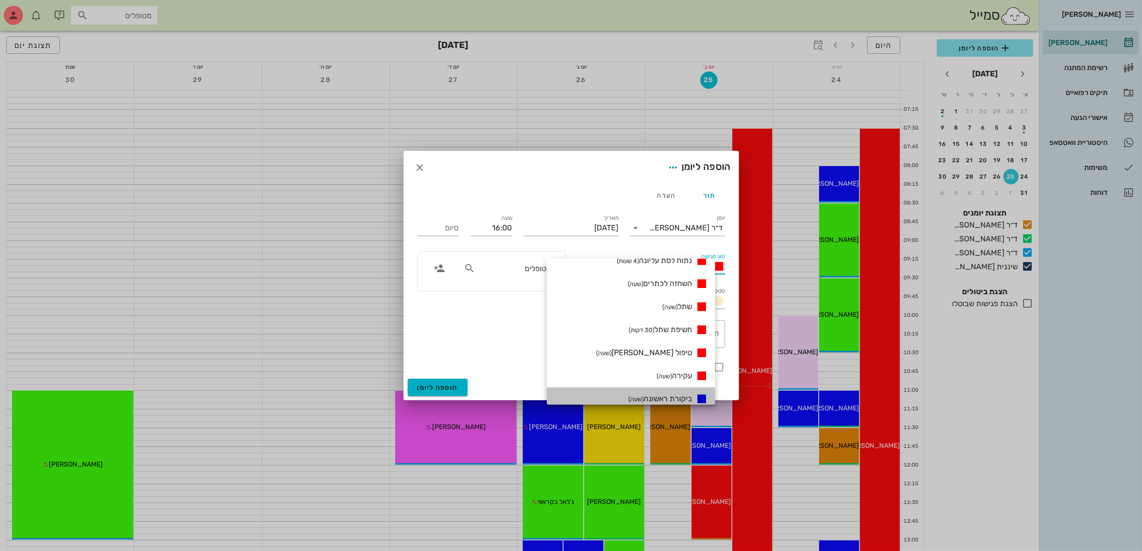
click at [665, 401] on span "ביקורת ראשונה (שעה)" at bounding box center [660, 398] width 64 height 9
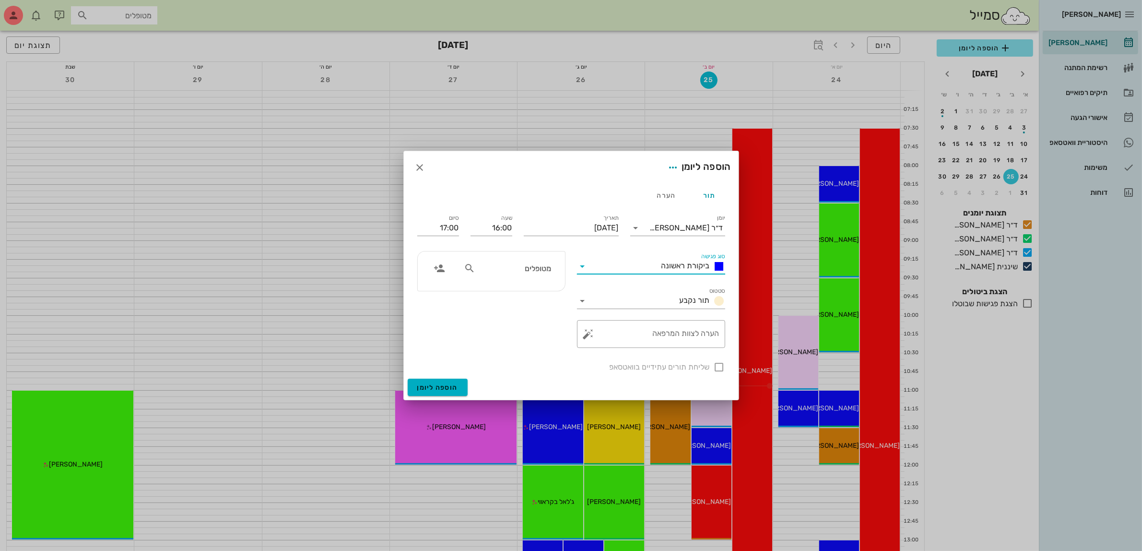
scroll to position [0, 0]
click at [653, 336] on textarea "הערה לצוות המרפאה" at bounding box center [654, 336] width 129 height 23
click at [538, 269] on input "text" at bounding box center [514, 268] width 74 height 12
click at [536, 294] on div "[PERSON_NAME] 0527533035" at bounding box center [514, 294] width 97 height 24
click at [719, 367] on div at bounding box center [719, 367] width 16 height 16
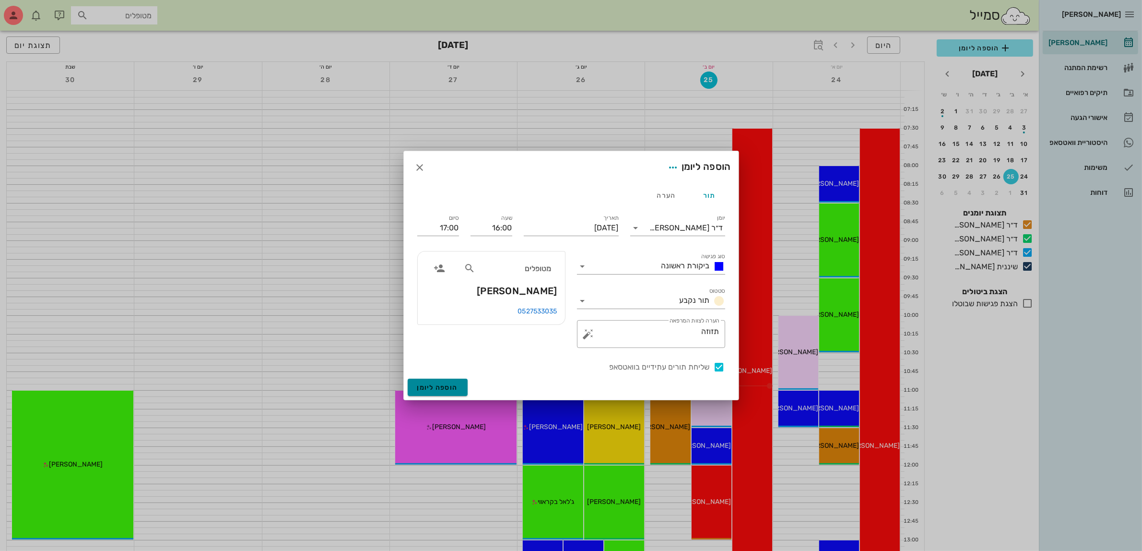
click at [429, 384] on span "הוספה ליומן" at bounding box center [437, 387] width 41 height 8
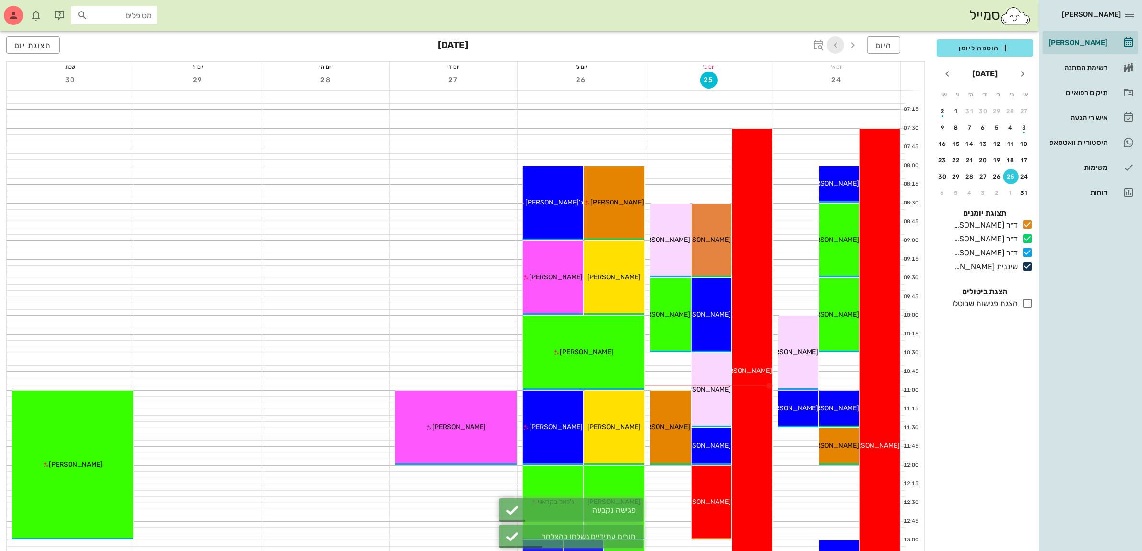
click at [836, 48] on icon "button" at bounding box center [836, 45] width 12 height 12
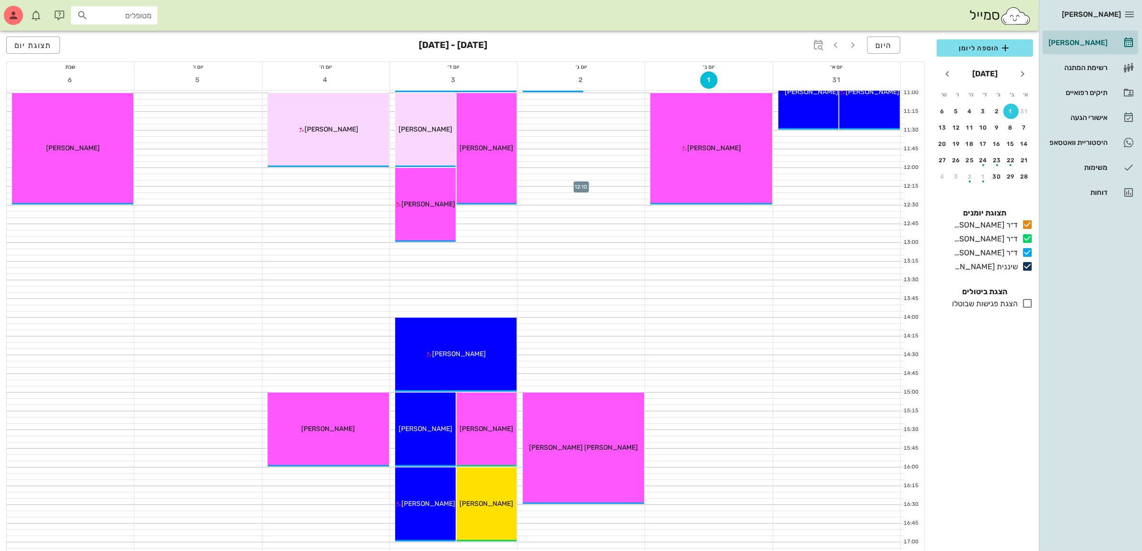
scroll to position [300, 0]
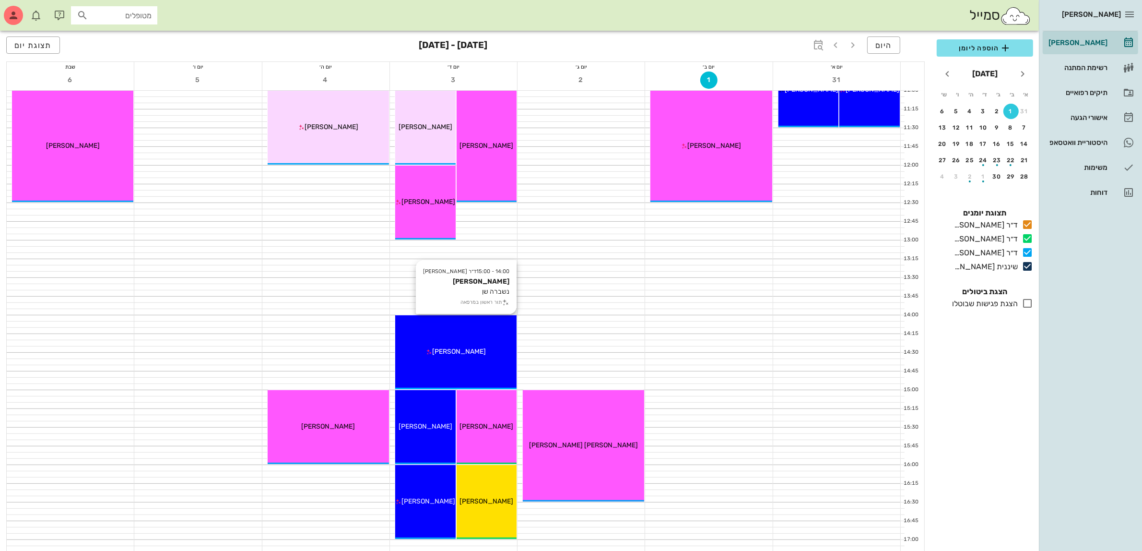
click at [456, 343] on div "14:00 - 15:00 ד״ר [PERSON_NAME] [PERSON_NAME] נשברה שן תור ראשון במרפאה [PERSON…" at bounding box center [455, 352] width 121 height 74
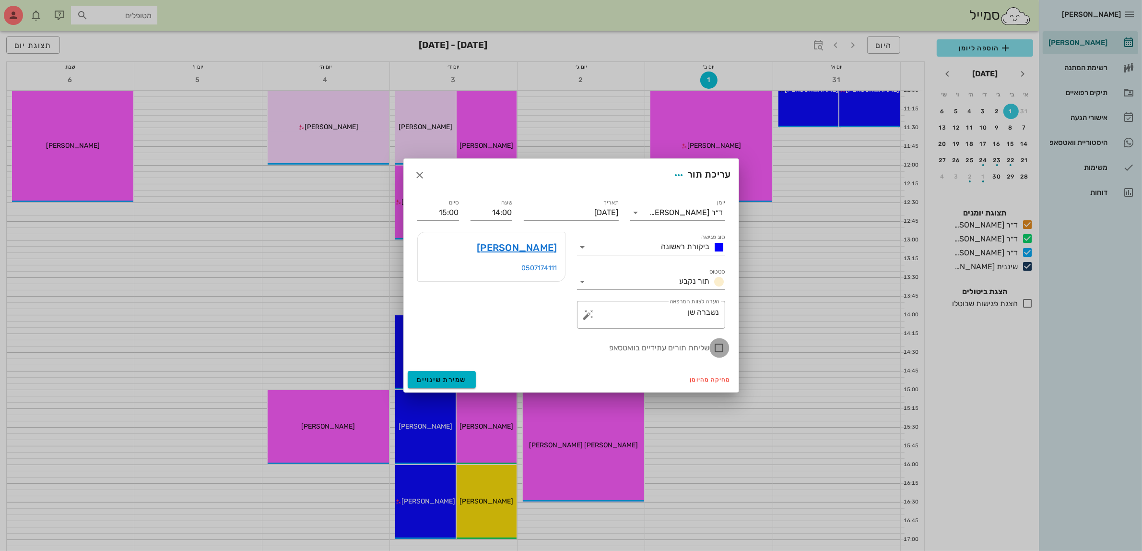
click at [718, 346] on div at bounding box center [719, 348] width 16 height 16
click at [436, 380] on span "שמירת שינויים" at bounding box center [441, 380] width 49 height 8
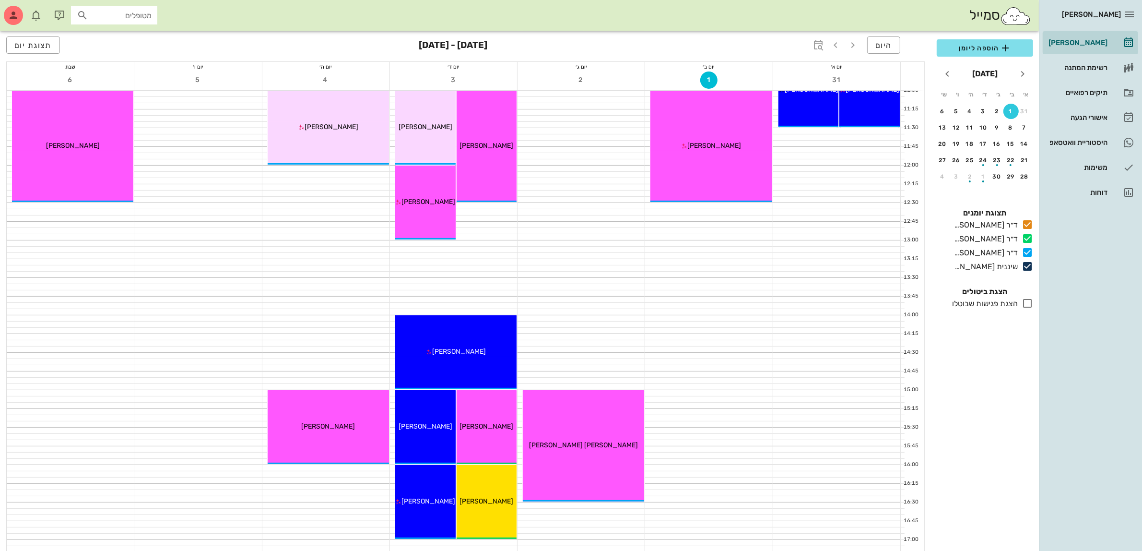
click at [106, 13] on input "מטופלים" at bounding box center [120, 15] width 61 height 12
click at [111, 64] on div "[PERSON_NAME] 033570086" at bounding box center [98, 61] width 106 height 8
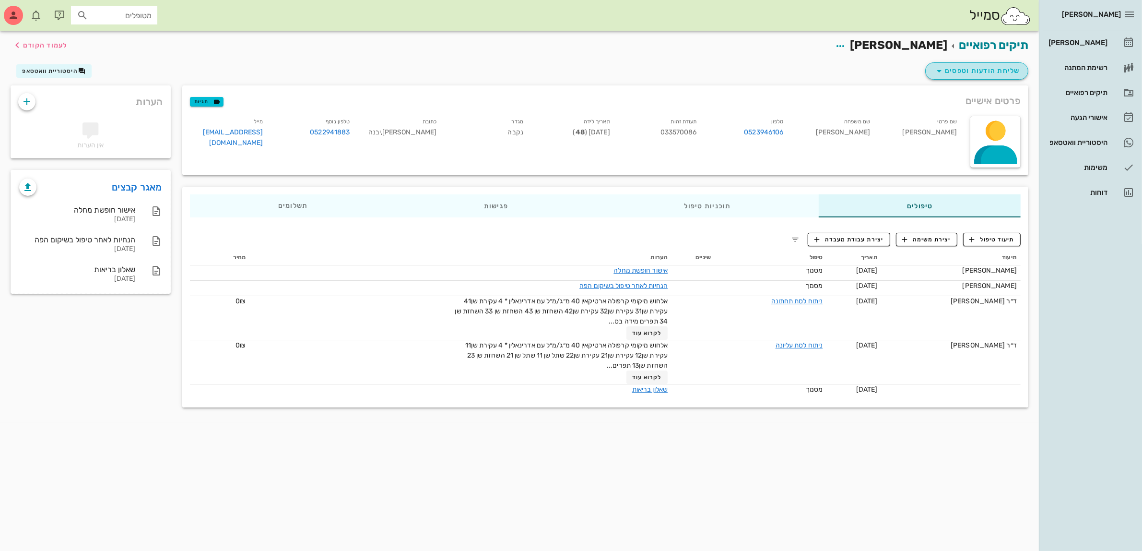
click at [967, 71] on span "שליחת הודעות וטפסים" at bounding box center [976, 71] width 87 height 12
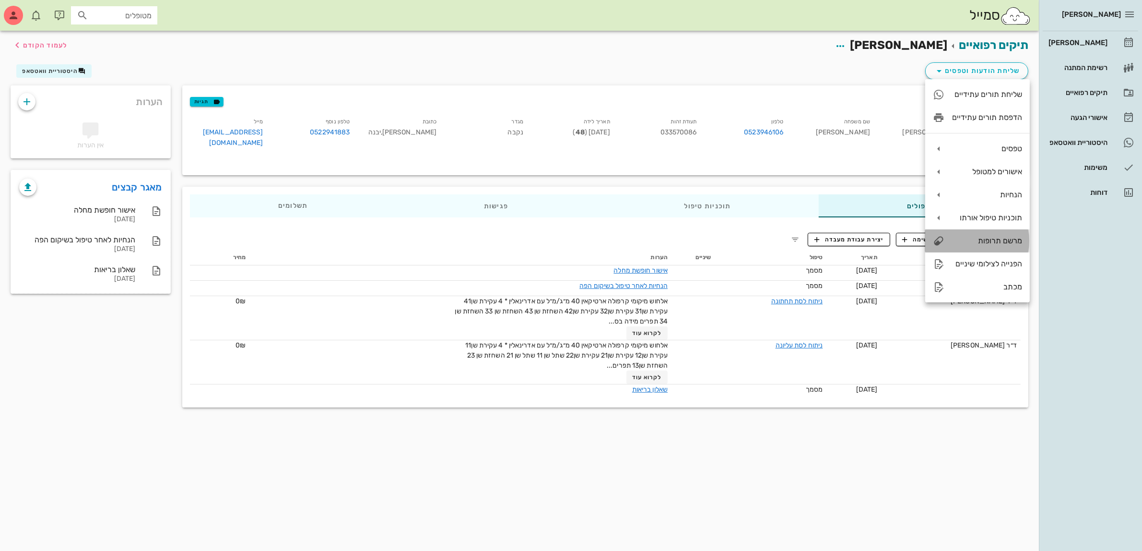
click at [998, 240] on div "מרשם תרופות" at bounding box center [987, 240] width 70 height 9
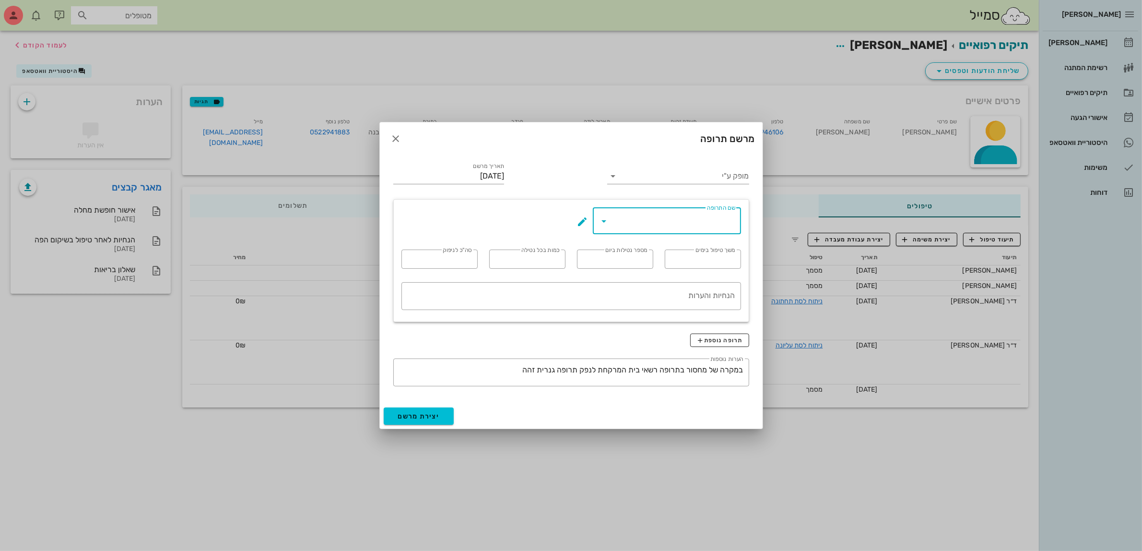
click at [649, 226] on input "שם התרופה" at bounding box center [673, 220] width 123 height 15
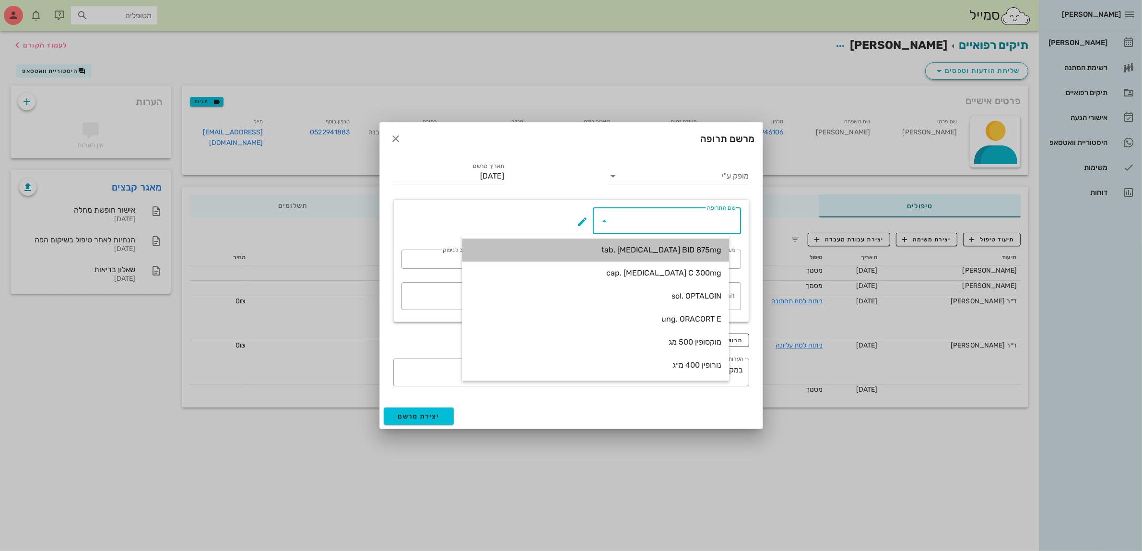
click at [662, 250] on div "tab. [MEDICAL_DATA] BID 875mg" at bounding box center [596, 249] width 252 height 9
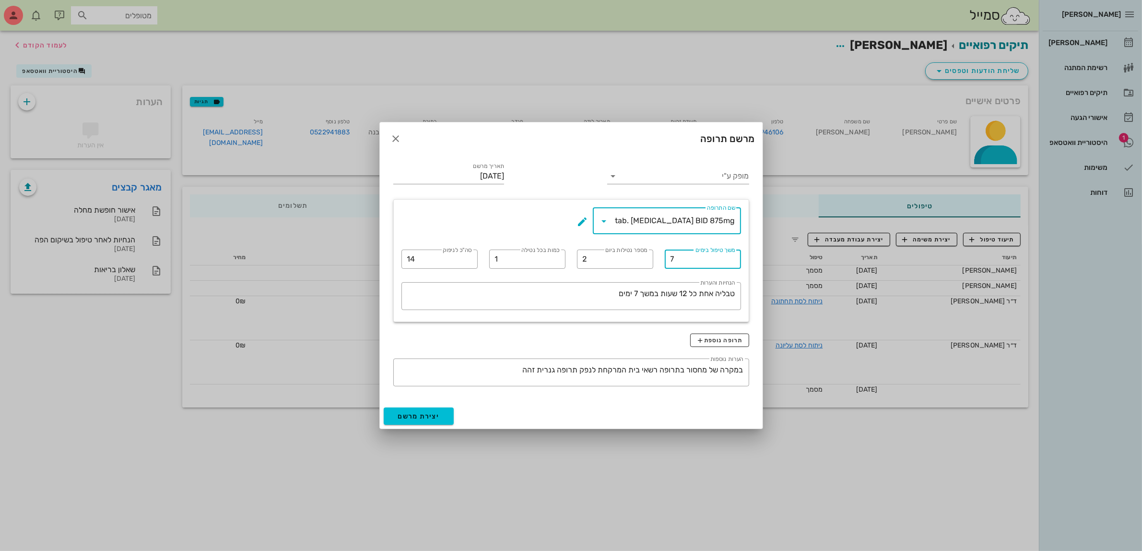
drag, startPoint x: 682, startPoint y: 263, endPoint x: 368, endPoint y: 147, distance: 334.3
click at [586, 259] on div "​ שם התרופה tab. [MEDICAL_DATA] BID 875mg ​ משך טיפול בימים 7 ​ מספר נטילות ביו…" at bounding box center [571, 260] width 351 height 118
drag, startPoint x: 424, startPoint y: 259, endPoint x: 376, endPoint y: 258, distance: 48.9
click at [376, 258] on div "[PERSON_NAME] רשימת המתנה תיקים רפואיים אישורי הגעה 1 היסטוריית וואטסאפ משימות …" at bounding box center [571, 275] width 1142 height 551
click at [661, 176] on input "מופק ע"י" at bounding box center [685, 175] width 128 height 15
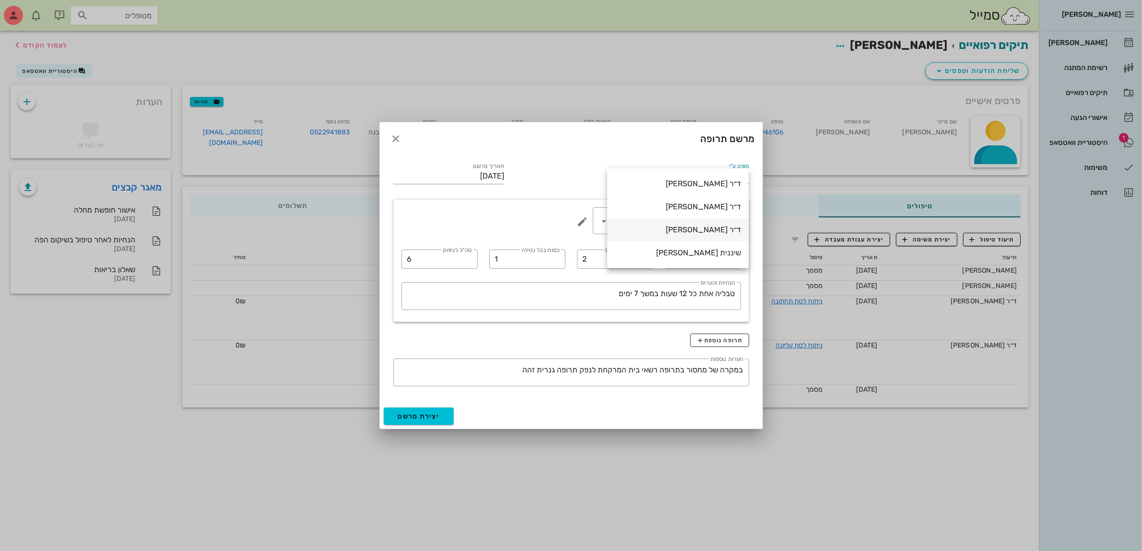
click at [692, 229] on div "ד״ר [PERSON_NAME]" at bounding box center [678, 229] width 126 height 9
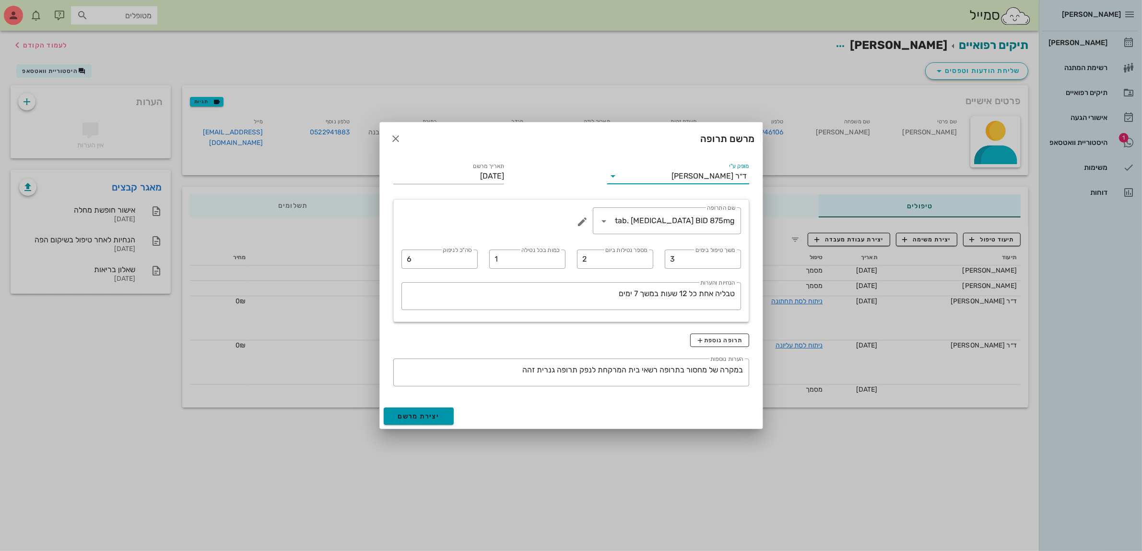
click at [423, 413] on span "יצירת מרשם" at bounding box center [419, 416] width 42 height 8
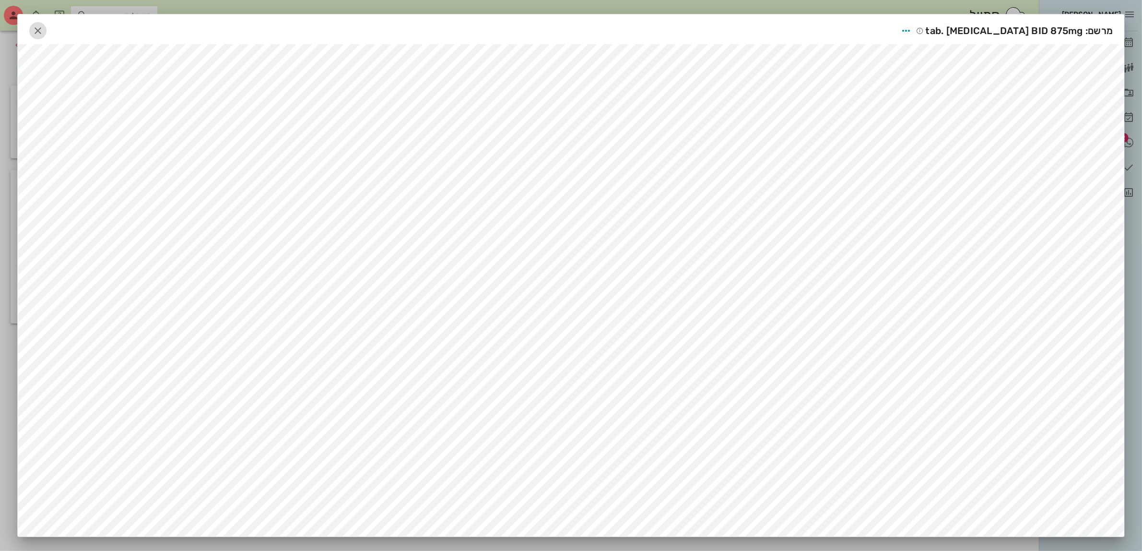
click at [35, 34] on span "button" at bounding box center [37, 31] width 17 height 12
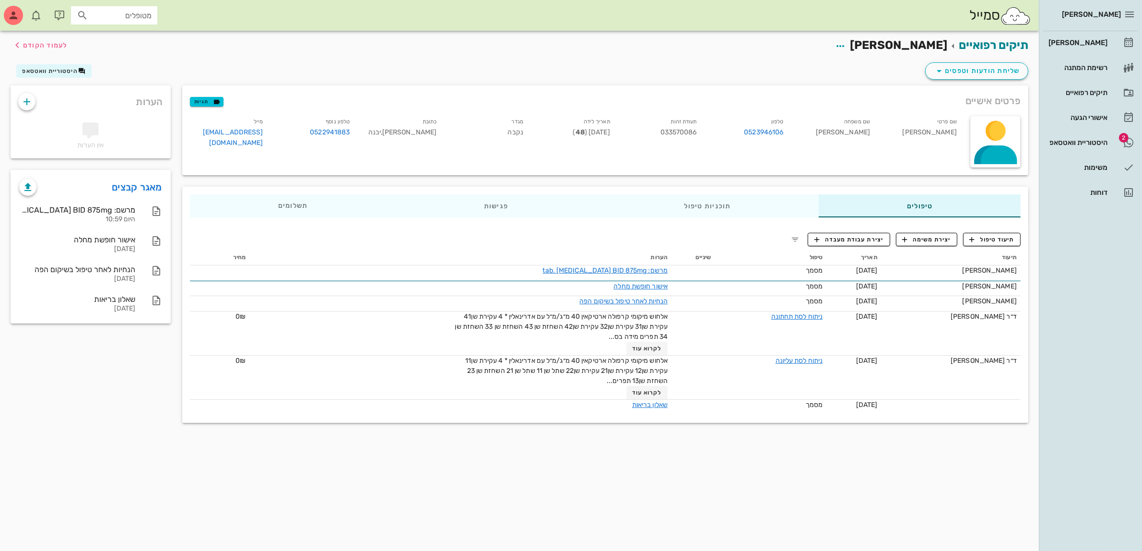
click at [845, 20] on div "סמייל מטופלים" at bounding box center [519, 15] width 1039 height 31
click at [1072, 139] on div "היסטוריית וואטסאפ" at bounding box center [1077, 143] width 61 height 8
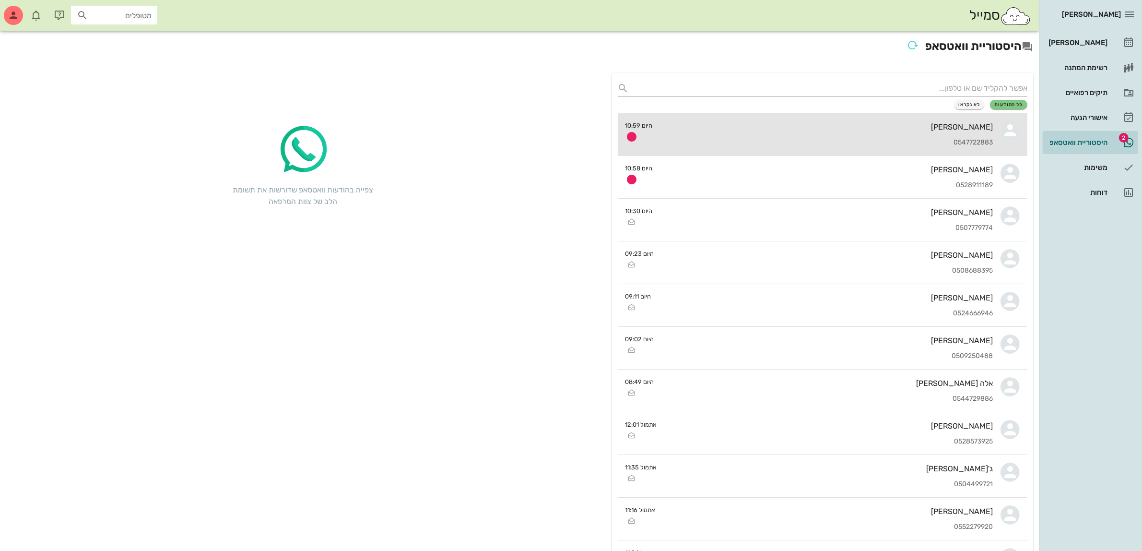
click at [824, 132] on div "[PERSON_NAME] 0547722883" at bounding box center [826, 134] width 333 height 42
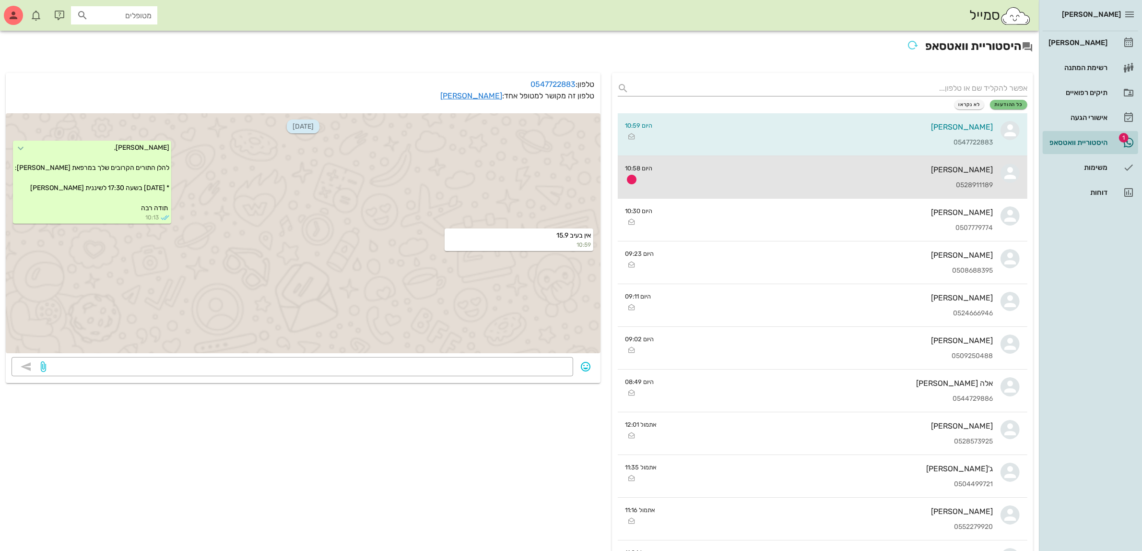
click at [692, 180] on div "[PERSON_NAME] 0528911189" at bounding box center [826, 177] width 333 height 42
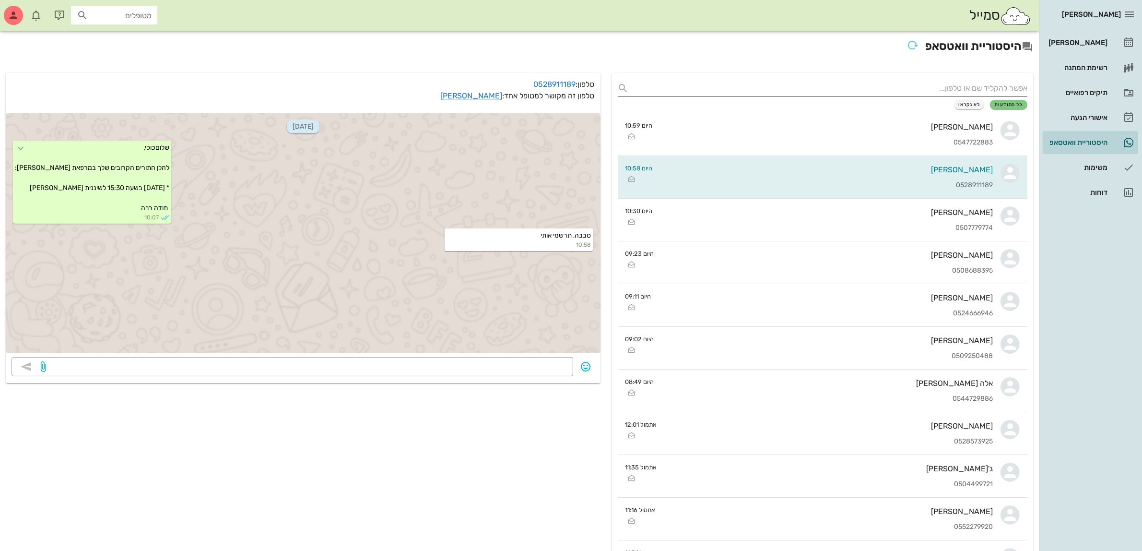
click at [790, 85] on input "text" at bounding box center [830, 88] width 395 height 15
click at [872, 63] on div "היסטוריית וואטסאפ" at bounding box center [519, 49] width 1039 height 36
click at [1084, 39] on div "[PERSON_NAME]" at bounding box center [1077, 43] width 61 height 8
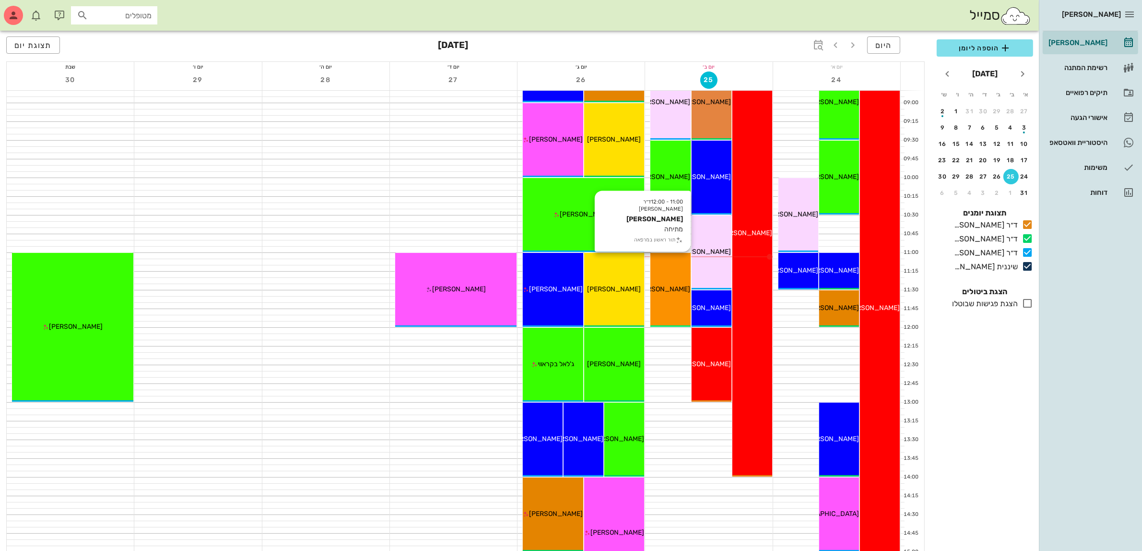
scroll to position [120, 0]
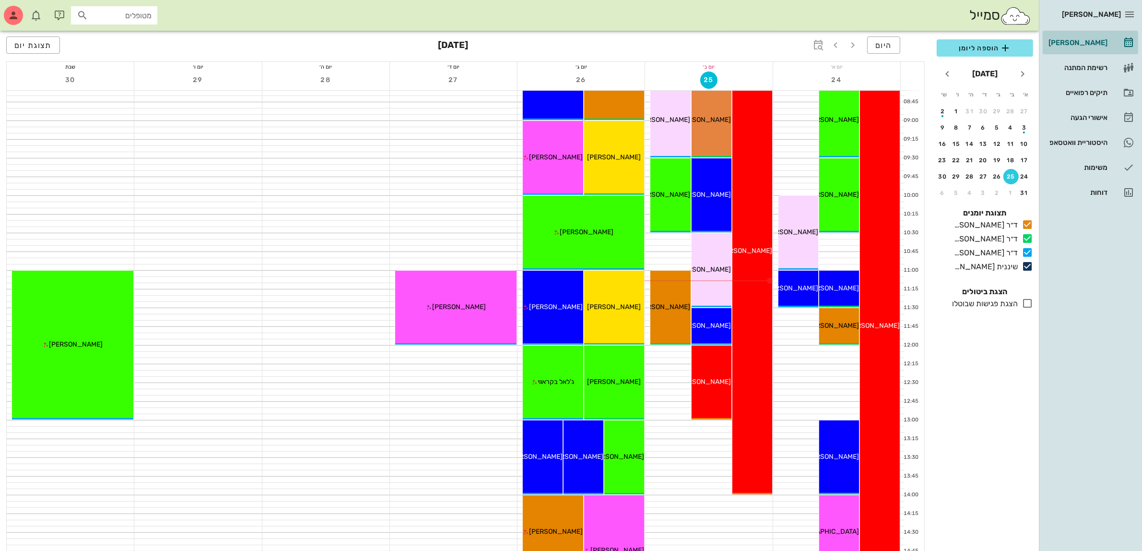
click at [1072, 39] on div "[PERSON_NAME]" at bounding box center [1077, 43] width 61 height 8
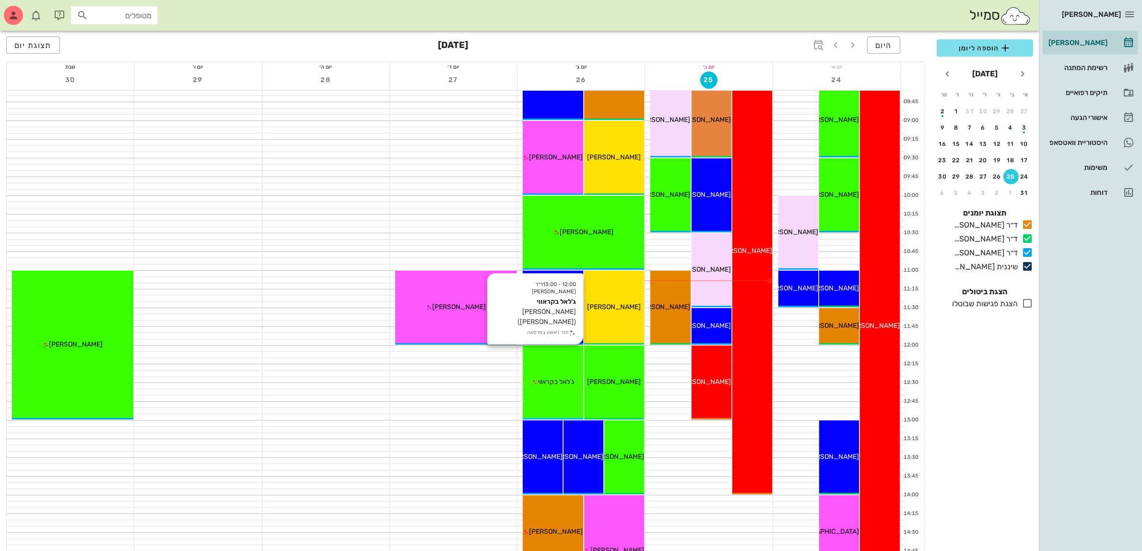
click at [558, 365] on div "12:00 - 13:00 ד״ר [PERSON_NAME] בקראווי [PERSON_NAME] יעוץ([PERSON_NAME]) תור ר…" at bounding box center [553, 382] width 60 height 74
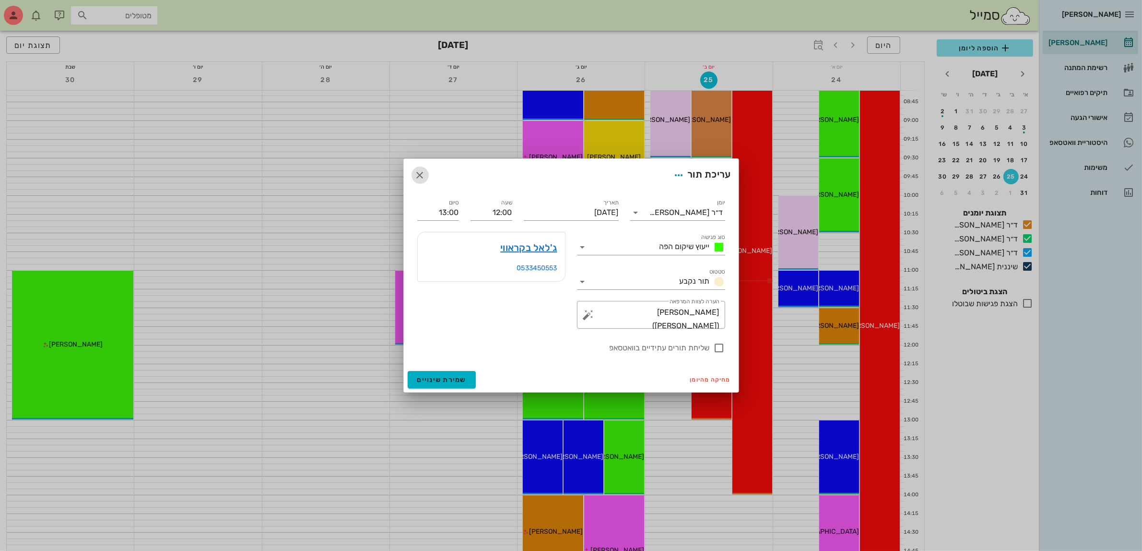
click at [418, 173] on icon "button" at bounding box center [420, 175] width 12 height 12
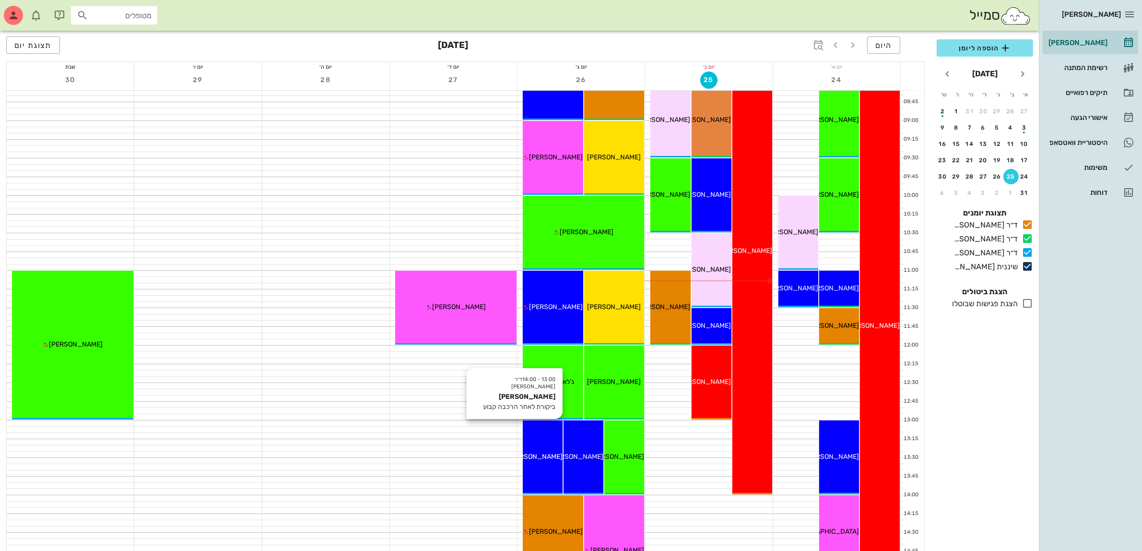
click at [543, 456] on span "[PERSON_NAME]" at bounding box center [536, 456] width 54 height 8
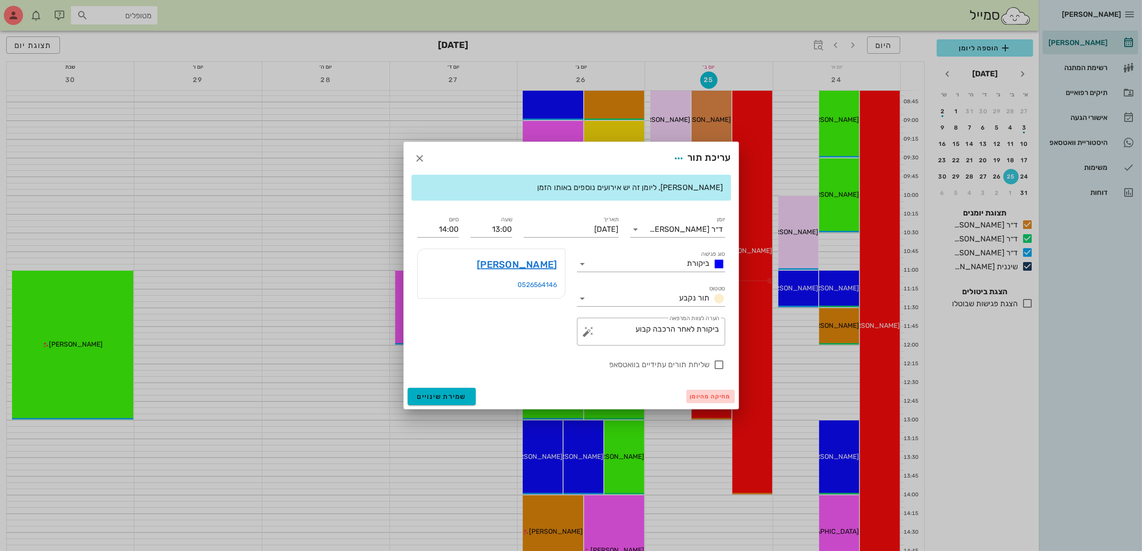
click at [706, 396] on span "מחיקה מהיומן" at bounding box center [710, 396] width 41 height 7
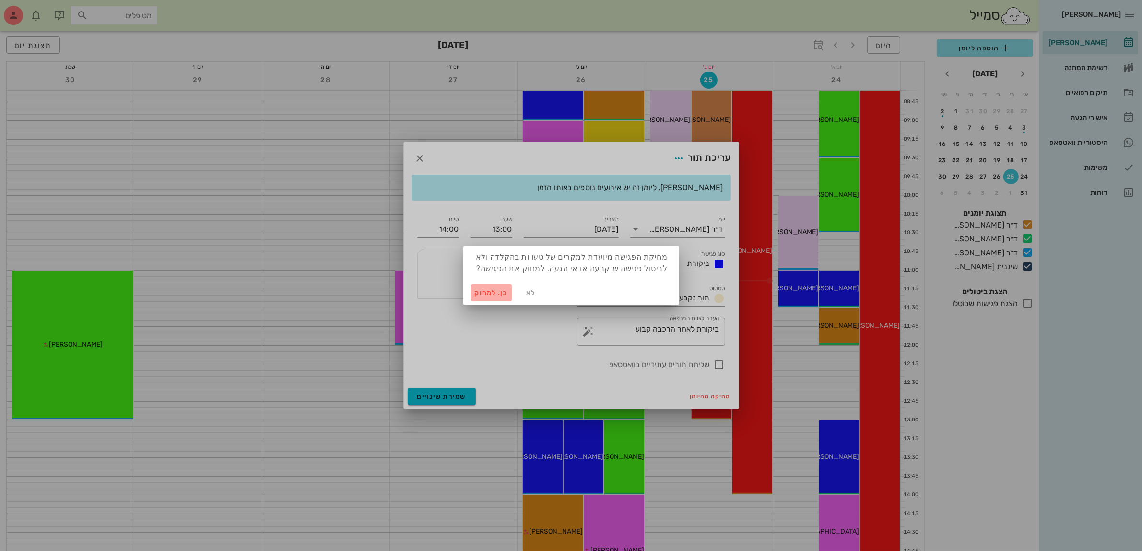
click at [480, 292] on span "כן. למחוק" at bounding box center [492, 293] width 34 height 8
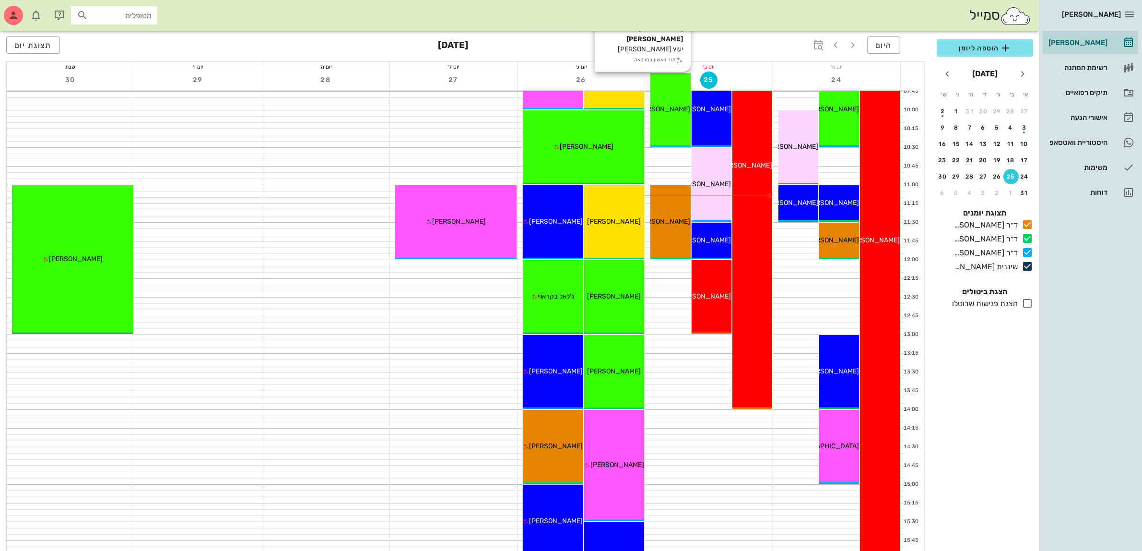
scroll to position [180, 0]
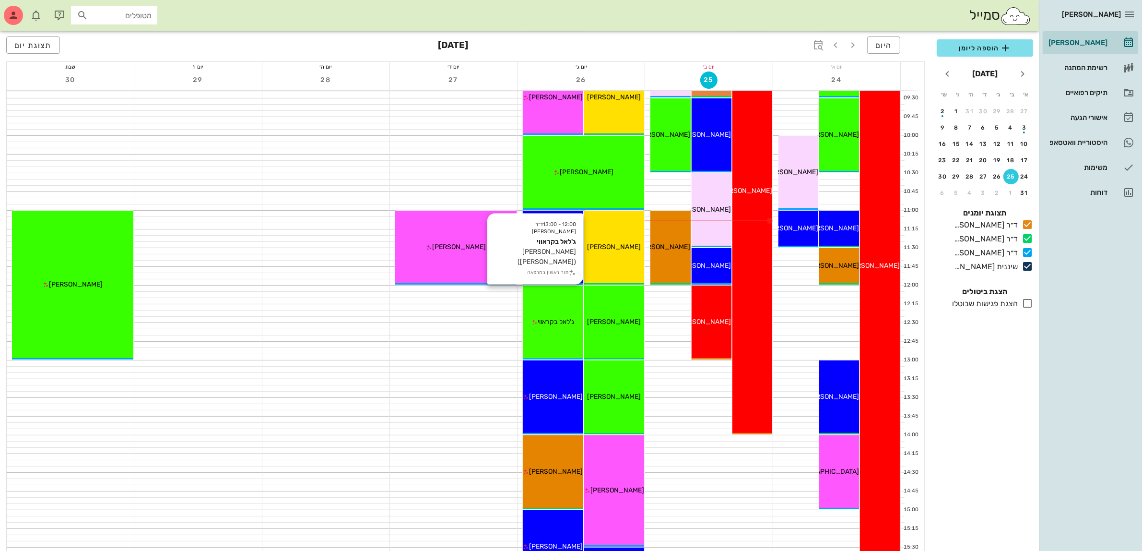
click at [552, 318] on span "ג'לאל בקראווי" at bounding box center [556, 322] width 36 height 8
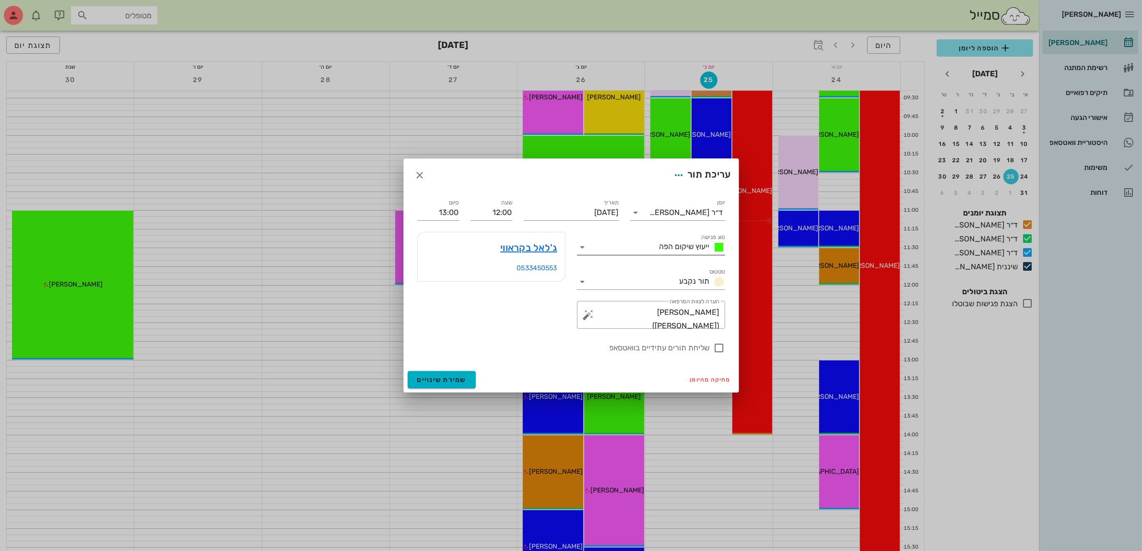
click at [658, 244] on div "ייעוץ שיקום הפה" at bounding box center [691, 247] width 70 height 12
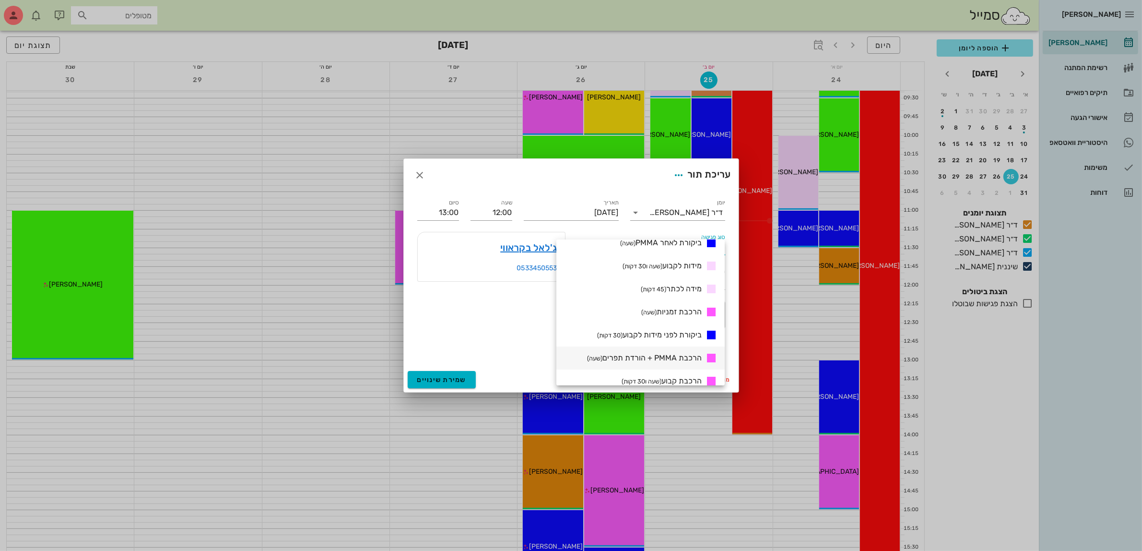
scroll to position [300, 0]
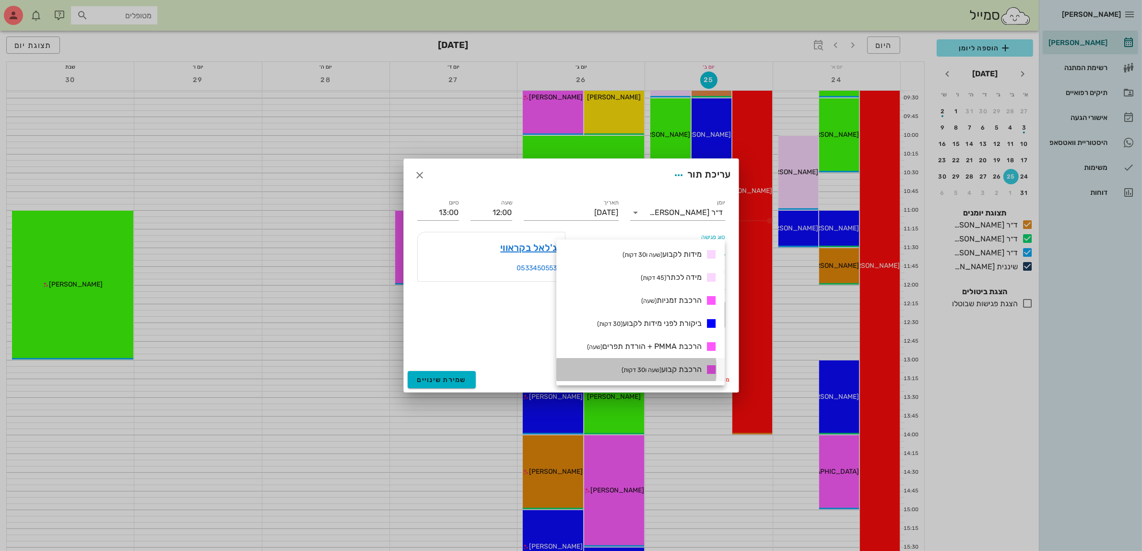
click at [689, 365] on span "הרכבת קבוע (שעה ו30 דקות)" at bounding box center [662, 369] width 80 height 9
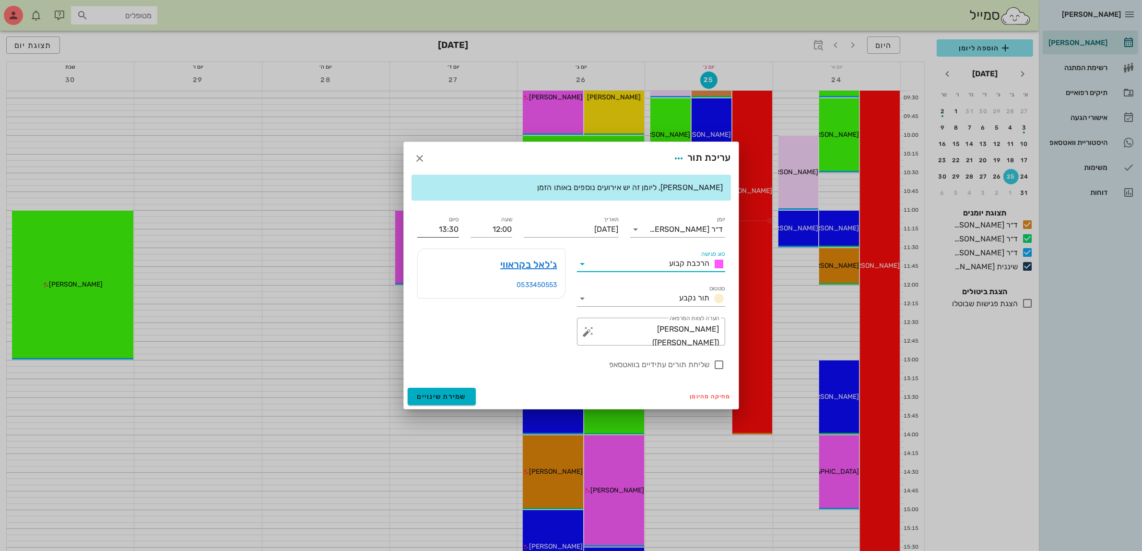
click at [456, 228] on input "13:30" at bounding box center [438, 229] width 42 height 15
click at [442, 284] on div "13:00 (שעה)" at bounding box center [413, 288] width 58 height 8
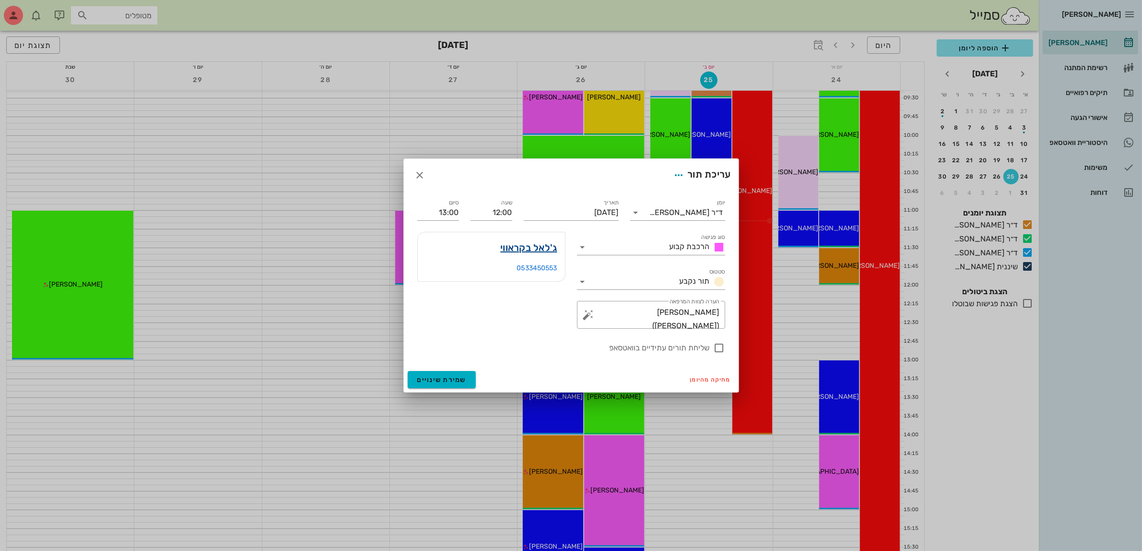
click at [532, 247] on link "ג'לאל בקראווי" at bounding box center [528, 247] width 57 height 15
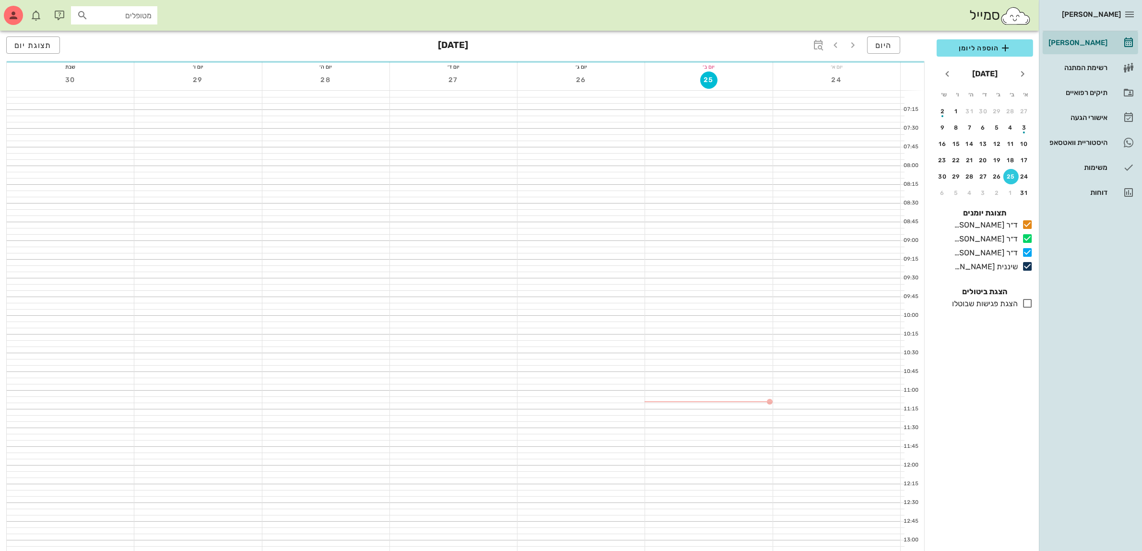
scroll to position [180, 0]
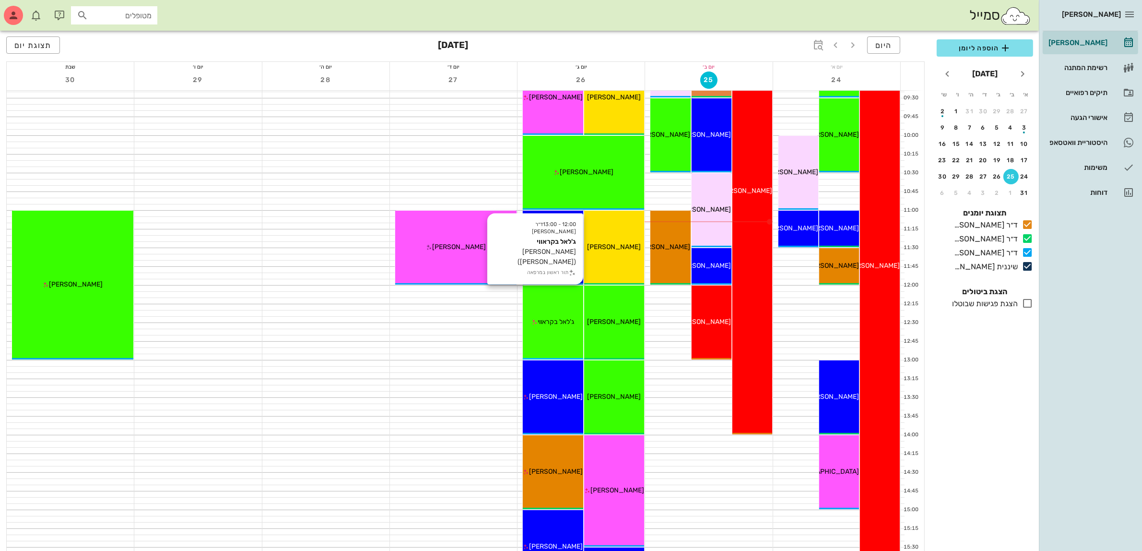
click at [552, 307] on div "12:00 - 13:00 ד״ר [PERSON_NAME] בקראווי [PERSON_NAME] יעוץ([PERSON_NAME]) תור ר…" at bounding box center [553, 322] width 60 height 74
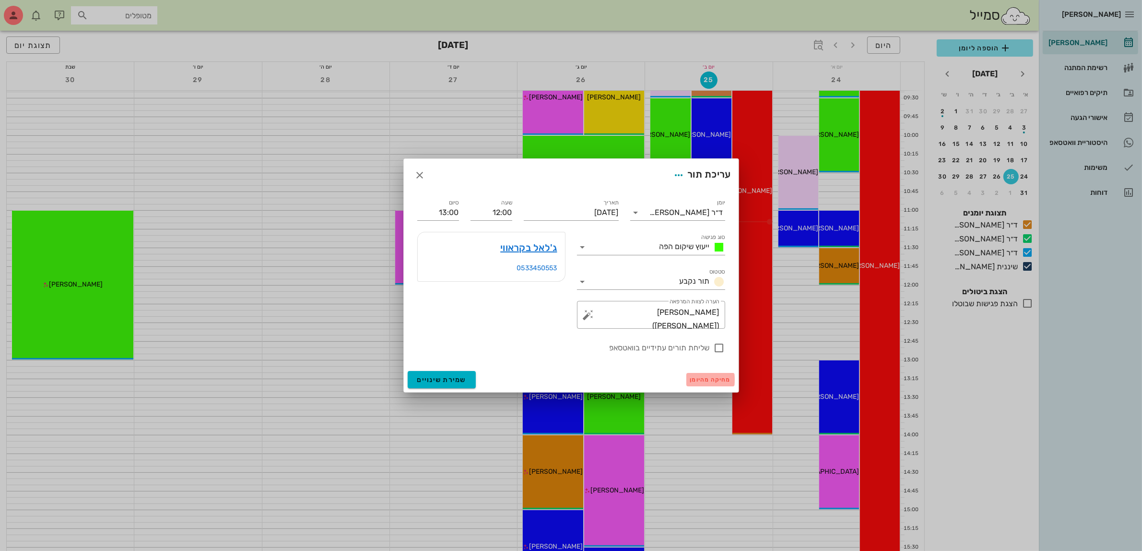
click at [713, 380] on span "מחיקה מהיומן" at bounding box center [710, 379] width 41 height 7
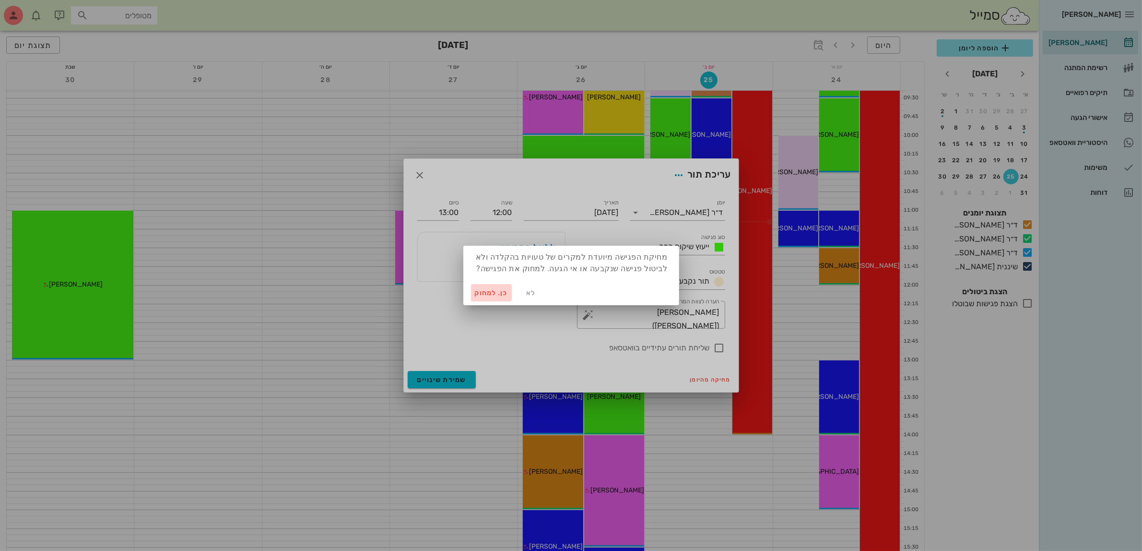
click at [490, 294] on span "כן. למחוק" at bounding box center [492, 293] width 34 height 8
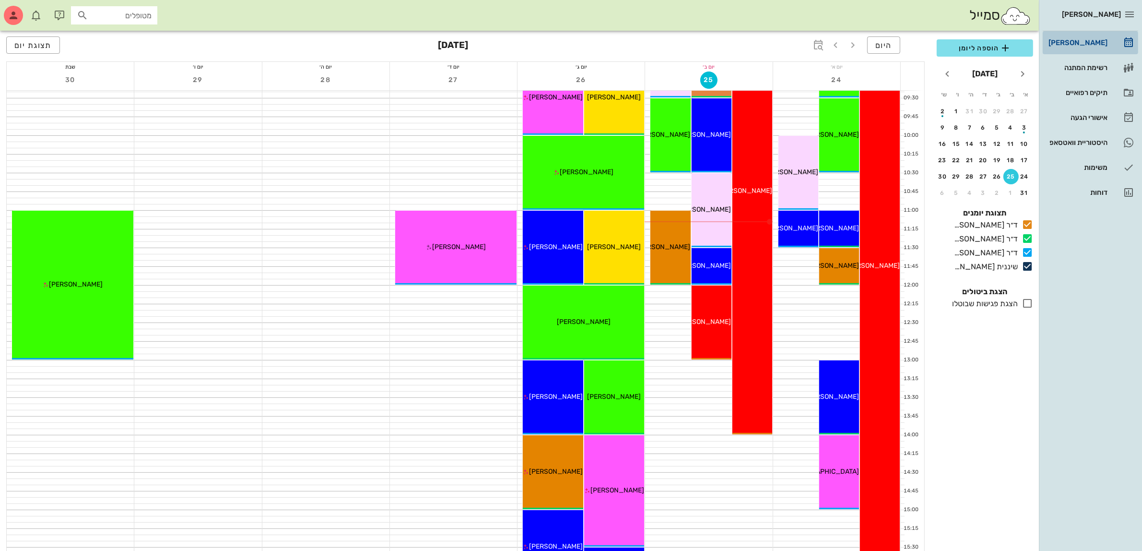
click at [1076, 45] on div "[PERSON_NAME]" at bounding box center [1077, 43] width 61 height 8
click at [968, 51] on span "הוספה ליומן" at bounding box center [984, 48] width 81 height 12
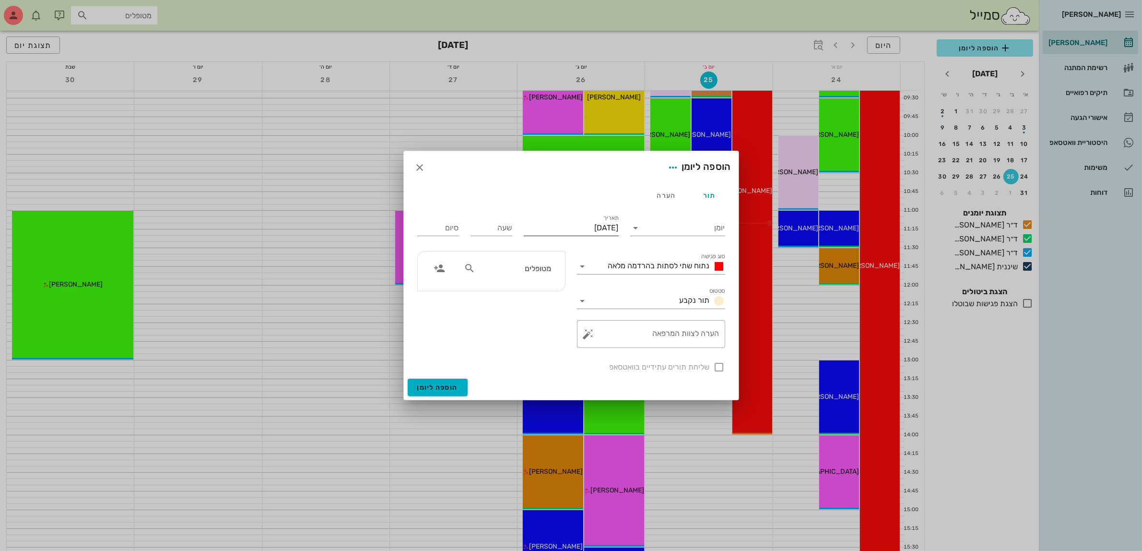
click at [595, 229] on input "[DATE]" at bounding box center [571, 227] width 95 height 15
click at [581, 350] on div "26" at bounding box center [586, 353] width 15 height 7
click at [495, 260] on div "מטופלים" at bounding box center [507, 268] width 99 height 18
click at [521, 295] on div "0523877414" at bounding box center [513, 299] width 95 height 8
click at [631, 264] on span "נתוח שתי לסתות בהרדמה מלאה" at bounding box center [659, 265] width 102 height 9
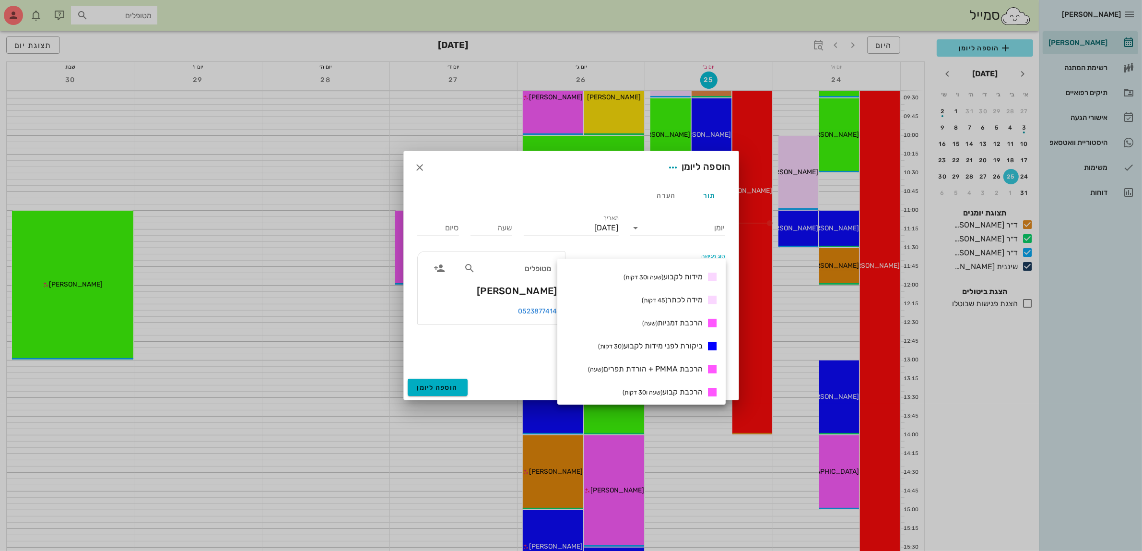
scroll to position [300, 0]
click at [654, 386] on small "(שעה ו30 דקות)" at bounding box center [643, 388] width 40 height 7
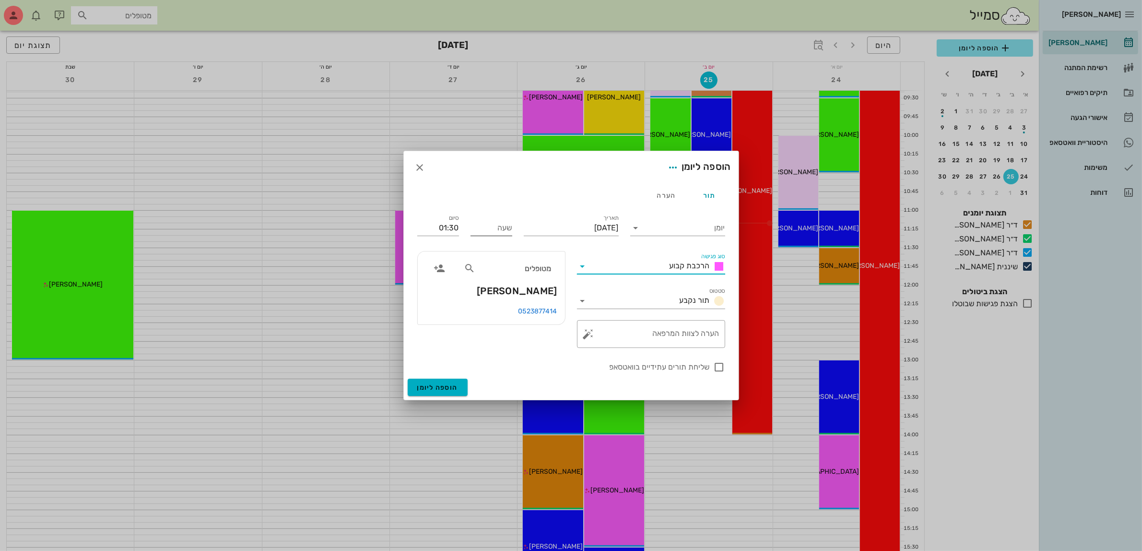
click at [506, 230] on input "שעה" at bounding box center [492, 227] width 42 height 15
click at [440, 224] on input "13:30" at bounding box center [438, 227] width 42 height 15
click at [446, 282] on div "12:45 (45 דקות)" at bounding box center [412, 276] width 73 height 13
click at [715, 369] on div at bounding box center [719, 367] width 16 height 16
click at [670, 222] on input "יומן" at bounding box center [685, 227] width 82 height 15
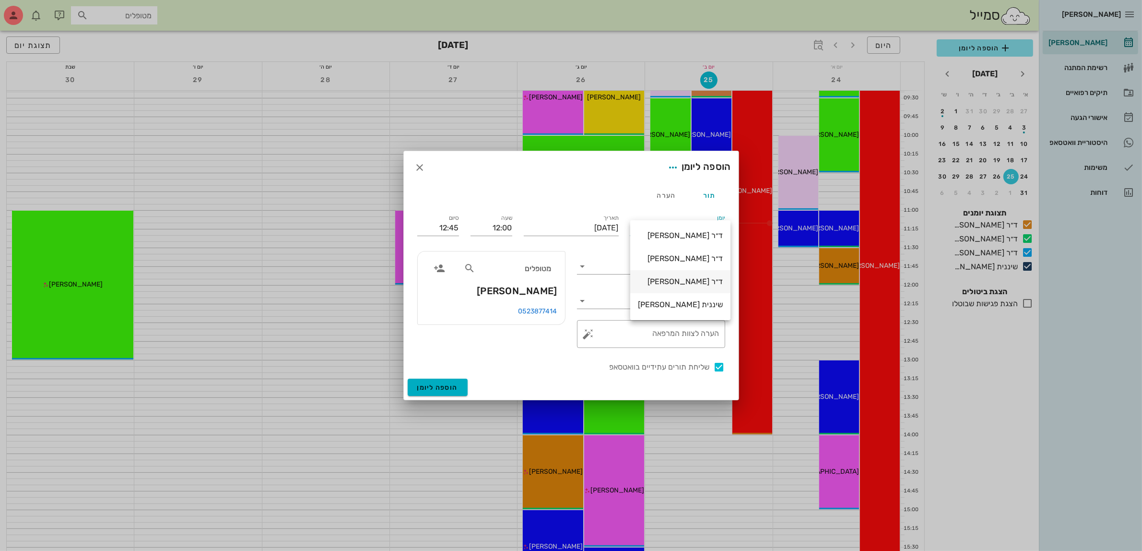
click at [674, 277] on div "ד״ר [PERSON_NAME]" at bounding box center [680, 281] width 85 height 9
click at [451, 231] on input "12:45" at bounding box center [438, 227] width 42 height 15
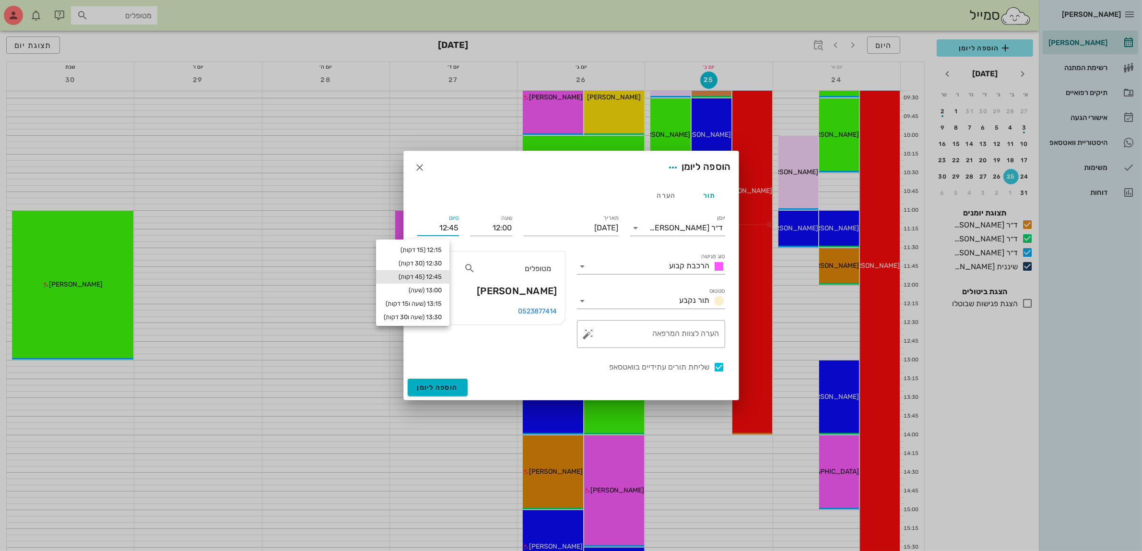
click at [456, 228] on input "12:45" at bounding box center [438, 227] width 42 height 15
click at [461, 227] on div "סיום 12:45" at bounding box center [438, 226] width 53 height 38
click at [451, 227] on input "12:45" at bounding box center [438, 227] width 42 height 15
click at [442, 290] on div "13:00 (שעה)" at bounding box center [413, 290] width 58 height 8
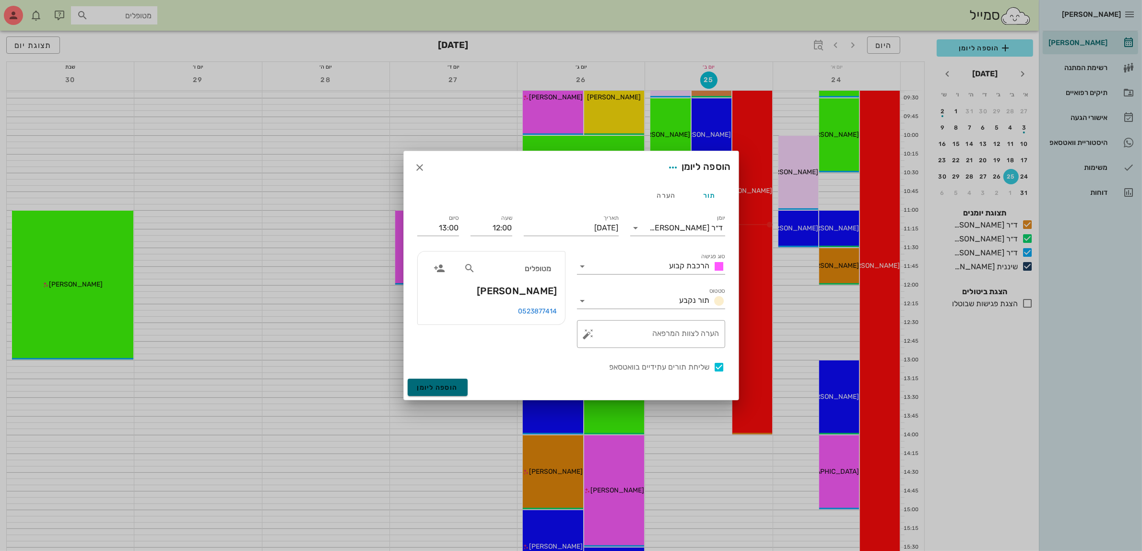
click at [439, 391] on span "הוספה ליומן" at bounding box center [437, 387] width 41 height 8
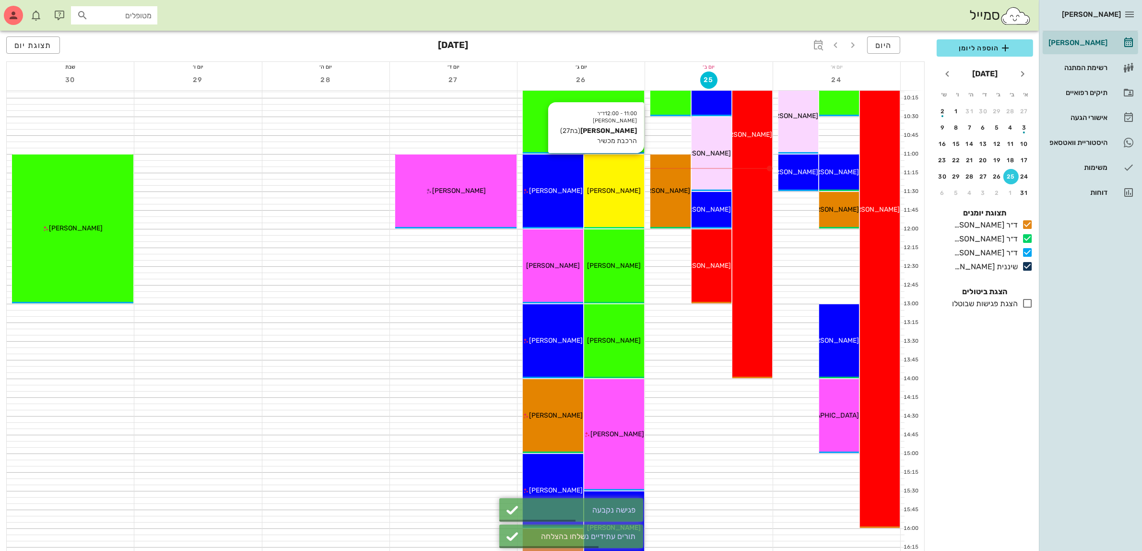
scroll to position [300, 0]
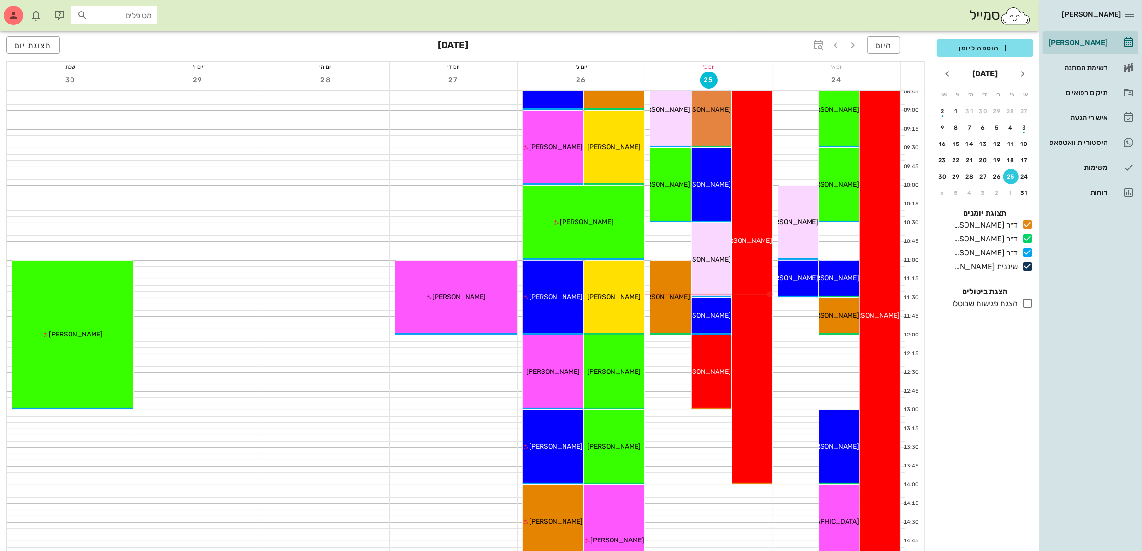
scroll to position [240, 0]
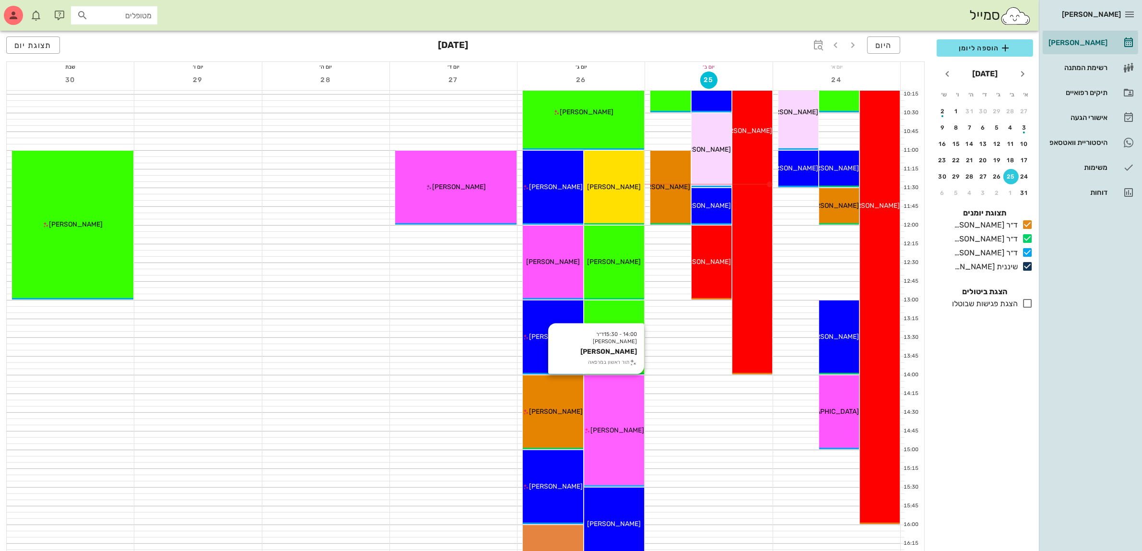
click at [610, 423] on div "14:00 - 15:30 ד״ר עמראן ביאדסה אתי מורדוך תור ראשון במרפאה אתי מורדוך" at bounding box center [614, 430] width 60 height 111
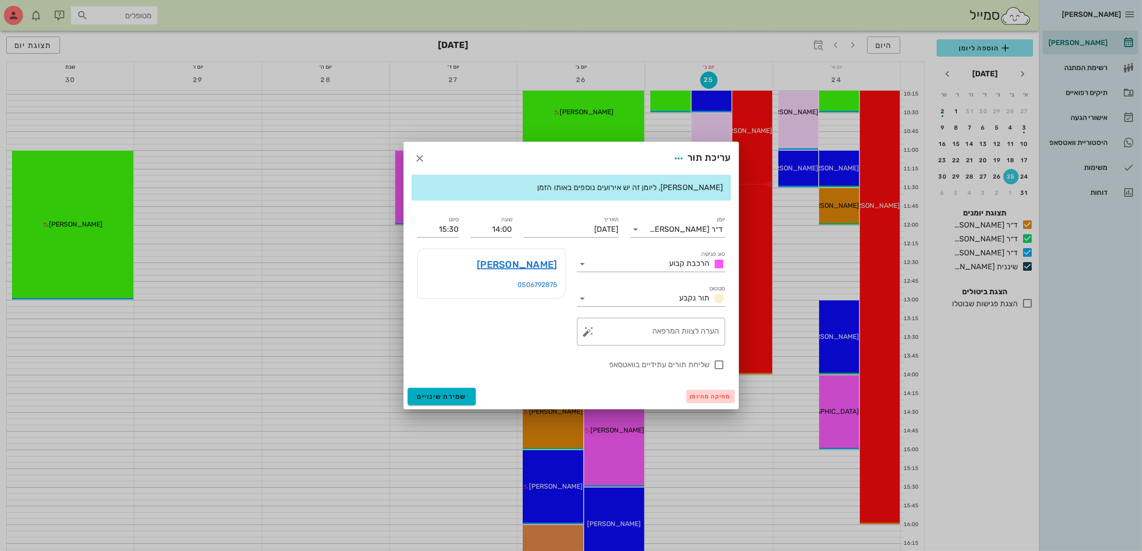
click at [708, 393] on span "מחיקה מהיומן" at bounding box center [710, 396] width 41 height 7
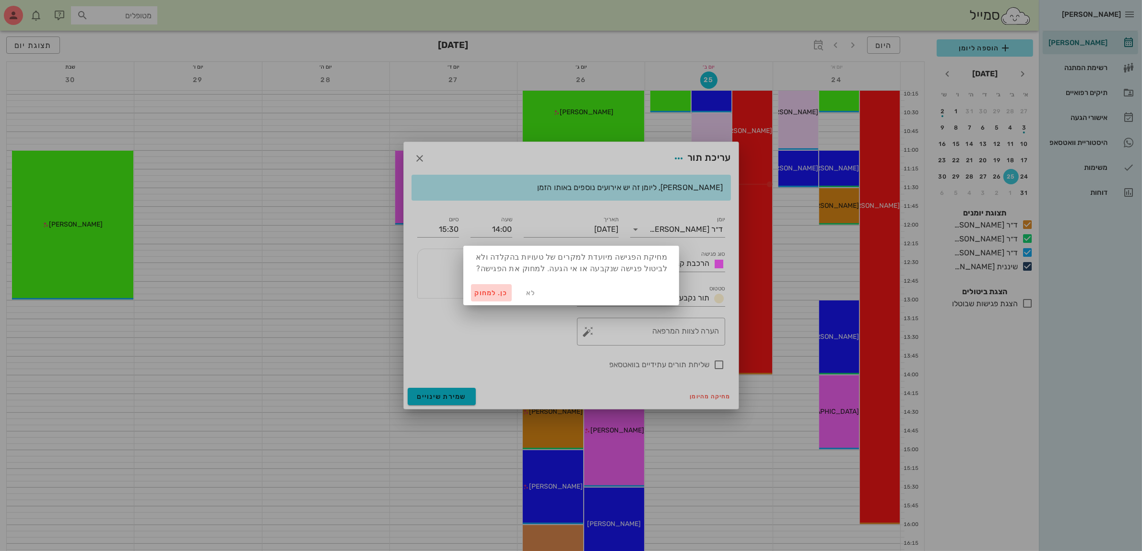
click at [483, 294] on span "כן. למחוק" at bounding box center [492, 293] width 34 height 8
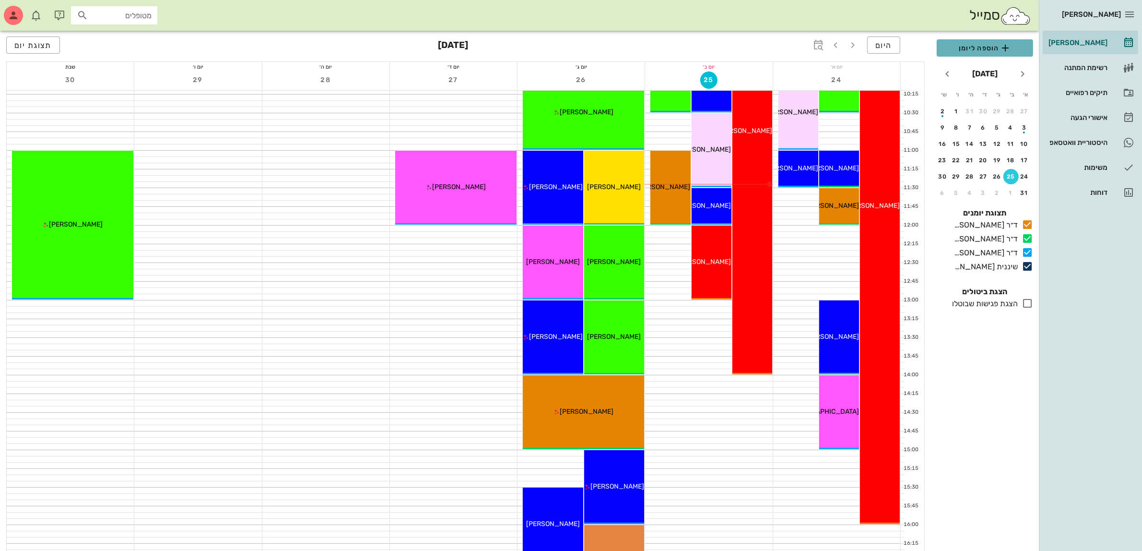
click at [968, 48] on span "הוספה ליומן" at bounding box center [984, 48] width 81 height 12
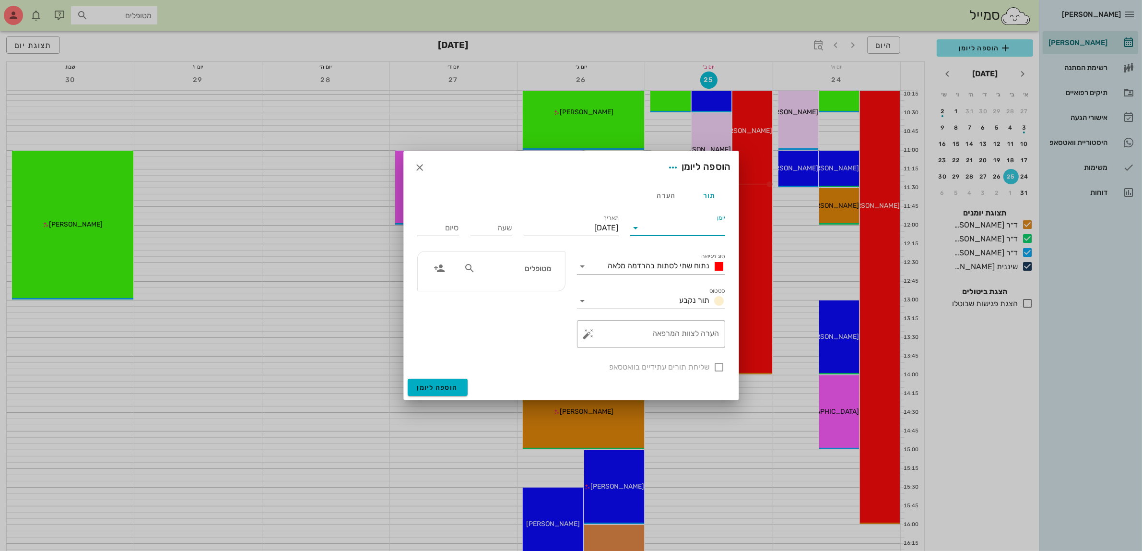
click at [689, 233] on input "יומן" at bounding box center [685, 227] width 82 height 15
click at [684, 282] on div "ד״ר [PERSON_NAME]" at bounding box center [680, 281] width 85 height 9
click at [680, 263] on span "נתוח שתי לסתות בהרדמה מלאה" at bounding box center [659, 265] width 102 height 9
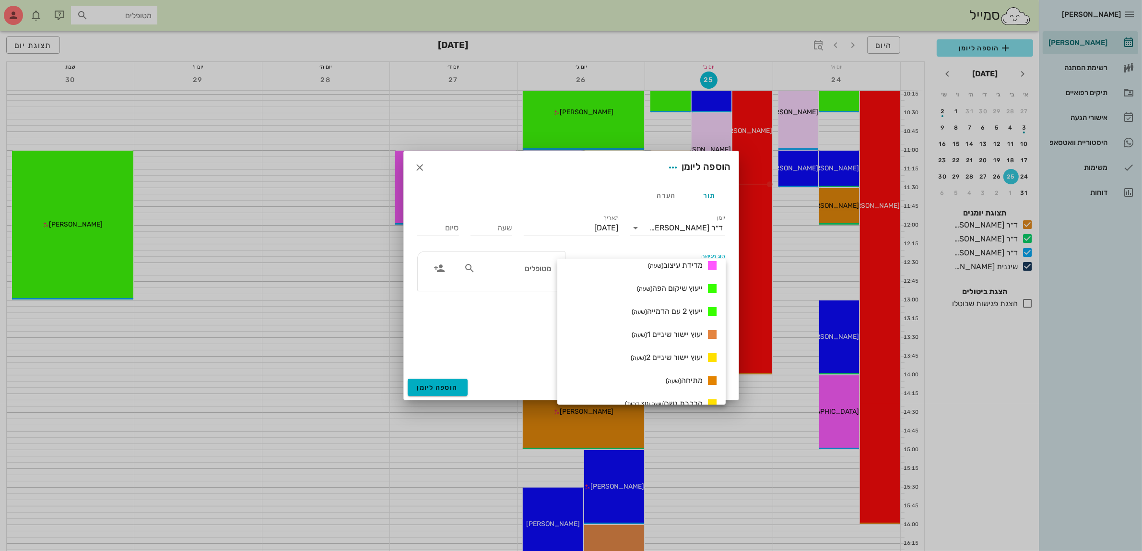
scroll to position [540, 0]
click at [669, 279] on div "ייעוץ שיקום הפה (שעה)" at bounding box center [641, 286] width 168 height 23
type input "01:00"
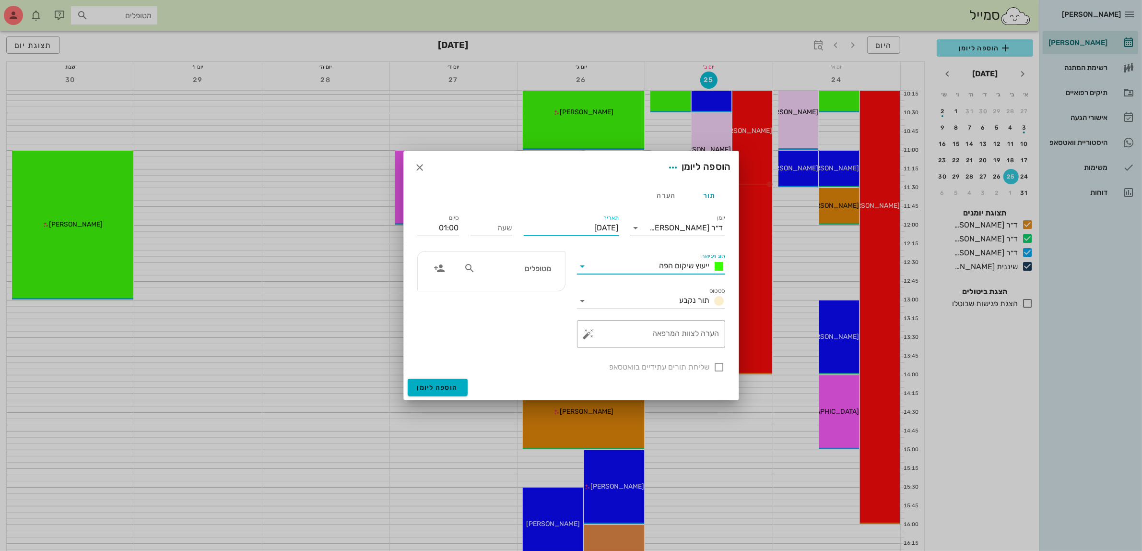
click at [607, 227] on input "[DATE]" at bounding box center [571, 227] width 95 height 15
click at [590, 350] on div "26" at bounding box center [586, 353] width 15 height 7
type input "[DATE]"
click at [503, 234] on input "שעה" at bounding box center [492, 227] width 42 height 15
type input "14:00"
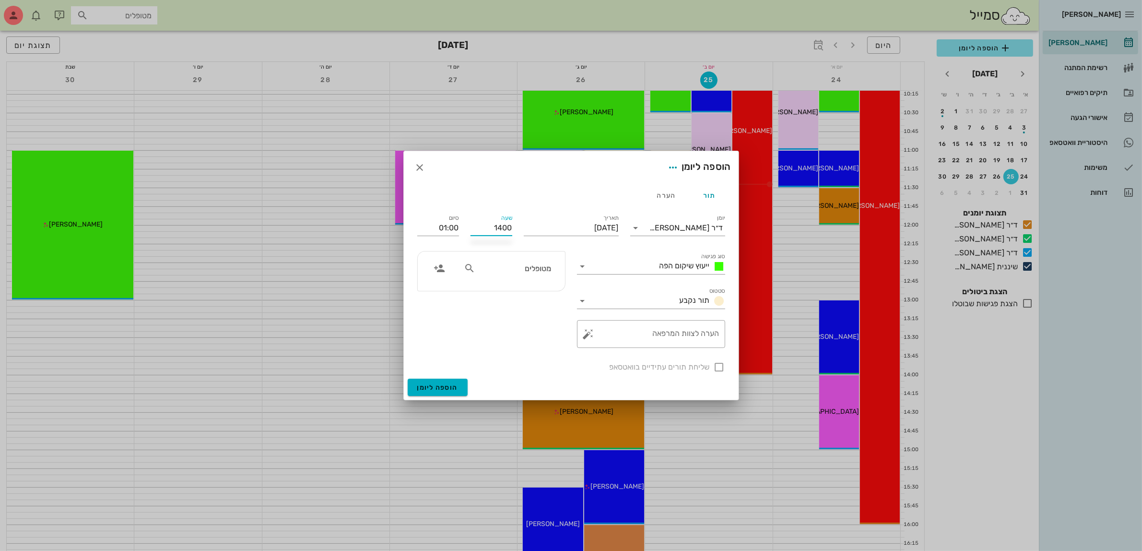
type input "15:00"
click at [464, 225] on div "סיום 15:00" at bounding box center [438, 226] width 53 height 38
click at [506, 272] on input "מטופלים" at bounding box center [514, 268] width 74 height 12
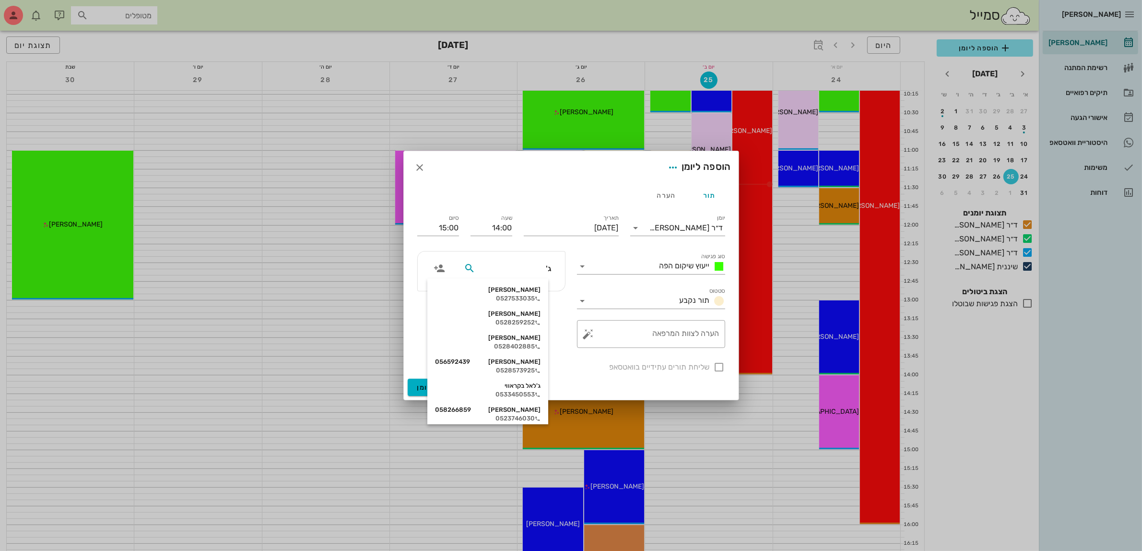
type input "ג'ל"
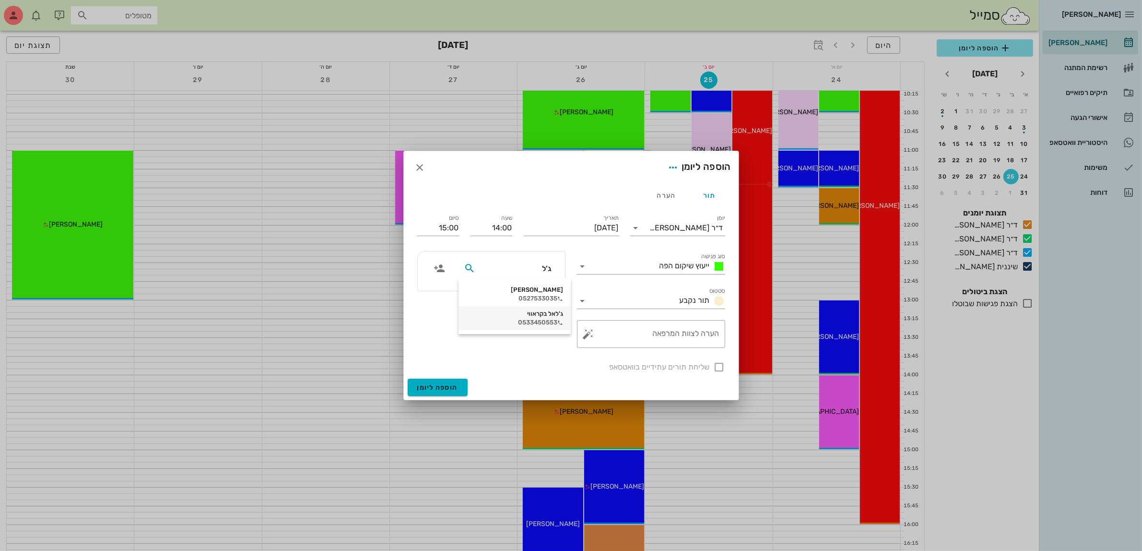
click at [517, 318] on div "0533450553" at bounding box center [514, 322] width 97 height 8
click at [716, 367] on div at bounding box center [719, 367] width 16 height 16
checkbox input "true"
click at [428, 386] on span "הוספה ליומן" at bounding box center [437, 387] width 41 height 8
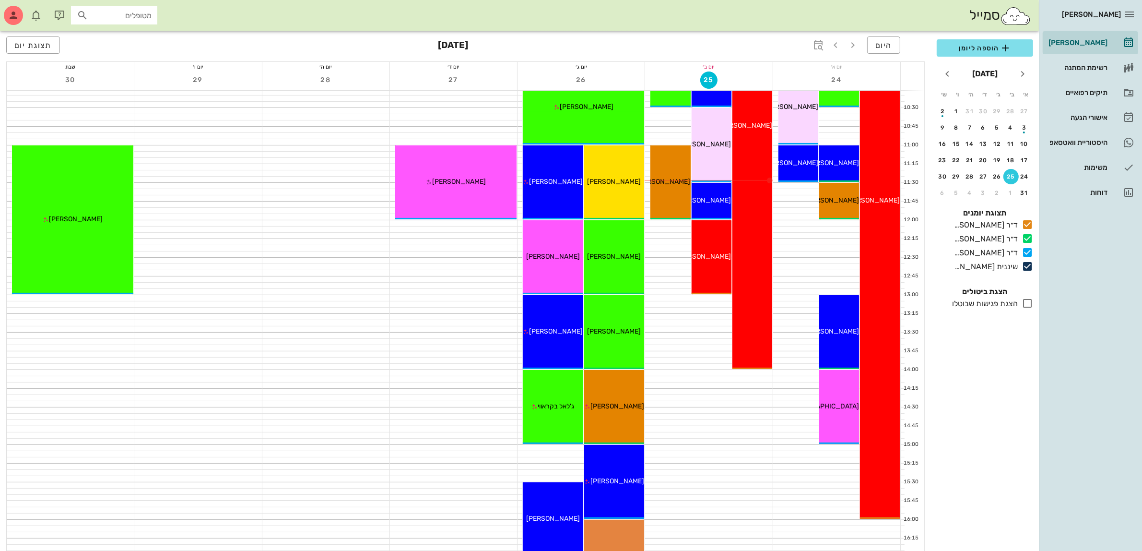
scroll to position [240, 0]
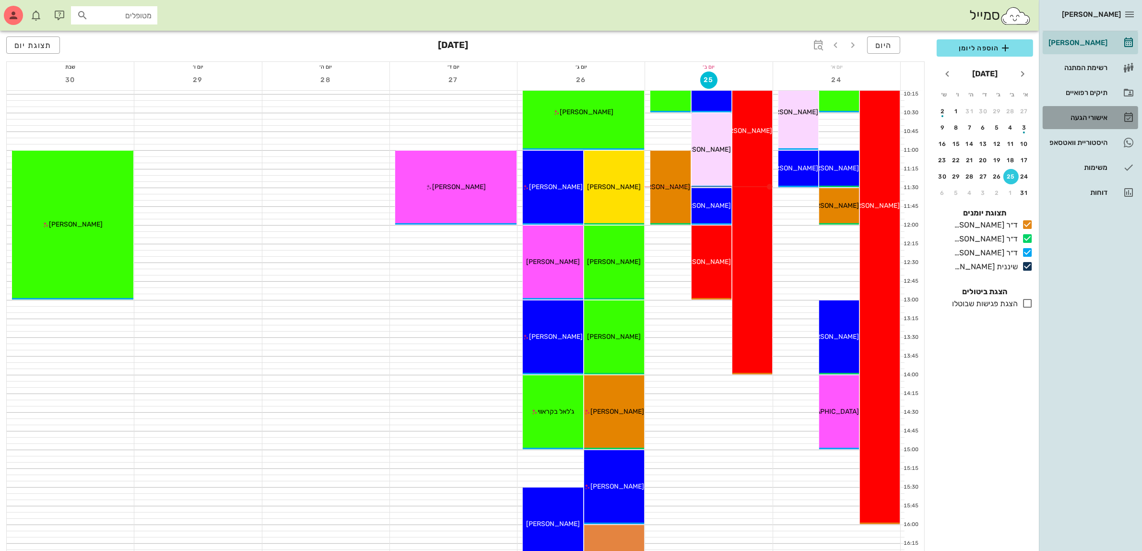
click at [1073, 116] on div "אישורי הגעה" at bounding box center [1077, 118] width 61 height 8
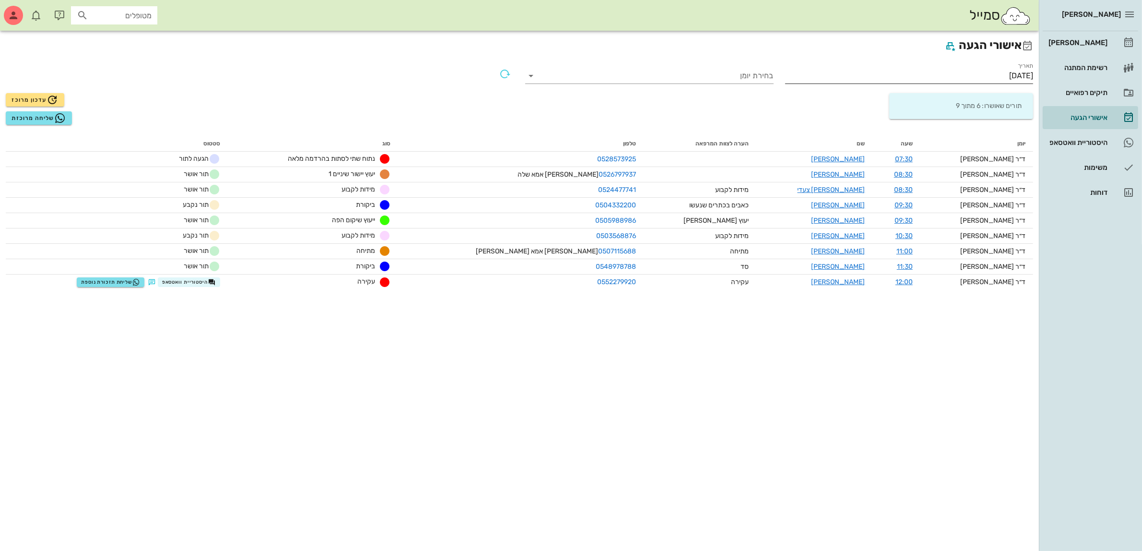
click at [994, 71] on input "[DATE]" at bounding box center [909, 75] width 248 height 15
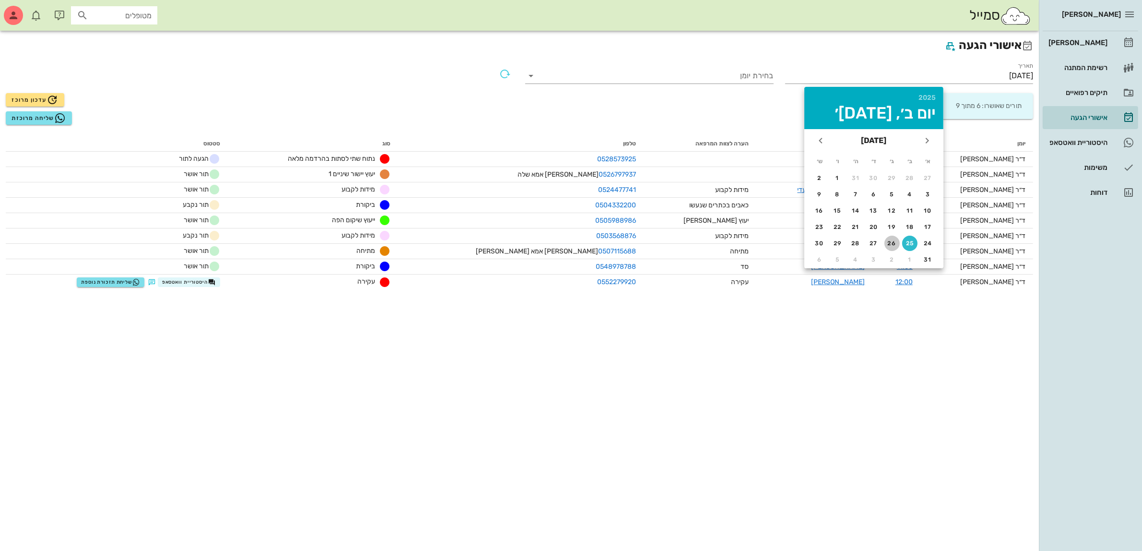
click at [896, 241] on div "26" at bounding box center [891, 243] width 15 height 7
type input "[DATE]"
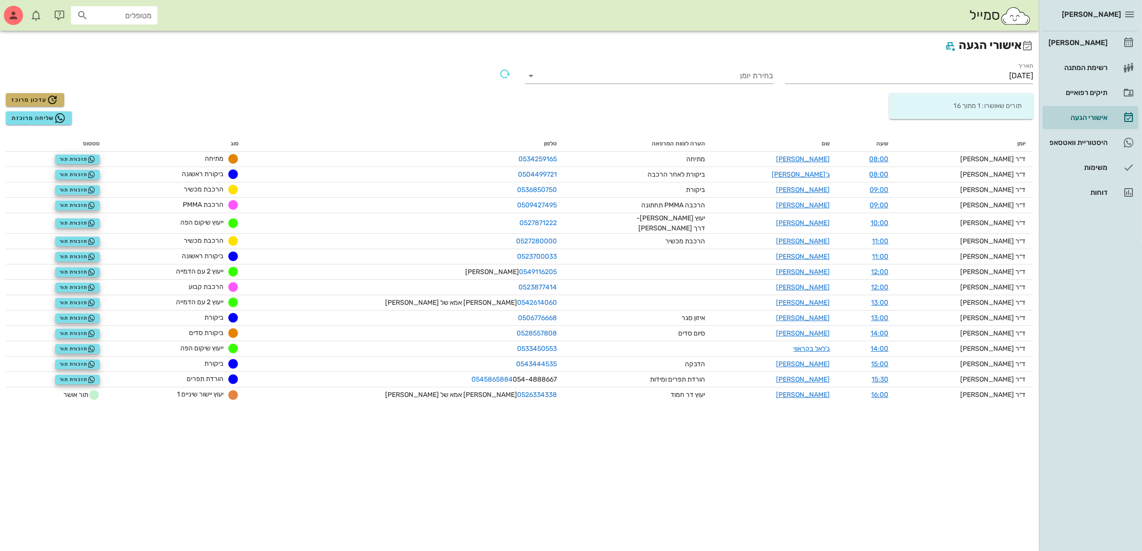
click at [18, 98] on span "עדכון מרוכז" at bounding box center [35, 100] width 47 height 12
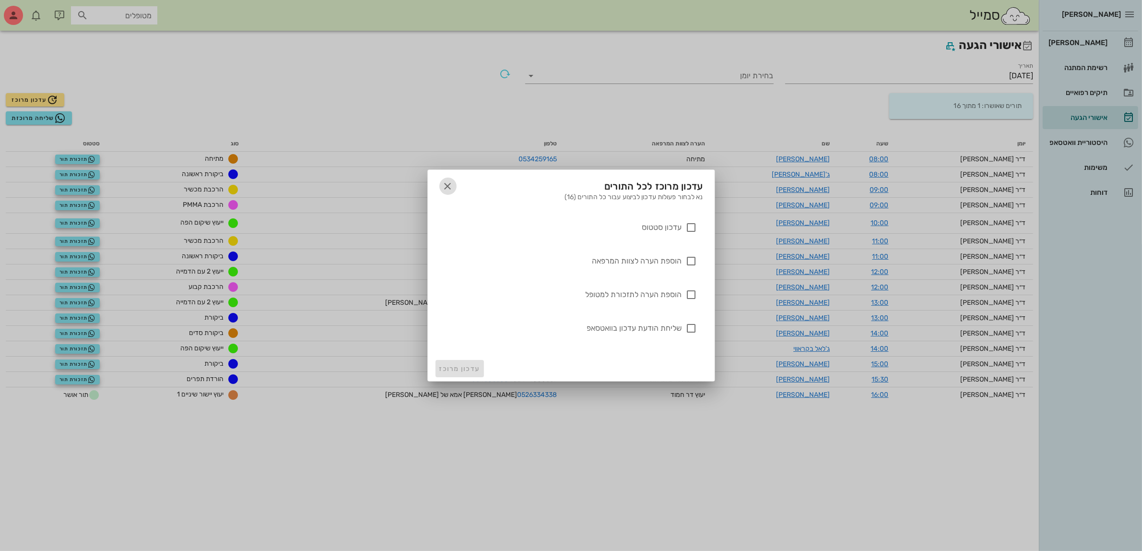
click at [440, 188] on span "button" at bounding box center [447, 186] width 17 height 12
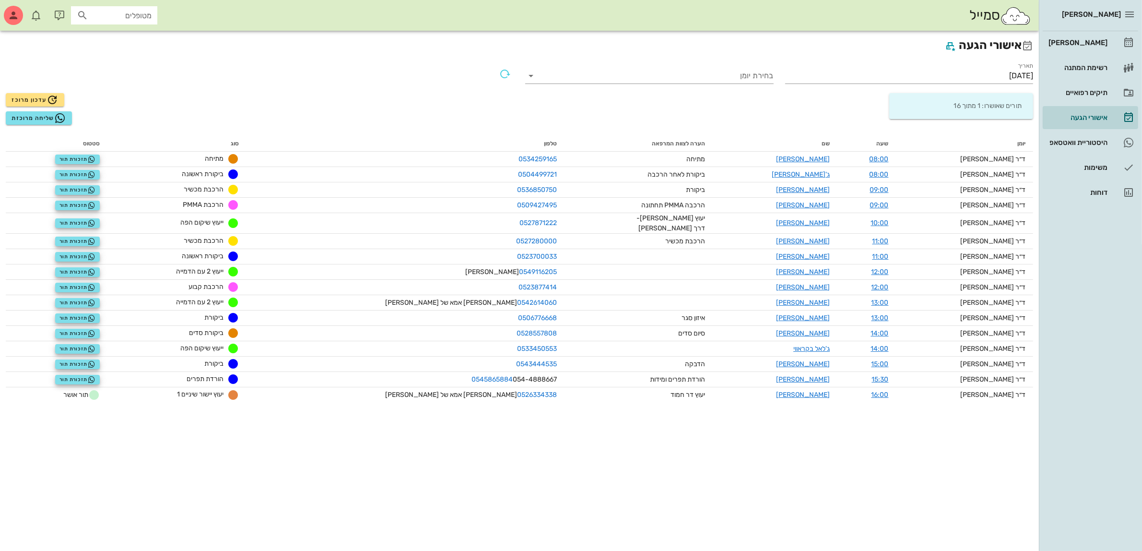
click at [776, 46] on h2 "אישורי הגעה" at bounding box center [519, 45] width 1027 height 18
click at [1086, 39] on div "[PERSON_NAME]" at bounding box center [1077, 43] width 61 height 8
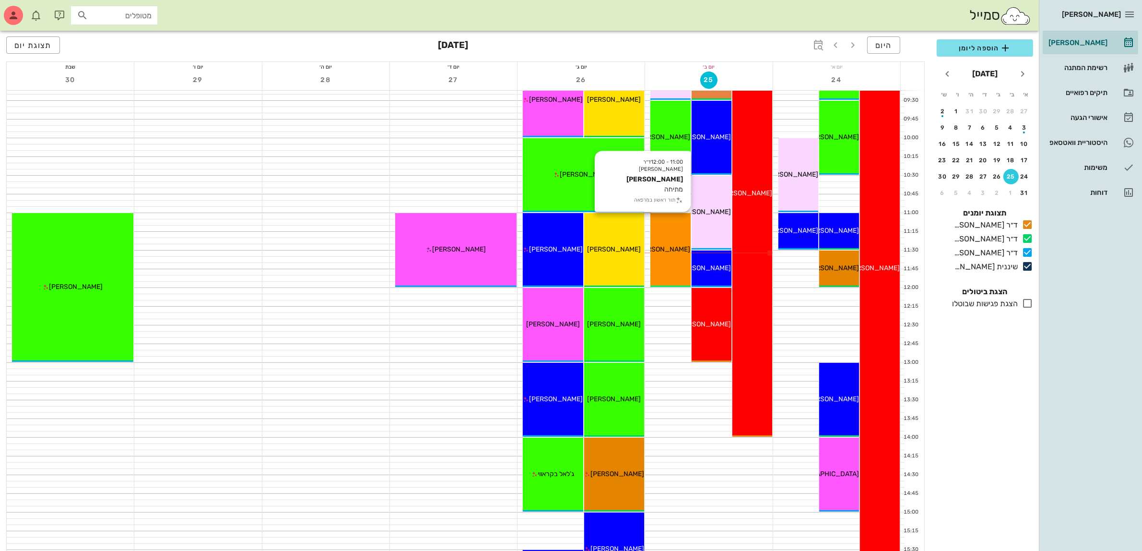
scroll to position [180, 0]
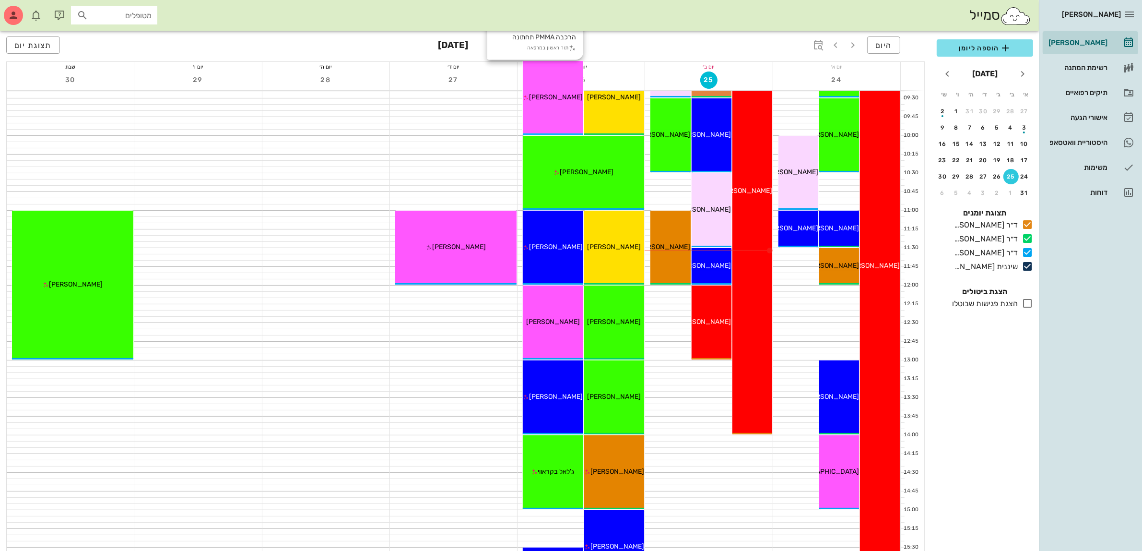
click at [555, 106] on div "09:00 - 10:00 ד״ר עמראן ביאדסה בצלאל קוברי הרכבה PMMA תחתונה תור ראשון במרפאה ב…" at bounding box center [553, 98] width 60 height 74
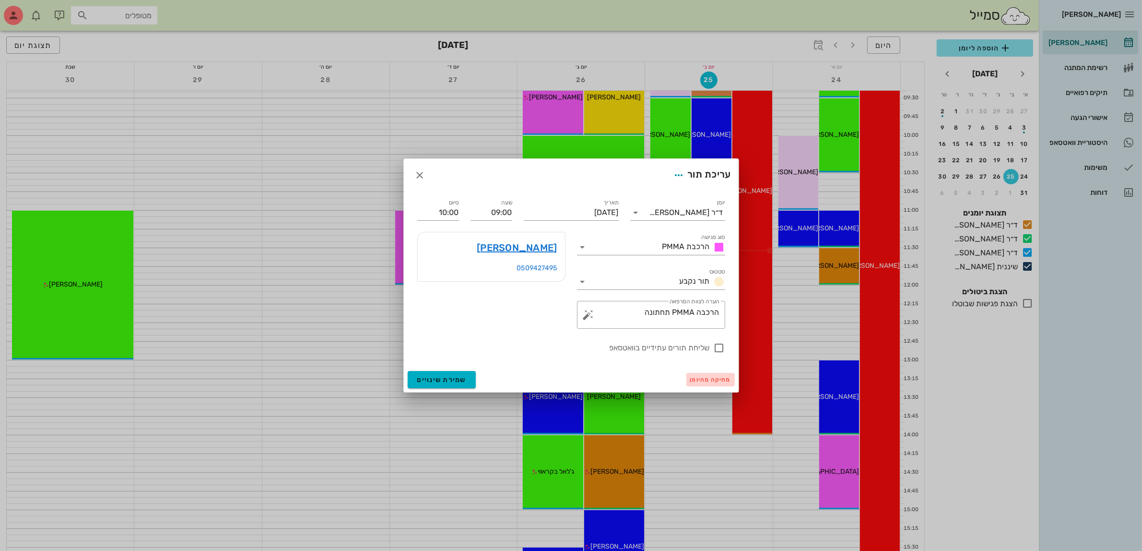
click at [696, 380] on span "מחיקה מהיומן" at bounding box center [710, 379] width 41 height 7
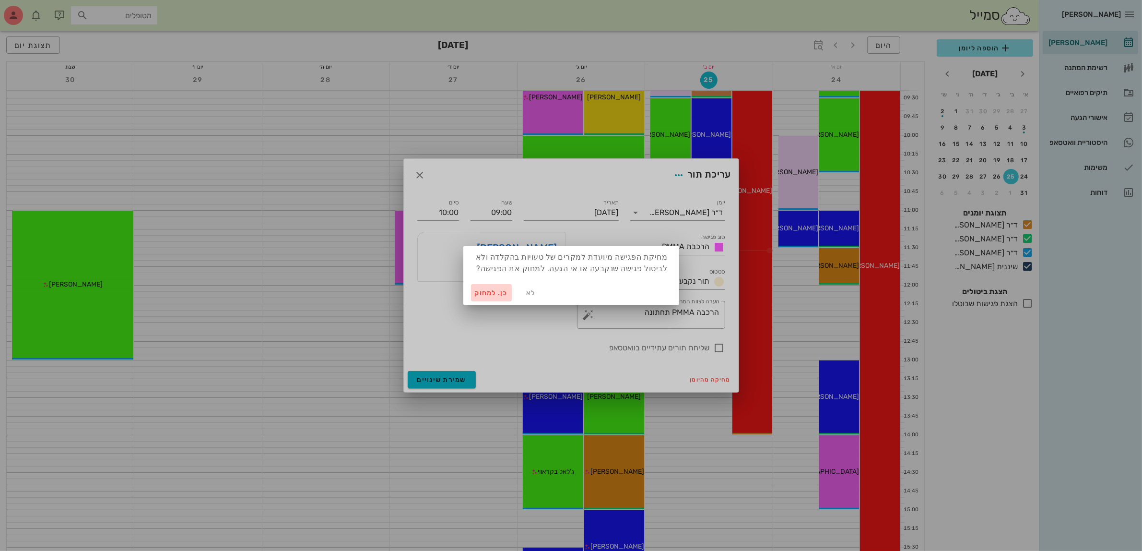
click at [482, 292] on span "כן. למחוק" at bounding box center [492, 293] width 34 height 8
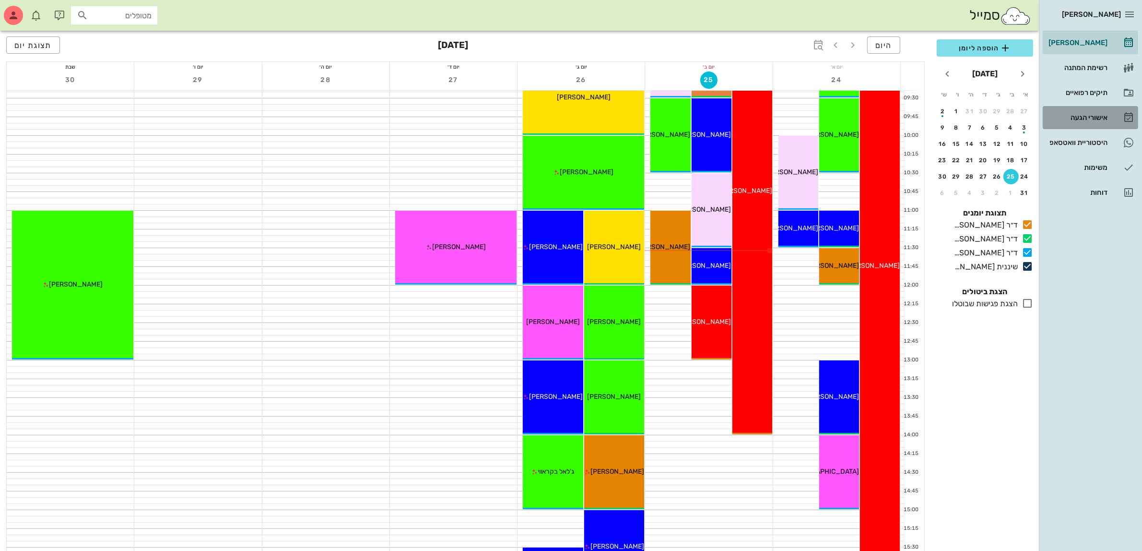
click at [1085, 116] on div "אישורי הגעה" at bounding box center [1077, 118] width 61 height 8
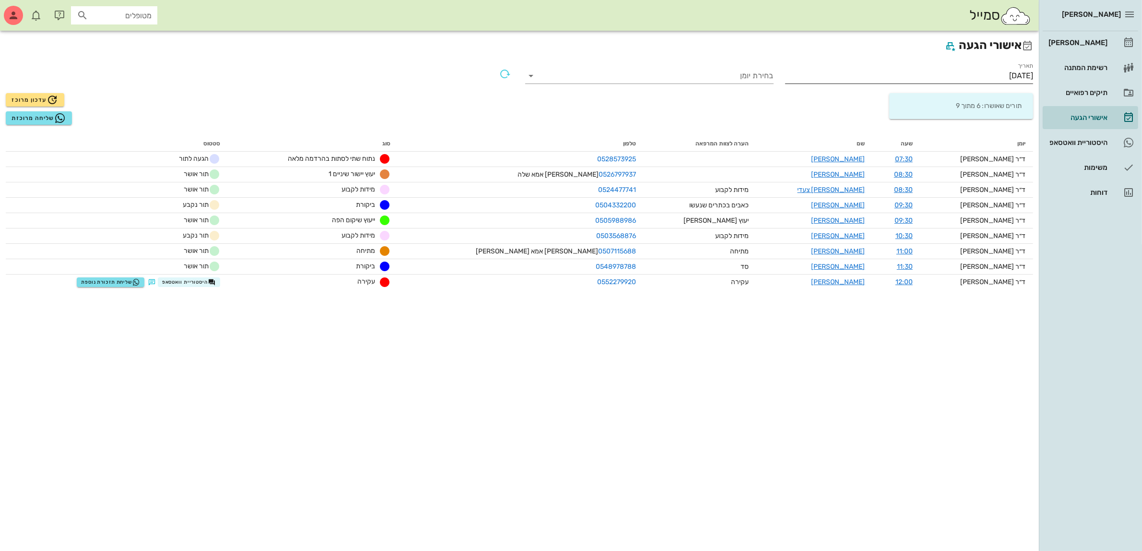
click at [994, 76] on input "[DATE]" at bounding box center [909, 75] width 248 height 15
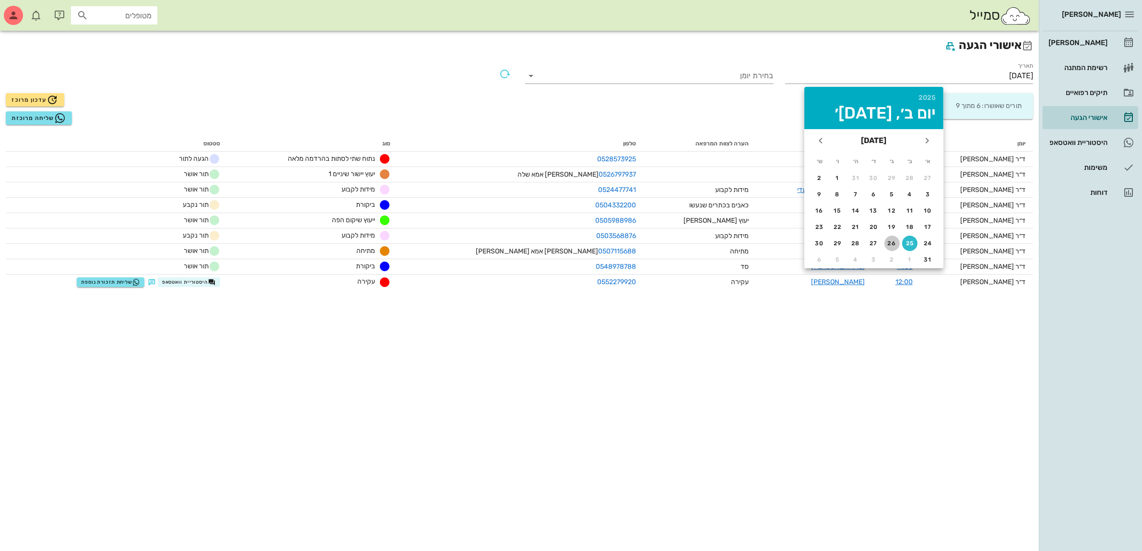
click at [891, 240] on div "26" at bounding box center [891, 243] width 15 height 7
type input "[DATE]"
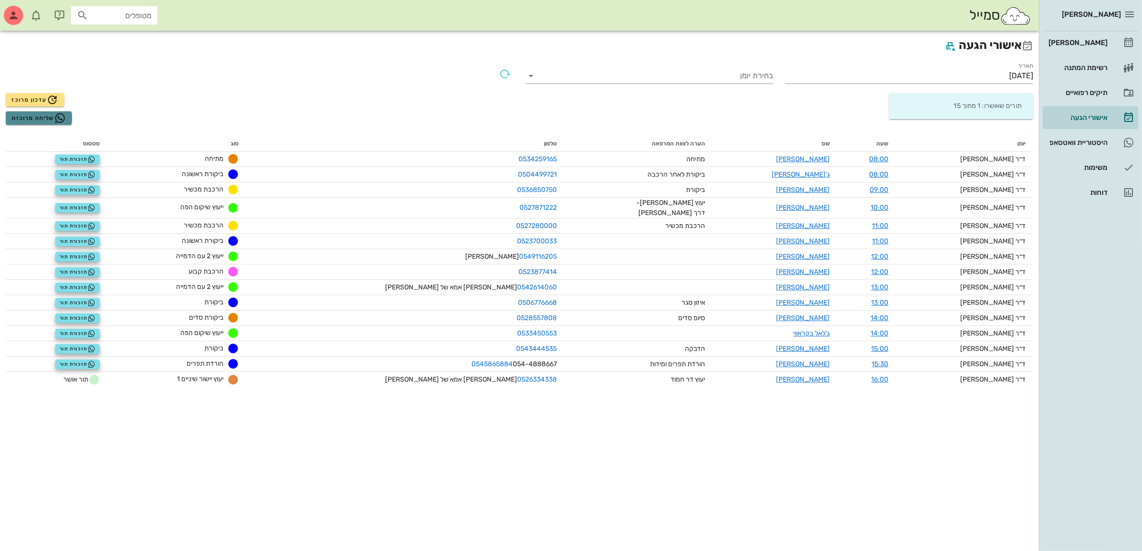
click at [27, 119] on span "שליחה מרוכזת" at bounding box center [39, 118] width 54 height 12
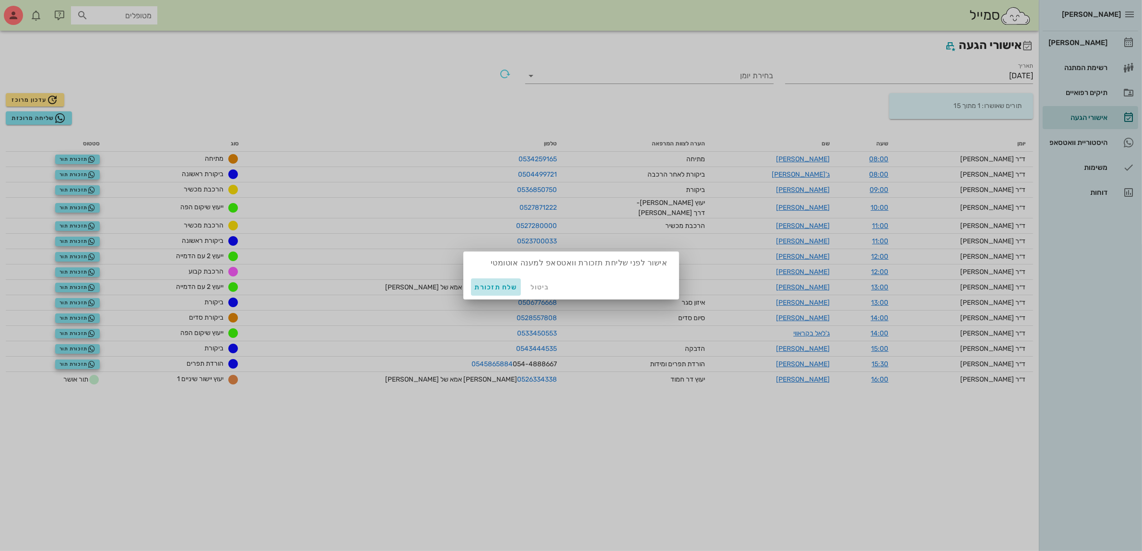
click at [491, 287] on span "שלח תזכורת" at bounding box center [496, 287] width 43 height 8
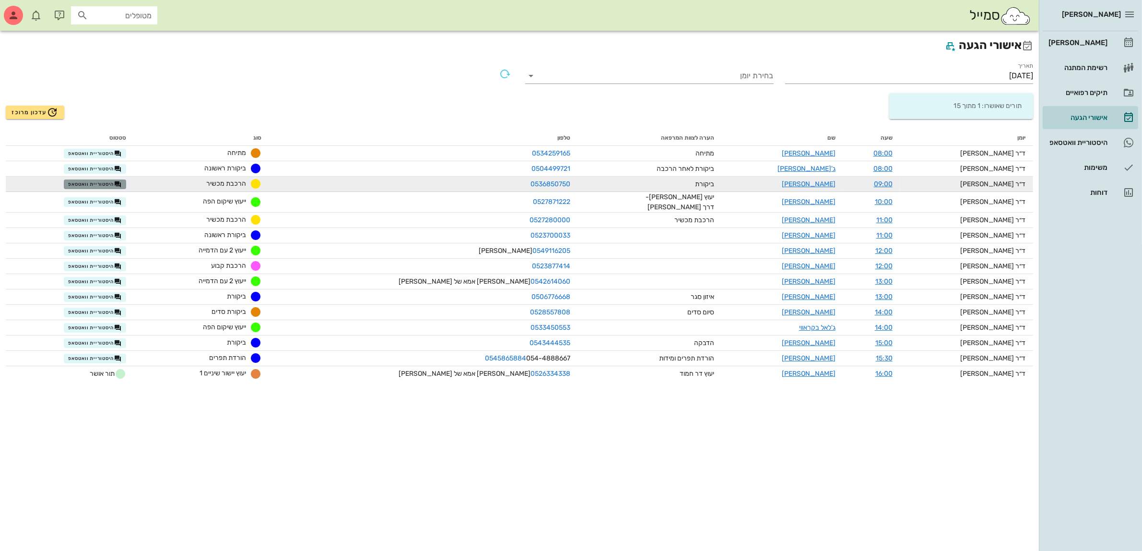
click at [108, 181] on span "היסטוריית וואטסאפ" at bounding box center [95, 184] width 54 height 8
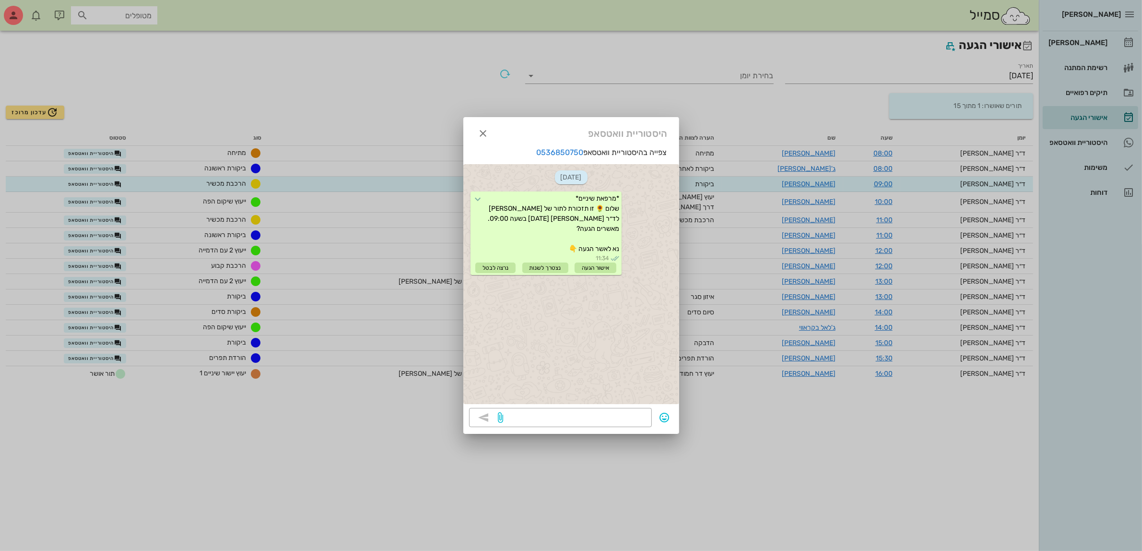
click at [499, 25] on div at bounding box center [571, 275] width 1142 height 551
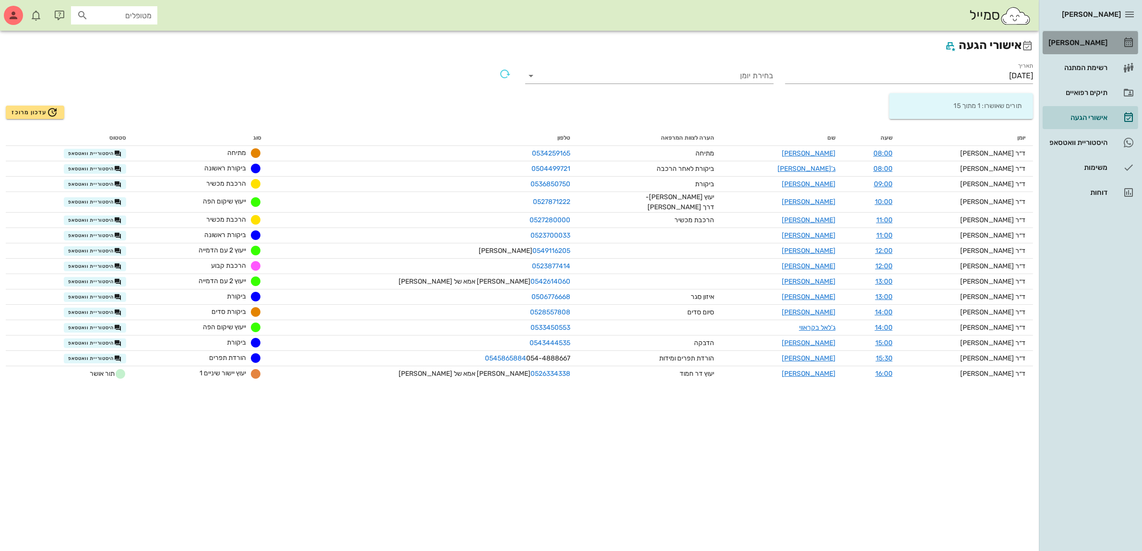
click at [1063, 39] on div "[PERSON_NAME]" at bounding box center [1077, 43] width 61 height 8
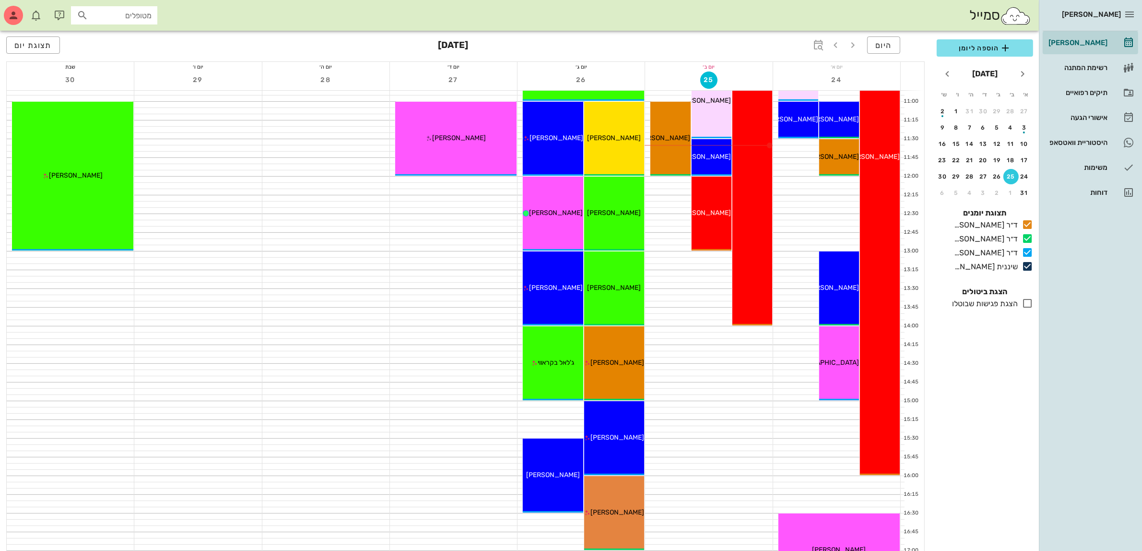
scroll to position [60, 0]
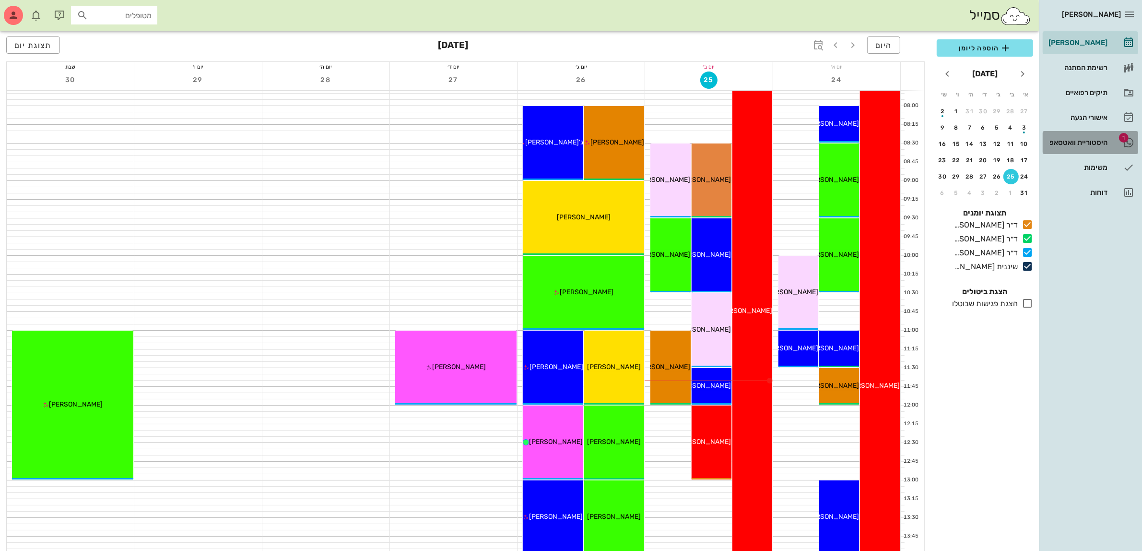
click at [1099, 143] on div "היסטוריית וואטסאפ" at bounding box center [1077, 143] width 61 height 8
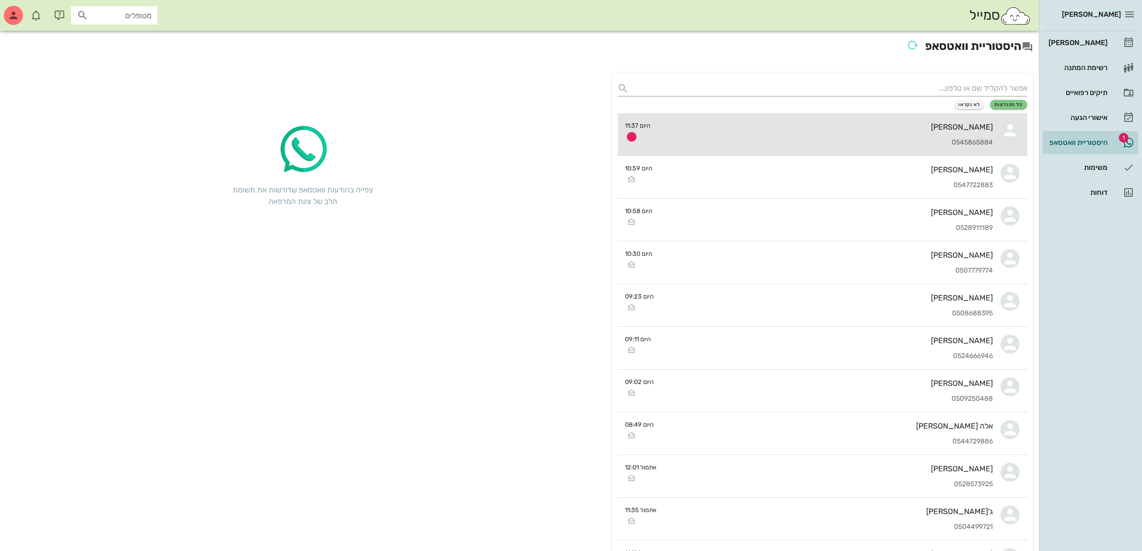
click at [897, 135] on div "רחלי כרמלי 0545865884" at bounding box center [826, 134] width 335 height 42
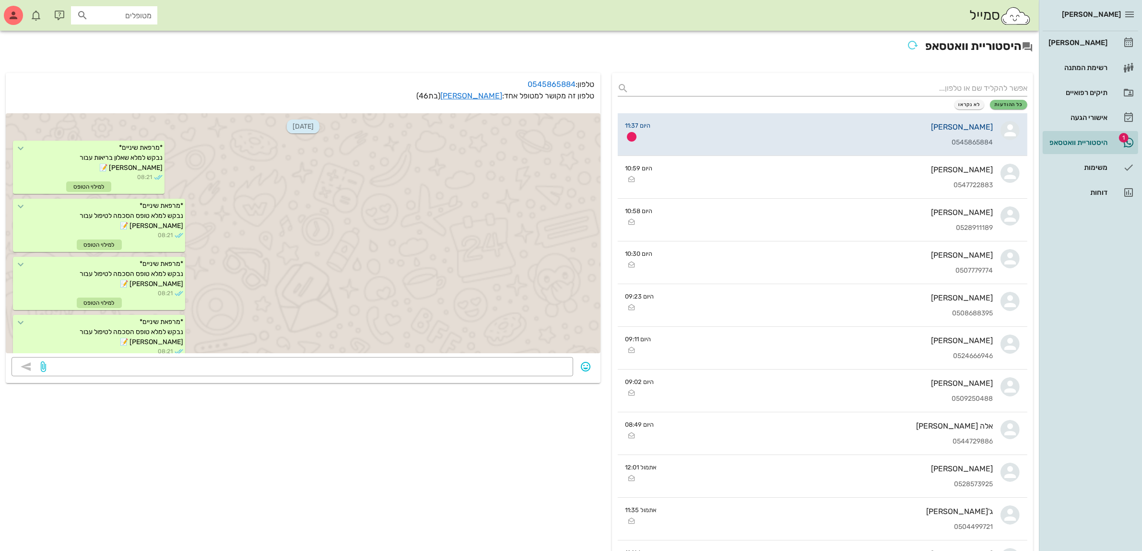
scroll to position [440, 0]
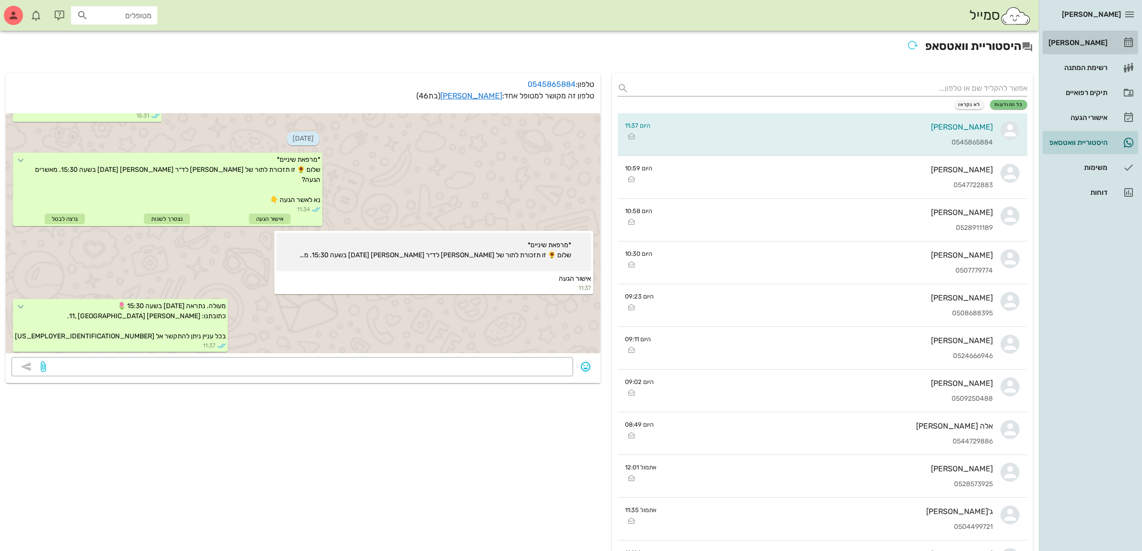
click at [1080, 40] on div "[PERSON_NAME]" at bounding box center [1077, 43] width 61 height 8
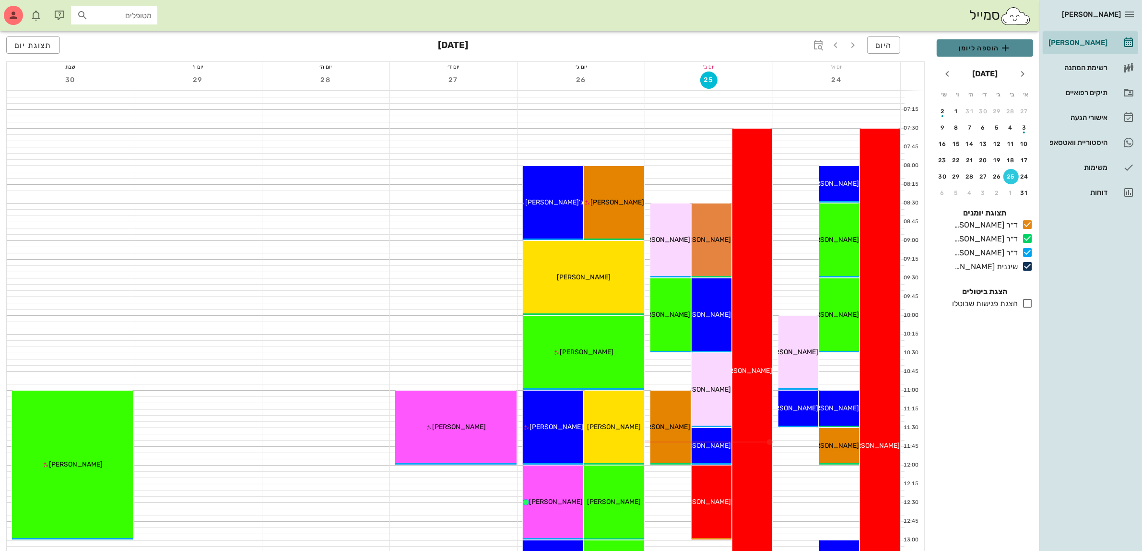
click at [979, 48] on span "הוספה ליומן" at bounding box center [984, 48] width 81 height 12
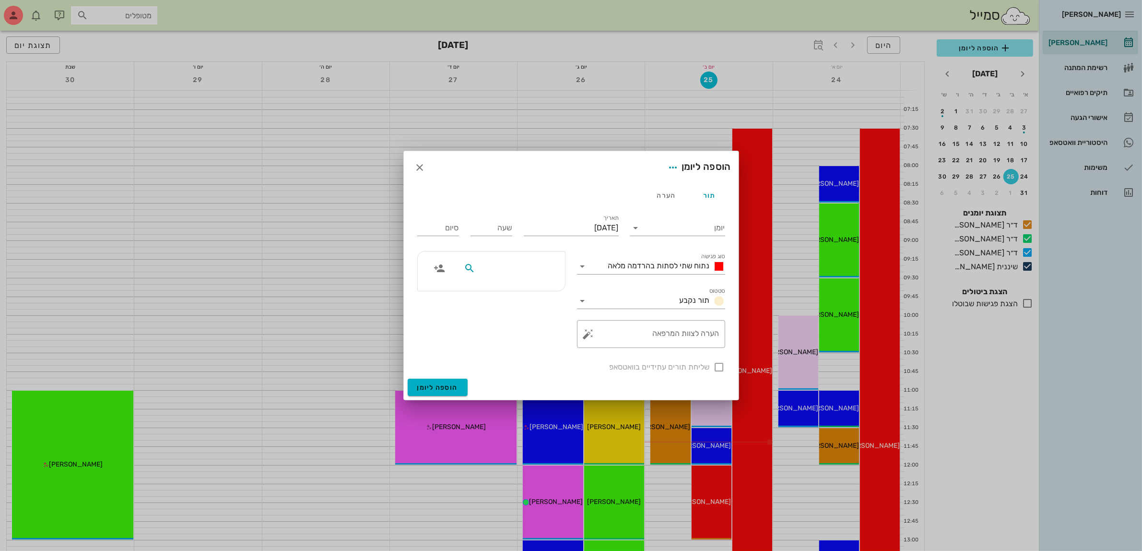
click at [529, 265] on input "text" at bounding box center [514, 268] width 74 height 12
type input "יוסף"
click at [420, 171] on icon "button" at bounding box center [420, 168] width 12 height 12
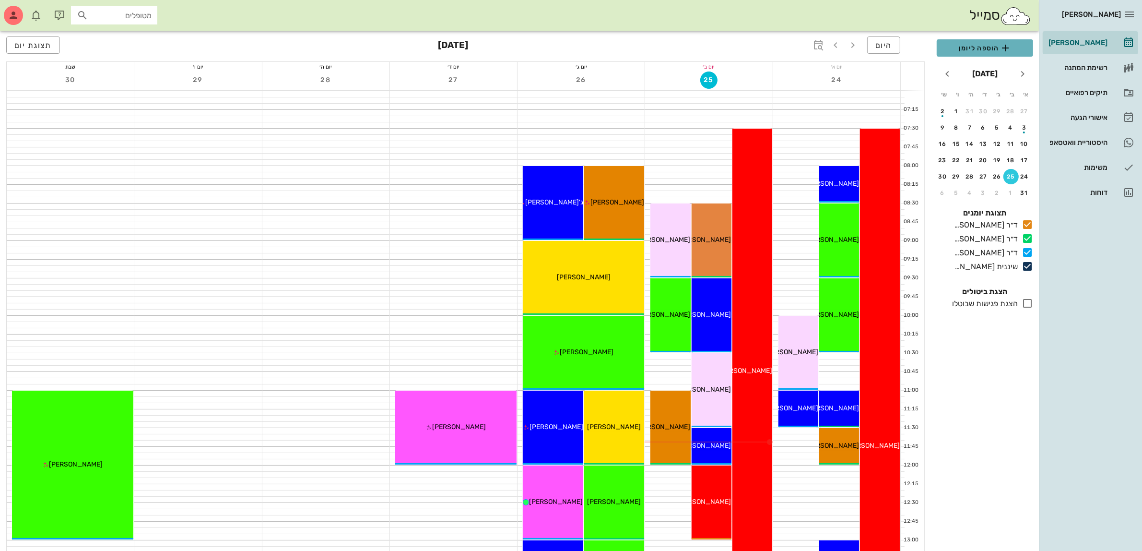
click at [1002, 50] on icon "button" at bounding box center [1006, 48] width 12 height 12
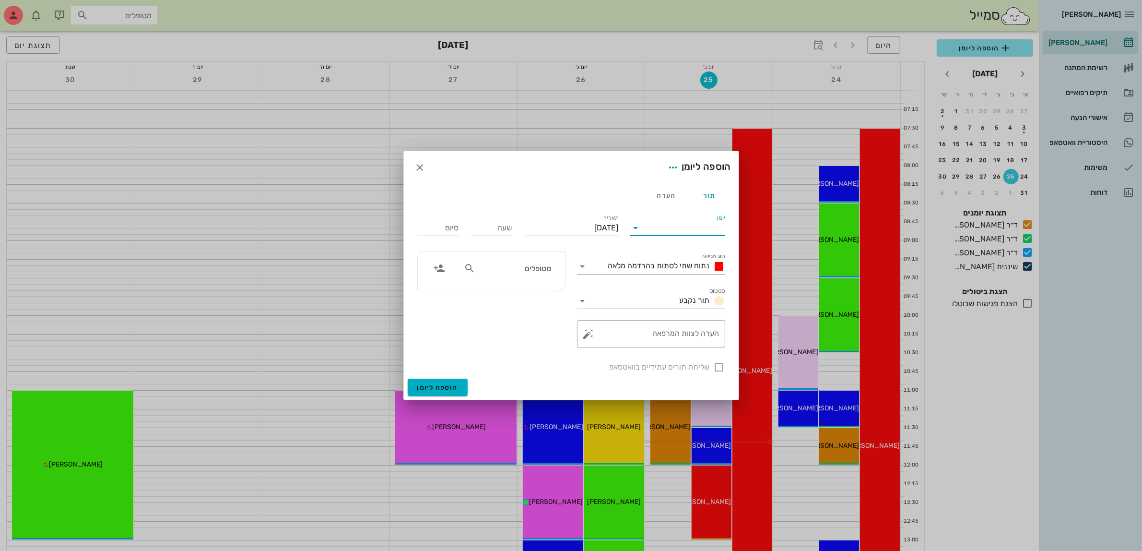
click at [674, 234] on input "יומן" at bounding box center [685, 227] width 82 height 15
click at [676, 279] on div "ד״ר [PERSON_NAME]" at bounding box center [680, 281] width 85 height 9
click at [674, 266] on span "נתוח שתי לסתות בהרדמה מלאה" at bounding box center [659, 265] width 102 height 9
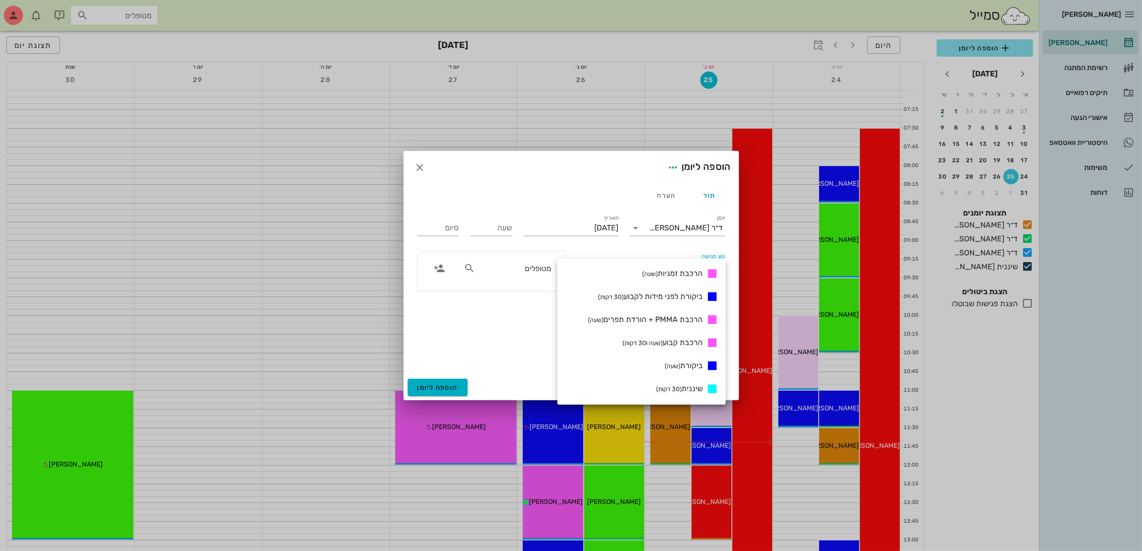
scroll to position [360, 0]
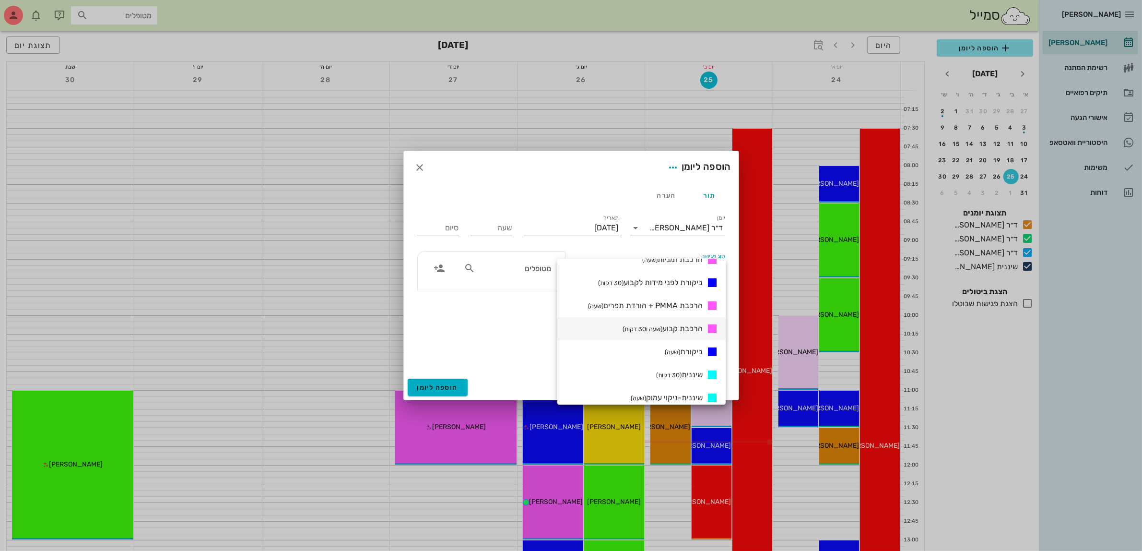
click at [686, 325] on span "הרכבת קבוע (שעה ו30 דקות)" at bounding box center [663, 328] width 80 height 9
type input "01:30"
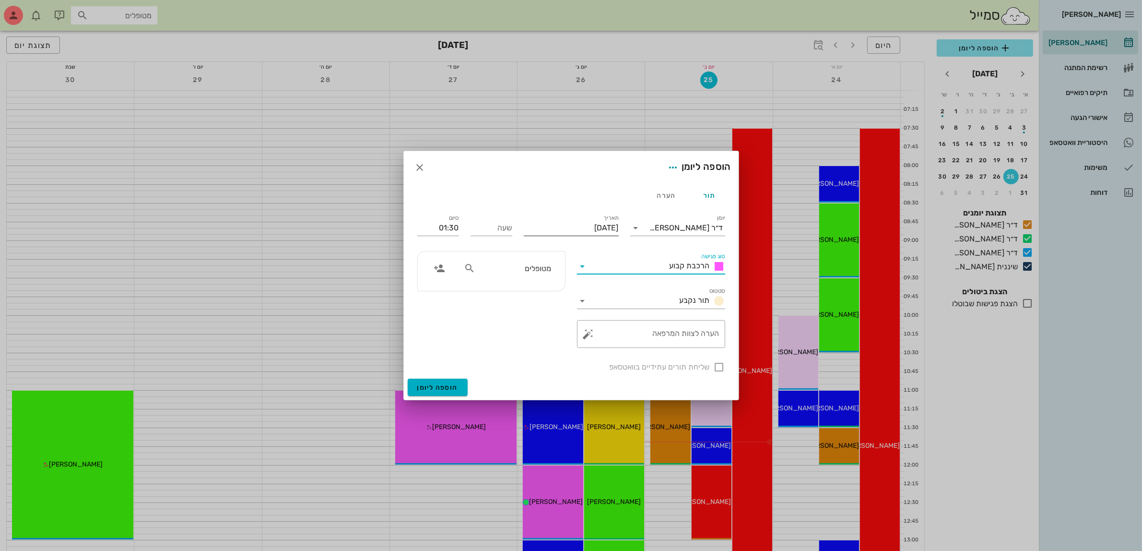
click at [589, 223] on input "[DATE]" at bounding box center [571, 227] width 95 height 15
click at [583, 350] on div "26" at bounding box center [586, 353] width 15 height 7
type input "[DATE]"
click at [491, 228] on input "שעה" at bounding box center [492, 227] width 42 height 15
type input "8"
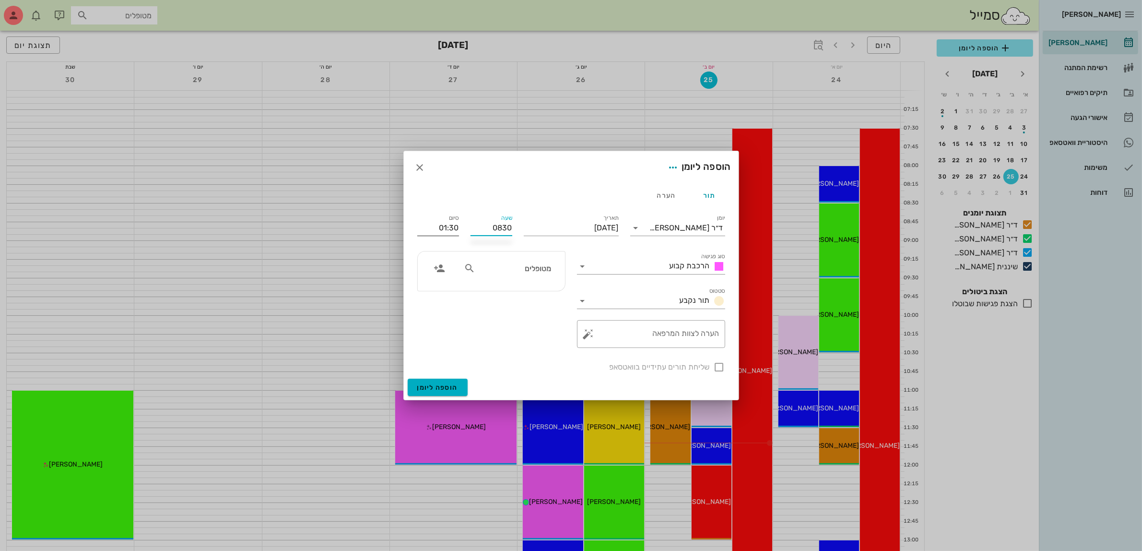
type input "08:30"
type input "10:00"
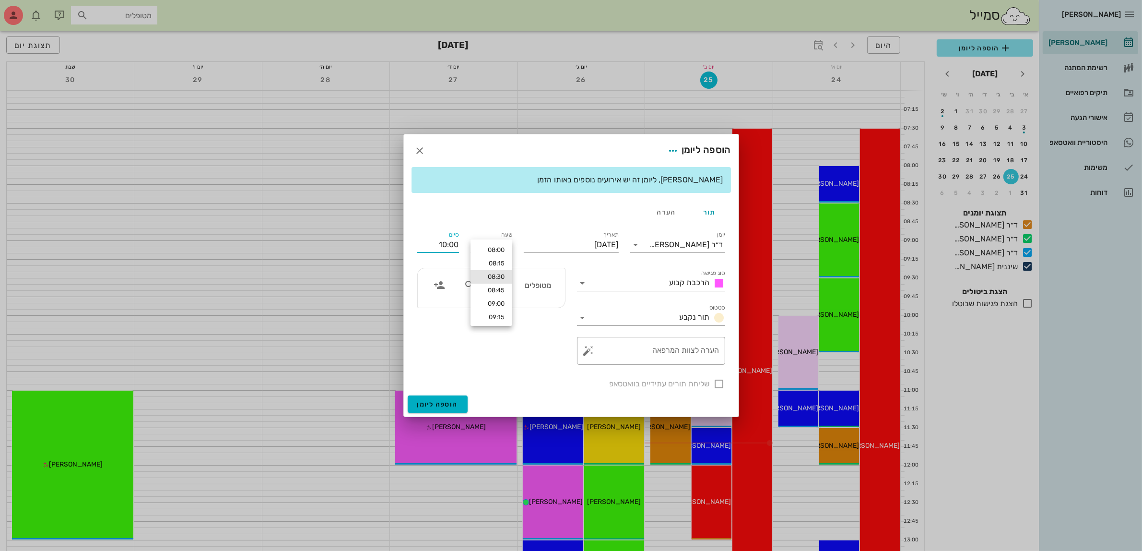
click at [433, 226] on div "סיום 10:00" at bounding box center [438, 243] width 53 height 38
click at [531, 288] on input "מטופלים" at bounding box center [514, 285] width 74 height 12
type input "א"
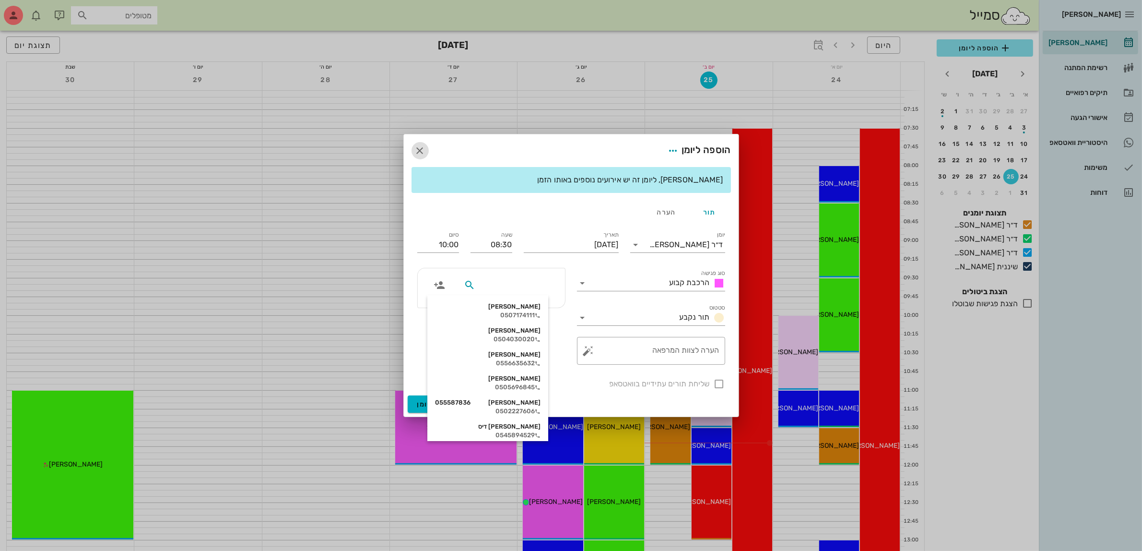
click at [416, 152] on icon "button" at bounding box center [420, 151] width 12 height 12
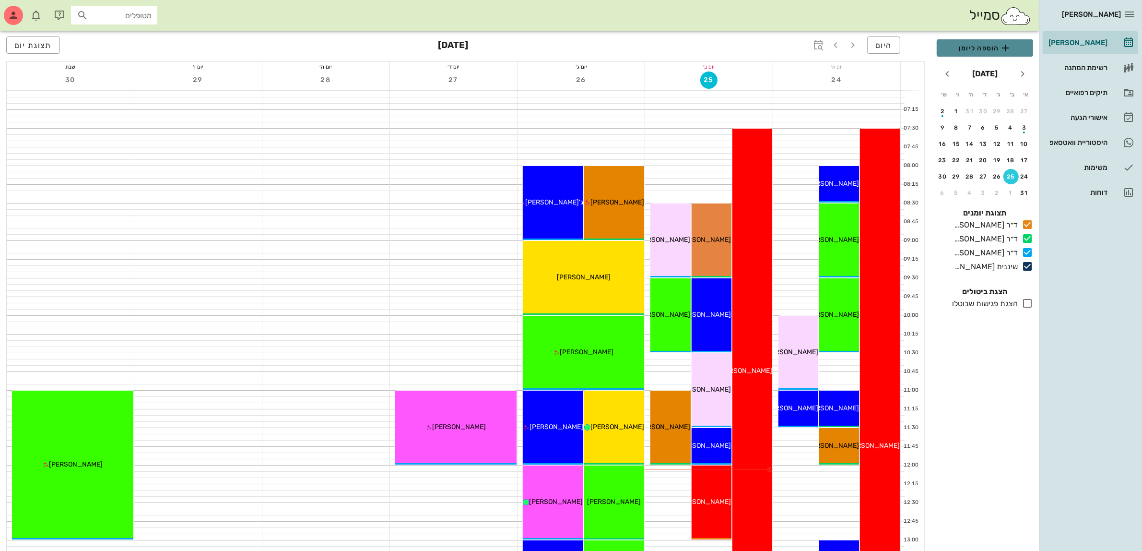
click at [990, 47] on span "הוספה ליומן" at bounding box center [984, 48] width 81 height 12
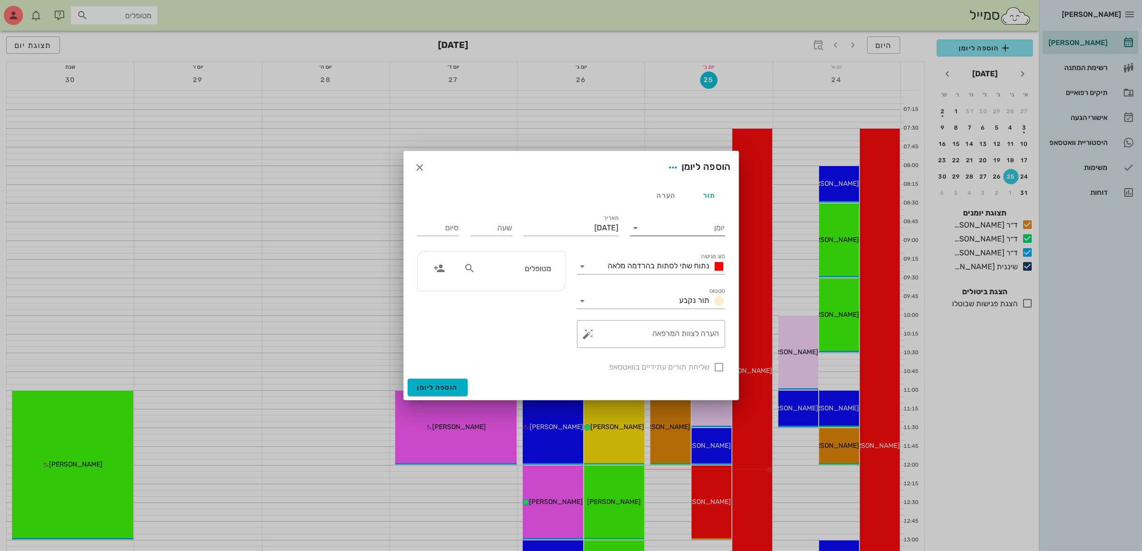
click at [698, 228] on input "יומן" at bounding box center [685, 227] width 82 height 15
click at [686, 257] on div "ד״ר [PERSON_NAME]" at bounding box center [680, 258] width 85 height 9
click at [679, 266] on span "נתוח שתי לסתות בהרדמה מלאה" at bounding box center [659, 265] width 102 height 9
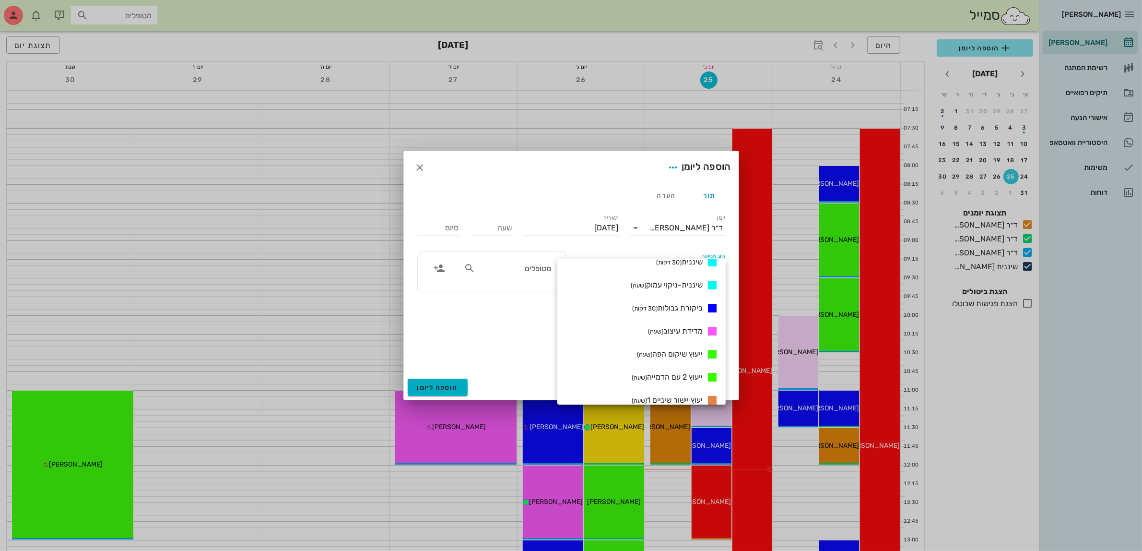
scroll to position [540, 0]
click at [681, 379] on span "מתיחה (שעה)" at bounding box center [684, 378] width 37 height 9
type input "01:00"
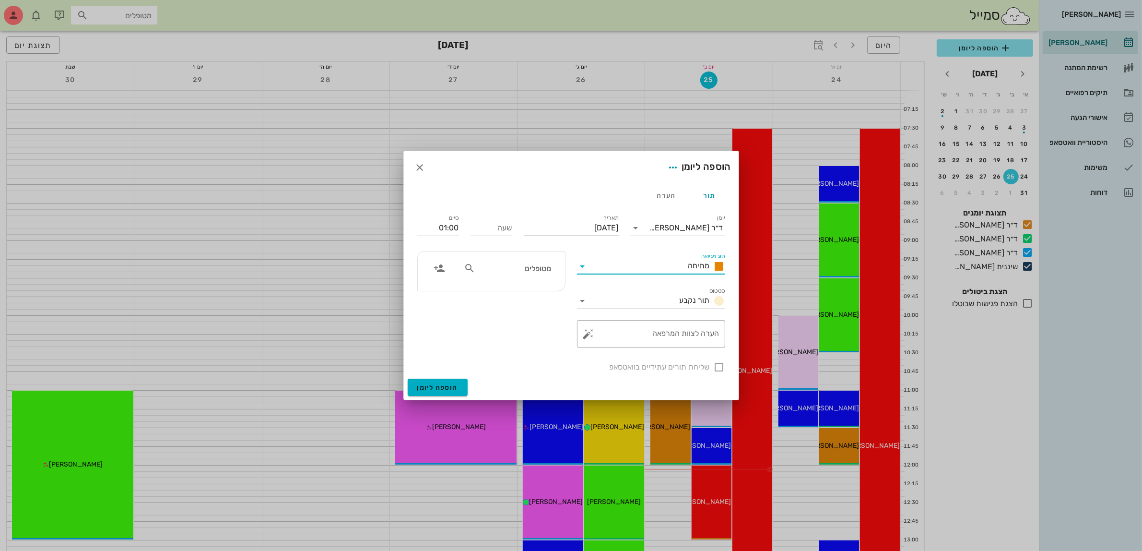
click at [571, 219] on div "תאריך [DATE]" at bounding box center [571, 226] width 95 height 25
click at [565, 225] on input "[DATE]" at bounding box center [571, 227] width 95 height 15
click at [514, 250] on icon "חודש הבא" at bounding box center [515, 251] width 12 height 12
click at [621, 303] on div "5" at bounding box center [622, 304] width 15 height 7
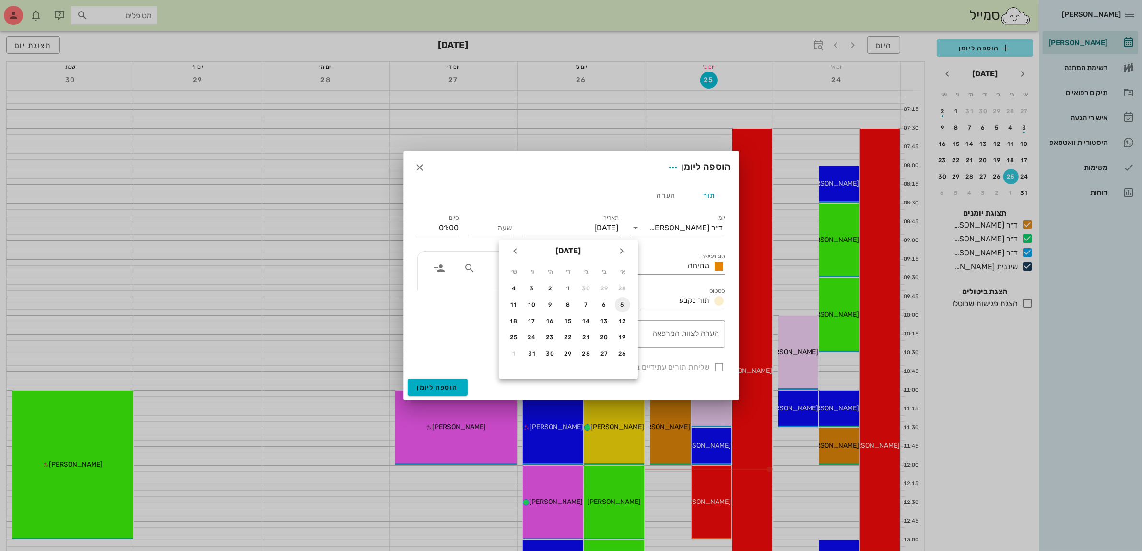
type input "יום ראשון, 5 באוקטובר 2025"
click at [488, 226] on input "שעה" at bounding box center [492, 227] width 42 height 15
type input "1000"
type input "11:00"
type input "10:00"
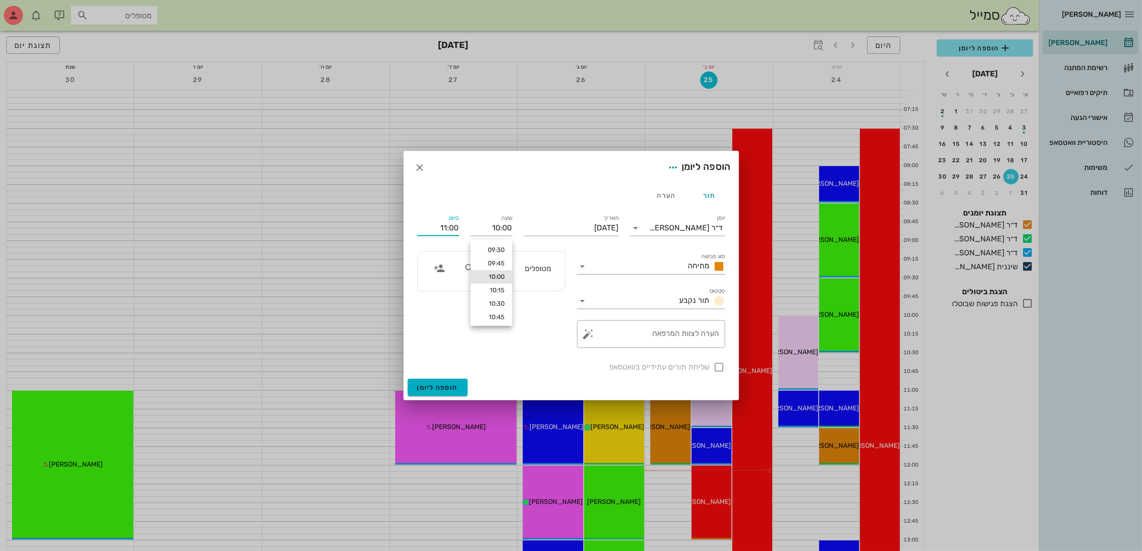
click at [530, 281] on div "מטופלים" at bounding box center [507, 271] width 99 height 24
click at [527, 281] on div "מטופלים" at bounding box center [507, 271] width 99 height 24
click at [539, 276] on div "מטופלים" at bounding box center [507, 268] width 99 height 18
type input "נוע"
click at [533, 295] on div "0507115688" at bounding box center [501, 299] width 106 height 8
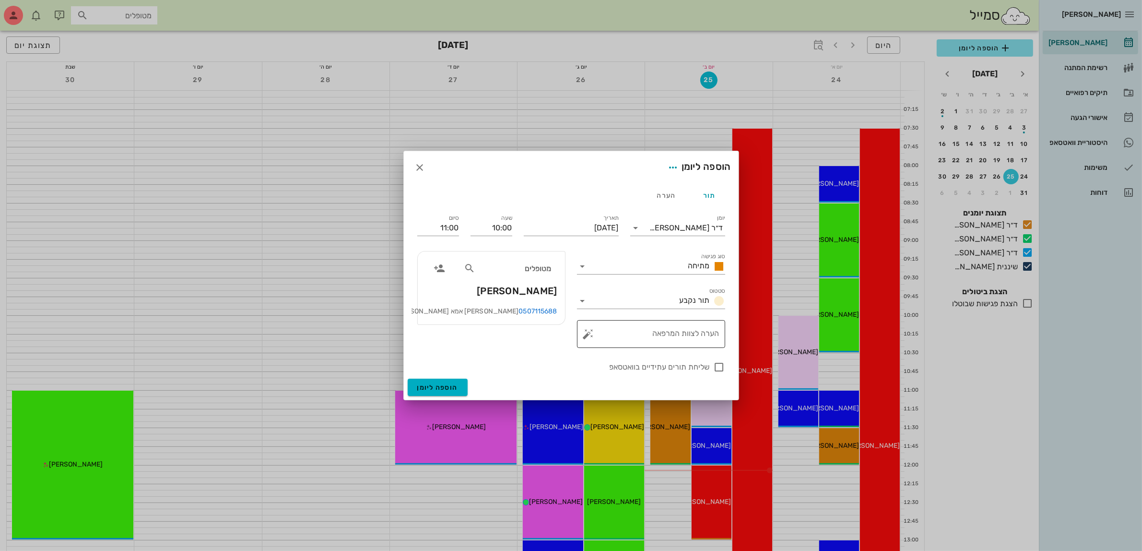
click at [670, 337] on textarea "הערה לצוות המרפאה" at bounding box center [654, 336] width 129 height 23
click at [716, 369] on div at bounding box center [719, 367] width 16 height 16
checkbox input "true"
click at [446, 386] on span "הוספה ליומן" at bounding box center [437, 387] width 41 height 8
